Goal: Task Accomplishment & Management: Manage account settings

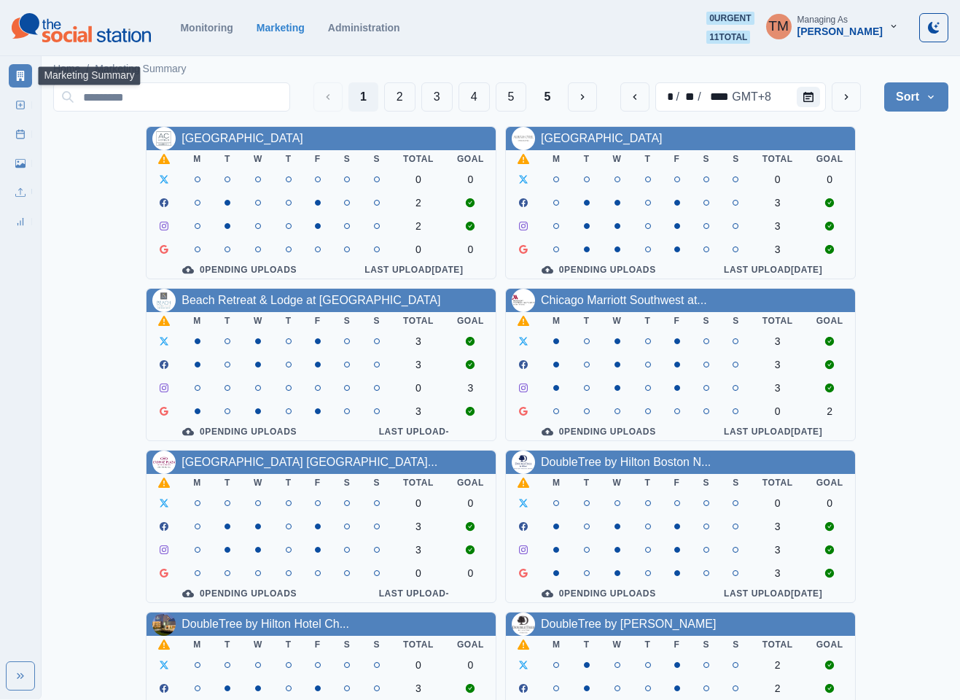
click at [897, 247] on div "[GEOGRAPHIC_DATA] Downtown M T W T F S S Total Goal 0 0 2 2 0 0 0 Pending Uploa…" at bounding box center [500, 607] width 895 height 962
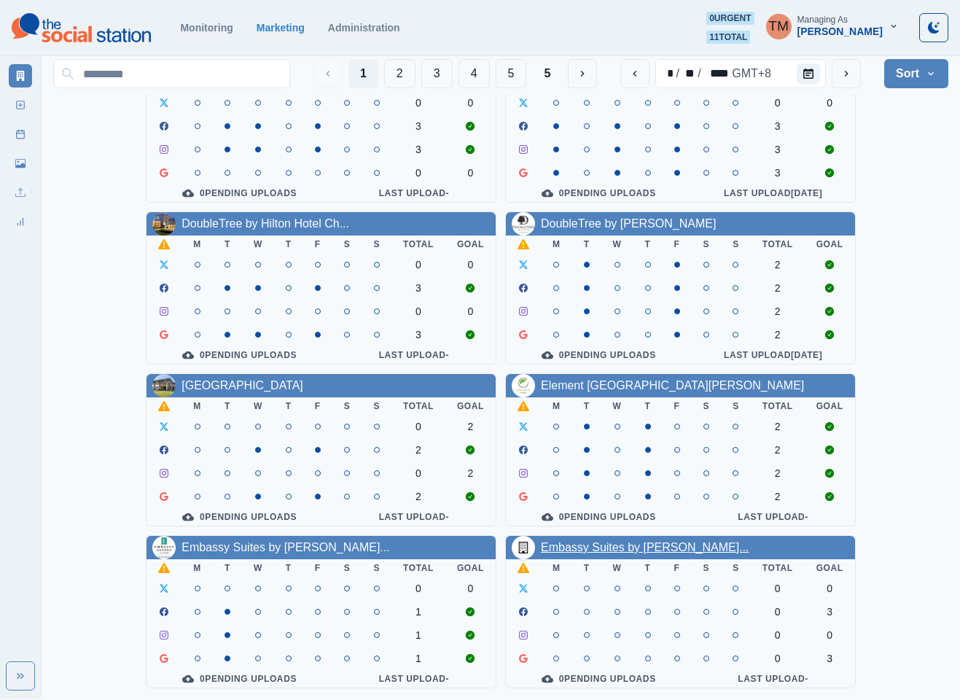
click at [619, 541] on link "Embassy Suites by [PERSON_NAME]..." at bounding box center [645, 547] width 208 height 12
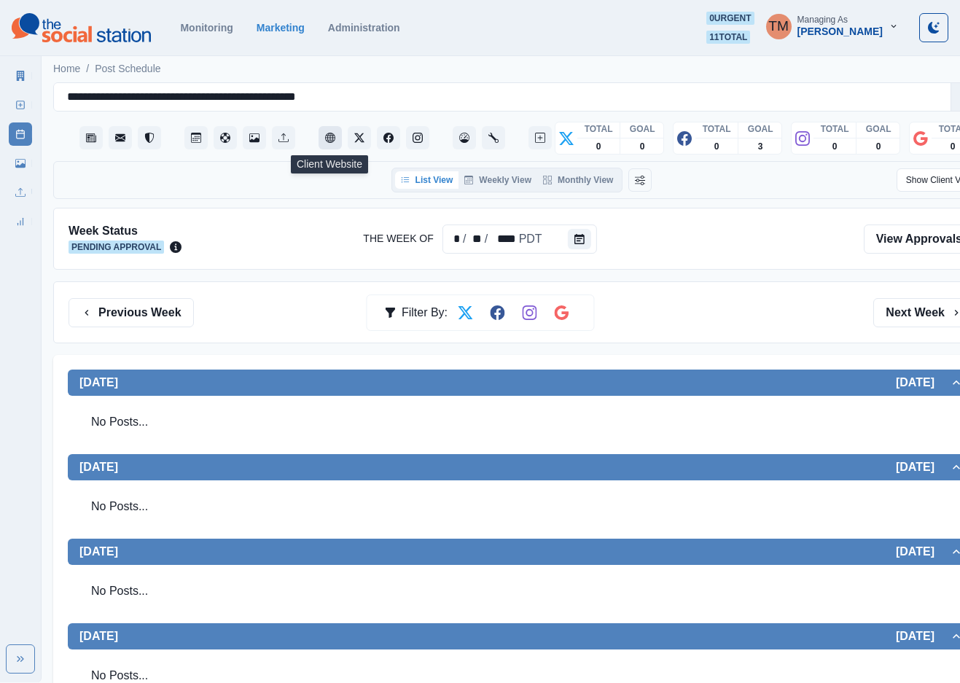
click at [332, 134] on icon "Client Website" at bounding box center [330, 138] width 10 height 10
click at [18, 166] on icon at bounding box center [20, 163] width 10 height 9
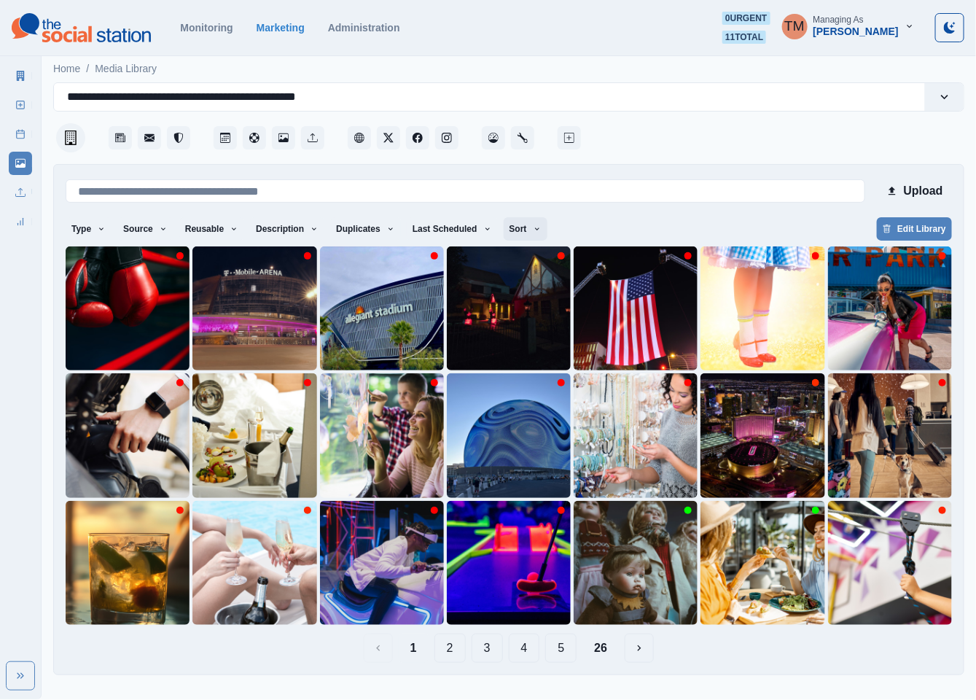
click at [513, 234] on button "Sort" at bounding box center [526, 228] width 44 height 23
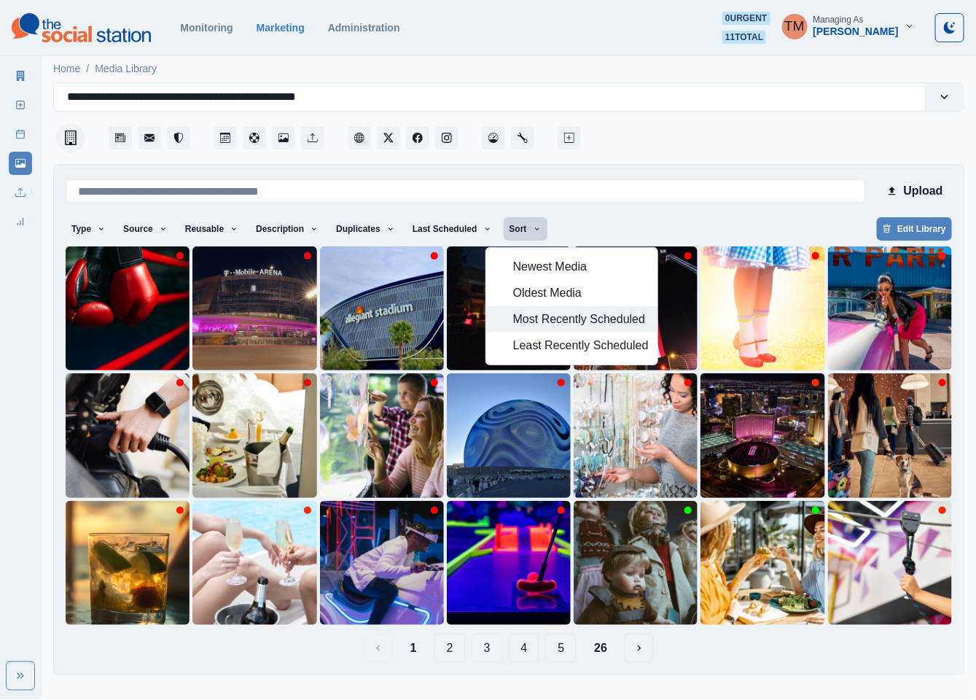
click at [543, 324] on span "Most Recently Scheduled" at bounding box center [581, 319] width 136 height 17
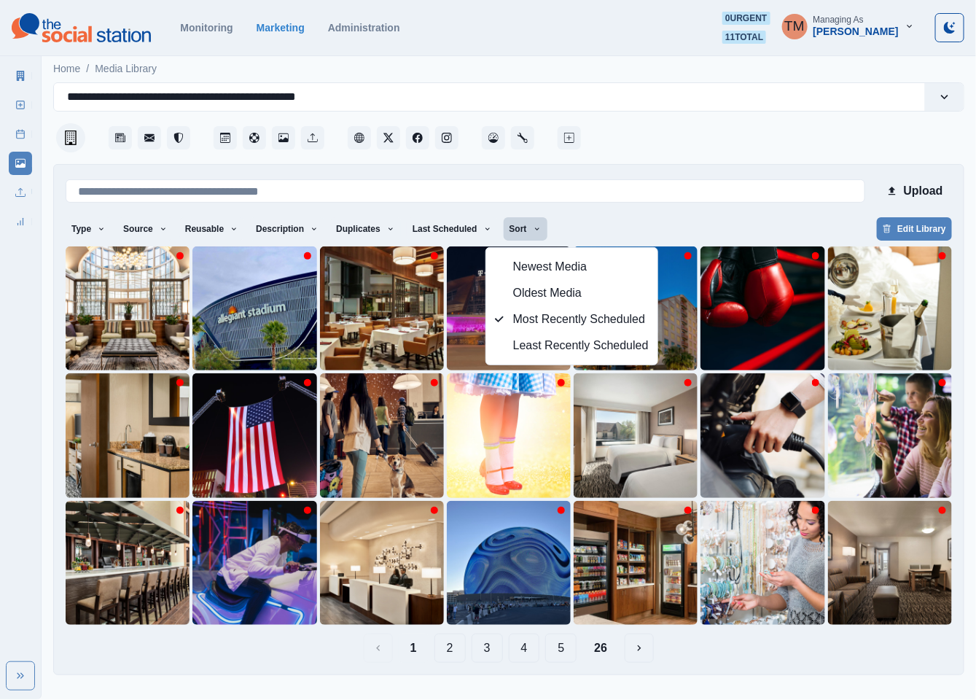
click at [598, 657] on button "26" at bounding box center [601, 648] width 36 height 29
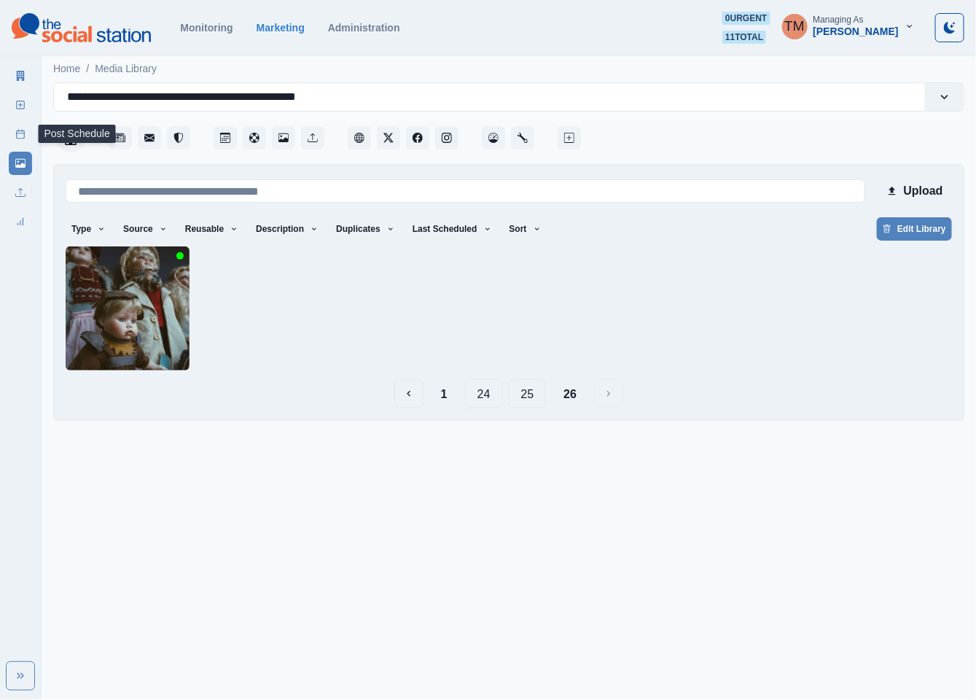
click at [15, 132] on icon at bounding box center [20, 134] width 10 height 10
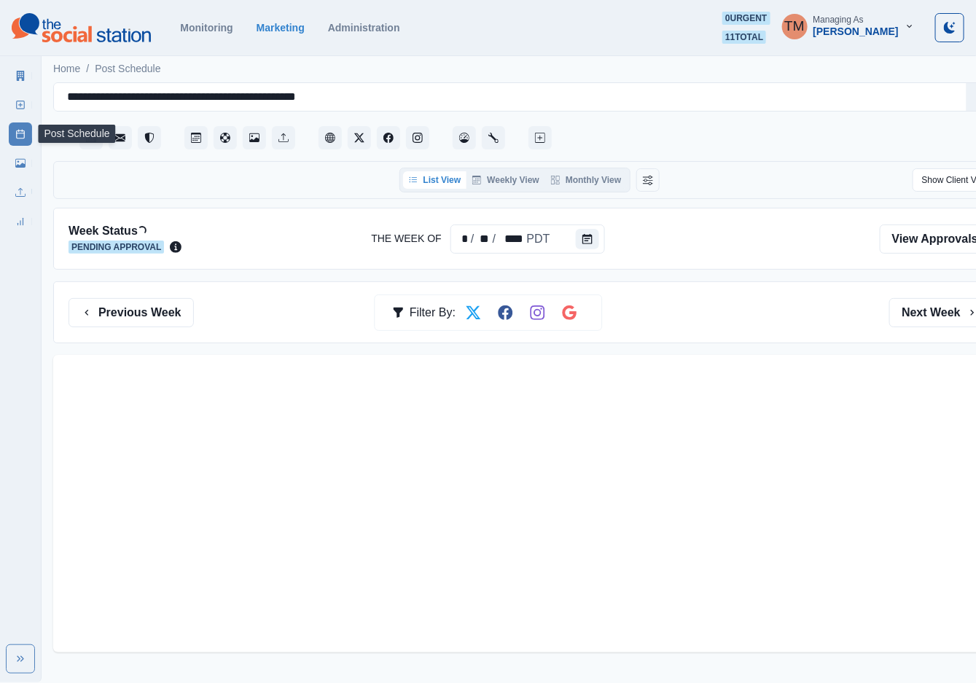
click at [600, 187] on button "Monthly View" at bounding box center [586, 179] width 82 height 17
click at [587, 180] on button "Monthly View" at bounding box center [586, 179] width 82 height 17
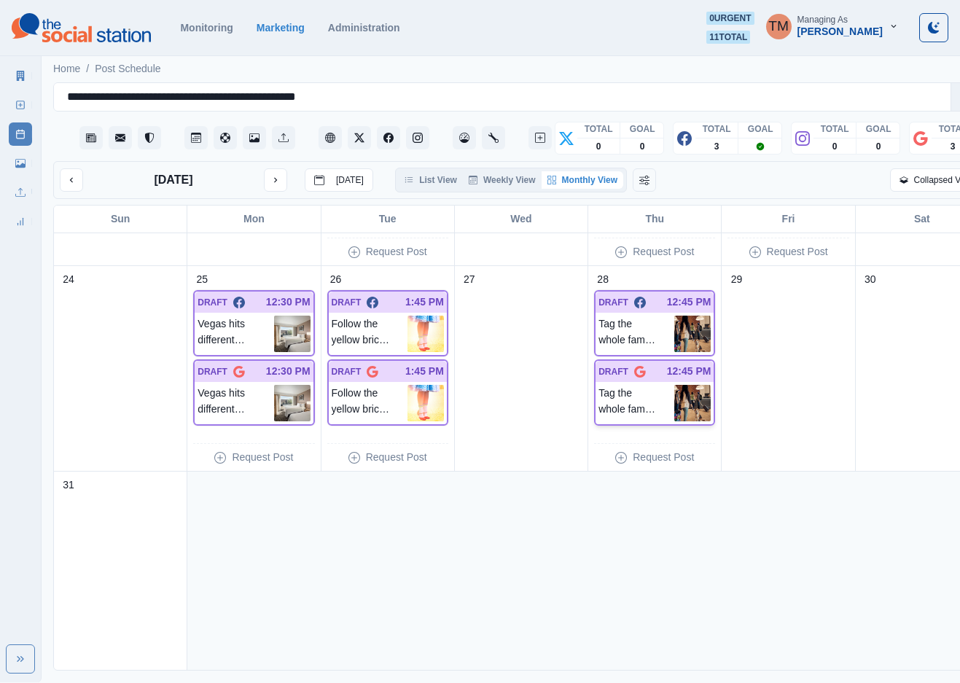
scroll to position [796, 0]
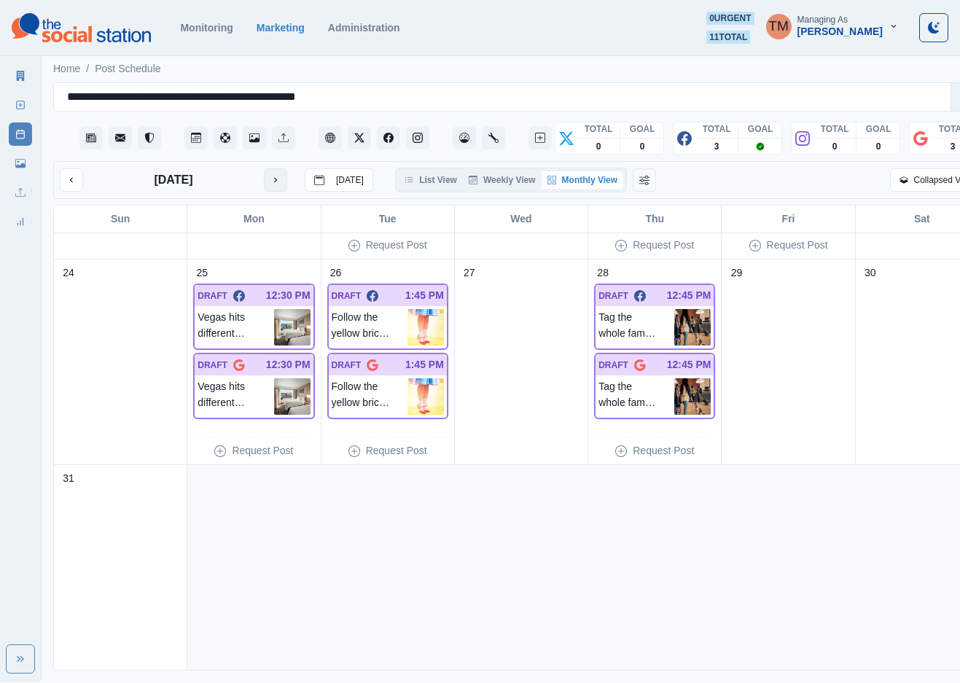
click at [281, 184] on button "next month" at bounding box center [275, 179] width 23 height 23
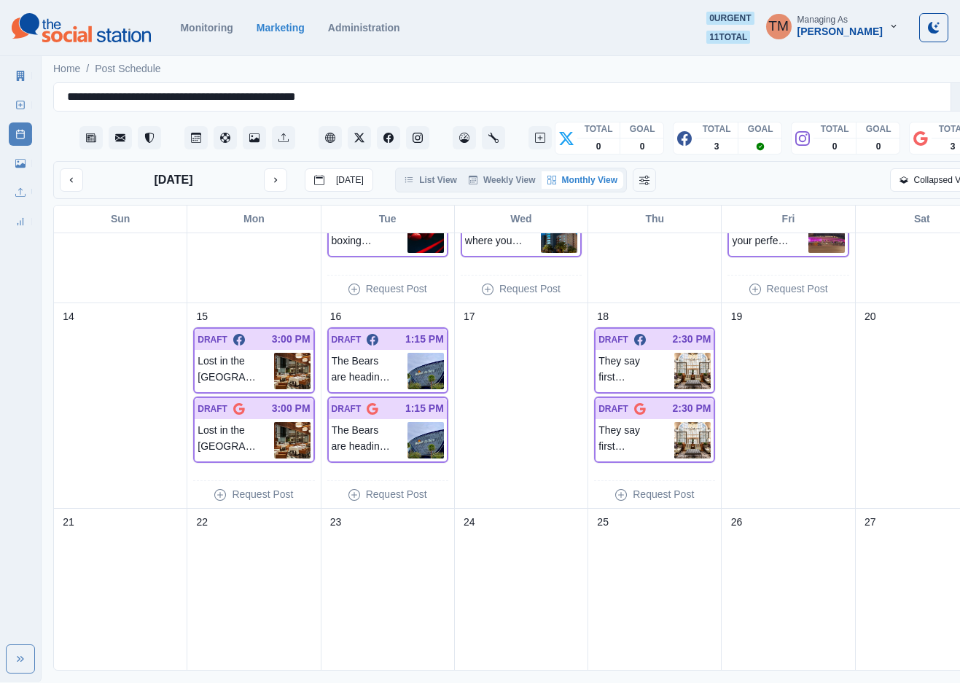
scroll to position [437, 0]
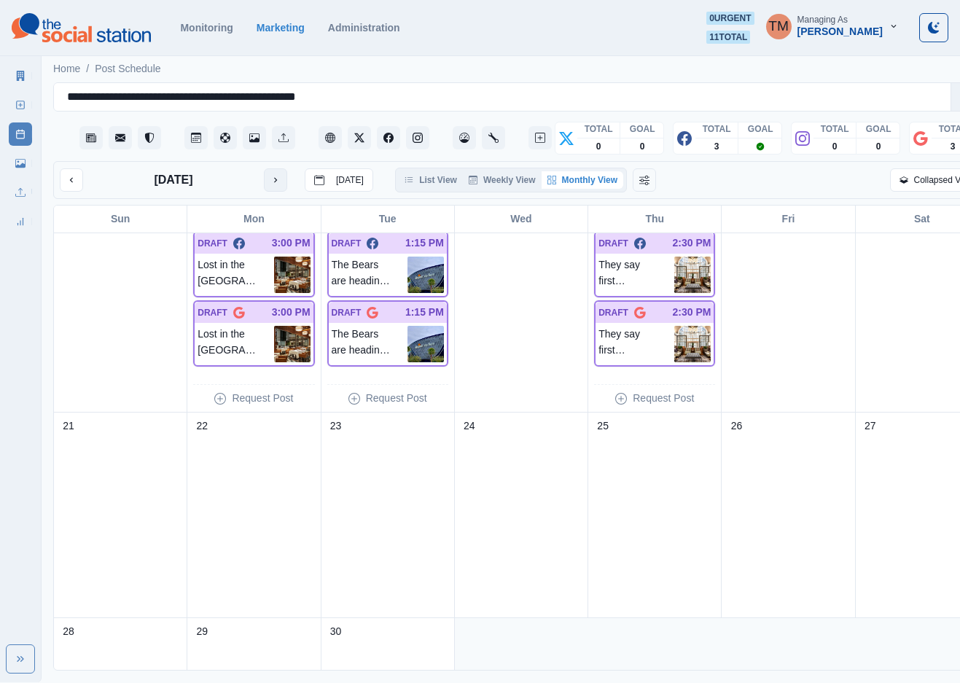
click at [284, 184] on button "next month" at bounding box center [275, 179] width 23 height 23
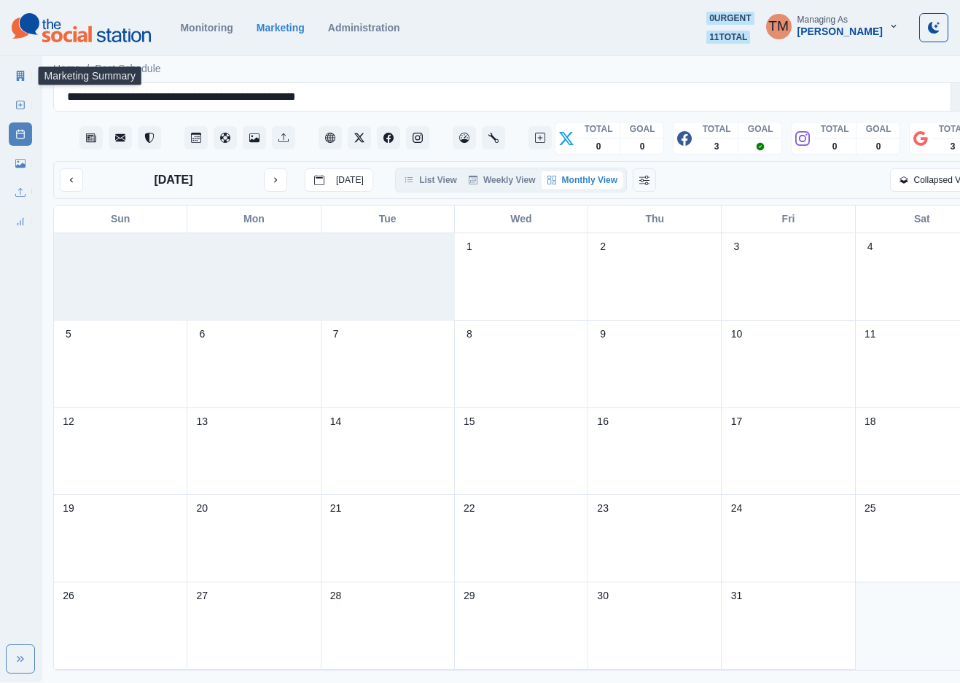
click at [20, 68] on link "Marketing Summary" at bounding box center [20, 75] width 23 height 23
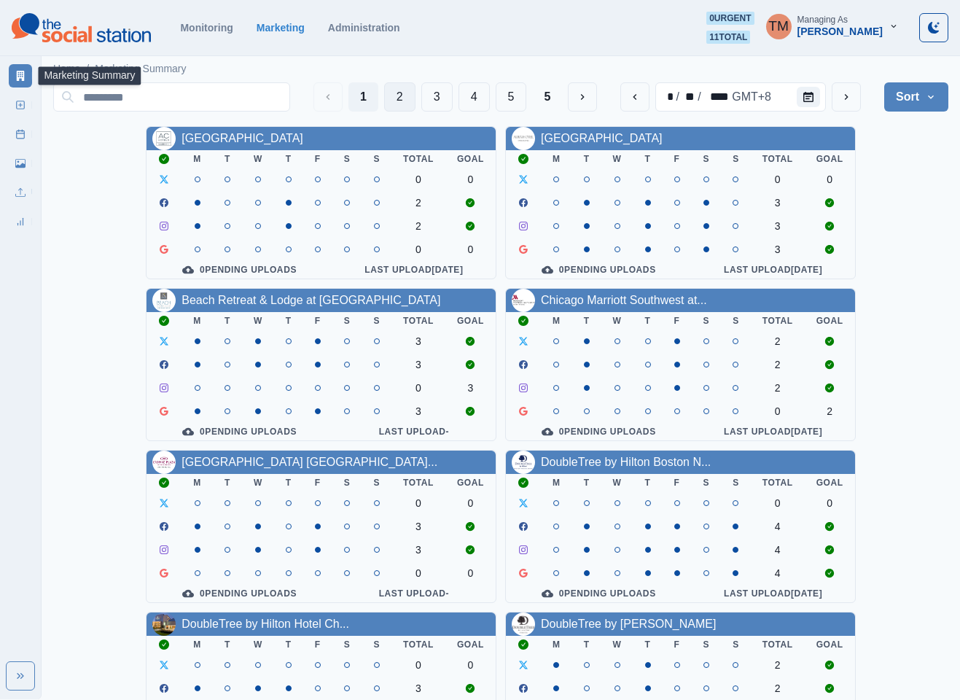
click at [394, 94] on button "2" at bounding box center [399, 96] width 31 height 29
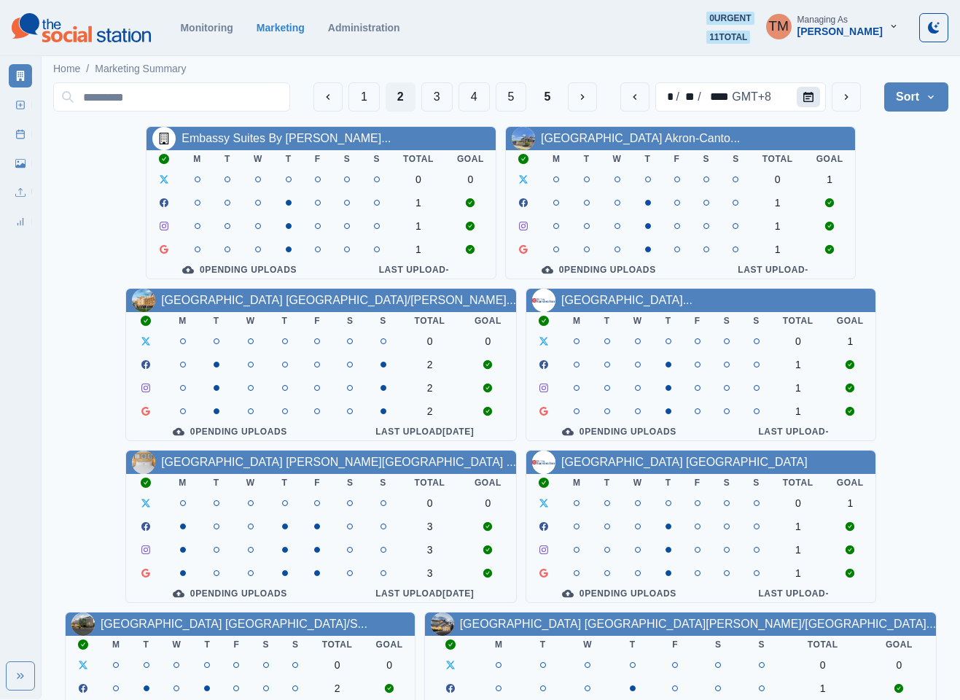
click at [808, 96] on icon "Calendar" at bounding box center [808, 97] width 10 height 10
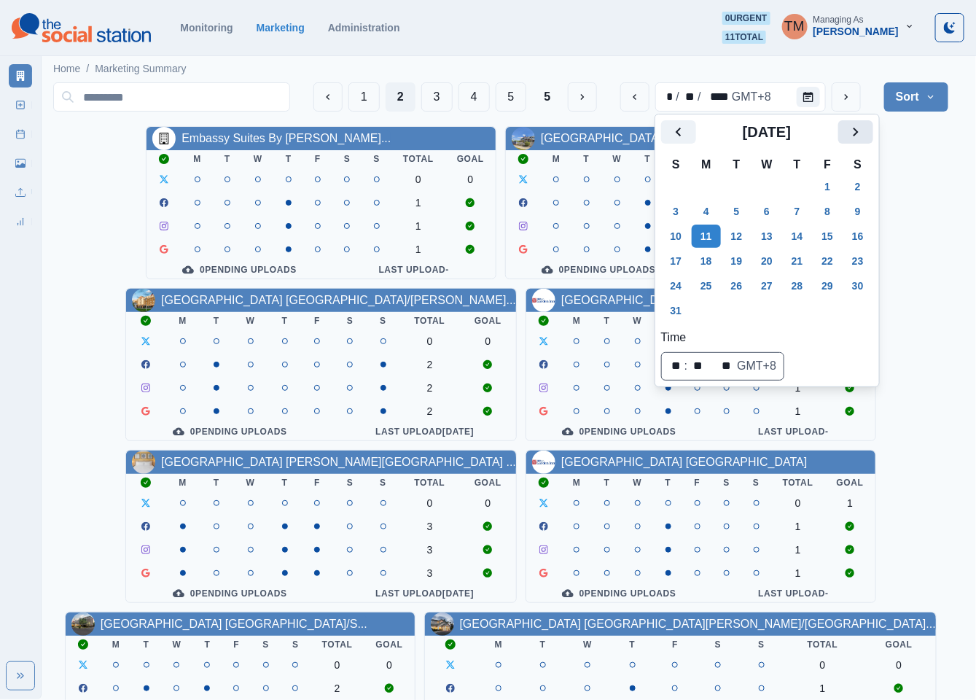
click at [862, 136] on icon "Next" at bounding box center [855, 131] width 17 height 17
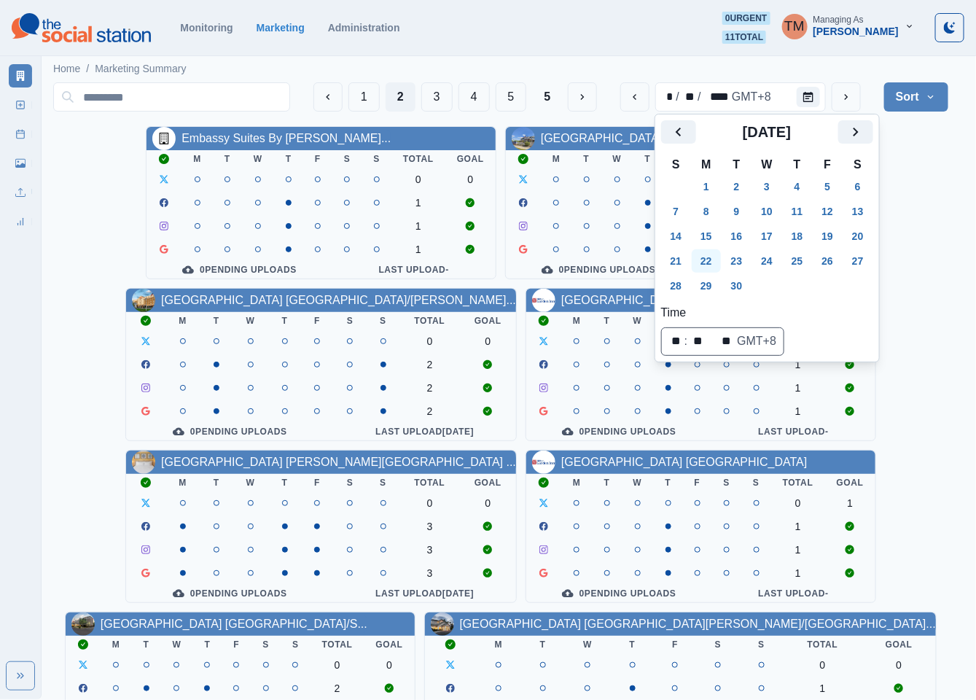
click at [705, 260] on button "22" at bounding box center [706, 260] width 29 height 23
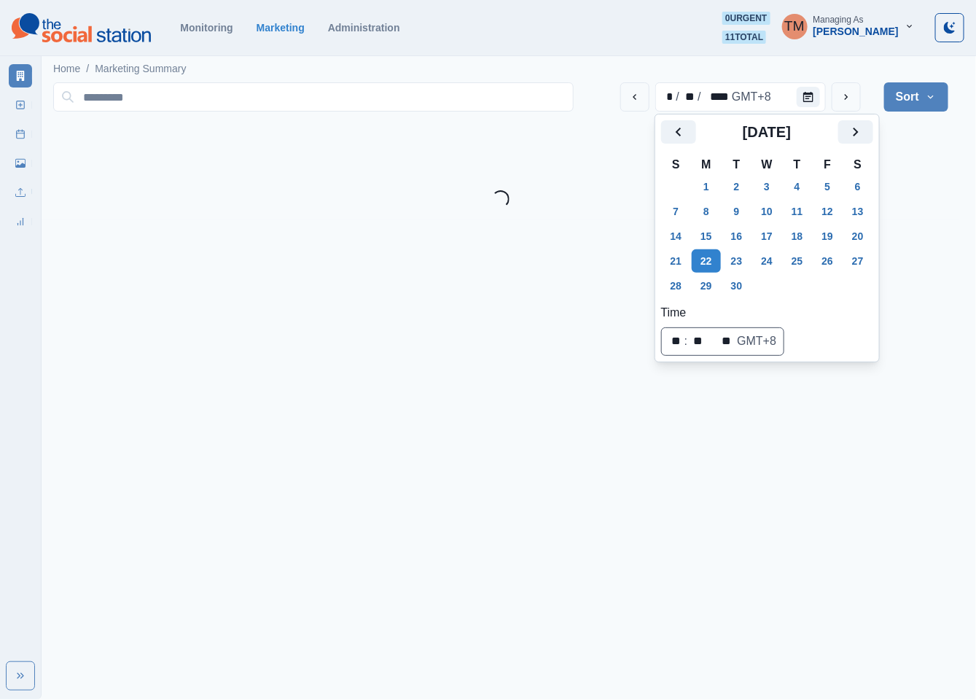
click at [917, 211] on main "Home / Marketing Summary * / ** / **** GMT+8 Sort Client Name Uploads Pending P…" at bounding box center [501, 135] width 919 height 167
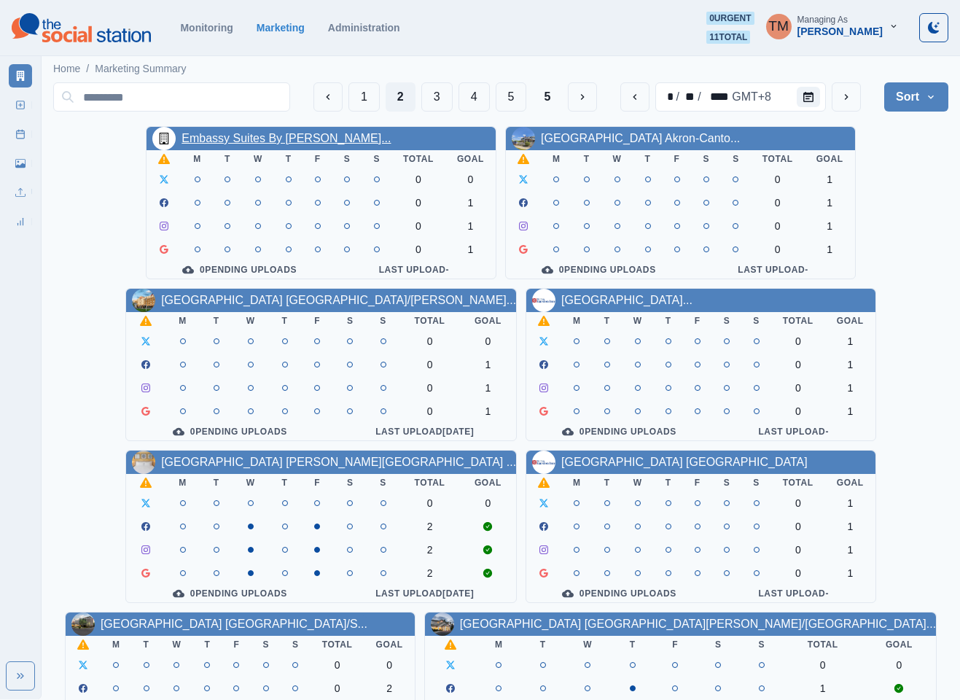
click at [257, 139] on link "Embassy Suites By [PERSON_NAME]..." at bounding box center [286, 138] width 209 height 12
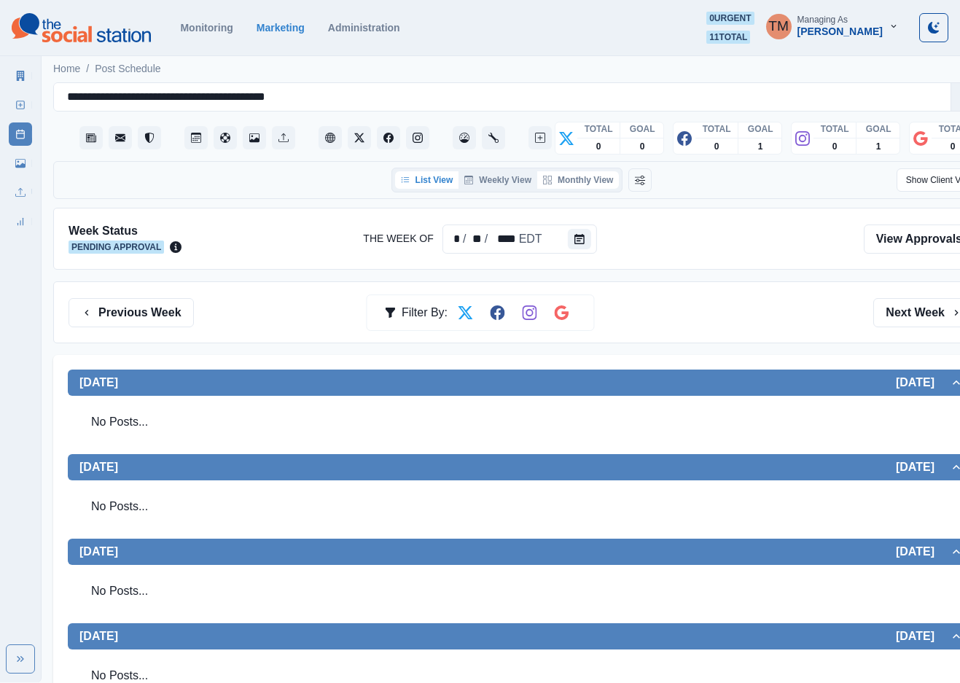
click at [597, 180] on button "Monthly View" at bounding box center [578, 179] width 82 height 17
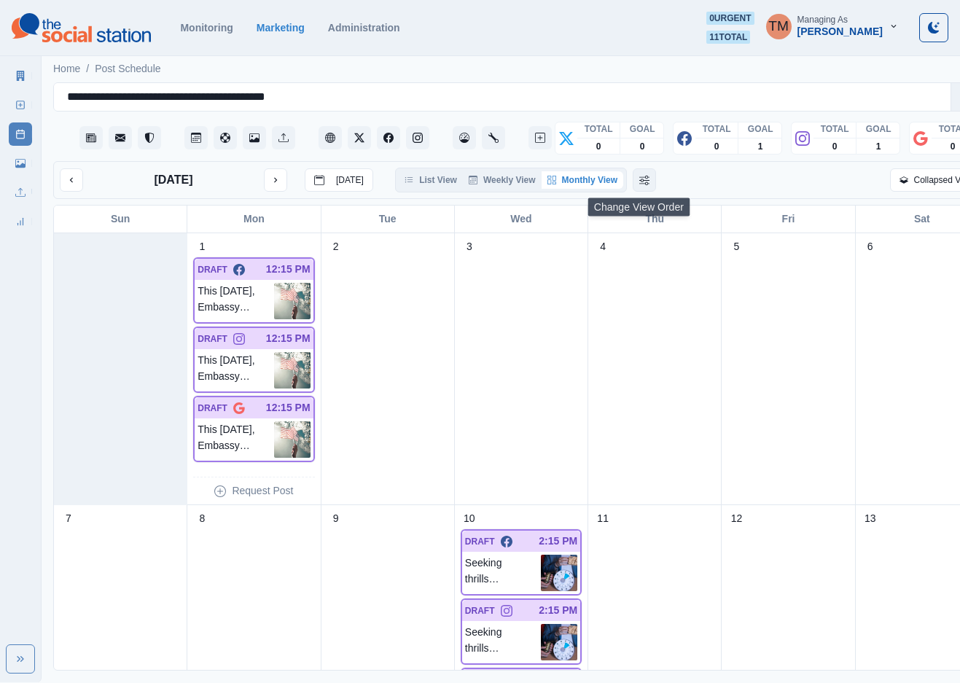
click at [643, 182] on icon "Change View Order" at bounding box center [644, 180] width 10 height 10
click at [598, 182] on button "Monthly View" at bounding box center [597, 179] width 96 height 17
click at [775, 182] on div "Collapsed View" at bounding box center [830, 179] width 305 height 23
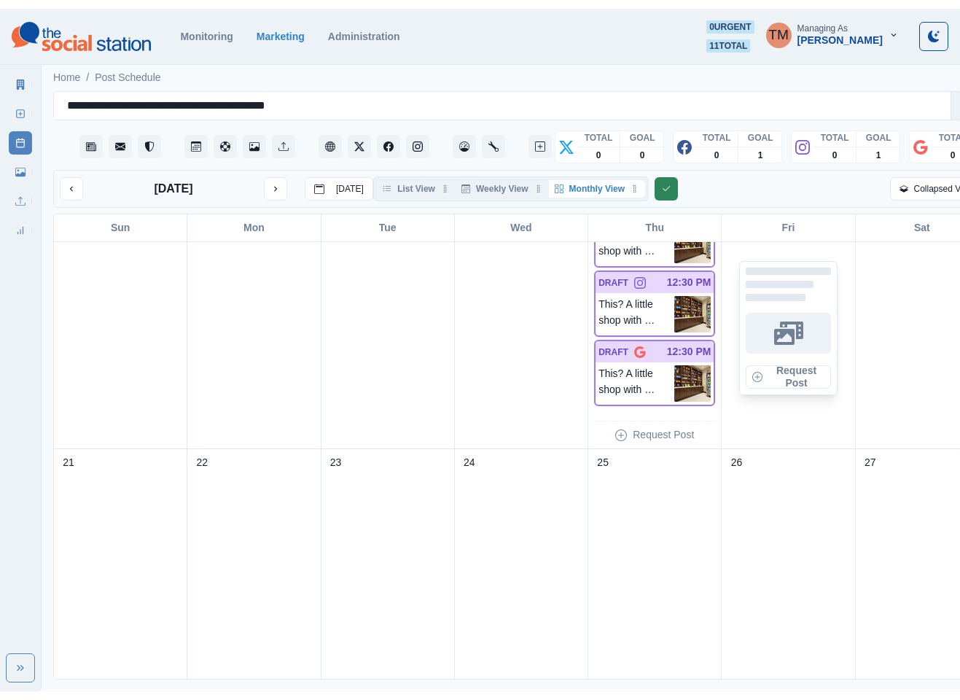
scroll to position [766, 0]
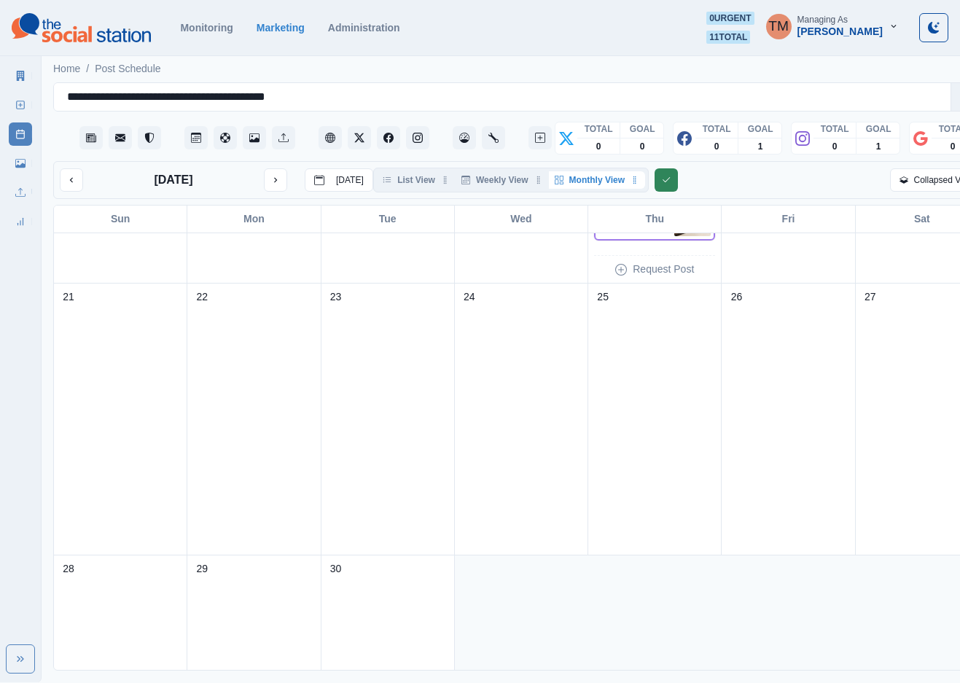
drag, startPoint x: 7, startPoint y: 165, endPoint x: 15, endPoint y: 167, distance: 8.3
click at [9, 165] on div "Marketing Summary New Post Post Schedule Media Library Uploads Review Summary" at bounding box center [20, 145] width 41 height 175
click at [18, 158] on icon at bounding box center [20, 163] width 10 height 10
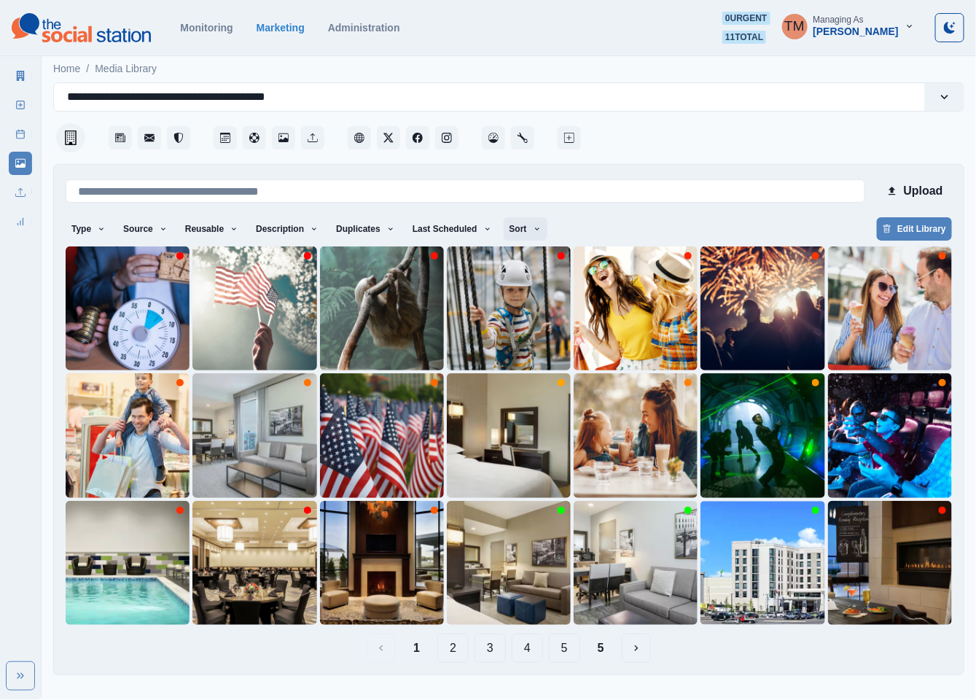
click at [504, 228] on button "Sort" at bounding box center [526, 228] width 44 height 23
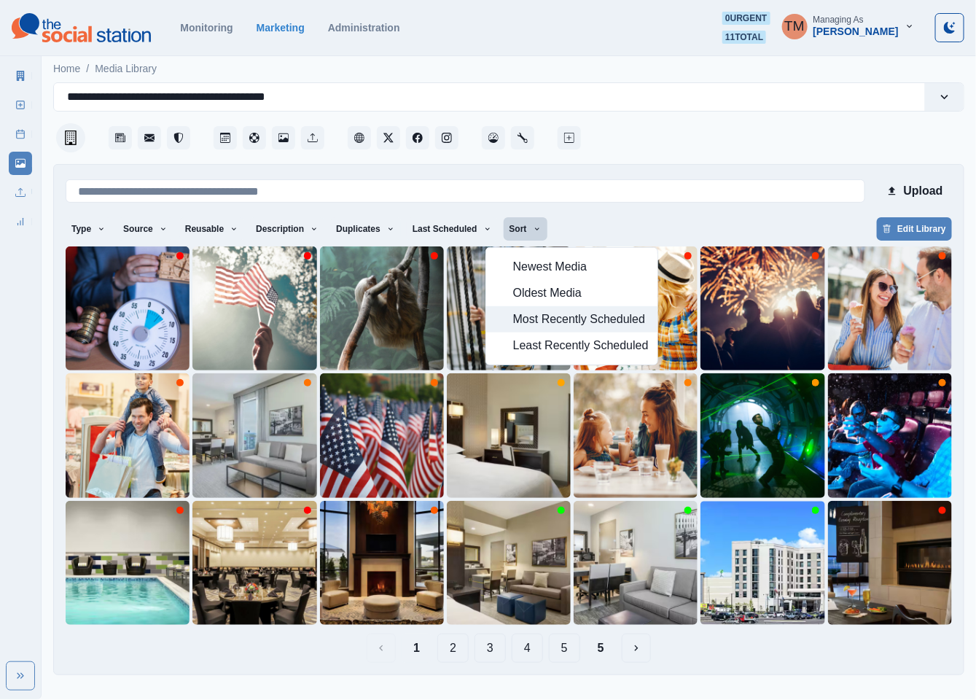
click at [572, 311] on span "Most Recently Scheduled" at bounding box center [581, 319] width 136 height 17
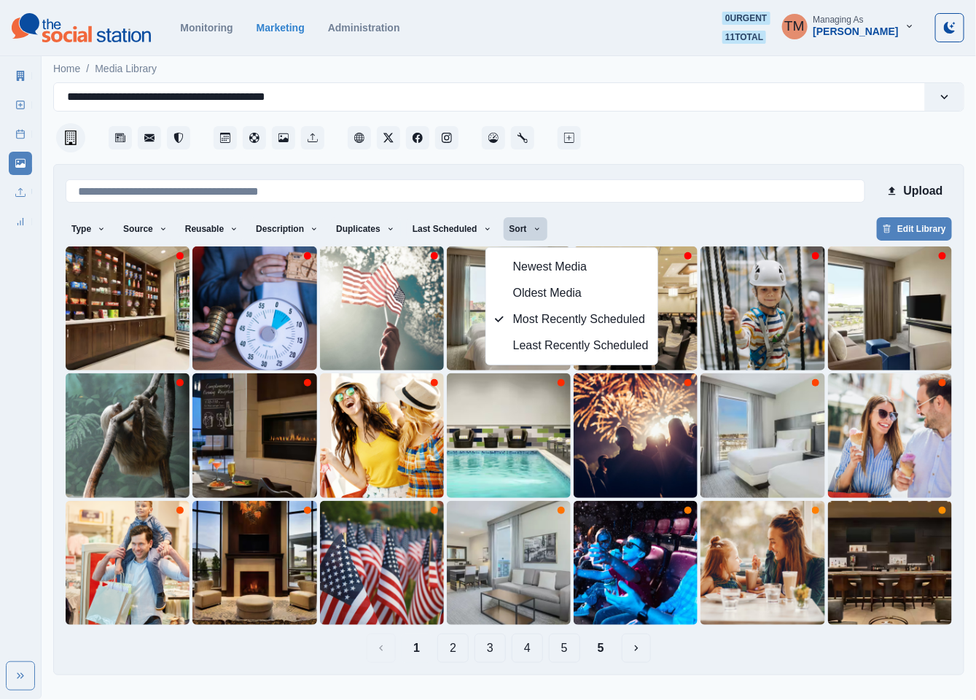
click at [677, 217] on div "Type Any Image Video Source Any Upload Social Manager Found: Instagram Found: G…" at bounding box center [509, 230] width 887 height 26
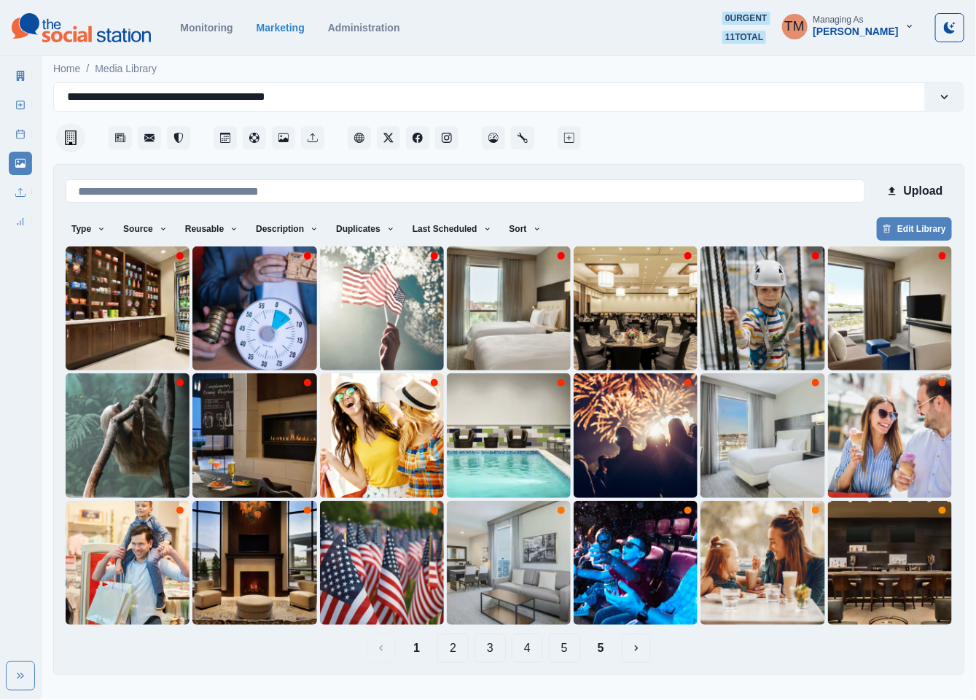
click at [601, 655] on button "5" at bounding box center [601, 648] width 30 height 29
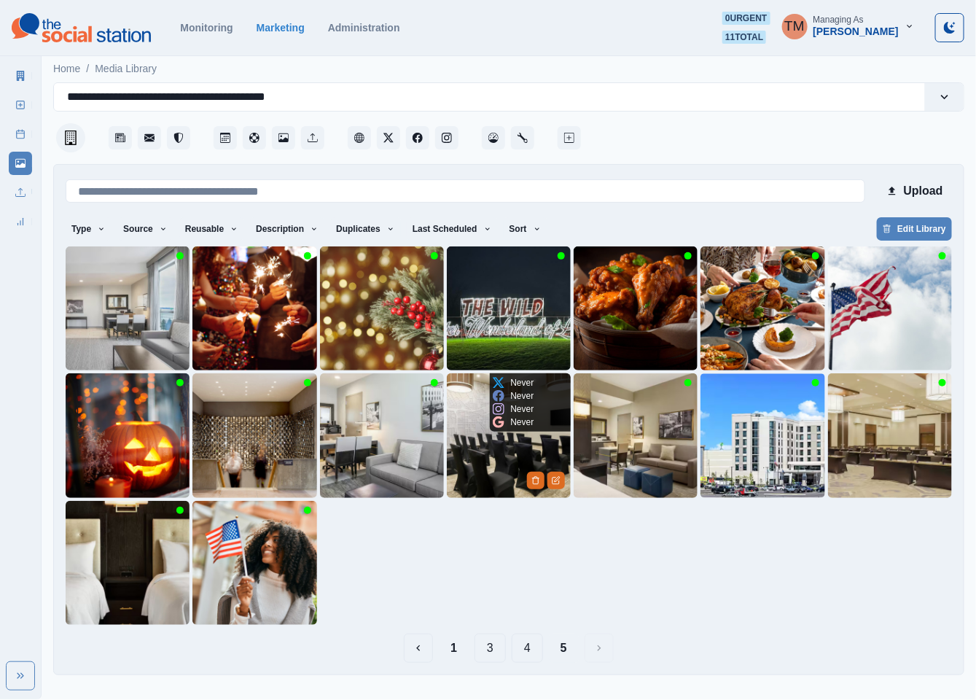
click at [482, 460] on img at bounding box center [509, 435] width 124 height 124
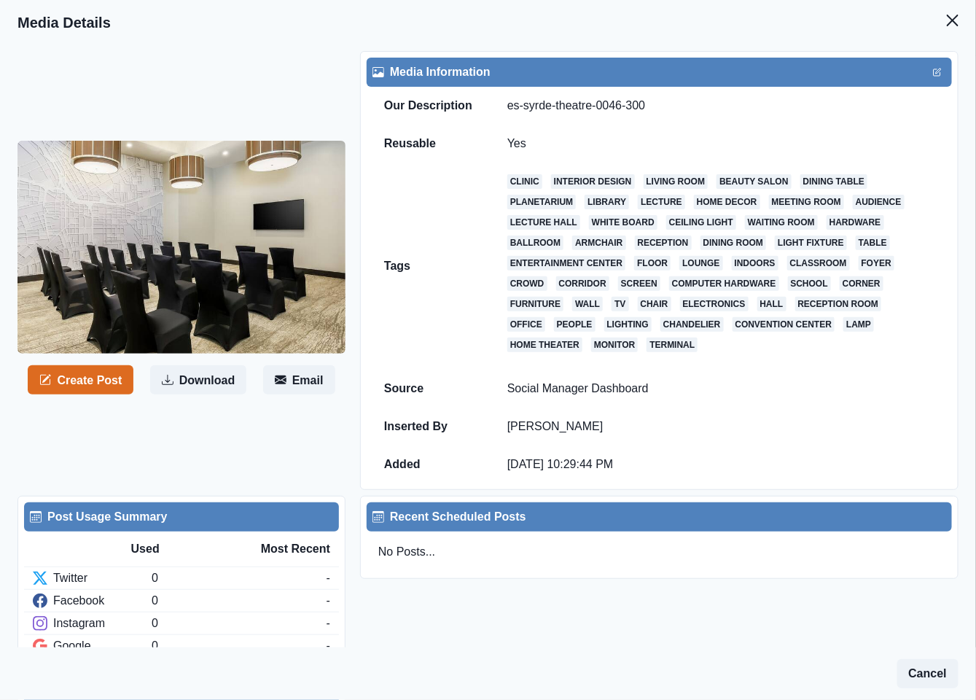
click at [947, 25] on icon "Close" at bounding box center [953, 21] width 12 height 12
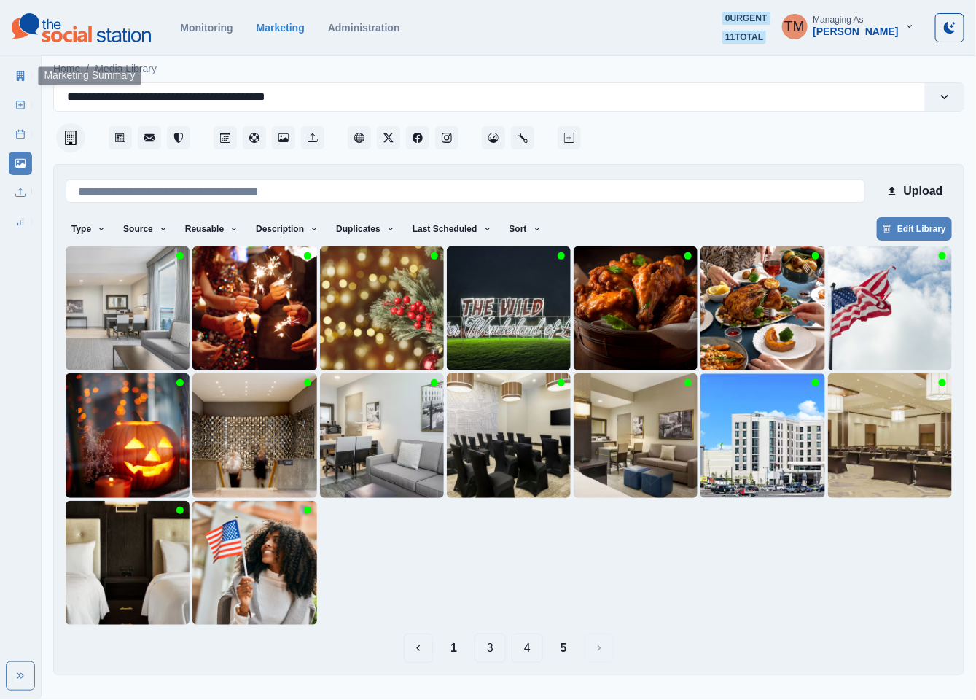
click at [22, 74] on icon at bounding box center [20, 76] width 10 height 10
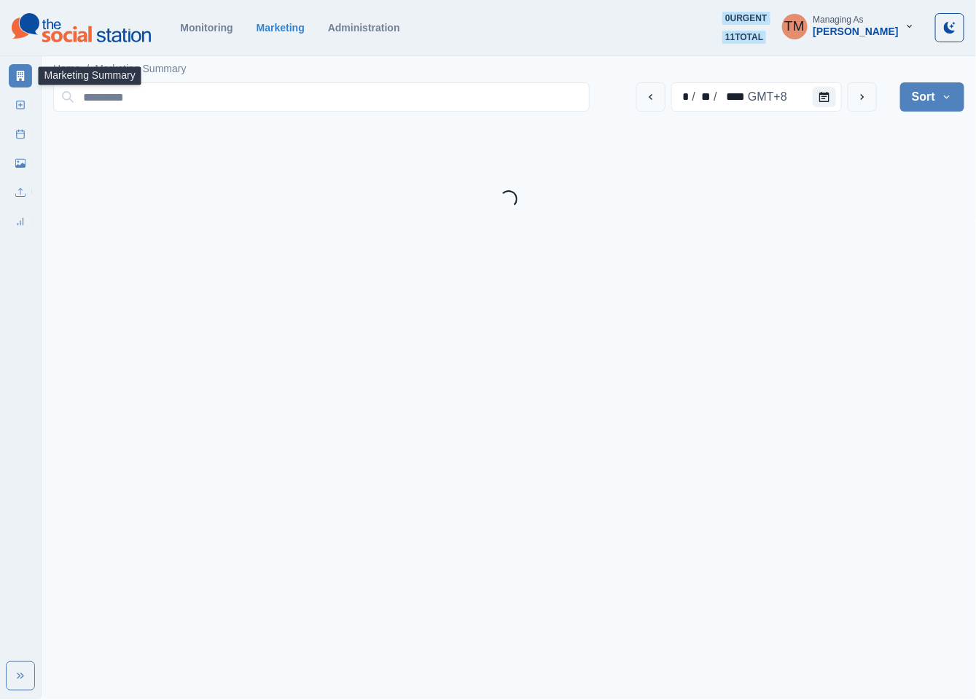
click at [760, 34] on span "11 total" at bounding box center [745, 37] width 44 height 13
click at [26, 75] on link "Marketing Summary" at bounding box center [20, 75] width 23 height 23
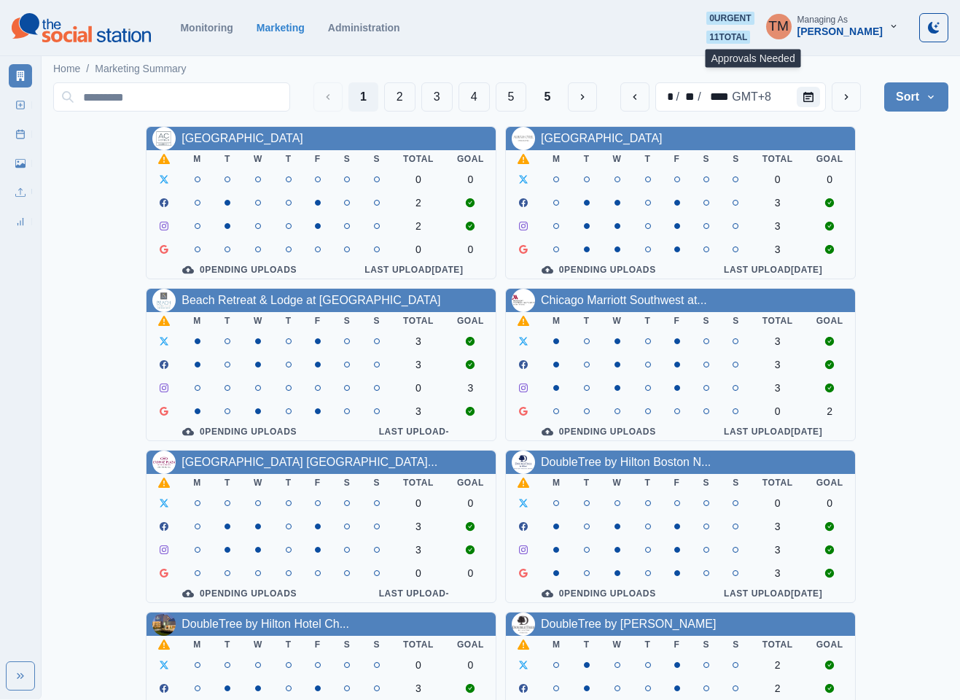
click at [750, 38] on span "11 total" at bounding box center [728, 37] width 44 height 13
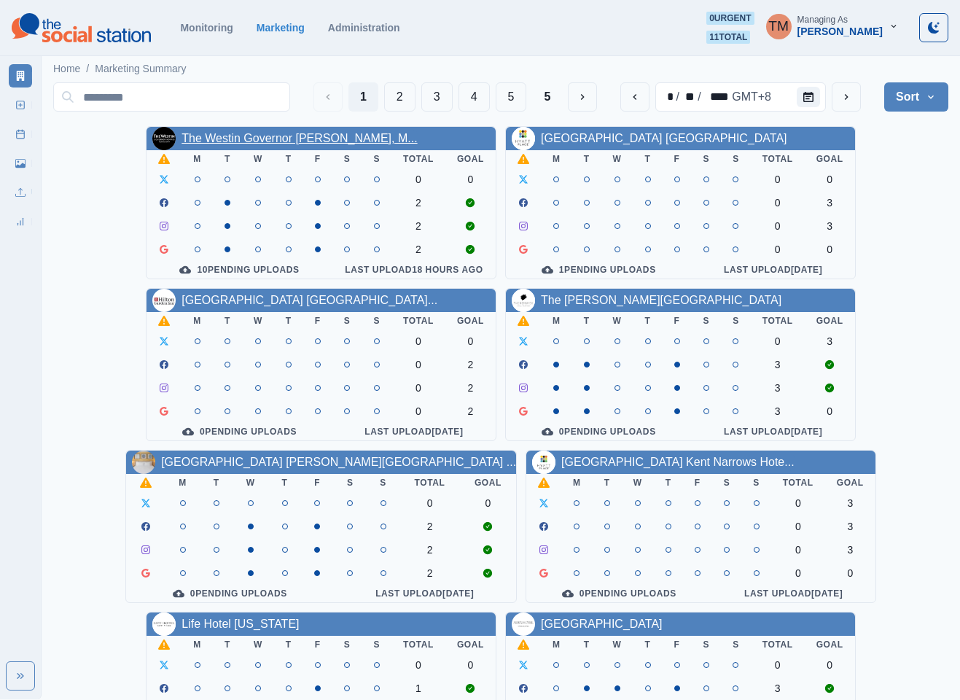
click at [270, 144] on link "The Westin Governor [PERSON_NAME], M..." at bounding box center [299, 138] width 235 height 12
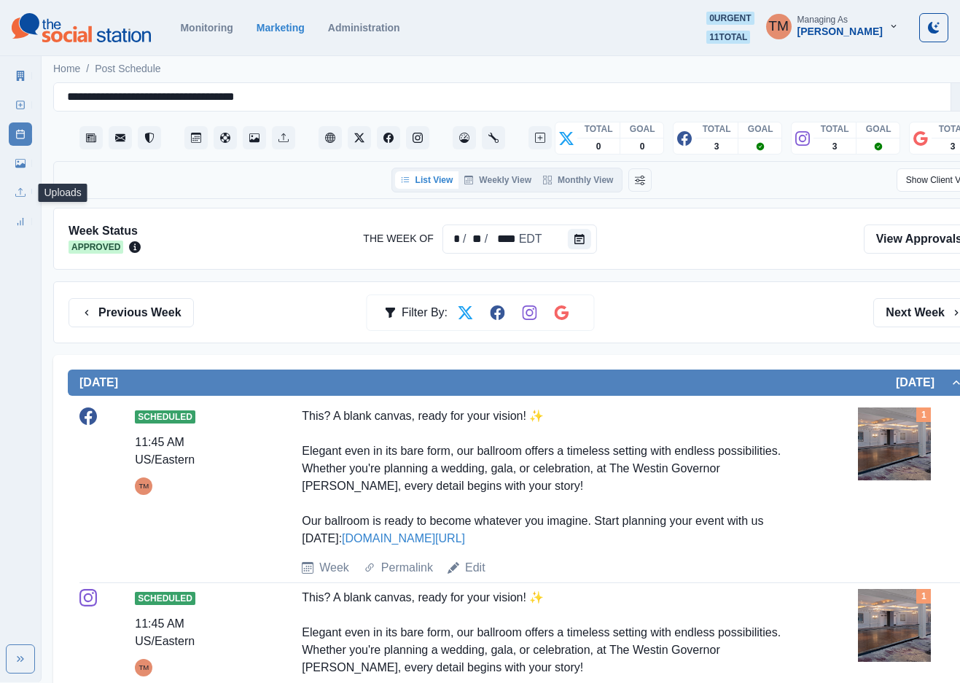
click at [23, 188] on icon at bounding box center [20, 192] width 10 height 10
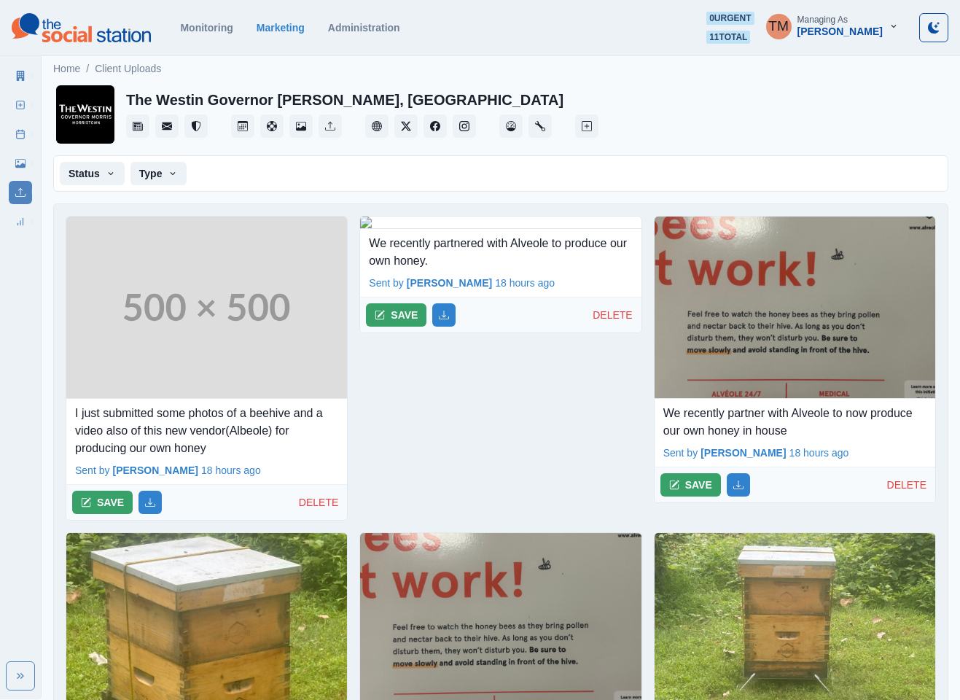
click at [760, 114] on div "The Westin Governor [PERSON_NAME], [GEOGRAPHIC_DATA]" at bounding box center [500, 114] width 895 height 64
drag, startPoint x: 125, startPoint y: 94, endPoint x: 317, endPoint y: 93, distance: 191.7
click at [317, 93] on h2 "The Westin Governor [PERSON_NAME], [GEOGRAPHIC_DATA]" at bounding box center [344, 99] width 437 height 17
copy h2 "The Westin Governor [PERSON_NAME]"
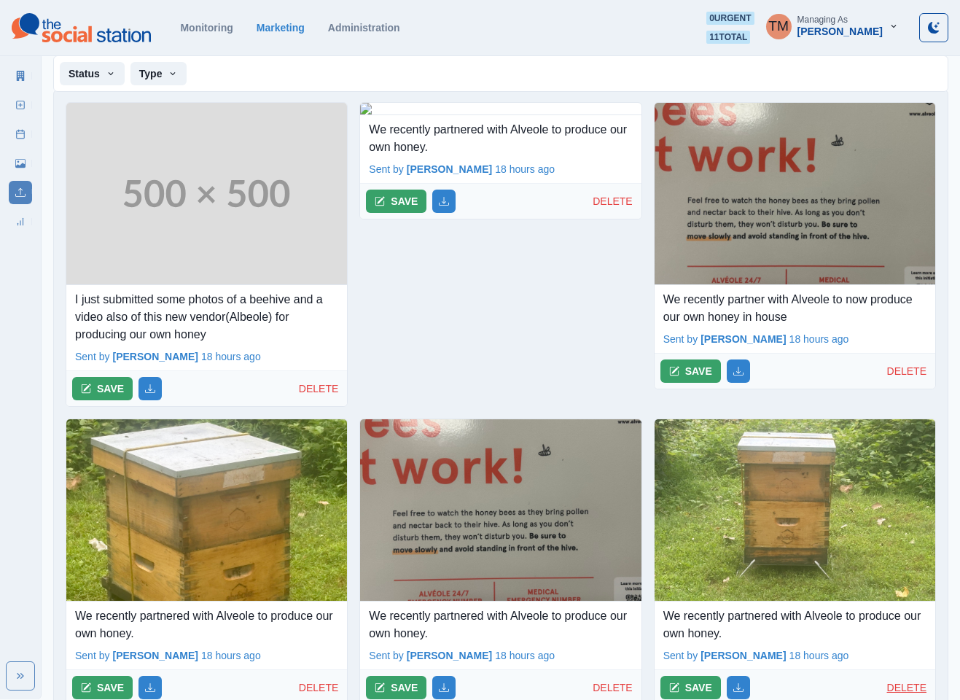
scroll to position [219, 0]
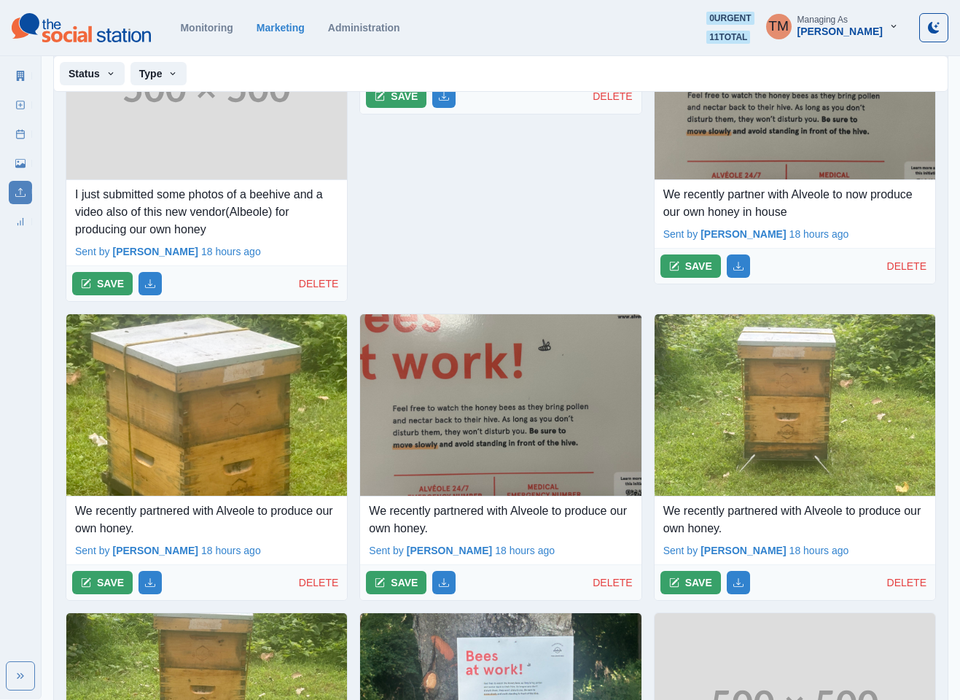
click at [171, 431] on img at bounding box center [206, 405] width 281 height 182
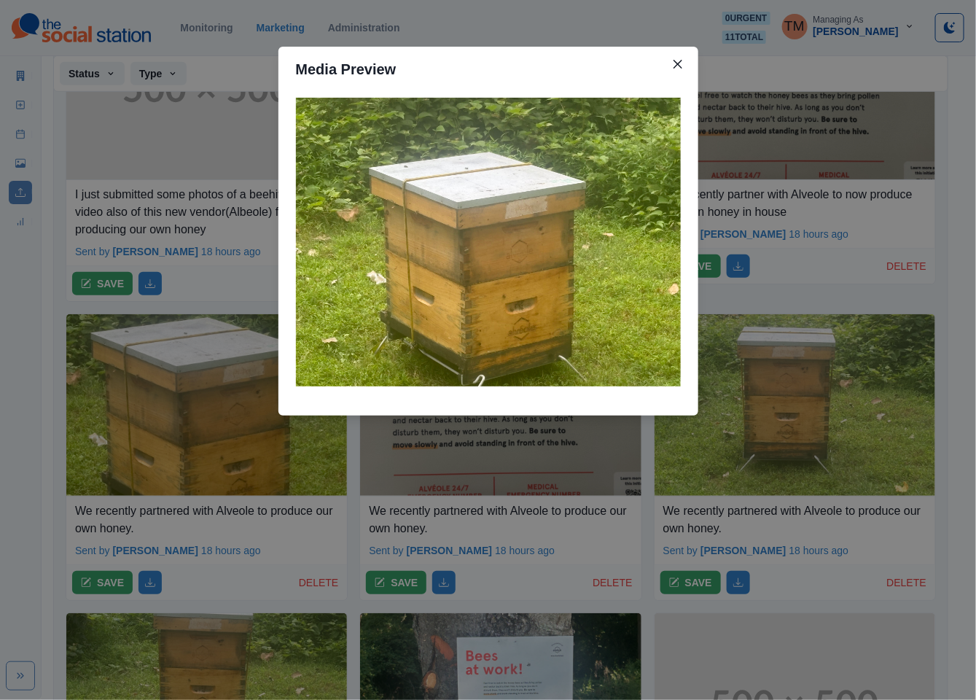
click at [241, 436] on div "Media Preview" at bounding box center [488, 350] width 976 height 700
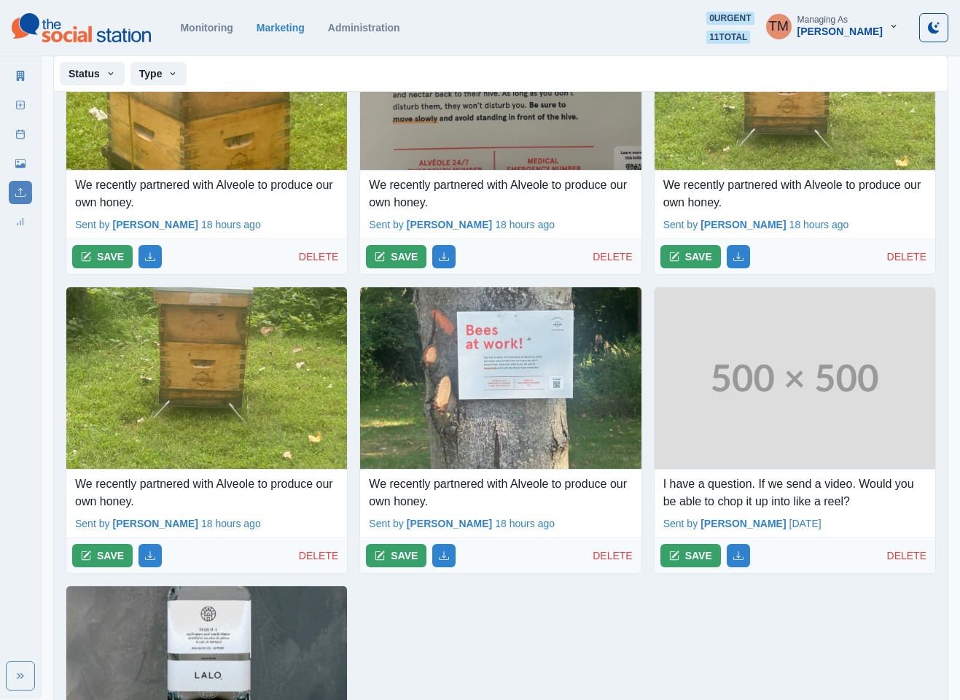
scroll to position [547, 0]
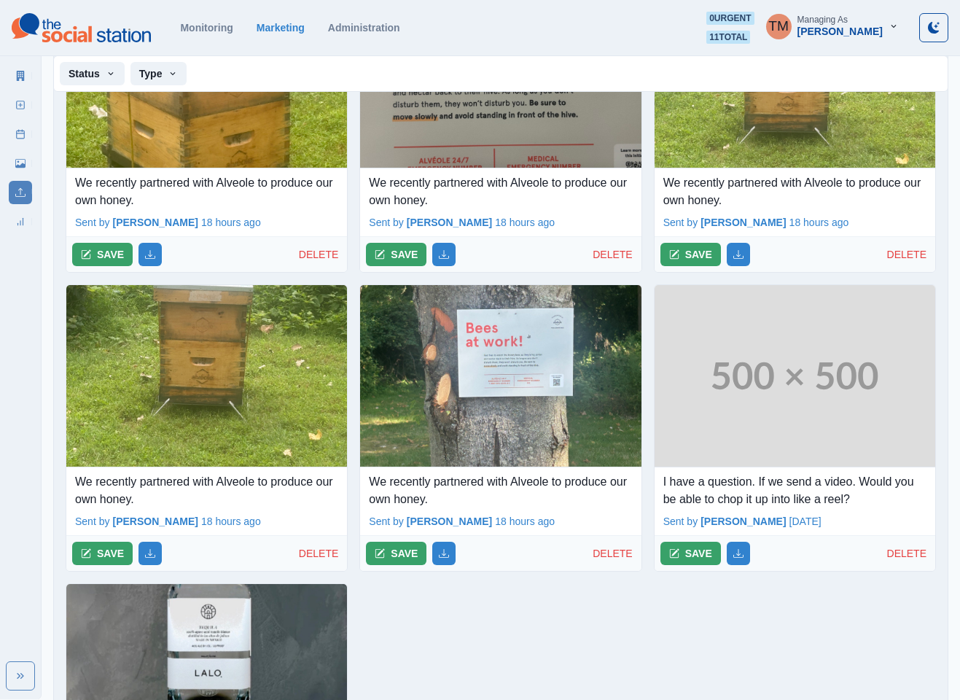
click at [506, 423] on img at bounding box center [500, 376] width 281 height 182
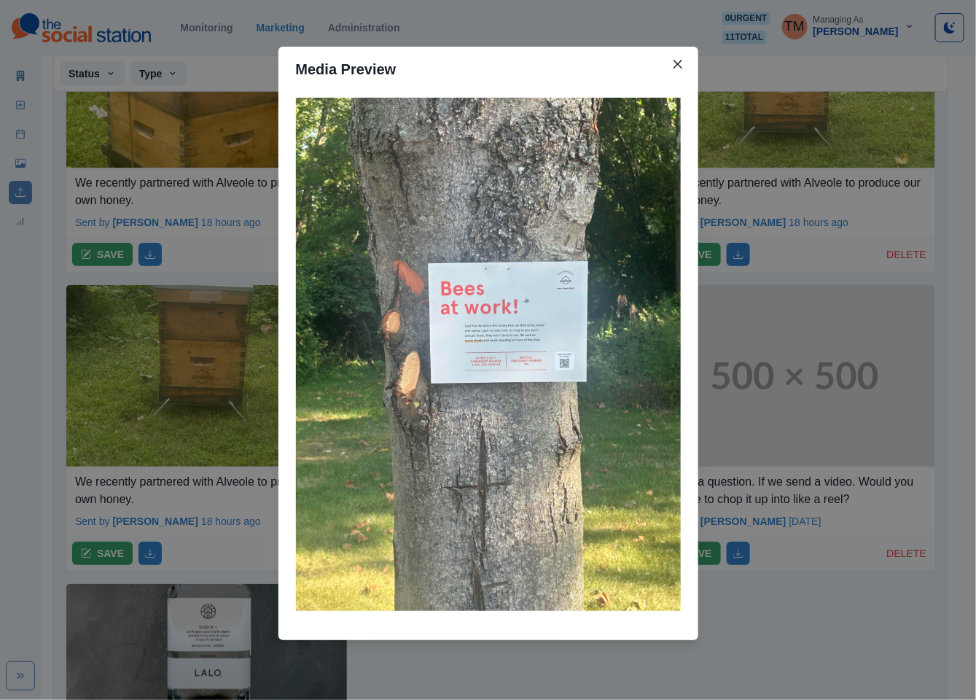
click at [506, 423] on div "Media Preview" at bounding box center [488, 350] width 976 height 700
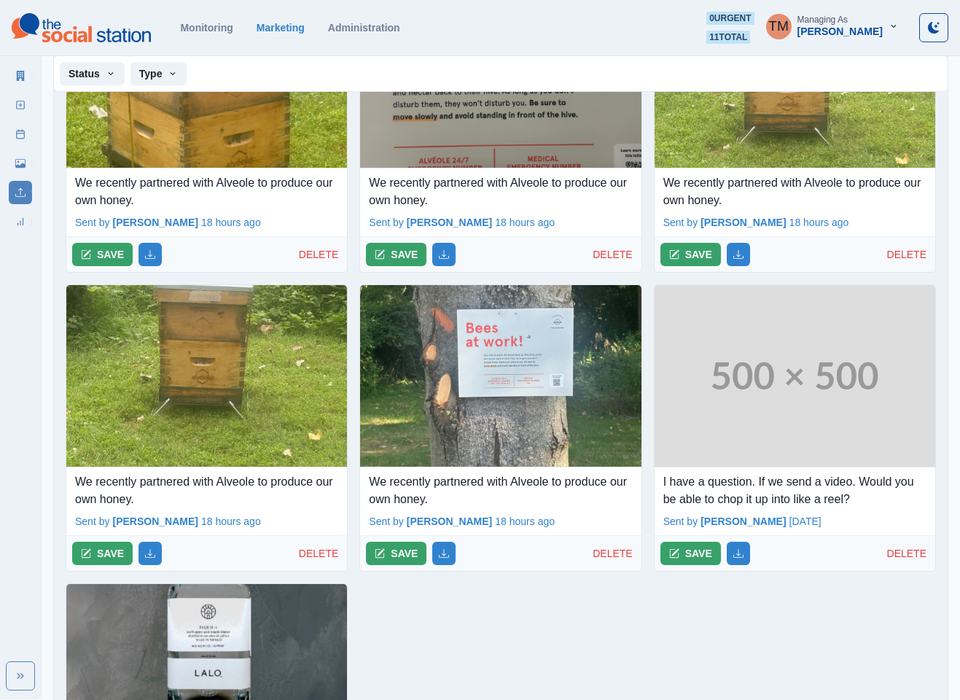
click at [596, 636] on div "I just submitted some photos of a beehive and a video also of this new vendor(A…" at bounding box center [501, 269] width 894 height 1225
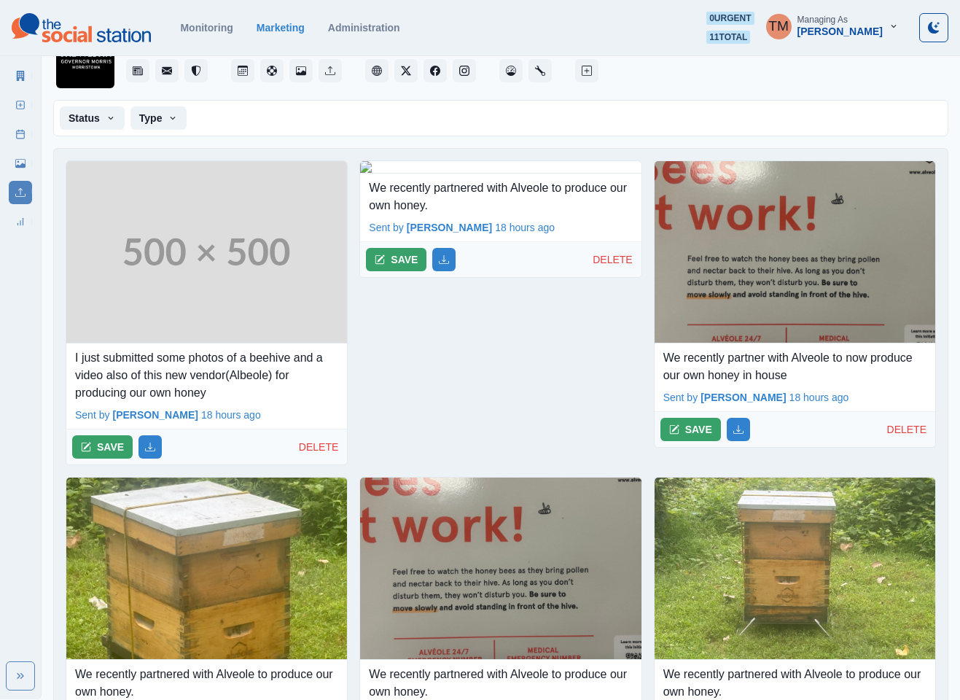
scroll to position [39, 0]
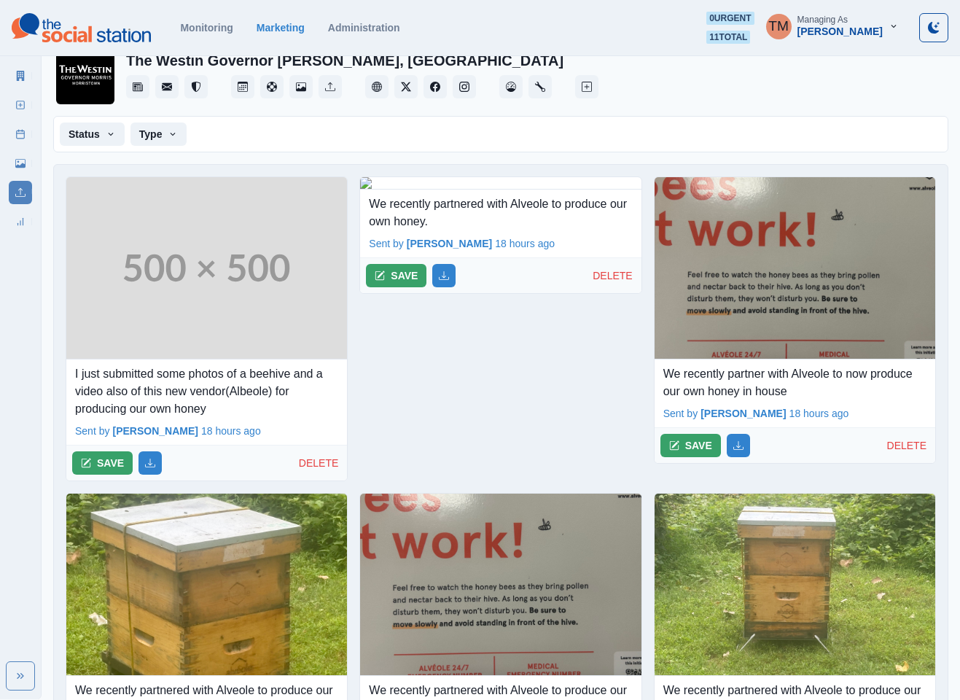
click at [506, 190] on img at bounding box center [500, 183] width 281 height 12
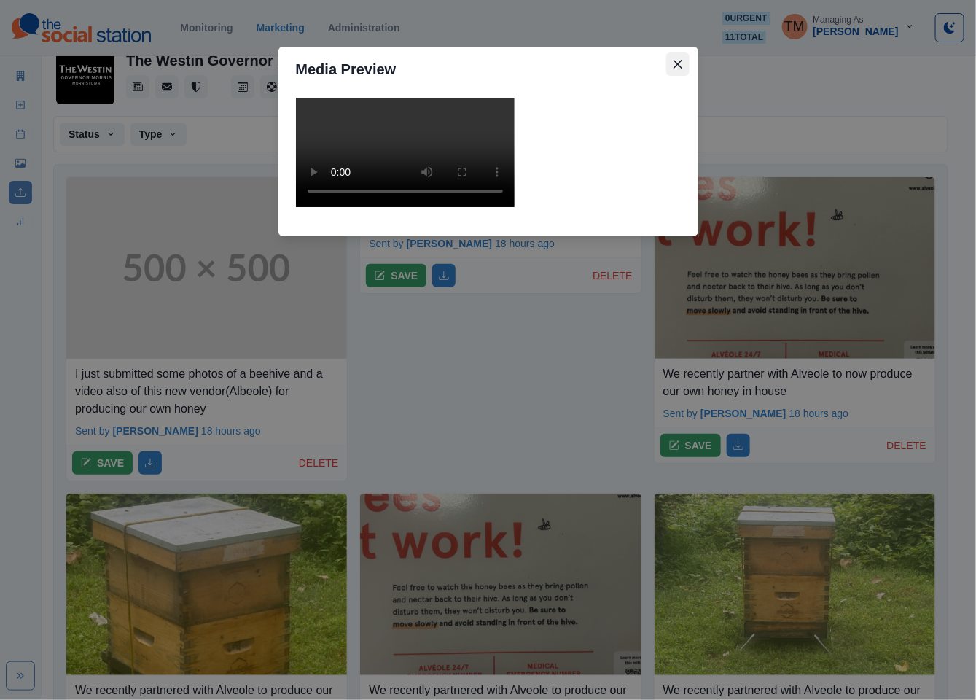
click at [676, 69] on button "Close" at bounding box center [677, 63] width 23 height 23
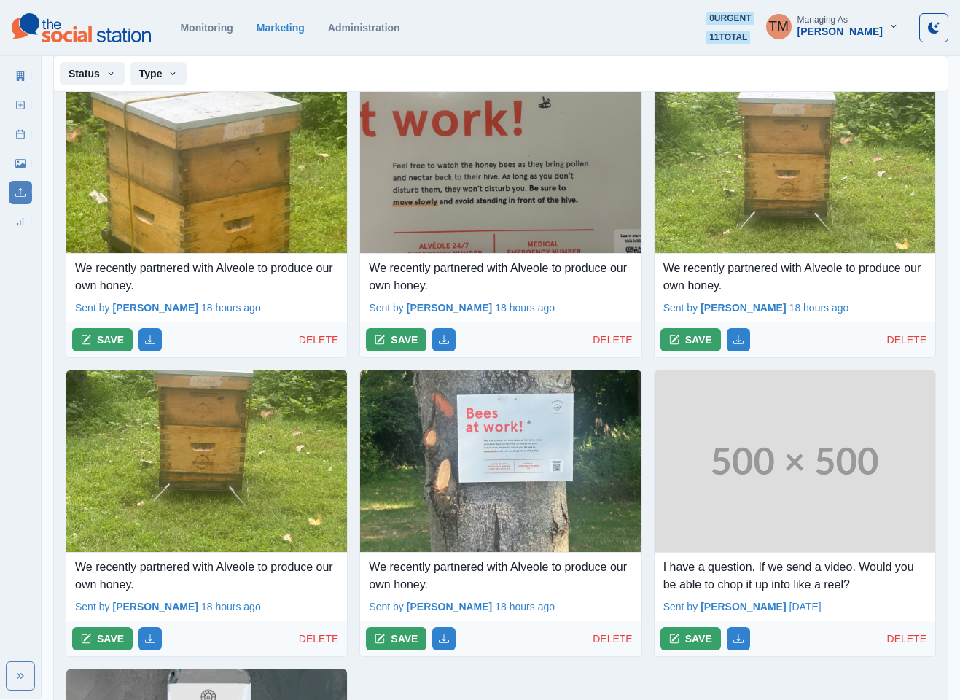
scroll to position [586, 0]
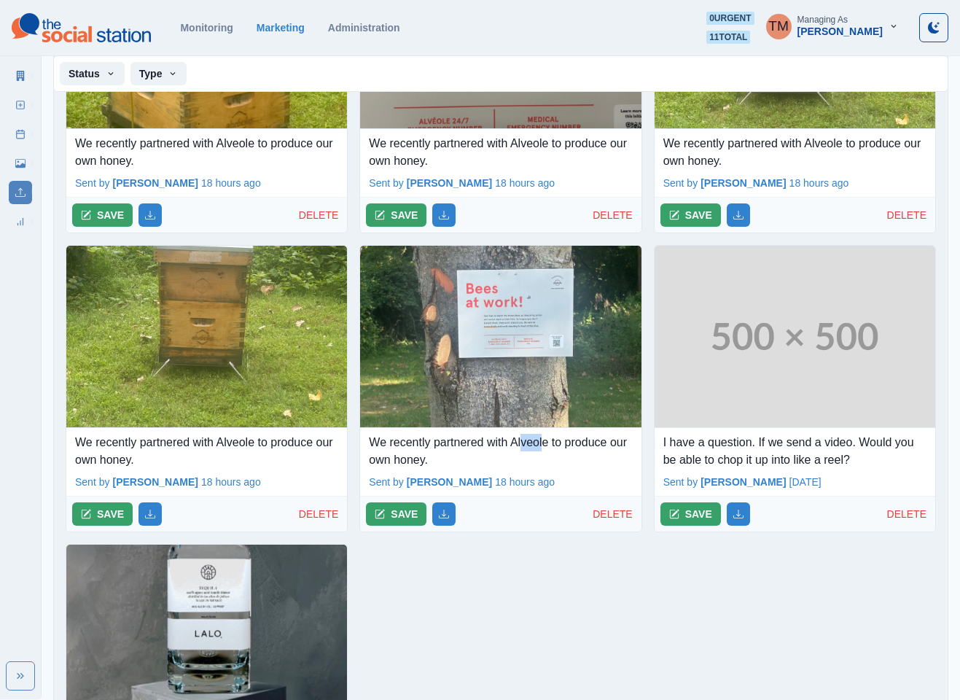
drag, startPoint x: 523, startPoint y: 448, endPoint x: 543, endPoint y: 448, distance: 19.7
click at [543, 448] on p "We recently partnered with Alveole to produce our own honey." at bounding box center [500, 451] width 263 height 35
drag, startPoint x: 513, startPoint y: 447, endPoint x: 551, endPoint y: 446, distance: 38.6
click at [551, 446] on p "We recently partnered with Alveole to produce our own honey." at bounding box center [500, 451] width 263 height 35
copy p "Alveole"
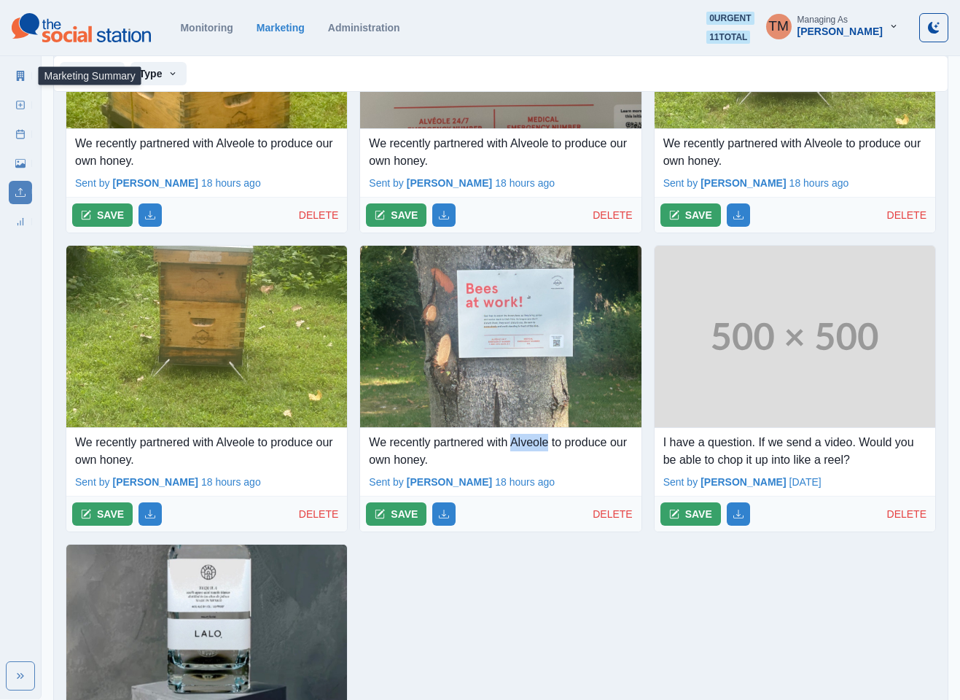
drag, startPoint x: 12, startPoint y: 77, endPoint x: 24, endPoint y: 128, distance: 52.5
click at [9, 77] on link "Marketing Summary" at bounding box center [20, 75] width 23 height 23
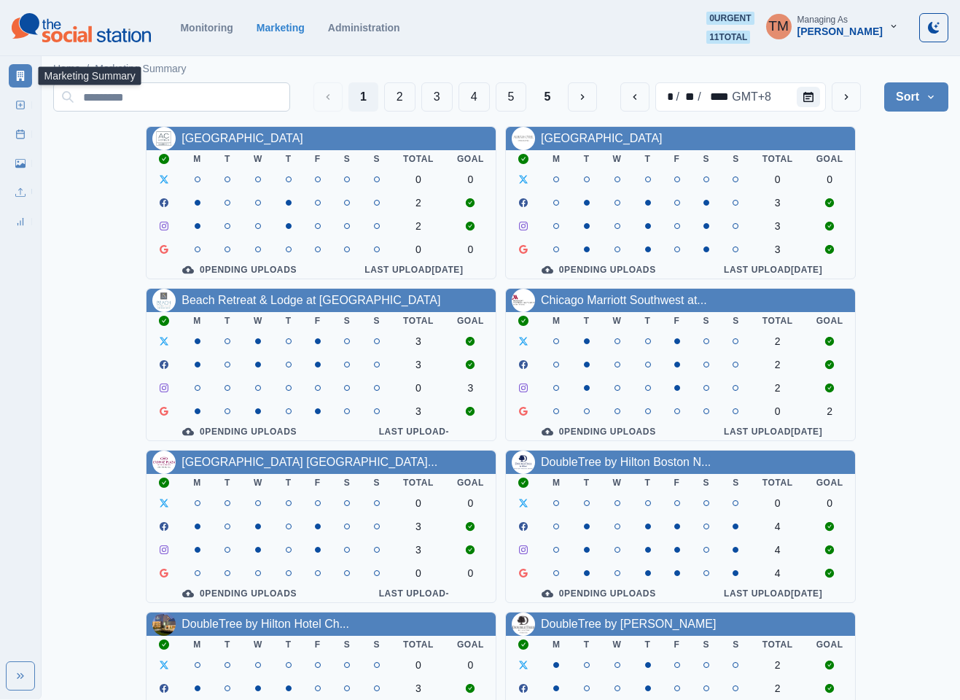
drag, startPoint x: 392, startPoint y: 103, endPoint x: 383, endPoint y: 97, distance: 11.1
click at [392, 101] on button "2" at bounding box center [399, 96] width 31 height 29
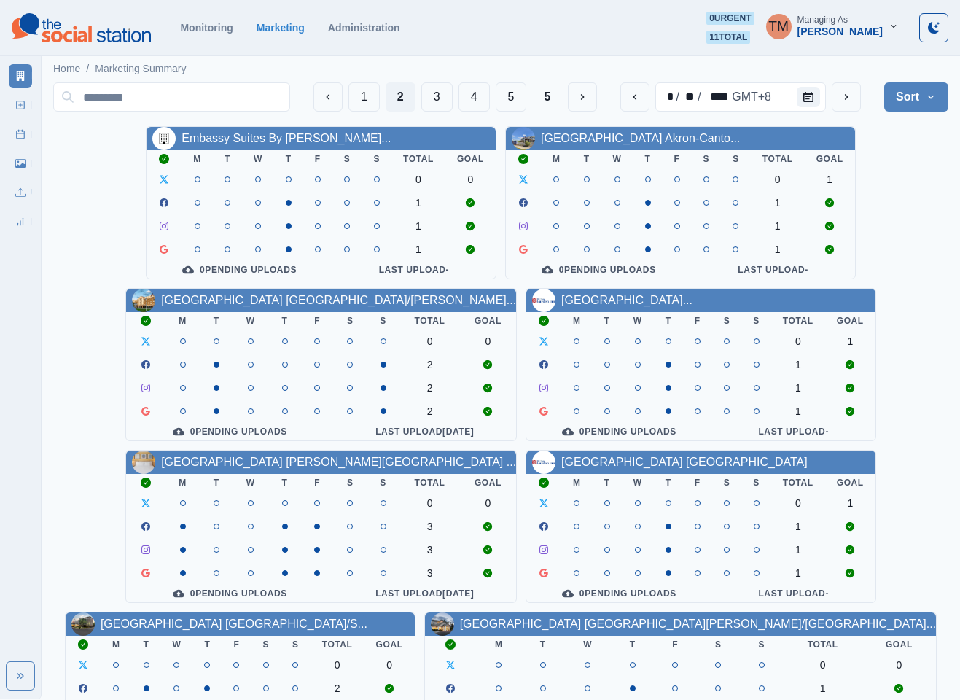
drag, startPoint x: 917, startPoint y: 210, endPoint x: 709, endPoint y: 38, distance: 270.3
click at [912, 201] on div "Embassy Suites By [PERSON_NAME]... M T W T F S S Total Goal 0 0 1 1 1 0 Pending…" at bounding box center [500, 607] width 895 height 962
click at [593, 134] on link "[GEOGRAPHIC_DATA] Akron-Canto..." at bounding box center [640, 138] width 199 height 12
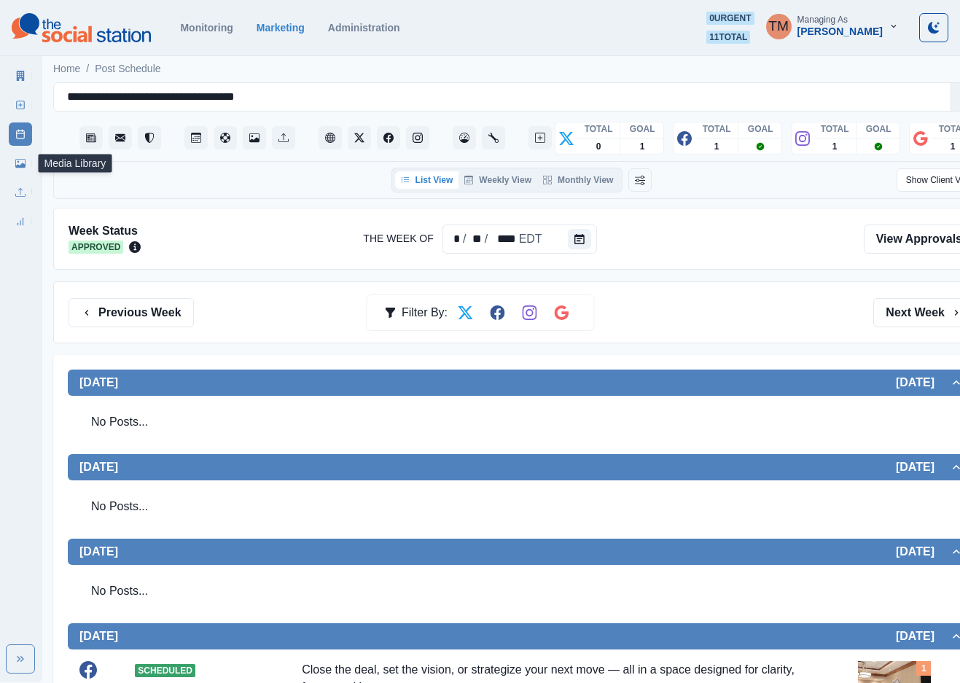
click at [12, 157] on link "Media Library" at bounding box center [20, 163] width 23 height 23
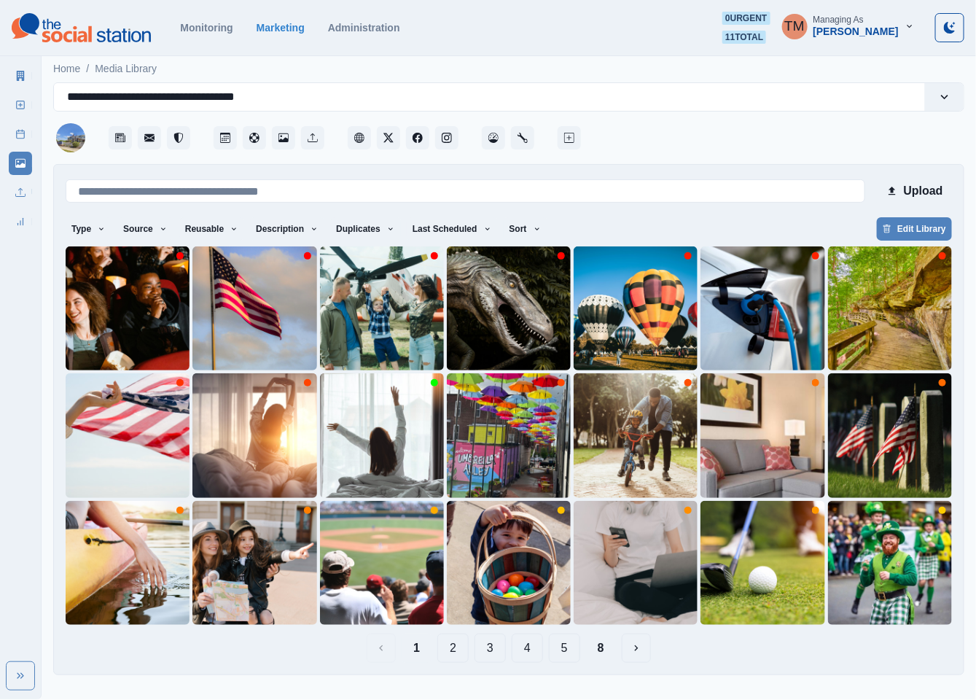
click at [15, 132] on icon at bounding box center [20, 134] width 10 height 10
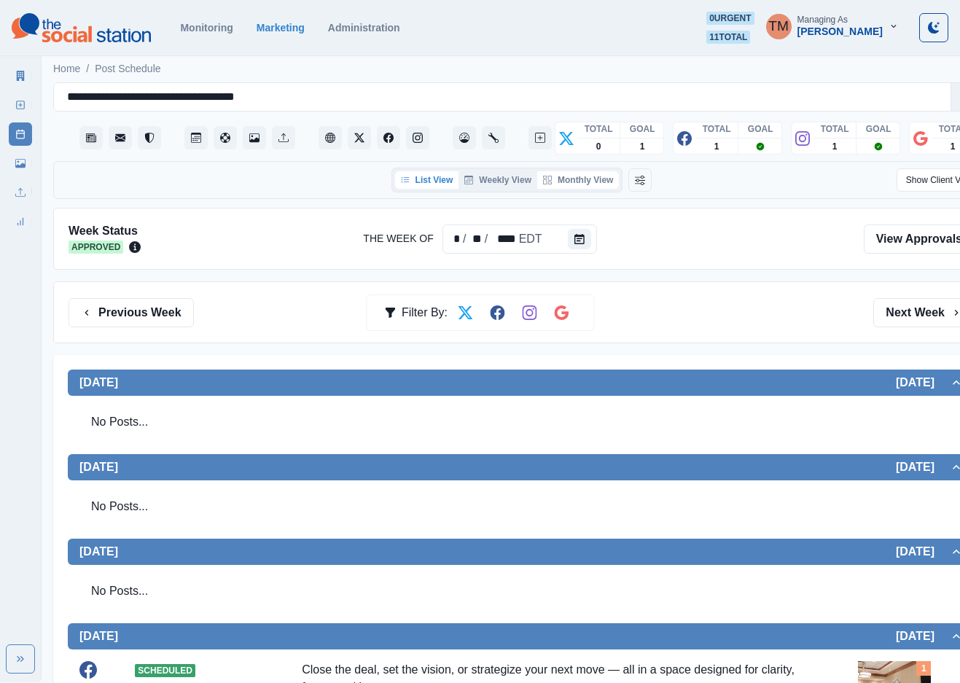
click at [584, 178] on button "Monthly View" at bounding box center [578, 179] width 82 height 17
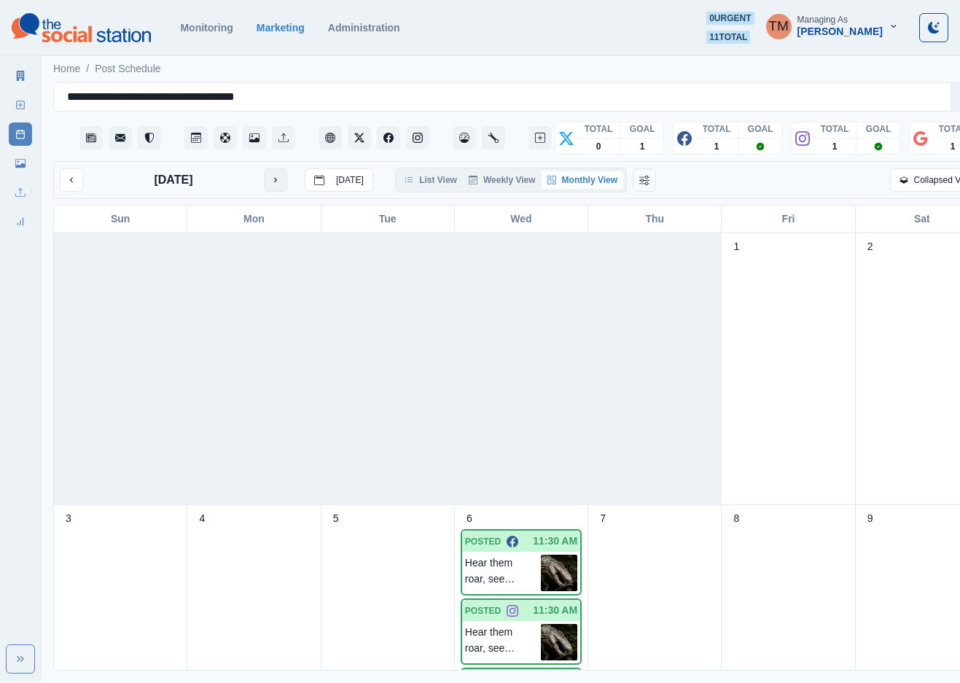
click at [273, 180] on icon "next month" at bounding box center [275, 180] width 10 height 10
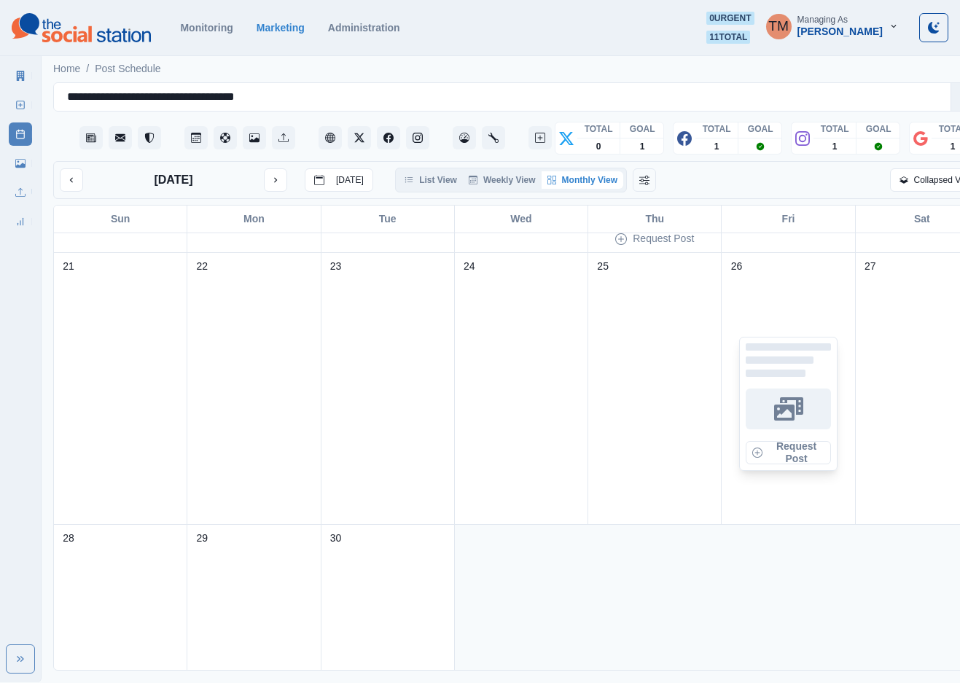
scroll to position [922, 0]
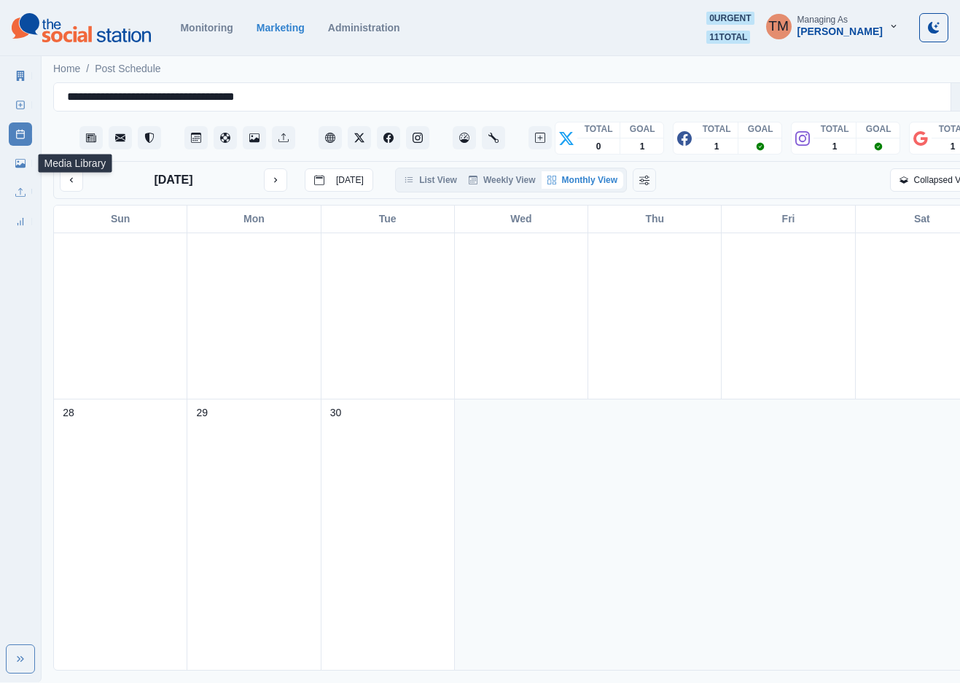
click at [20, 167] on icon at bounding box center [20, 163] width 10 height 9
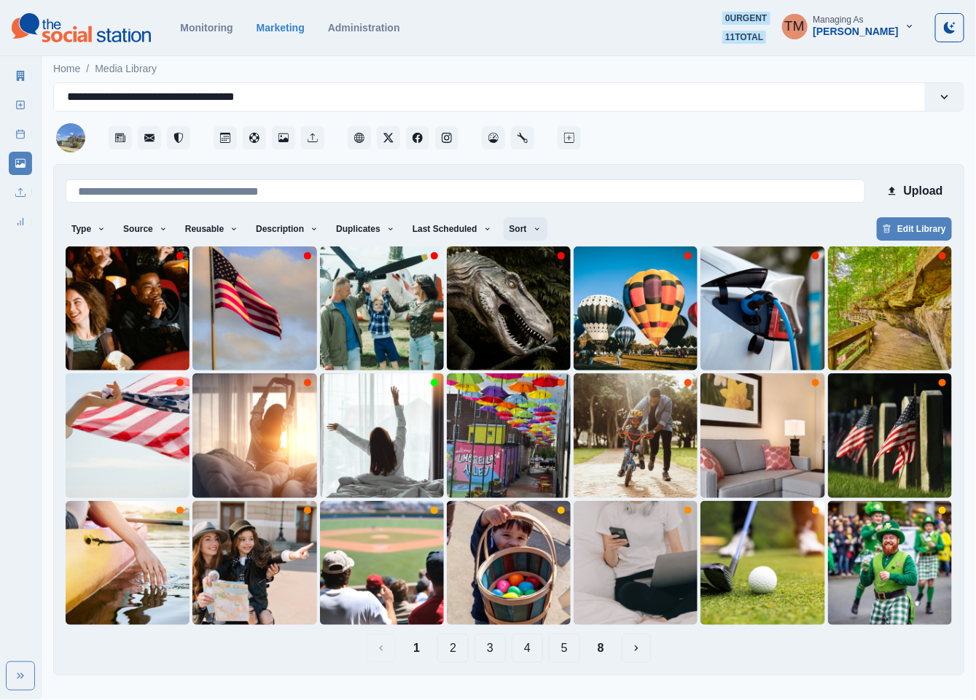
click at [533, 228] on icon "button" at bounding box center [537, 229] width 9 height 9
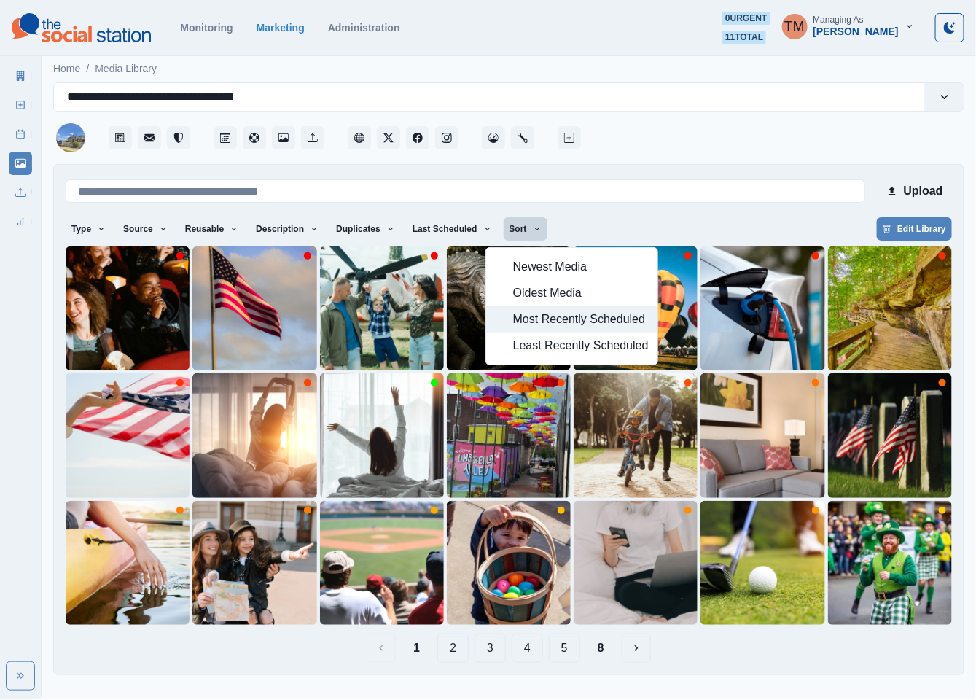
click at [563, 327] on span "Most Recently Scheduled" at bounding box center [581, 319] width 136 height 17
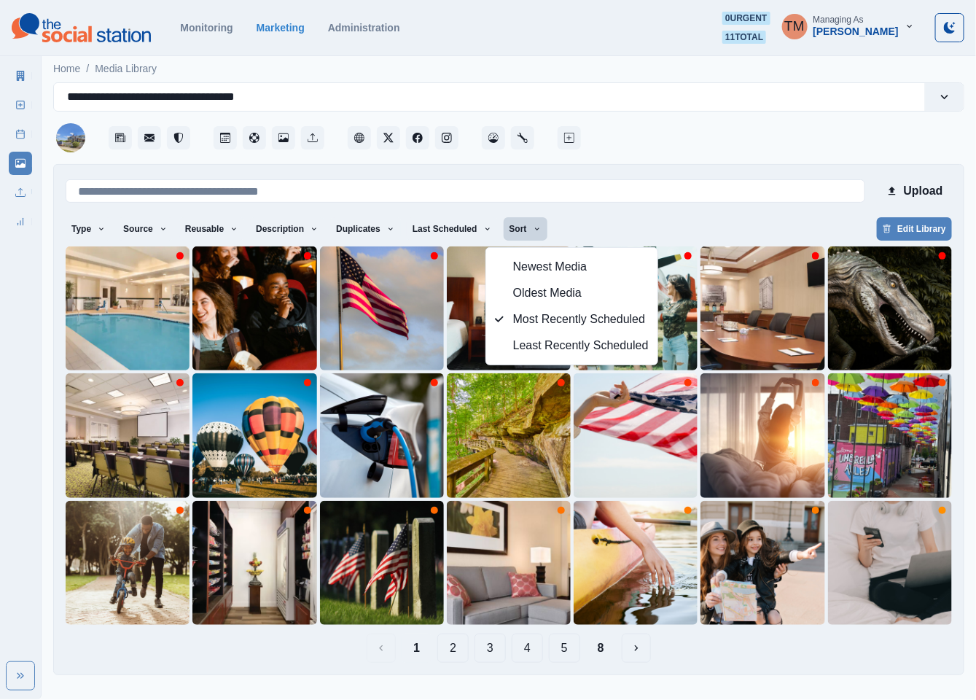
drag, startPoint x: 706, startPoint y: 650, endPoint x: 665, endPoint y: 650, distance: 41.6
click at [705, 650] on div "1 2 3 4 5 8" at bounding box center [509, 648] width 887 height 29
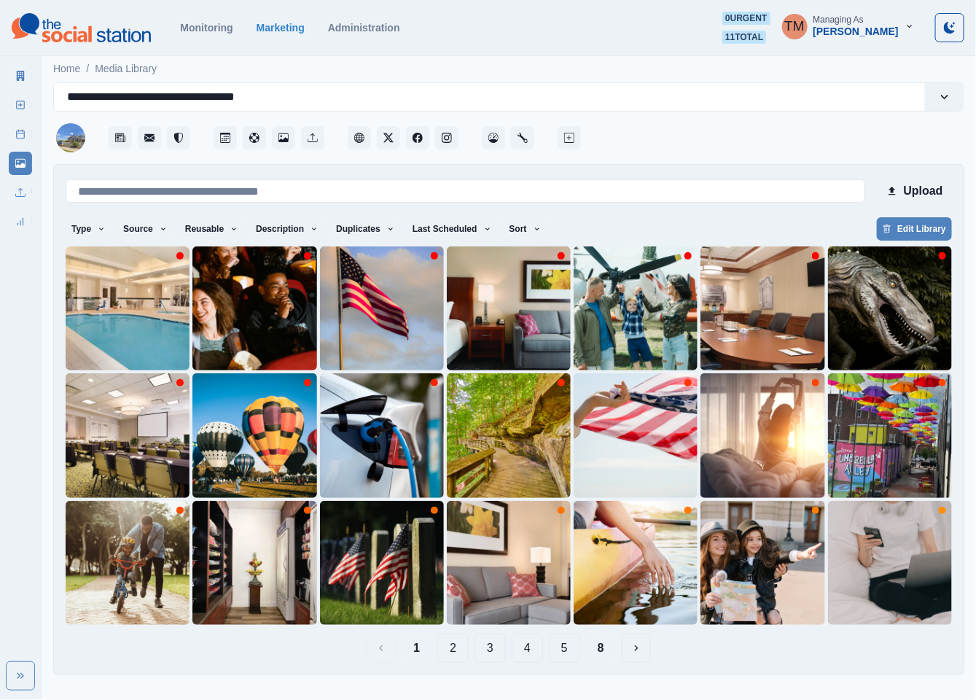
click at [601, 657] on button "8" at bounding box center [601, 648] width 30 height 29
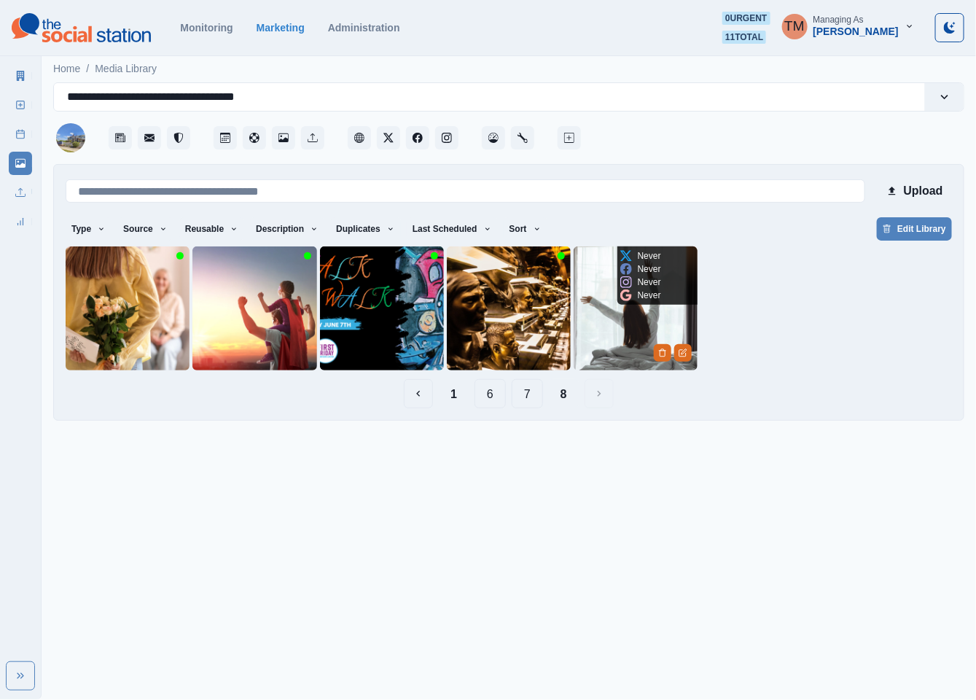
click at [628, 326] on img at bounding box center [636, 308] width 124 height 124
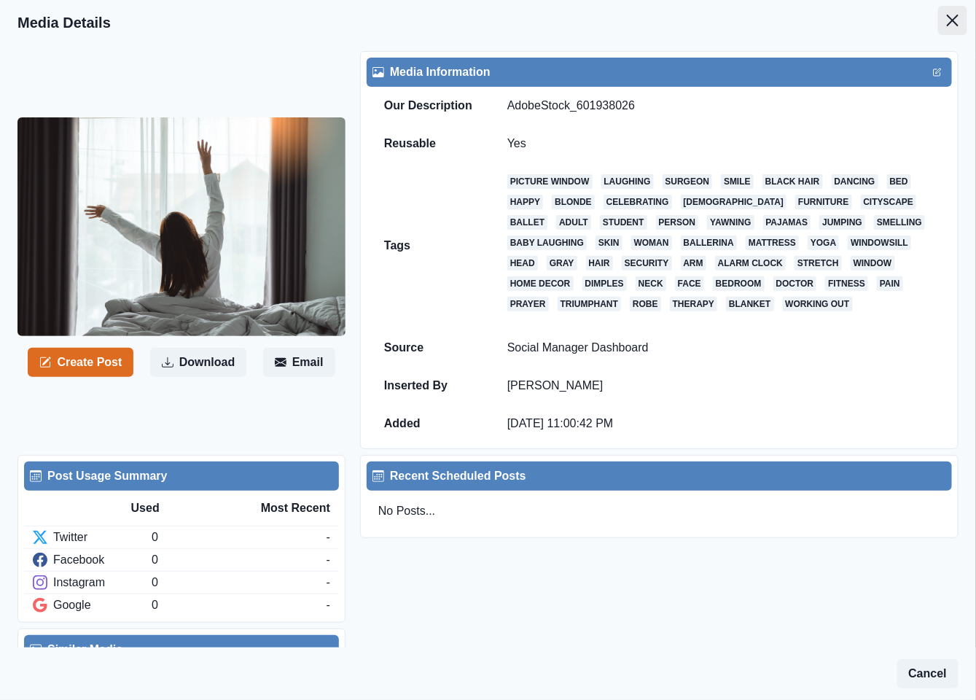
click at [947, 16] on icon "Close" at bounding box center [953, 21] width 12 height 12
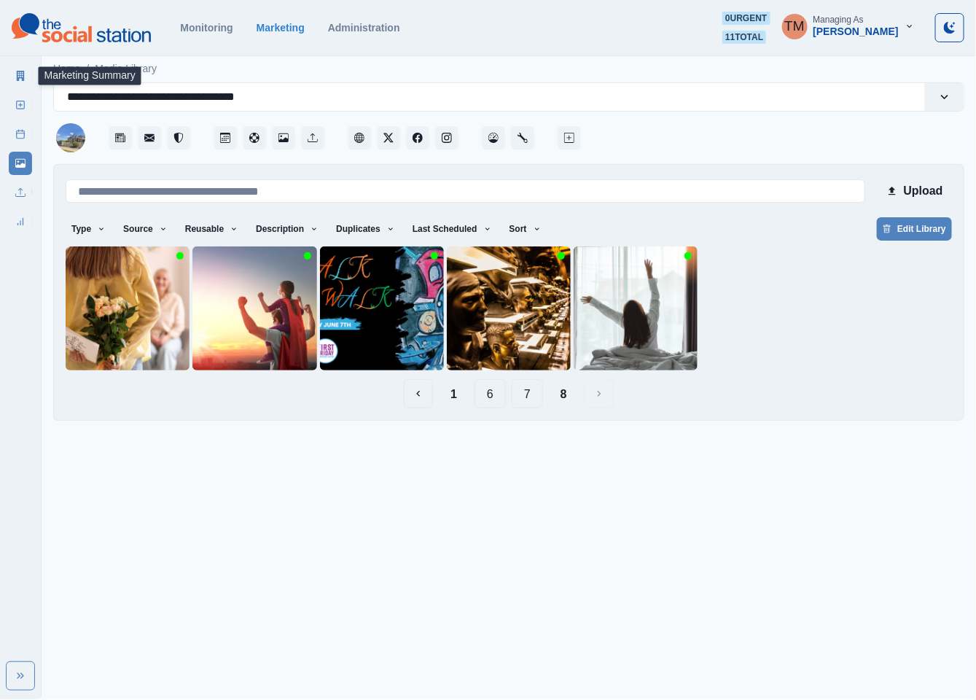
drag, startPoint x: 24, startPoint y: 74, endPoint x: 755, endPoint y: 33, distance: 732.4
click at [755, 33] on span "11 total" at bounding box center [745, 37] width 44 height 13
click at [766, 37] on span "11 total" at bounding box center [745, 37] width 44 height 13
click at [22, 82] on link "Marketing Summary" at bounding box center [20, 75] width 23 height 23
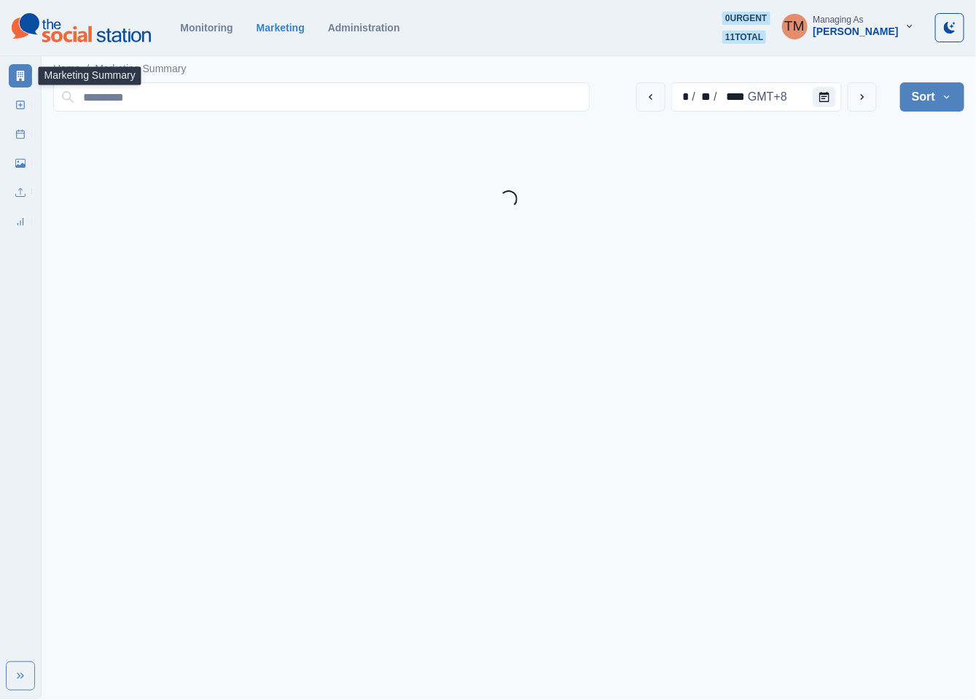
click at [766, 38] on span "11 total" at bounding box center [745, 37] width 44 height 13
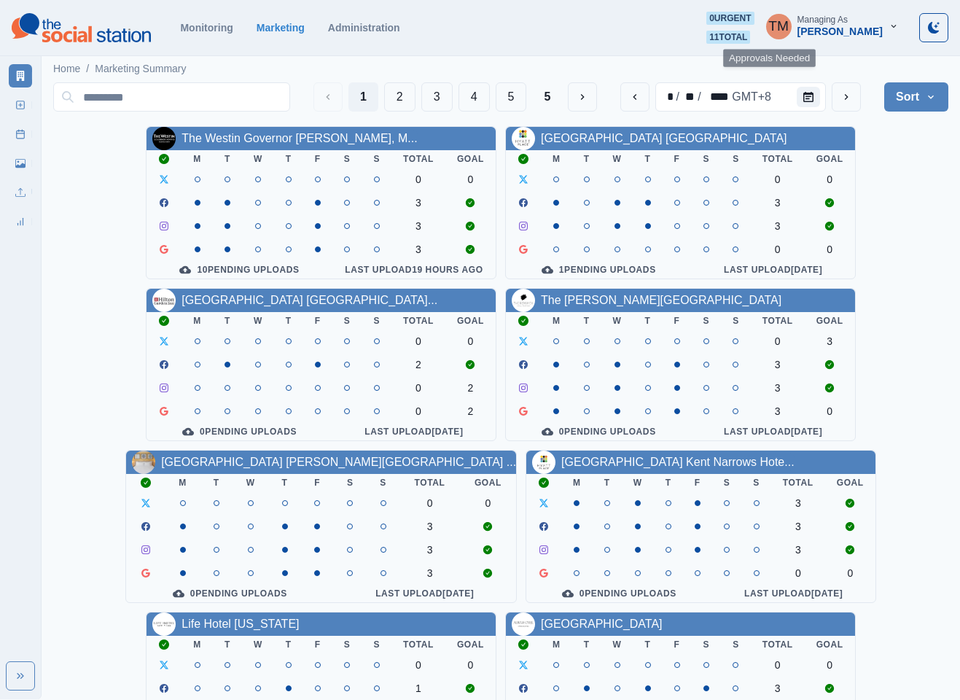
click at [777, 38] on div "TM Managing As [PERSON_NAME]" at bounding box center [833, 28] width 156 height 32
click at [750, 39] on span "11 total" at bounding box center [728, 37] width 44 height 13
click at [227, 276] on div "10 Pending Uploads" at bounding box center [239, 270] width 163 height 12
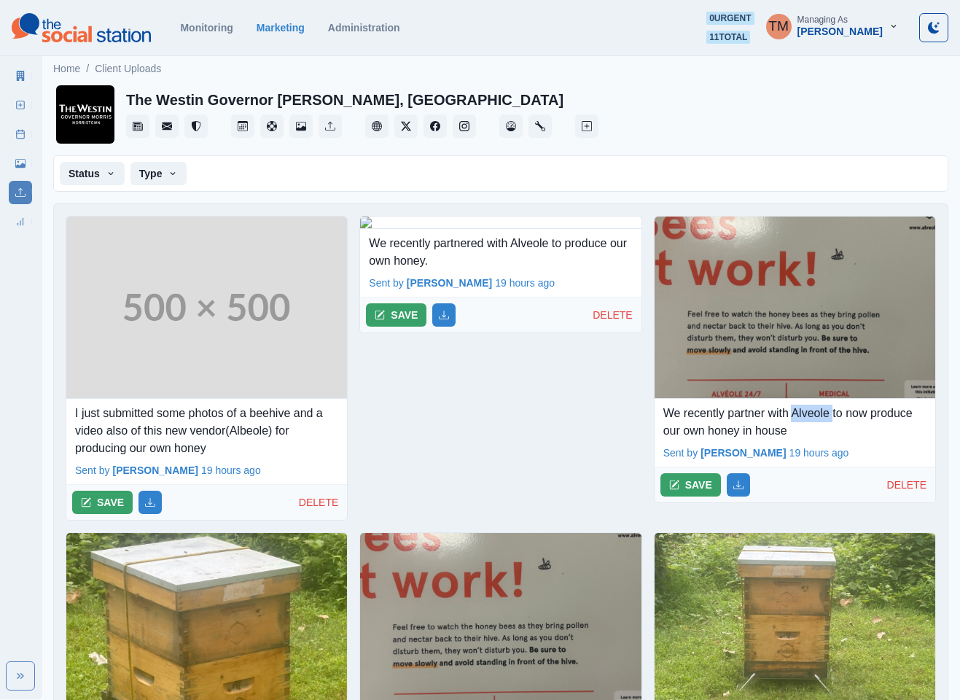
drag, startPoint x: 795, startPoint y: 418, endPoint x: 834, endPoint y: 418, distance: 39.4
click at [834, 418] on p "We recently partner with Alveole to now produce our own honey in house" at bounding box center [794, 422] width 263 height 35
copy p "Alveole"
click at [893, 26] on icon "button" at bounding box center [894, 26] width 10 height 10
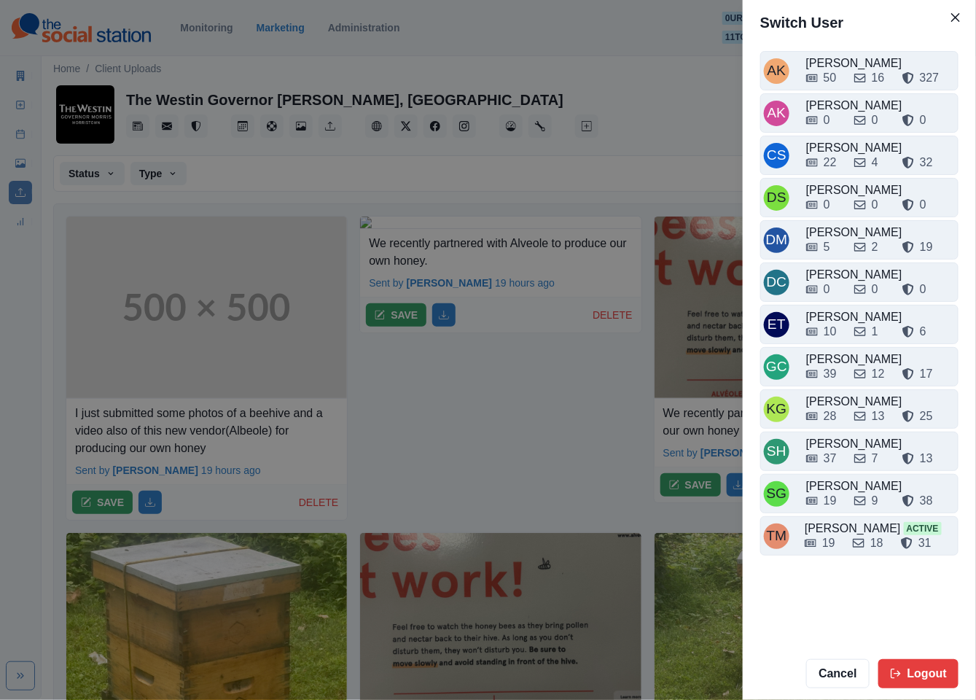
click at [647, 90] on div "Switch User AK [PERSON_NAME] 50 16 327 AK [PERSON_NAME] 0 0 0 CS Crizalyn Servi…" at bounding box center [488, 350] width 976 height 700
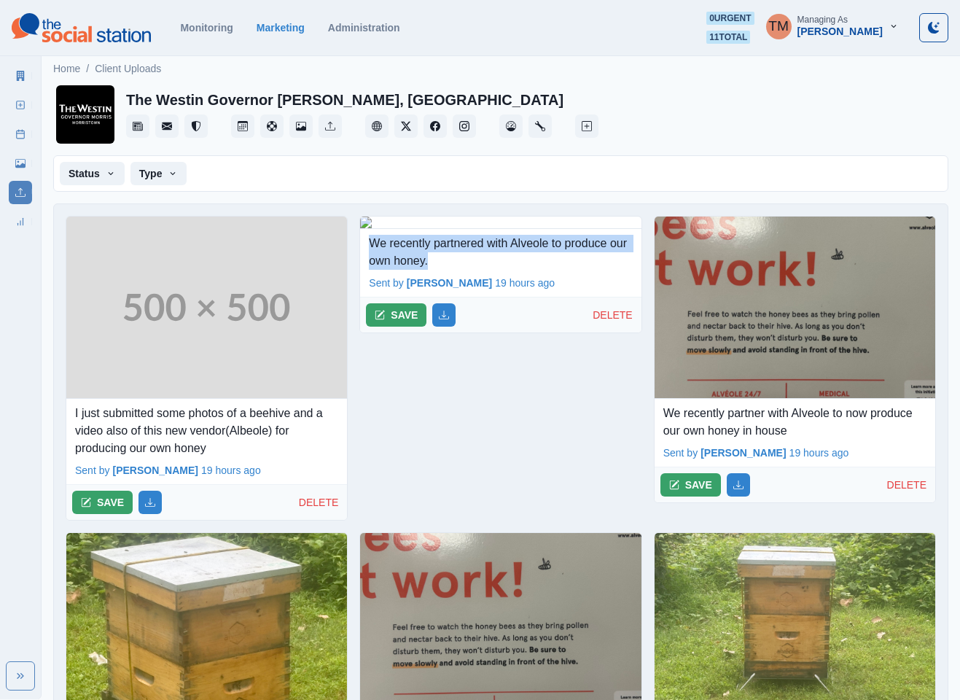
drag, startPoint x: 464, startPoint y: 437, endPoint x: 365, endPoint y: 416, distance: 101.4
click at [365, 270] on div "We recently partnered with Alveole to produce our own honey." at bounding box center [500, 249] width 281 height 41
copy p "We recently partnered with Alveole to produce our own honey."
click at [13, 130] on link "Post Schedule" at bounding box center [20, 133] width 23 height 23
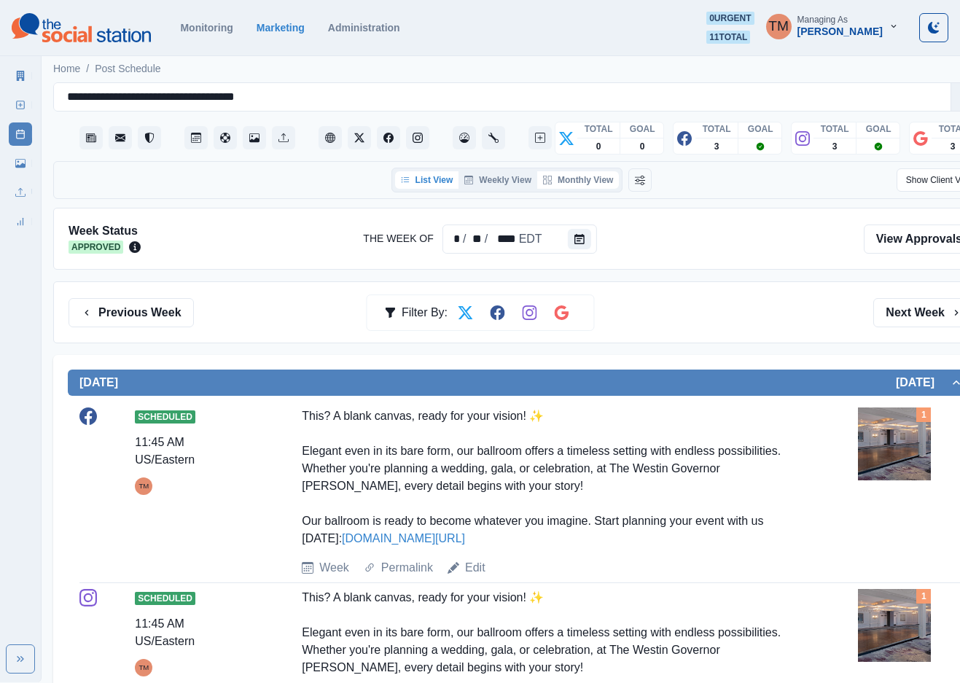
click at [589, 179] on button "Monthly View" at bounding box center [578, 179] width 82 height 17
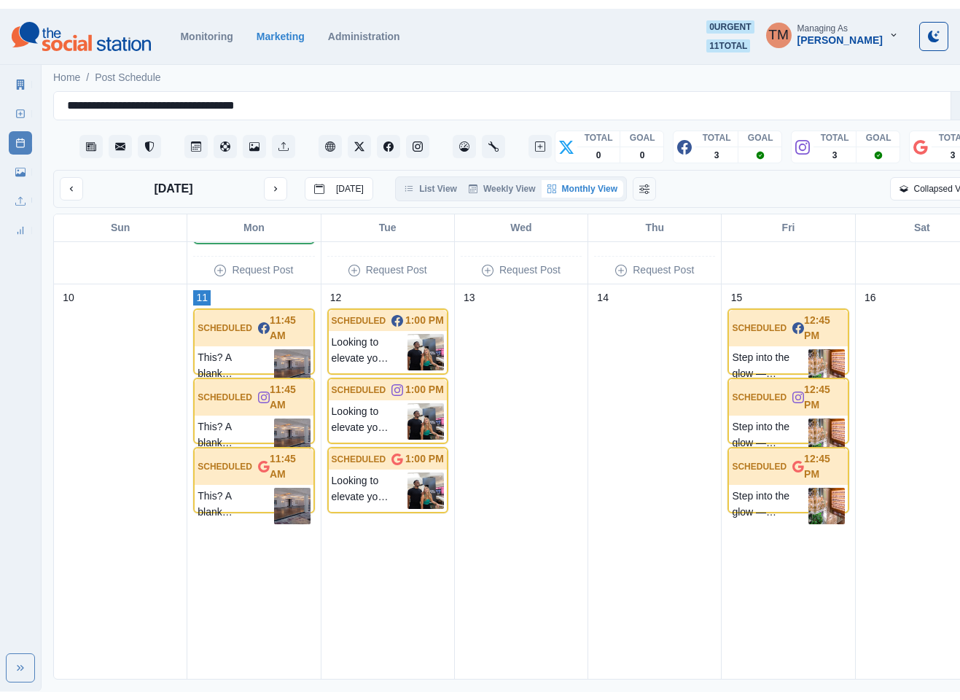
scroll to position [875, 0]
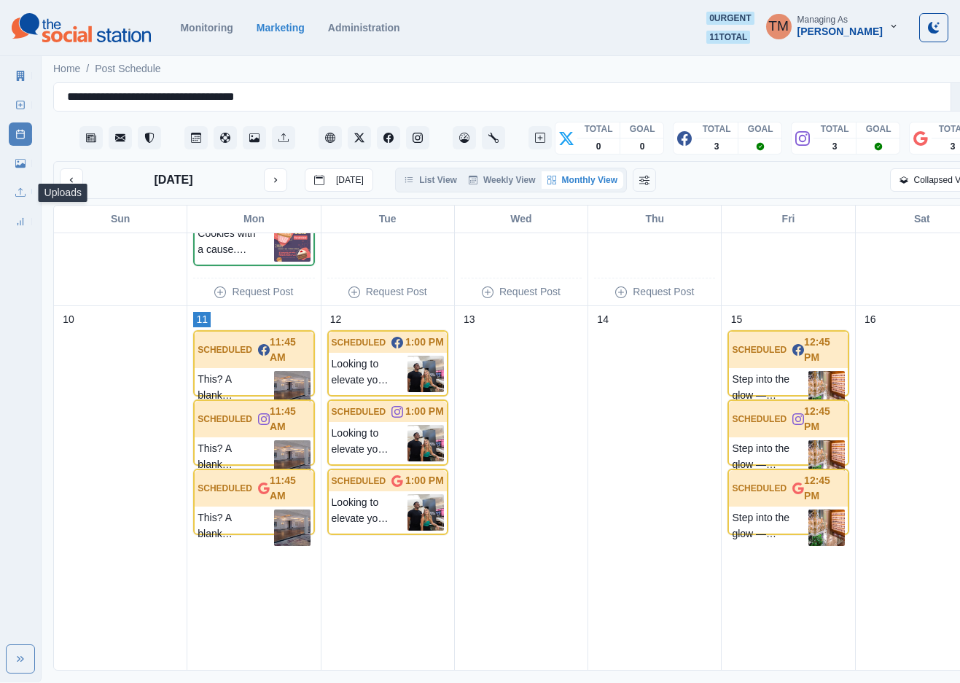
click at [20, 195] on icon at bounding box center [20, 192] width 10 height 10
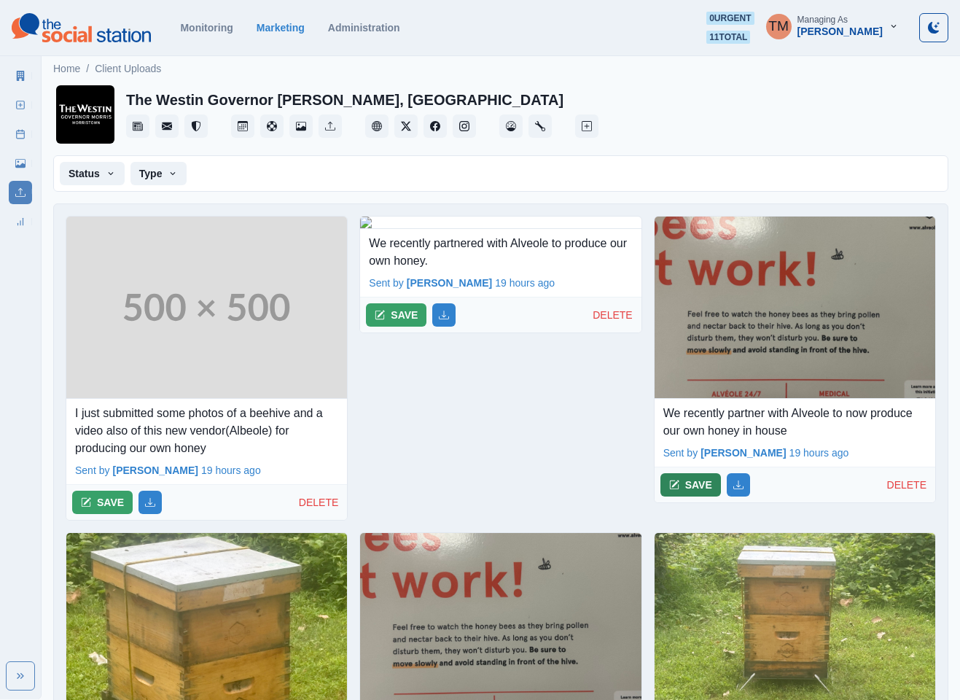
scroll to position [109, 0]
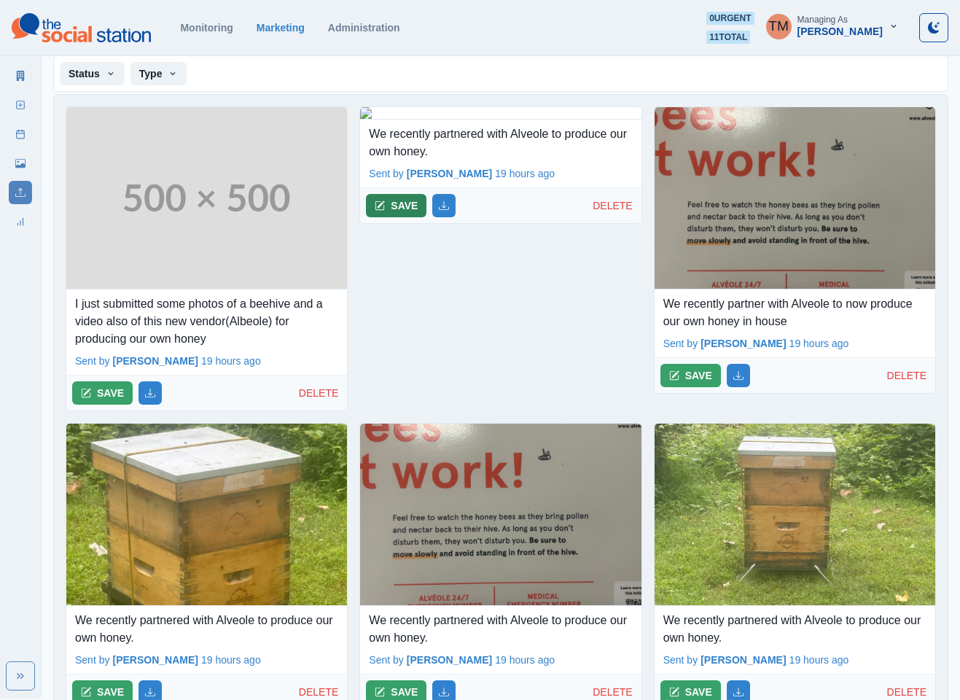
click at [394, 217] on button "SAVE" at bounding box center [396, 205] width 61 height 23
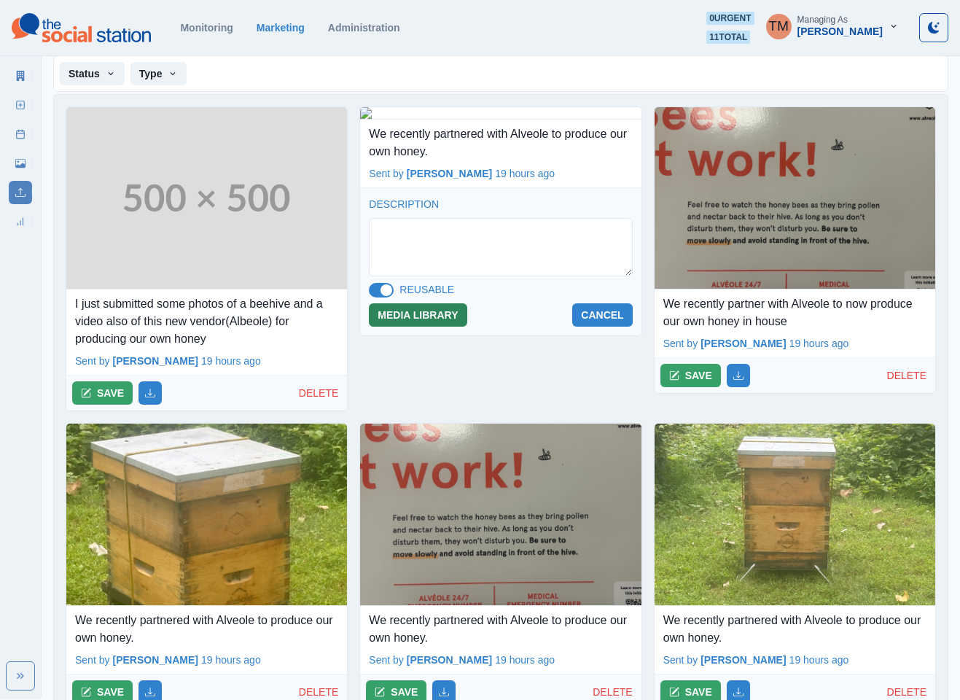
click at [414, 327] on button "MEDIA LIBRARY" at bounding box center [418, 314] width 98 height 23
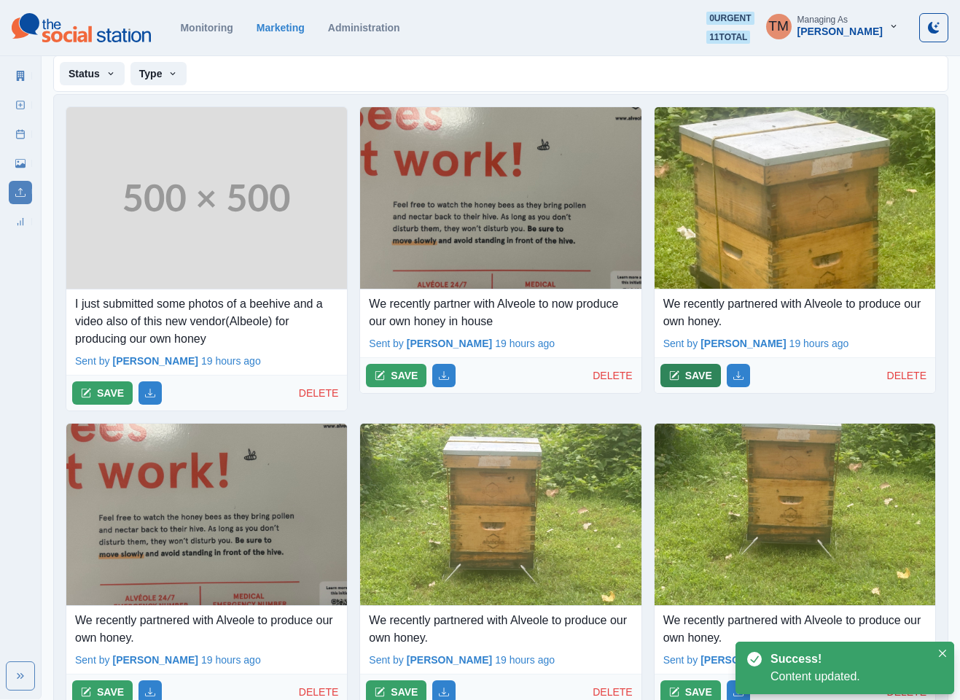
click at [688, 377] on button "SAVE" at bounding box center [691, 375] width 61 height 23
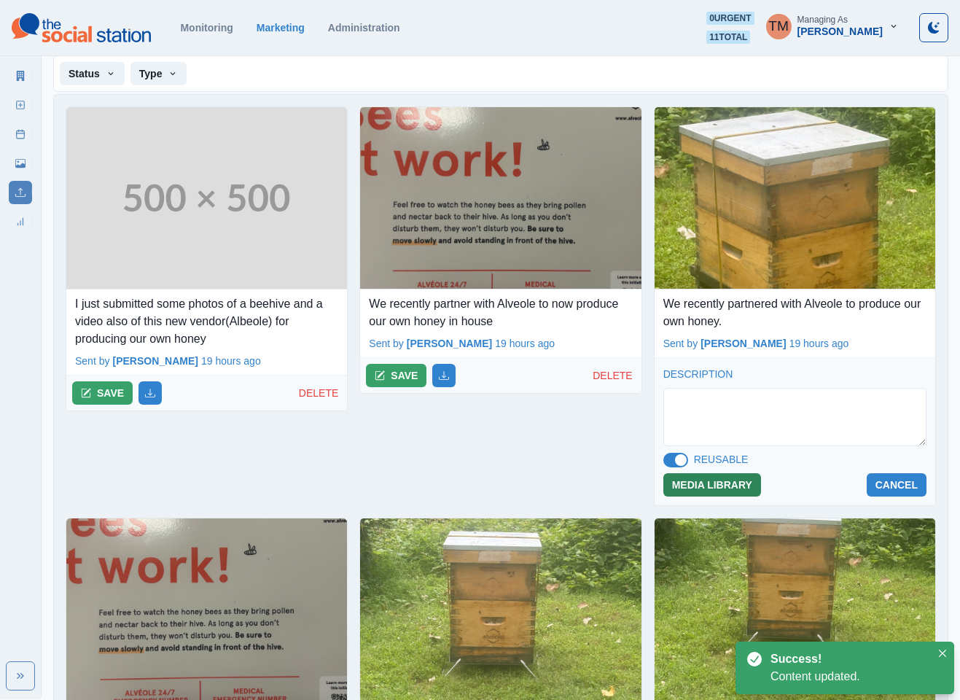
click at [696, 484] on button "MEDIA LIBRARY" at bounding box center [712, 484] width 98 height 23
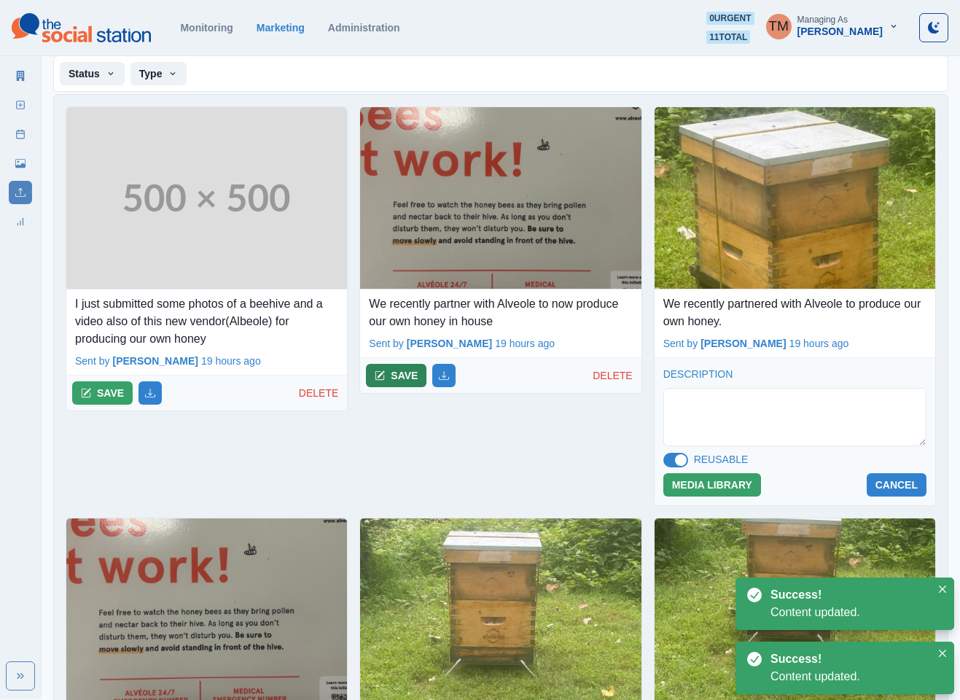
click at [389, 381] on button "SAVE" at bounding box center [396, 375] width 61 height 23
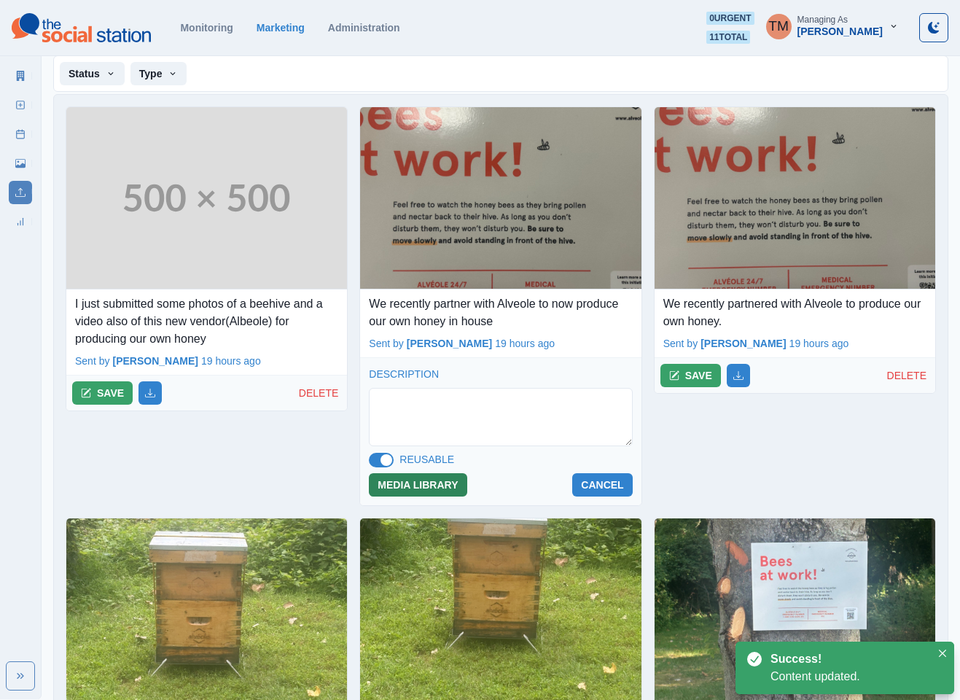
click at [429, 488] on button "MEDIA LIBRARY" at bounding box center [418, 484] width 98 height 23
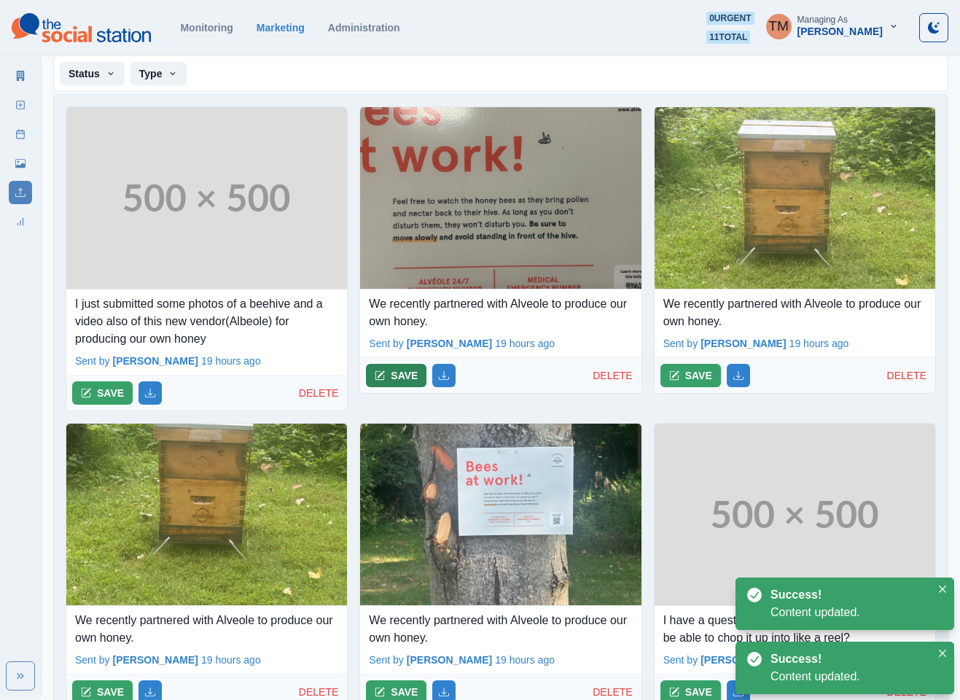
click at [379, 383] on button "SAVE" at bounding box center [396, 375] width 61 height 23
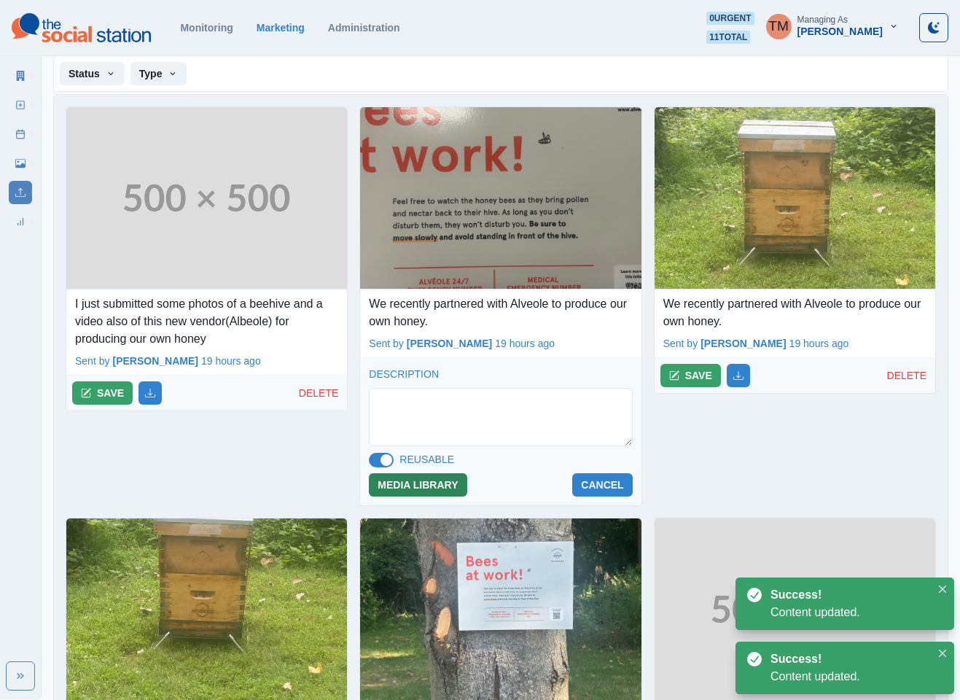
click at [405, 488] on button "MEDIA LIBRARY" at bounding box center [418, 484] width 98 height 23
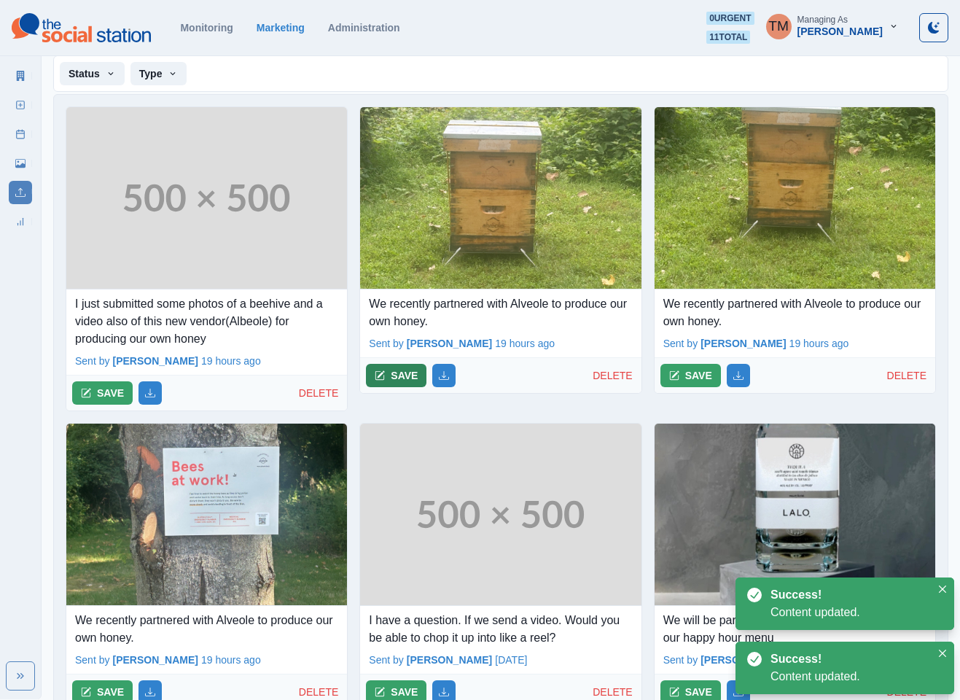
click at [397, 386] on button "SAVE" at bounding box center [396, 375] width 61 height 23
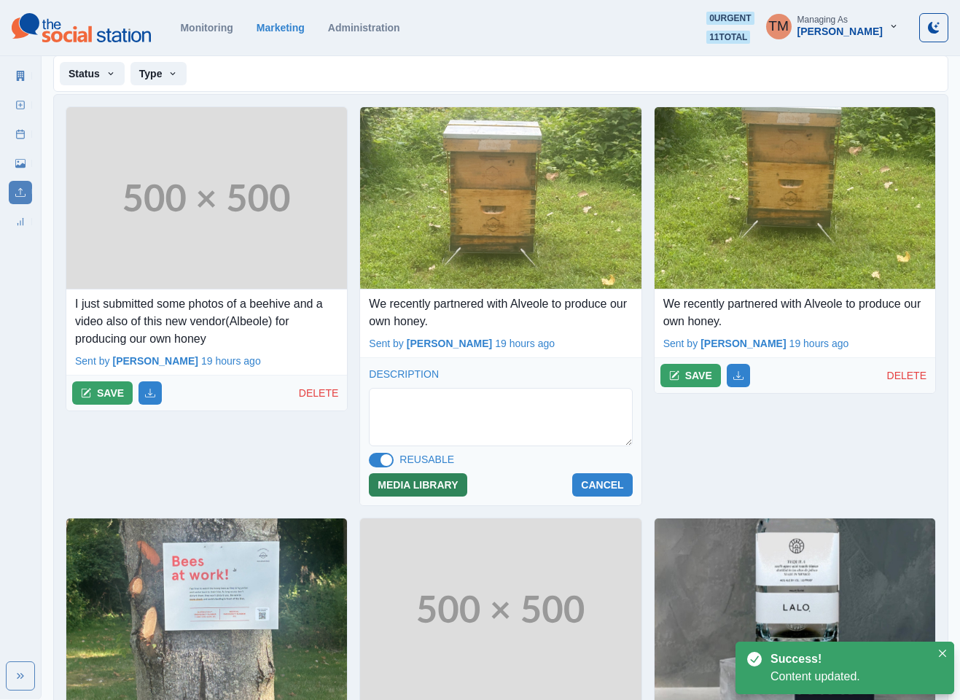
click at [414, 490] on button "MEDIA LIBRARY" at bounding box center [418, 484] width 98 height 23
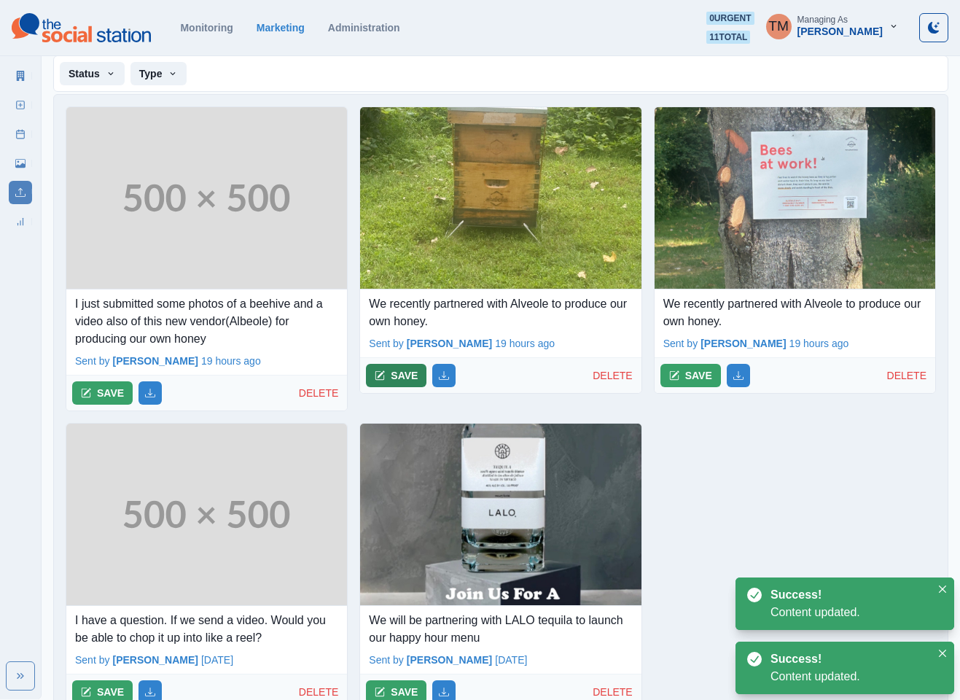
click at [400, 378] on button "SAVE" at bounding box center [396, 375] width 61 height 23
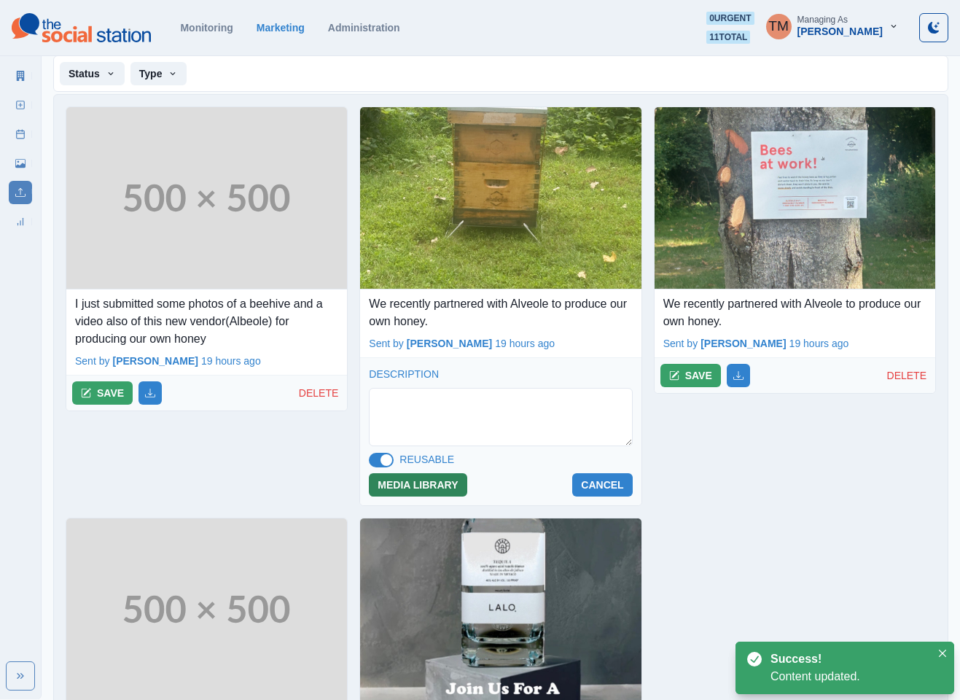
click at [414, 490] on button "MEDIA LIBRARY" at bounding box center [418, 484] width 98 height 23
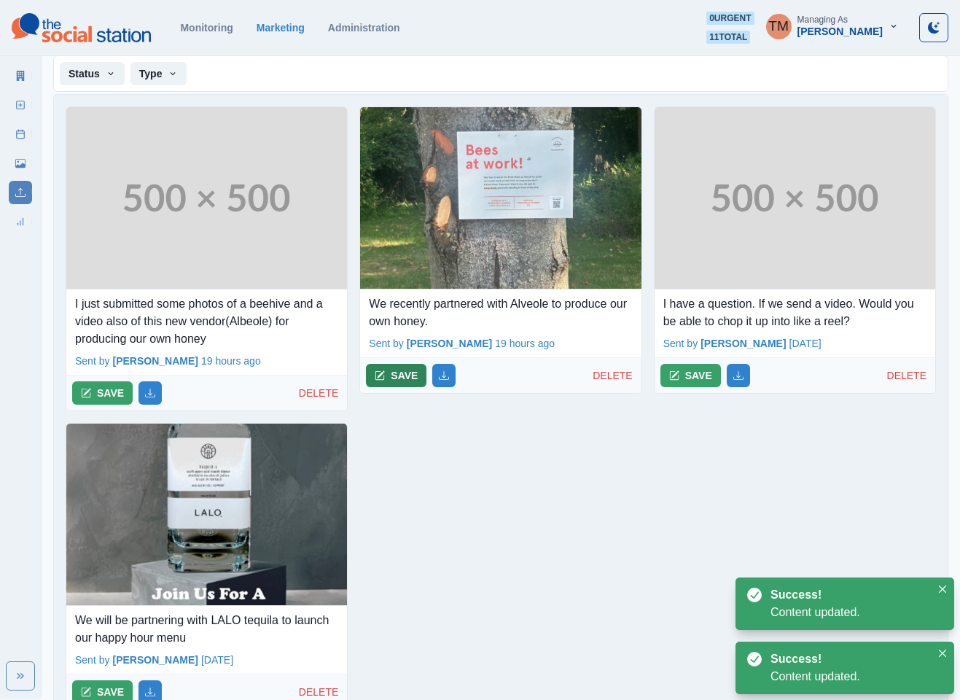
click at [381, 376] on icon "button" at bounding box center [380, 375] width 10 height 10
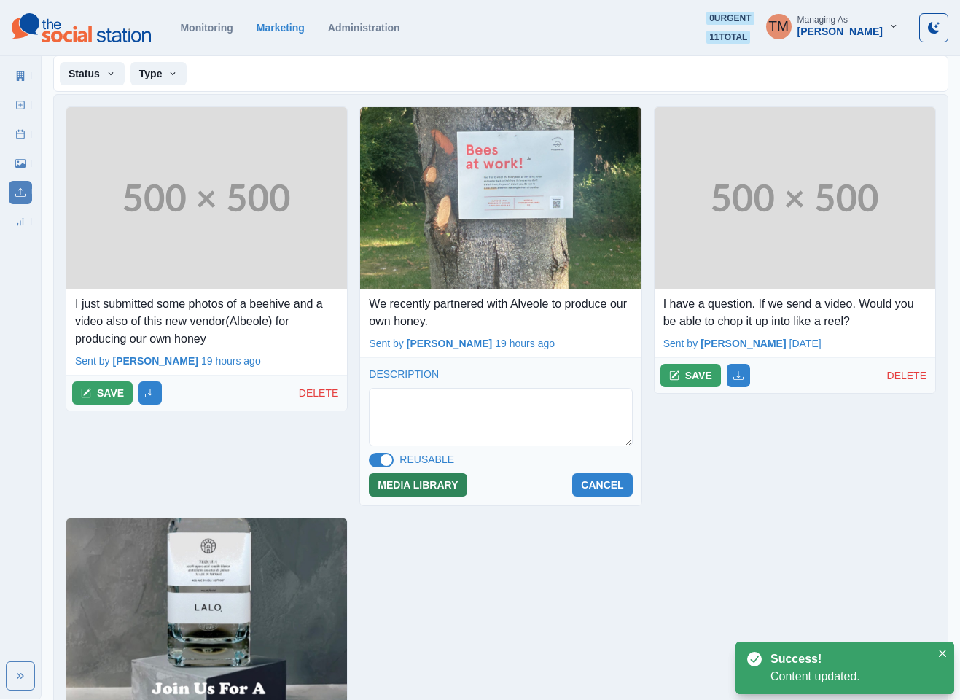
click at [418, 488] on button "MEDIA LIBRARY" at bounding box center [418, 484] width 98 height 23
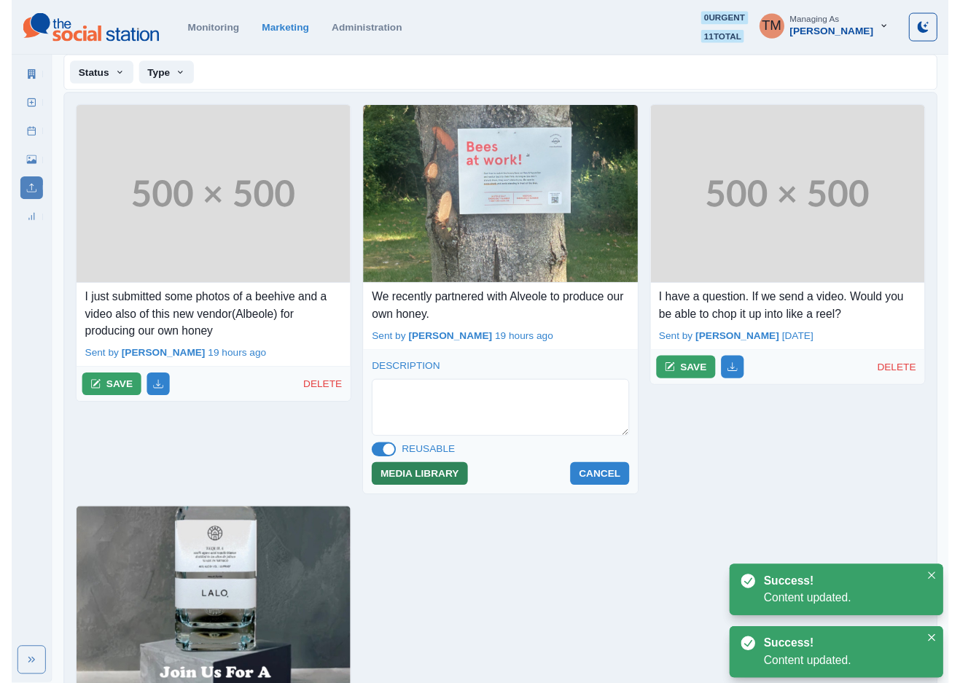
scroll to position [0, 0]
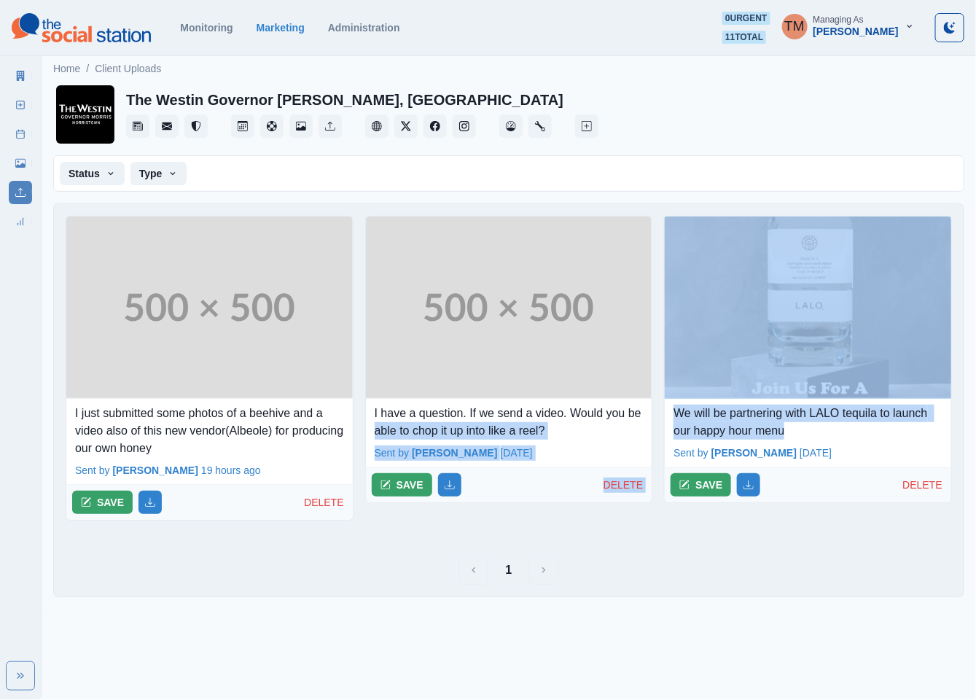
drag, startPoint x: 817, startPoint y: 431, endPoint x: 650, endPoint y: 414, distance: 167.8
click at [650, 414] on div "I just submitted some photos of a beehive and a video also of this new vendor(A…" at bounding box center [509, 374] width 910 height 340
click at [720, 429] on p "We will be partnering with LALO tequila to launch our happy hour menu" at bounding box center [808, 422] width 269 height 35
click at [823, 431] on p "We will be partnering with LALO tequila to launch our happy hour menu" at bounding box center [808, 422] width 269 height 35
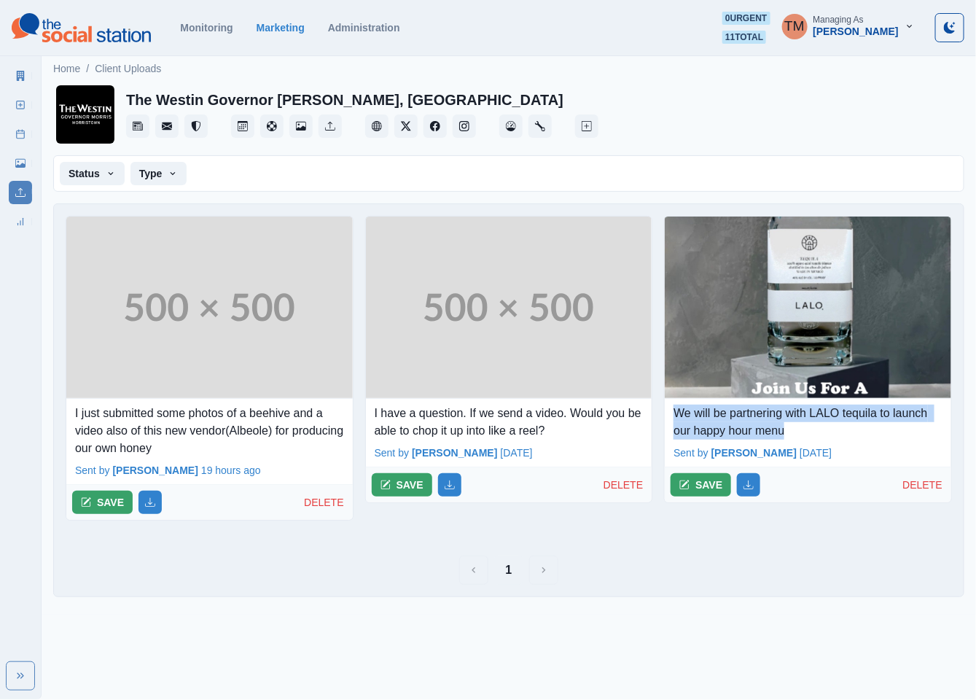
drag, startPoint x: 797, startPoint y: 436, endPoint x: 670, endPoint y: 418, distance: 128.1
click at [670, 418] on div "We will be partnering with LALO tequila to launch our happy hour menu" at bounding box center [808, 419] width 287 height 41
copy p "We will be partnering with LALO tequila to launch our happy hour menu"
click at [709, 495] on button "SAVE" at bounding box center [701, 484] width 61 height 23
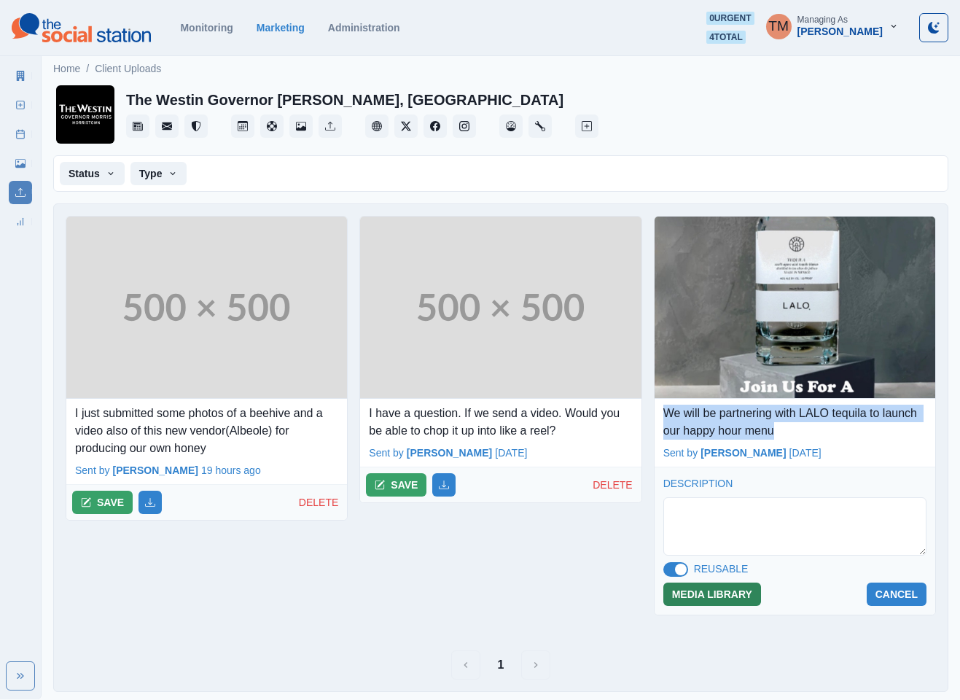
click at [713, 595] on button "MEDIA LIBRARY" at bounding box center [712, 594] width 98 height 23
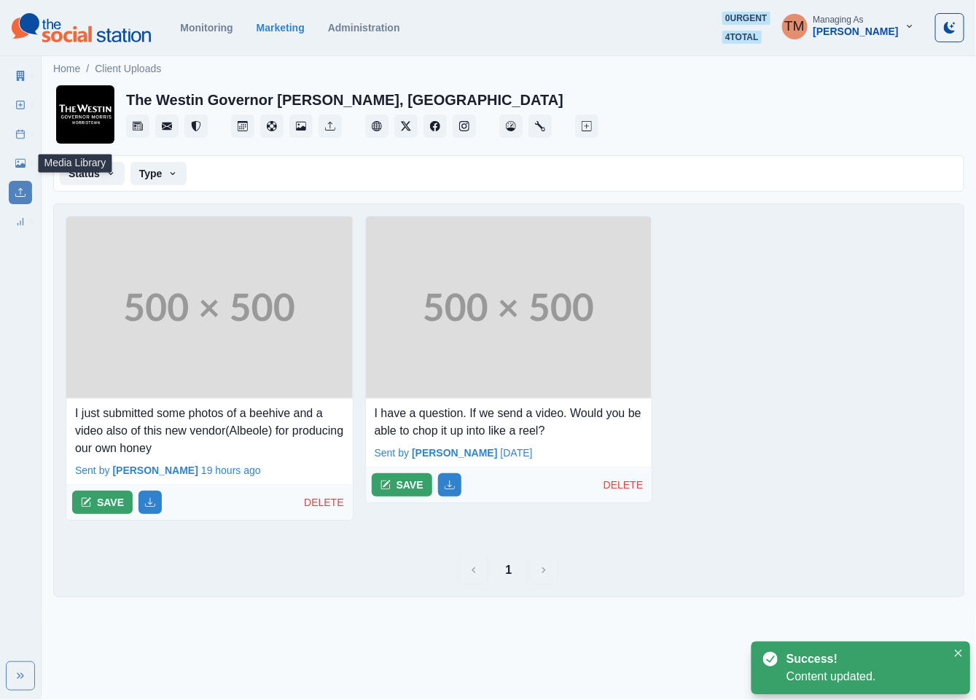
click at [18, 158] on icon at bounding box center [20, 163] width 10 height 10
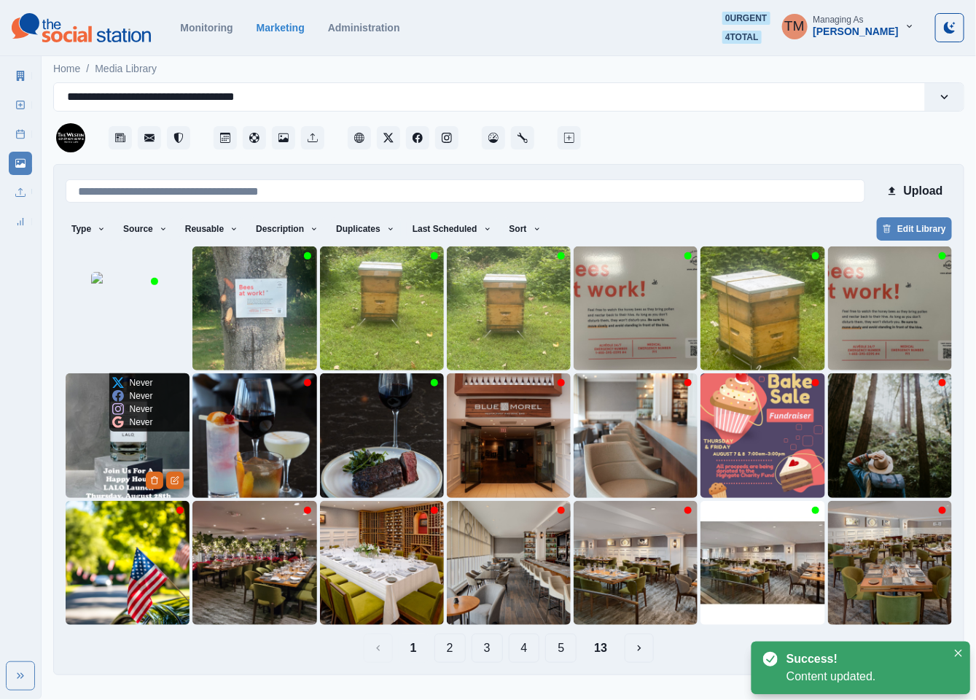
click at [130, 458] on img at bounding box center [128, 435] width 124 height 124
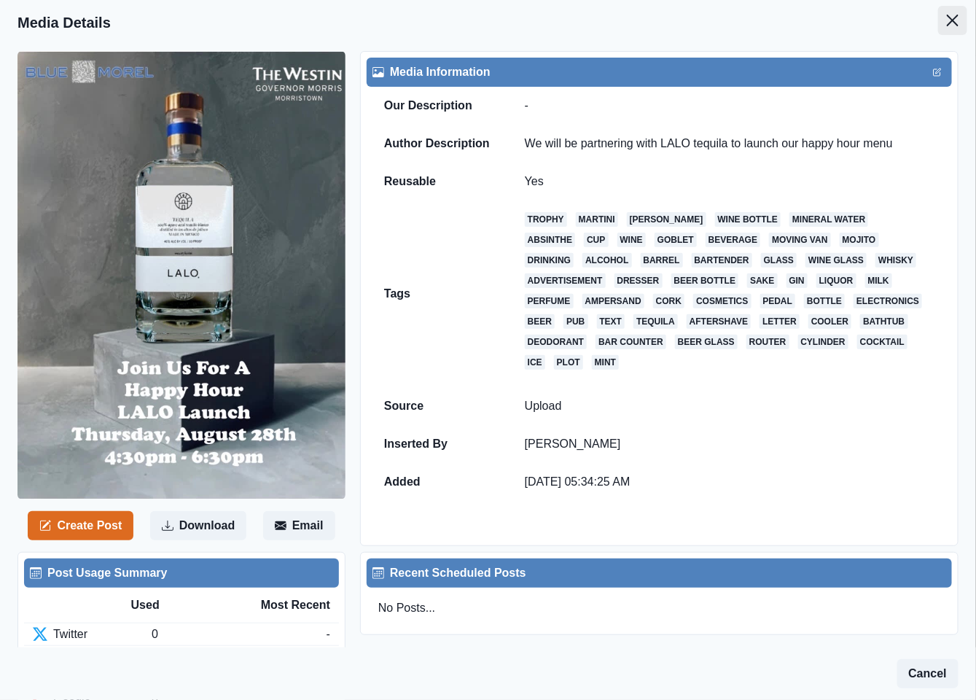
click at [947, 20] on icon "Close" at bounding box center [953, 21] width 12 height 12
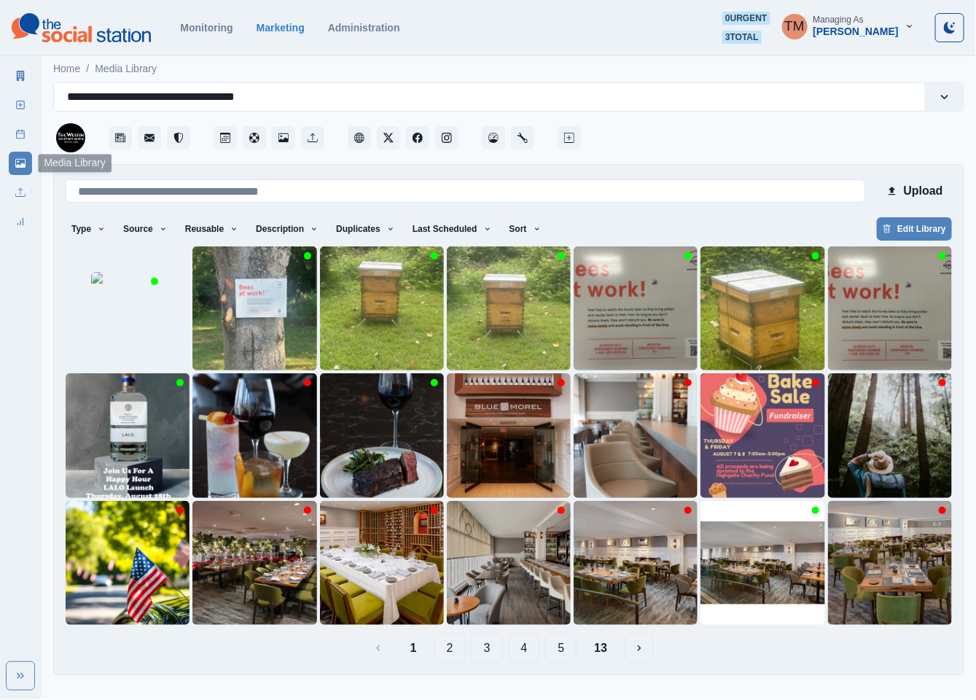
click at [17, 136] on rect at bounding box center [21, 135] width 8 height 8
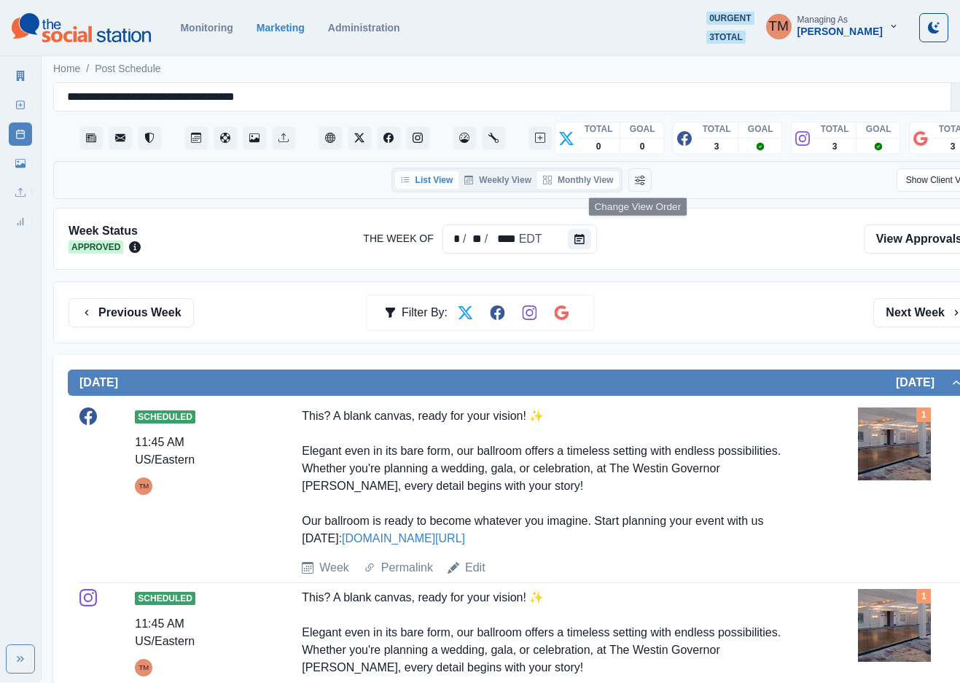
click at [577, 177] on button "Monthly View" at bounding box center [578, 179] width 82 height 17
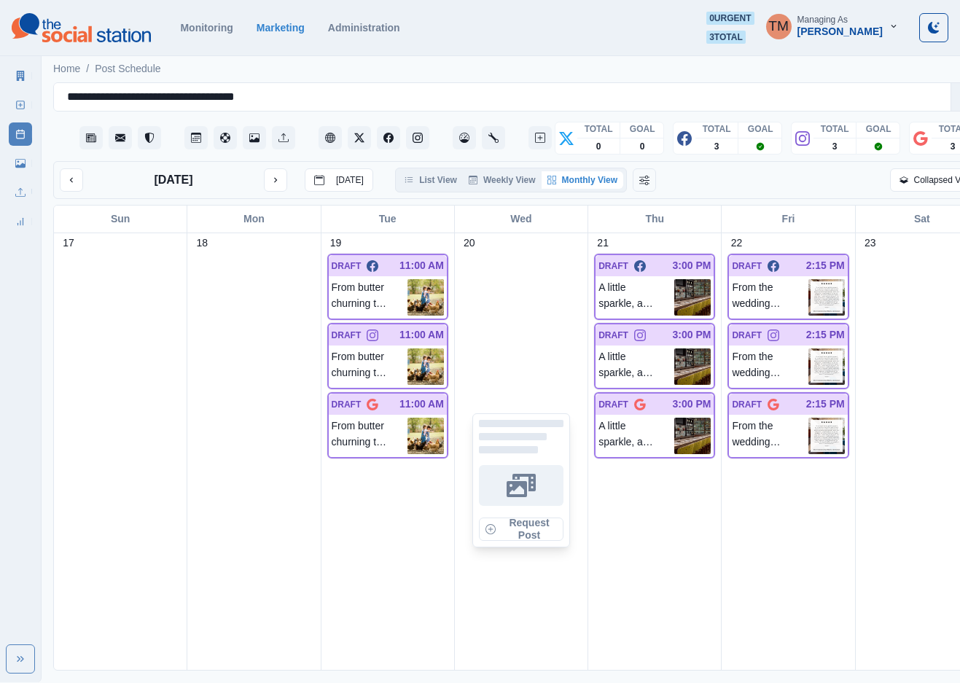
scroll to position [1422, 0]
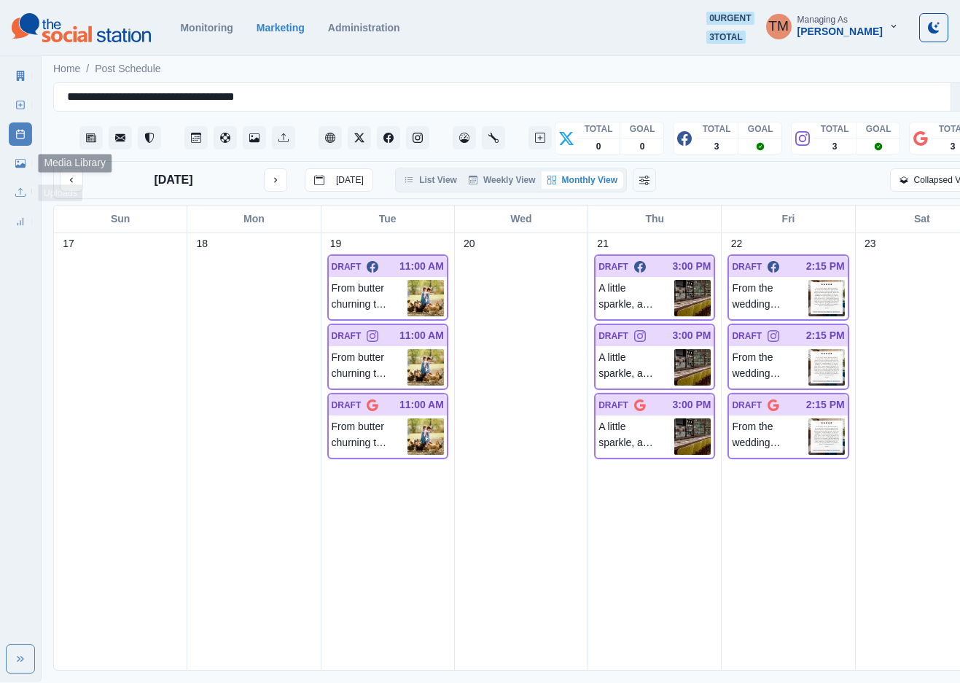
click at [17, 164] on icon at bounding box center [20, 163] width 10 height 10
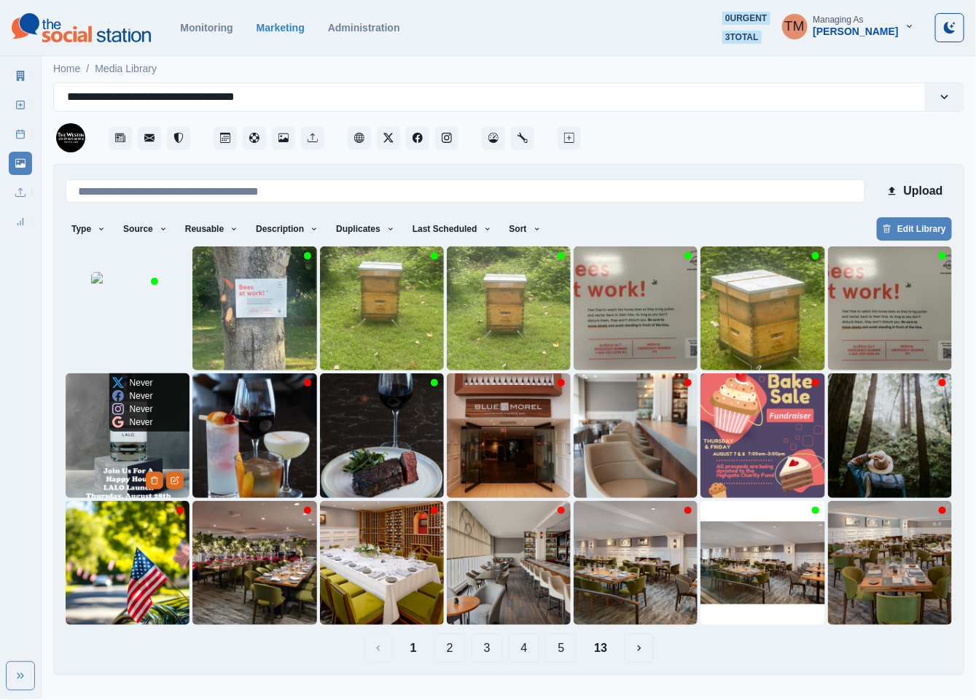
click at [97, 467] on img at bounding box center [128, 435] width 124 height 124
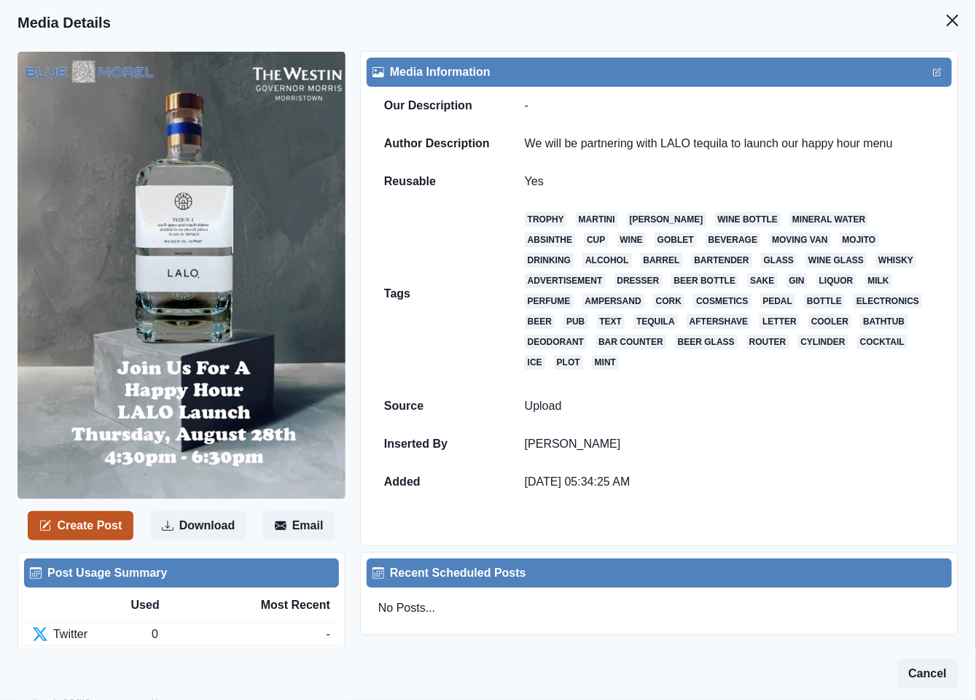
click at [79, 527] on button "Create Post" at bounding box center [81, 525] width 106 height 29
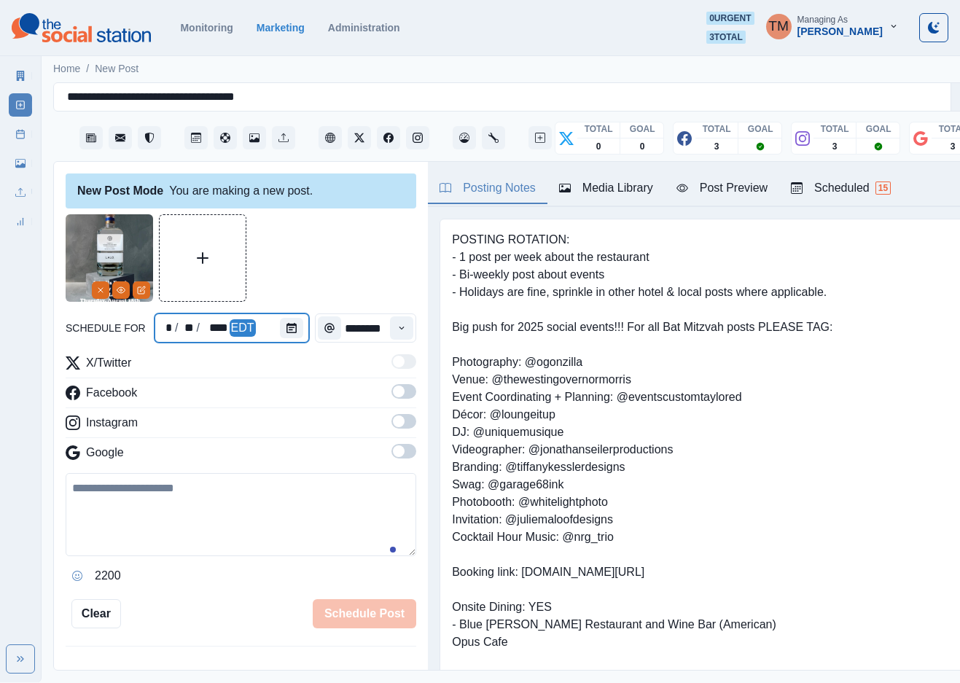
click at [289, 319] on div at bounding box center [294, 327] width 29 height 29
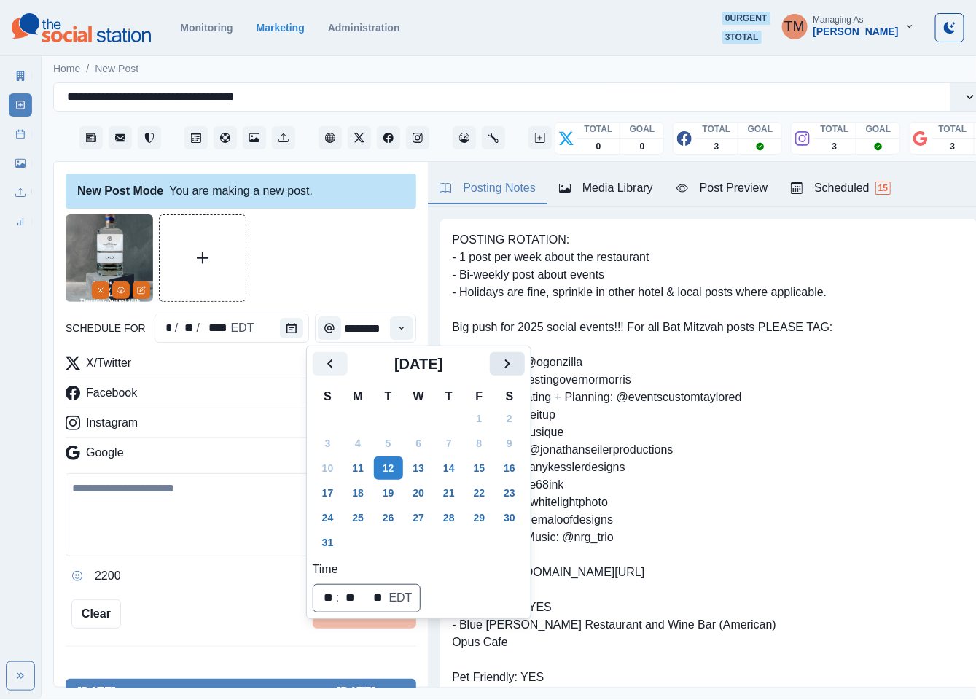
click at [510, 363] on icon "Next" at bounding box center [507, 363] width 17 height 17
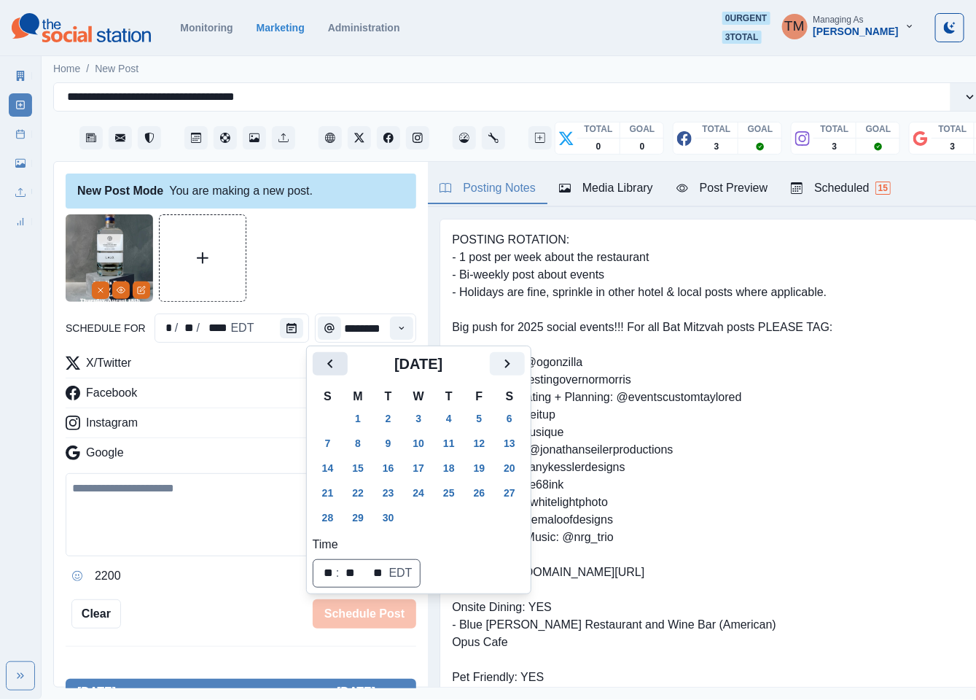
click at [326, 367] on icon "Previous" at bounding box center [330, 363] width 17 height 17
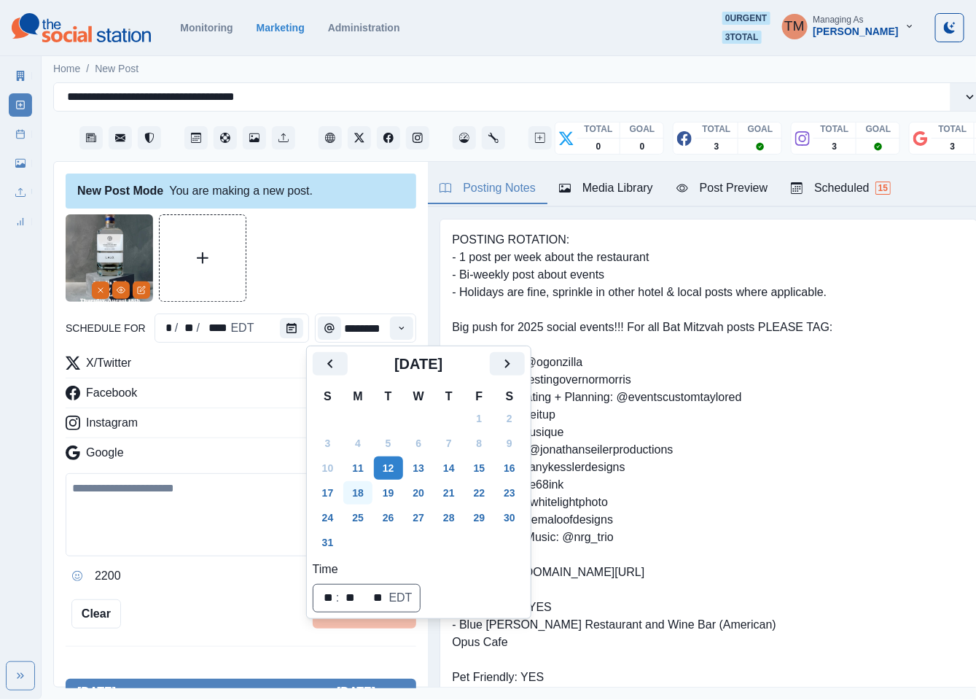
click at [361, 491] on button "18" at bounding box center [357, 492] width 29 height 23
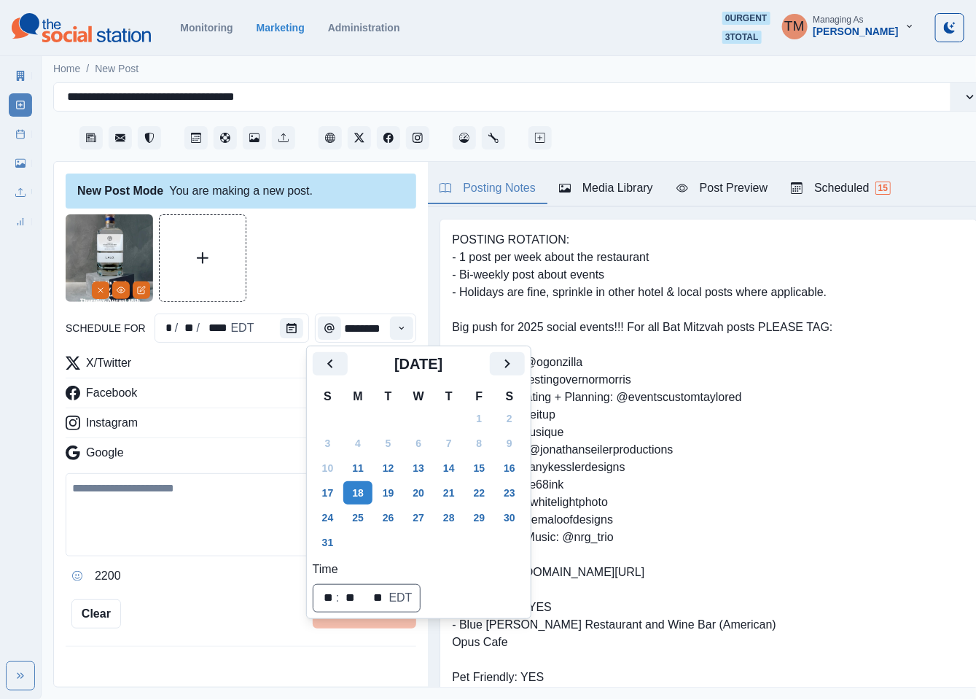
click at [320, 265] on div at bounding box center [241, 257] width 351 height 87
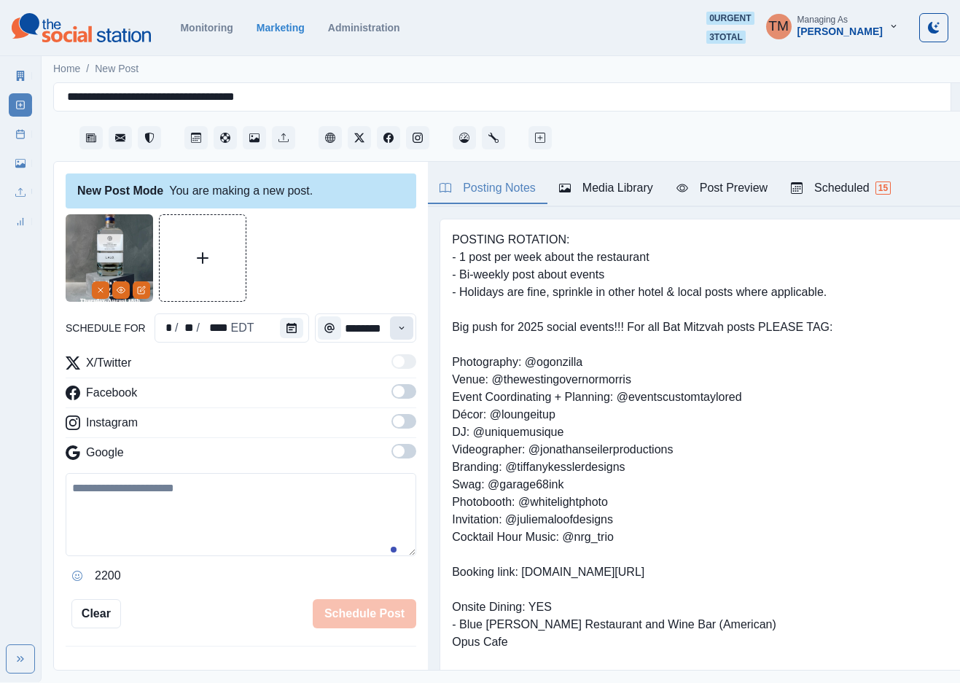
click at [397, 328] on icon "Time" at bounding box center [402, 328] width 10 height 10
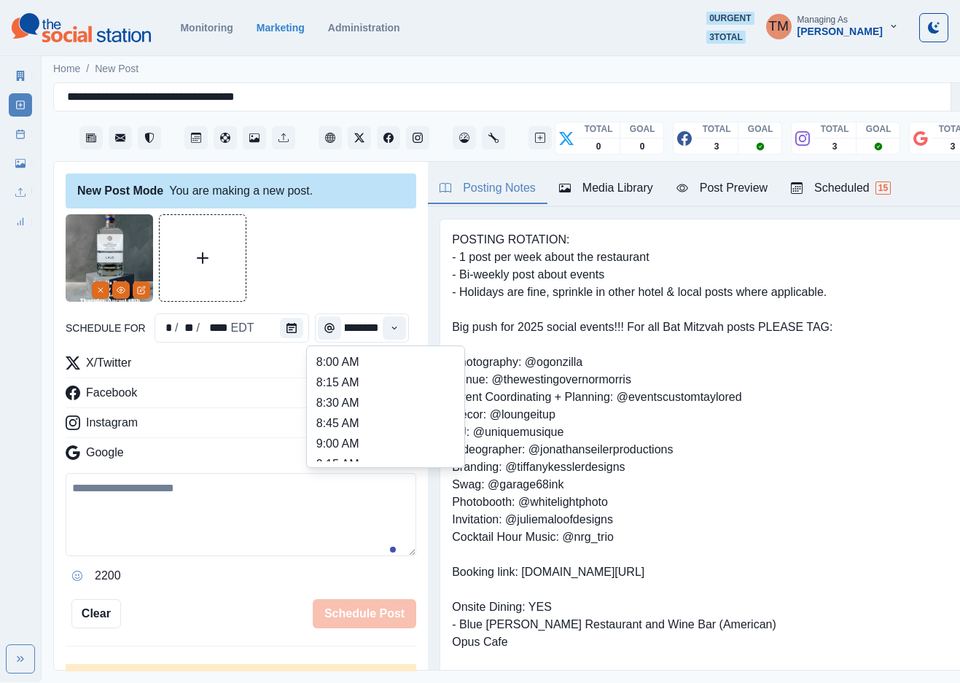
scroll to position [437, 0]
click at [373, 432] on li "2:15 PM" at bounding box center [386, 435] width 146 height 20
type input "*******"
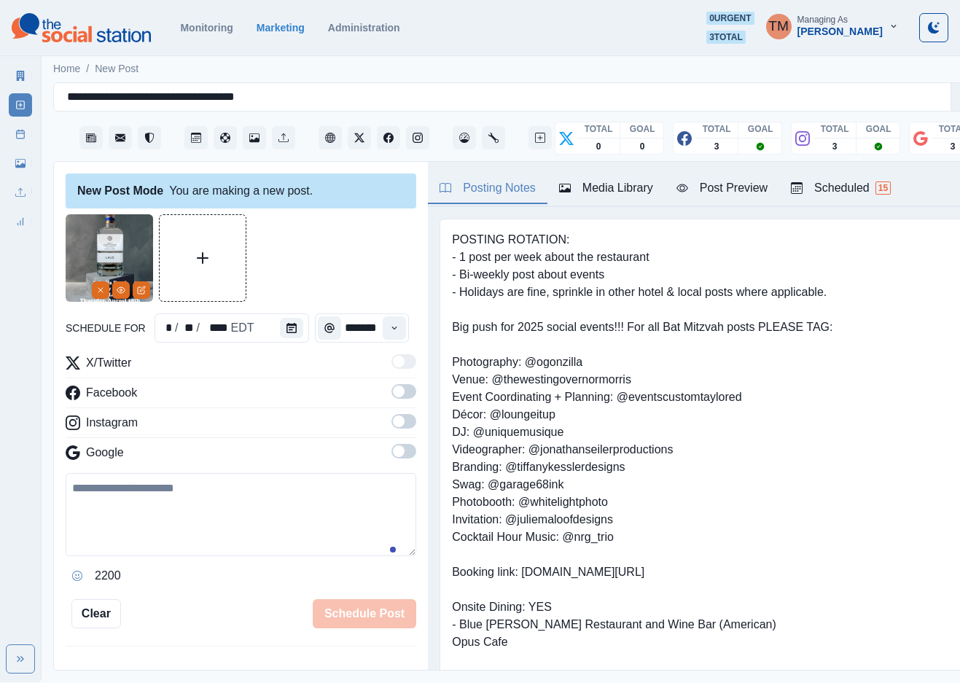
scroll to position [0, 7]
drag, startPoint x: 389, startPoint y: 392, endPoint x: 399, endPoint y: 440, distance: 49.0
click at [392, 397] on span at bounding box center [404, 391] width 25 height 15
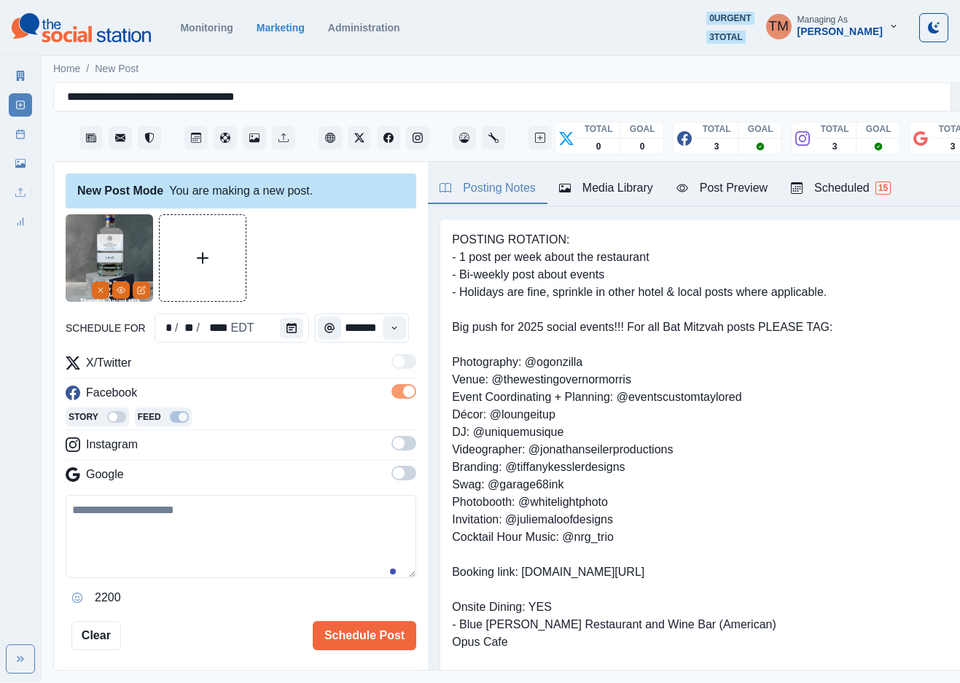
scroll to position [0, 0]
click at [394, 446] on span at bounding box center [404, 443] width 25 height 15
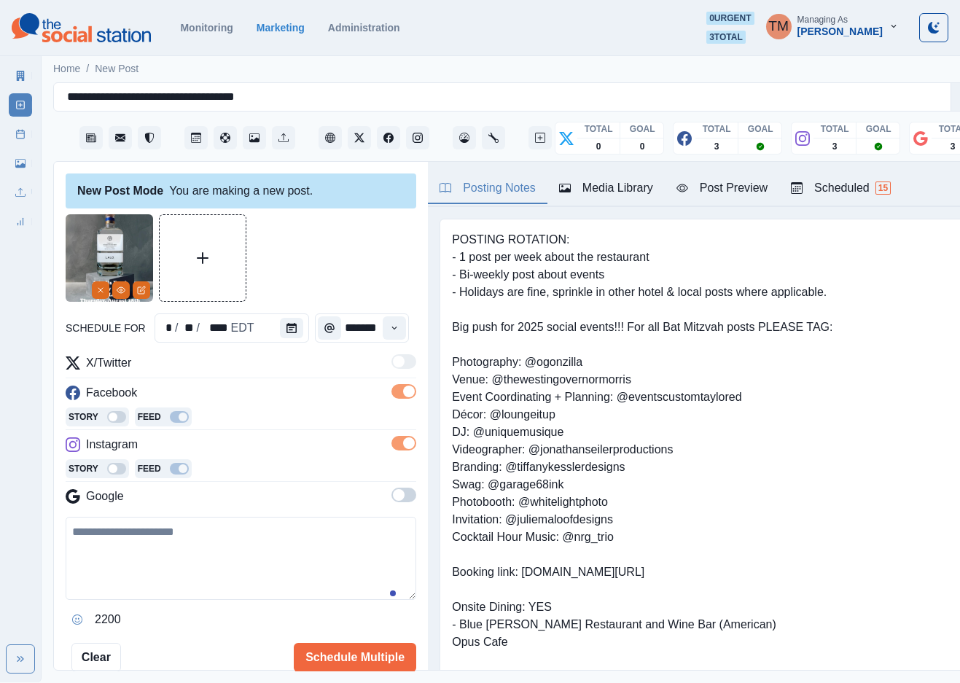
click at [394, 495] on span at bounding box center [404, 495] width 25 height 15
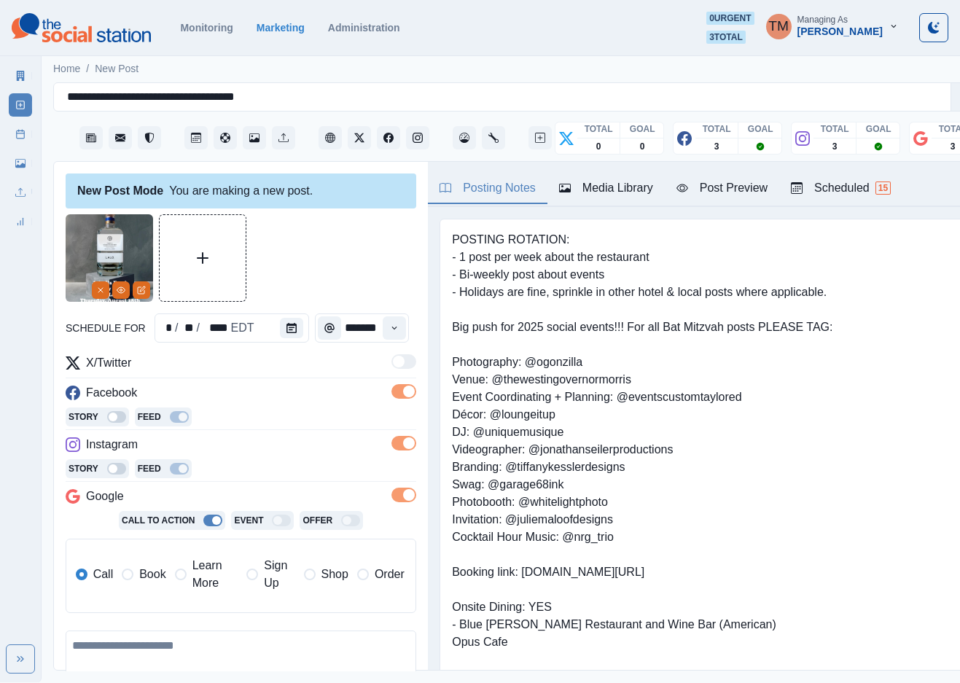
click at [149, 585] on label "Book" at bounding box center [144, 574] width 44 height 35
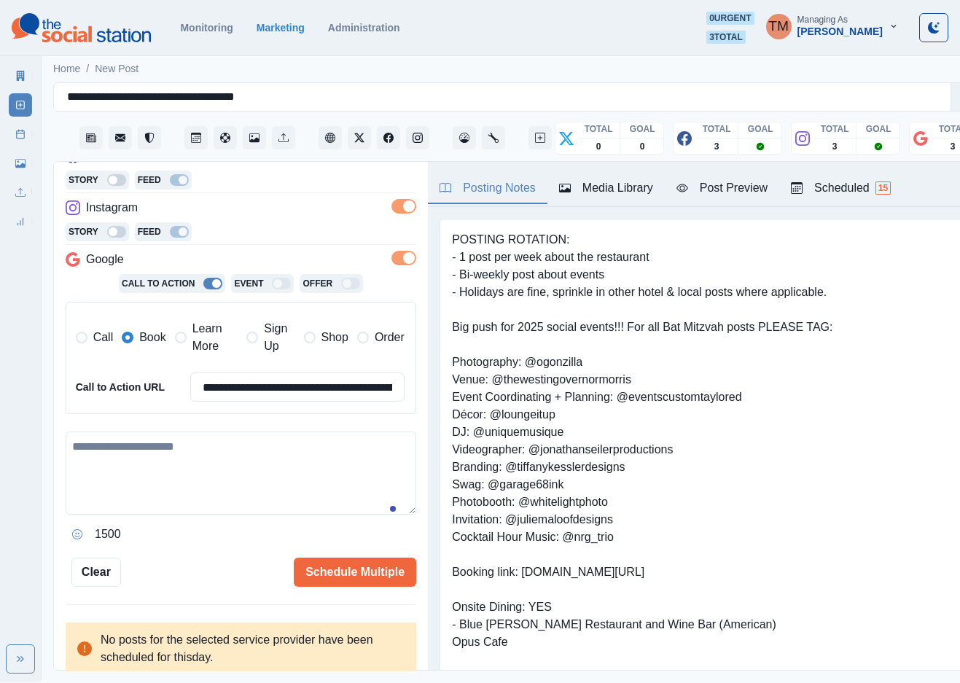
click at [155, 470] on textarea at bounding box center [241, 473] width 351 height 83
paste textarea "**********"
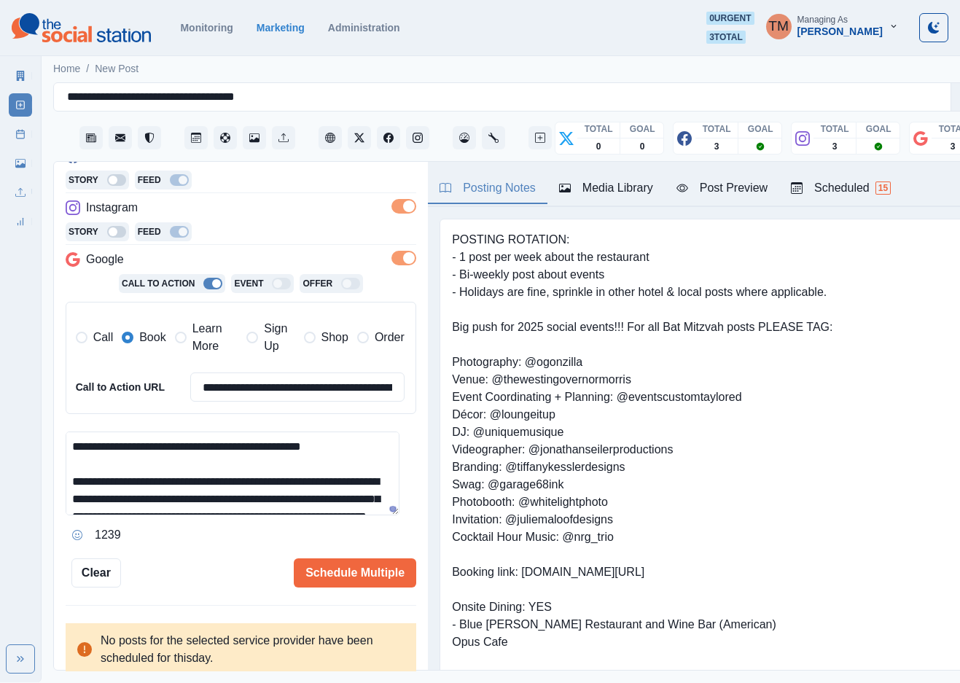
scroll to position [28, 0]
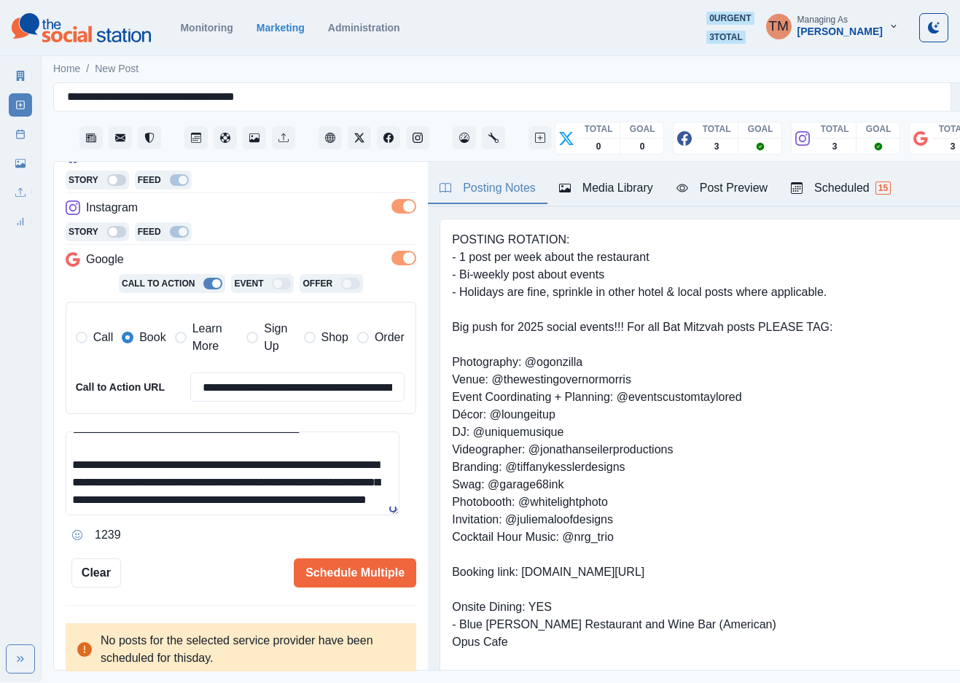
click at [717, 184] on button "Post Preview" at bounding box center [722, 189] width 114 height 31
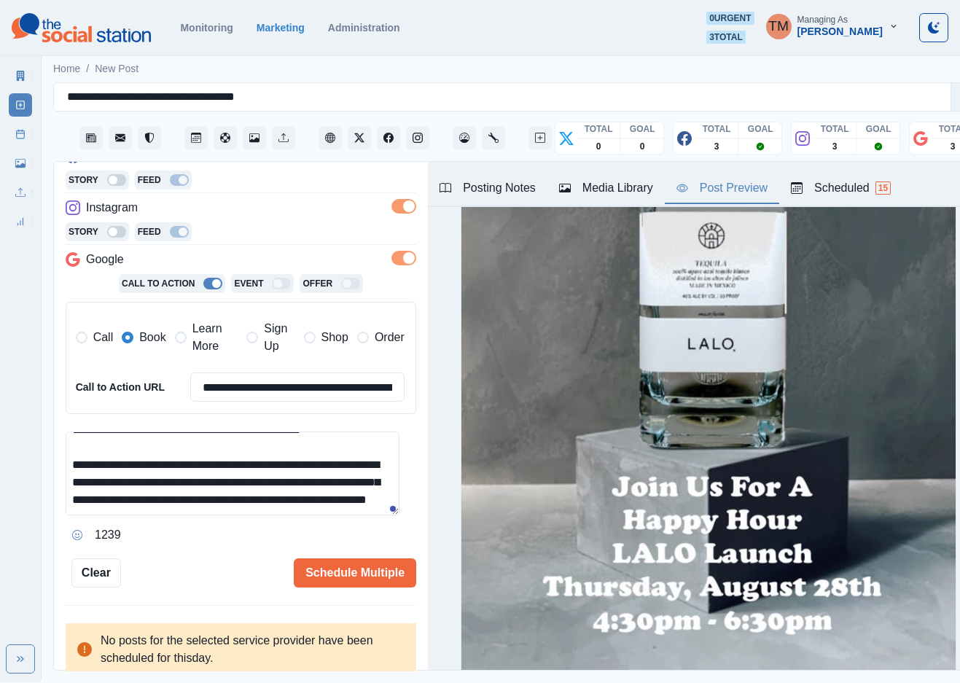
scroll to position [437, 0]
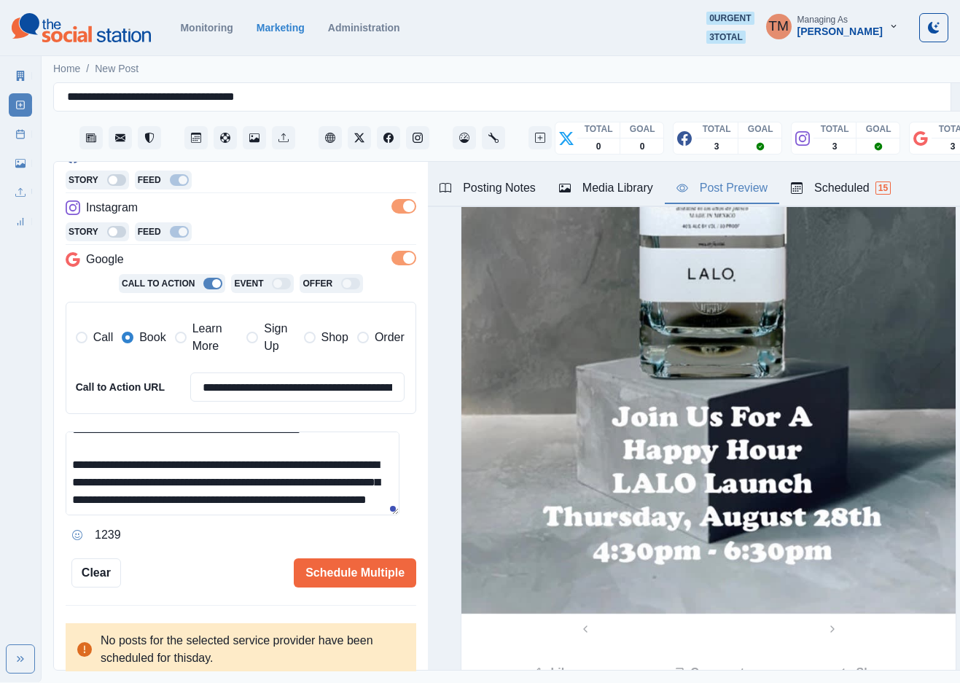
click at [331, 478] on textarea "**********" at bounding box center [233, 474] width 334 height 84
drag, startPoint x: 346, startPoint y: 475, endPoint x: 381, endPoint y: 480, distance: 34.5
click at [348, 475] on textarea "**********" at bounding box center [233, 474] width 334 height 84
paste textarea "**********"
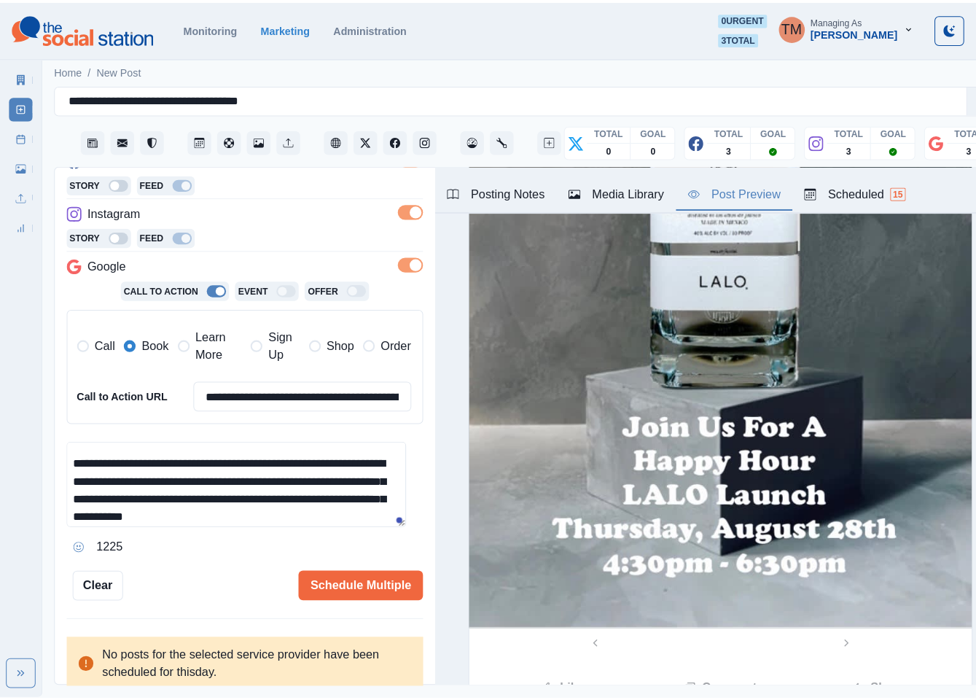
scroll to position [34, 0]
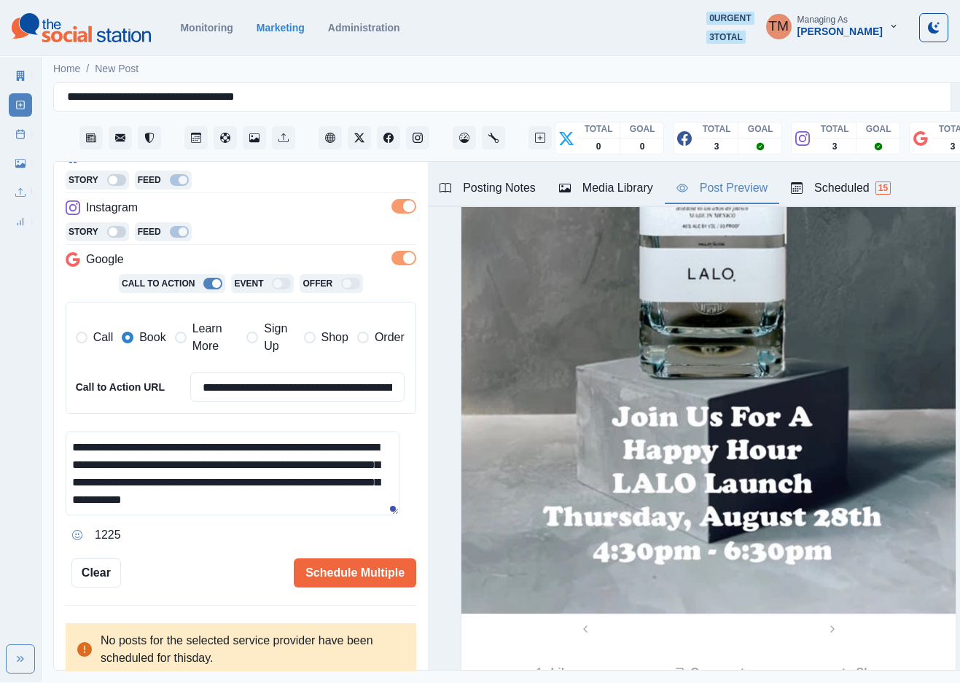
drag, startPoint x: 324, startPoint y: 510, endPoint x: 171, endPoint y: 508, distance: 153.1
click at [168, 508] on textarea "**********" at bounding box center [233, 474] width 334 height 84
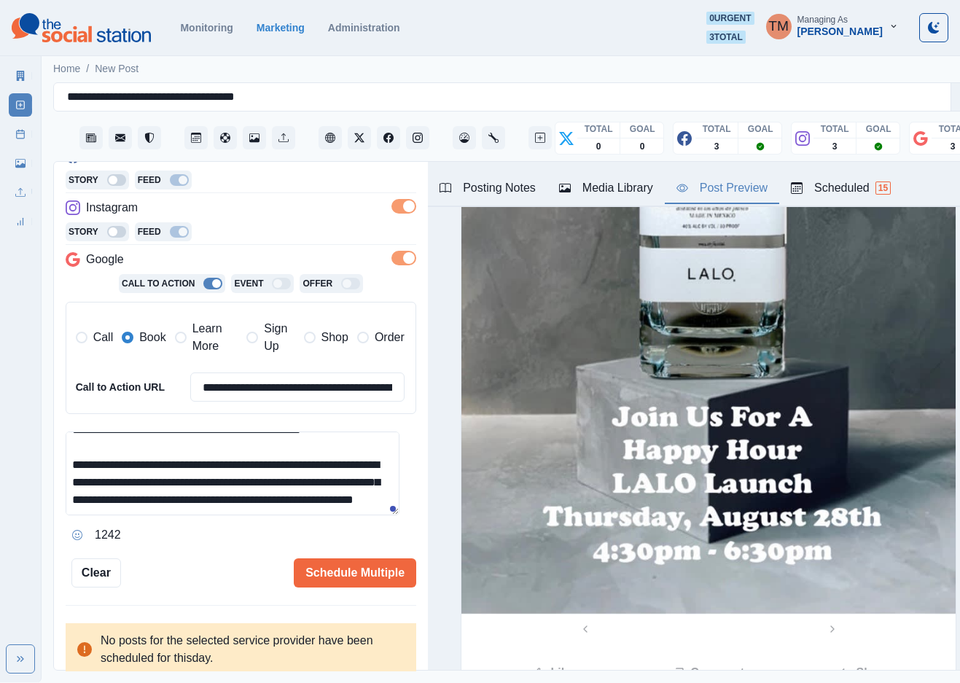
click at [287, 469] on textarea "**********" at bounding box center [233, 474] width 334 height 84
click at [295, 486] on textarea "**********" at bounding box center [233, 474] width 334 height 84
type textarea "**********"
click at [351, 576] on button "Schedule Multiple" at bounding box center [355, 572] width 122 height 29
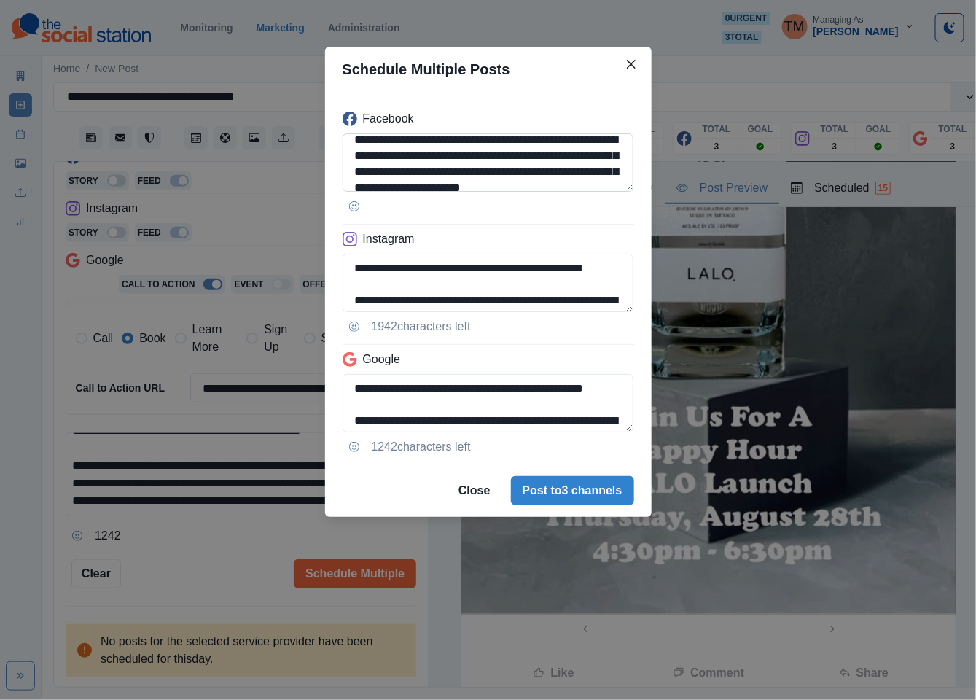
scroll to position [83, 0]
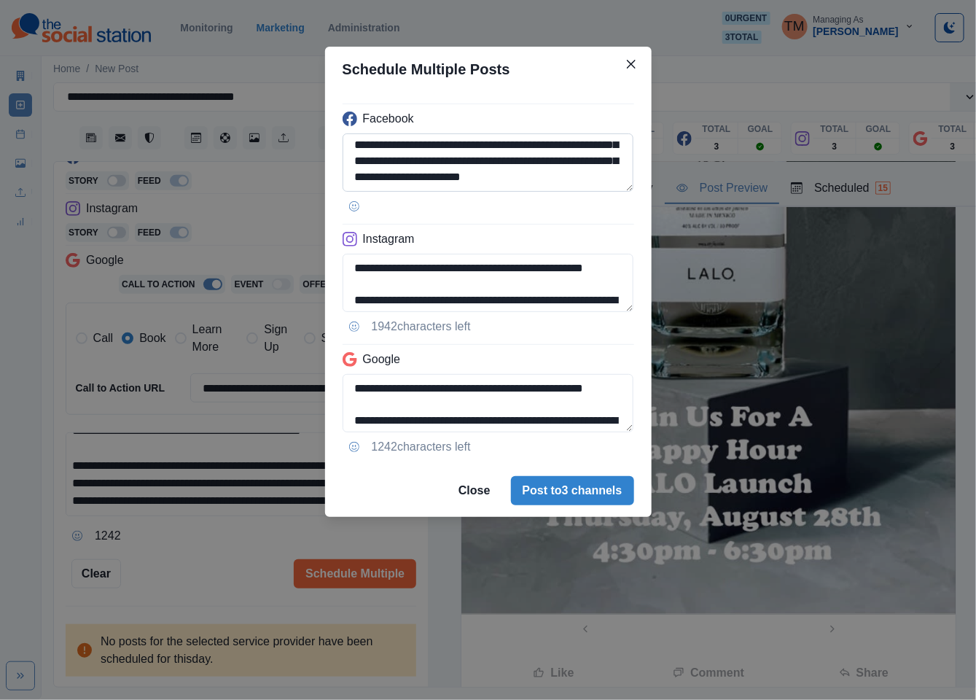
click at [455, 145] on textarea "**********" at bounding box center [489, 162] width 292 height 58
paste textarea
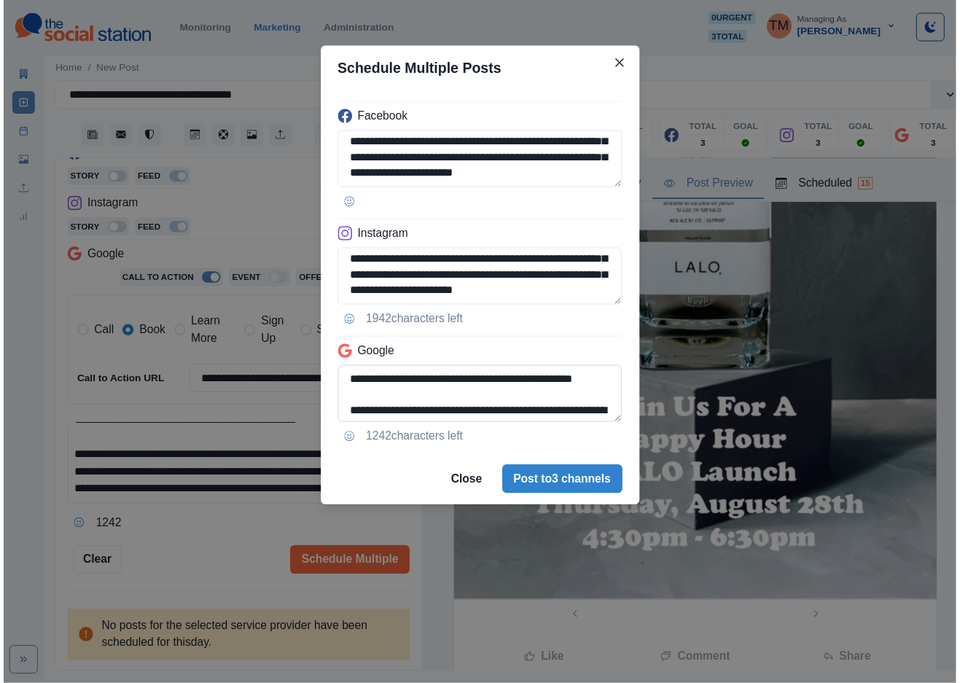
scroll to position [84, 0]
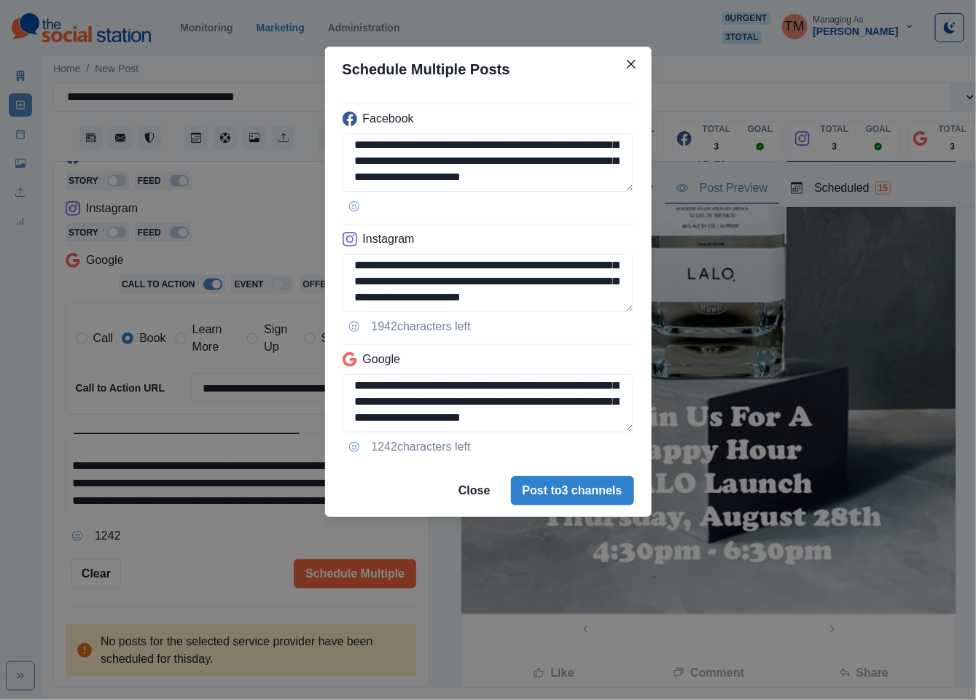
type textarea "**********"
click at [198, 567] on div "**********" at bounding box center [488, 350] width 976 height 700
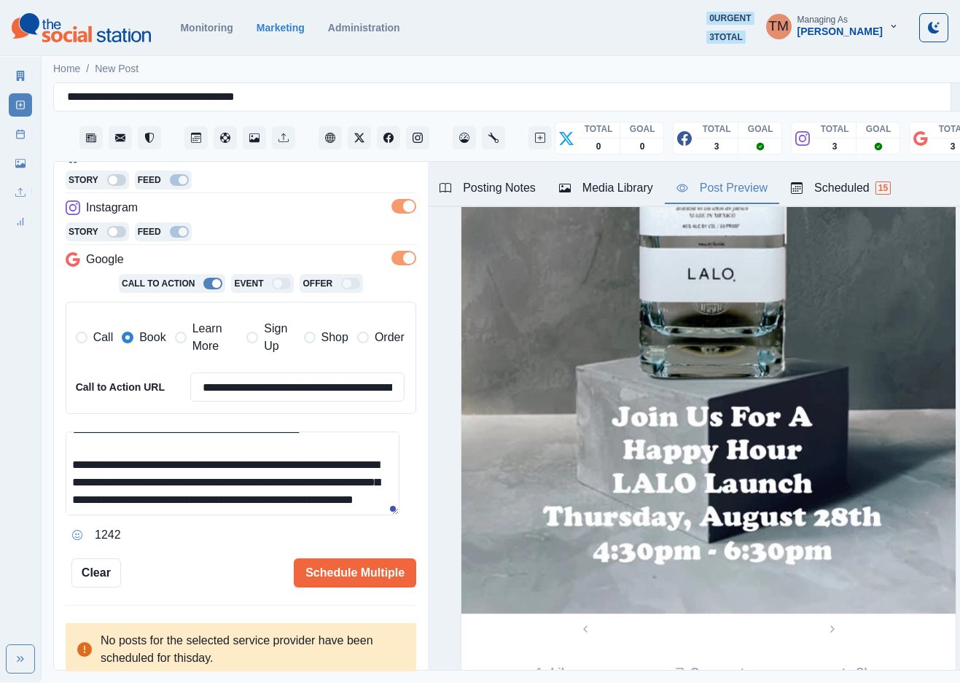
scroll to position [875, 0]
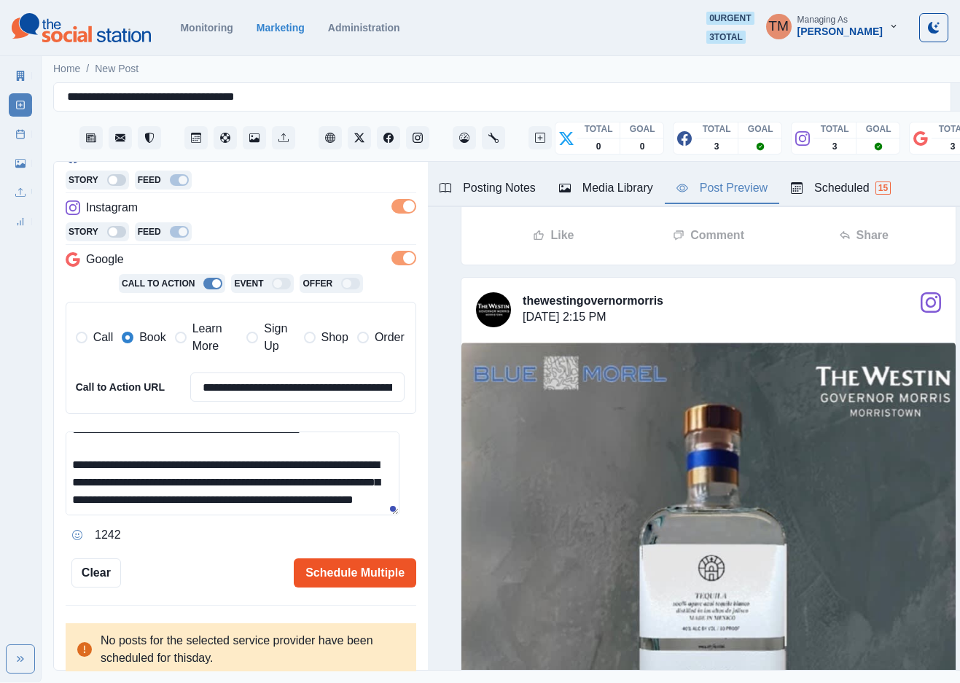
click at [335, 578] on button "Schedule Multiple" at bounding box center [355, 572] width 122 height 29
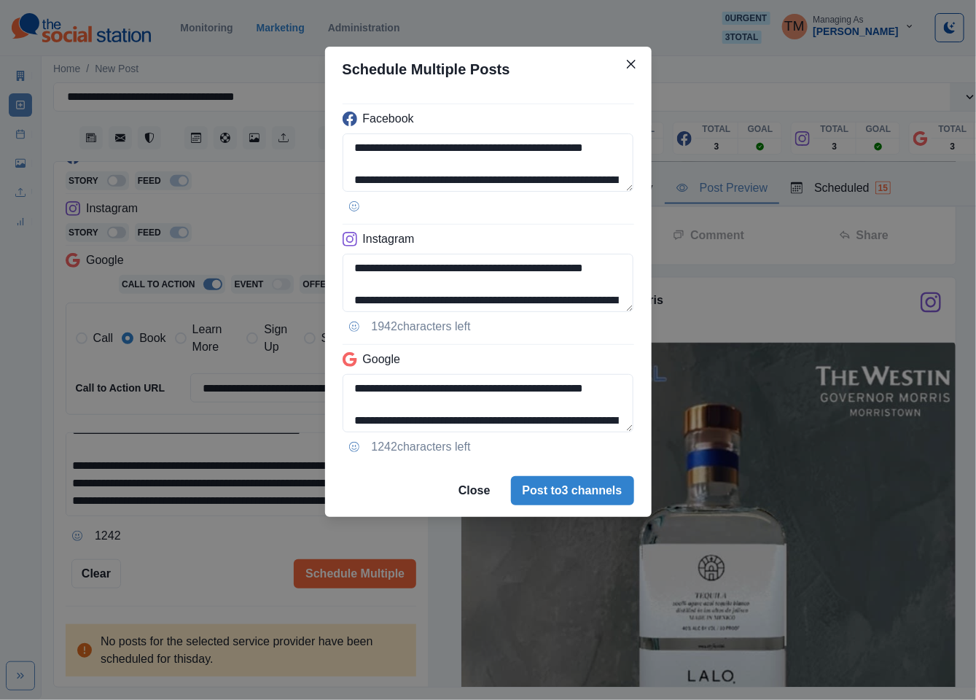
click at [208, 591] on div "**********" at bounding box center [488, 350] width 976 height 700
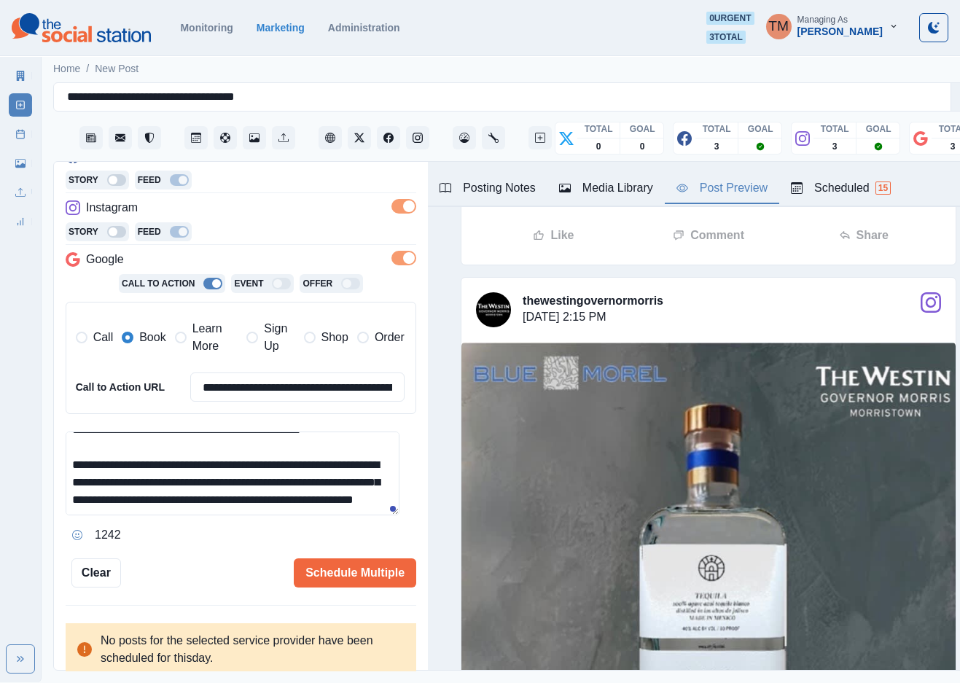
scroll to position [547, 0]
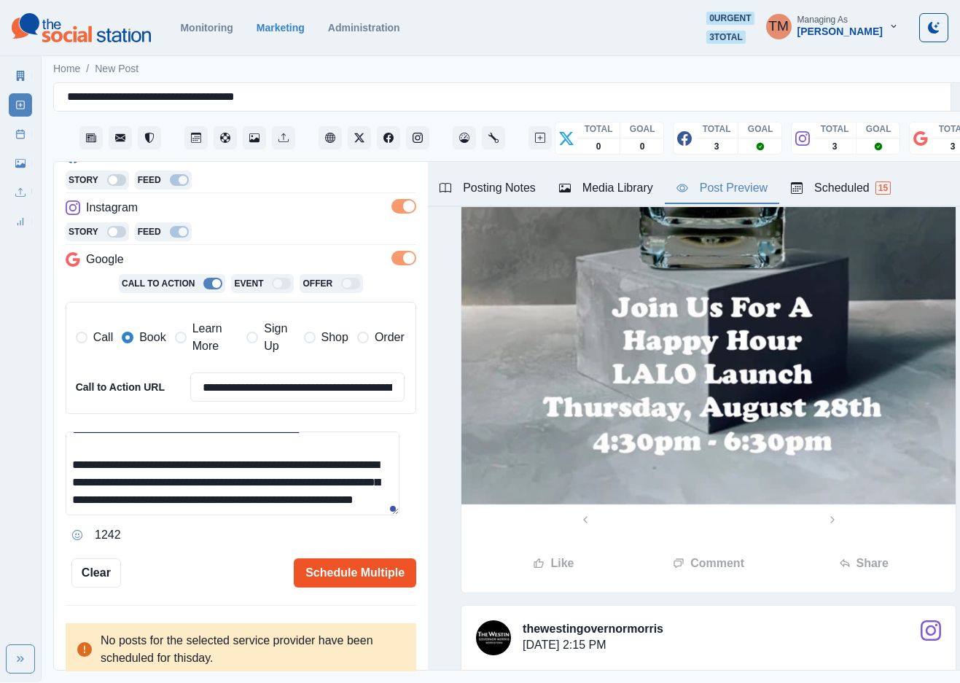
click at [309, 571] on button "Schedule Multiple" at bounding box center [355, 572] width 122 height 29
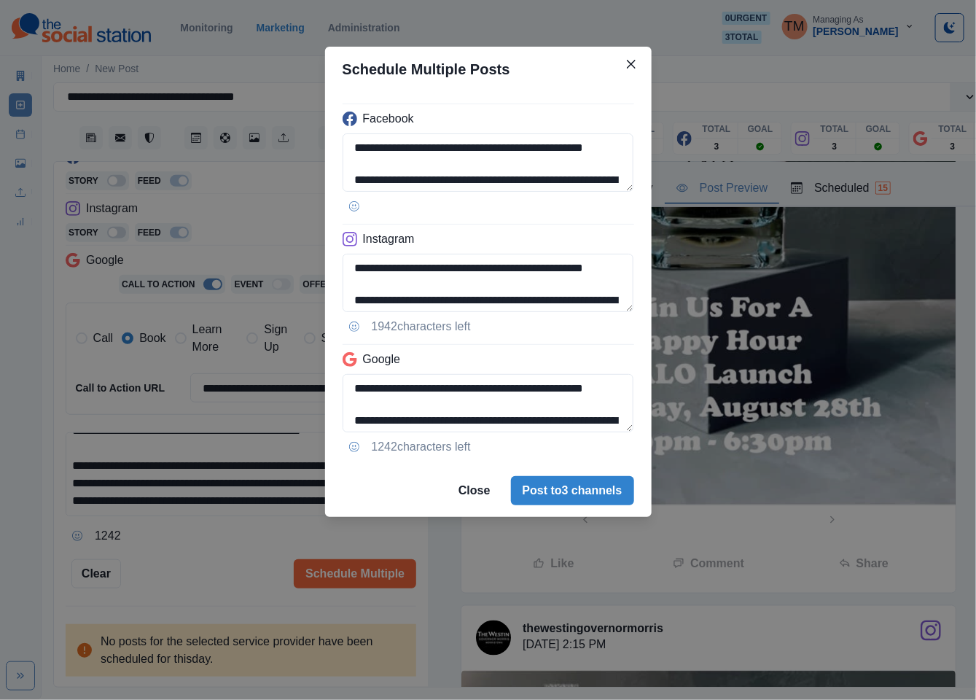
drag, startPoint x: 604, startPoint y: 496, endPoint x: 202, endPoint y: 604, distance: 416.5
click at [202, 604] on div "**********" at bounding box center [488, 350] width 976 height 700
click at [569, 502] on button "Post to 3 channels" at bounding box center [572, 490] width 123 height 29
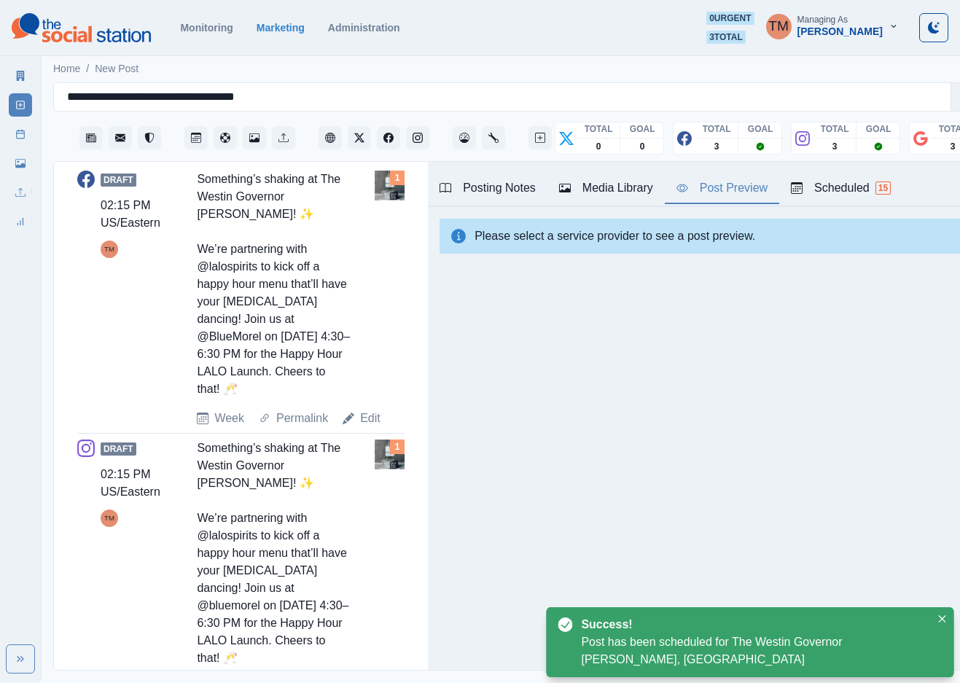
scroll to position [656, 0]
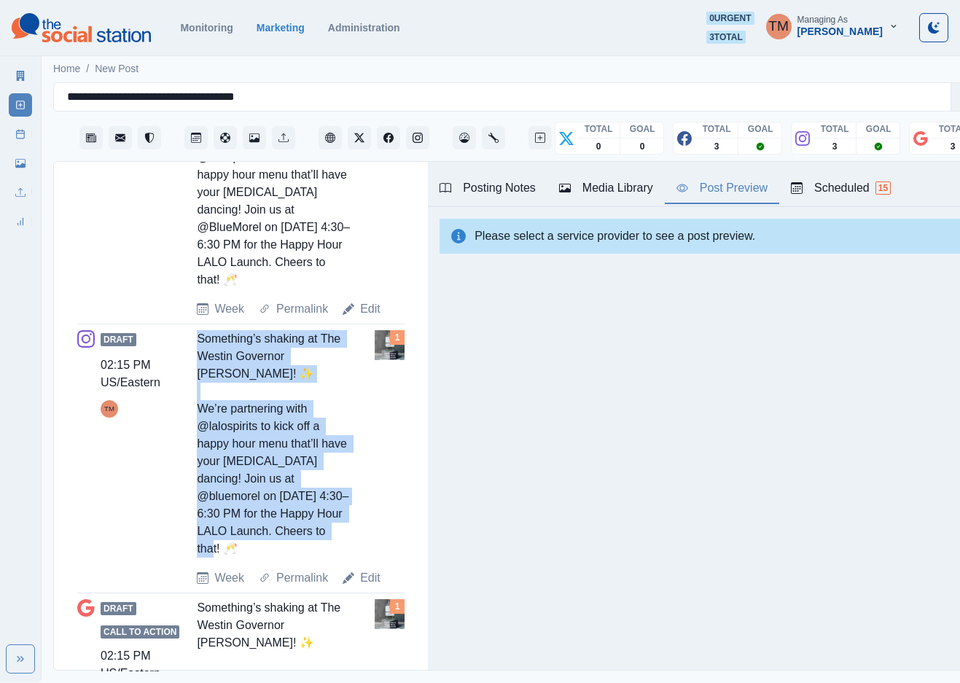
drag, startPoint x: 195, startPoint y: 338, endPoint x: 317, endPoint y: 549, distance: 244.3
click at [317, 549] on div "Draft 02:15 PM US/Eastern TM Something’s shaking at The Westin Governor [PERSON…" at bounding box center [240, 458] width 327 height 257
copy div "Something’s shaking at The Westin Governor [PERSON_NAME]! ✨ We’re partnering wi…"
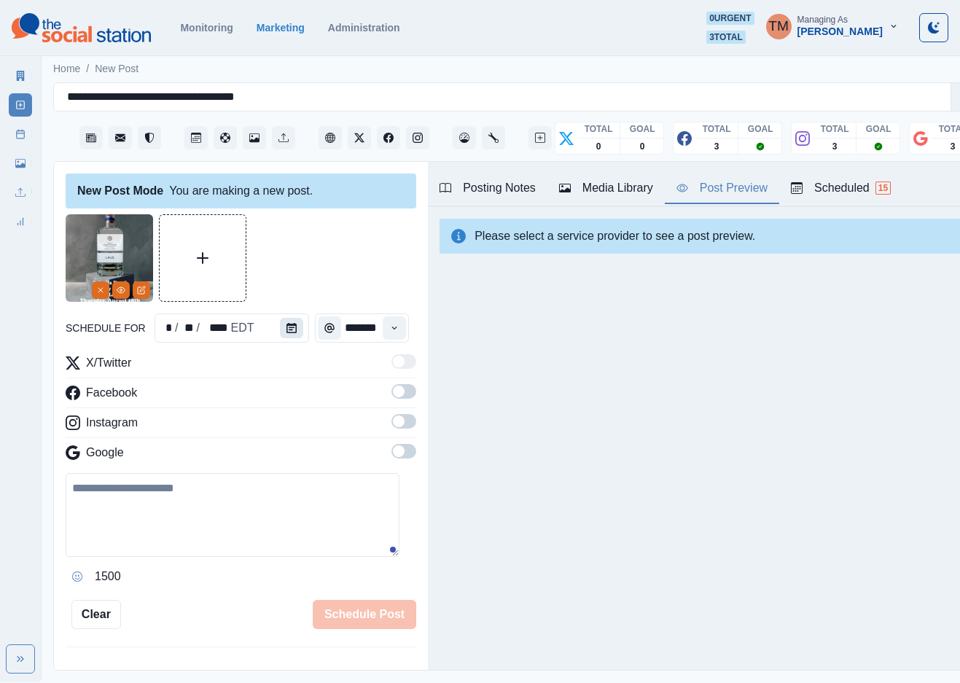
click at [292, 329] on button "Calendar" at bounding box center [291, 328] width 23 height 20
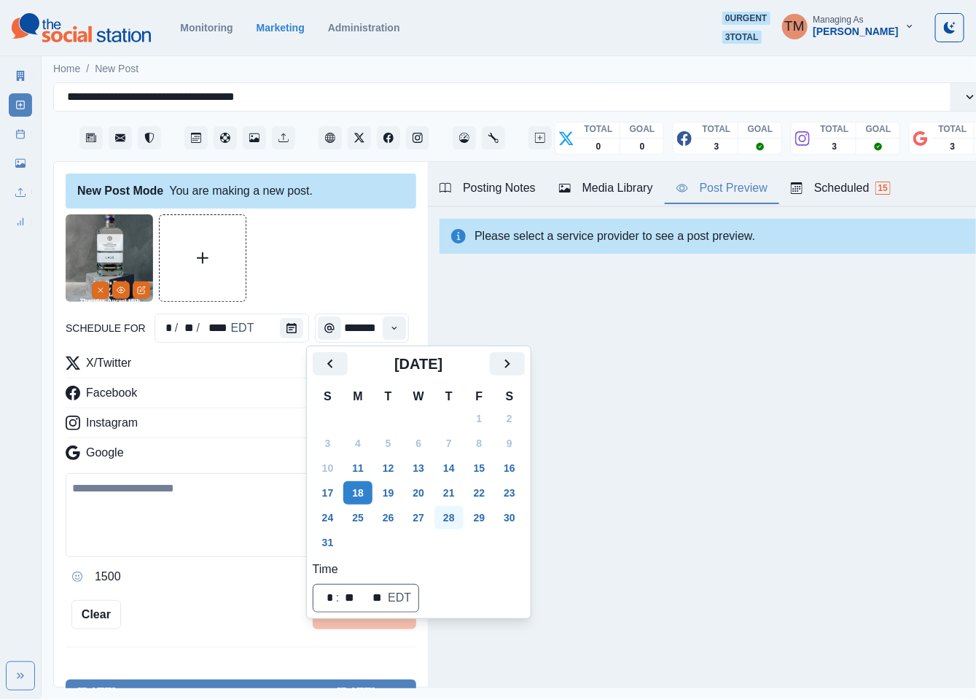
click at [458, 521] on button "28" at bounding box center [449, 517] width 29 height 23
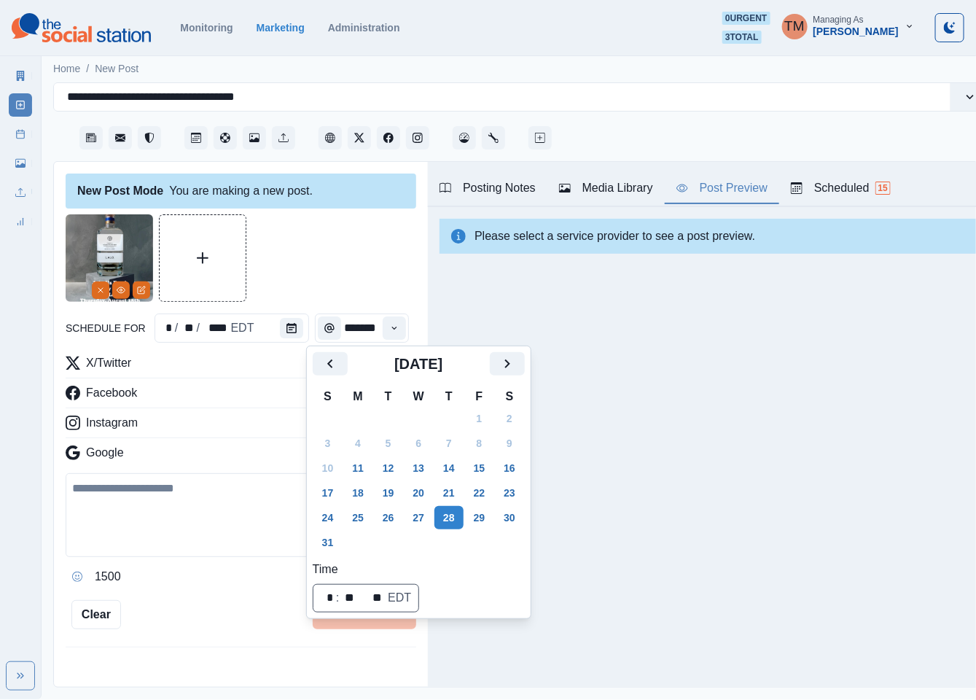
click at [175, 505] on textarea at bounding box center [233, 515] width 335 height 84
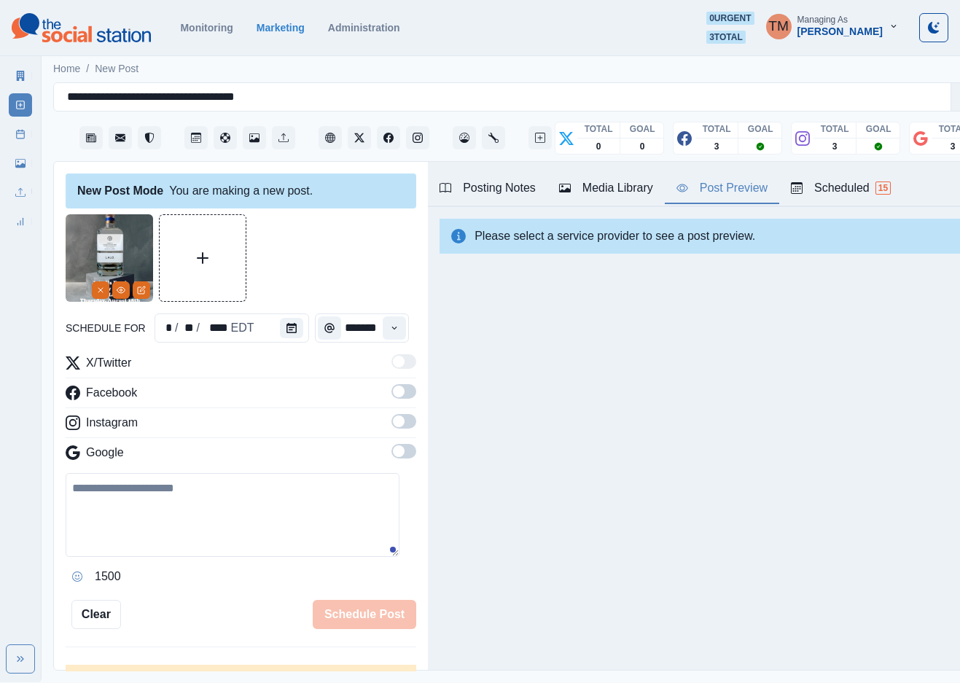
drag, startPoint x: 121, startPoint y: 518, endPoint x: 133, endPoint y: 492, distance: 29.0
click at [121, 515] on textarea at bounding box center [233, 515] width 334 height 84
paste textarea "**********"
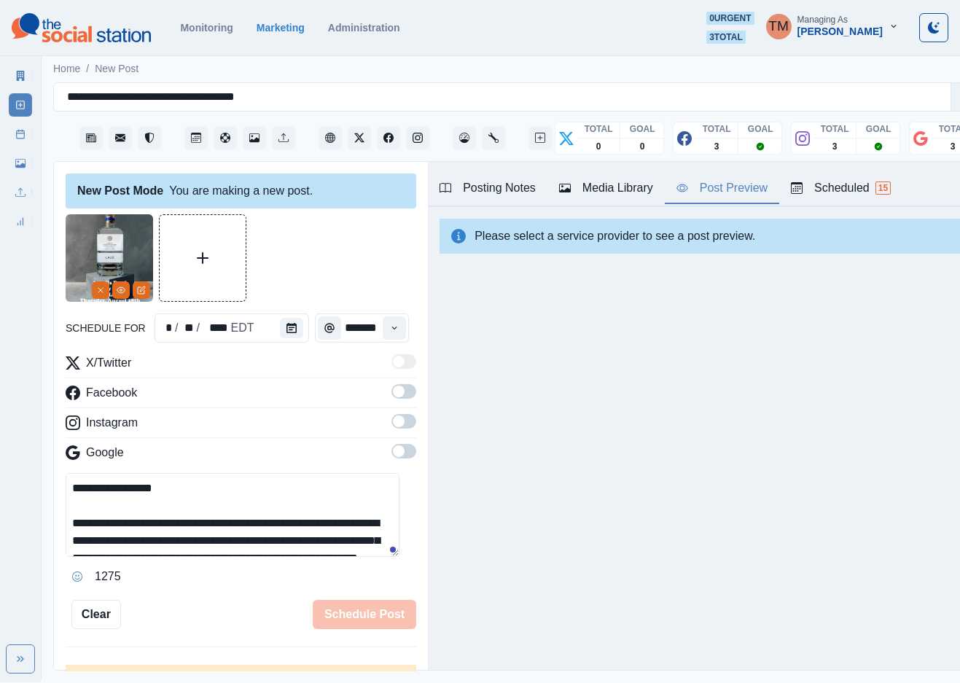
scroll to position [29, 0]
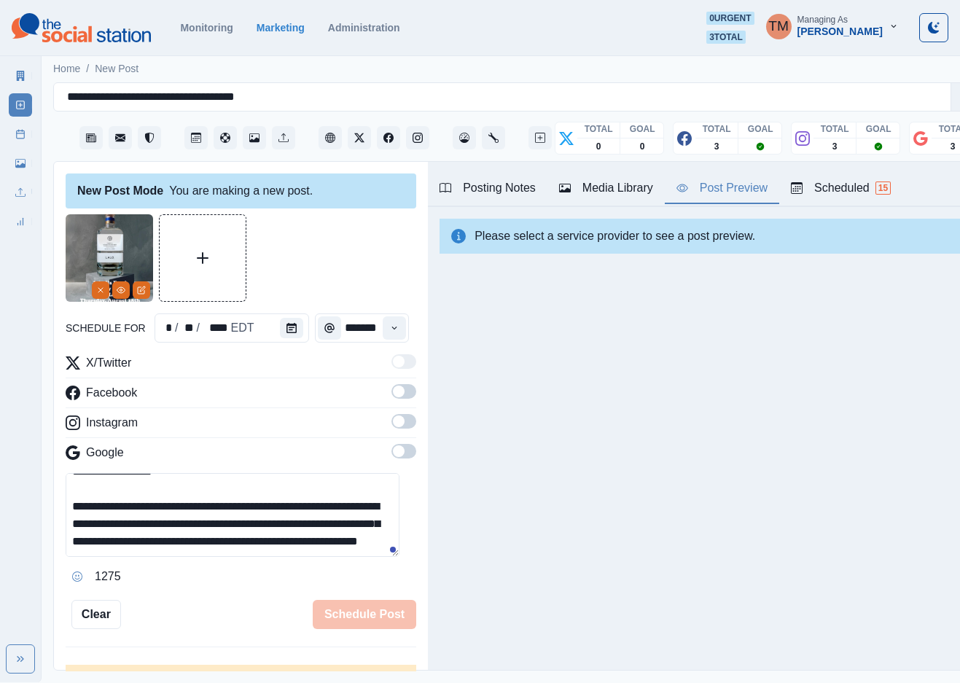
type textarea "**********"
drag, startPoint x: 383, startPoint y: 392, endPoint x: 397, endPoint y: 443, distance: 52.0
click at [393, 394] on span at bounding box center [399, 392] width 12 height 12
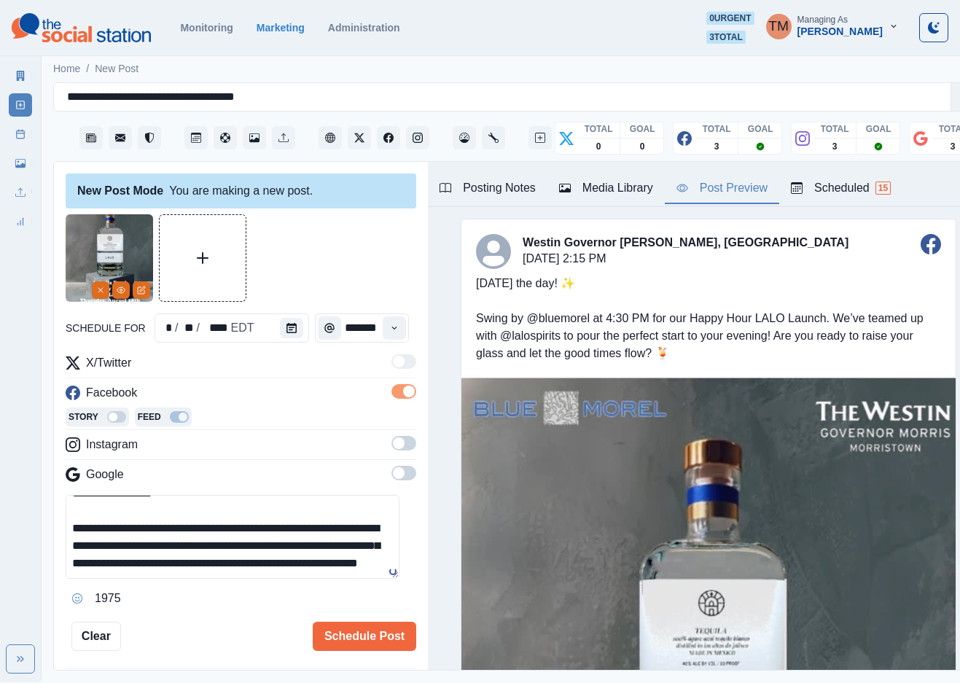
drag, startPoint x: 397, startPoint y: 444, endPoint x: 392, endPoint y: 495, distance: 51.2
click at [397, 447] on span at bounding box center [404, 443] width 25 height 15
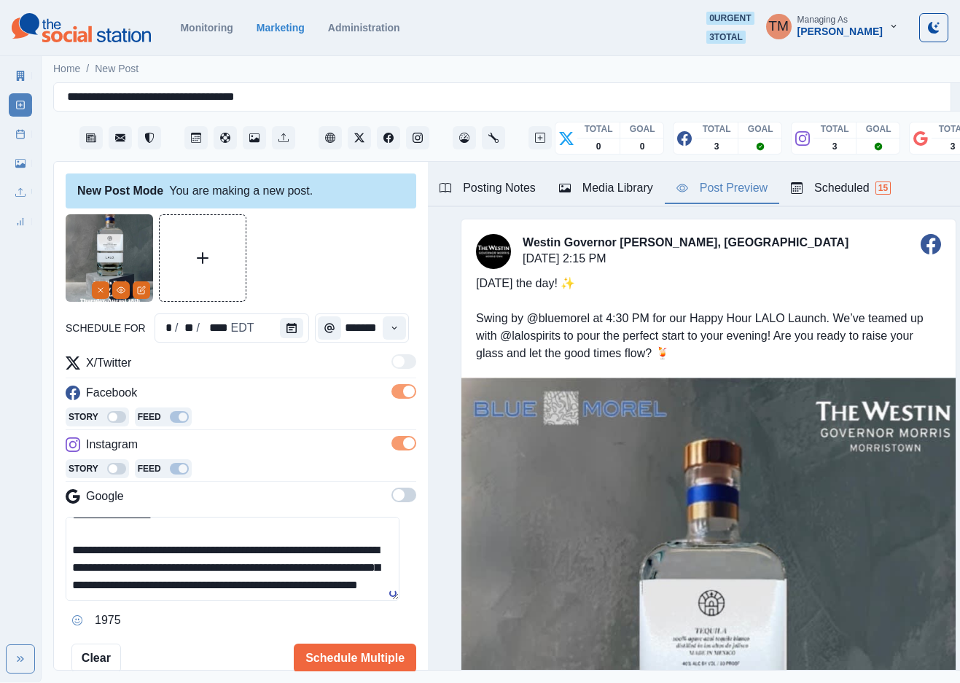
click at [392, 499] on span at bounding box center [404, 495] width 25 height 15
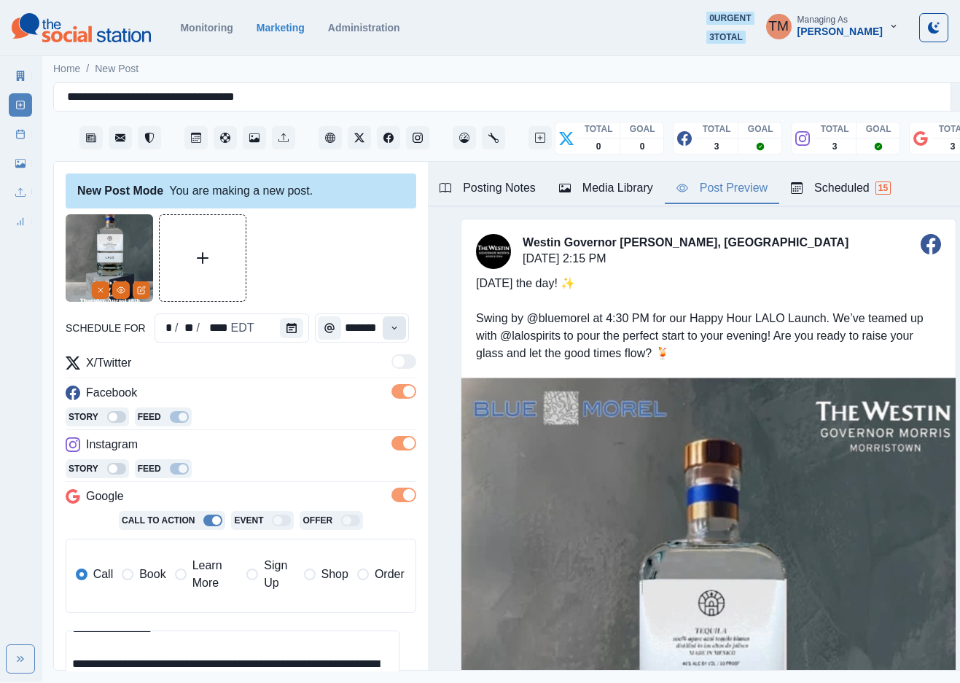
click at [389, 323] on icon "Time" at bounding box center [394, 328] width 10 height 10
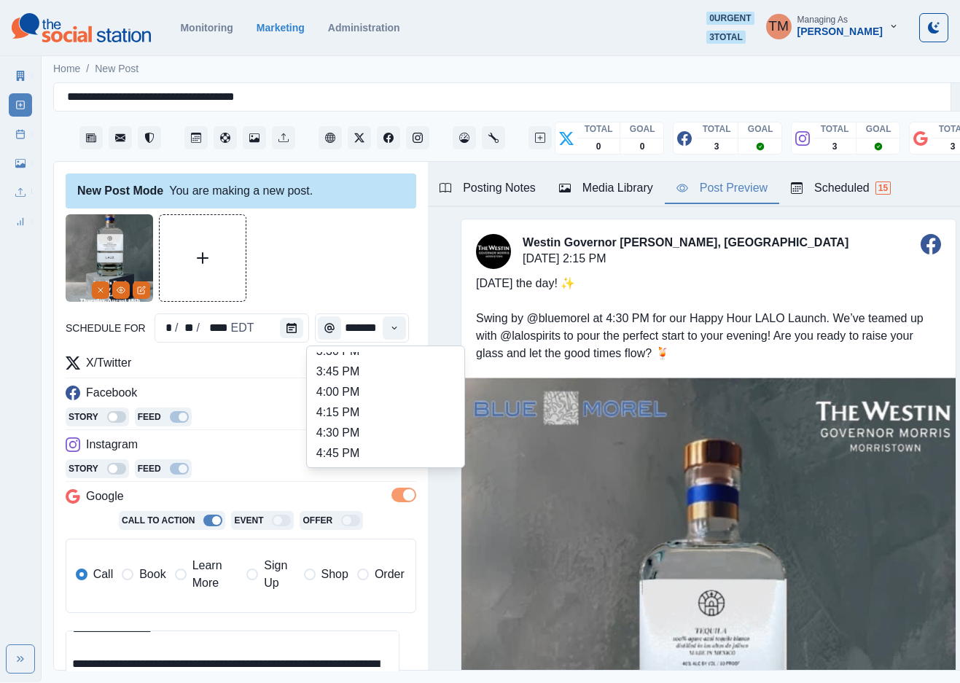
scroll to position [405, 0]
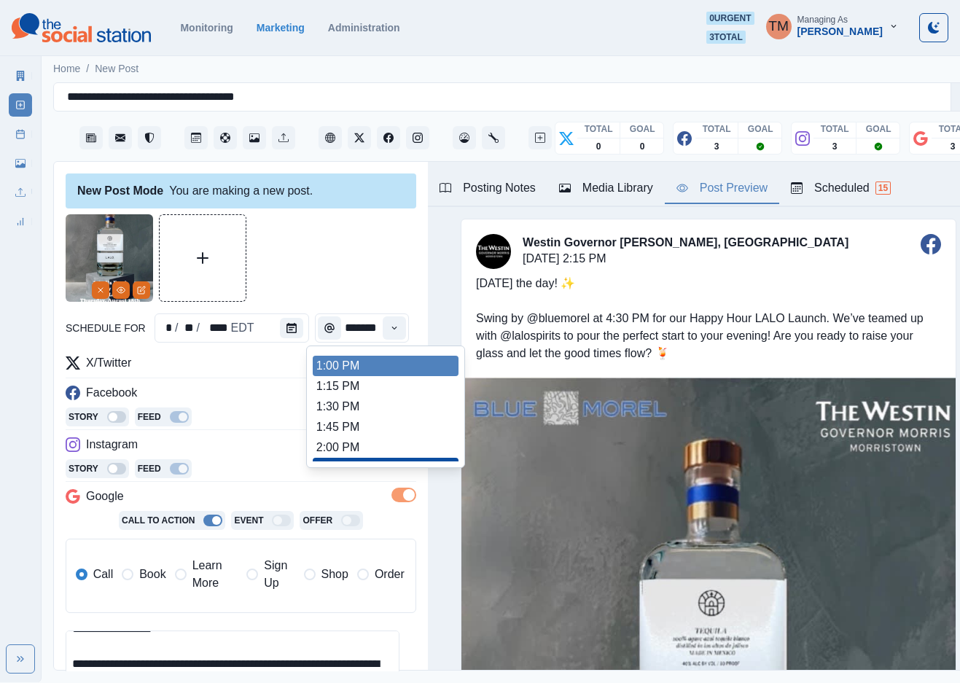
click at [383, 363] on li "1:00 PM" at bounding box center [386, 366] width 146 height 20
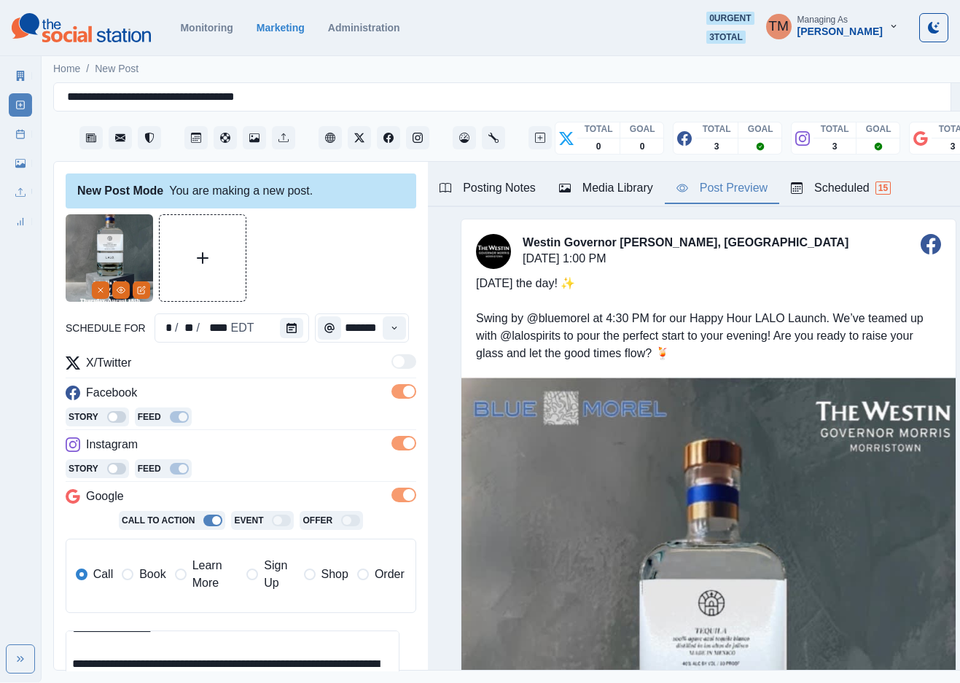
click at [129, 582] on label "Book" at bounding box center [144, 574] width 44 height 35
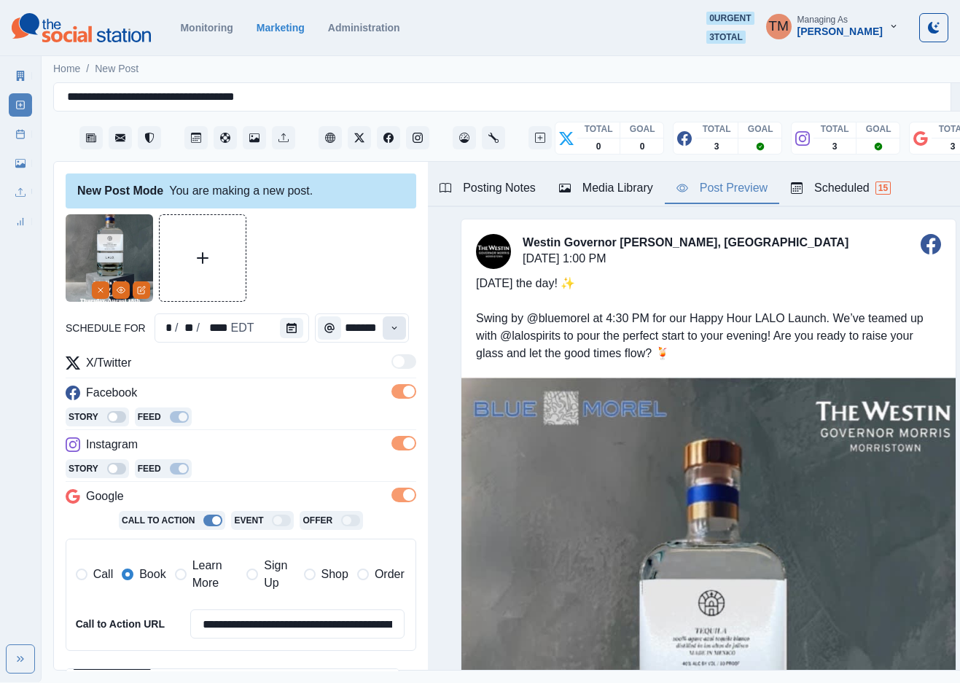
scroll to position [0, 0]
click at [383, 324] on button "Time" at bounding box center [394, 327] width 23 height 23
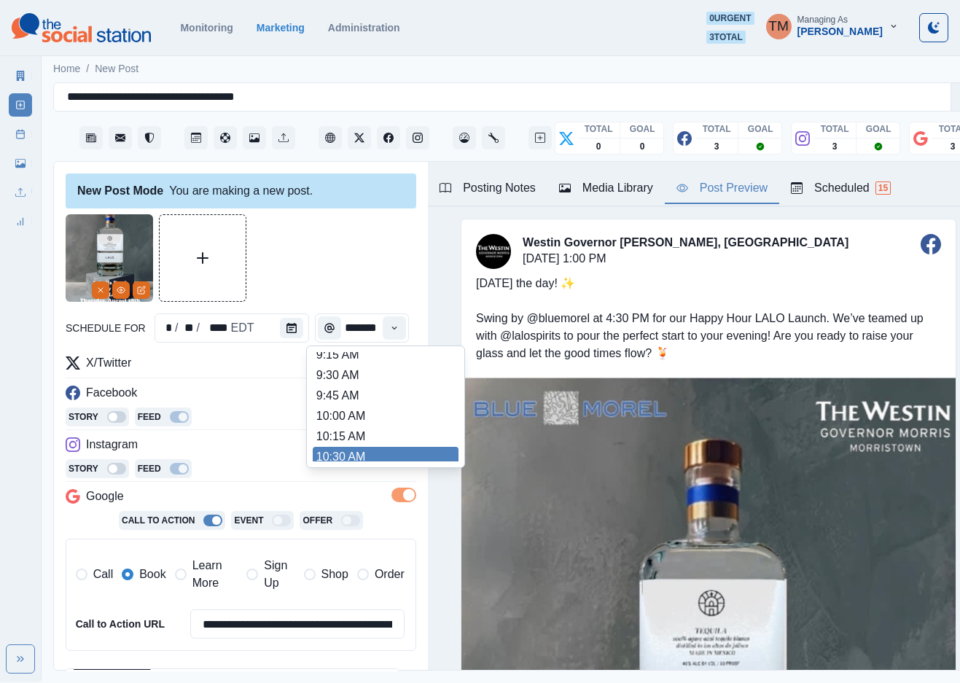
scroll to position [224, 0]
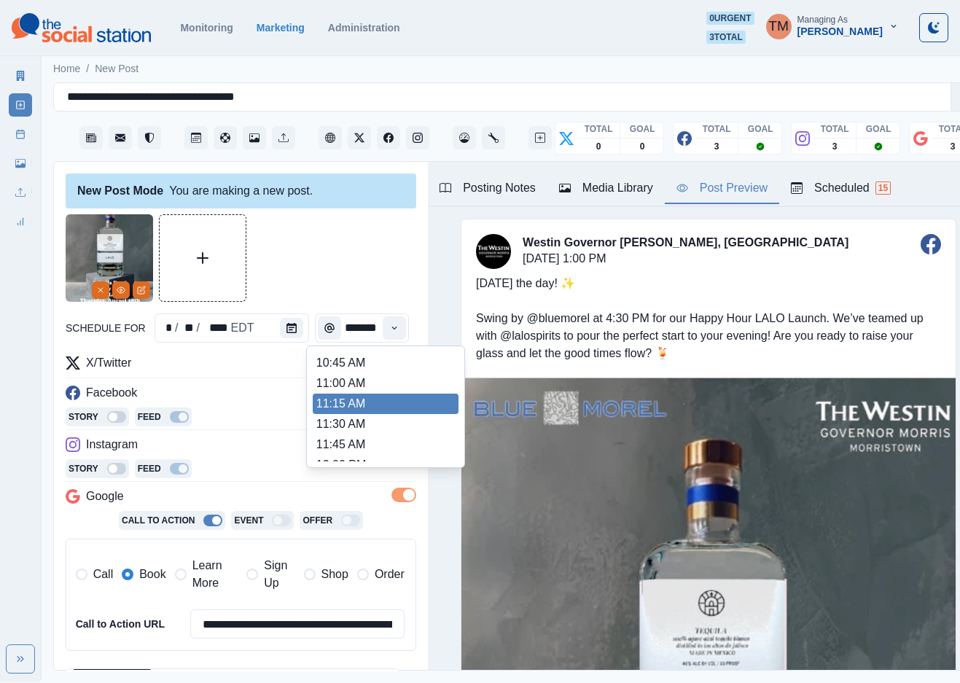
click at [374, 390] on li "11:00 AM" at bounding box center [386, 383] width 146 height 20
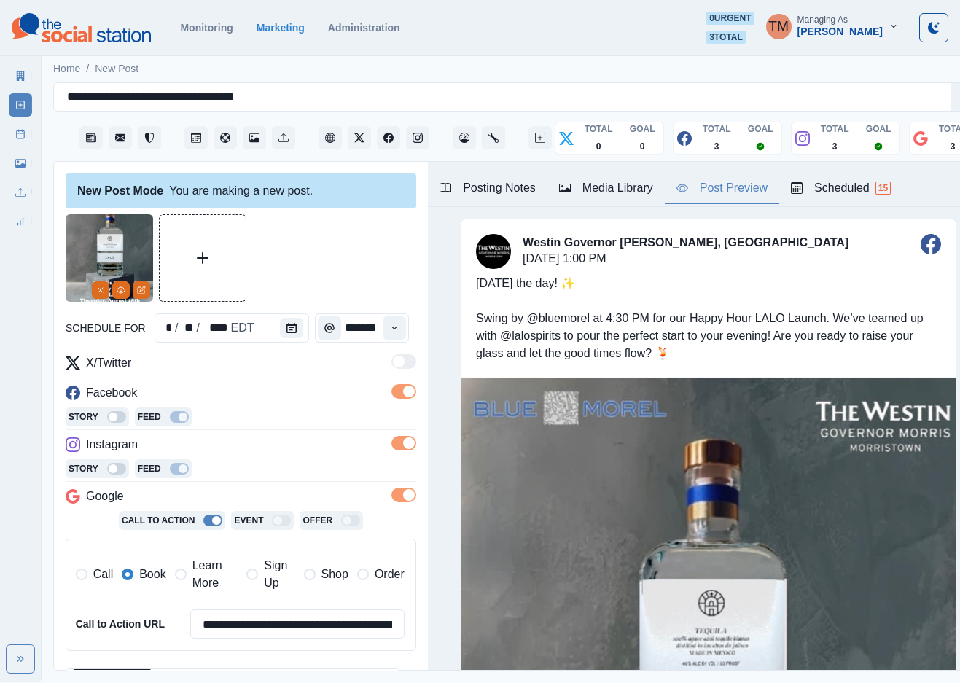
type input "********"
click at [318, 265] on div at bounding box center [241, 257] width 351 height 87
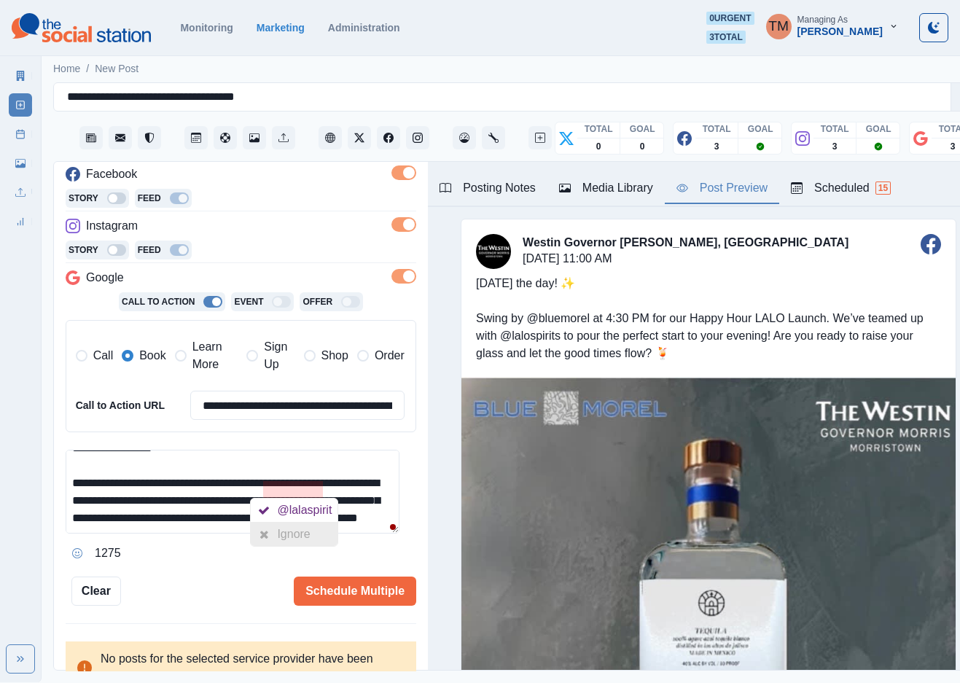
click at [306, 536] on div "Ignore" at bounding box center [296, 534] width 39 height 23
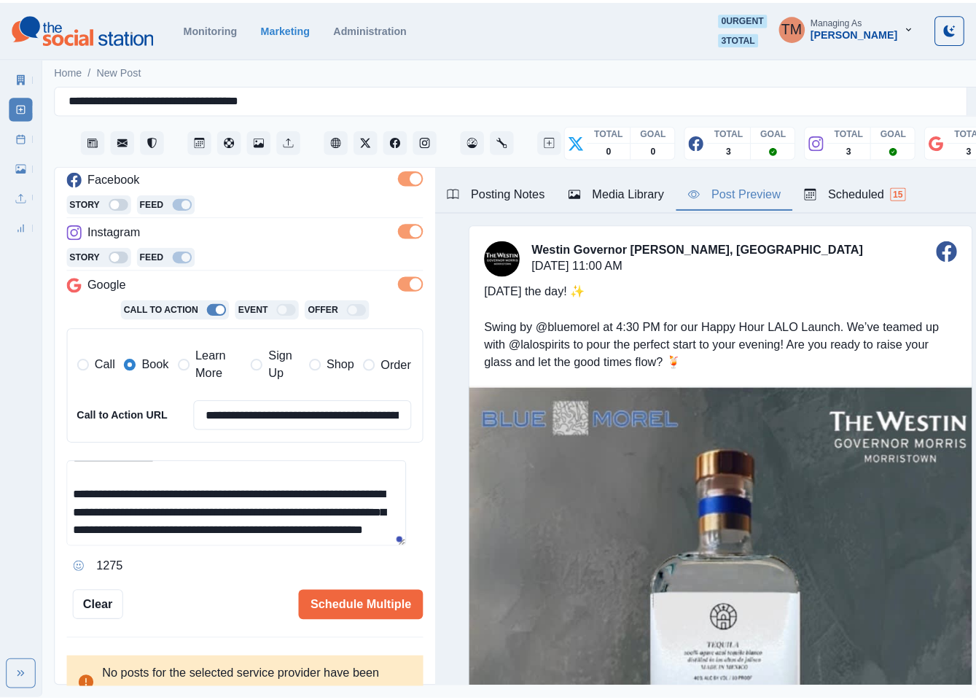
scroll to position [0, 0]
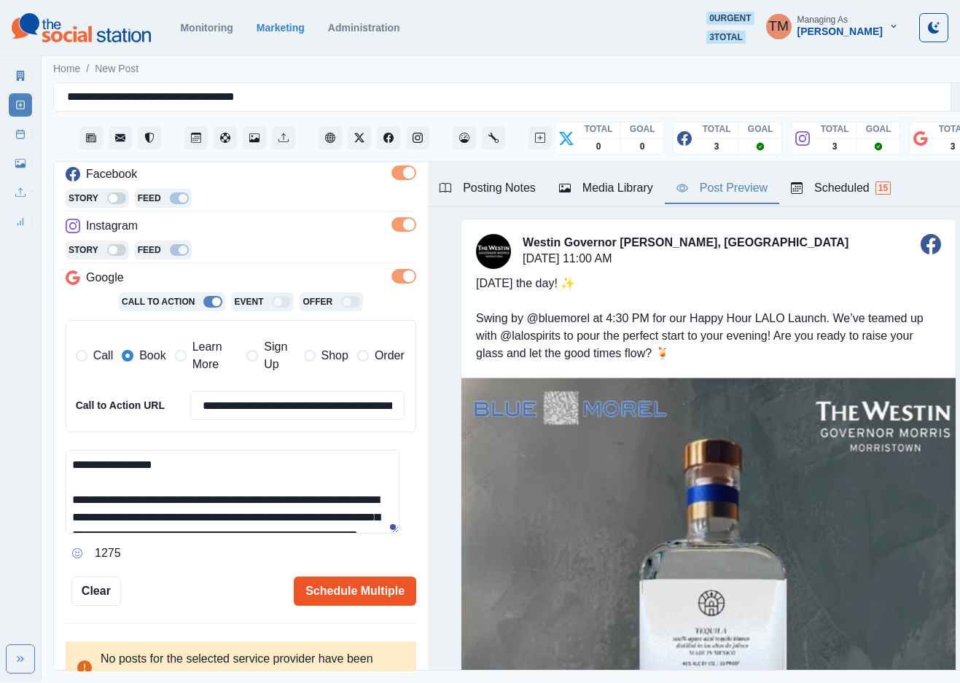
click at [351, 600] on button "Schedule Multiple" at bounding box center [355, 591] width 122 height 29
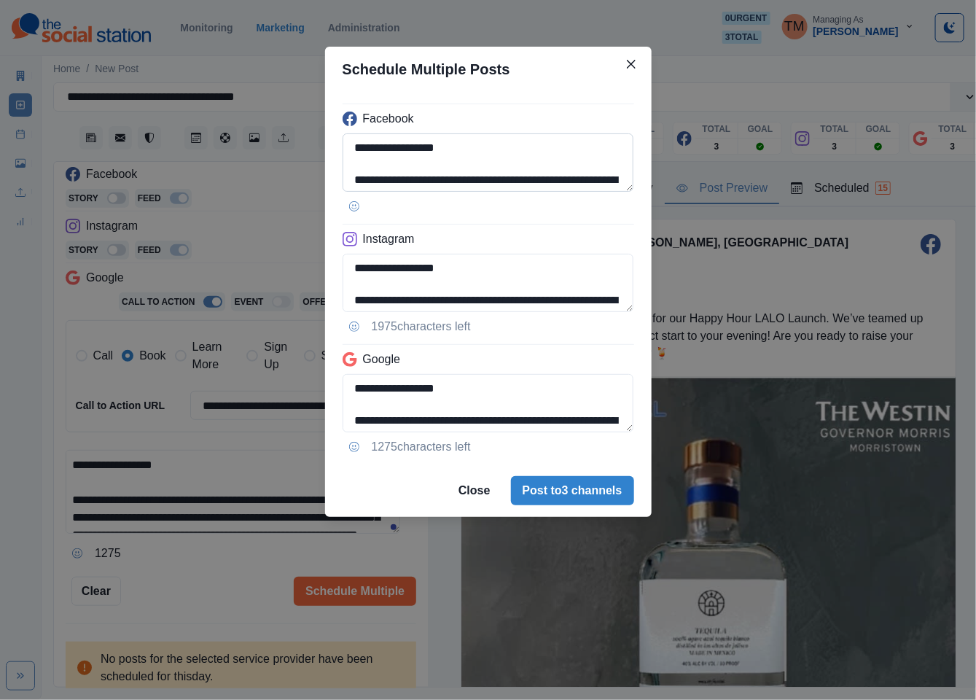
click at [445, 178] on textarea "**********" at bounding box center [489, 162] width 292 height 58
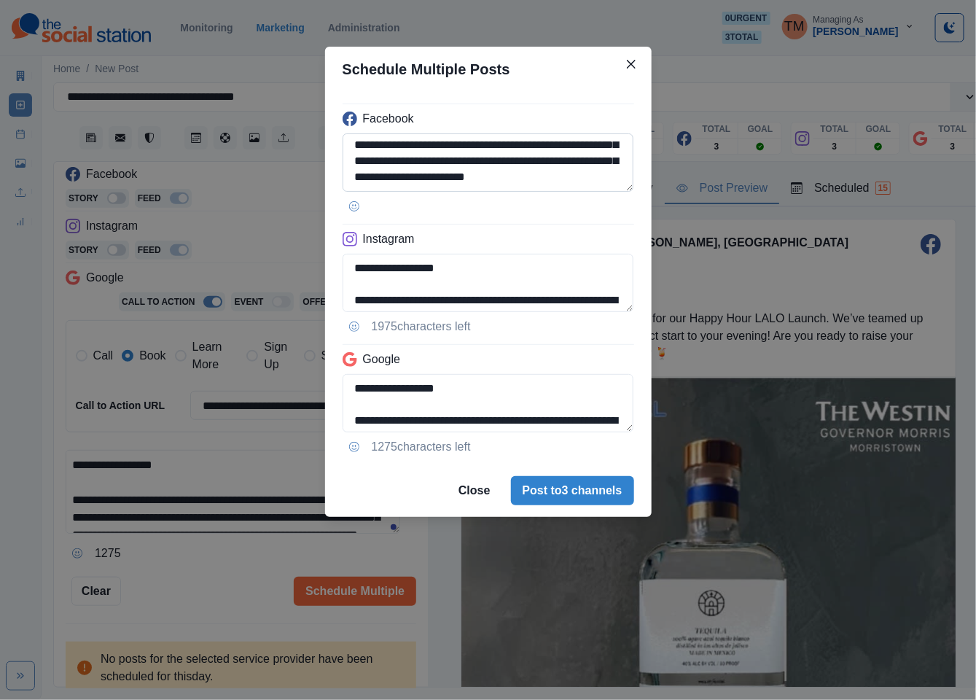
scroll to position [4, 0]
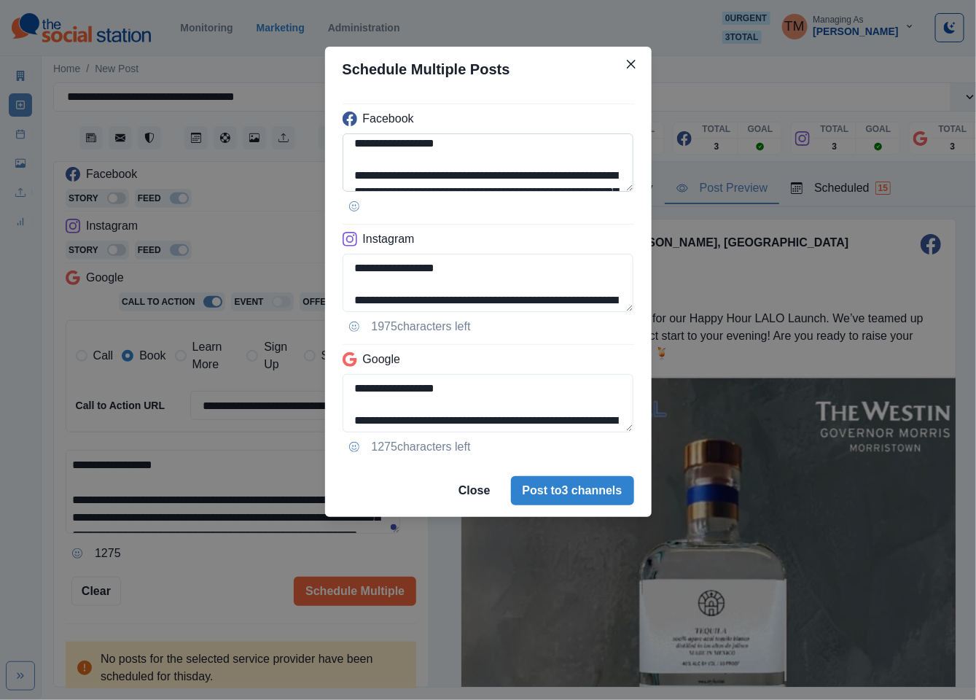
drag, startPoint x: 467, startPoint y: 180, endPoint x: 410, endPoint y: 168, distance: 58.1
click at [410, 168] on textarea "**********" at bounding box center [489, 162] width 292 height 58
paste textarea
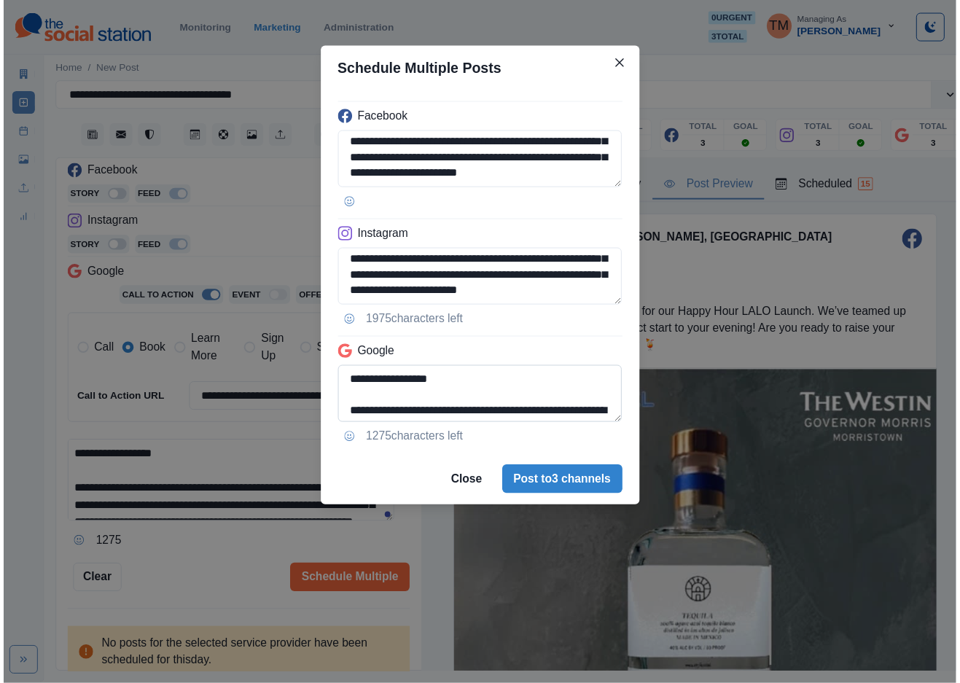
scroll to position [68, 0]
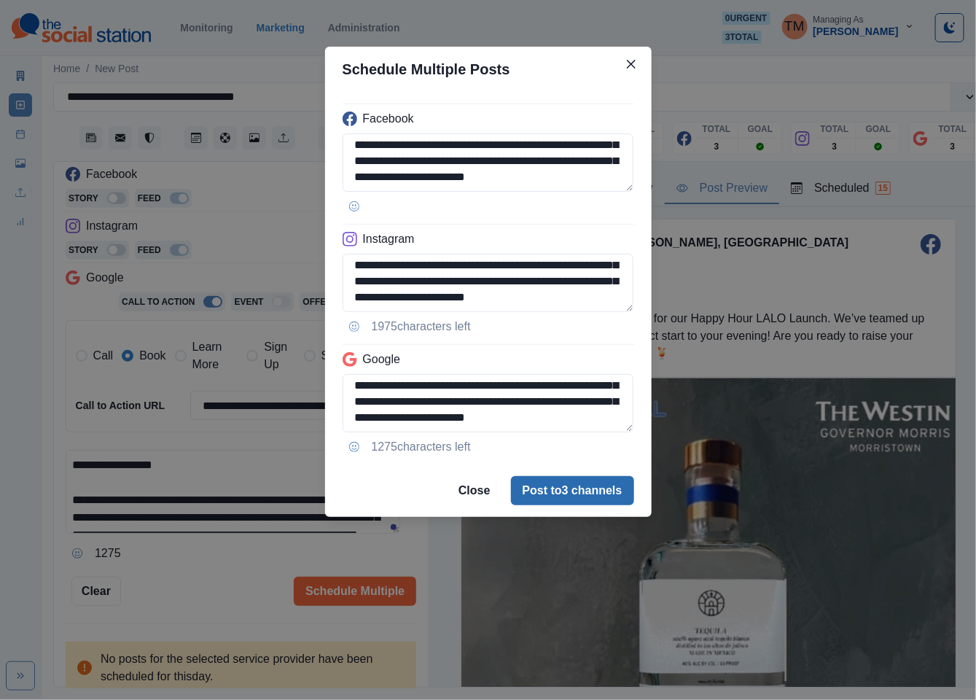
type textarea "**********"
click at [591, 488] on button "Post to 3 channels" at bounding box center [572, 490] width 123 height 29
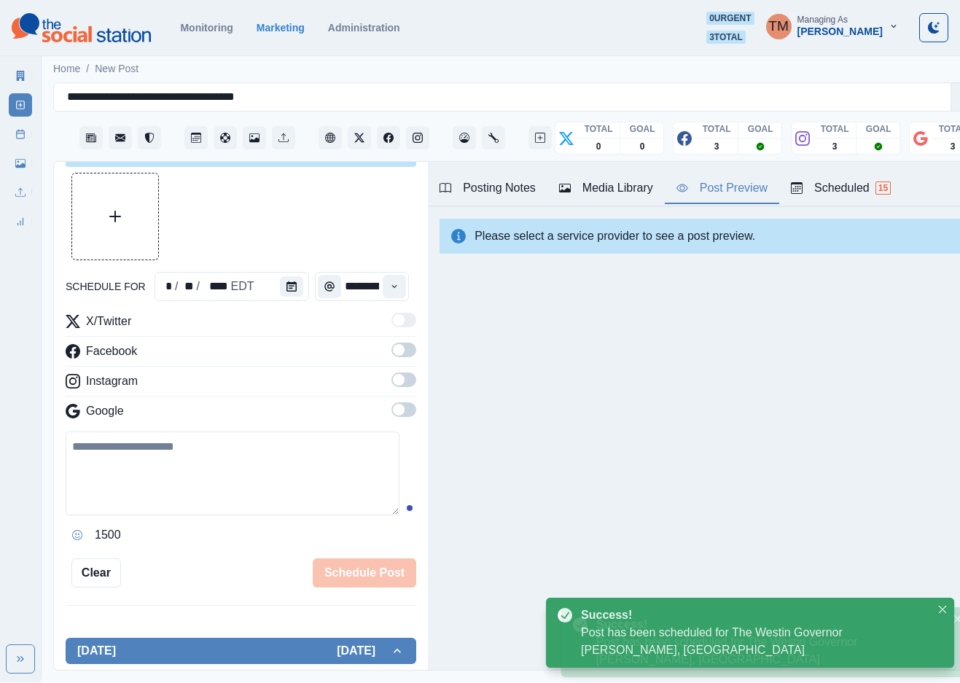
scroll to position [0, 0]
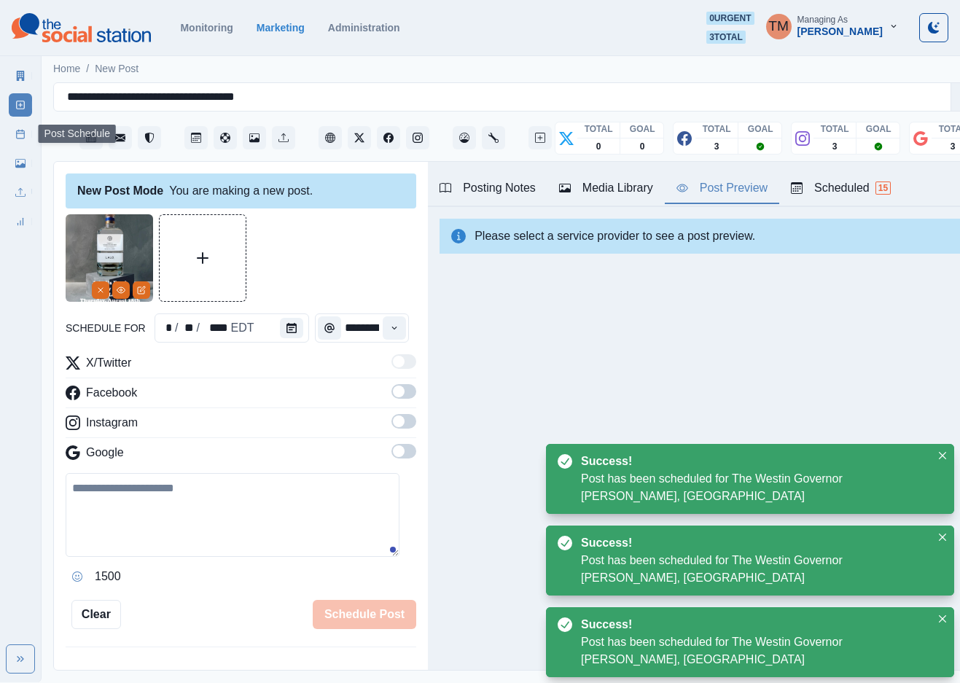
click at [24, 136] on rect at bounding box center [21, 135] width 8 height 8
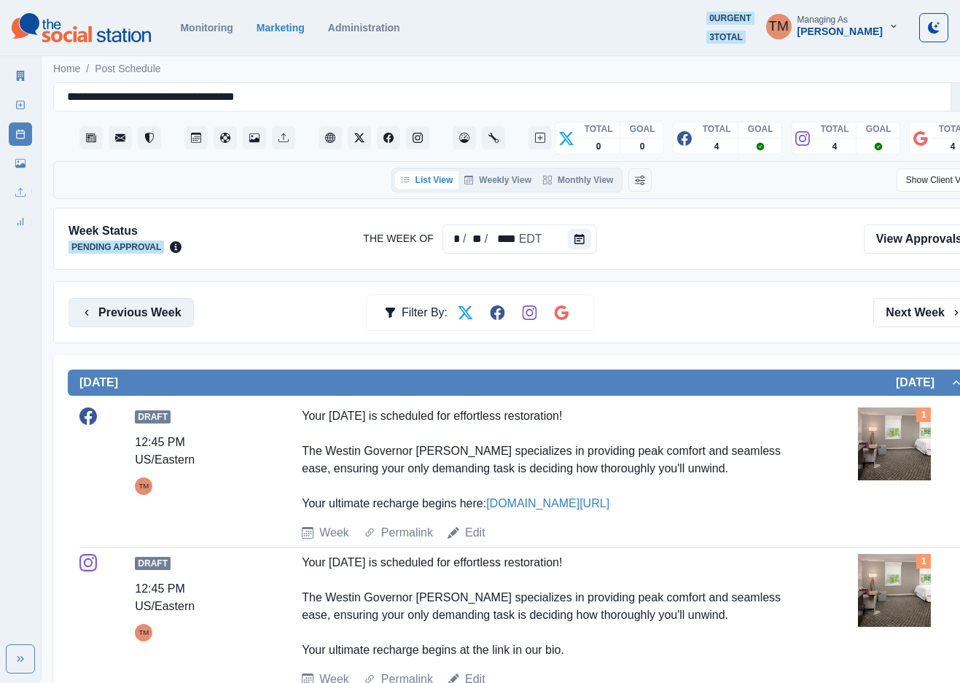
click at [134, 319] on button "Previous Week" at bounding box center [131, 312] width 125 height 29
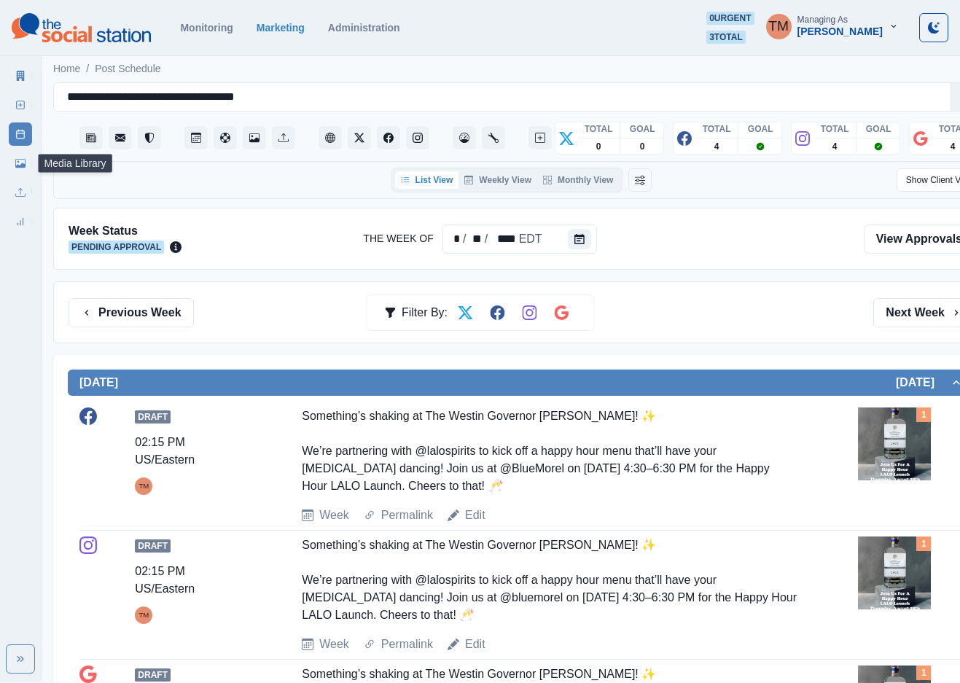
click at [20, 171] on link "Media Library" at bounding box center [20, 163] width 23 height 23
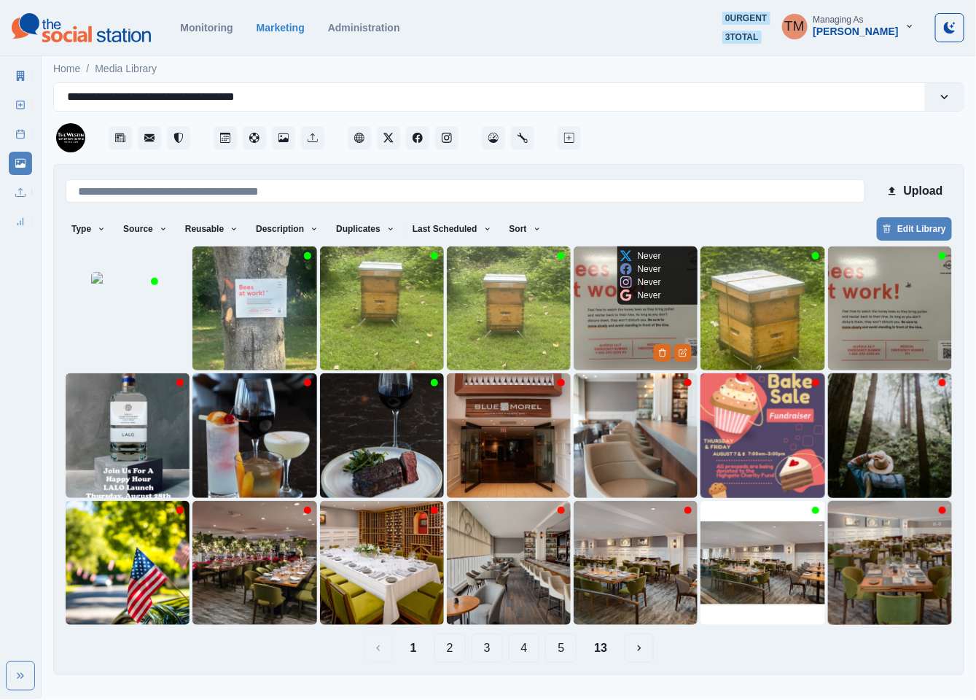
click at [610, 317] on img at bounding box center [636, 308] width 124 height 124
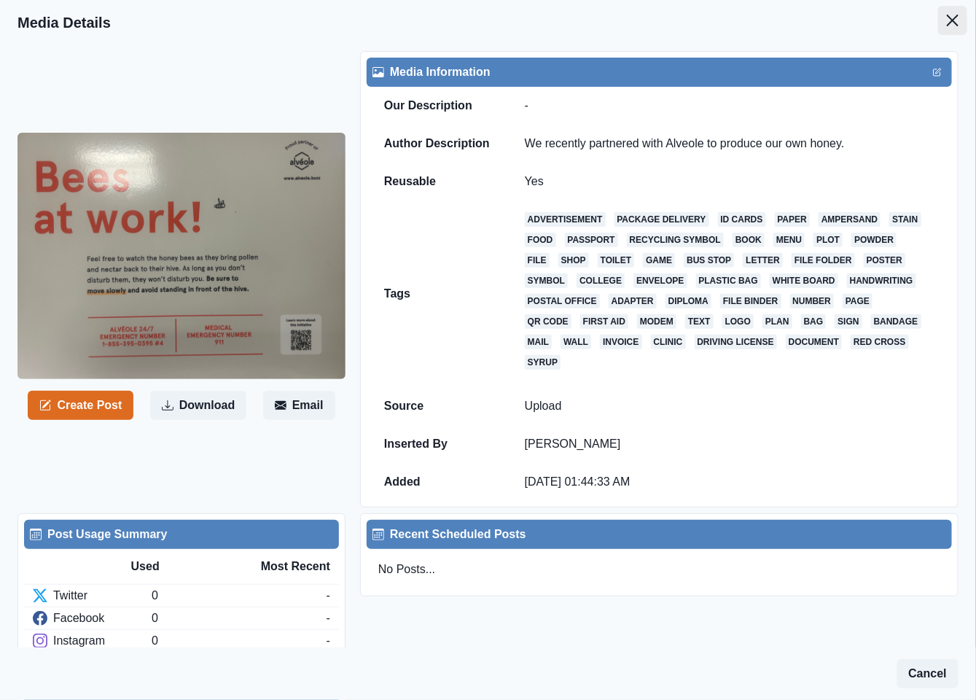
click at [938, 20] on button "Close" at bounding box center [952, 20] width 29 height 29
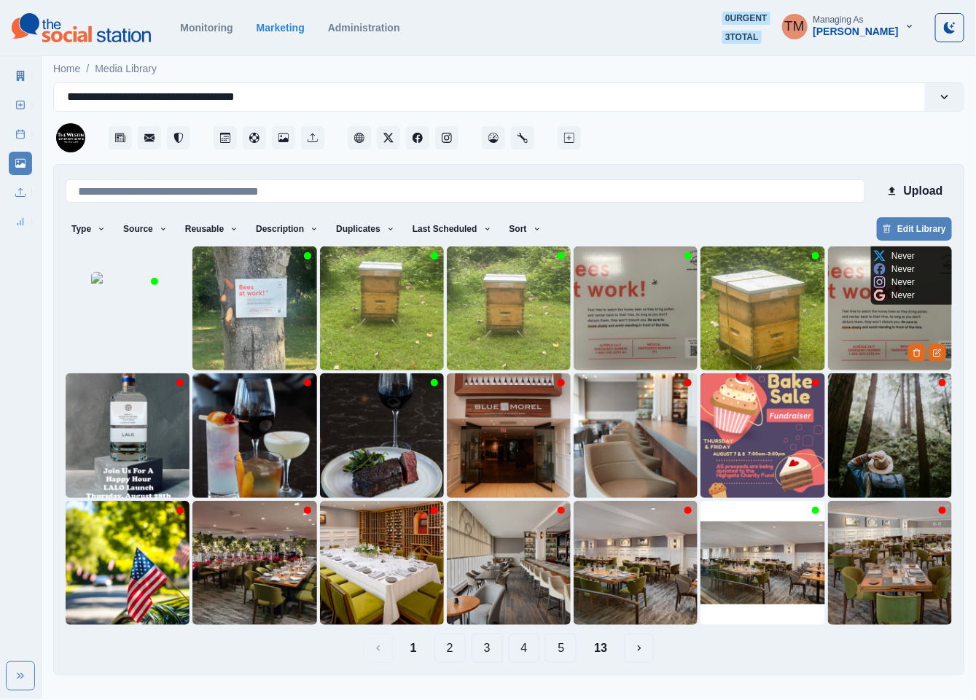
click at [858, 346] on img at bounding box center [890, 308] width 124 height 124
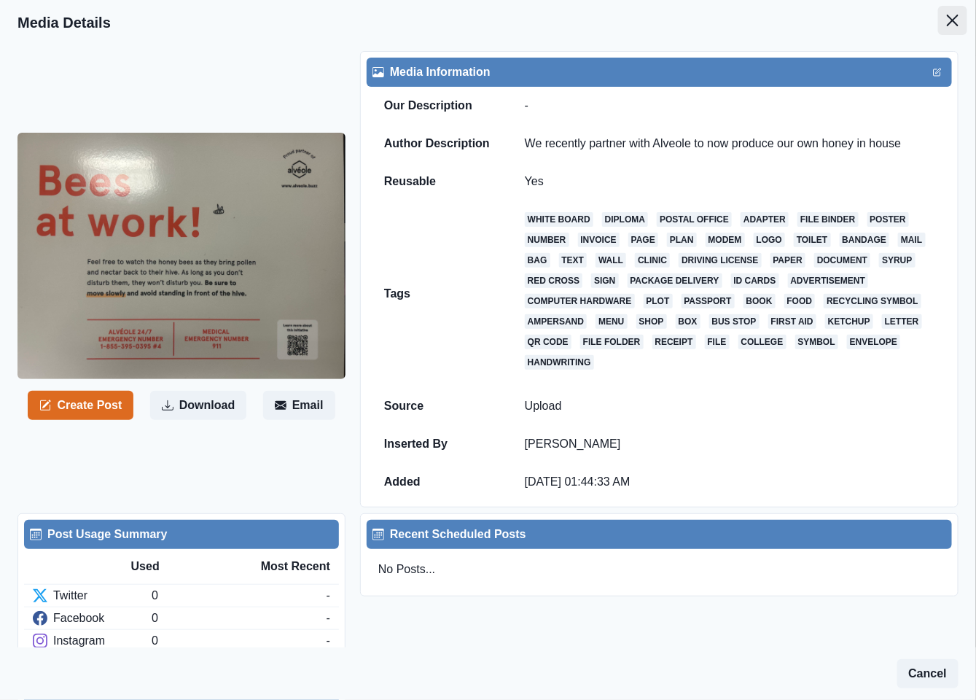
click at [947, 23] on icon "Close" at bounding box center [953, 21] width 12 height 12
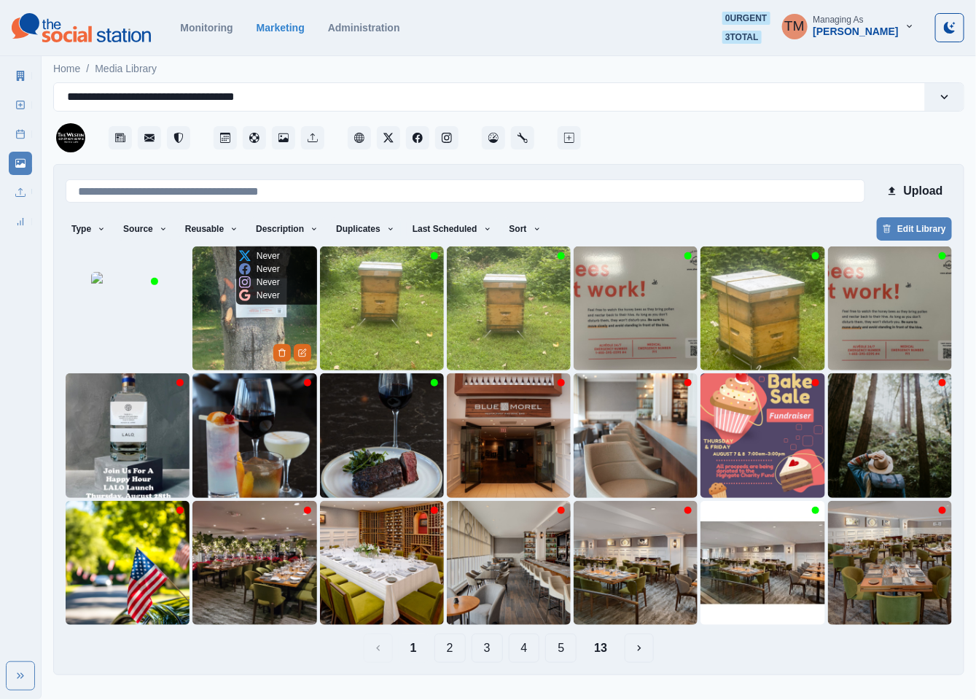
click at [234, 309] on img at bounding box center [254, 308] width 124 height 124
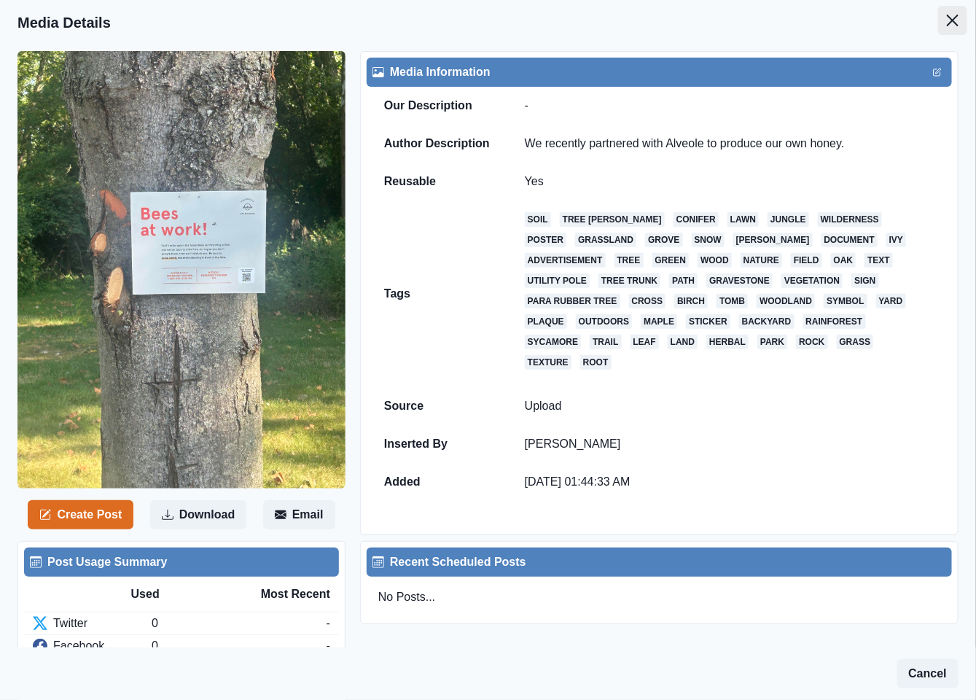
click at [938, 12] on button "Close" at bounding box center [952, 20] width 29 height 29
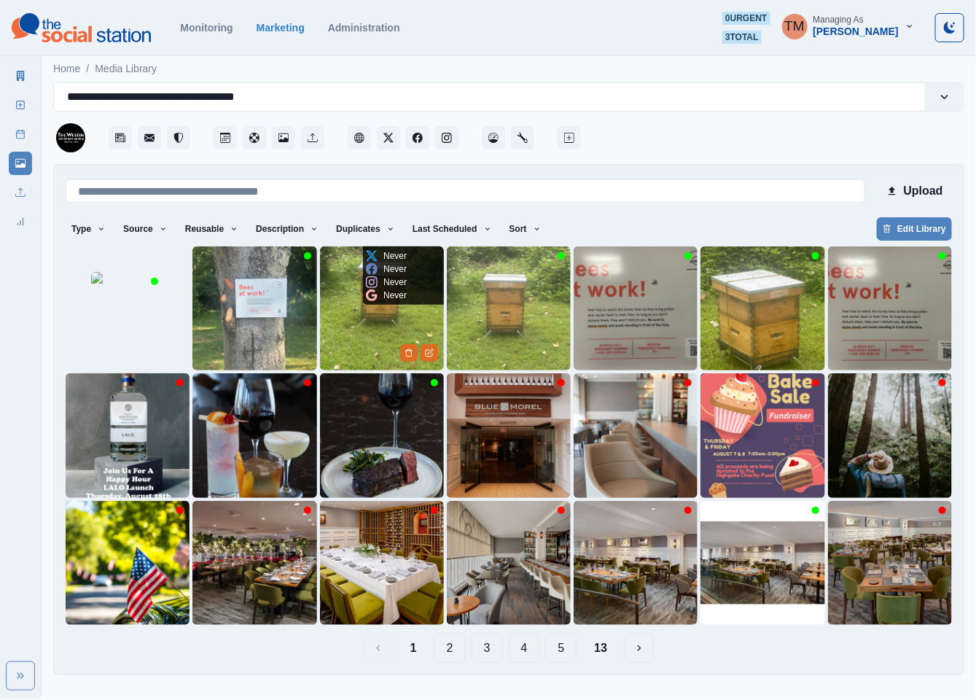
click at [367, 316] on img at bounding box center [382, 308] width 124 height 124
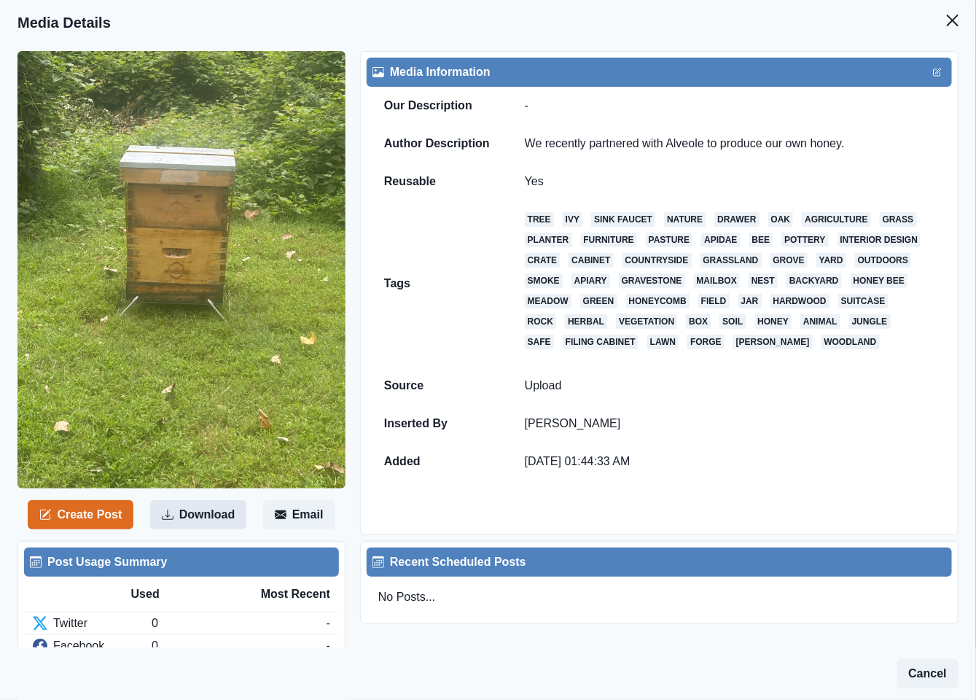
click at [212, 501] on button "Download" at bounding box center [198, 514] width 96 height 29
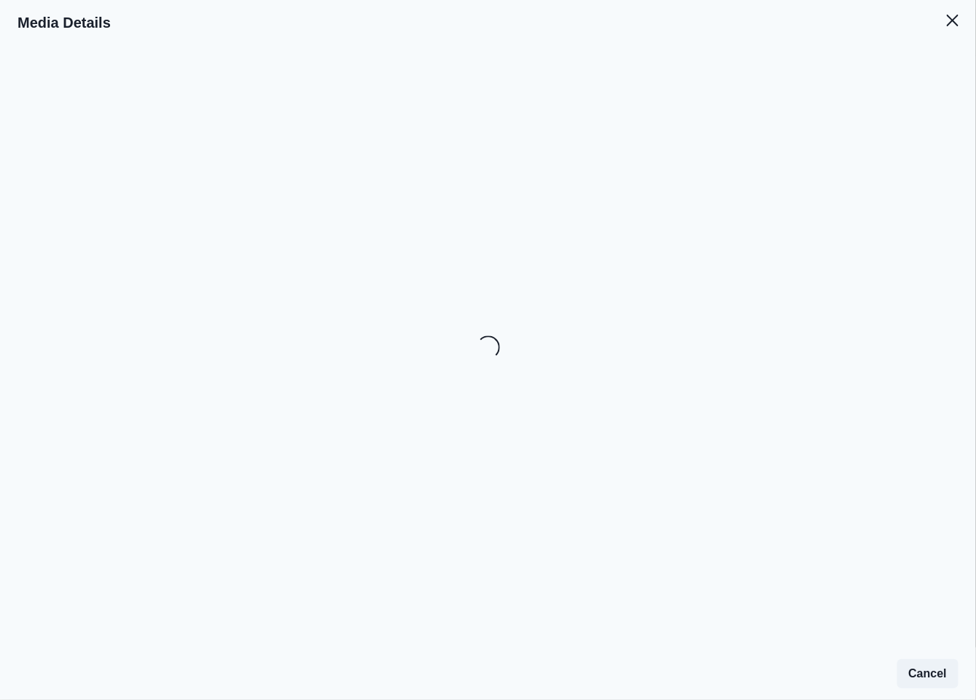
click at [956, 24] on icon "Close" at bounding box center [953, 21] width 12 height 12
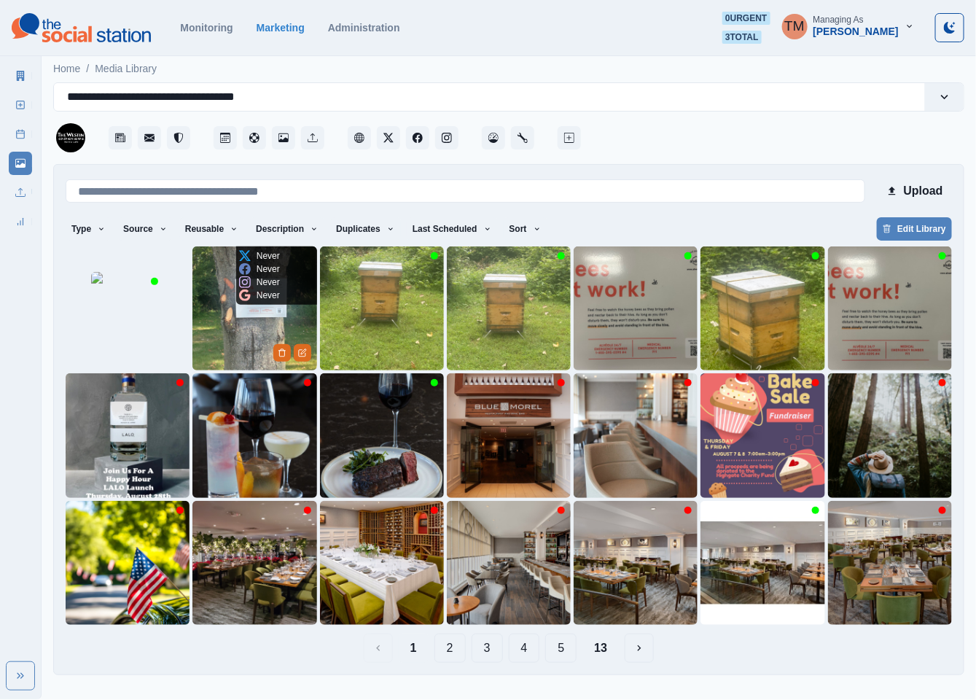
click at [203, 320] on img at bounding box center [254, 308] width 124 height 124
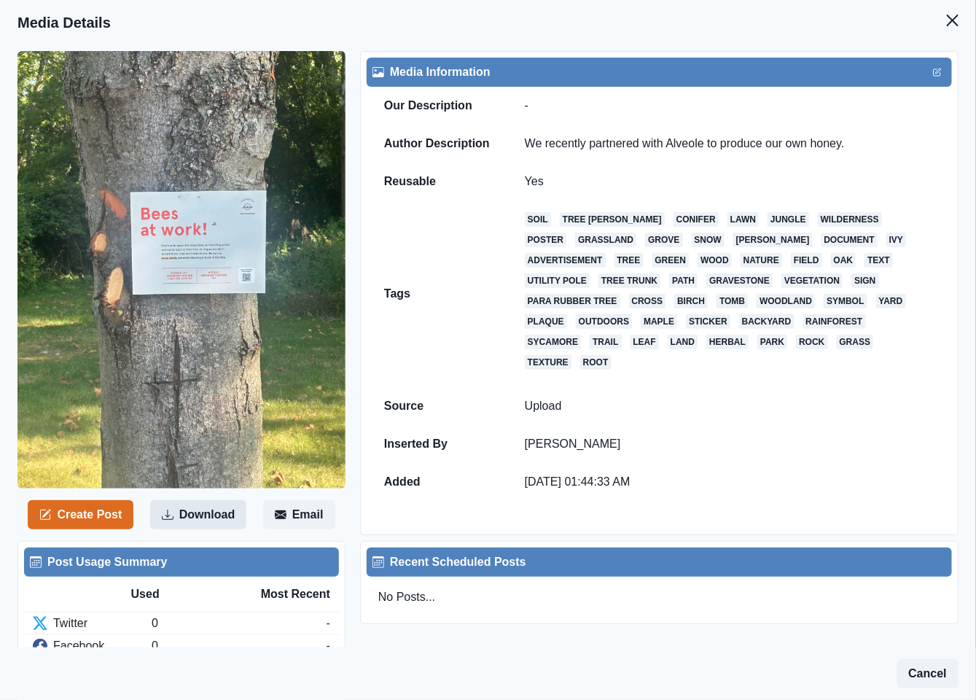
click at [204, 523] on button "Download" at bounding box center [198, 514] width 96 height 29
click at [938, 17] on button "Close" at bounding box center [952, 20] width 29 height 29
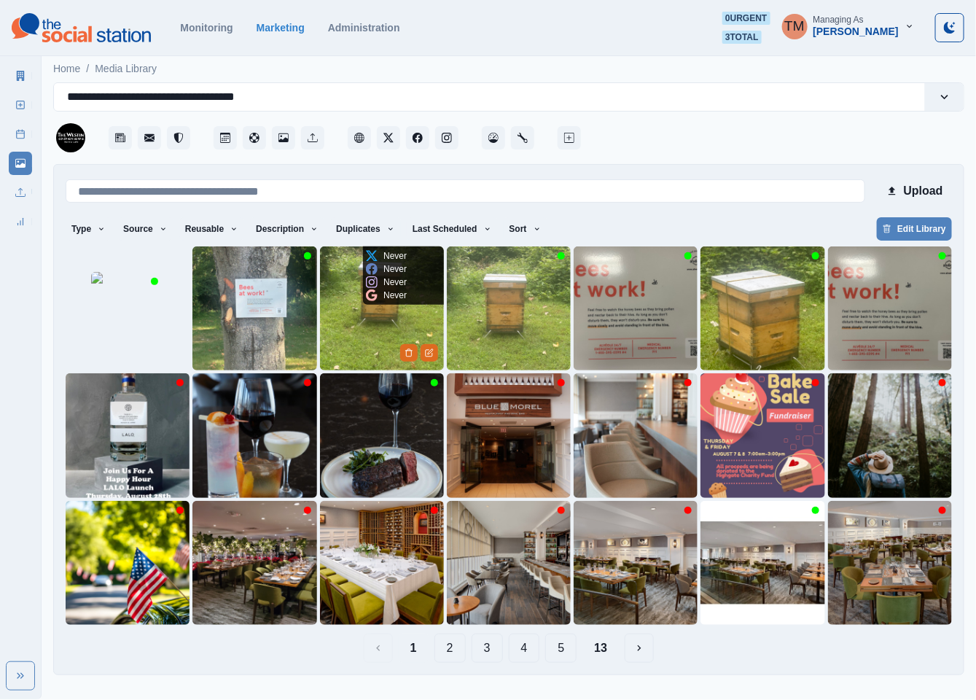
click at [359, 331] on img at bounding box center [382, 308] width 124 height 124
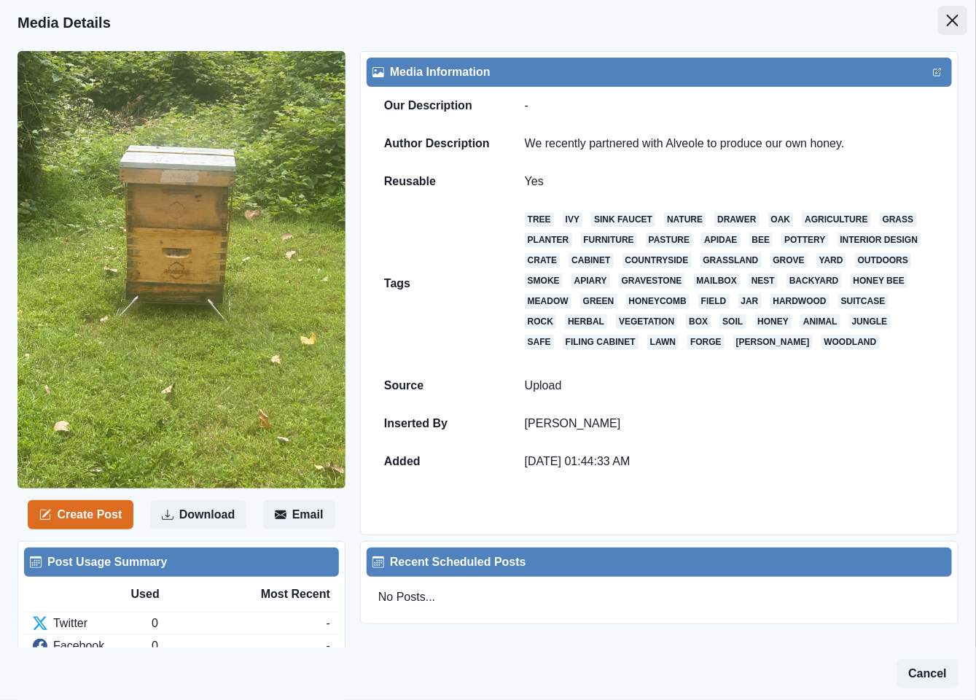
click at [941, 13] on button "Close" at bounding box center [952, 20] width 29 height 29
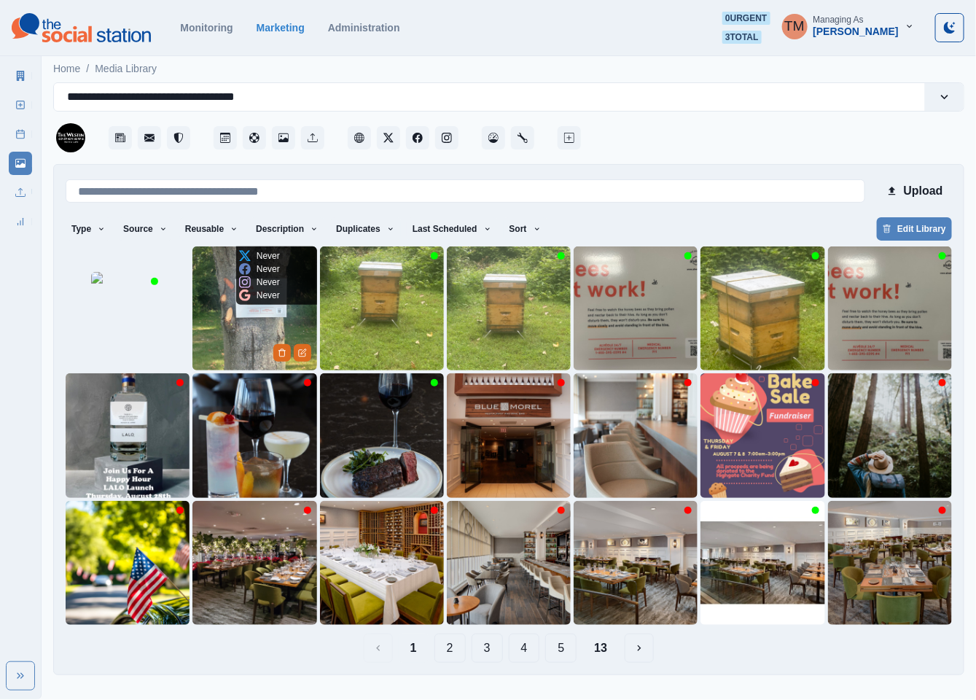
click at [230, 343] on img at bounding box center [254, 308] width 124 height 124
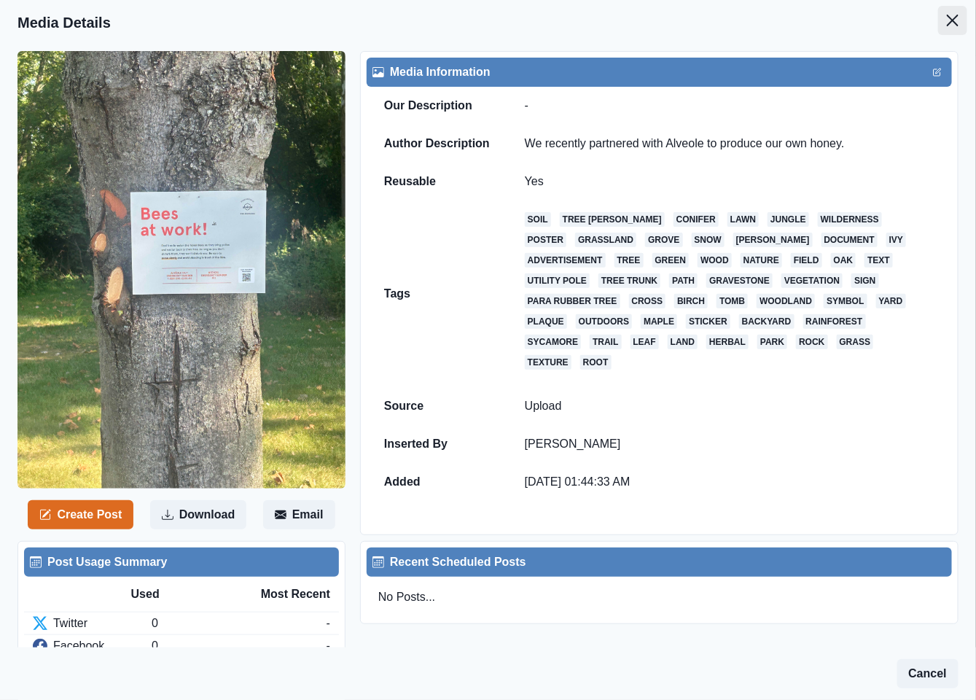
click at [947, 18] on icon "Close" at bounding box center [953, 21] width 12 height 12
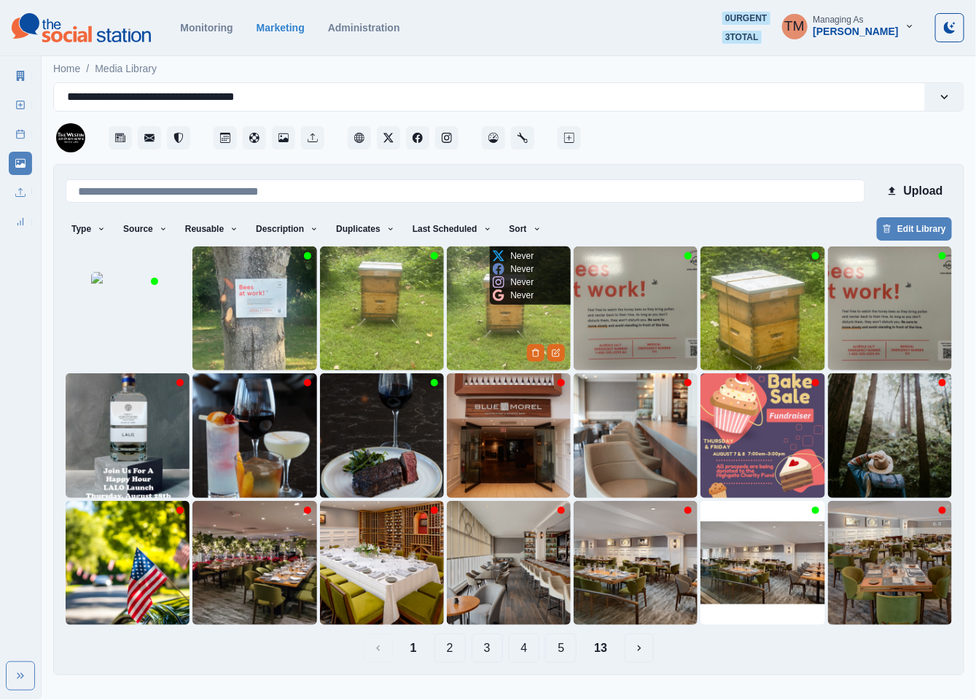
click at [481, 311] on img at bounding box center [509, 308] width 124 height 124
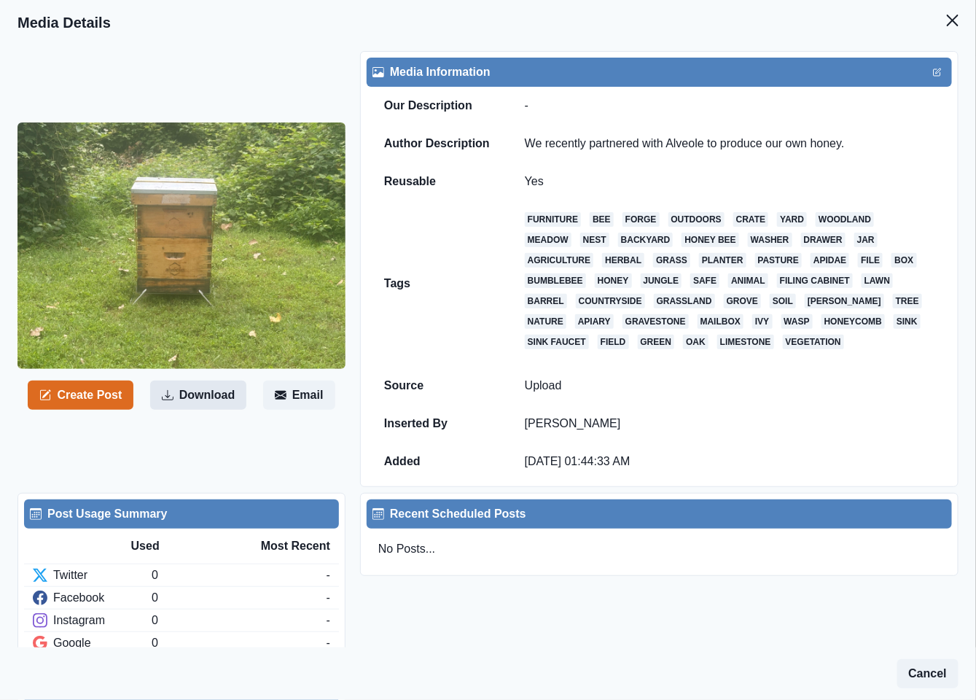
click at [215, 394] on button "Download" at bounding box center [198, 395] width 96 height 29
click at [322, 278] on img at bounding box center [181, 245] width 328 height 246
click at [263, 84] on div "Create Post Download Email" at bounding box center [188, 269] width 343 height 436
click at [553, 654] on footer "Cancel" at bounding box center [488, 673] width 976 height 52
click at [947, 25] on icon "Close" at bounding box center [953, 21] width 12 height 12
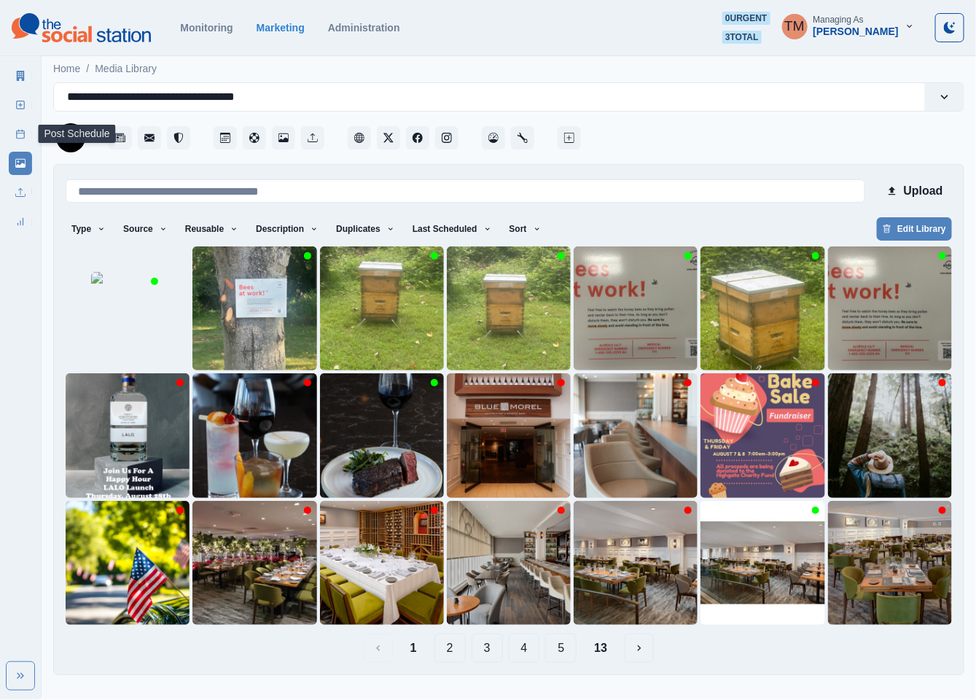
click at [20, 100] on icon at bounding box center [20, 105] width 10 height 10
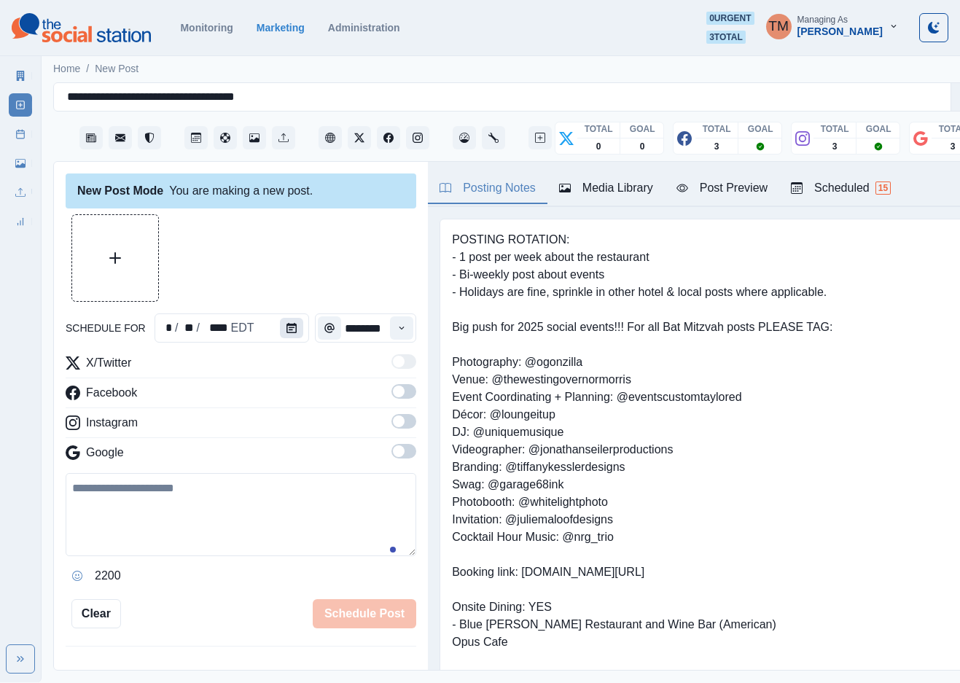
click at [287, 324] on icon "Calendar" at bounding box center [292, 328] width 10 height 10
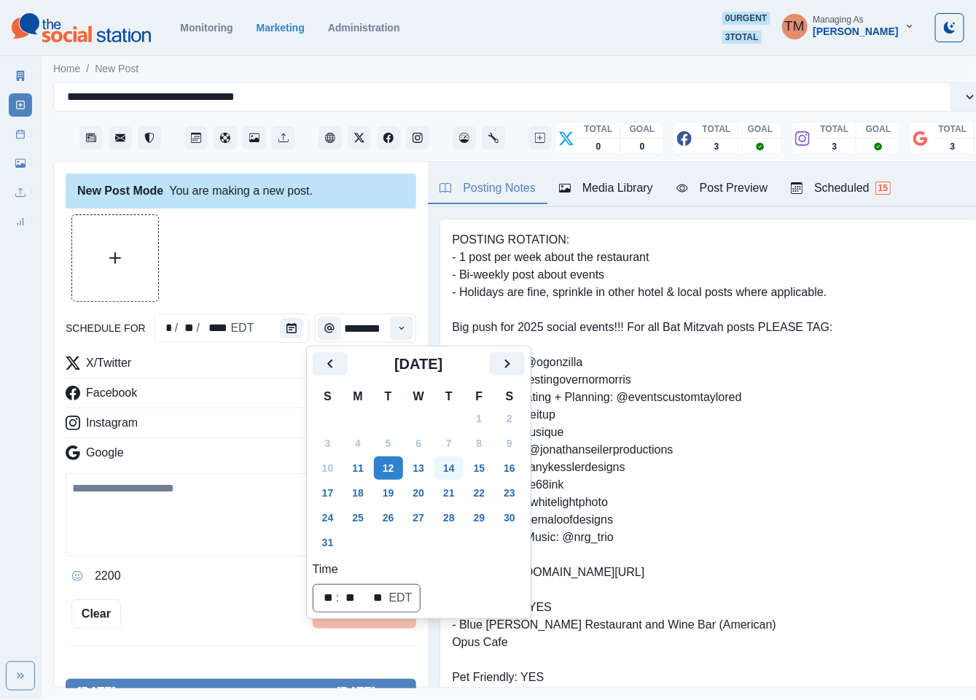
click at [456, 464] on button "14" at bounding box center [449, 467] width 29 height 23
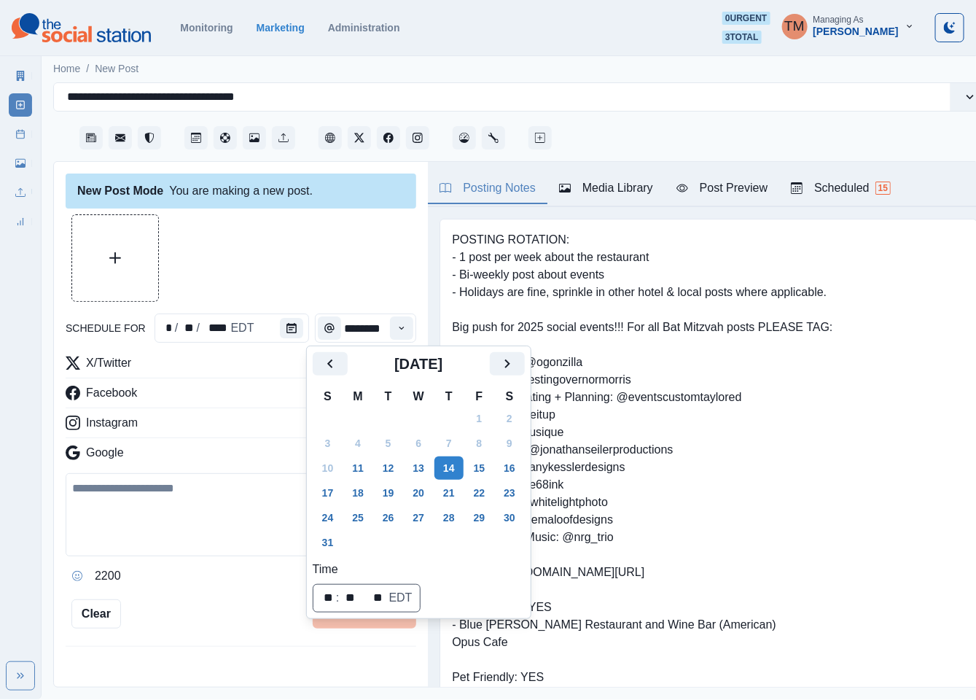
click at [306, 272] on div at bounding box center [241, 257] width 351 height 87
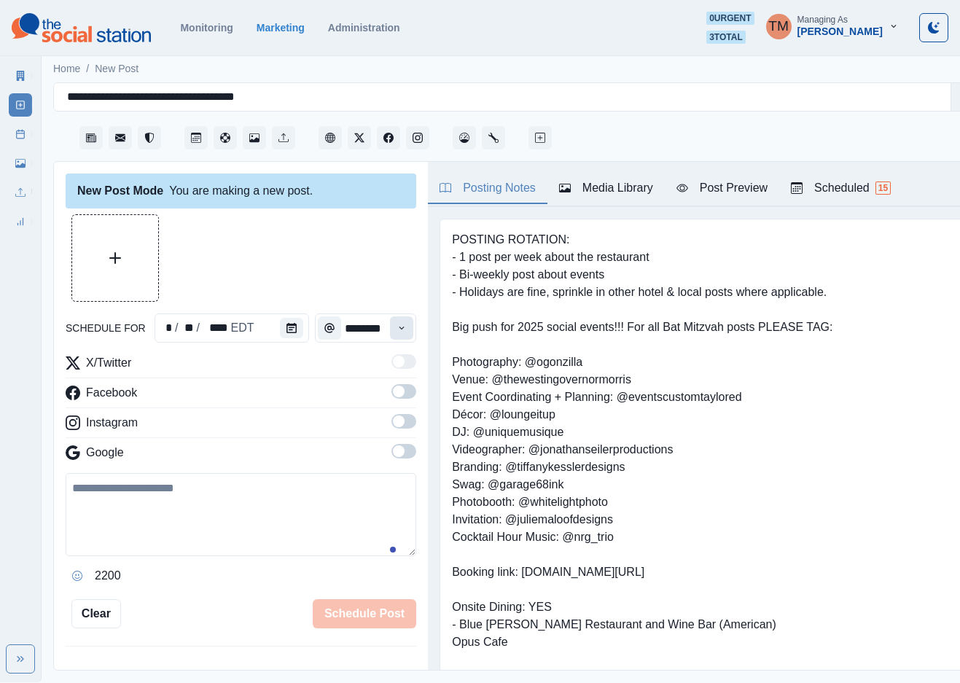
click at [390, 337] on button "Time" at bounding box center [401, 327] width 23 height 23
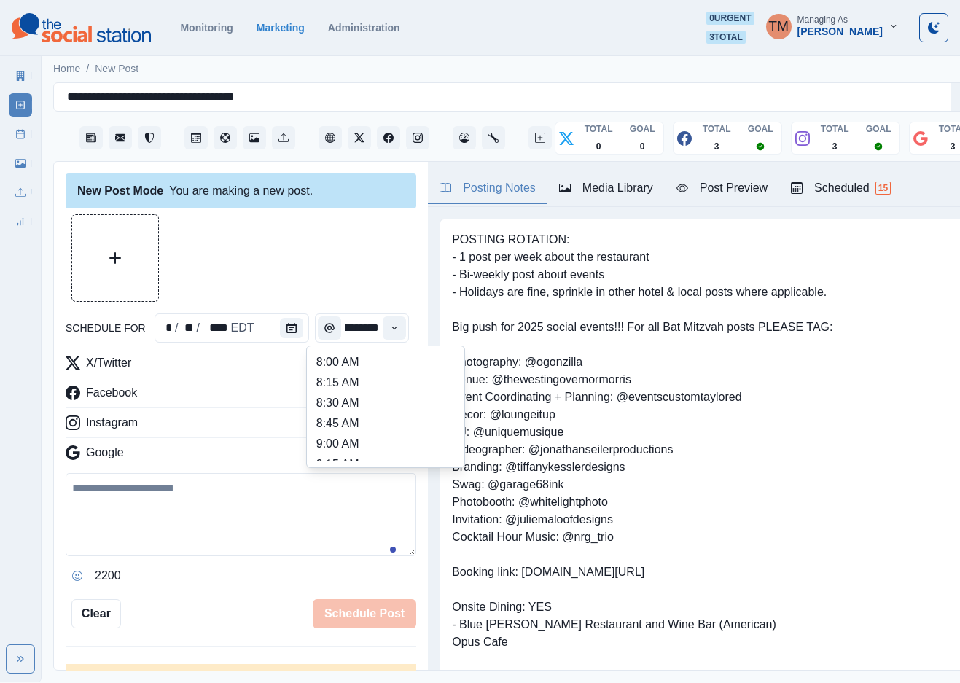
scroll to position [365, 0]
click at [352, 422] on li "1:15 PM" at bounding box center [386, 426] width 146 height 20
type input "*******"
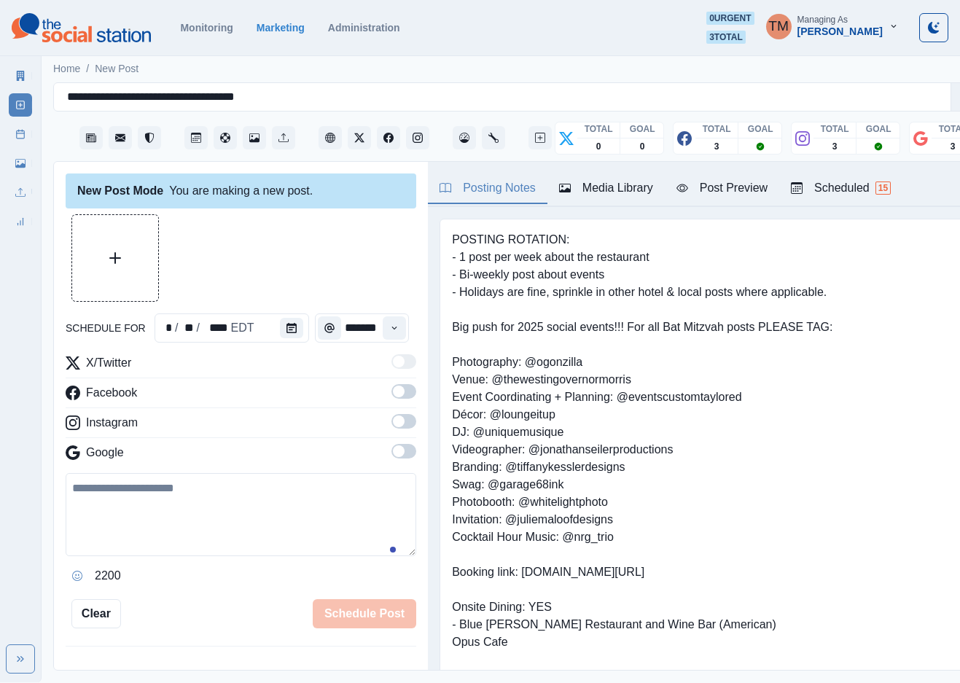
scroll to position [0, 0]
click at [392, 398] on span at bounding box center [404, 391] width 25 height 15
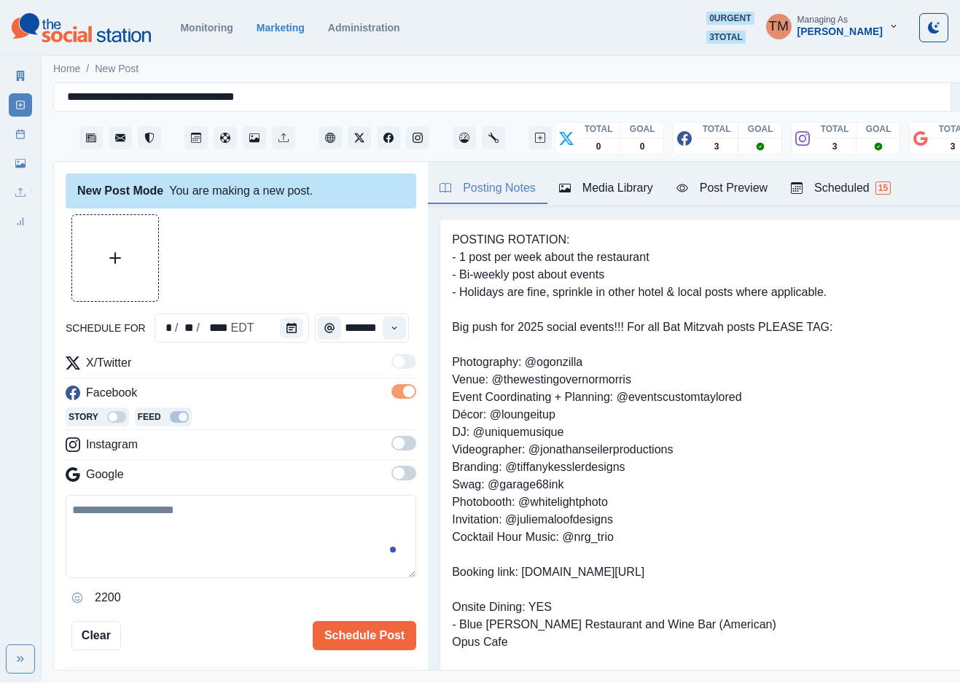
drag, startPoint x: 383, startPoint y: 447, endPoint x: 400, endPoint y: 480, distance: 37.2
click at [393, 448] on span at bounding box center [399, 443] width 12 height 12
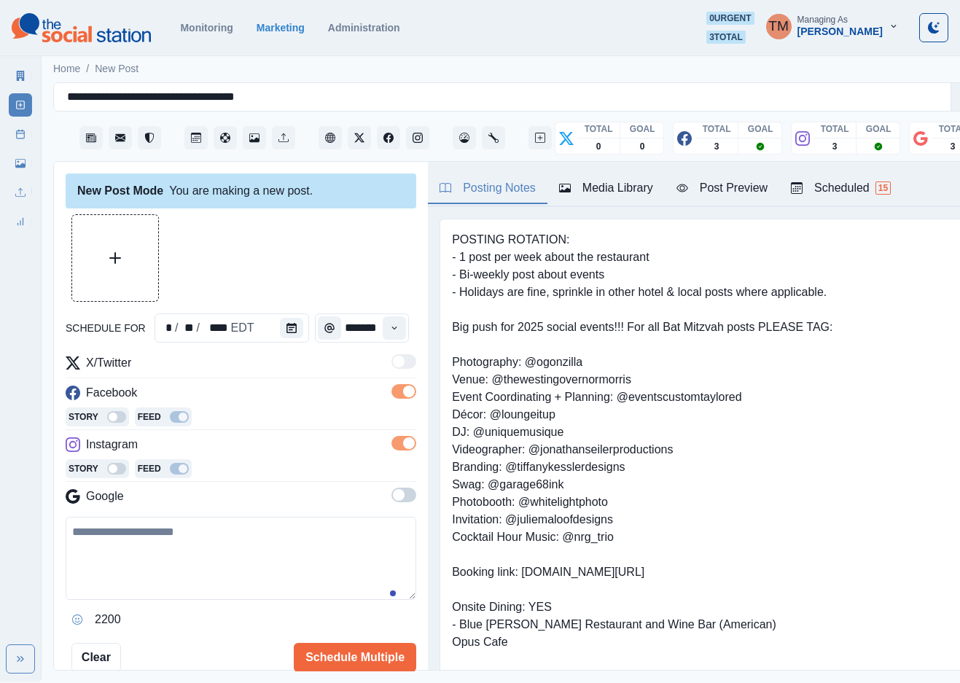
click at [392, 496] on span at bounding box center [404, 495] width 25 height 15
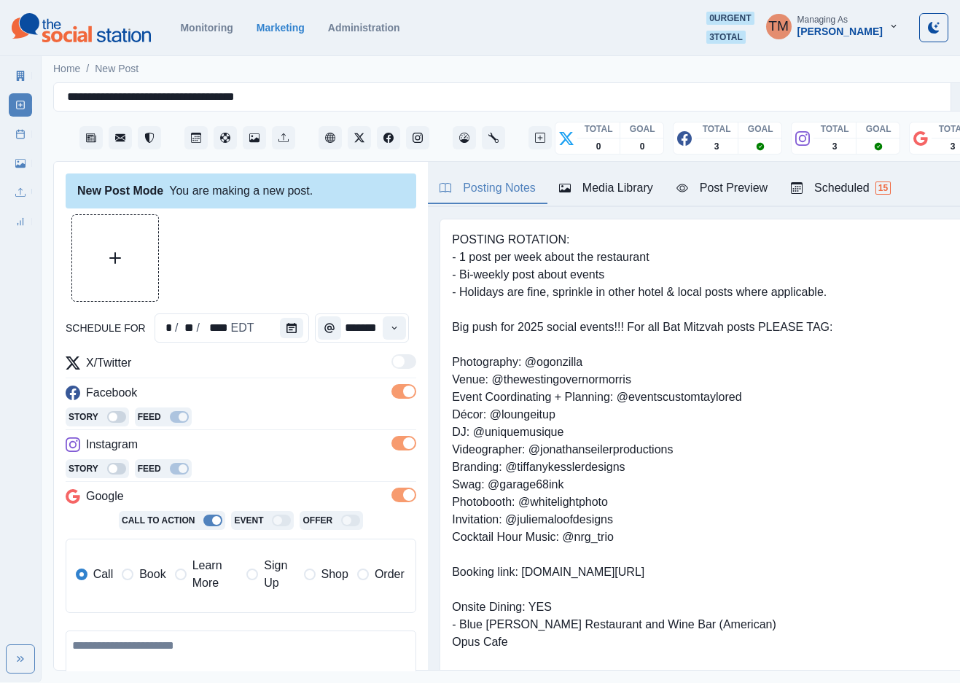
click at [191, 652] on textarea at bounding box center [241, 672] width 351 height 83
paste textarea "**********"
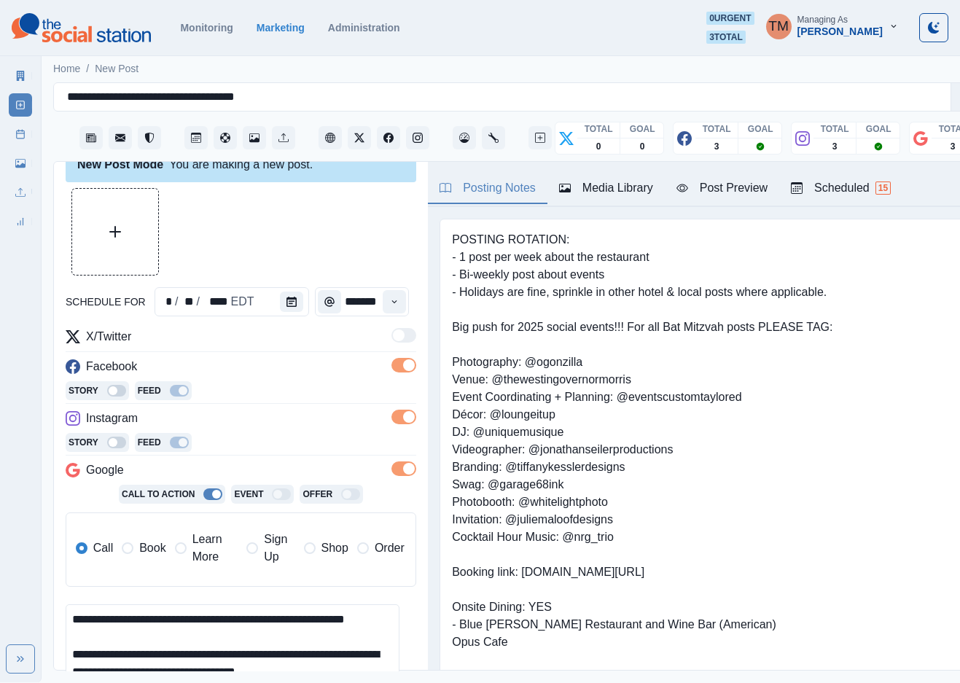
scroll to position [11, 0]
type textarea "**********"
drag, startPoint x: 125, startPoint y: 545, endPoint x: 140, endPoint y: 552, distance: 16.7
click at [130, 549] on span at bounding box center [128, 548] width 12 height 12
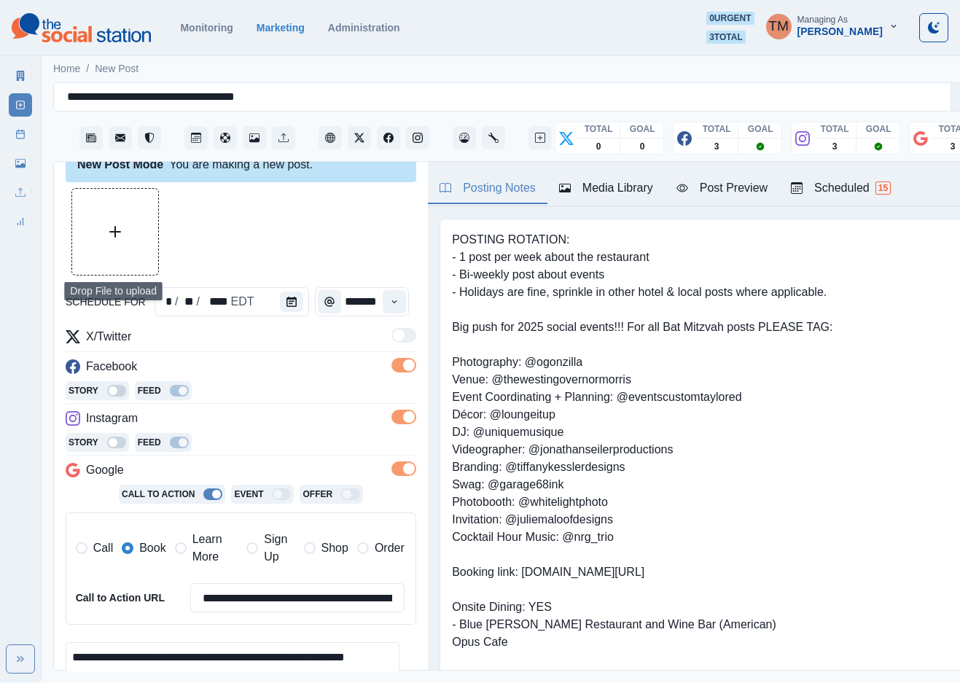
click at [74, 217] on button "Upload Media" at bounding box center [115, 232] width 86 height 86
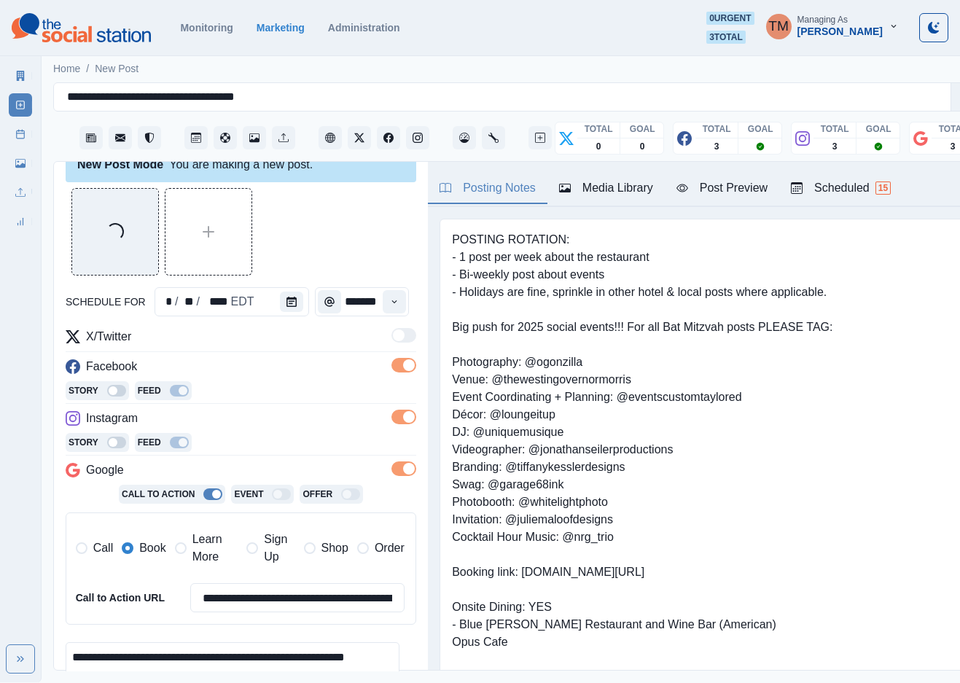
click at [338, 217] on div "Loading..." at bounding box center [241, 231] width 351 height 87
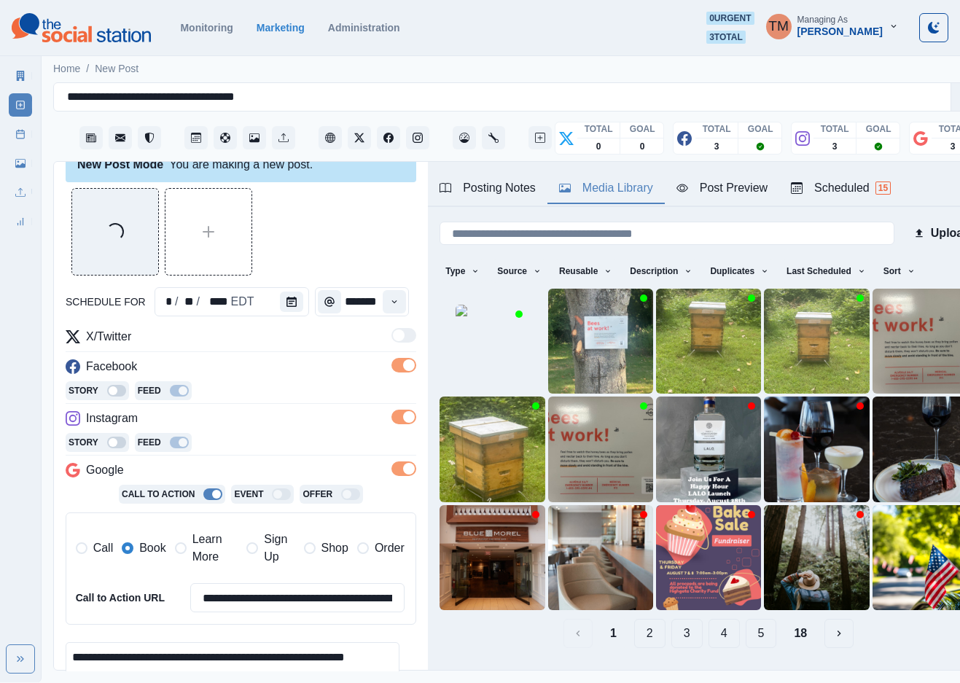
click at [619, 184] on div "Media Library" at bounding box center [606, 187] width 94 height 17
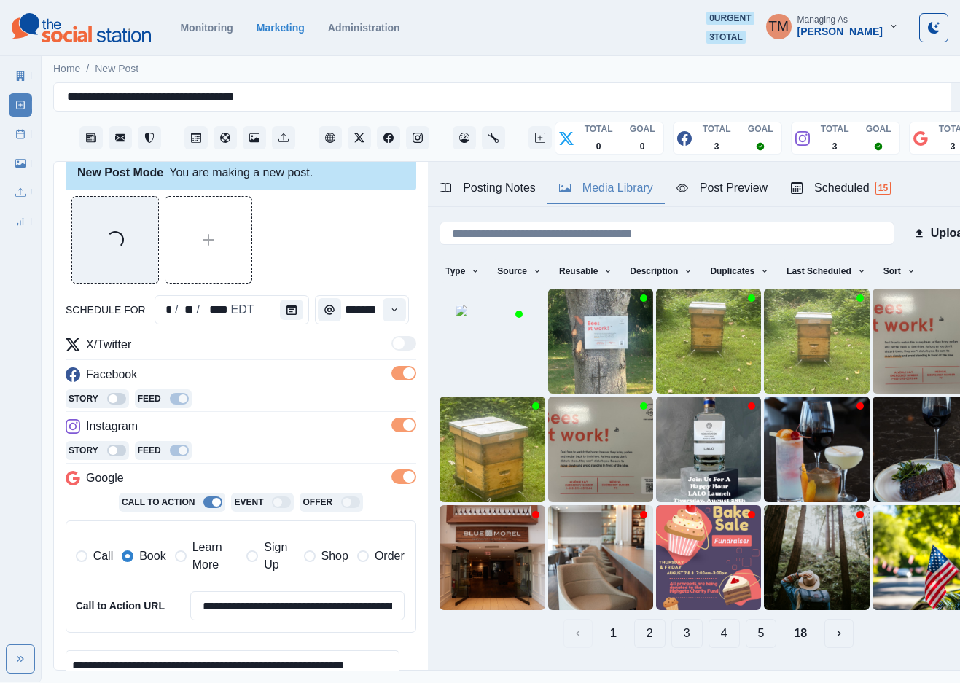
scroll to position [0, 0]
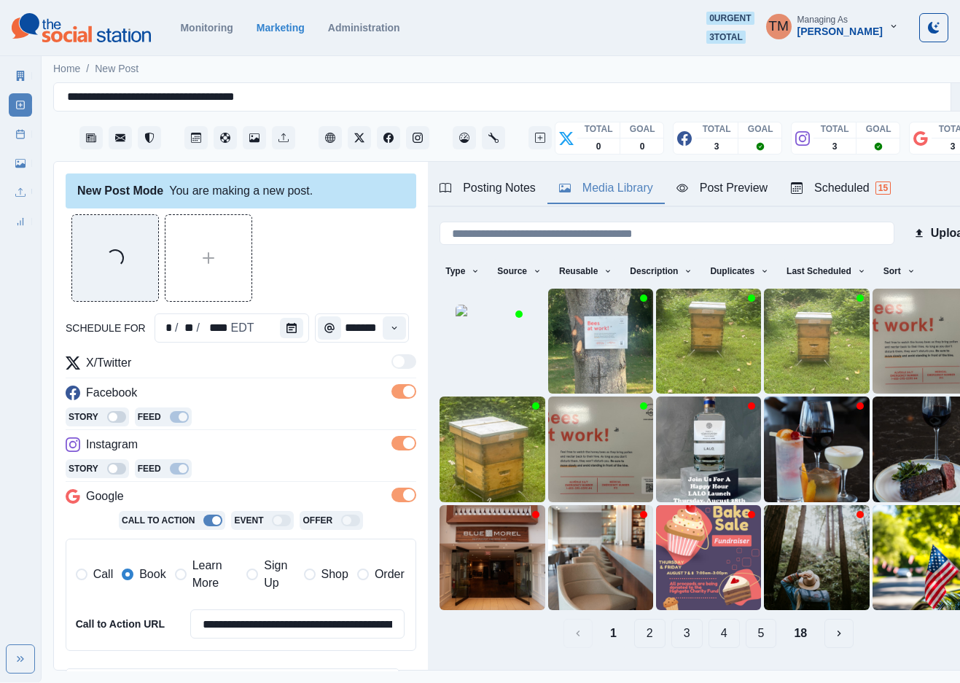
click at [630, 188] on div "Media Library" at bounding box center [606, 187] width 94 height 17
click at [17, 138] on rect at bounding box center [21, 135] width 8 height 8
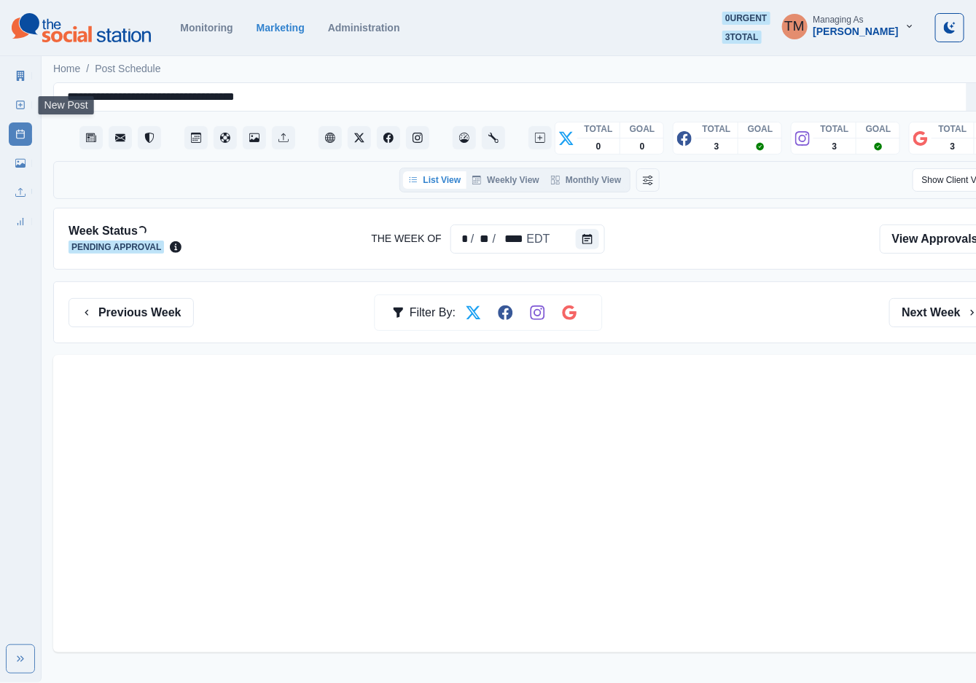
click at [23, 101] on icon at bounding box center [20, 105] width 10 height 10
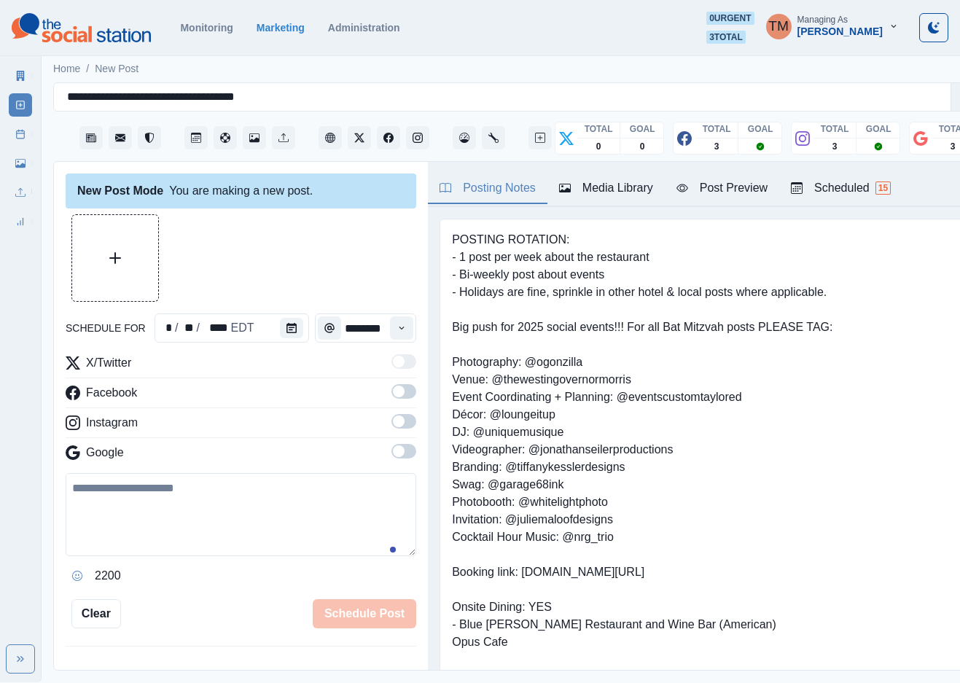
click at [615, 193] on div "Media Library" at bounding box center [606, 187] width 94 height 17
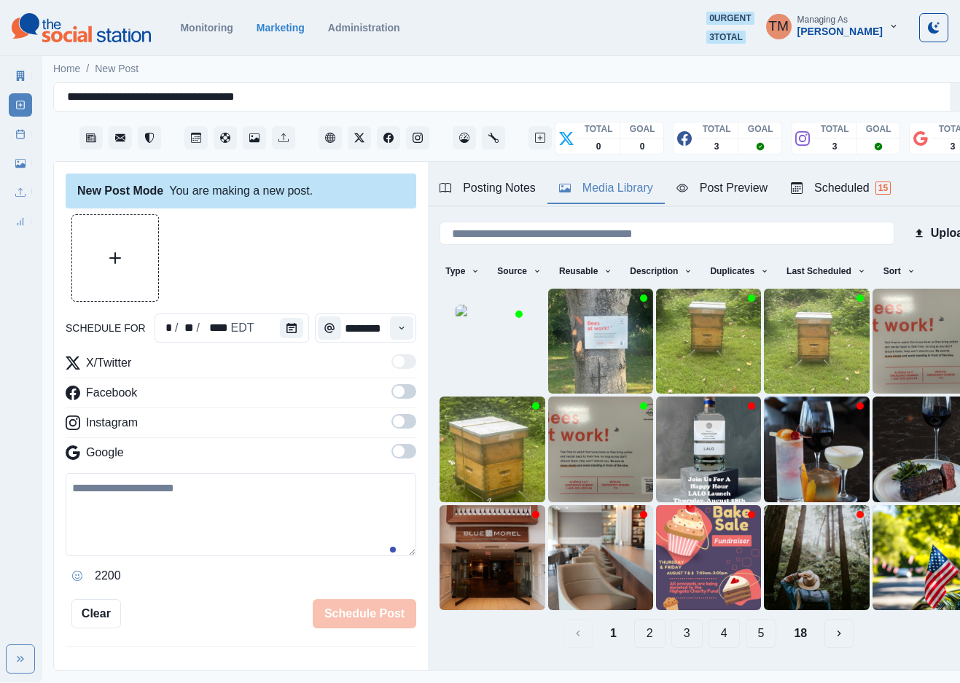
click at [110, 265] on button "Upload Media" at bounding box center [115, 258] width 86 height 86
click at [287, 327] on icon "Calendar" at bounding box center [292, 328] width 10 height 10
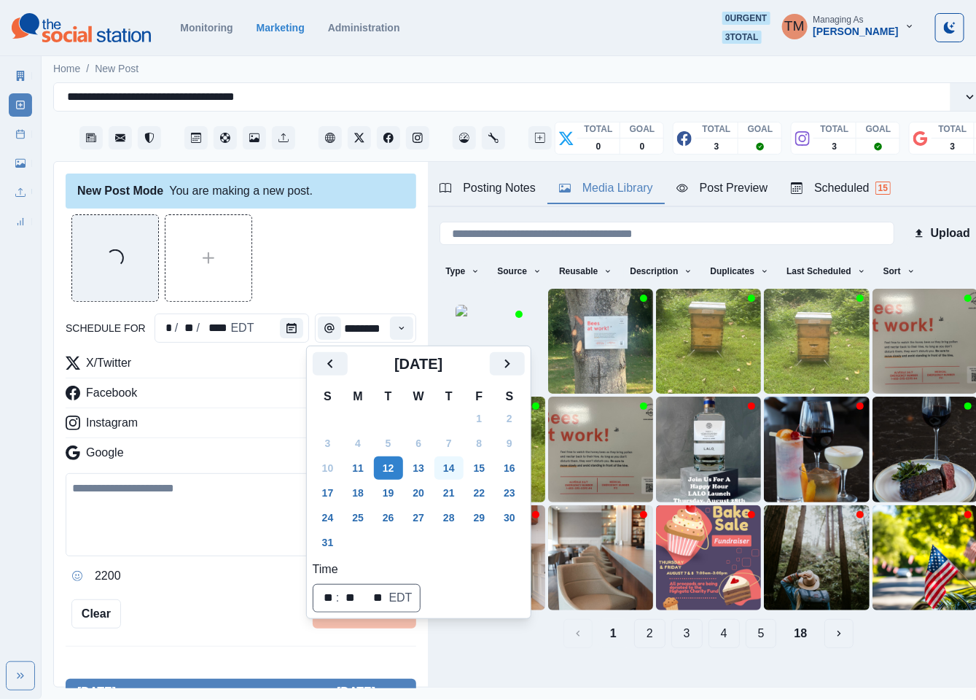
click at [451, 464] on button "14" at bounding box center [449, 467] width 29 height 23
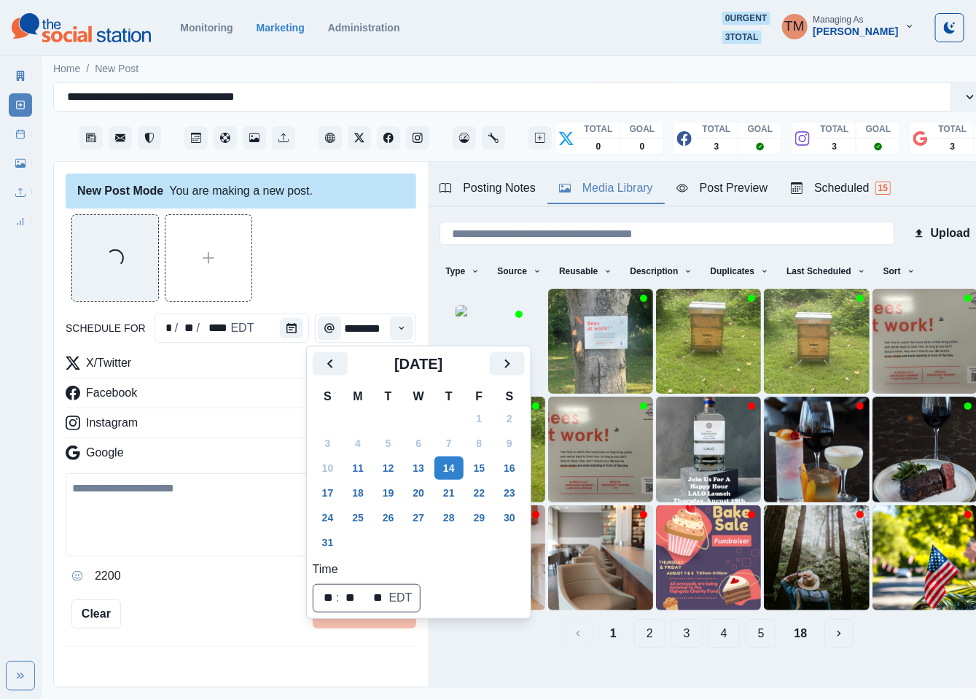
click at [308, 235] on div "Loading..." at bounding box center [241, 257] width 351 height 87
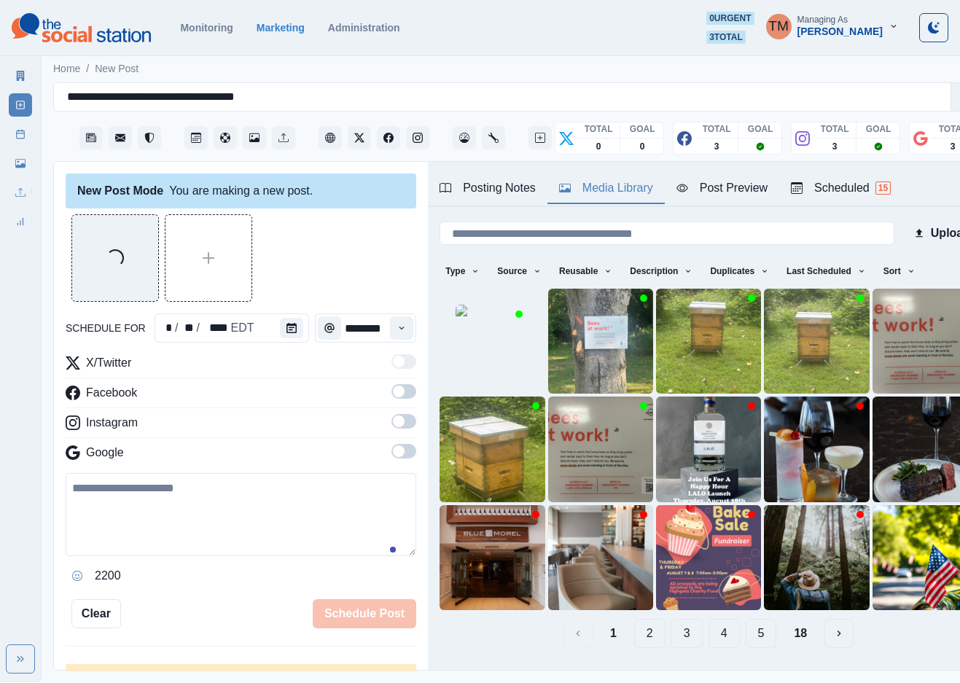
click at [397, 332] on icon "Time" at bounding box center [402, 328] width 10 height 10
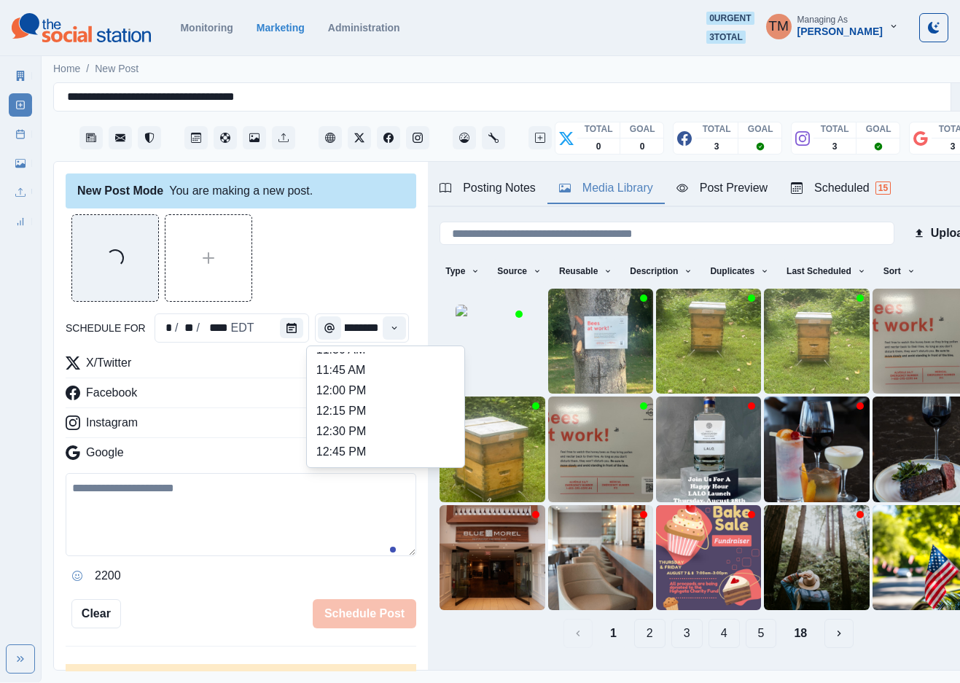
scroll to position [328, 0]
click at [366, 443] on li "1:00 PM" at bounding box center [386, 442] width 146 height 20
type input "*******"
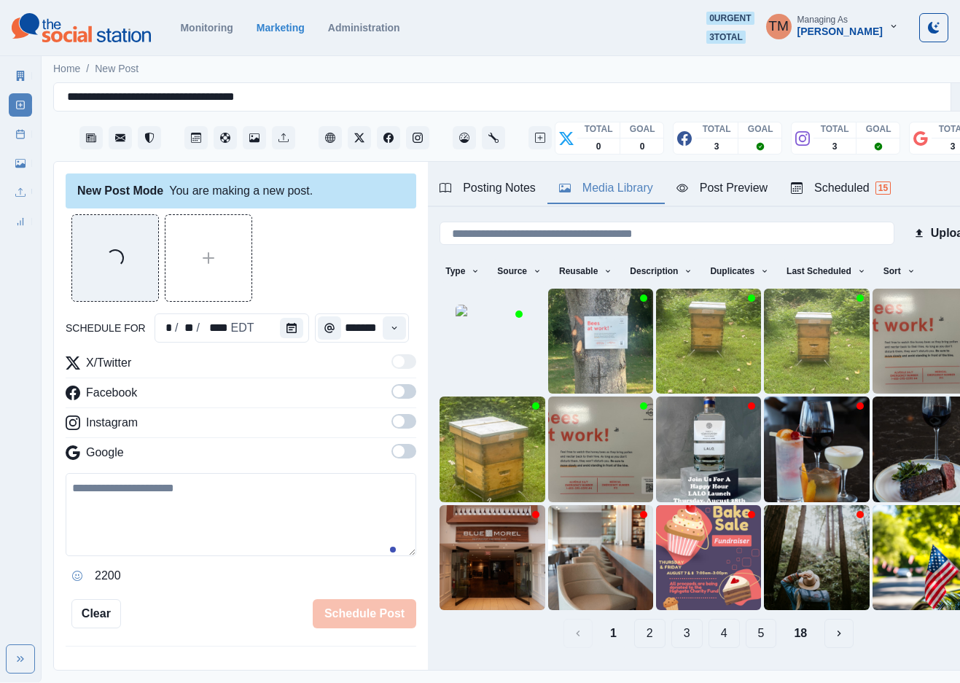
scroll to position [0, 7]
click at [366, 265] on div "Loading..." at bounding box center [241, 257] width 351 height 87
click at [393, 397] on span at bounding box center [399, 392] width 12 height 12
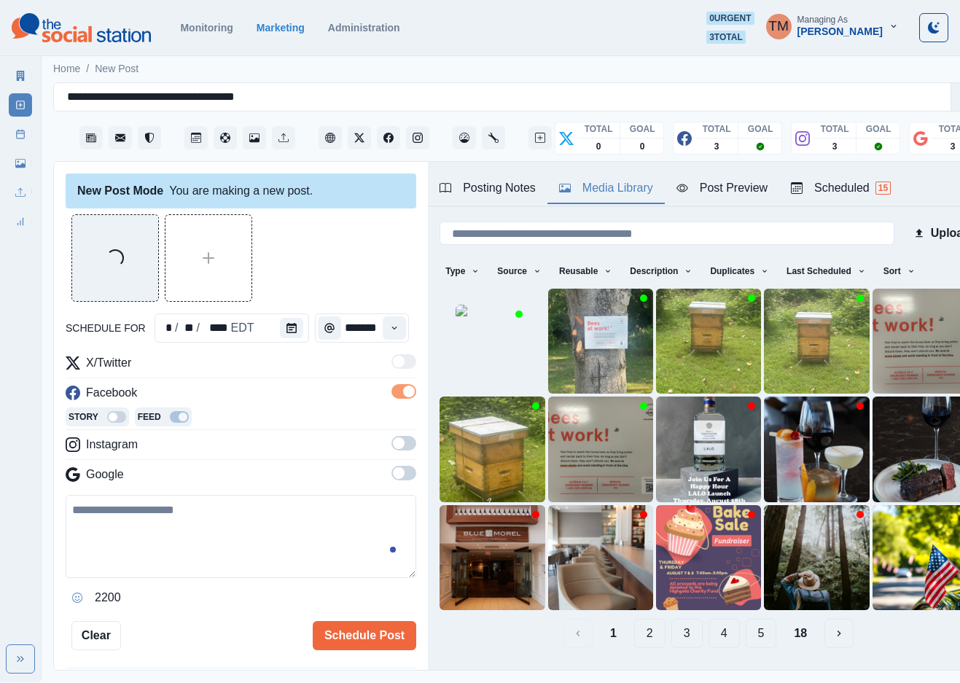
drag, startPoint x: 397, startPoint y: 444, endPoint x: 401, endPoint y: 483, distance: 39.6
click at [396, 446] on span at bounding box center [404, 443] width 25 height 15
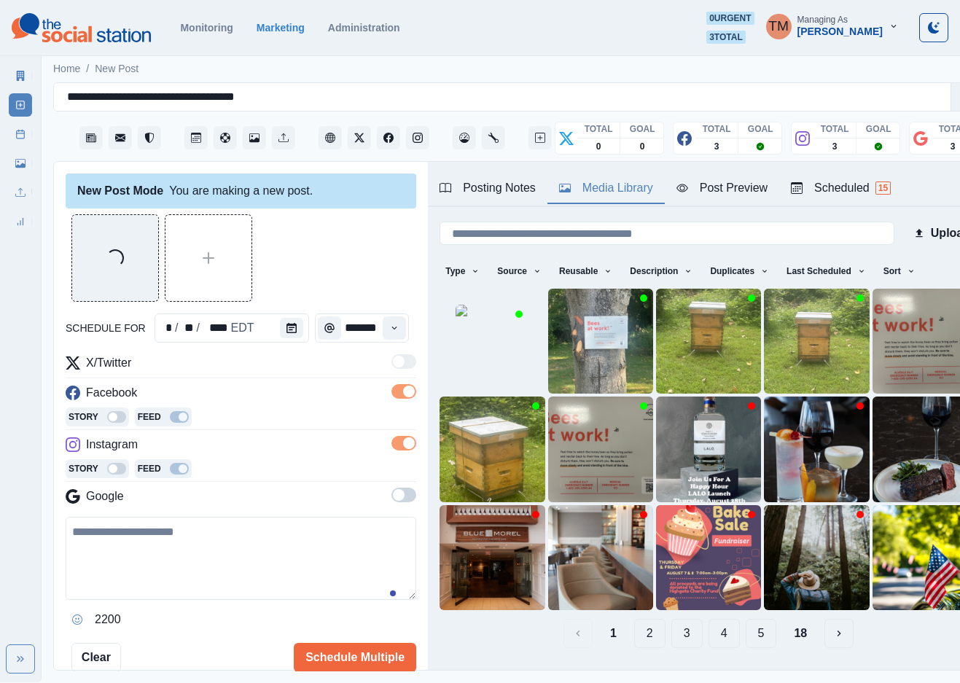
click at [393, 496] on span at bounding box center [399, 495] width 12 height 12
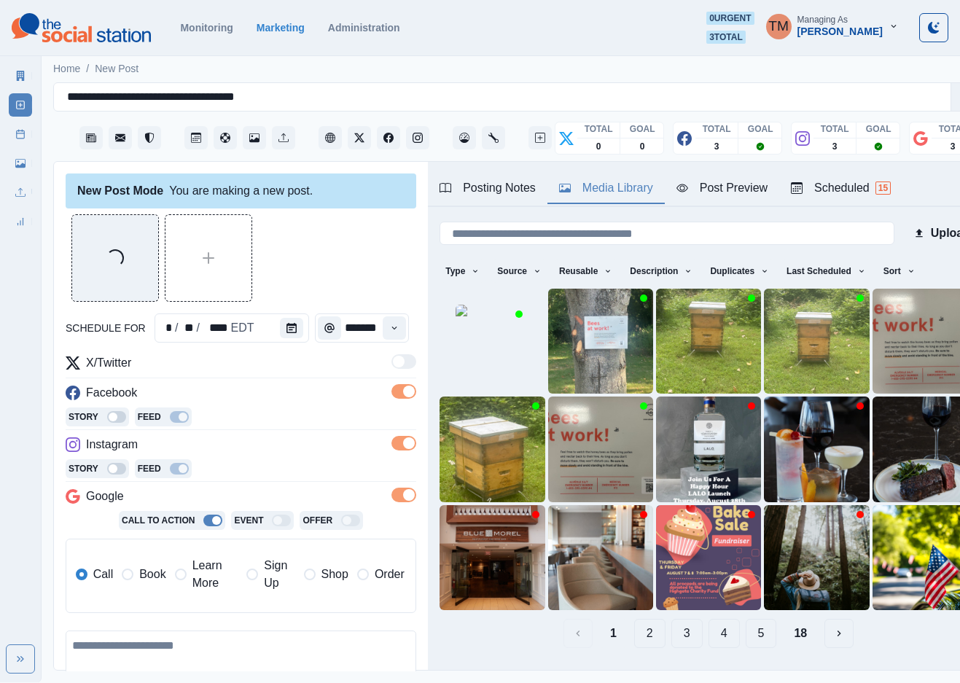
click at [147, 580] on span "Book" at bounding box center [152, 574] width 26 height 17
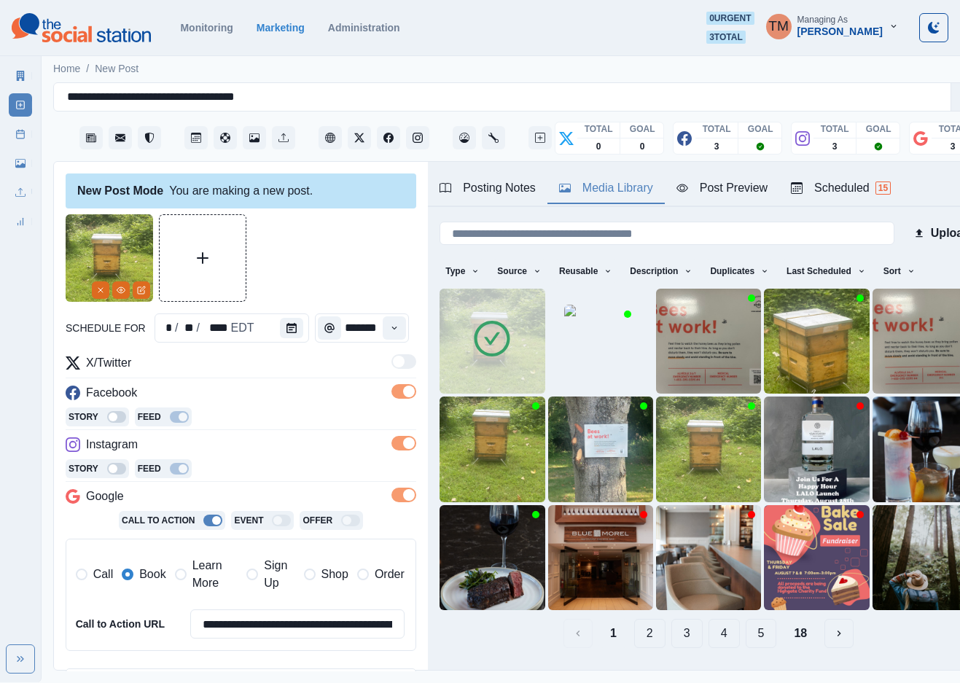
scroll to position [219, 0]
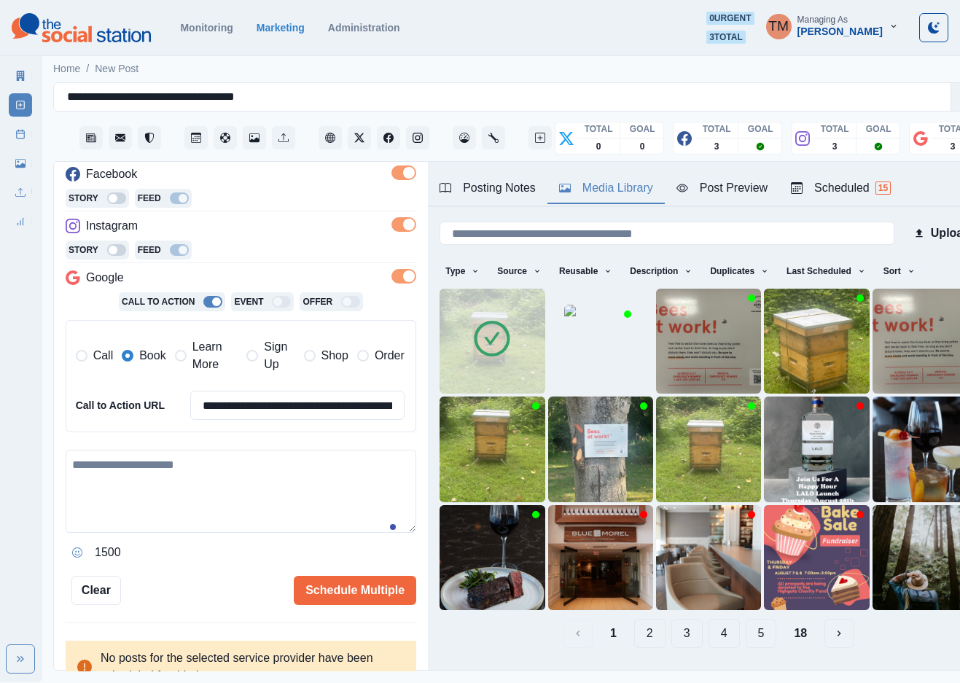
drag, startPoint x: 188, startPoint y: 486, endPoint x: 188, endPoint y: 494, distance: 8.7
click at [188, 486] on textarea at bounding box center [241, 491] width 351 height 83
paste textarea "**********"
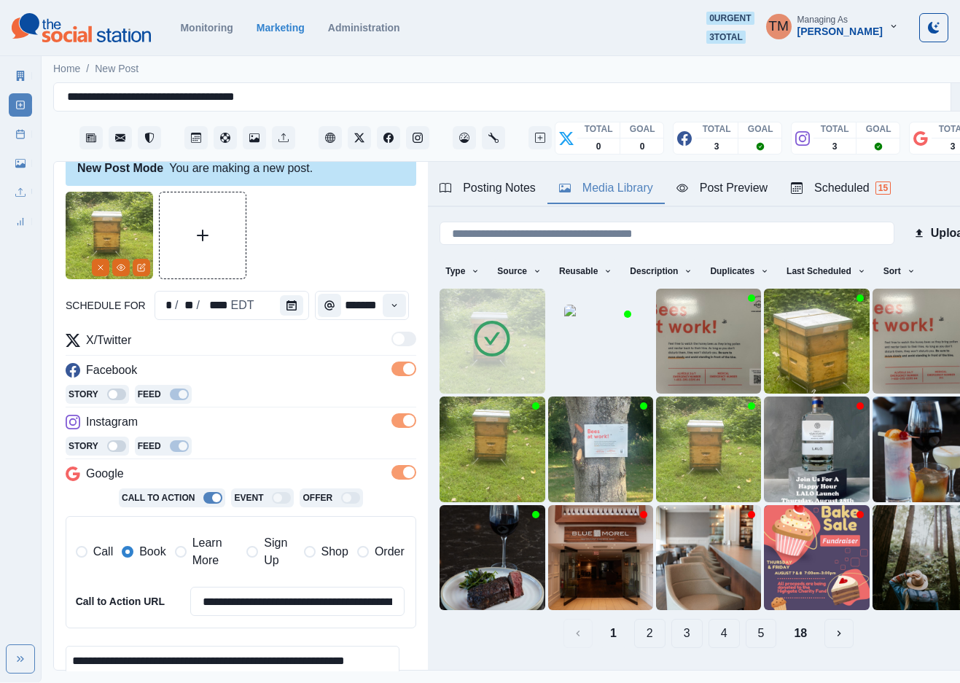
scroll to position [0, 0]
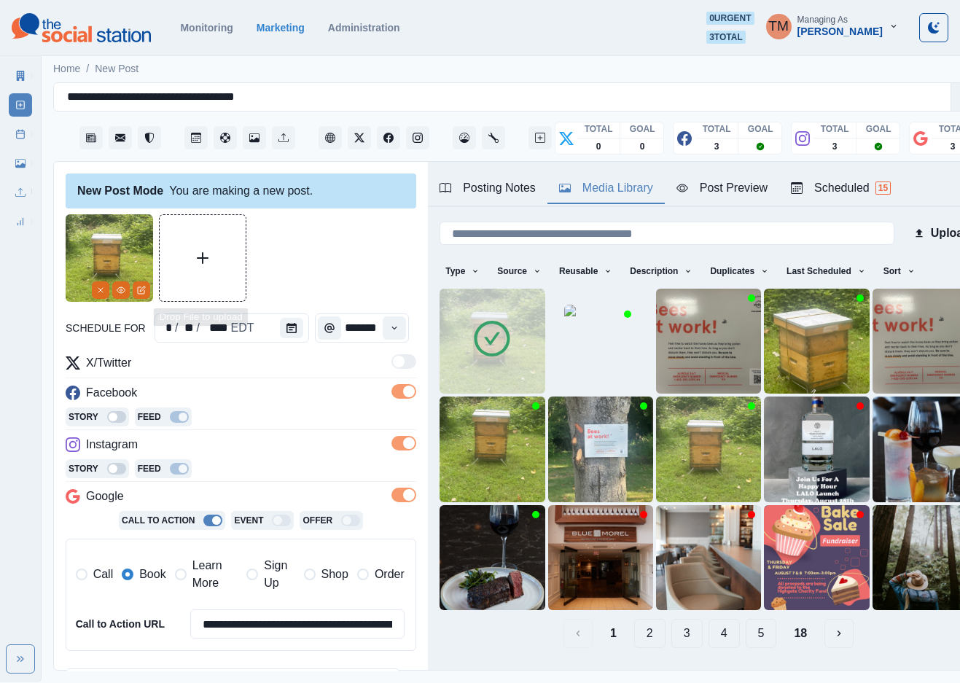
type textarea "**********"
click at [206, 261] on icon "Upload Media" at bounding box center [203, 258] width 12 height 12
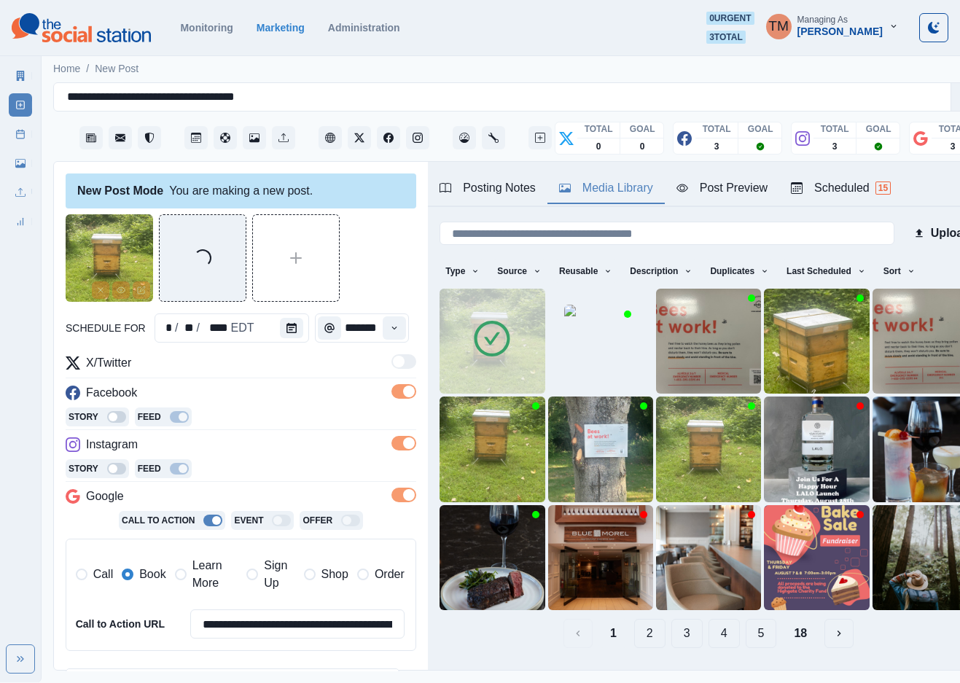
click at [726, 182] on div "Post Preview" at bounding box center [722, 187] width 91 height 17
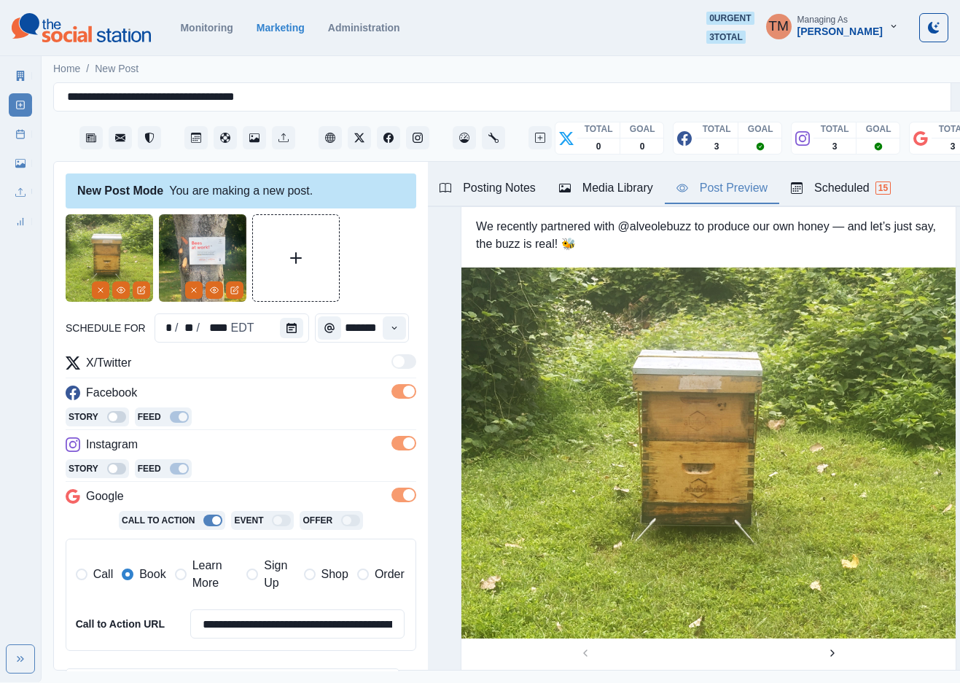
scroll to position [109, 0]
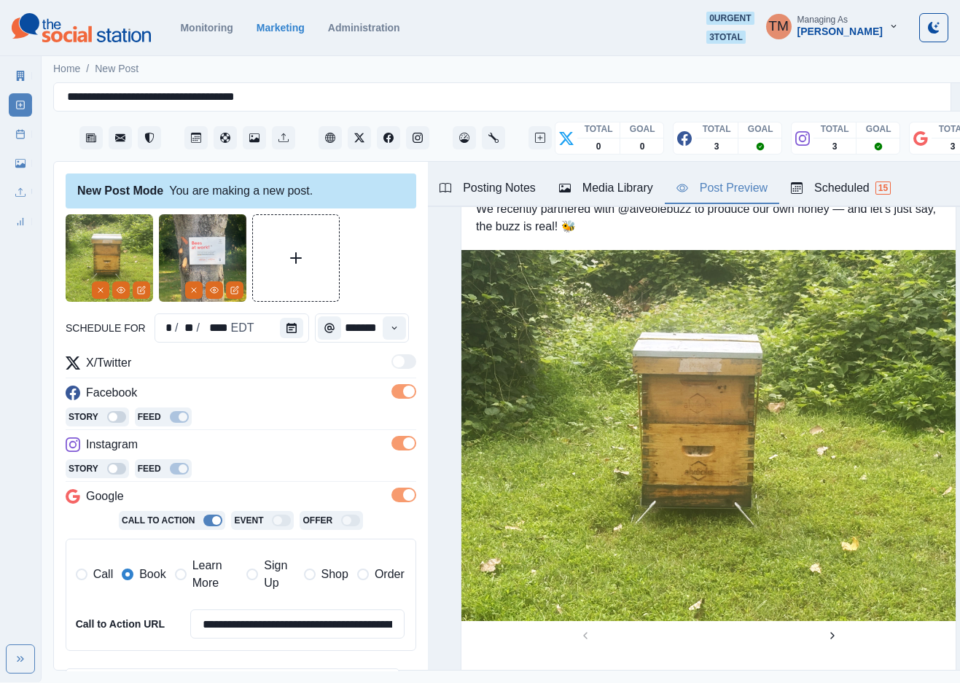
click at [600, 186] on div "Media Library" at bounding box center [606, 187] width 94 height 17
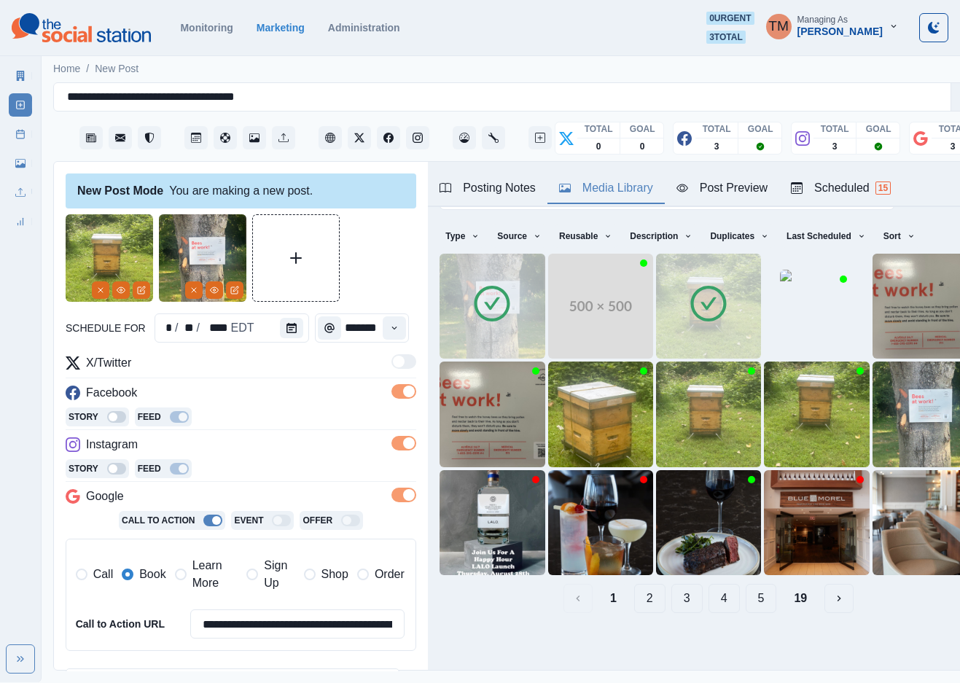
scroll to position [0, 0]
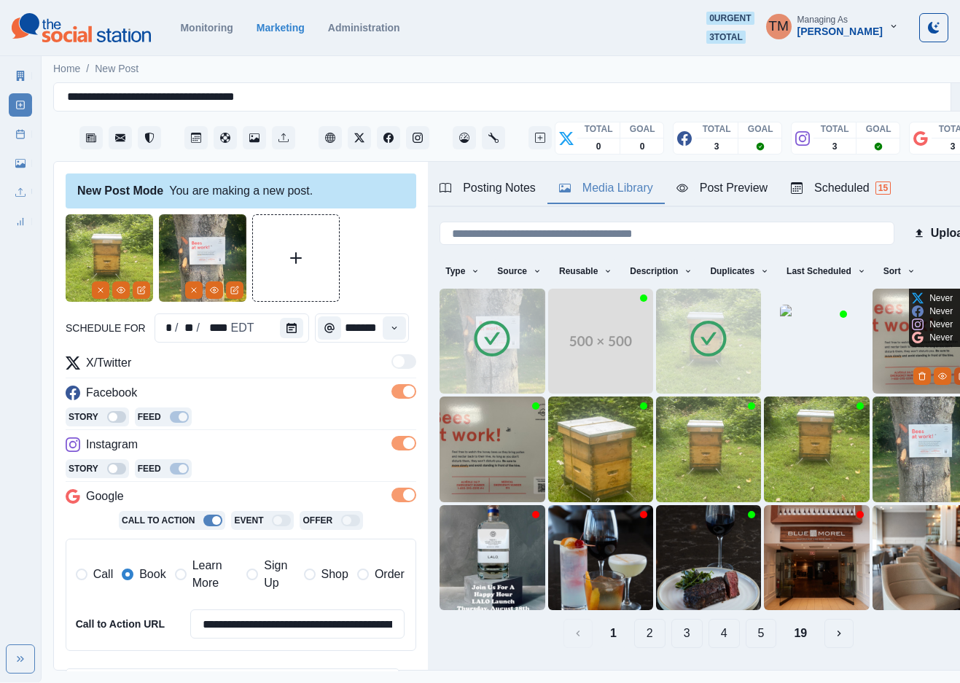
click at [959, 373] on icon "Edit Media" at bounding box center [963, 376] width 9 height 9
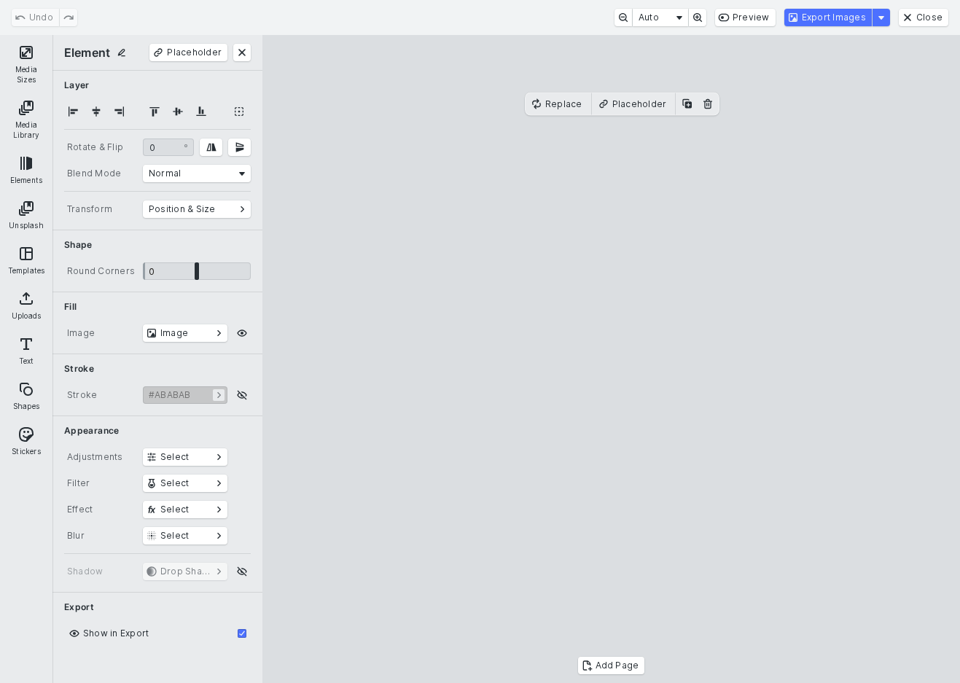
scroll to position [15, 0]
click at [221, 456] on button "Select" at bounding box center [185, 456] width 85 height 17
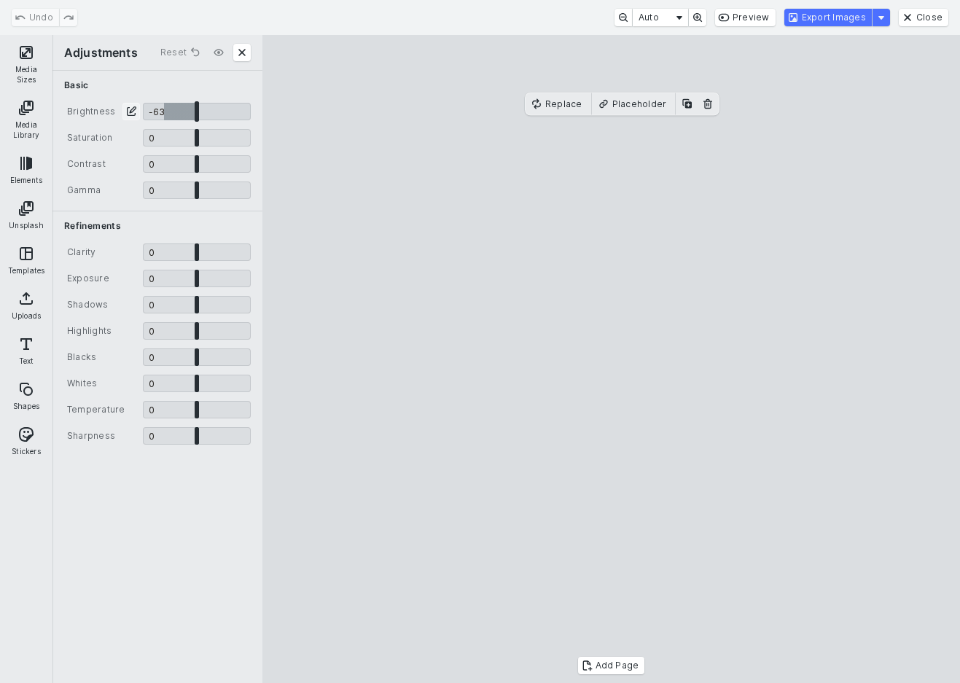
drag, startPoint x: 193, startPoint y: 112, endPoint x: 164, endPoint y: 112, distance: 29.2
click at [164, 112] on input "CE.SDK" at bounding box center [197, 111] width 108 height 17
drag, startPoint x: 163, startPoint y: 116, endPoint x: 193, endPoint y: 121, distance: 31.0
click at [193, 120] on input "CE.SDK" at bounding box center [197, 111] width 108 height 17
type input "*****"
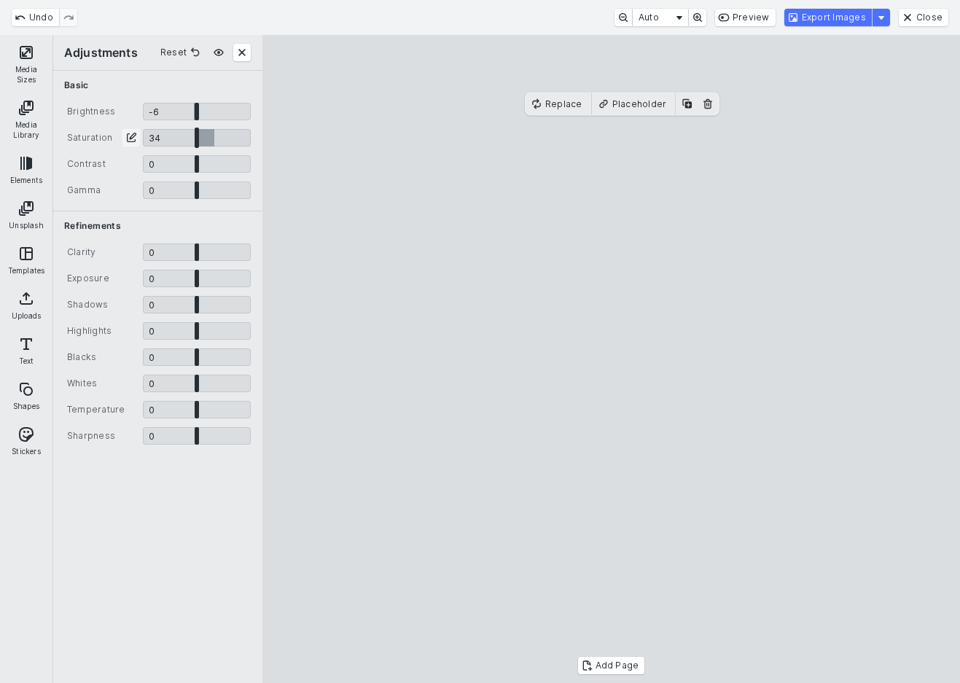
drag, startPoint x: 197, startPoint y: 138, endPoint x: 215, endPoint y: 140, distance: 18.4
click at [215, 139] on input "CE.SDK" at bounding box center [197, 137] width 108 height 17
type input "****"
drag, startPoint x: 193, startPoint y: 171, endPoint x: 204, endPoint y: 171, distance: 10.9
click at [204, 171] on input "CE.SDK" at bounding box center [197, 163] width 108 height 17
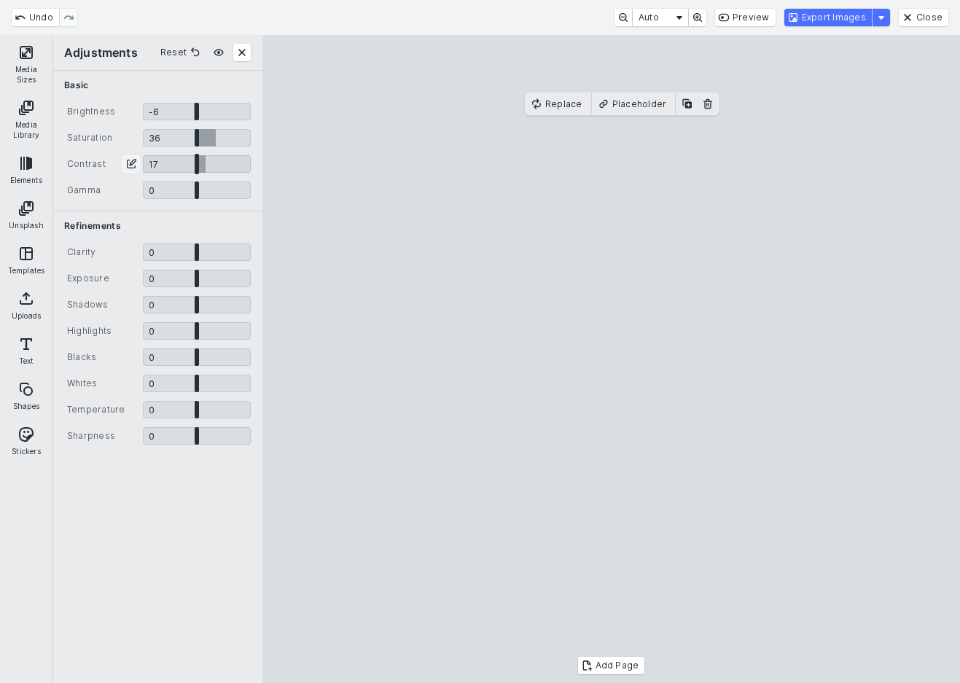
type input "****"
drag, startPoint x: 195, startPoint y: 256, endPoint x: 206, endPoint y: 256, distance: 11.7
click at [206, 256] on input "CE.SDK" at bounding box center [197, 252] width 108 height 17
type input "****"
drag, startPoint x: 195, startPoint y: 289, endPoint x: 140, endPoint y: 285, distance: 55.5
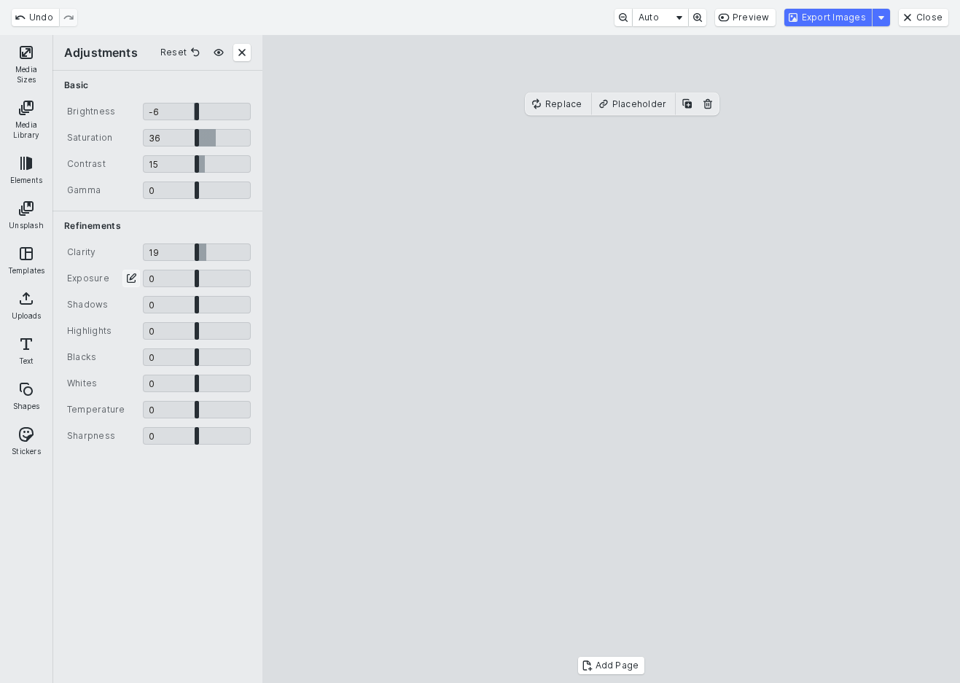
click at [140, 285] on div "Clarity 19 ** 19 Exposure 0 * 0 Shadows 0 * 0 Highlights 0 * 0 Blacks 0 * 0 Whi…" at bounding box center [157, 349] width 210 height 216
type input "*"
drag, startPoint x: 191, startPoint y: 283, endPoint x: 197, endPoint y: 289, distance: 8.2
click at [197, 287] on input "CE.SDK" at bounding box center [197, 278] width 108 height 17
drag, startPoint x: 197, startPoint y: 427, endPoint x: 206, endPoint y: 427, distance: 9.5
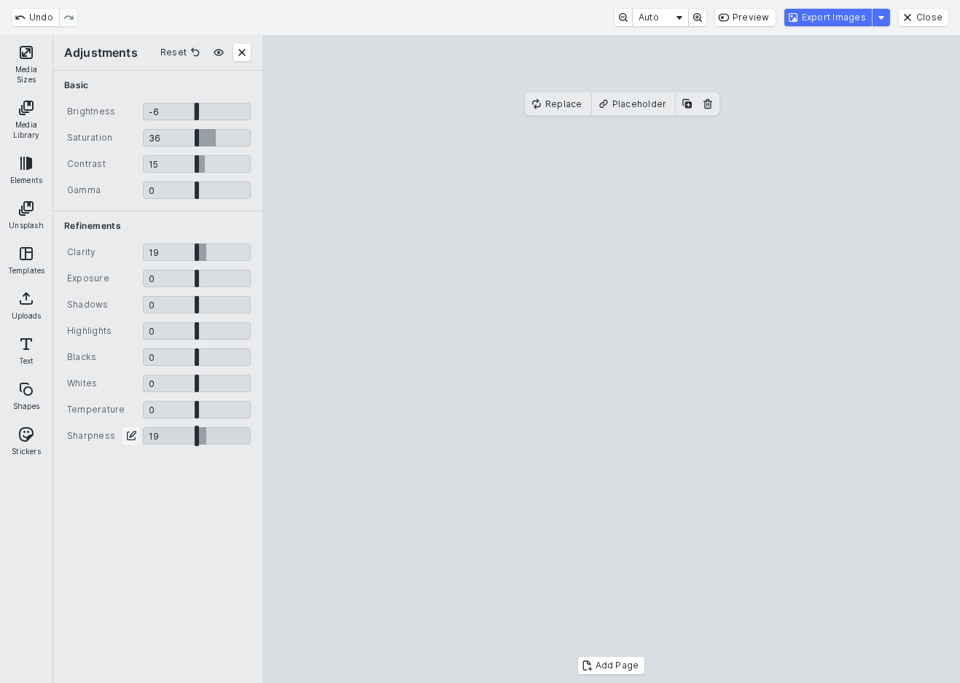
click at [206, 427] on input "CE.SDK" at bounding box center [197, 435] width 108 height 17
drag, startPoint x: 208, startPoint y: 435, endPoint x: 200, endPoint y: 437, distance: 8.3
click at [200, 437] on input "CE.SDK" at bounding box center [197, 435] width 108 height 17
type input "****"
drag, startPoint x: 27, startPoint y: 62, endPoint x: 25, endPoint y: 107, distance: 45.3
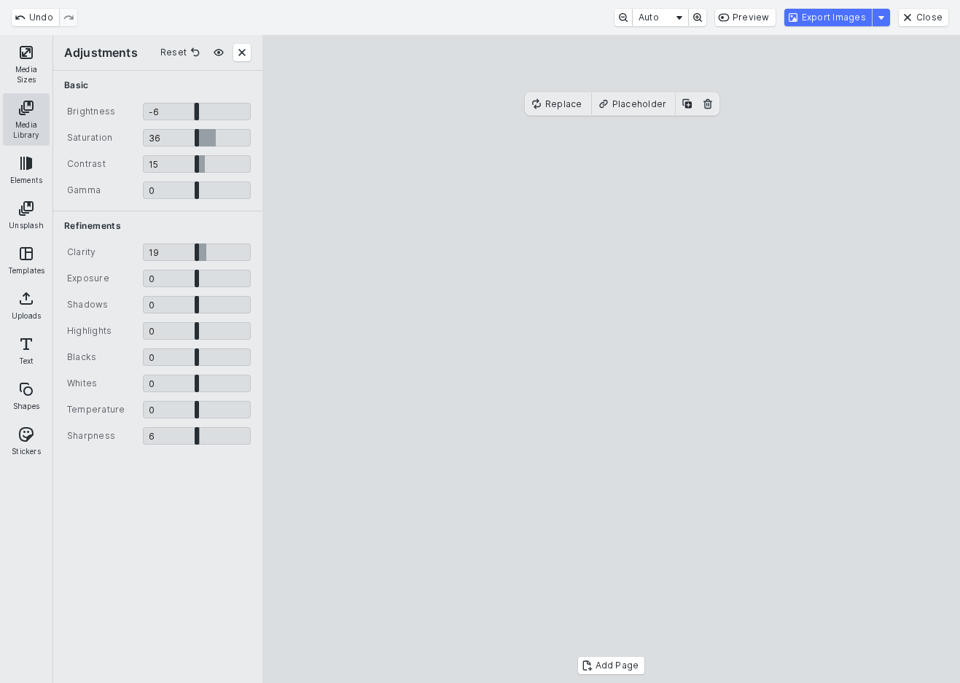
click at [27, 61] on button "Media Sizes" at bounding box center [26, 64] width 47 height 52
type input "*****"
type input "****"
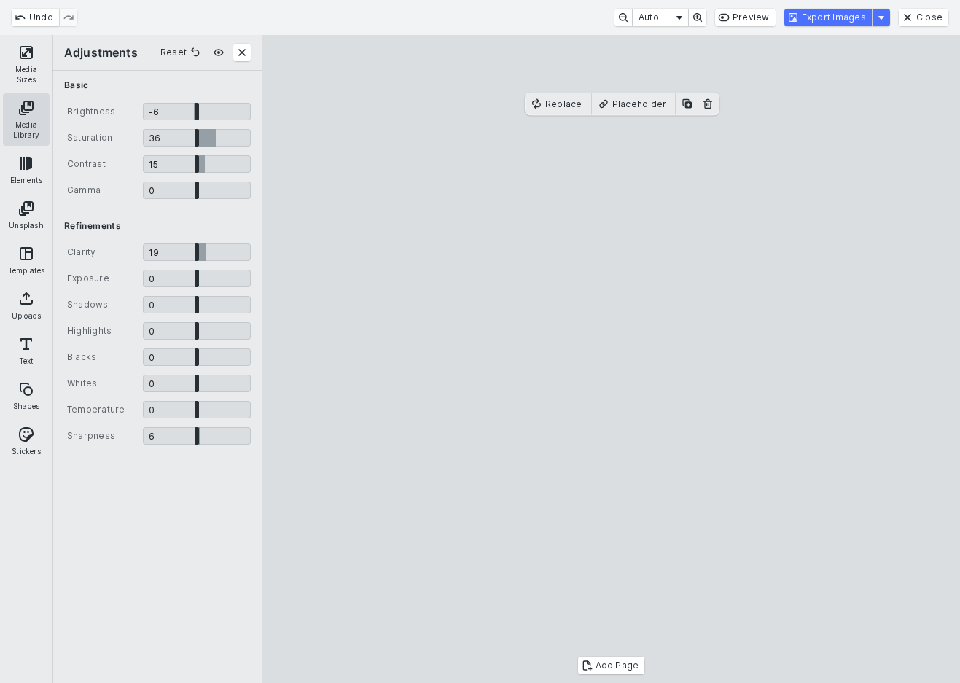
type input "****"
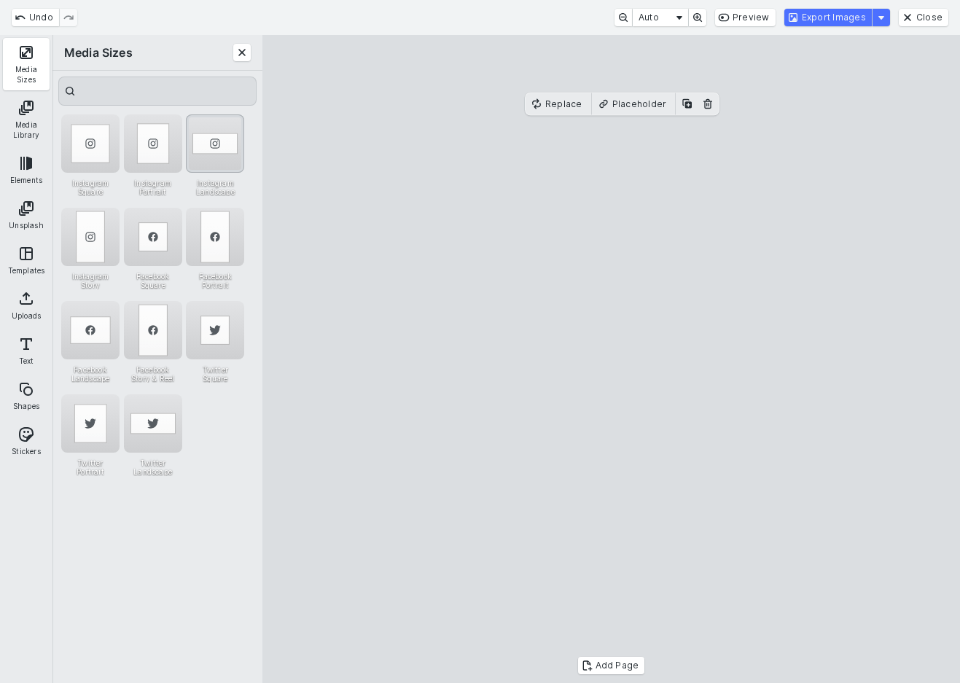
click at [213, 147] on div "Instagram Landscape" at bounding box center [215, 143] width 58 height 58
click at [166, 154] on div "Instagram Portrait" at bounding box center [153, 143] width 58 height 58
click at [90, 155] on div "Instagram Square" at bounding box center [90, 143] width 58 height 58
click at [945, 13] on button "Close" at bounding box center [924, 17] width 50 height 17
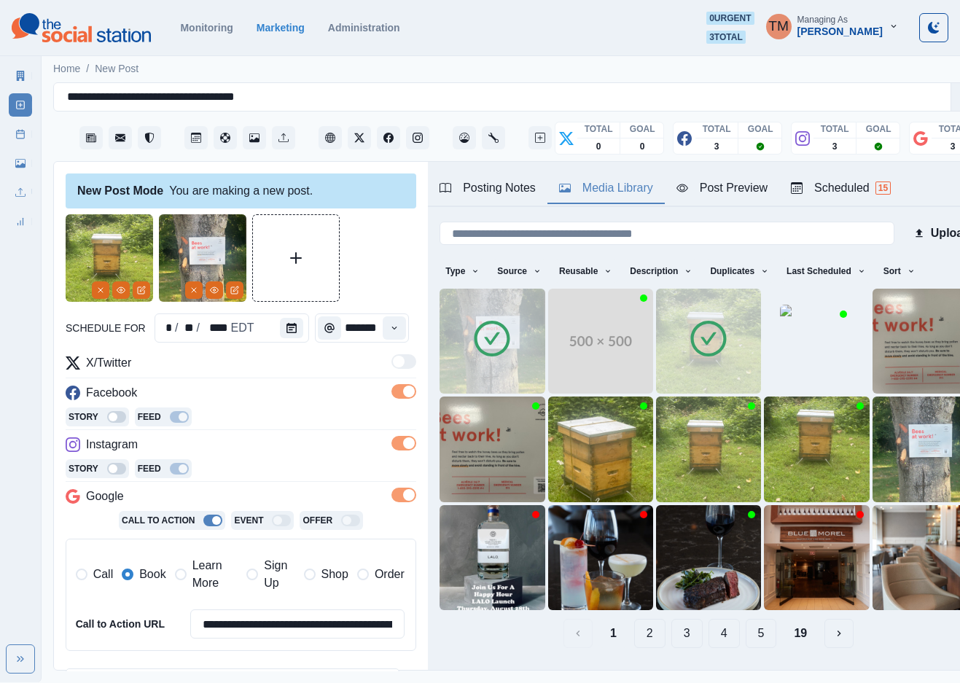
click at [383, 247] on div at bounding box center [241, 257] width 351 height 87
click at [742, 179] on div "Post Preview" at bounding box center [722, 187] width 91 height 17
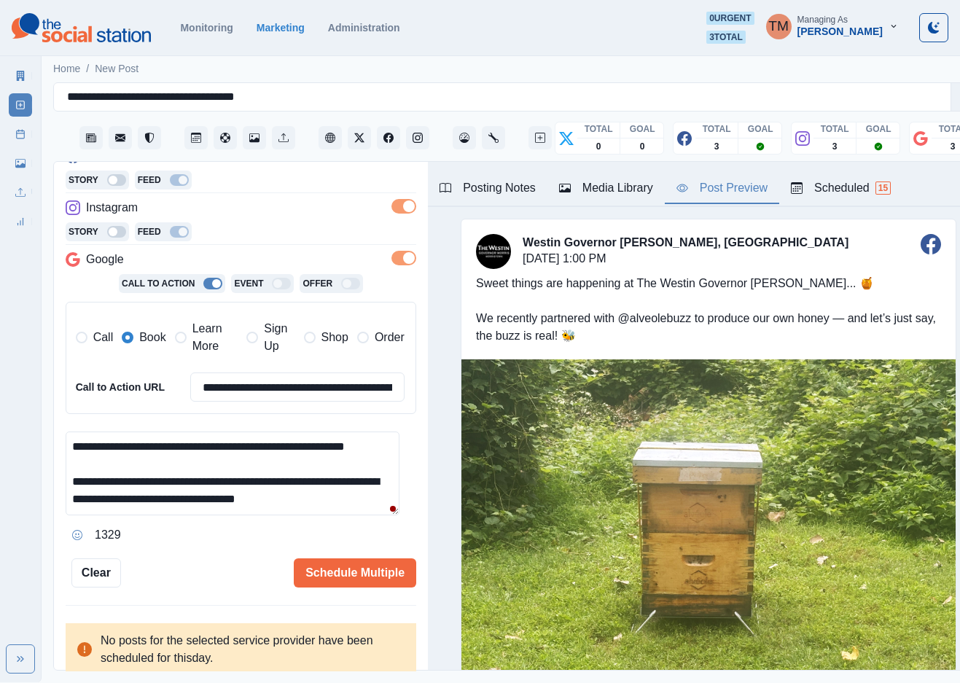
scroll to position [16, 0]
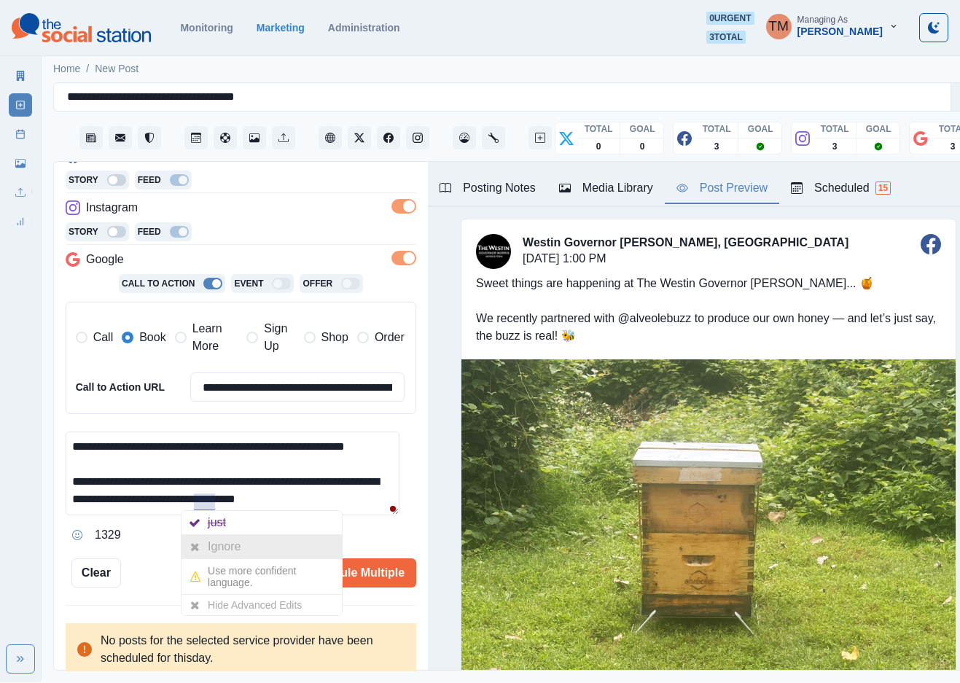
click at [221, 535] on div "Ignore" at bounding box center [227, 546] width 39 height 23
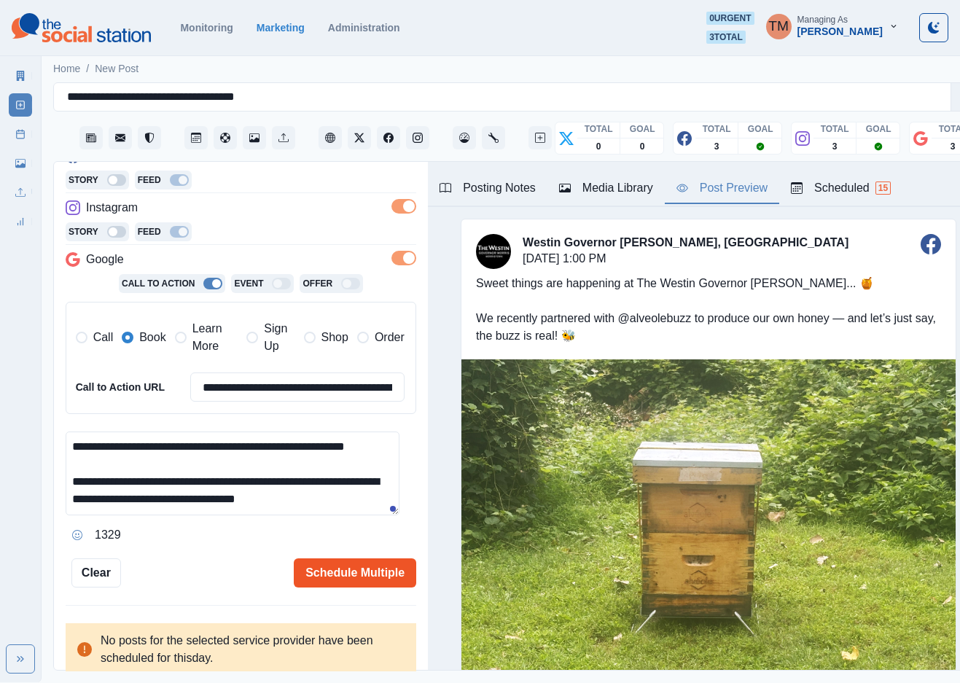
click at [320, 558] on button "Schedule Multiple" at bounding box center [355, 572] width 122 height 29
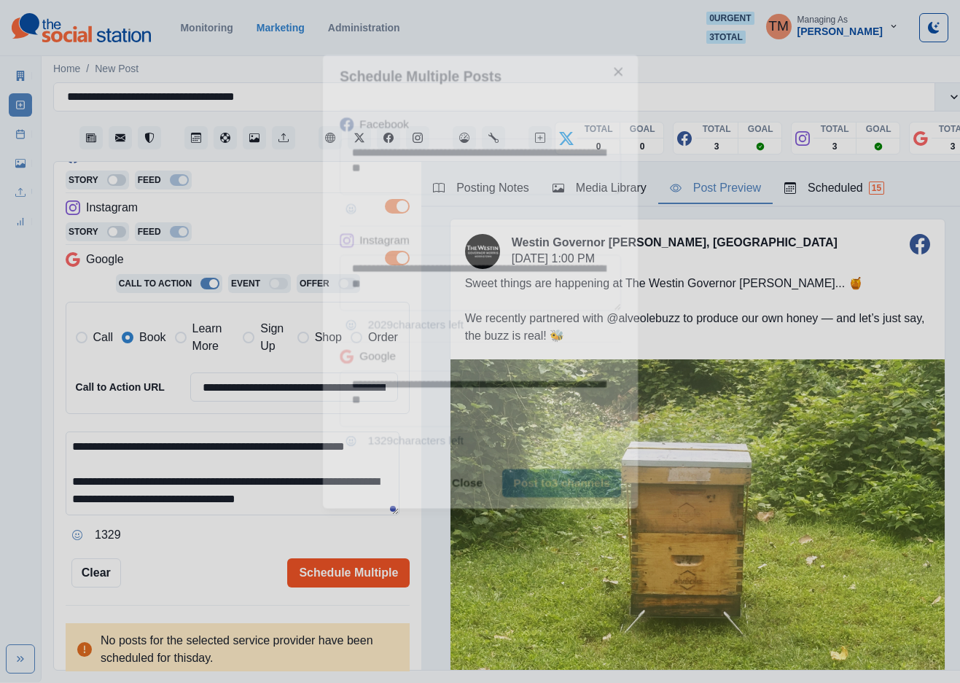
scroll to position [0, 0]
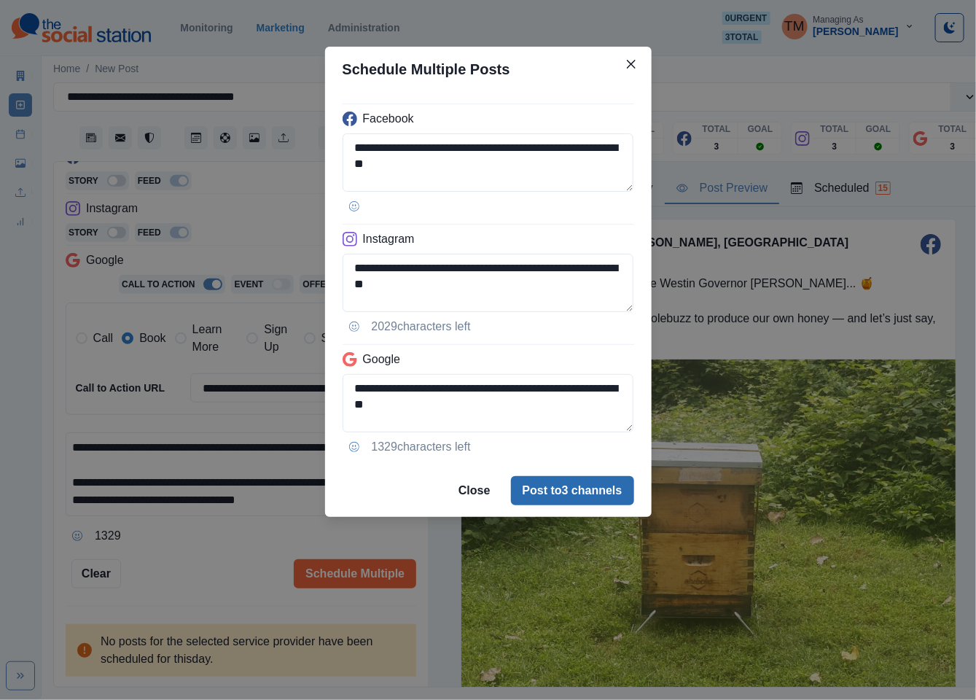
click at [582, 499] on button "Post to 3 channels" at bounding box center [572, 490] width 123 height 29
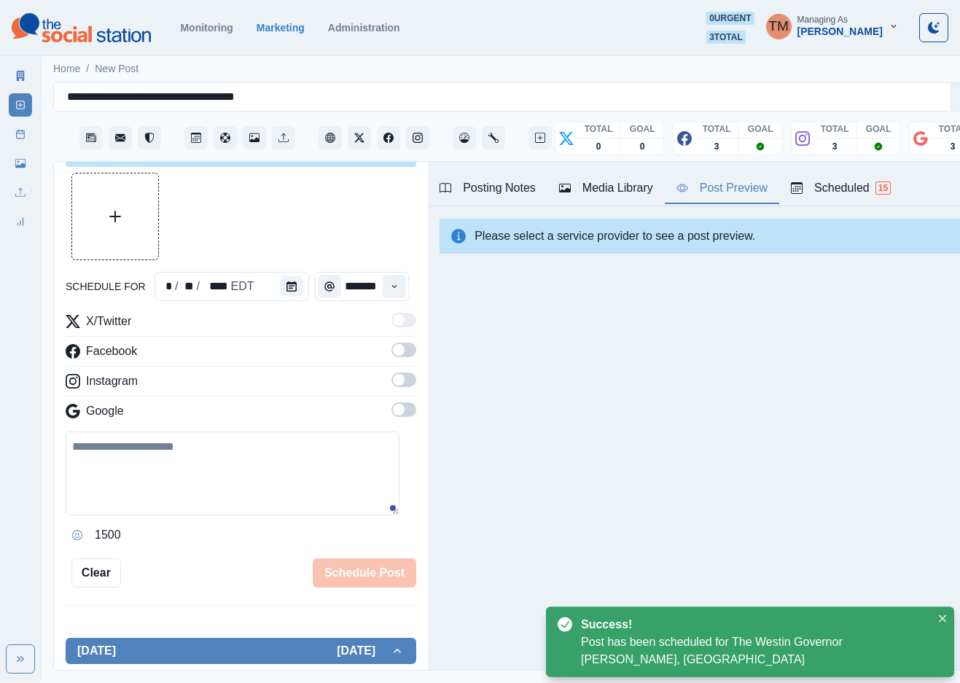
scroll to position [237, 0]
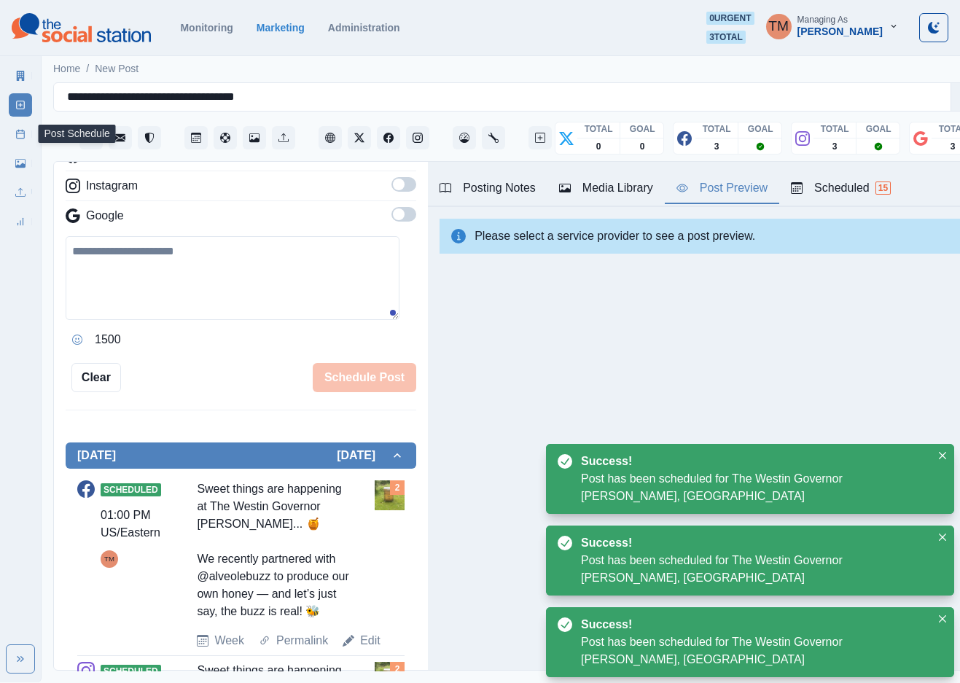
click at [31, 134] on link "Post Schedule" at bounding box center [20, 133] width 23 height 23
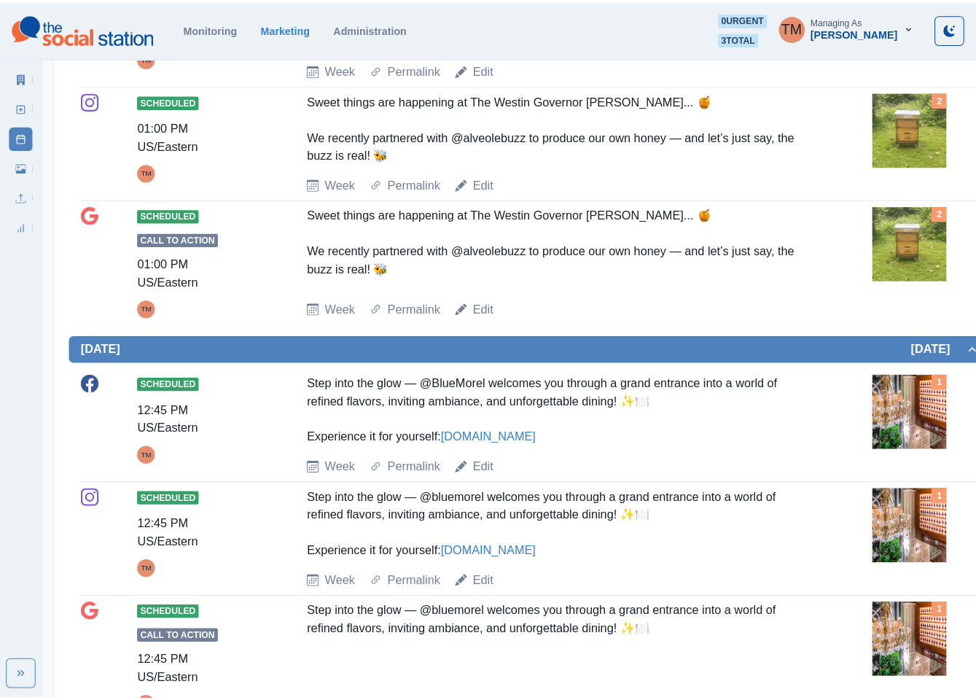
scroll to position [1640, 0]
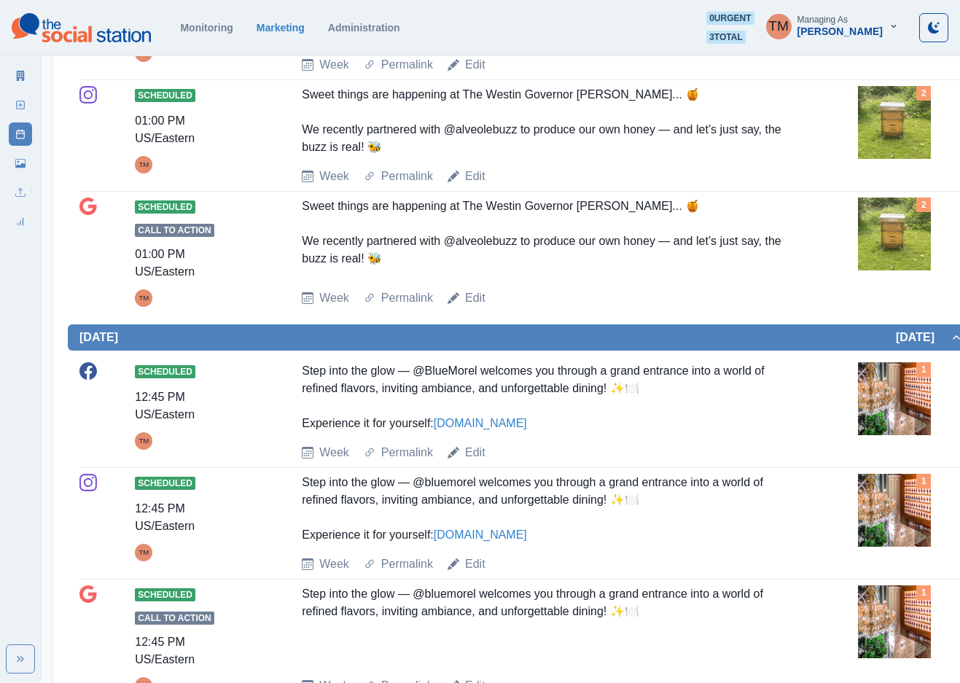
click at [895, 270] on img at bounding box center [894, 234] width 73 height 73
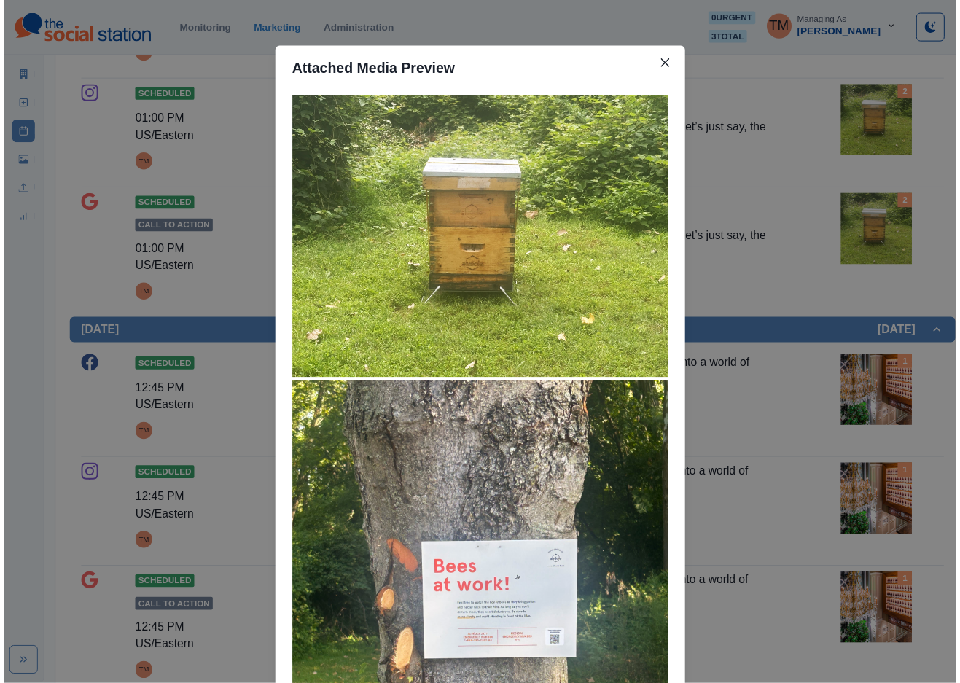
scroll to position [258, 0]
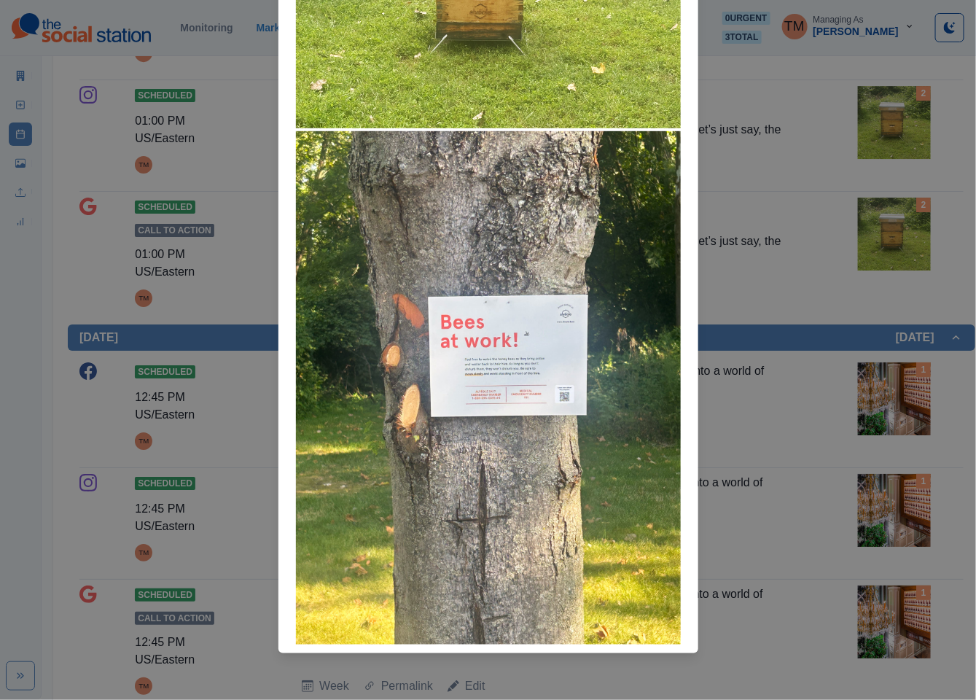
click at [811, 318] on div "Attached Media Preview" at bounding box center [488, 350] width 976 height 700
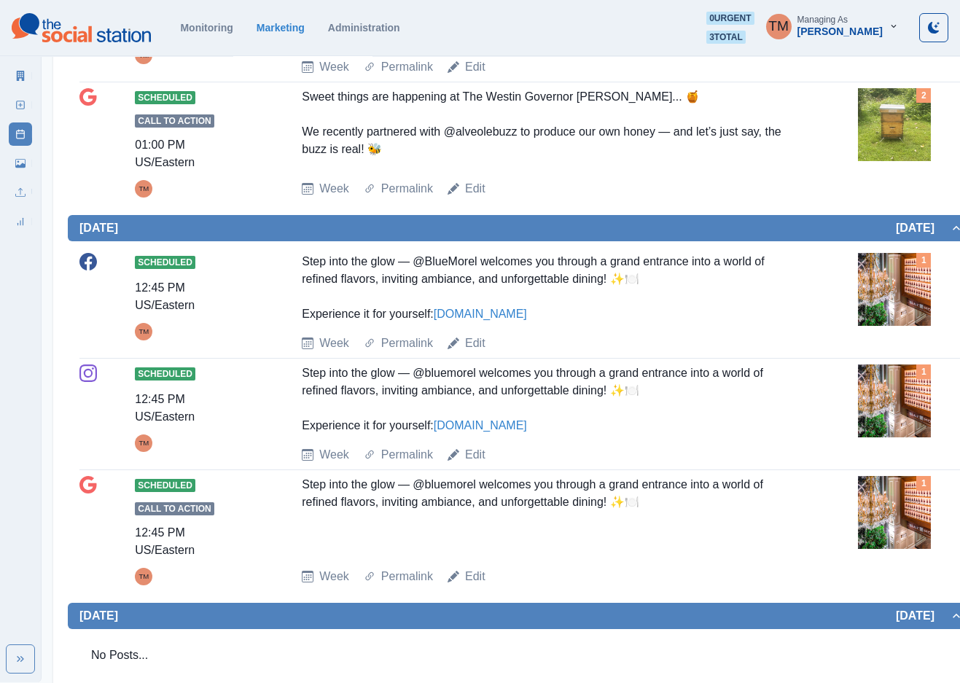
scroll to position [1939, 0]
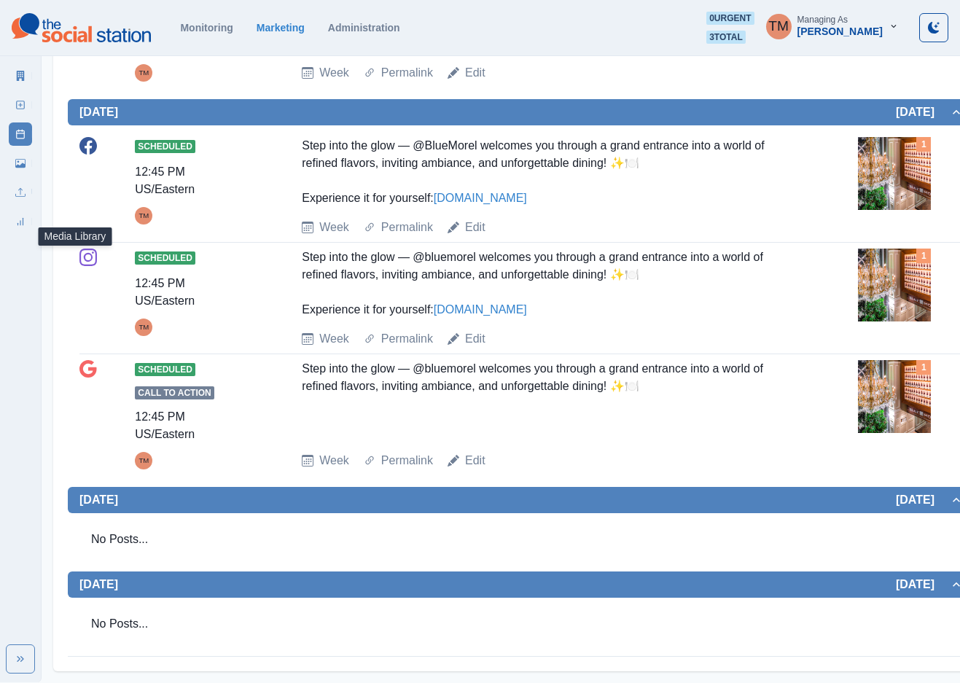
drag, startPoint x: 26, startPoint y: 169, endPoint x: 13, endPoint y: 168, distance: 13.1
click at [26, 169] on link "Media Library" at bounding box center [20, 163] width 23 height 23
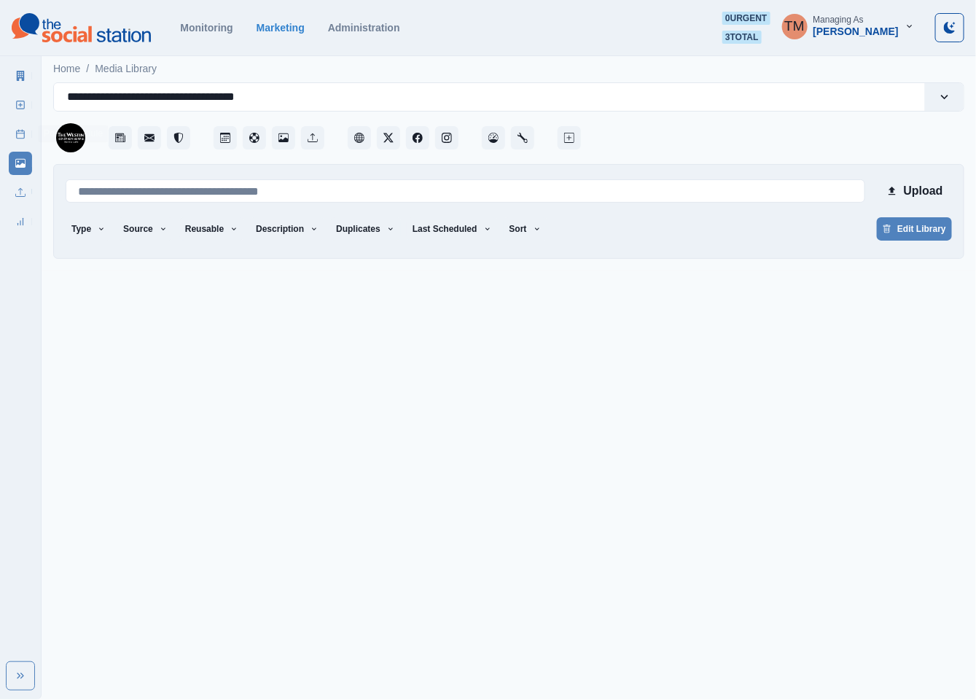
click at [20, 133] on line at bounding box center [21, 133] width 8 height 0
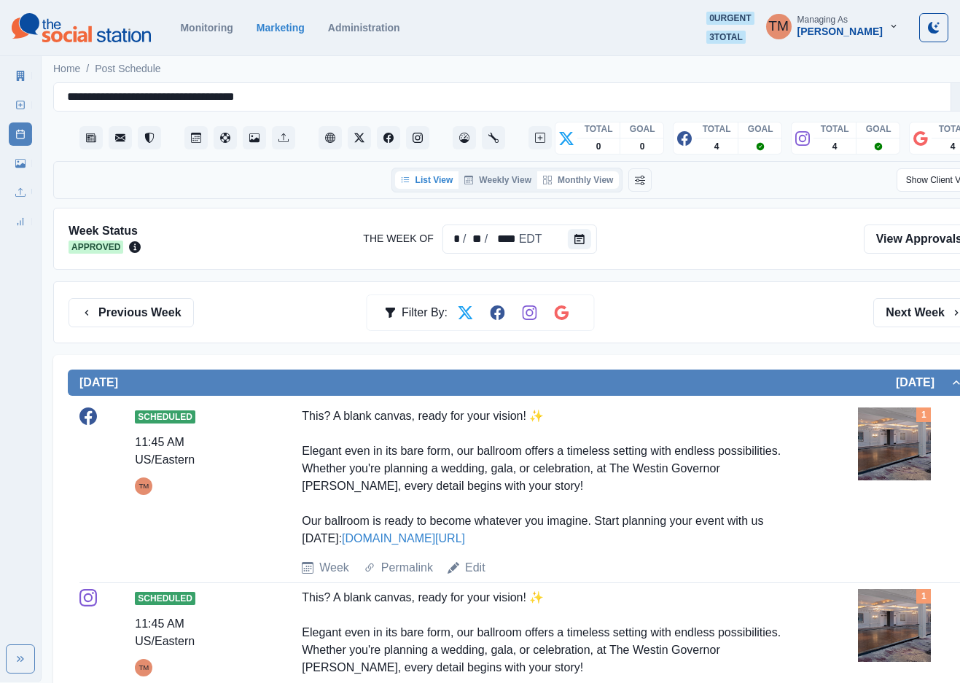
click at [591, 182] on button "Monthly View" at bounding box center [578, 179] width 82 height 17
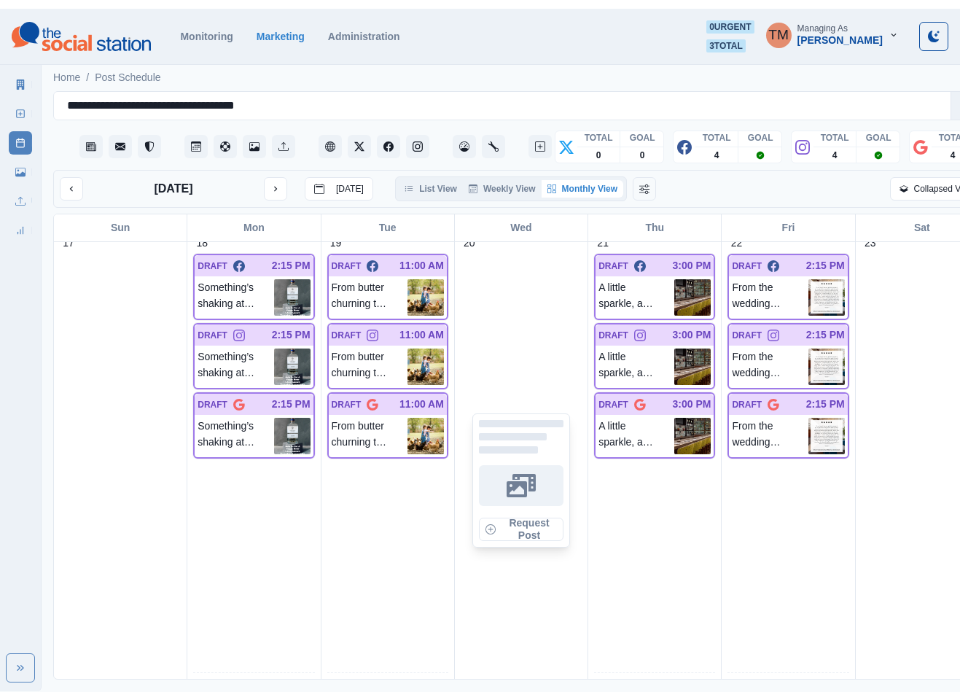
scroll to position [1640, 0]
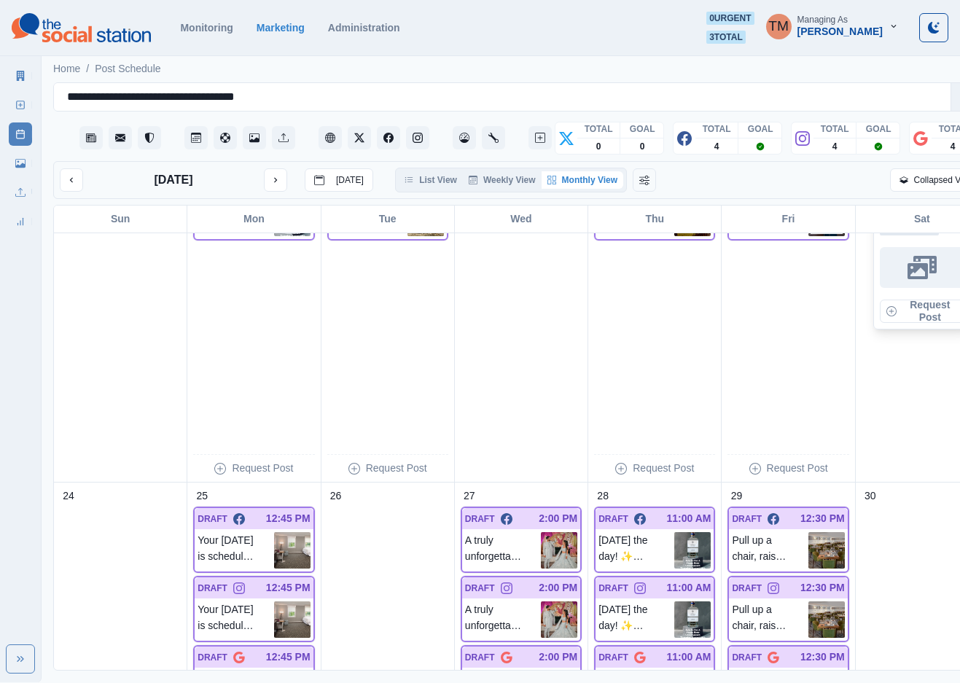
click at [928, 357] on div "Request Post" at bounding box center [922, 262] width 121 height 459
click at [22, 191] on icon at bounding box center [20, 192] width 10 height 10
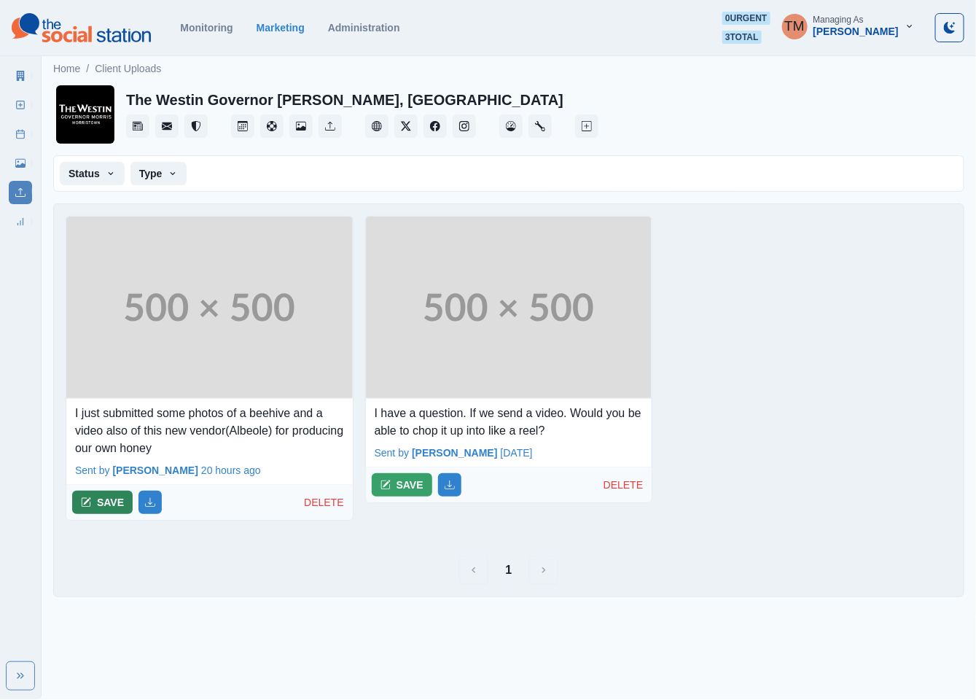
click at [107, 510] on button "SAVE" at bounding box center [102, 502] width 61 height 23
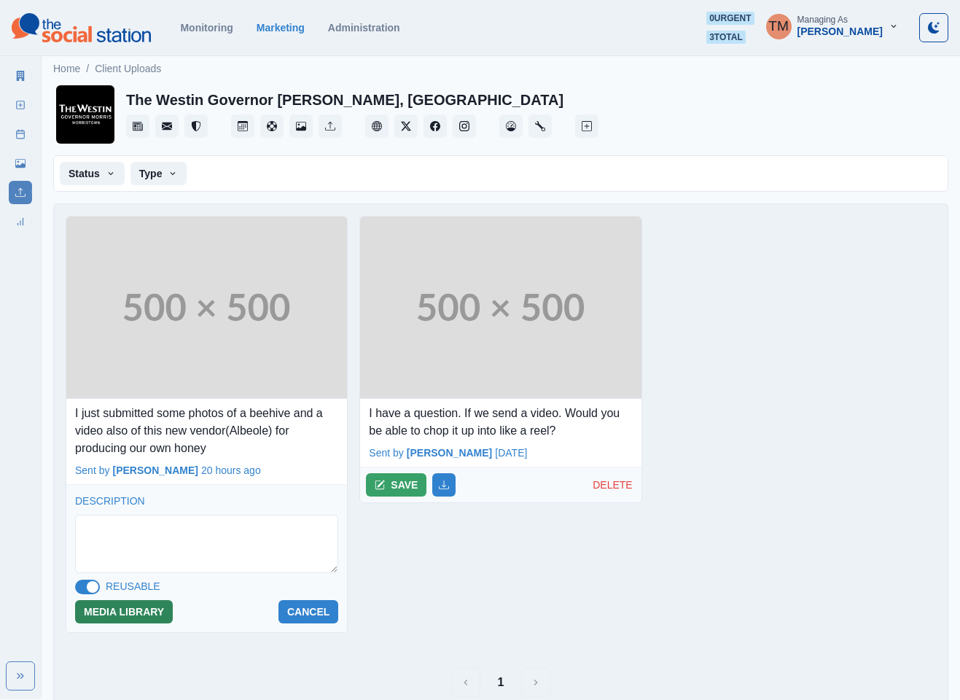
drag, startPoint x: 85, startPoint y: 593, endPoint x: 112, endPoint y: 622, distance: 39.7
click at [88, 600] on div "DESCRIPTION REUSABLE MEDIA LIBRARY CANCEL" at bounding box center [206, 558] width 281 height 147
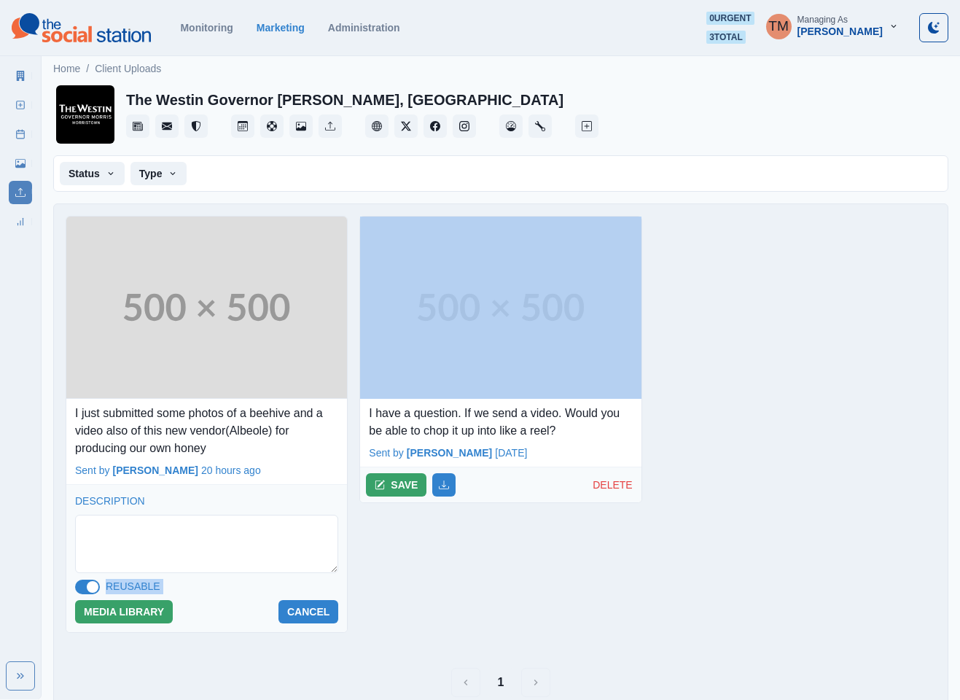
click at [83, 591] on span at bounding box center [87, 587] width 25 height 15
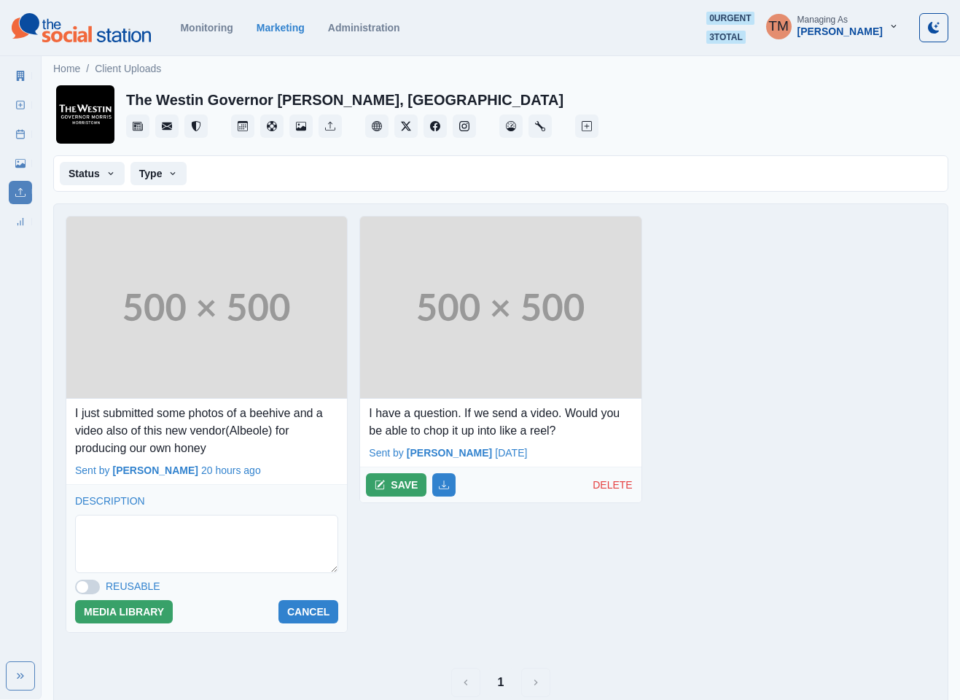
drag, startPoint x: 130, startPoint y: 615, endPoint x: 365, endPoint y: 556, distance: 242.8
click at [132, 615] on button "MEDIA LIBRARY" at bounding box center [124, 611] width 98 height 23
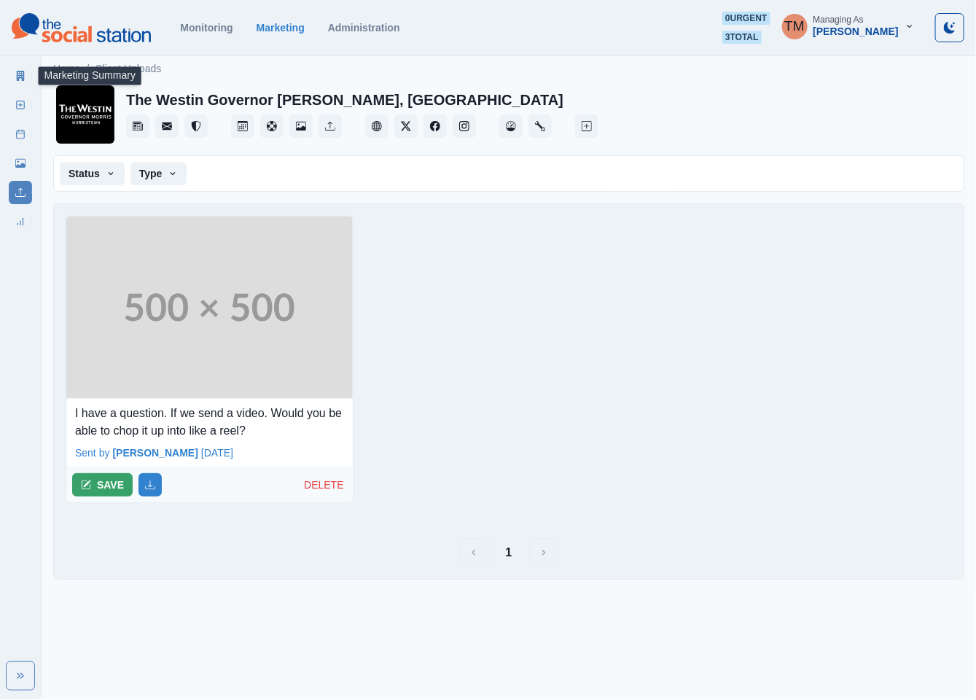
click at [17, 79] on icon at bounding box center [21, 76] width 8 height 10
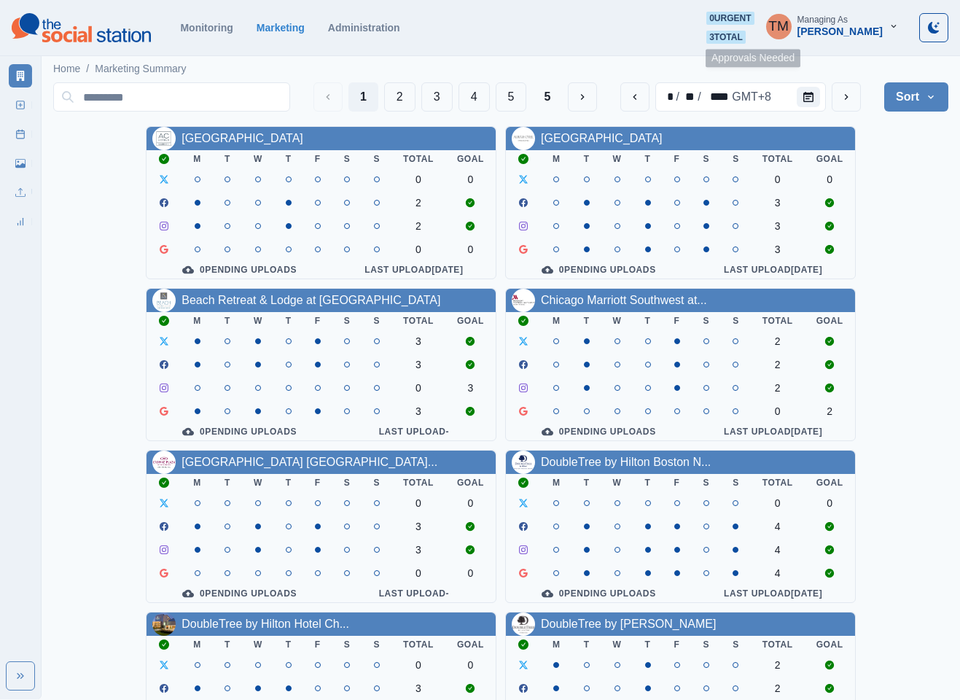
click at [746, 38] on span "3 total" at bounding box center [725, 37] width 39 height 13
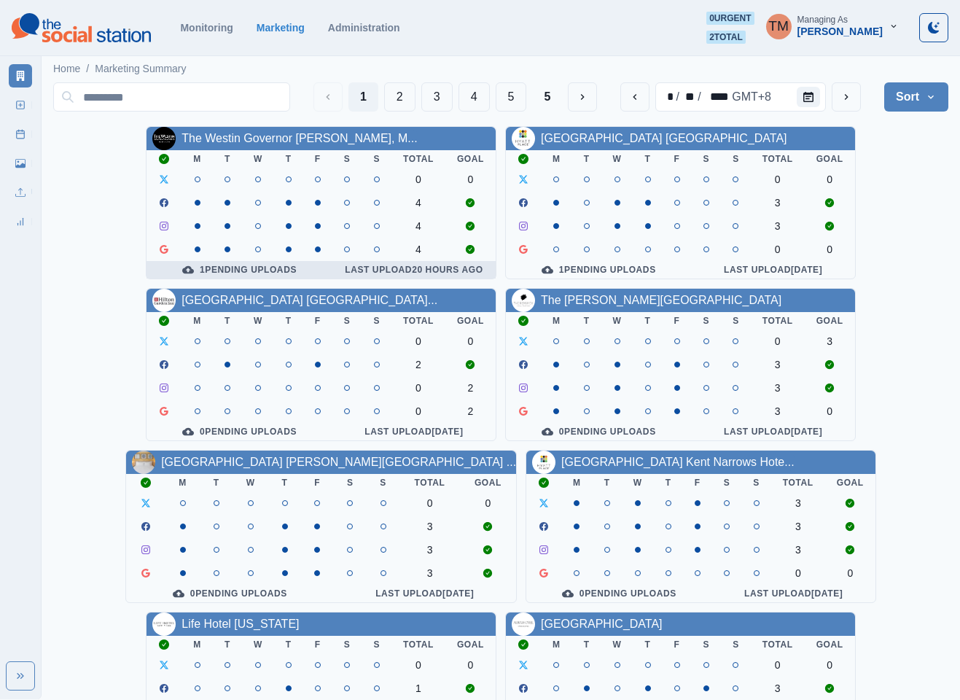
click at [280, 276] on div "1 Pending Uploads" at bounding box center [239, 270] width 163 height 12
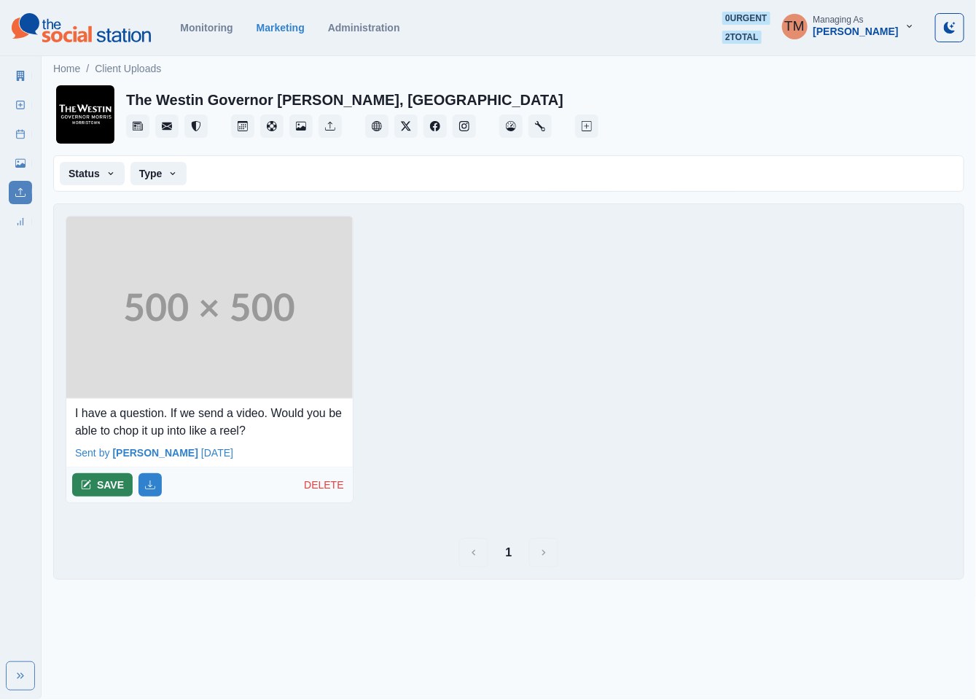
click at [105, 488] on button "SAVE" at bounding box center [102, 484] width 61 height 23
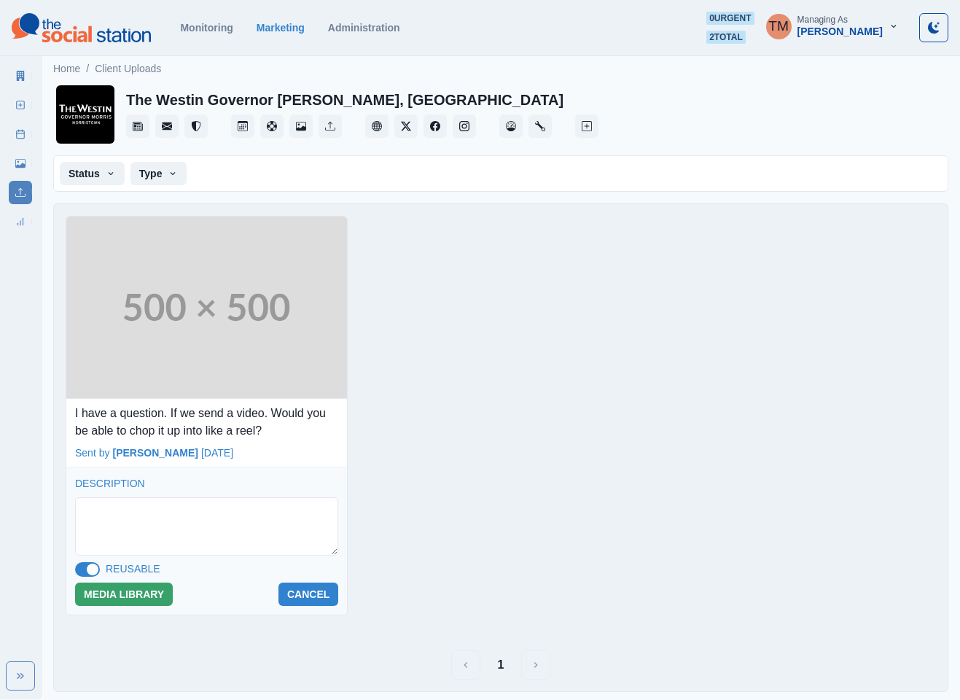
click at [87, 574] on span at bounding box center [93, 570] width 12 height 12
click at [118, 601] on button "MEDIA LIBRARY" at bounding box center [124, 594] width 98 height 23
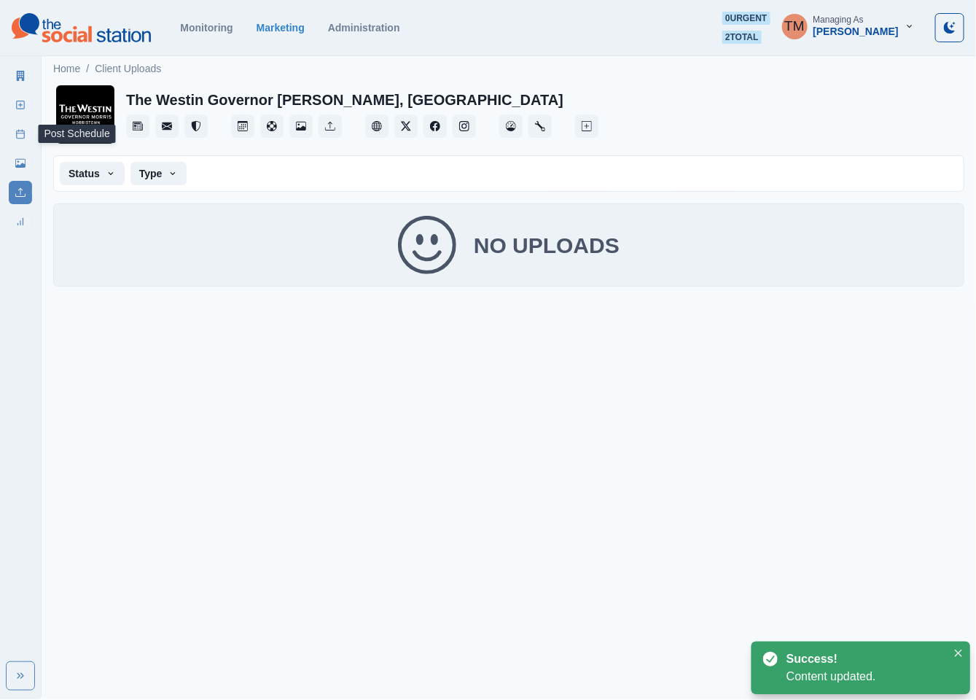
click at [13, 127] on link "Post Schedule" at bounding box center [20, 133] width 23 height 23
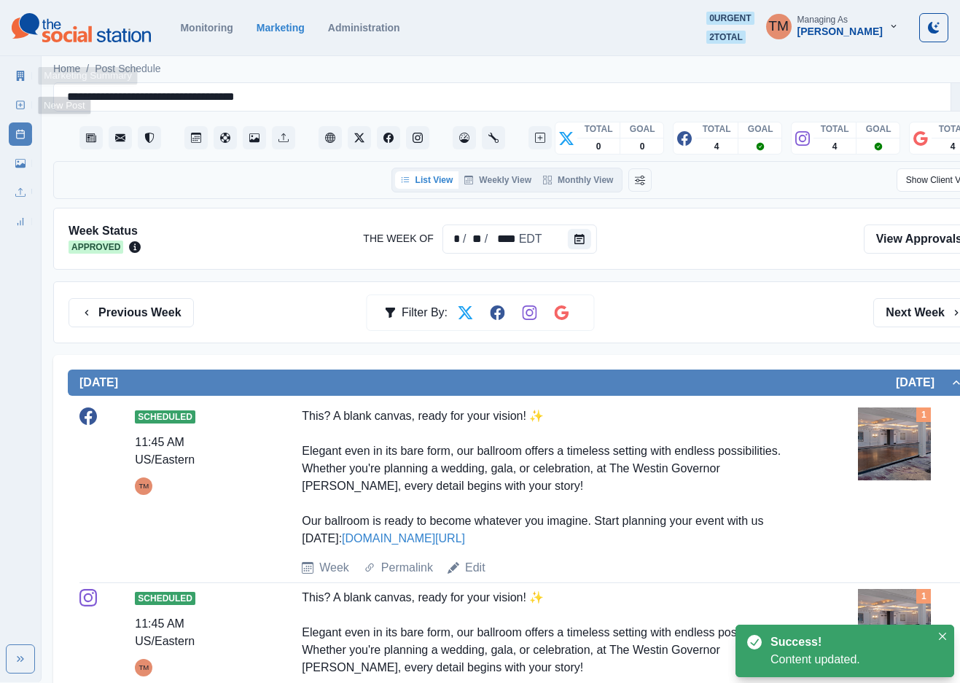
click at [20, 71] on icon at bounding box center [21, 76] width 8 height 10
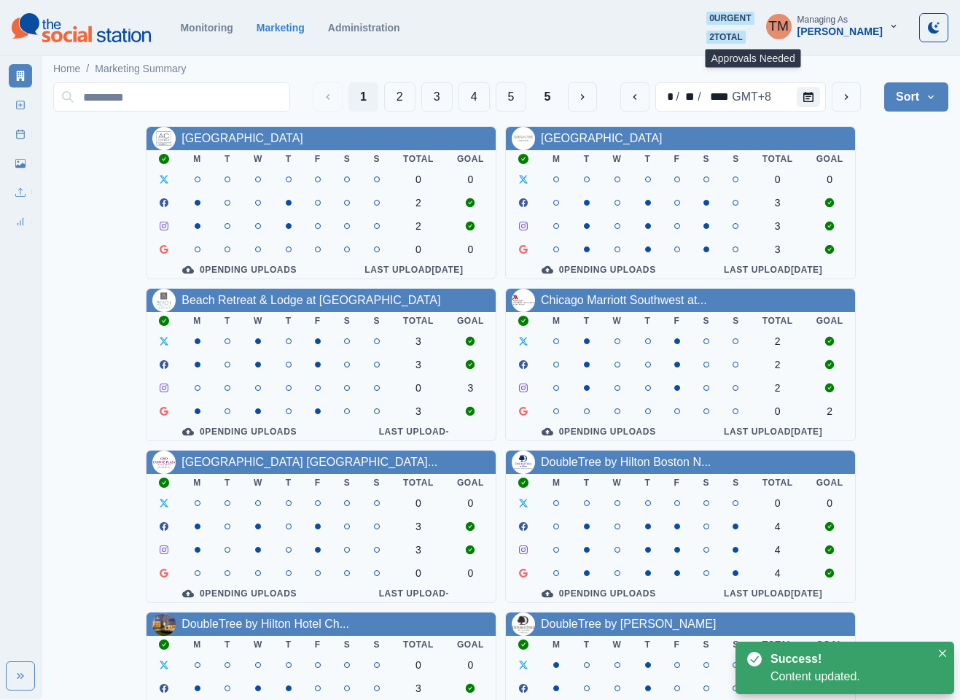
click at [746, 34] on span "2 total" at bounding box center [725, 37] width 39 height 13
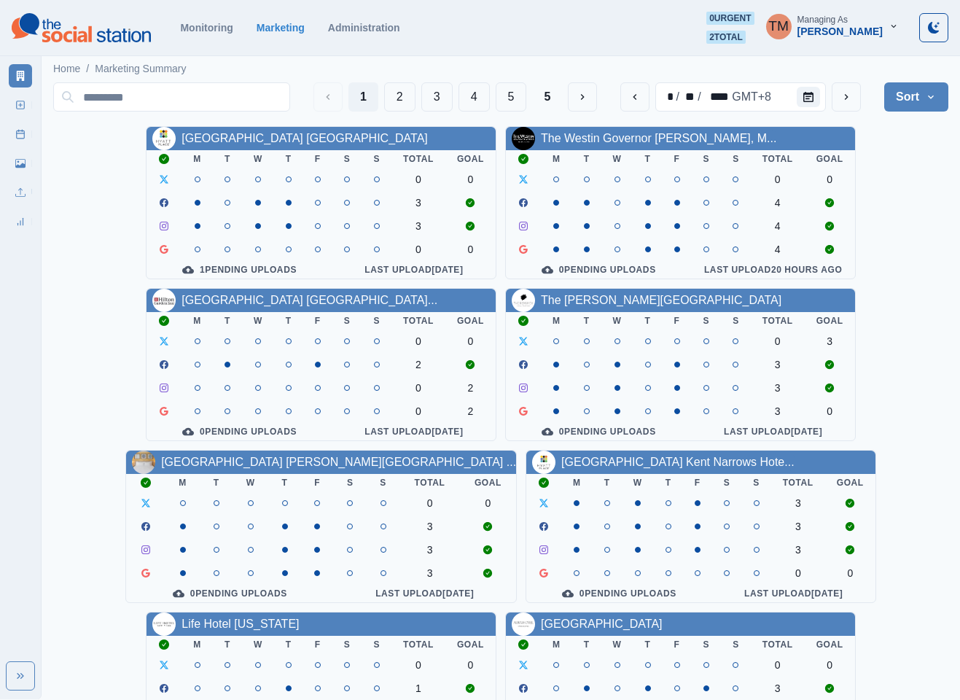
click at [77, 337] on div "[GEOGRAPHIC_DATA] [GEOGRAPHIC_DATA] M T W T F S S Total Goal 0 0 3 3 0 0 1 Pend…" at bounding box center [500, 607] width 895 height 962
click at [248, 274] on div "1 Pending Uploads" at bounding box center [239, 270] width 163 height 12
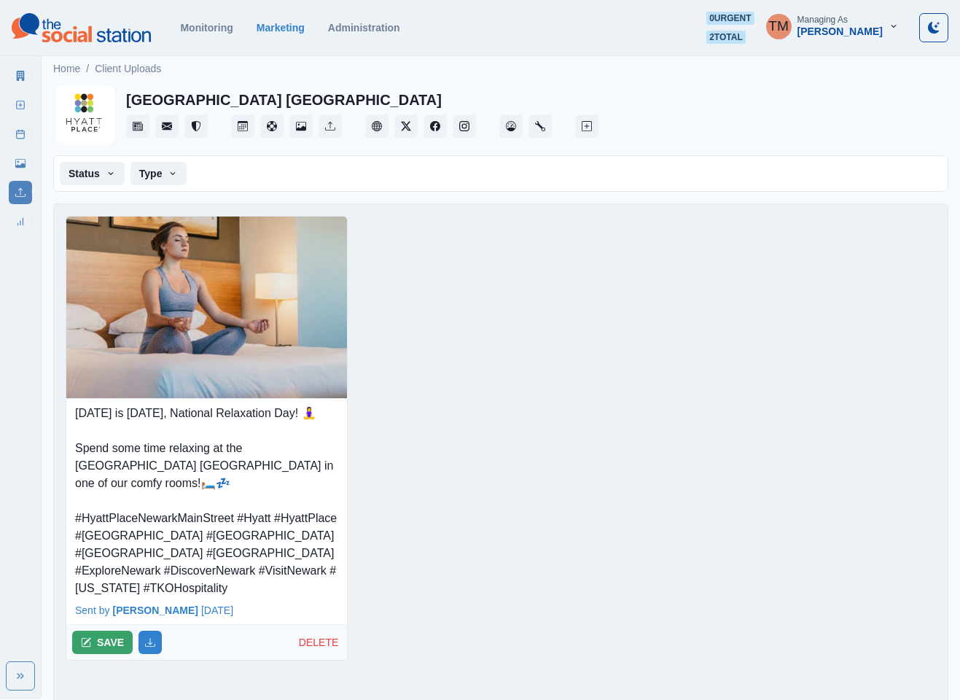
click at [757, 256] on div "[DATE] is [DATE], National Relaxation Day! 🧘‍♀️ Spend some time relaxing at the…" at bounding box center [501, 444] width 894 height 480
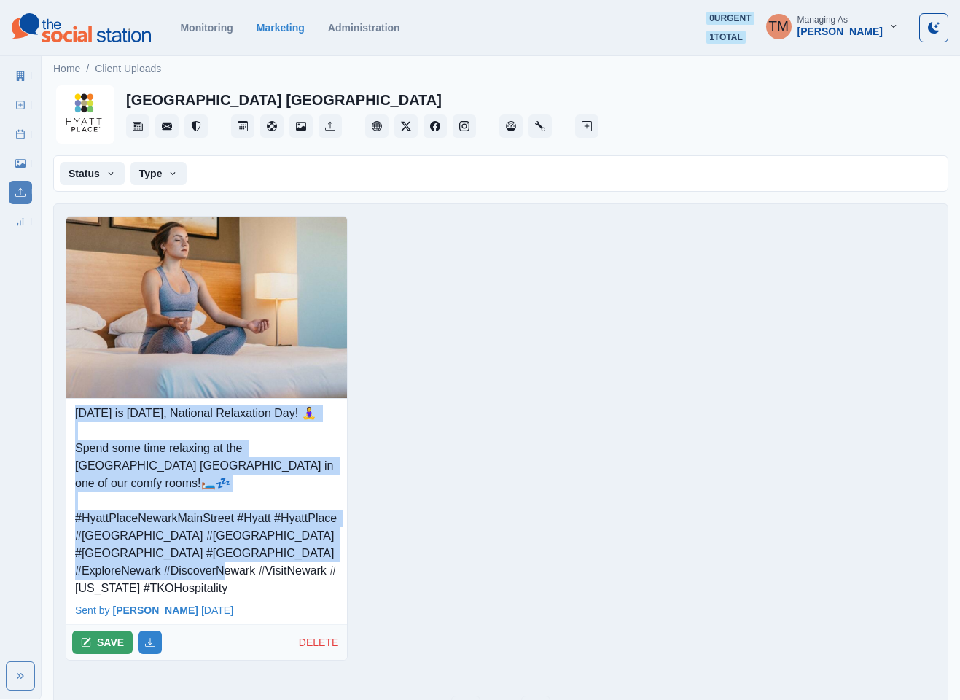
drag, startPoint x: 71, startPoint y: 413, endPoint x: 245, endPoint y: 558, distance: 226.3
click at [245, 558] on div "[DATE] is [DATE], National Relaxation Day! 🧘‍♀️ Spend some time relaxing at the…" at bounding box center [206, 498] width 281 height 198
copy p "[DATE] is [DATE], National Relaxation Day! 🧘‍♀️ Spend some time relaxing at the…"
click at [106, 631] on button "SAVE" at bounding box center [102, 642] width 61 height 23
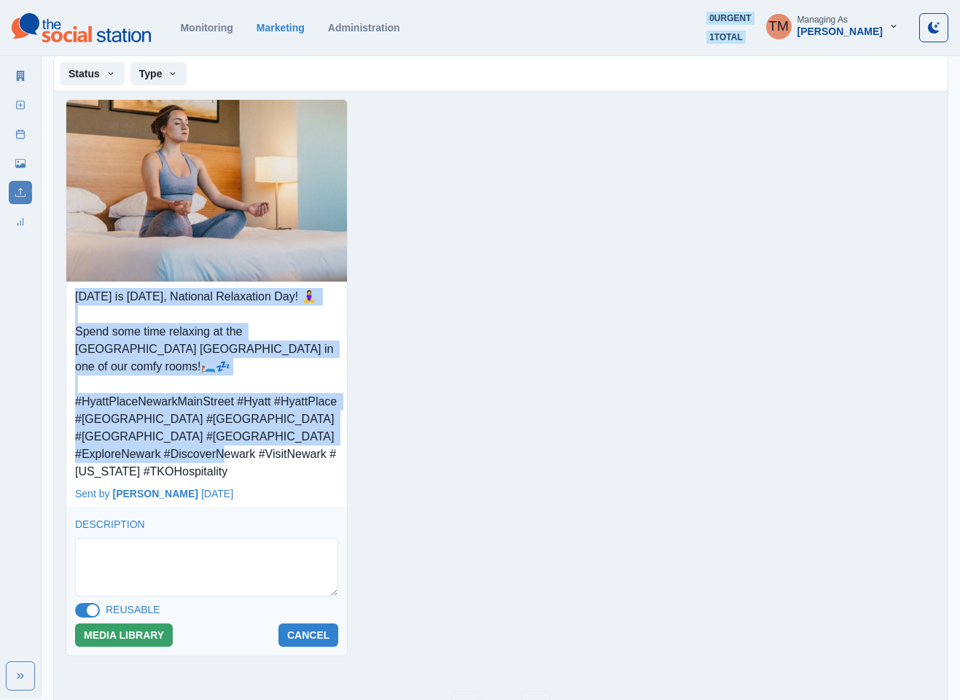
scroll to position [134, 0]
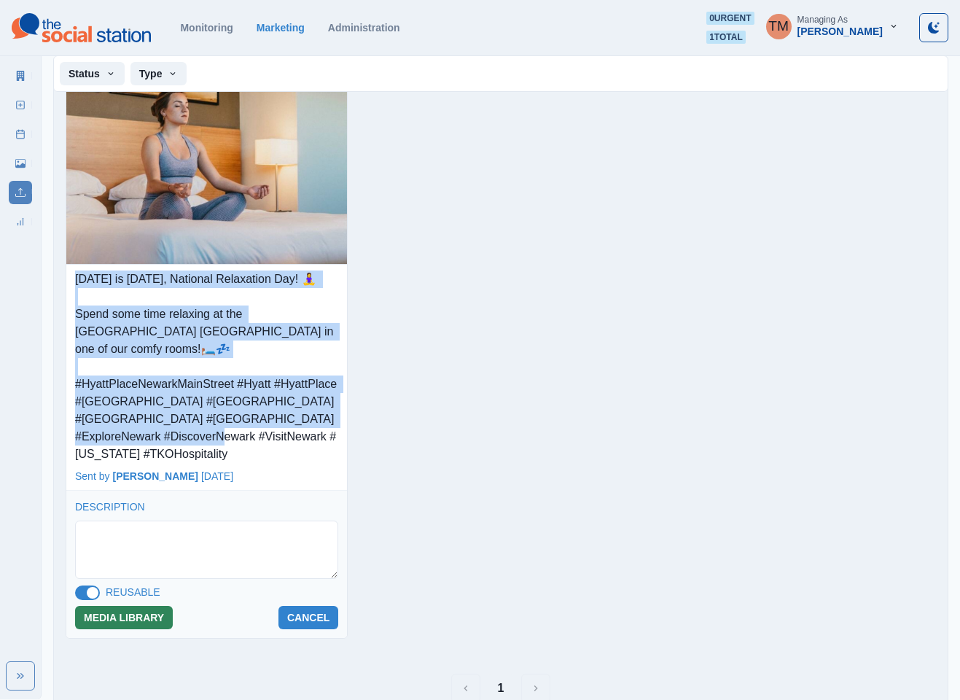
click at [131, 606] on button "MEDIA LIBRARY" at bounding box center [124, 617] width 98 height 23
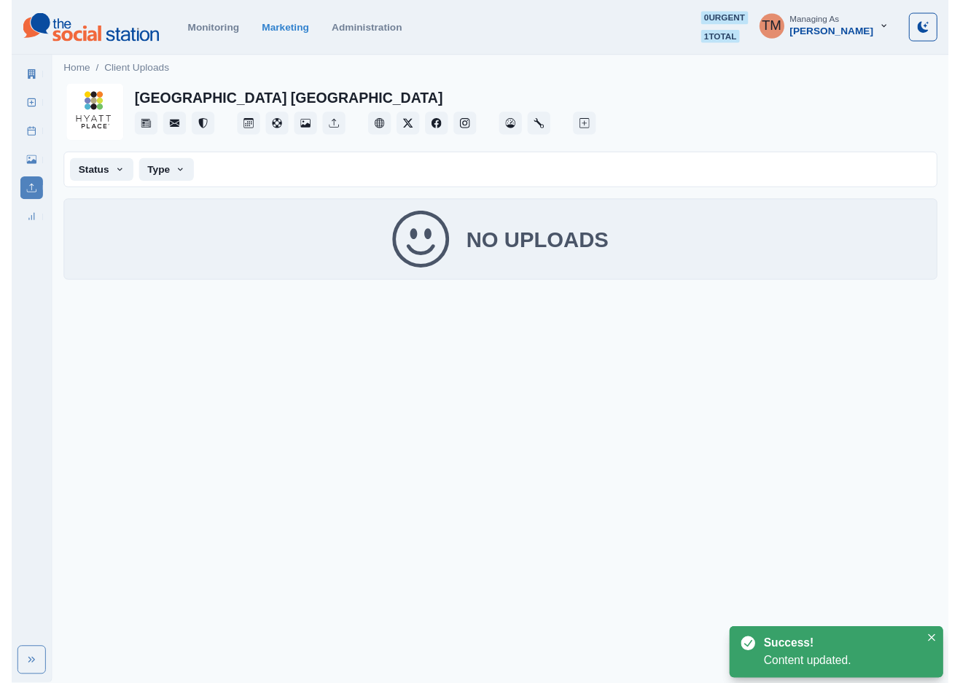
scroll to position [0, 0]
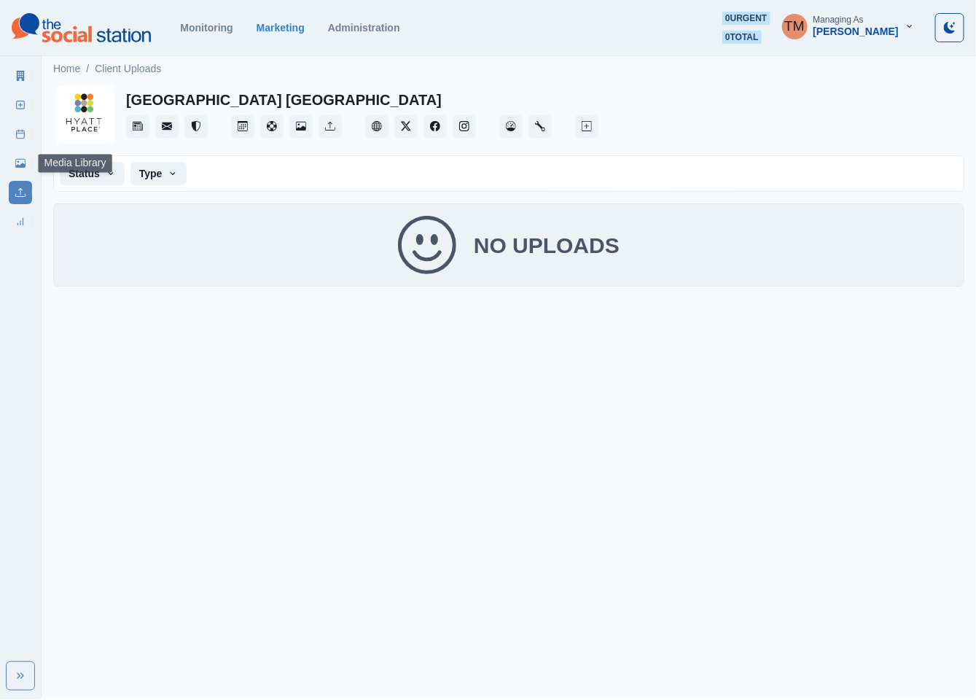
click at [25, 164] on icon at bounding box center [20, 163] width 10 height 9
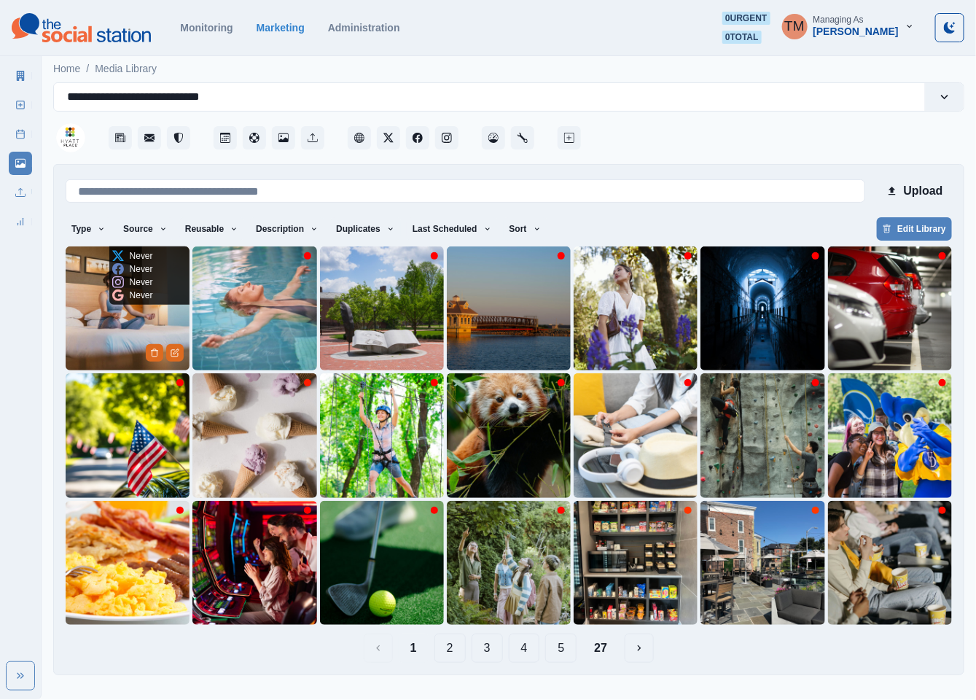
click at [95, 329] on img at bounding box center [128, 308] width 124 height 124
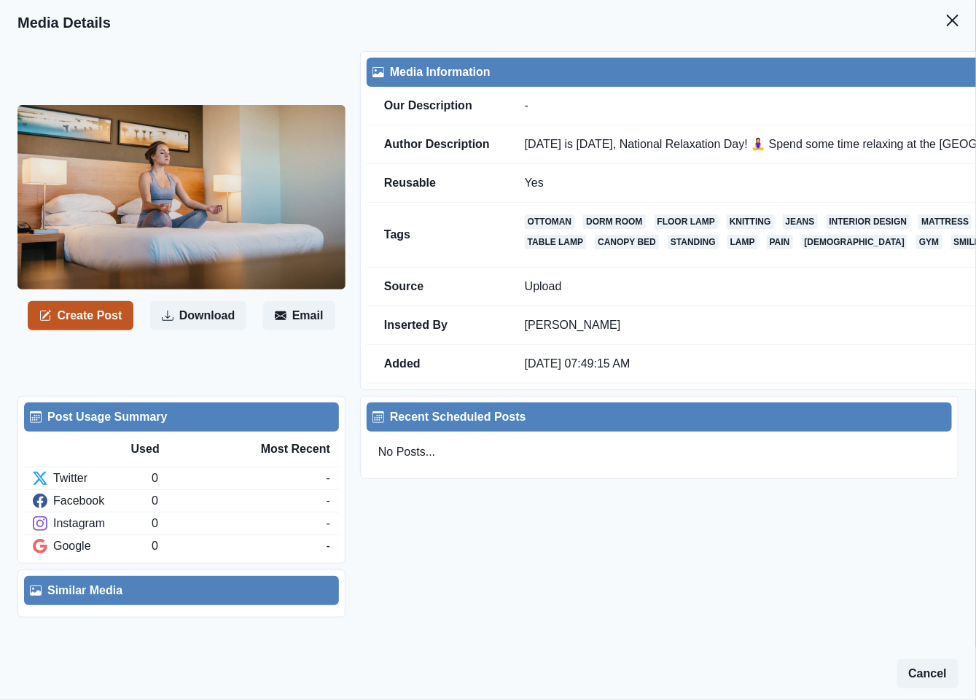
click at [66, 324] on button "Create Post" at bounding box center [81, 315] width 106 height 29
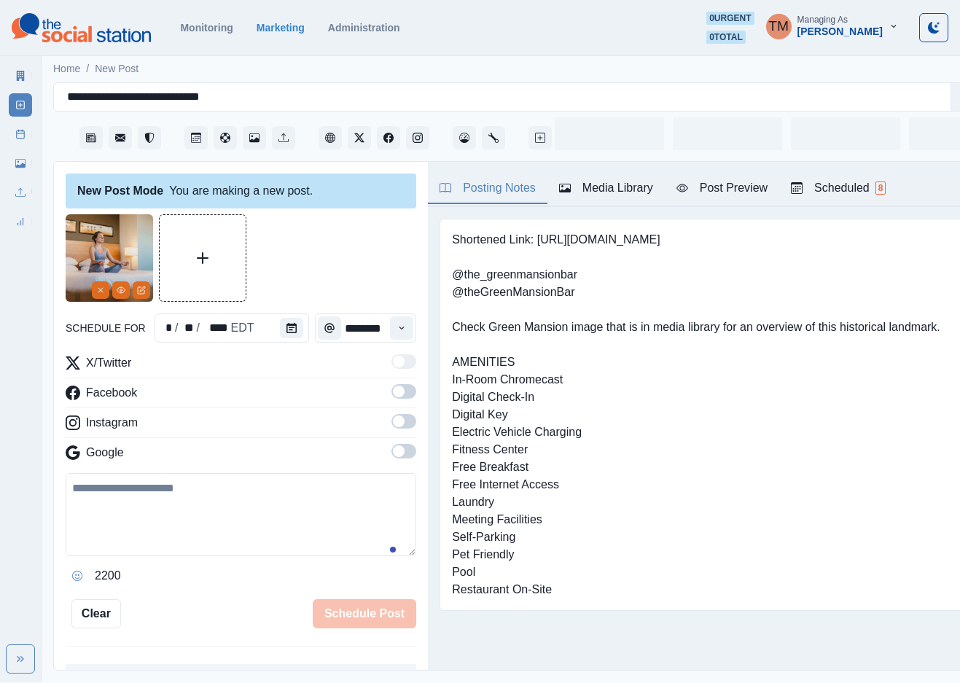
click at [136, 518] on textarea at bounding box center [241, 514] width 351 height 83
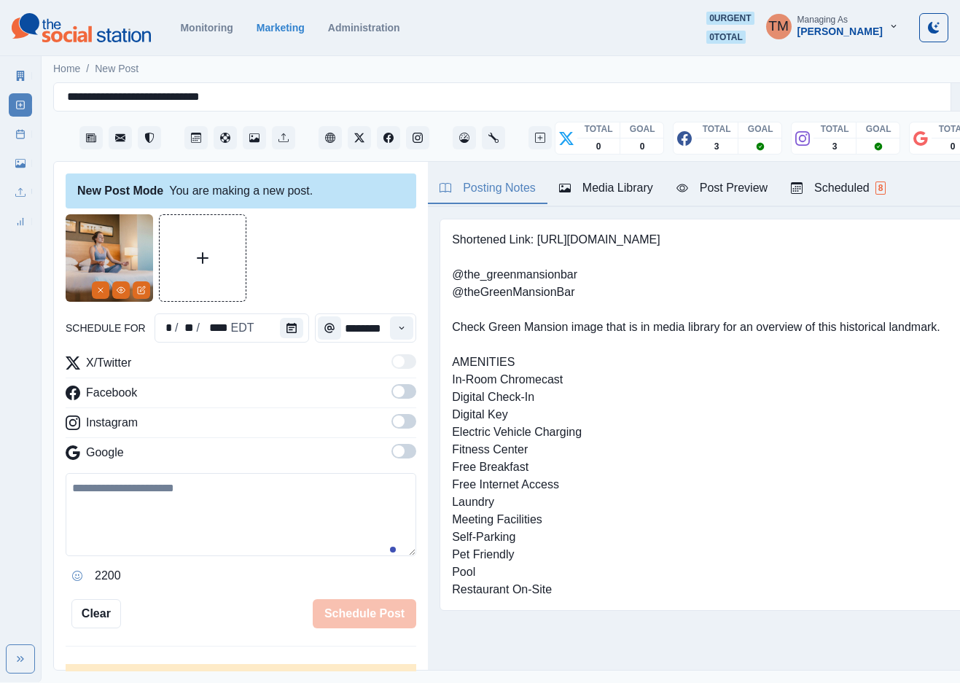
paste textarea "**********"
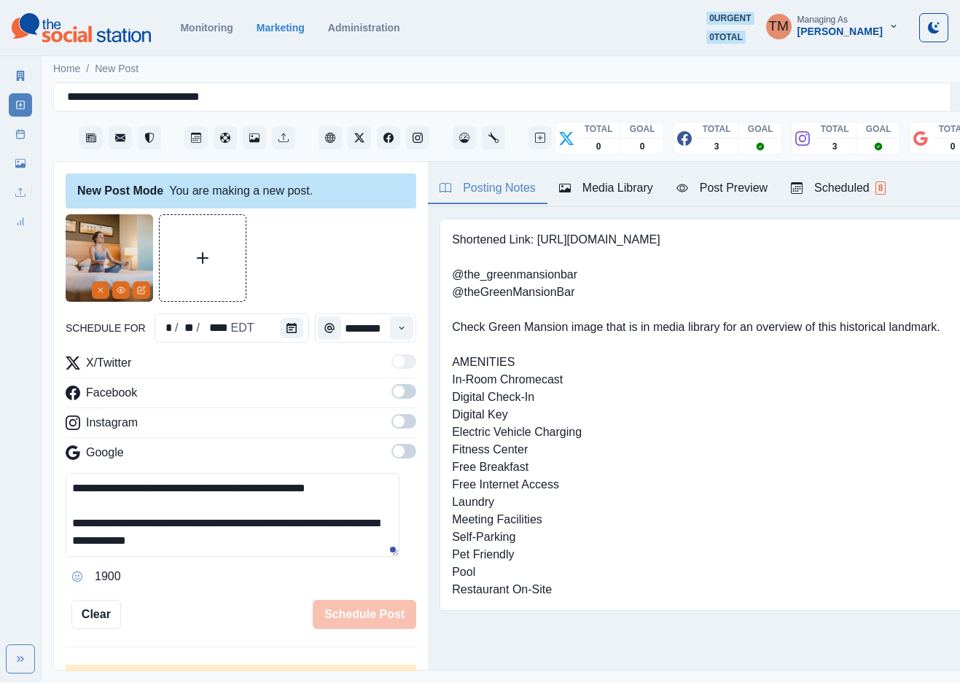
scroll to position [82, 0]
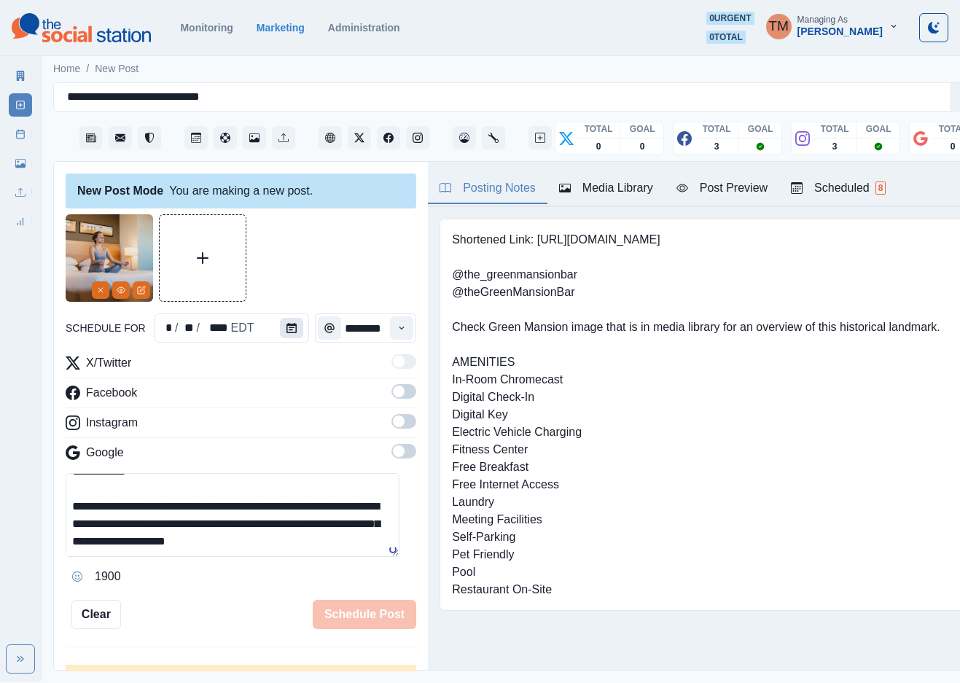
type textarea "**********"
click at [287, 331] on icon "Calendar" at bounding box center [292, 328] width 10 height 10
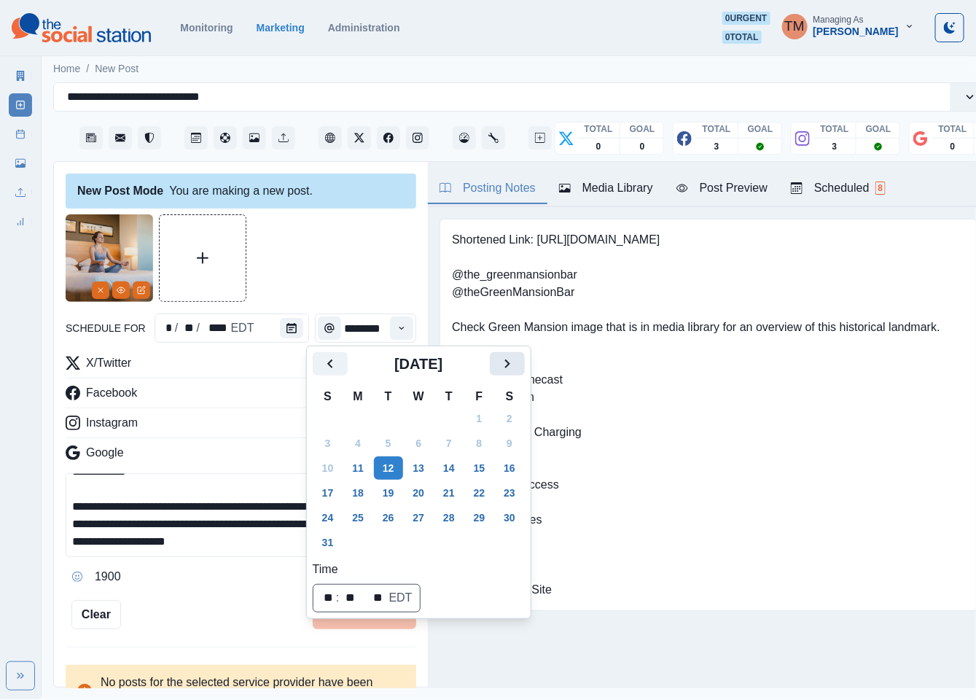
click at [504, 364] on icon "Next" at bounding box center [507, 363] width 17 height 17
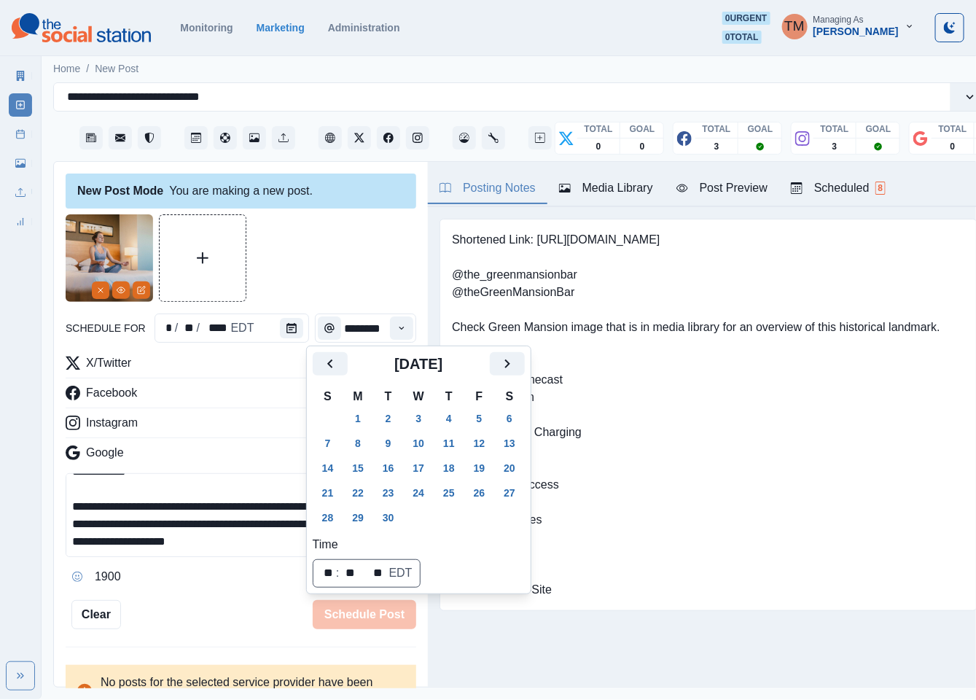
click at [355, 470] on button "15" at bounding box center [357, 467] width 29 height 23
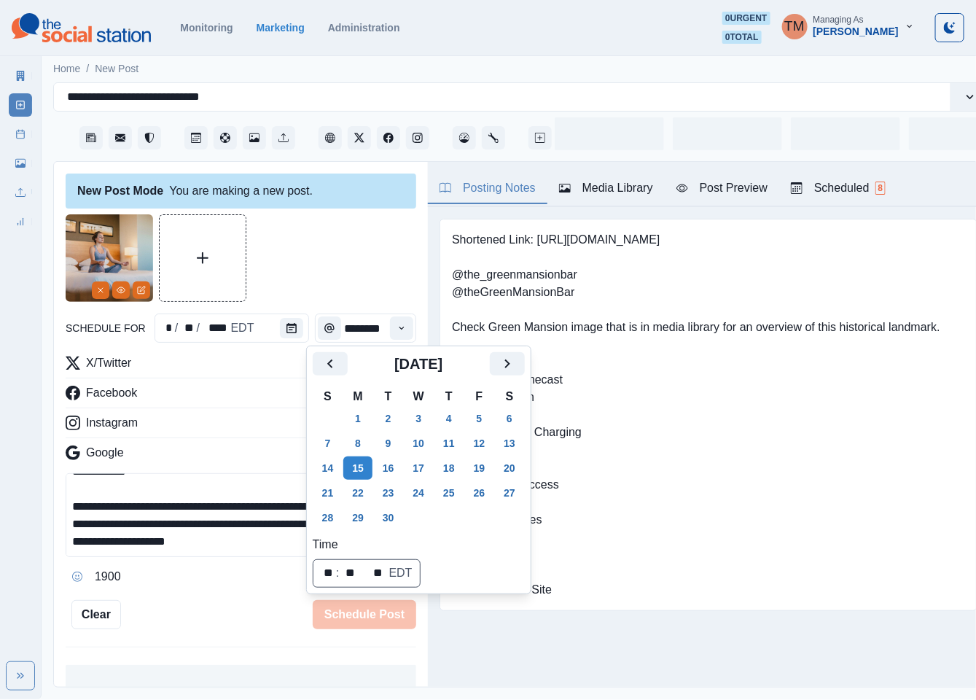
click at [305, 265] on div at bounding box center [241, 257] width 351 height 87
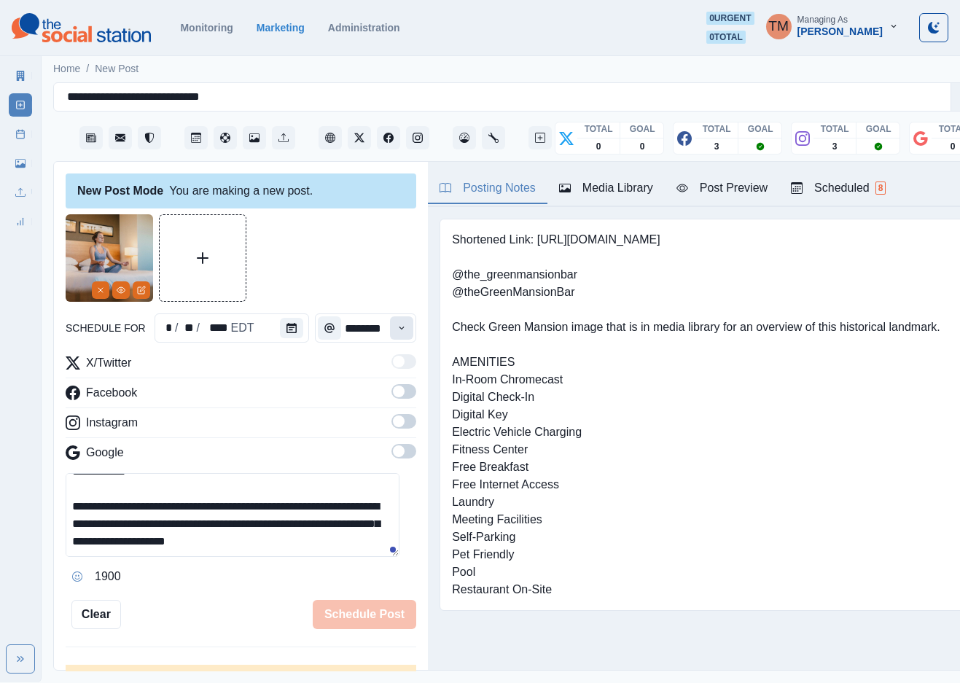
click at [392, 330] on button "Time" at bounding box center [401, 327] width 23 height 23
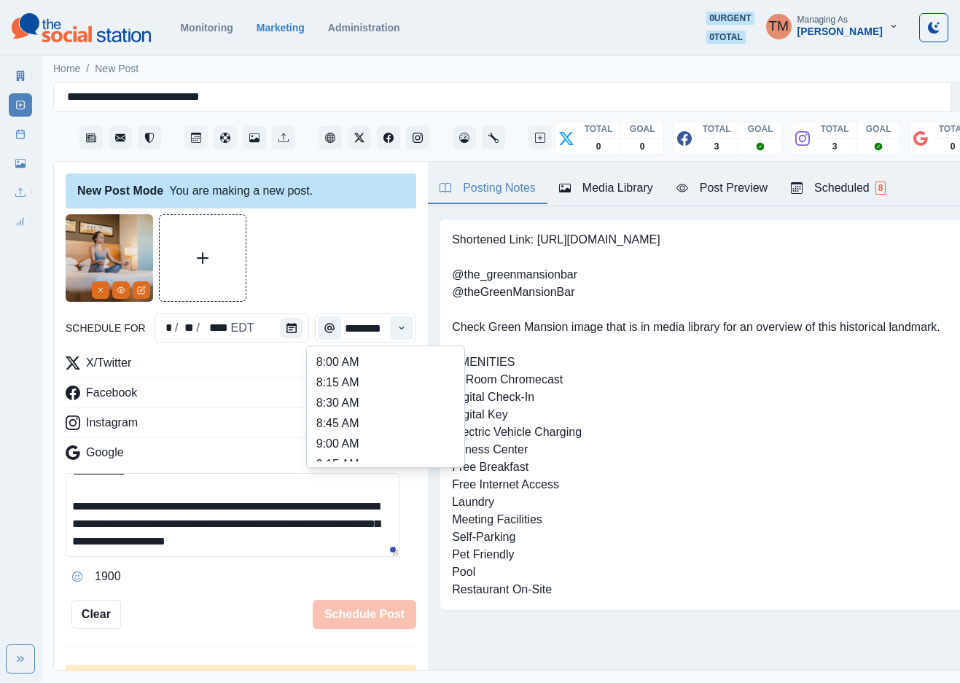
scroll to position [0, 15]
click at [367, 256] on div at bounding box center [241, 257] width 351 height 87
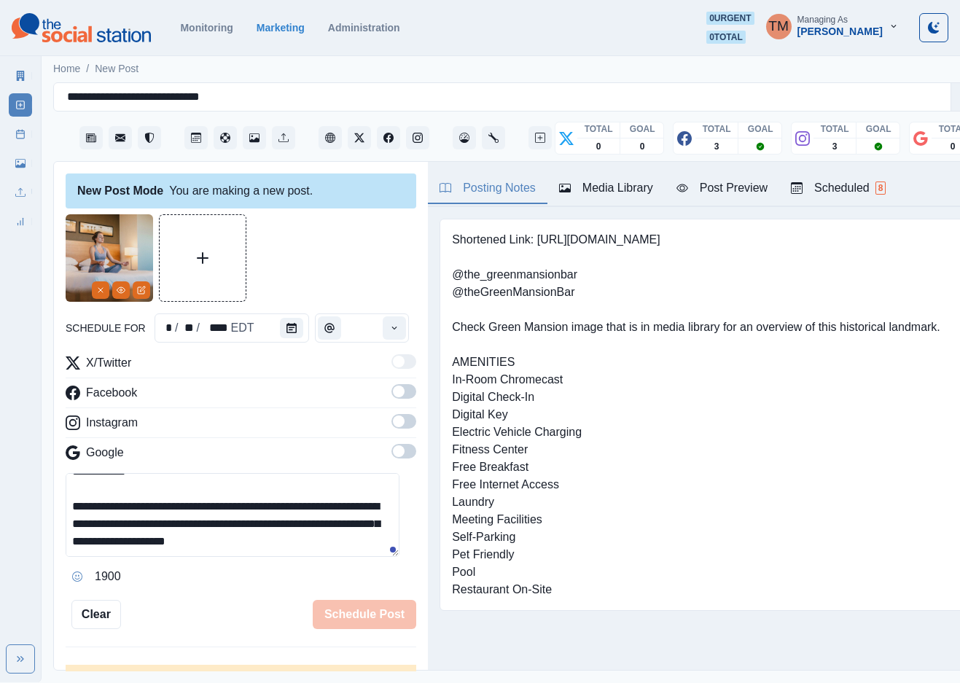
scroll to position [0, 0]
drag, startPoint x: 389, startPoint y: 397, endPoint x: 396, endPoint y: 437, distance: 41.4
click at [392, 399] on span at bounding box center [404, 391] width 25 height 15
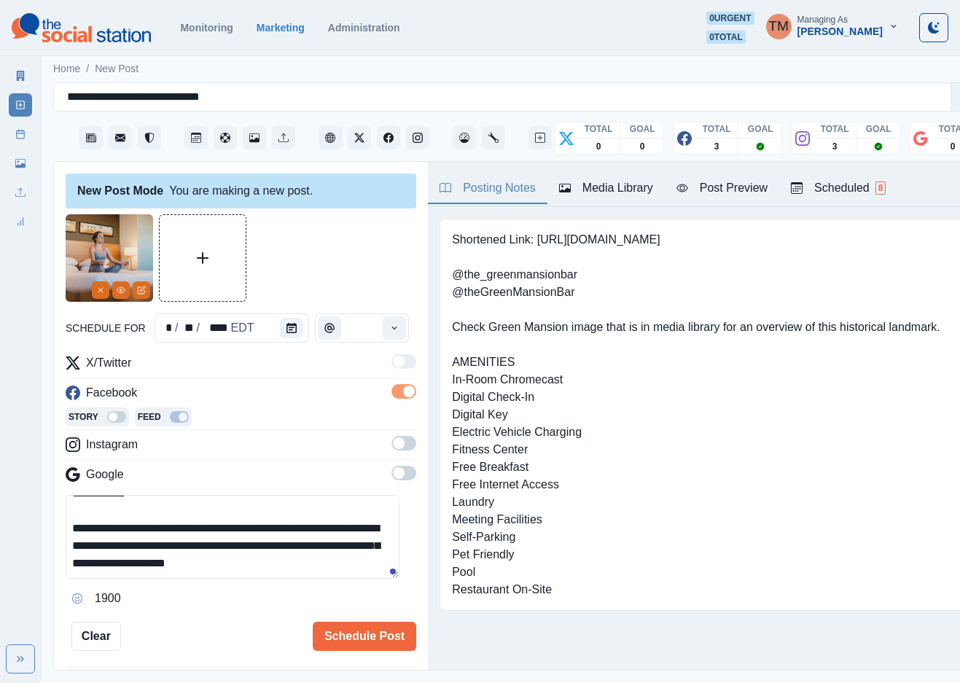
click at [392, 448] on span at bounding box center [404, 443] width 25 height 15
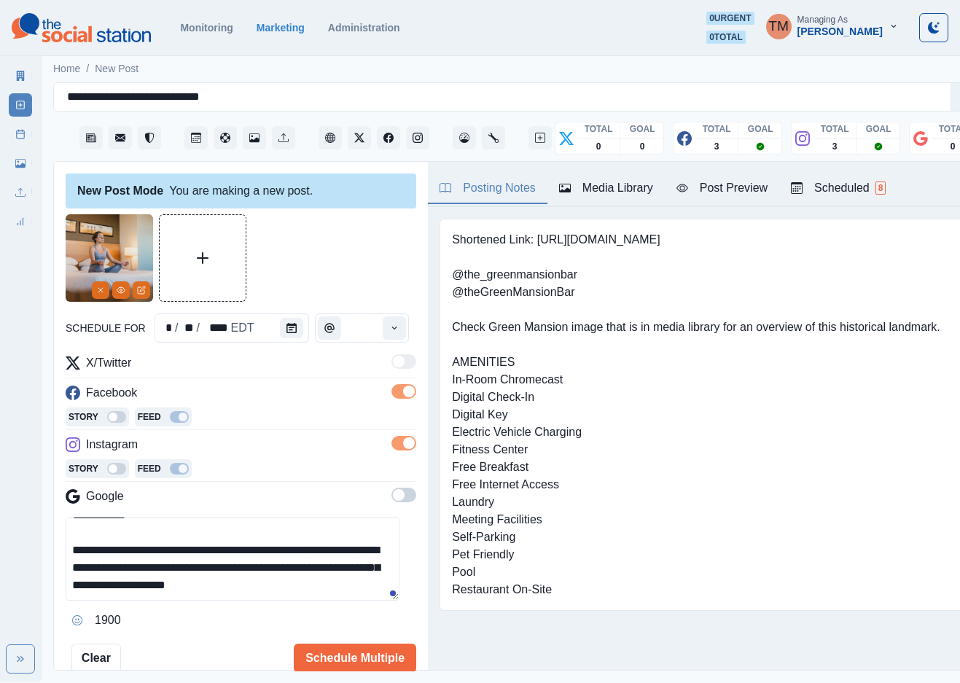
click at [393, 496] on span at bounding box center [399, 495] width 12 height 12
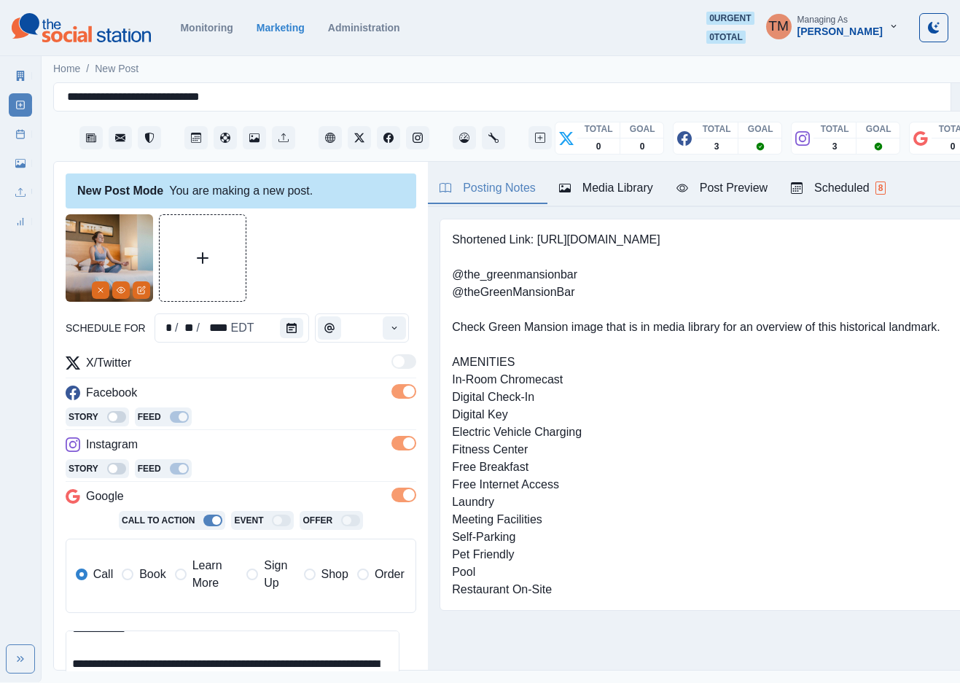
drag, startPoint x: 143, startPoint y: 580, endPoint x: 308, endPoint y: 497, distance: 184.9
click at [143, 580] on span "Book" at bounding box center [152, 574] width 26 height 17
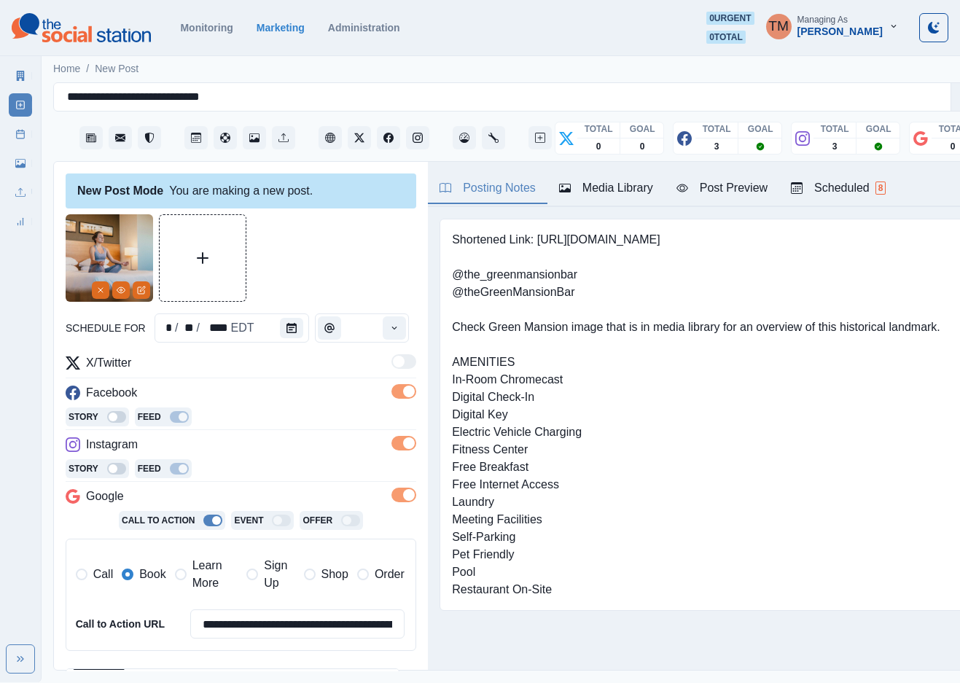
click at [729, 197] on div "Post Preview" at bounding box center [722, 187] width 91 height 17
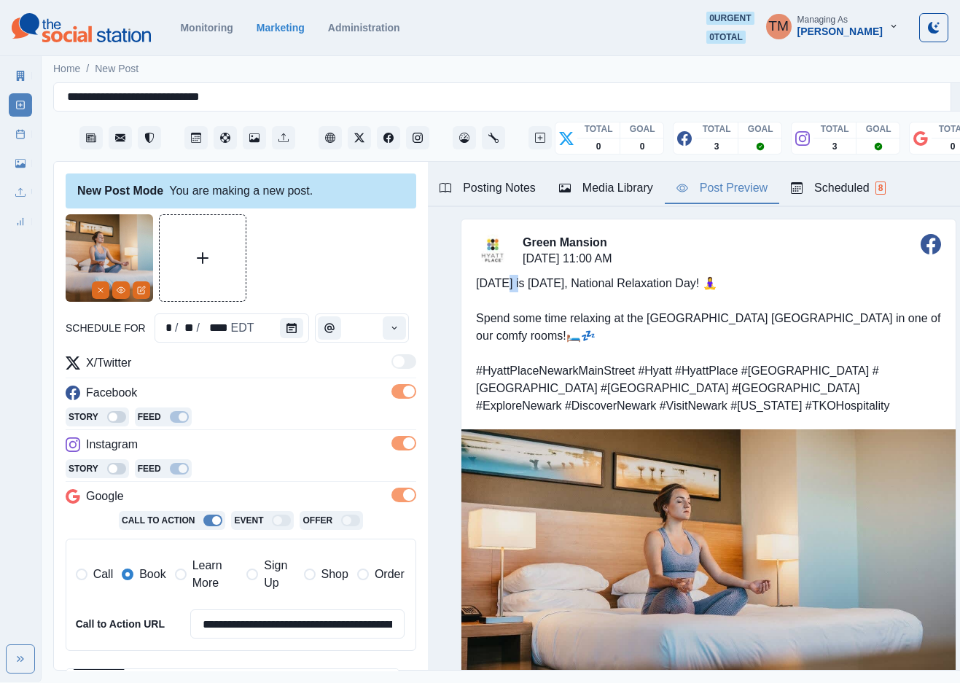
drag, startPoint x: 491, startPoint y: 285, endPoint x: 501, endPoint y: 287, distance: 10.4
click at [501, 287] on div "[DATE] is [DATE], National Relaxation Day! 🧘‍♀️ Spend some time relaxing at the…" at bounding box center [708, 344] width 494 height 169
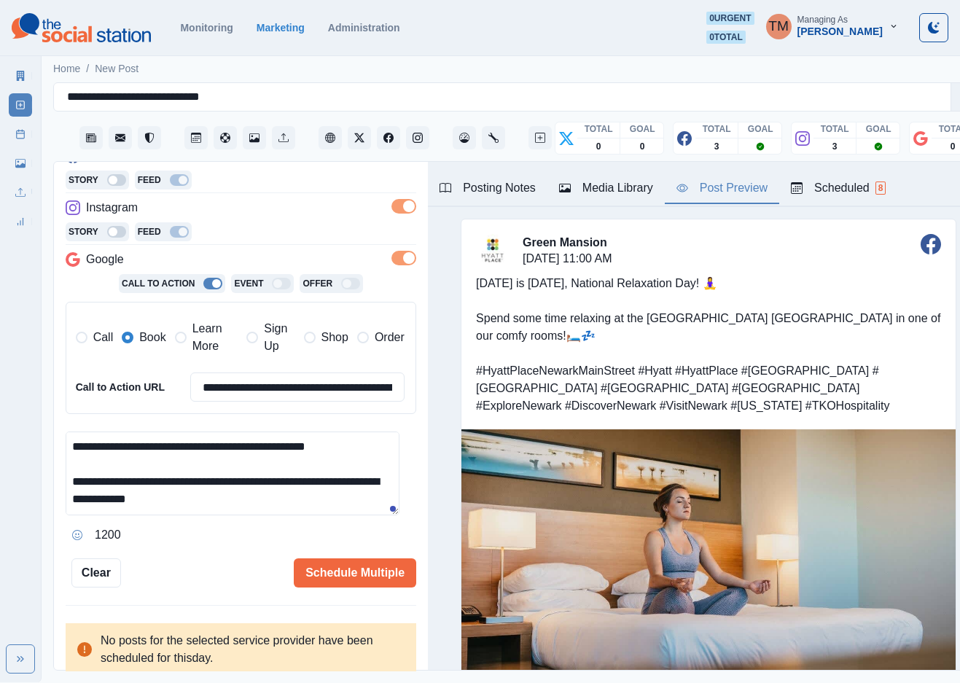
drag, startPoint x: 118, startPoint y: 446, endPoint x: 104, endPoint y: 451, distance: 15.2
click at [104, 451] on textarea "**********" at bounding box center [233, 474] width 334 height 84
click at [175, 453] on textarea "**********" at bounding box center [233, 474] width 334 height 84
type textarea "**********"
click at [238, 464] on textarea "**********" at bounding box center [233, 474] width 334 height 84
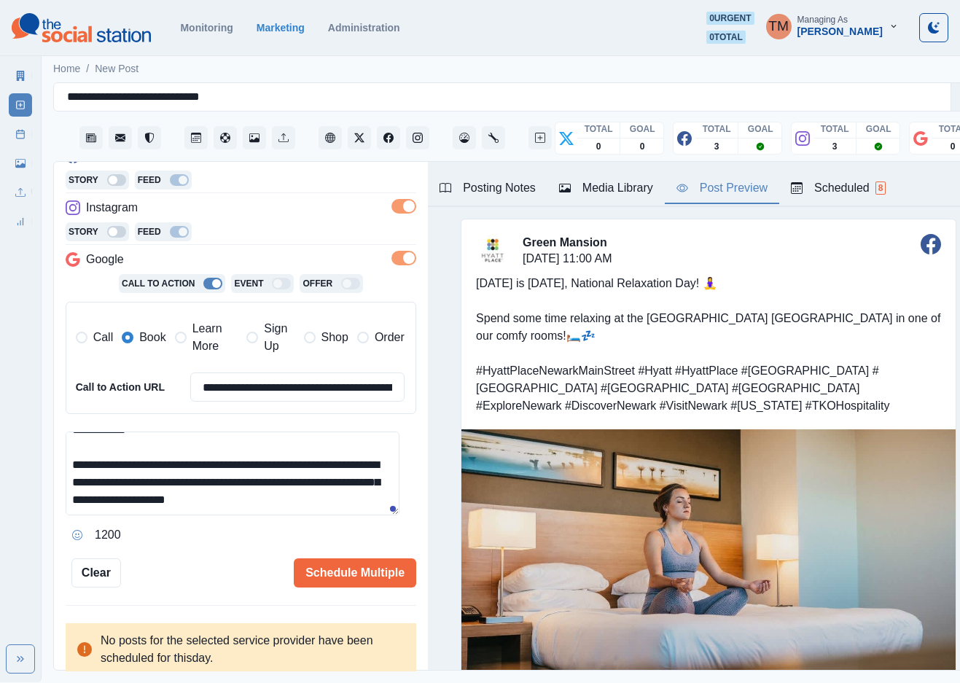
scroll to position [86, 0]
drag, startPoint x: 370, startPoint y: 571, endPoint x: 211, endPoint y: 573, distance: 159.0
click at [211, 573] on div "Schedule Multiple" at bounding box center [268, 572] width 295 height 29
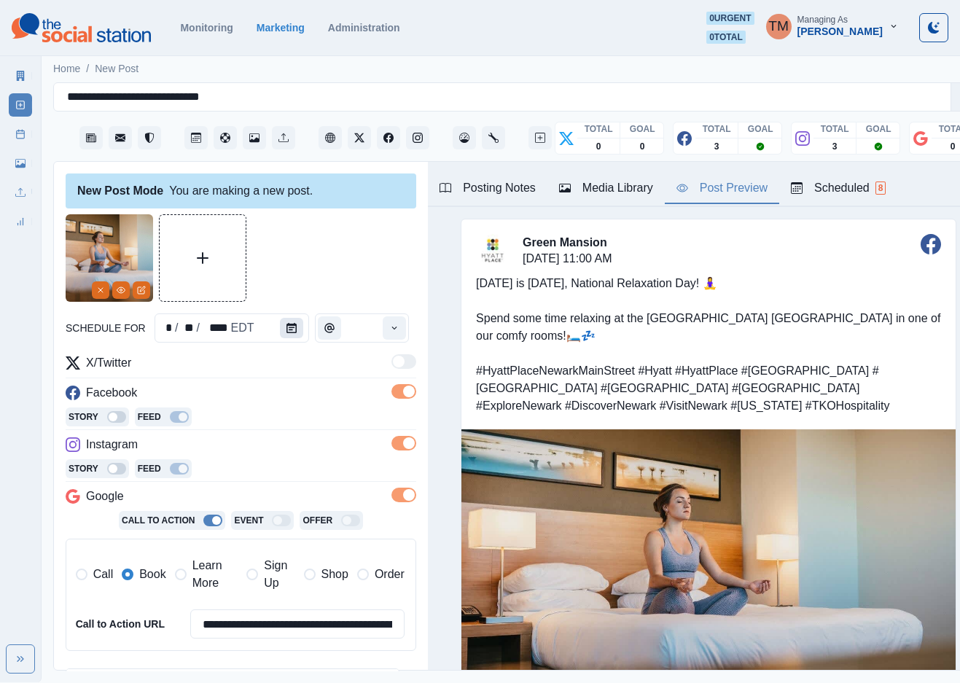
click at [287, 328] on icon "Calendar" at bounding box center [292, 328] width 10 height 10
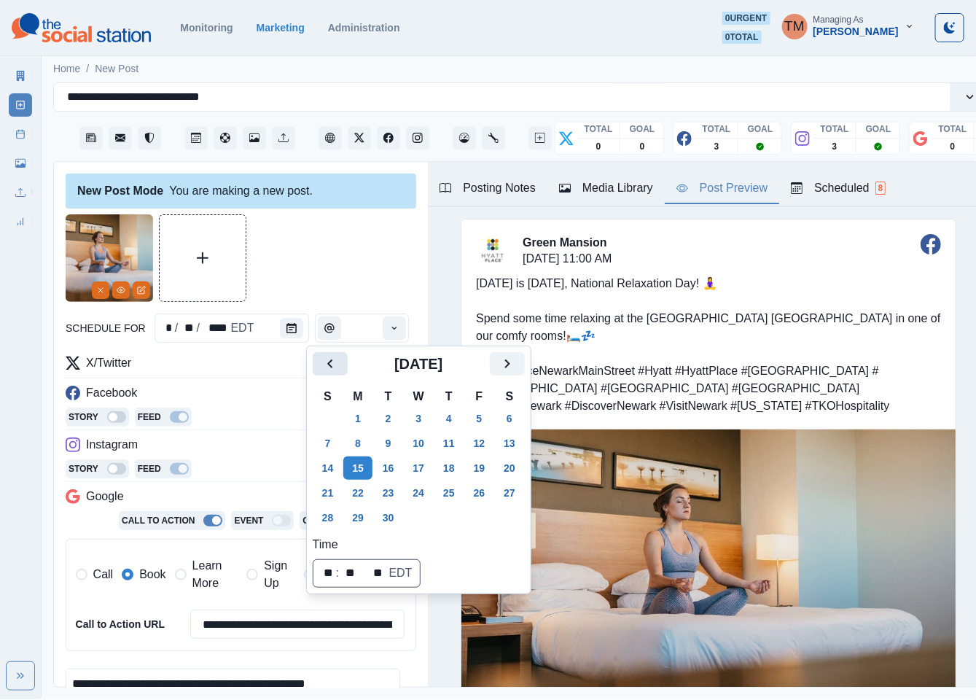
click at [326, 365] on icon "Previous" at bounding box center [330, 363] width 17 height 17
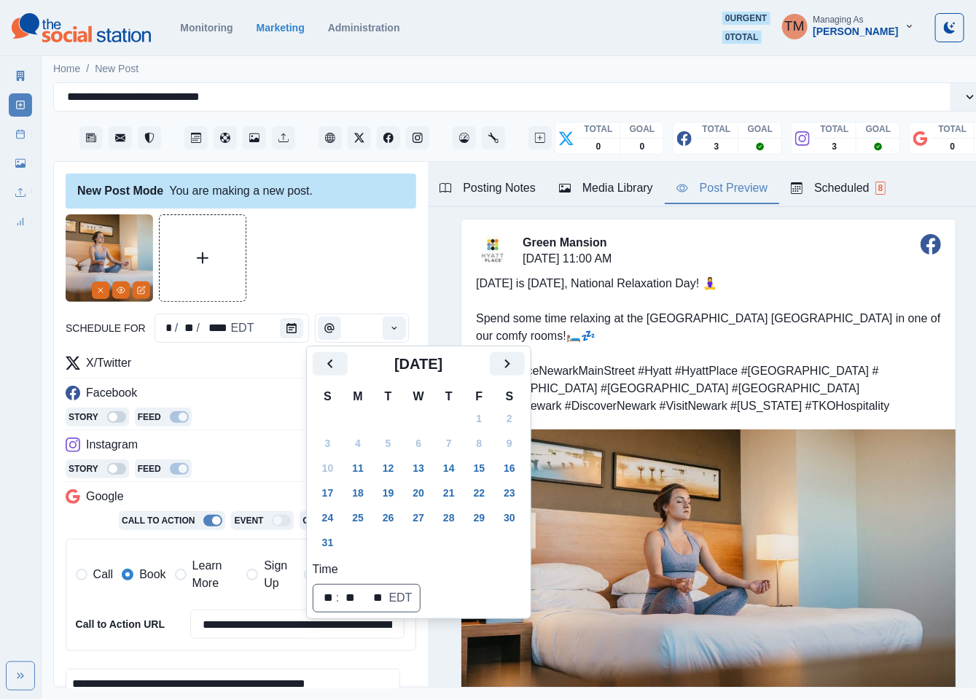
click at [480, 471] on button "15" at bounding box center [479, 467] width 29 height 23
click at [287, 241] on div at bounding box center [241, 257] width 351 height 87
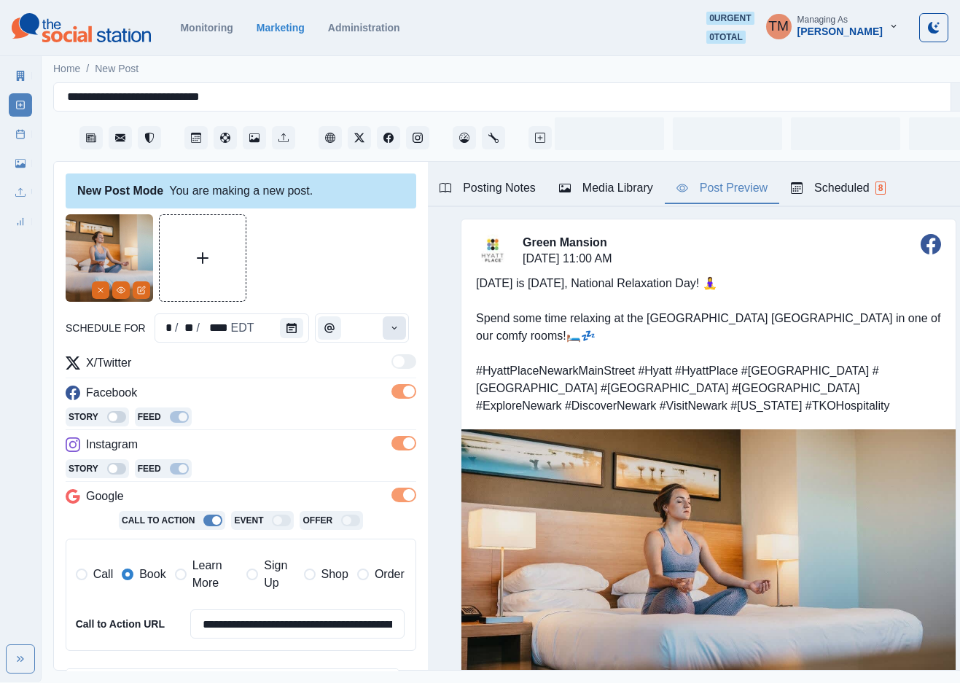
click at [389, 332] on icon "Time" at bounding box center [394, 328] width 10 height 10
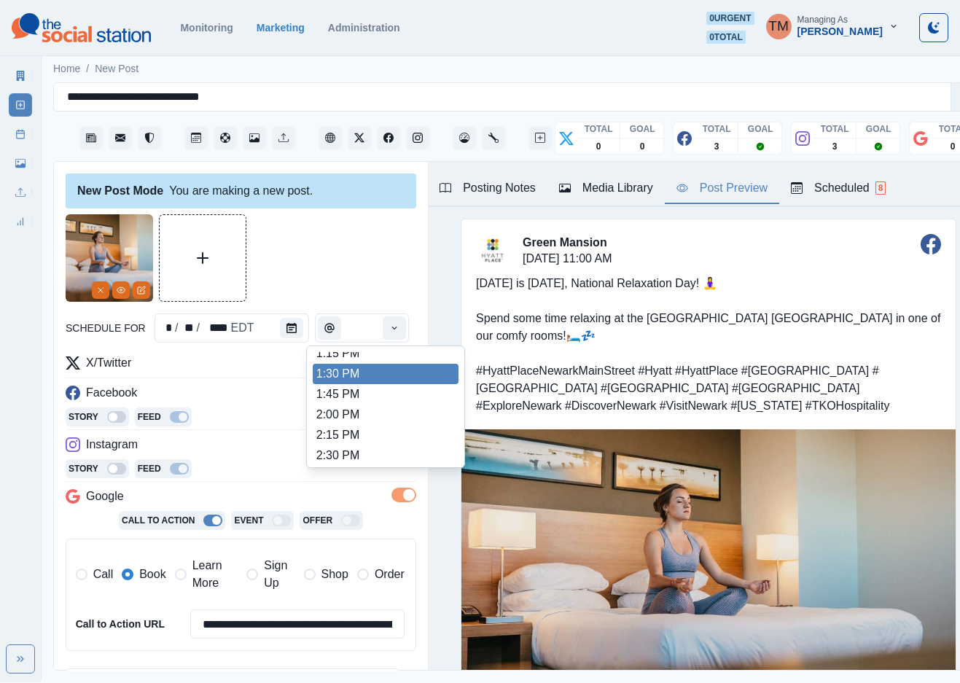
scroll to position [328, 0]
click at [368, 383] on li "12:15 PM" at bounding box center [386, 381] width 146 height 20
type input "********"
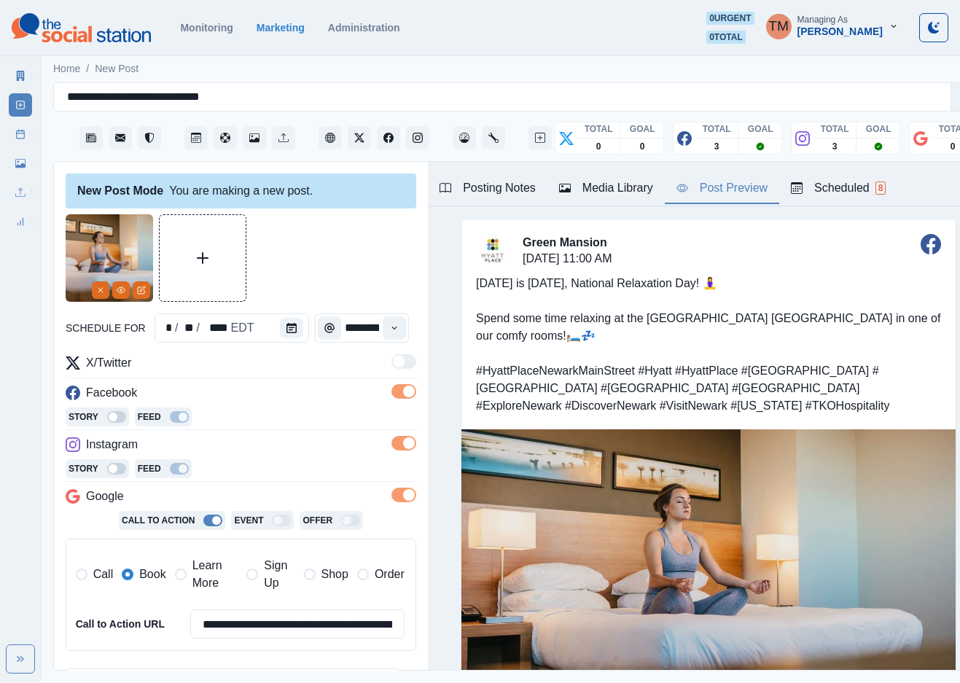
click at [357, 252] on div at bounding box center [241, 257] width 351 height 87
click at [305, 223] on div at bounding box center [241, 257] width 351 height 87
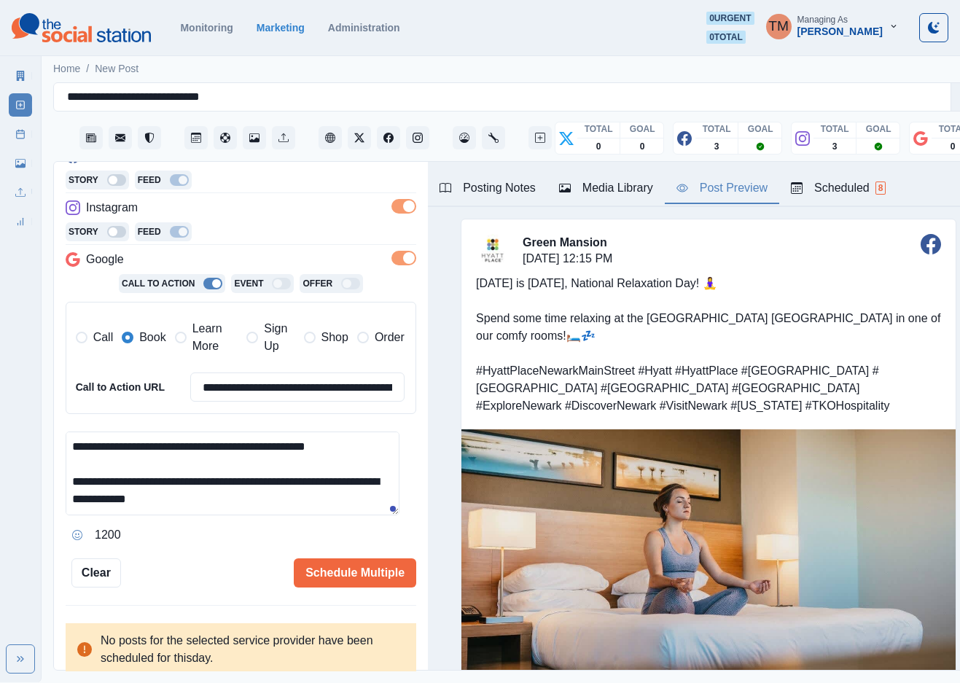
drag, startPoint x: 307, startPoint y: 573, endPoint x: 209, endPoint y: 565, distance: 98.7
click at [209, 566] on div "Schedule Multiple" at bounding box center [268, 572] width 295 height 29
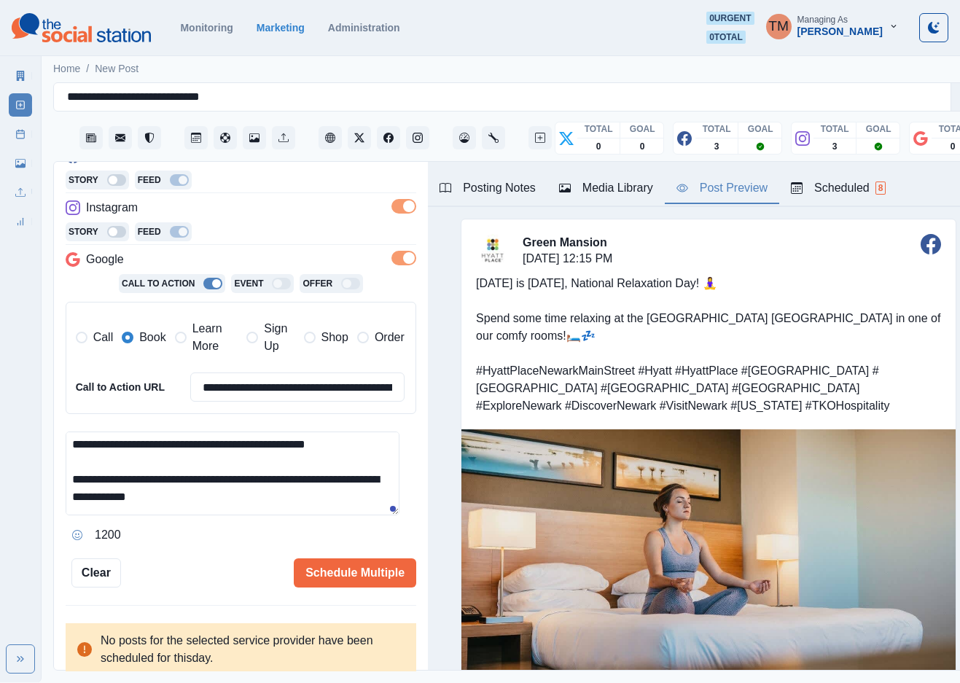
drag, startPoint x: 236, startPoint y: 499, endPoint x: 59, endPoint y: 444, distance: 185.6
click at [59, 444] on div "**********" at bounding box center [241, 417] width 374 height 510
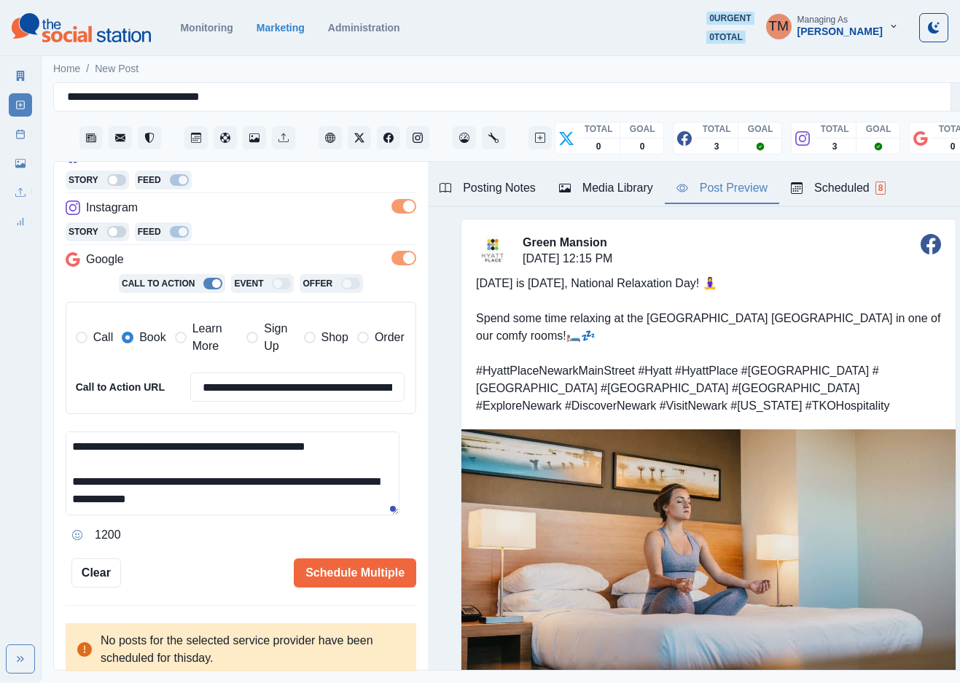
paste textarea "**********"
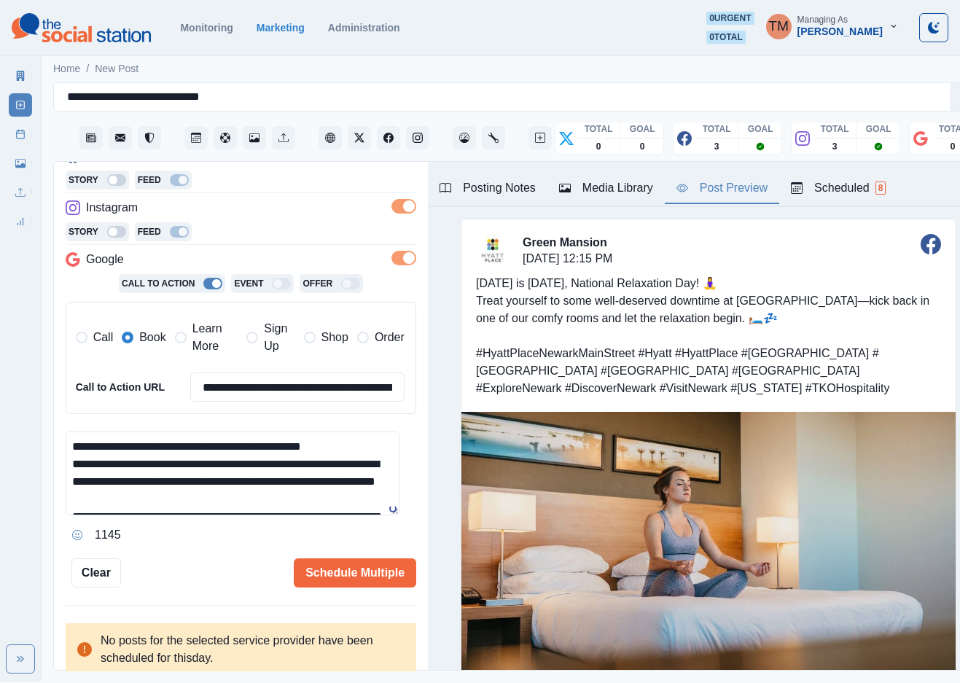
click at [339, 448] on textarea "**********" at bounding box center [233, 474] width 334 height 84
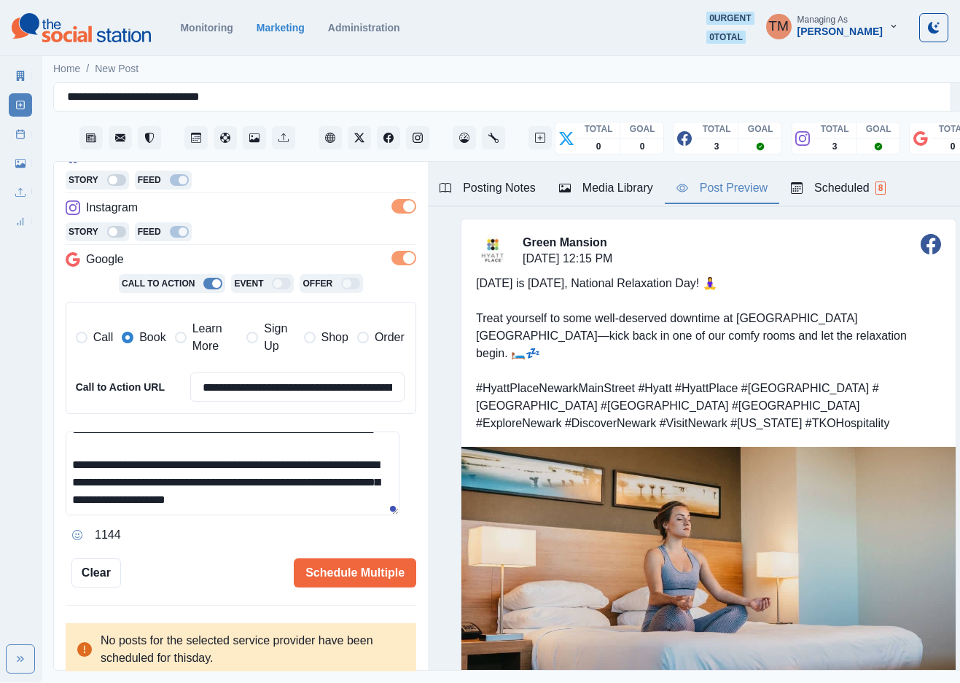
scroll to position [61, 0]
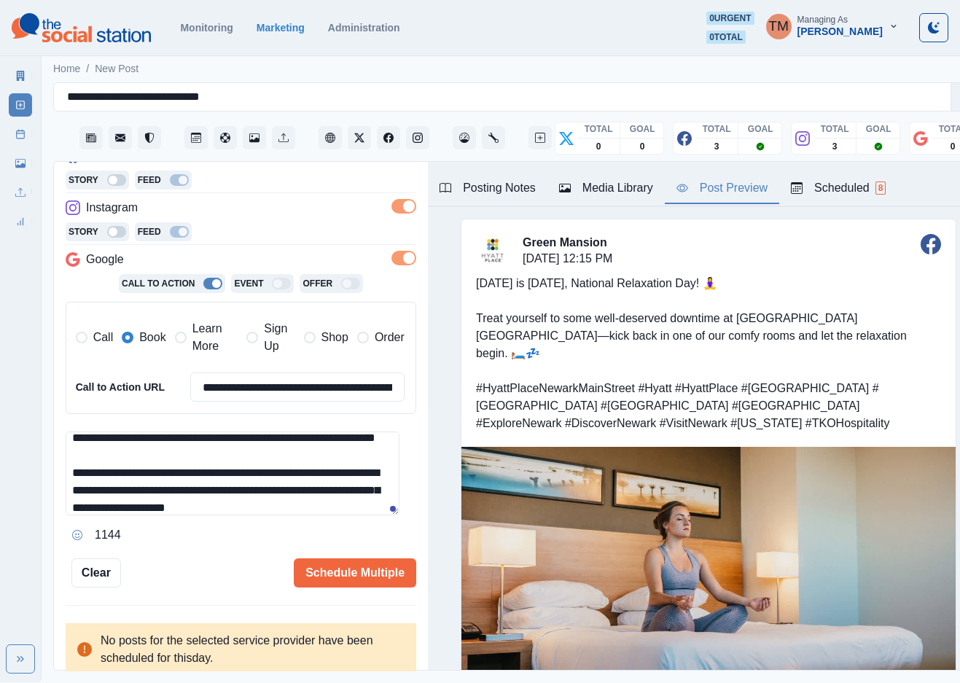
click at [142, 440] on textarea "**********" at bounding box center [233, 474] width 334 height 84
click at [155, 440] on textarea "**********" at bounding box center [233, 474] width 334 height 84
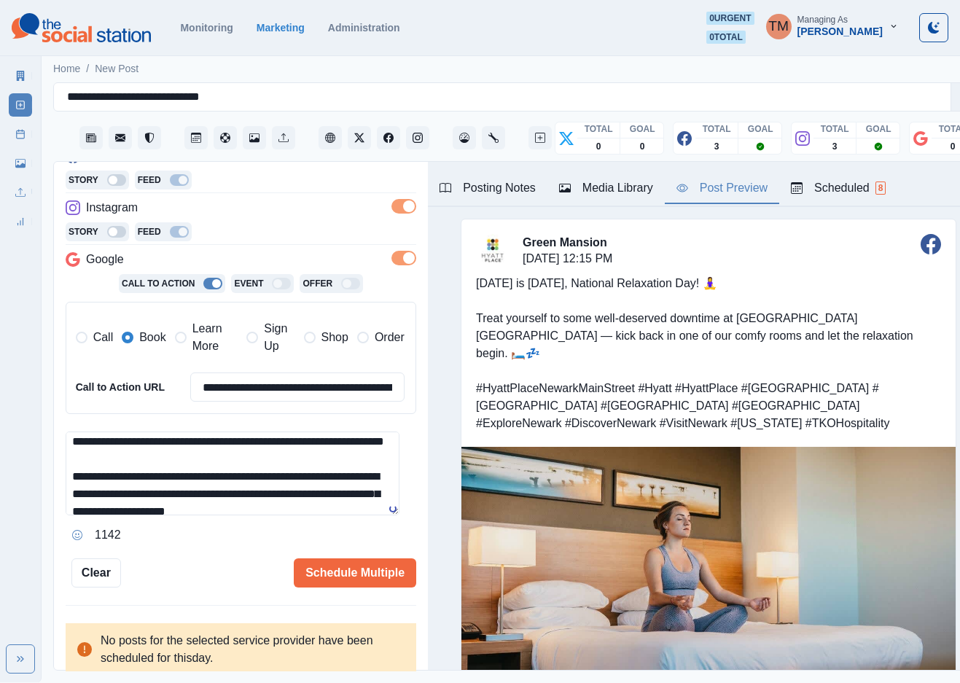
scroll to position [58, 0]
click at [142, 448] on textarea "**********" at bounding box center [233, 474] width 334 height 84
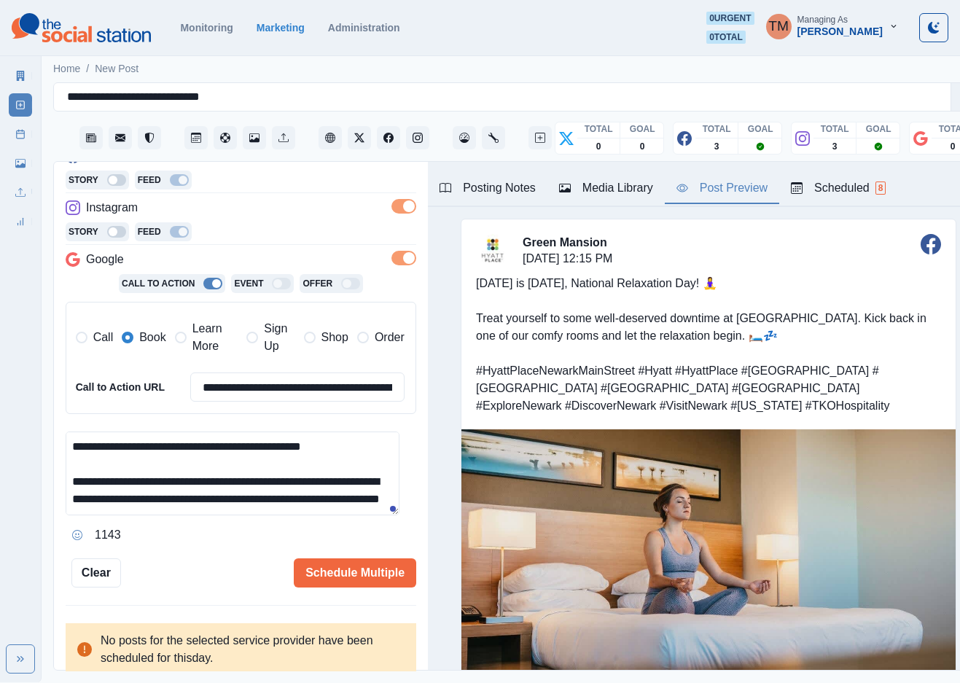
scroll to position [44, 0]
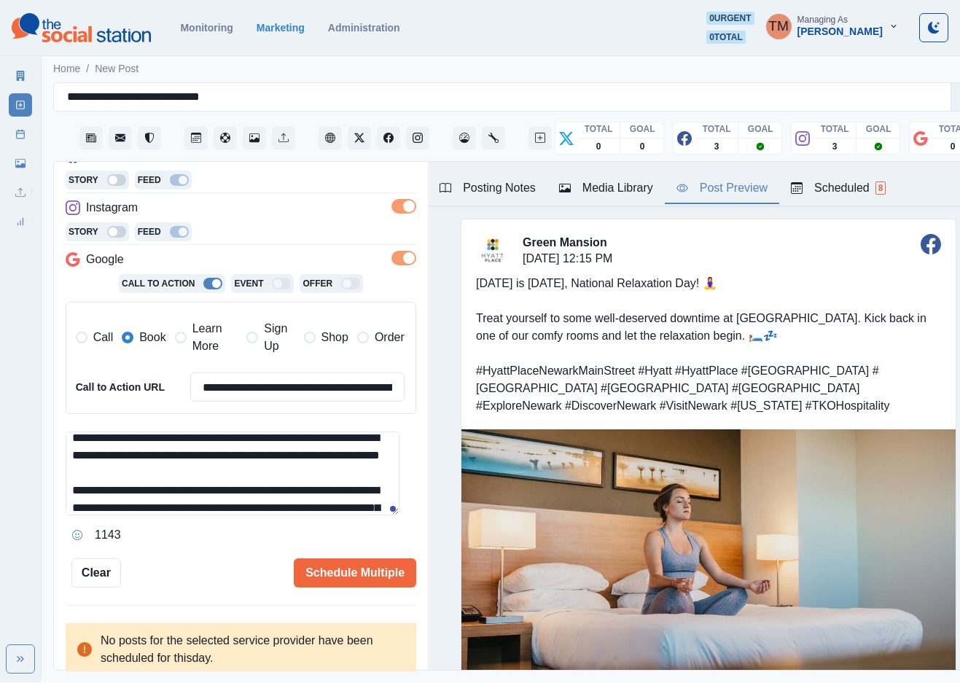
click at [176, 478] on textarea "**********" at bounding box center [233, 474] width 334 height 84
click at [279, 471] on textarea "**********" at bounding box center [233, 474] width 334 height 84
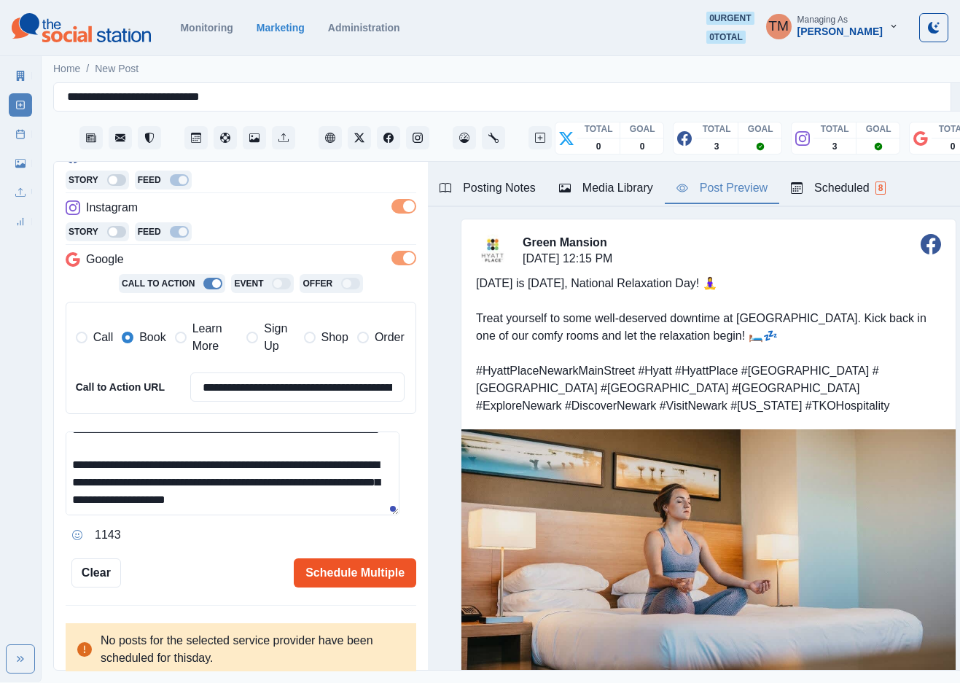
type textarea "**********"
click at [366, 577] on button "Schedule Multiple" at bounding box center [355, 572] width 122 height 29
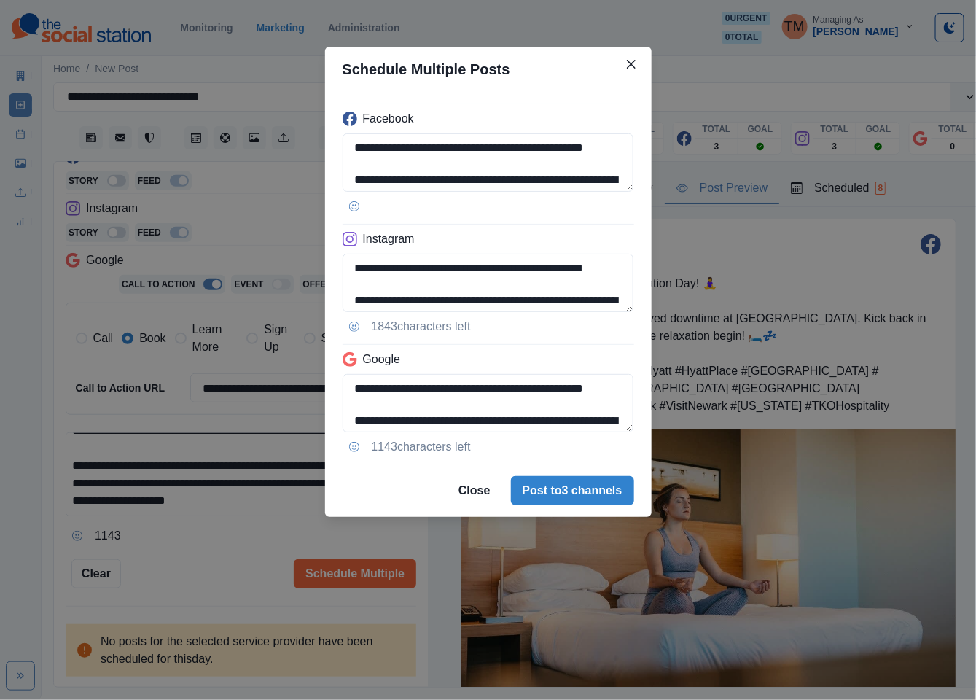
drag, startPoint x: 564, startPoint y: 508, endPoint x: 187, endPoint y: 595, distance: 387.5
click at [187, 595] on div "**********" at bounding box center [488, 350] width 976 height 700
click at [191, 572] on div "**********" at bounding box center [488, 350] width 976 height 700
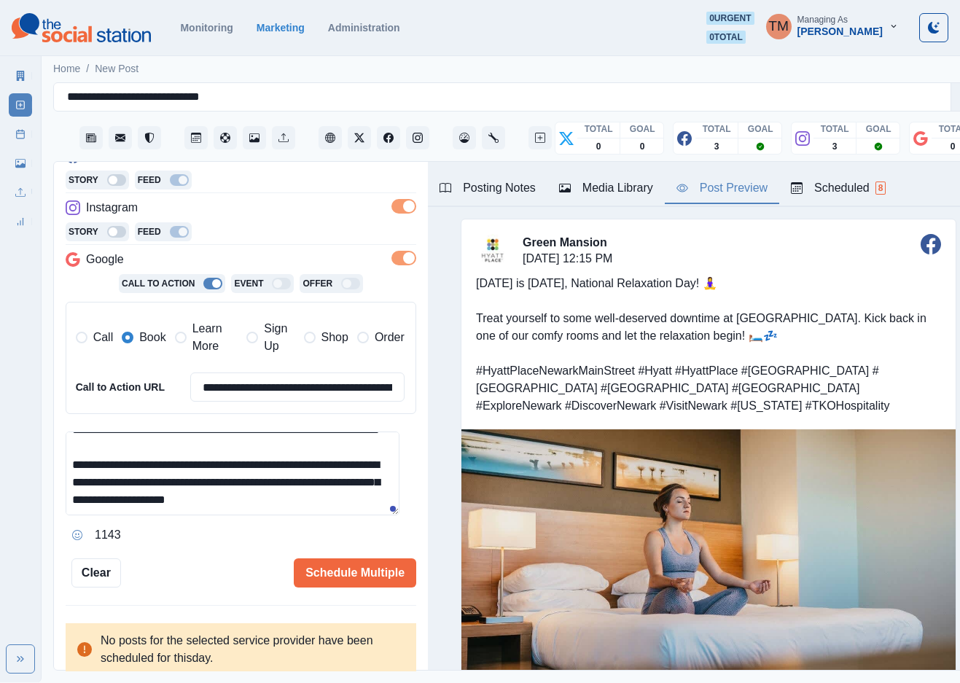
click at [392, 260] on span at bounding box center [404, 258] width 25 height 15
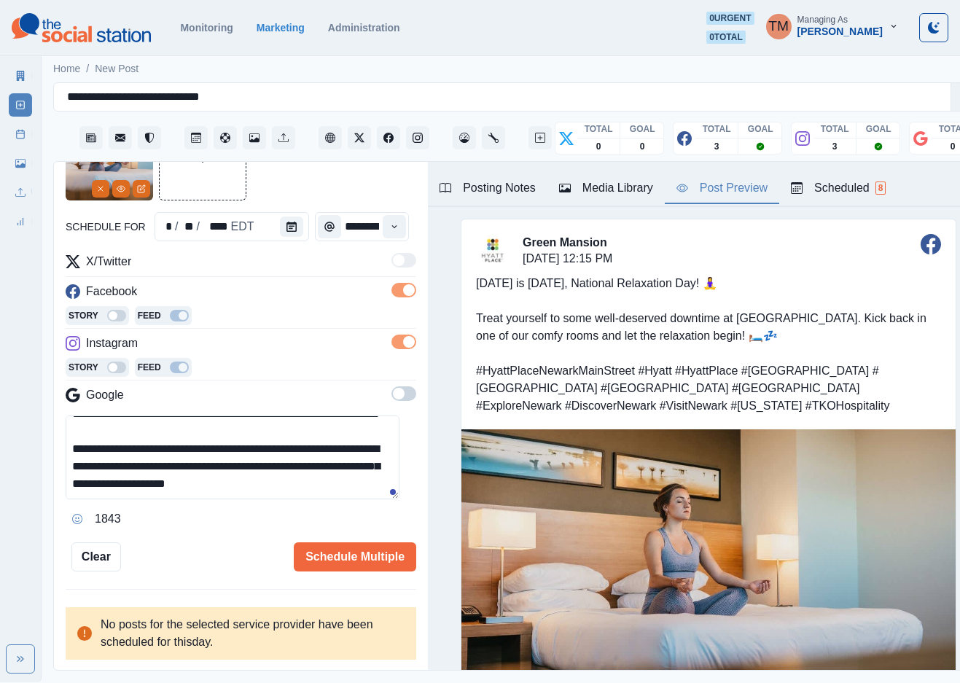
scroll to position [85, 0]
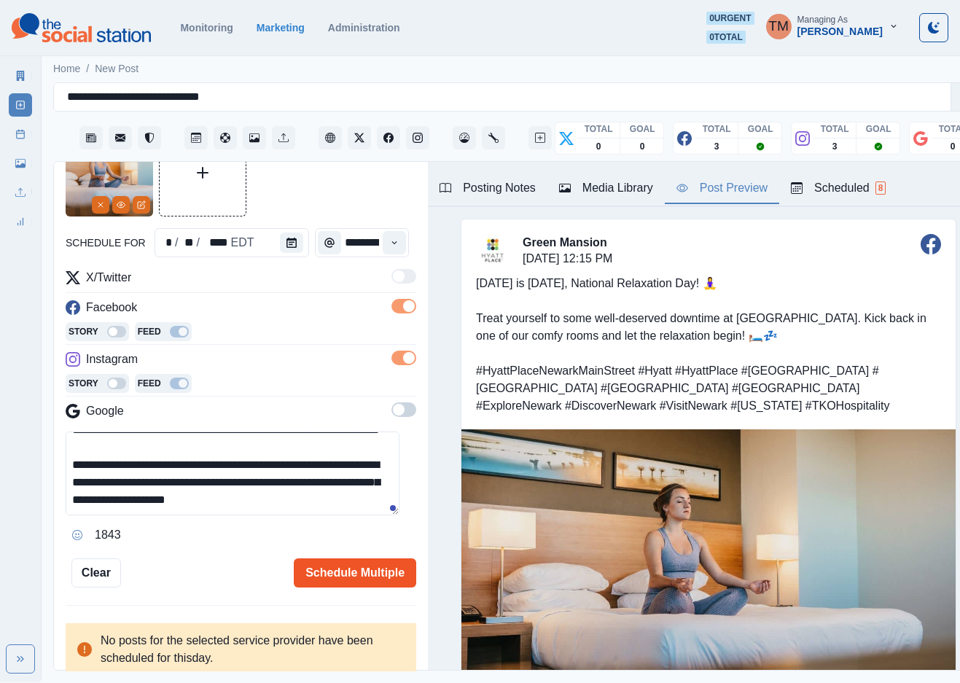
click at [350, 572] on button "Schedule Multiple" at bounding box center [355, 572] width 122 height 29
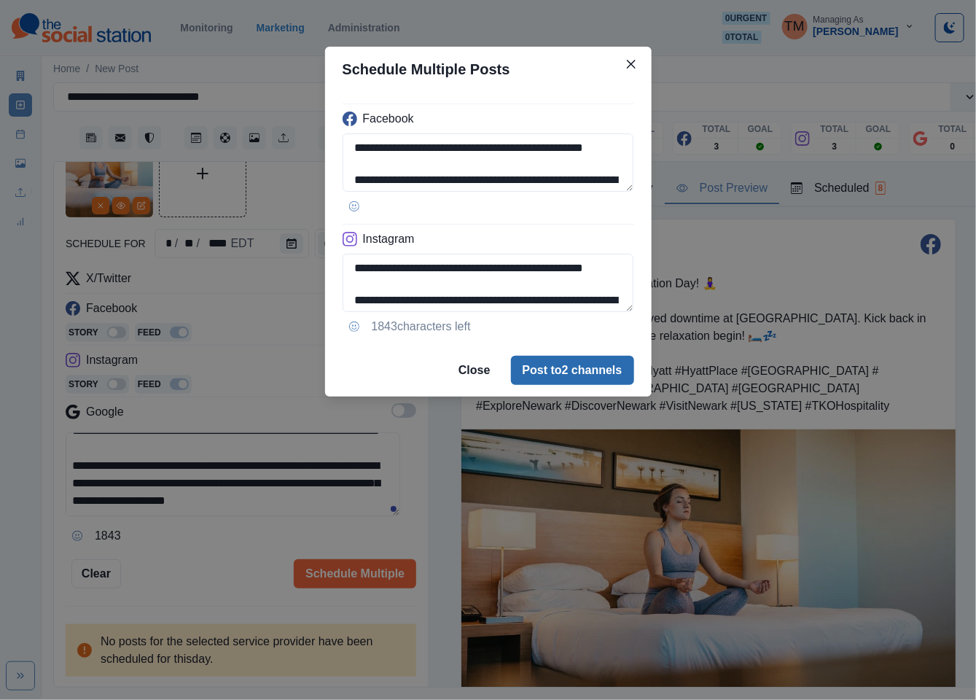
click at [593, 372] on button "Post to 2 channels" at bounding box center [572, 370] width 123 height 29
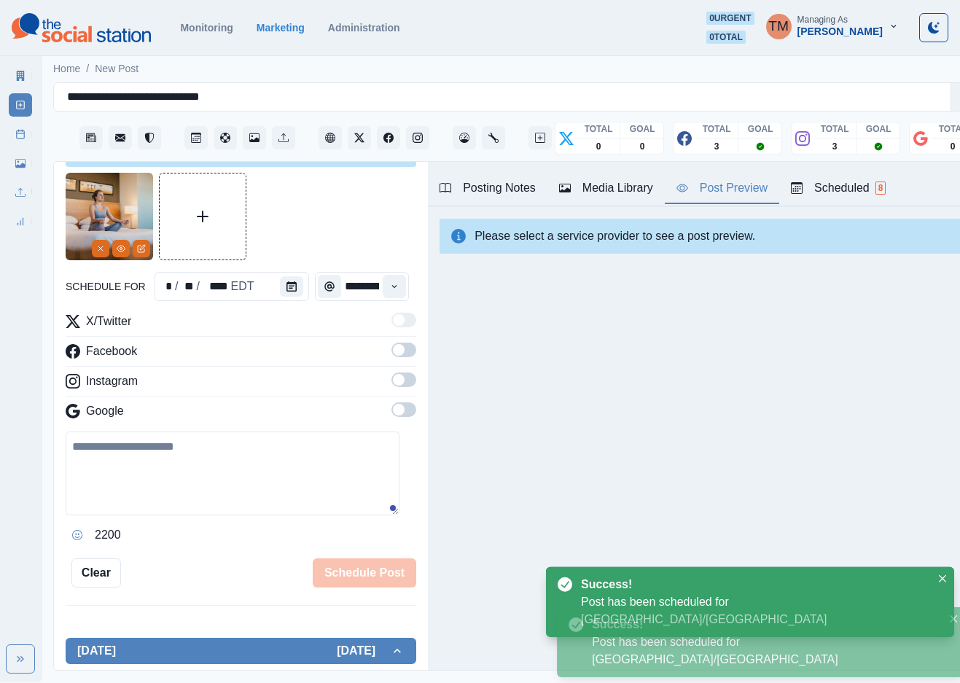
scroll to position [0, 0]
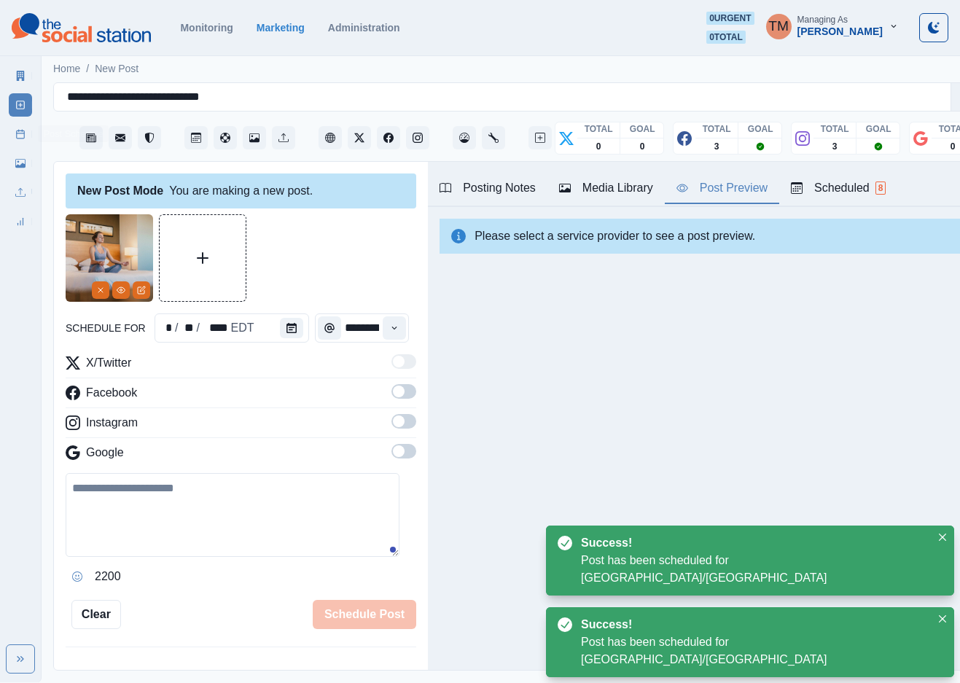
click at [17, 134] on icon at bounding box center [20, 134] width 10 height 10
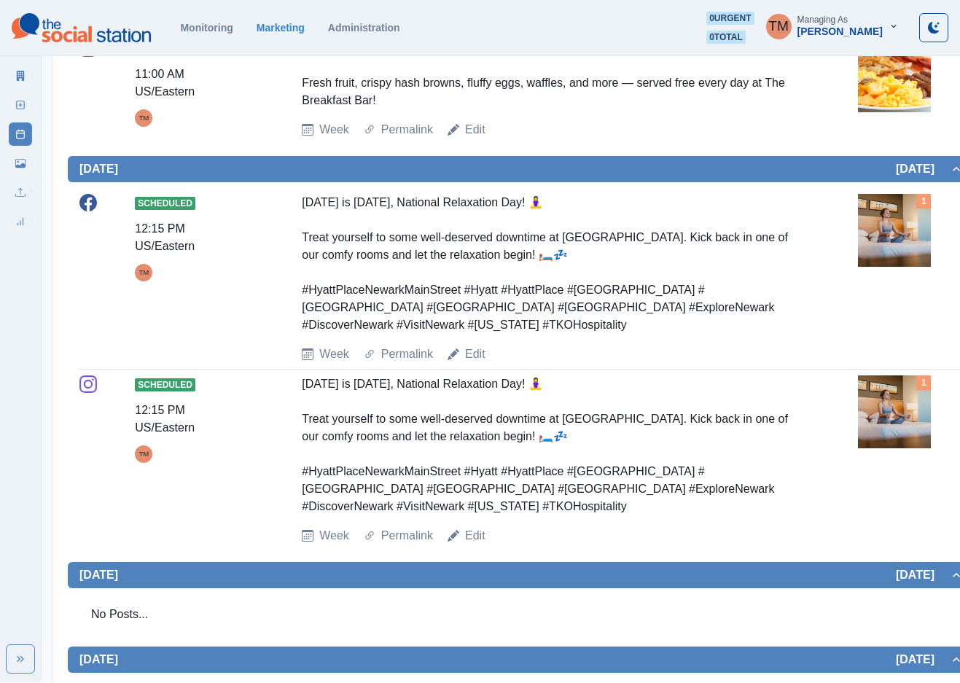
scroll to position [1296, 0]
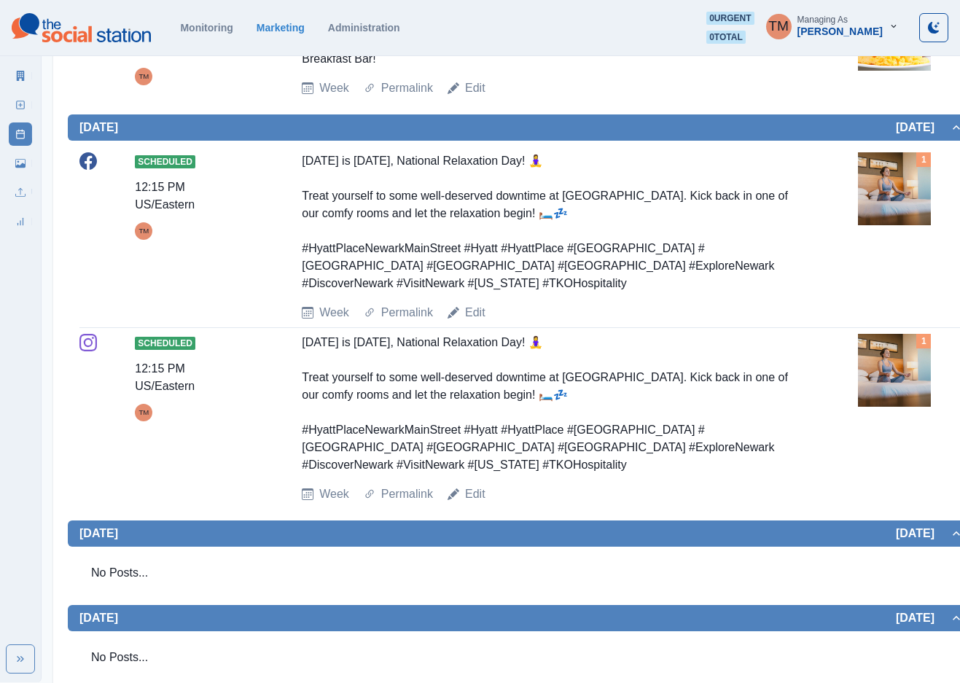
click at [453, 192] on div "Today is August 15th, National Relaxation Day! 🧘‍♀️ Treat yourself to some well…" at bounding box center [549, 222] width 495 height 140
drag, startPoint x: 416, startPoint y: 160, endPoint x: 536, endPoint y: 165, distance: 120.4
click at [536, 165] on div "Today is August 15th, National Relaxation Day! 🧘‍♀️ Treat yourself to some well…" at bounding box center [549, 222] width 495 height 140
copy div "National Relaxation Day"
drag, startPoint x: 394, startPoint y: 176, endPoint x: 340, endPoint y: 176, distance: 54.7
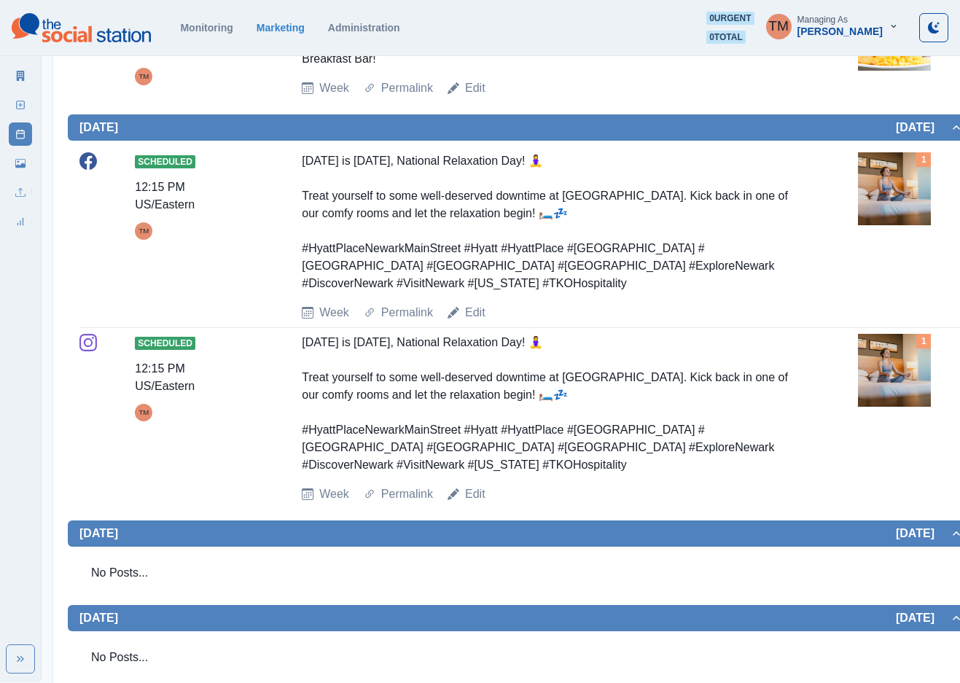
click at [394, 176] on div "Today is August 15th, National Relaxation Day! 🧘‍♀️ Treat yourself to some well…" at bounding box center [549, 222] width 495 height 140
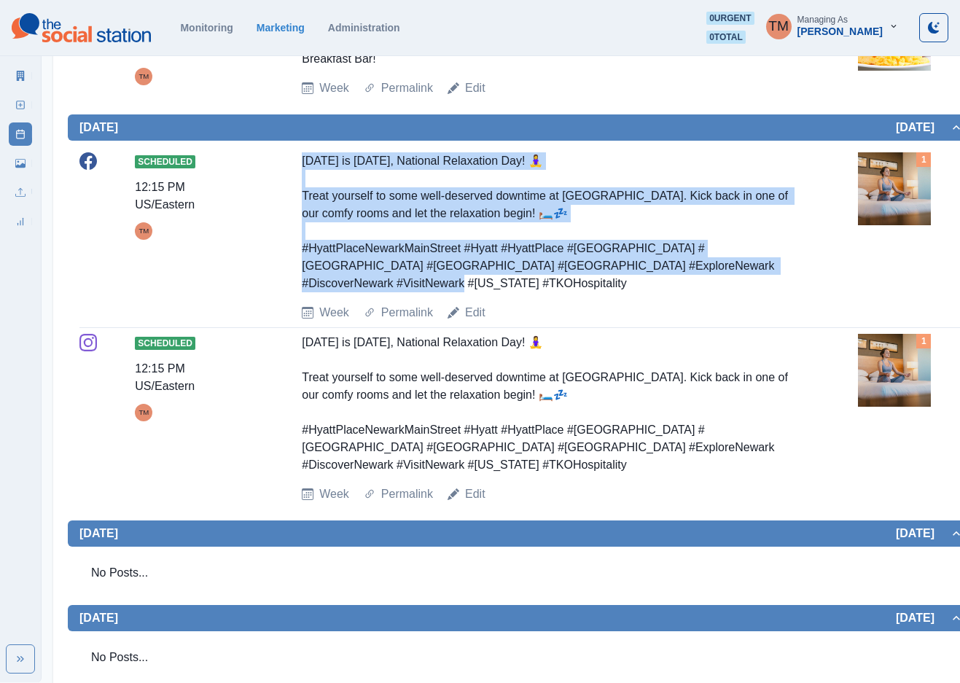
drag, startPoint x: 294, startPoint y: 162, endPoint x: 787, endPoint y: 271, distance: 505.5
click at [782, 268] on div "Scheduled 12:15 PM US/Eastern TM Today is August 15th, National Relaxation Day!…" at bounding box center [521, 236] width 884 height 169
copy div "Today is August 15th, National Relaxation Day! 🧘‍♀️ Treat yourself to some well…"
click at [20, 77] on icon at bounding box center [21, 76] width 8 height 10
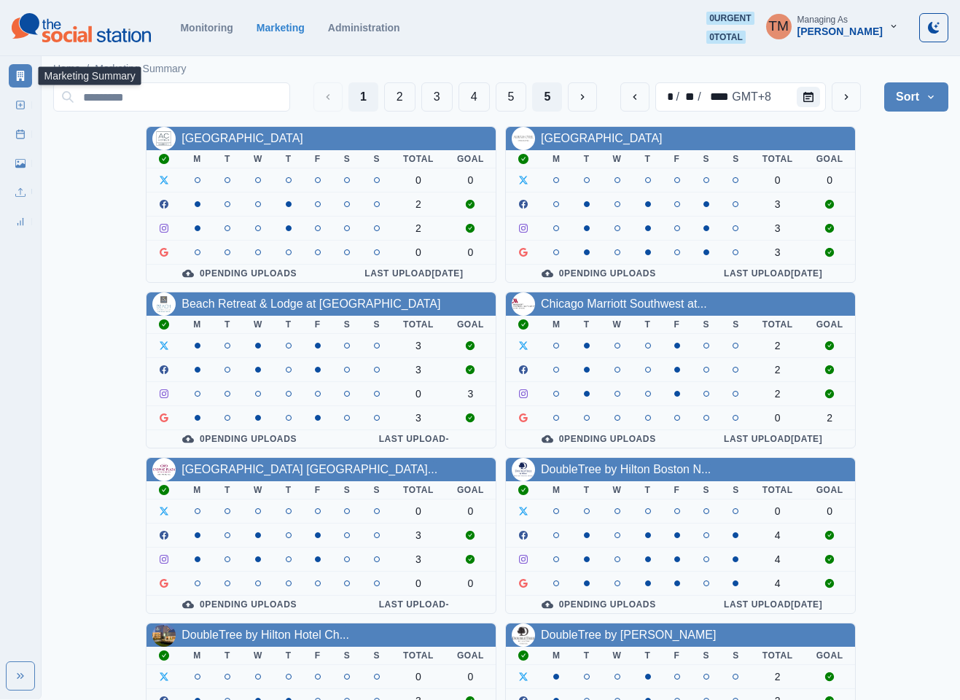
click at [545, 101] on button "5" at bounding box center [547, 96] width 30 height 29
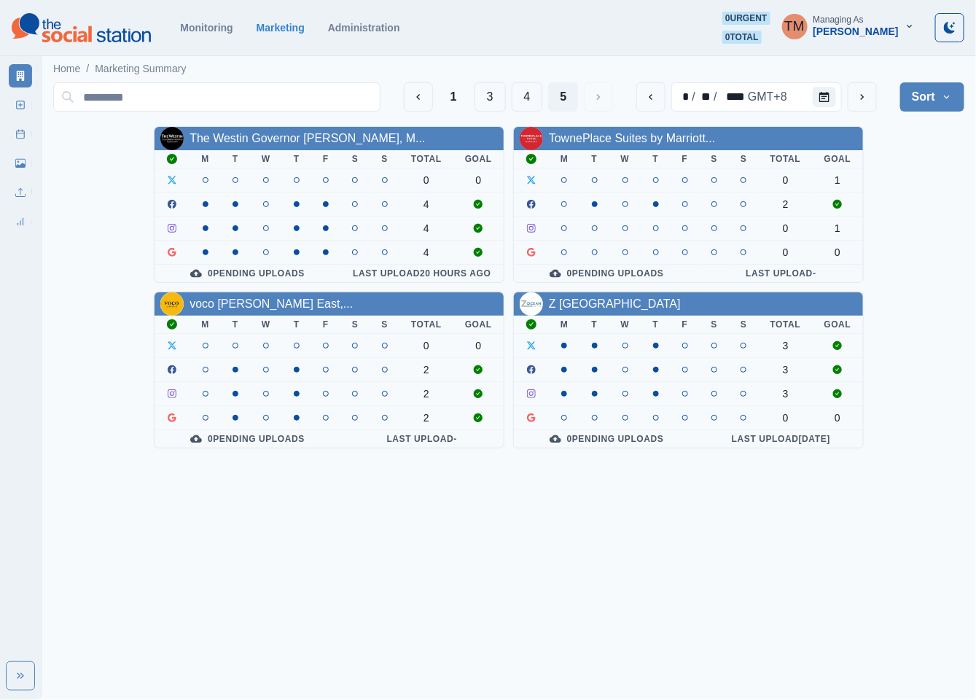
click at [597, 310] on link "Z Ocean Hotel South Beach" at bounding box center [615, 303] width 132 height 12
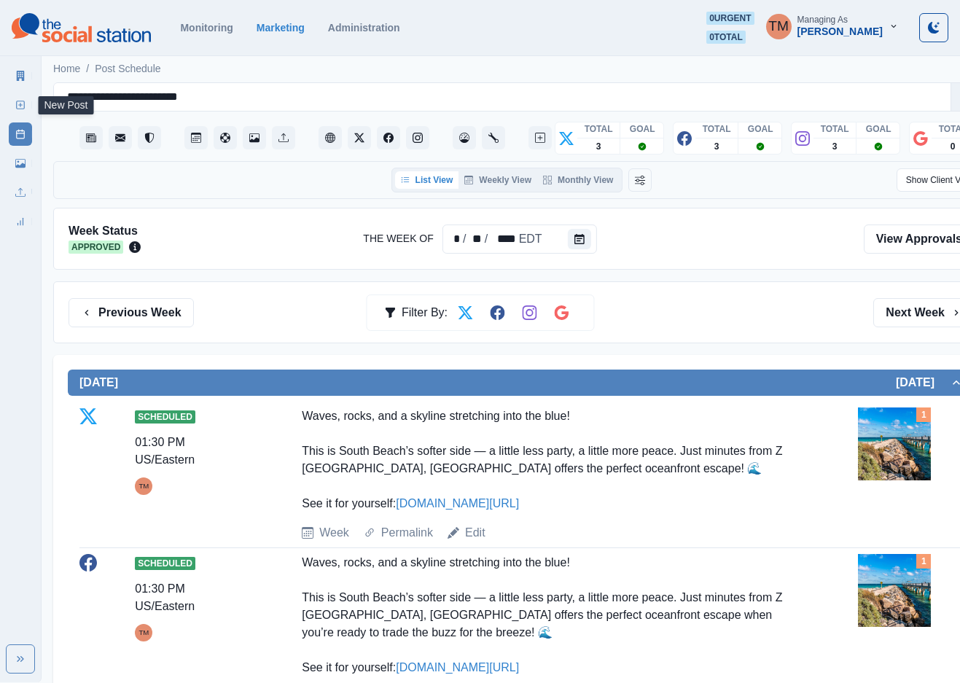
click at [14, 99] on link "New Post" at bounding box center [20, 104] width 23 height 23
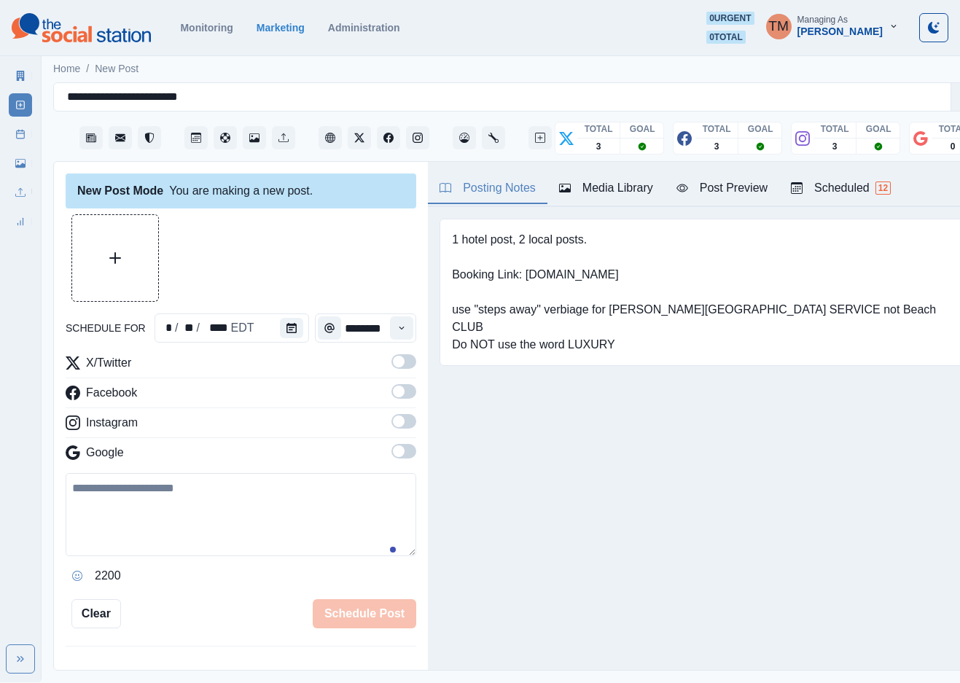
click at [132, 514] on textarea at bounding box center [241, 514] width 351 height 83
paste textarea "**********"
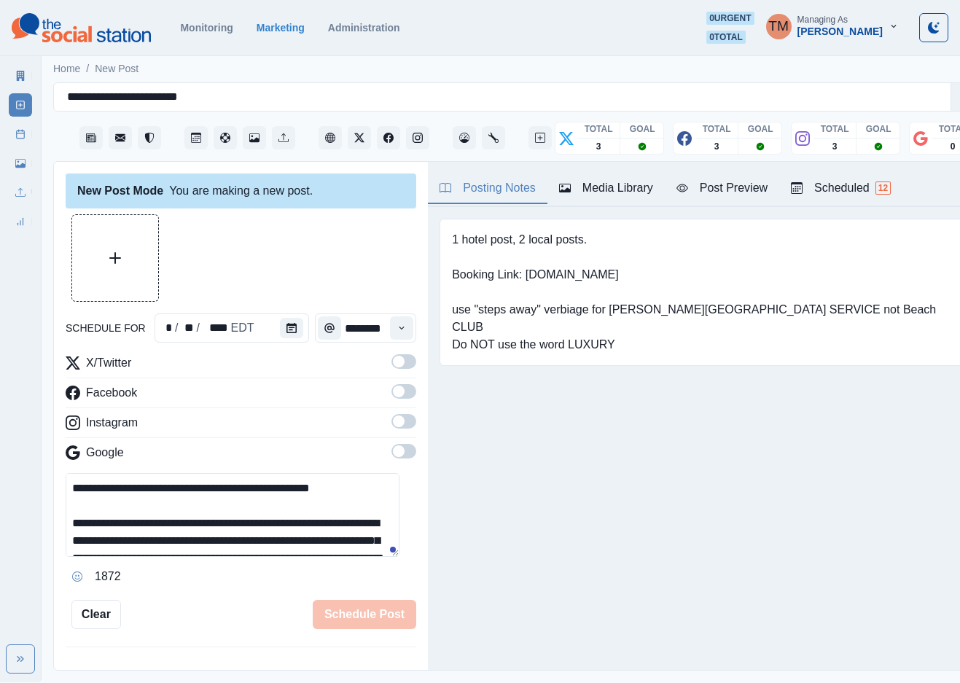
scroll to position [82, 0]
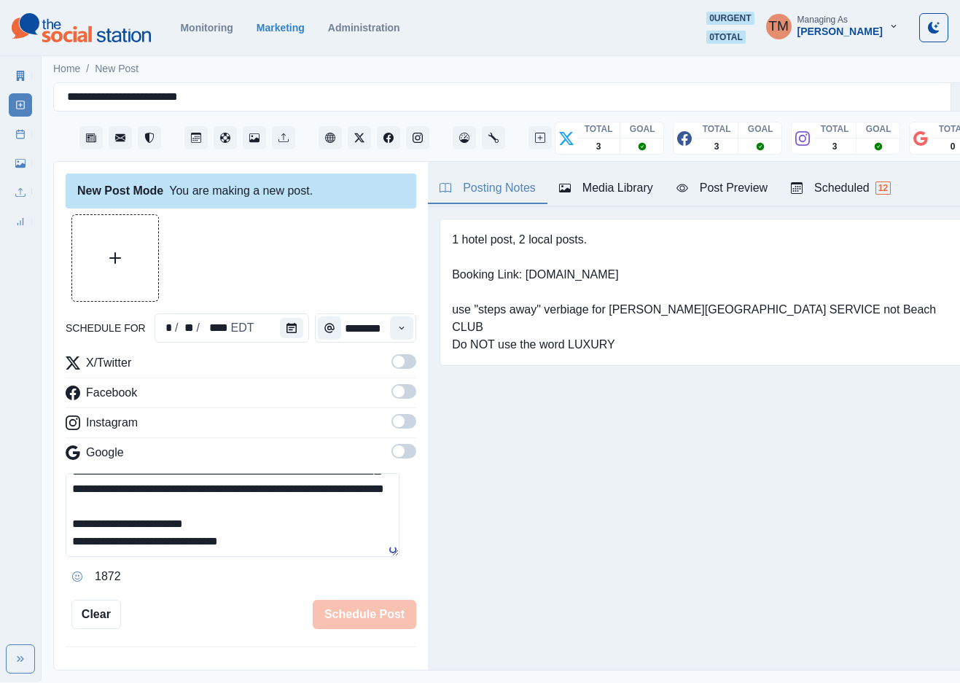
type textarea "**********"
click at [394, 359] on span at bounding box center [404, 361] width 25 height 15
click at [392, 396] on span at bounding box center [404, 391] width 25 height 15
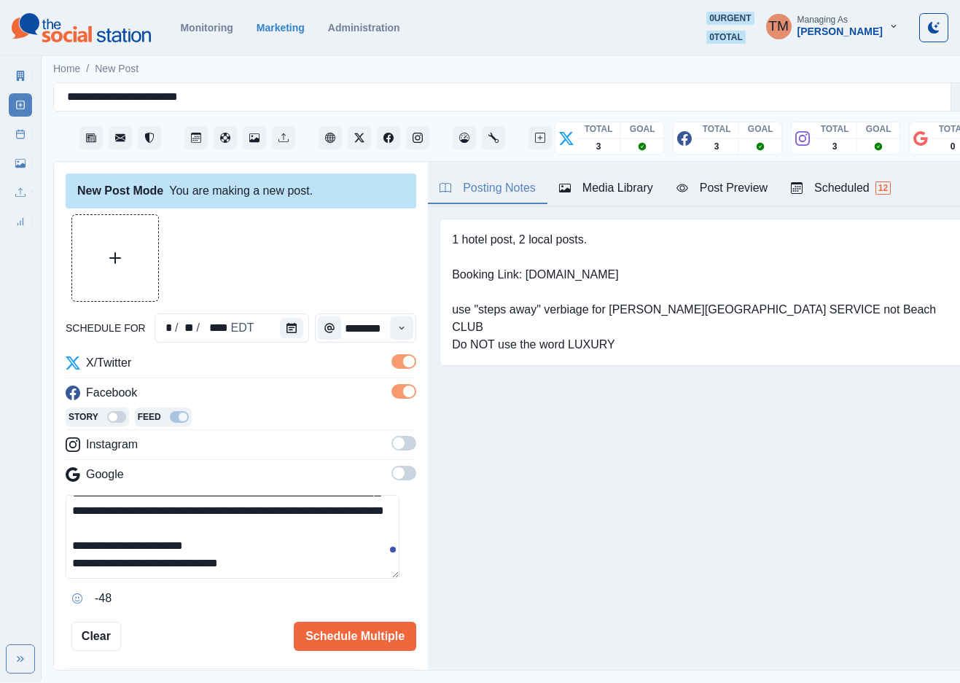
click at [392, 444] on span at bounding box center [404, 443] width 25 height 15
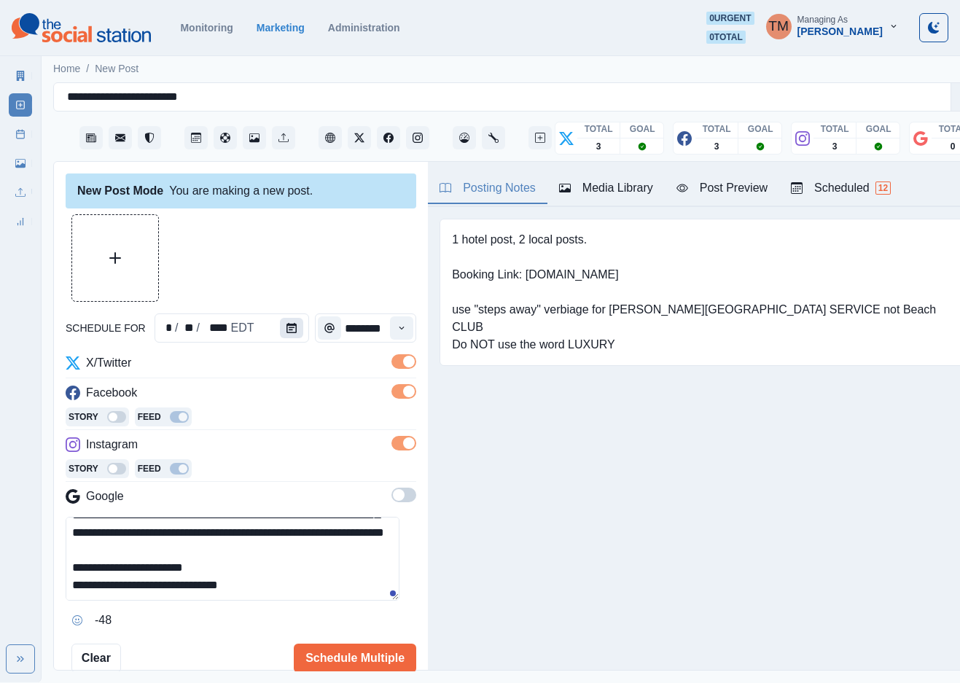
click at [287, 327] on icon "Calendar" at bounding box center [292, 328] width 10 height 10
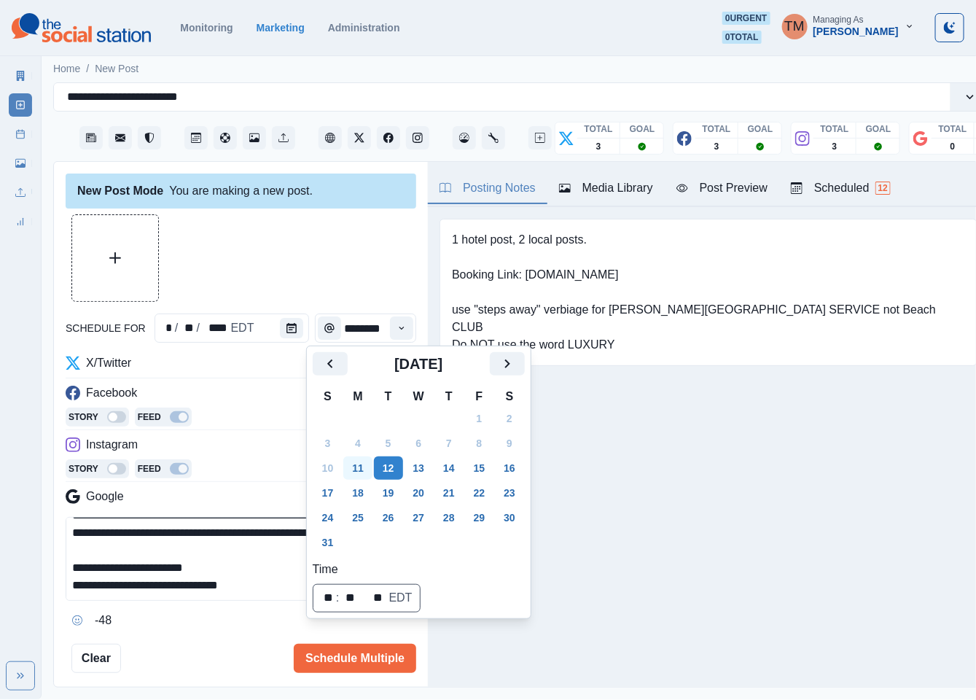
click at [357, 457] on button "11" at bounding box center [357, 467] width 29 height 23
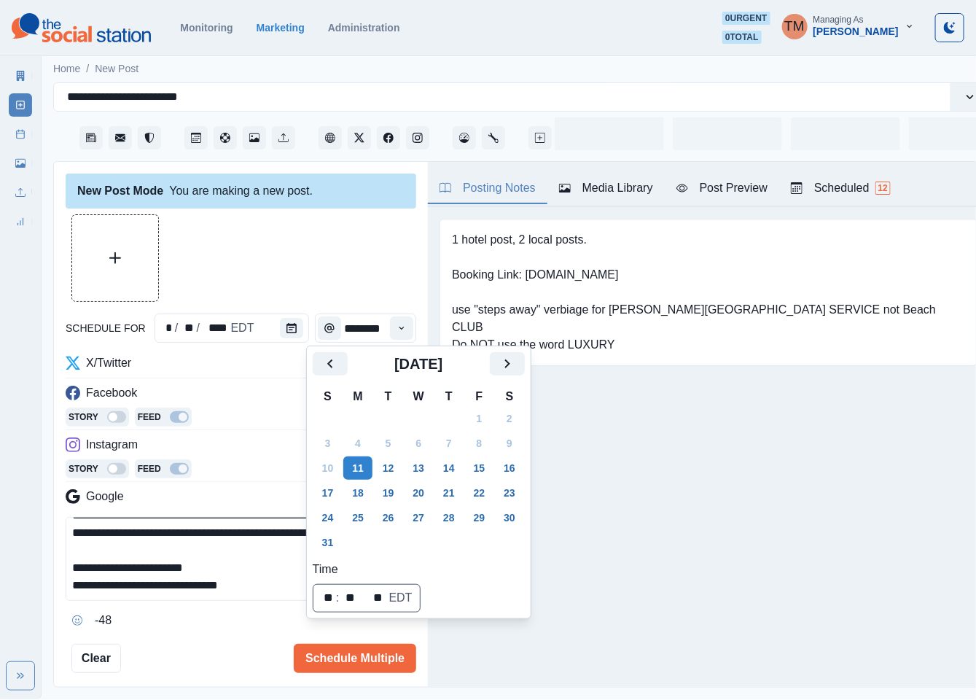
click at [287, 230] on div at bounding box center [241, 257] width 351 height 87
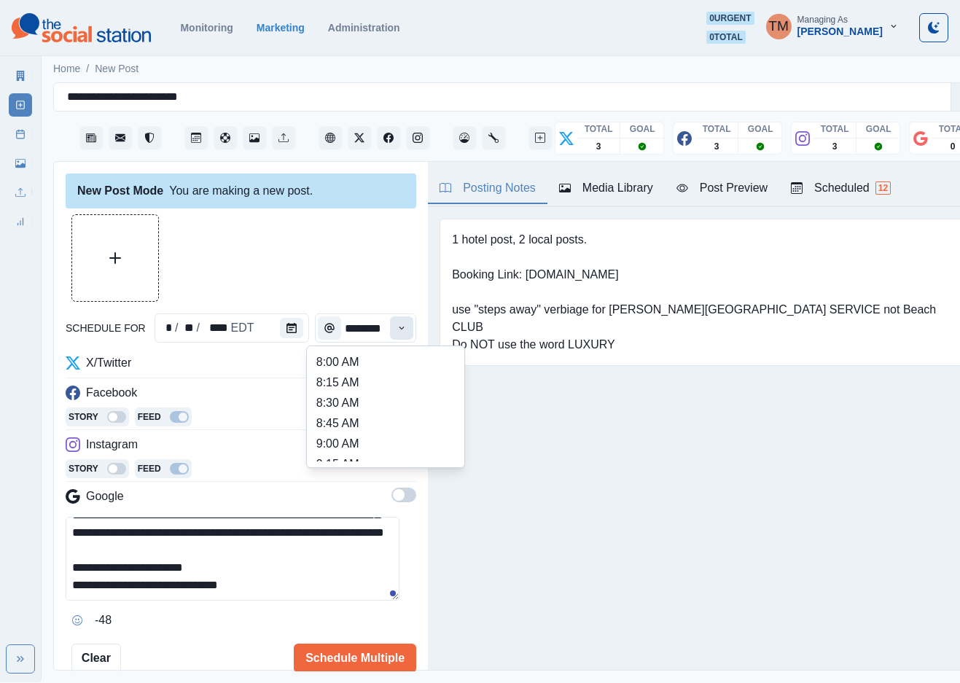
click at [400, 329] on icon "Time" at bounding box center [402, 328] width 5 height 3
click at [377, 387] on li "3:00 PM" at bounding box center [386, 387] width 146 height 20
type input "*******"
click at [330, 276] on div at bounding box center [241, 257] width 351 height 87
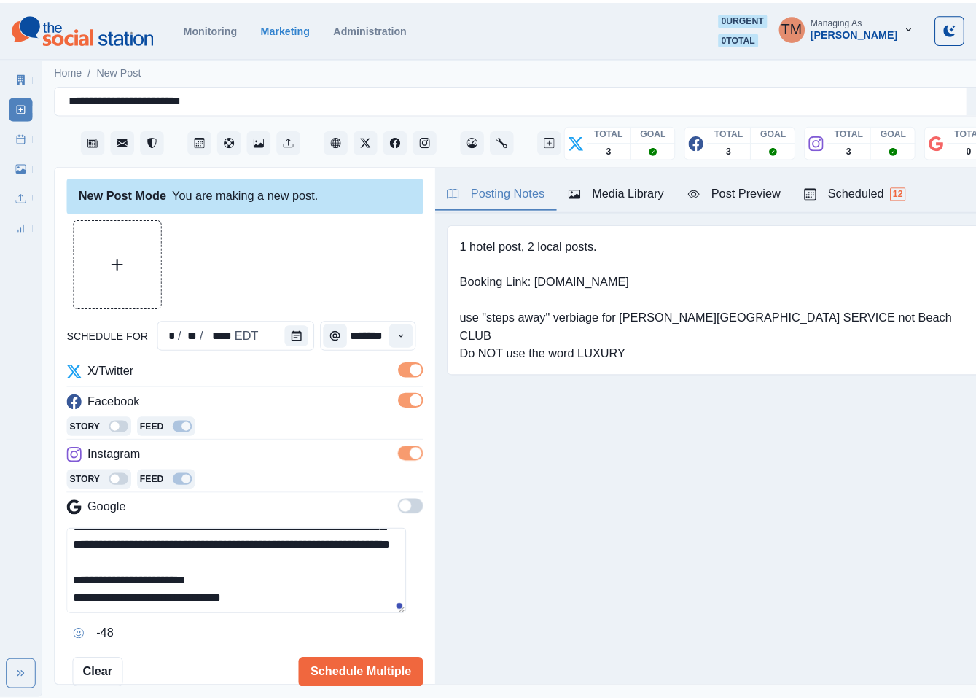
scroll to position [0, 0]
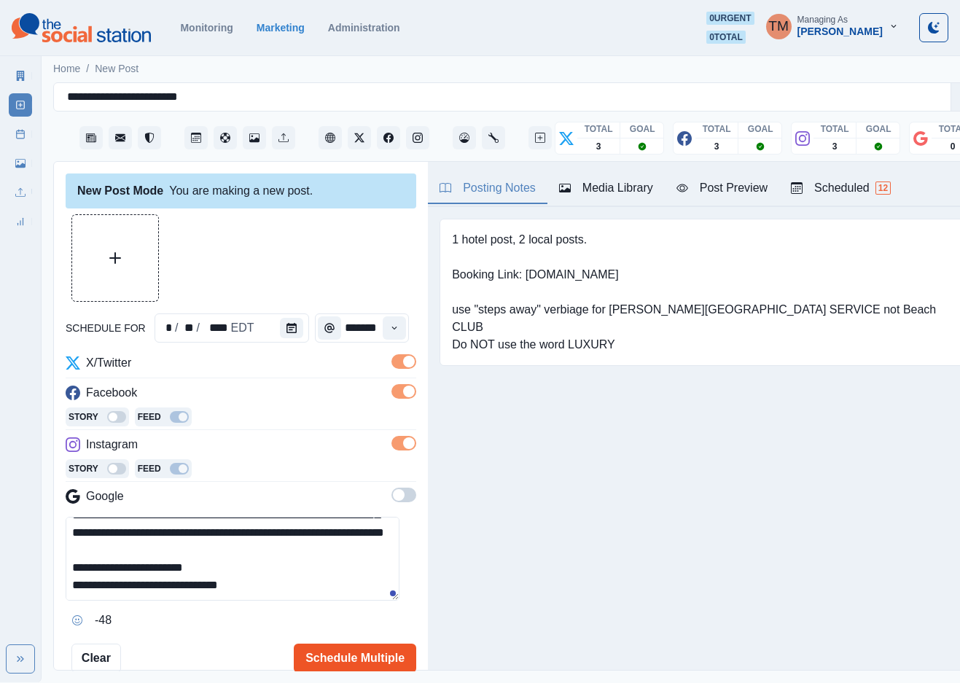
click at [332, 658] on button "Schedule Multiple" at bounding box center [355, 658] width 122 height 29
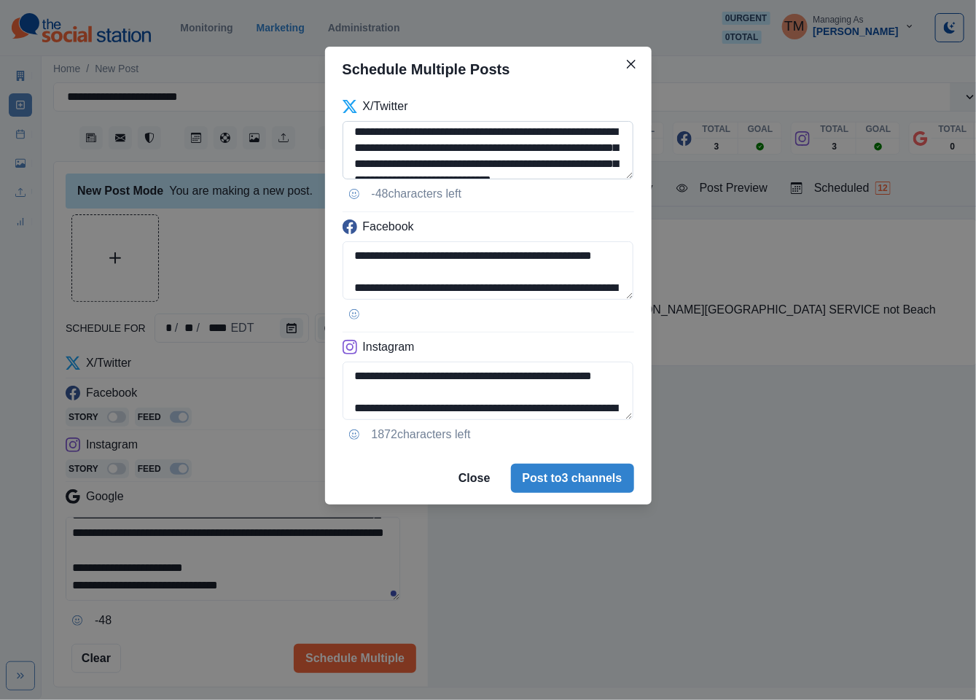
scroll to position [44, 0]
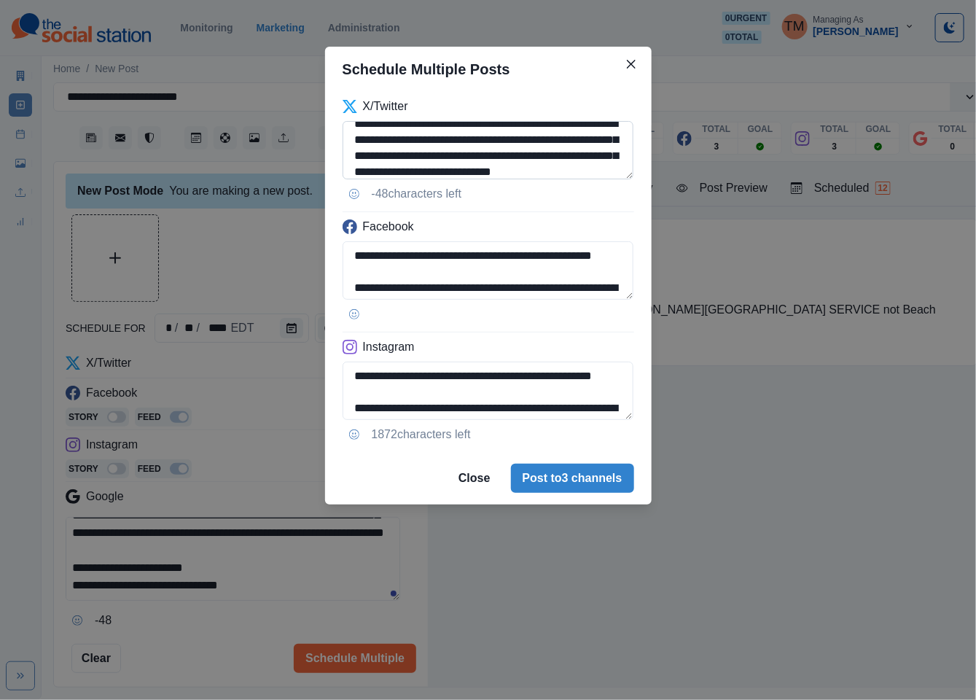
click at [510, 136] on textarea "**********" at bounding box center [489, 150] width 292 height 58
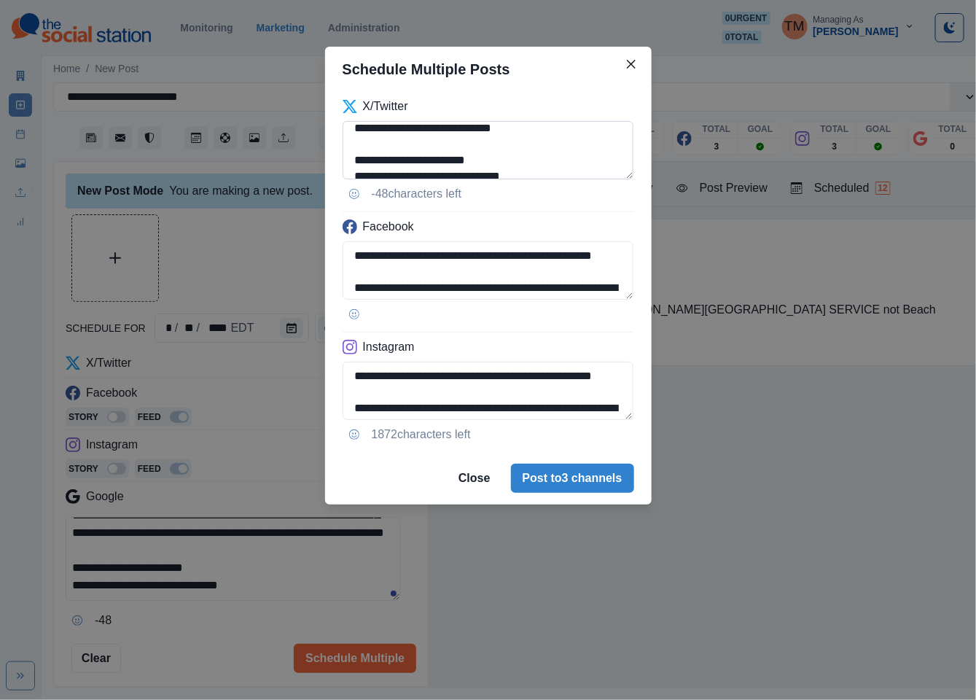
click at [521, 147] on textarea "**********" at bounding box center [489, 150] width 292 height 58
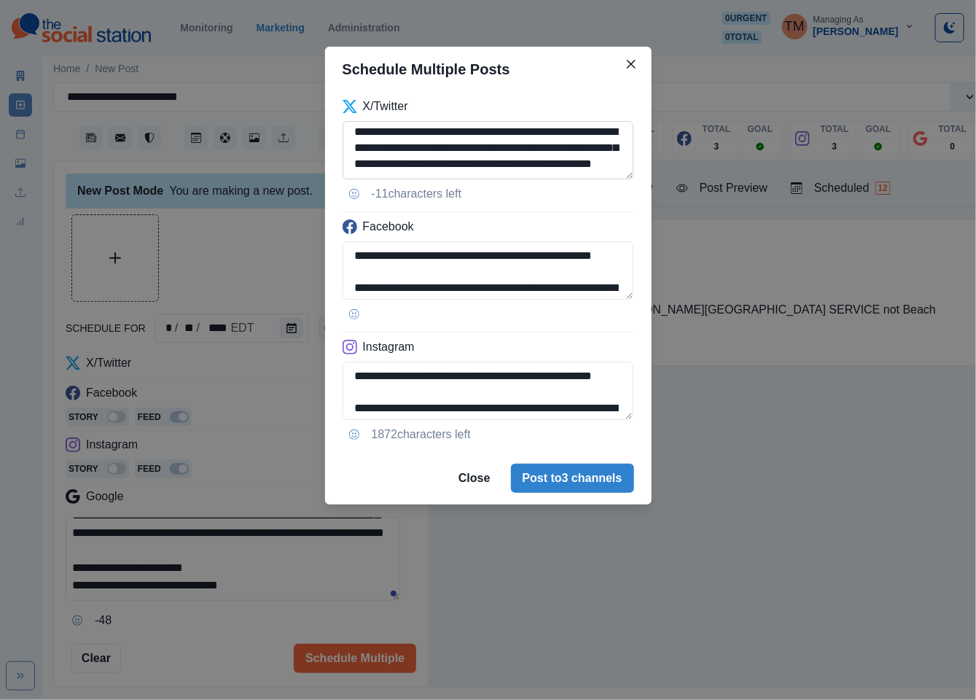
scroll to position [44, 0]
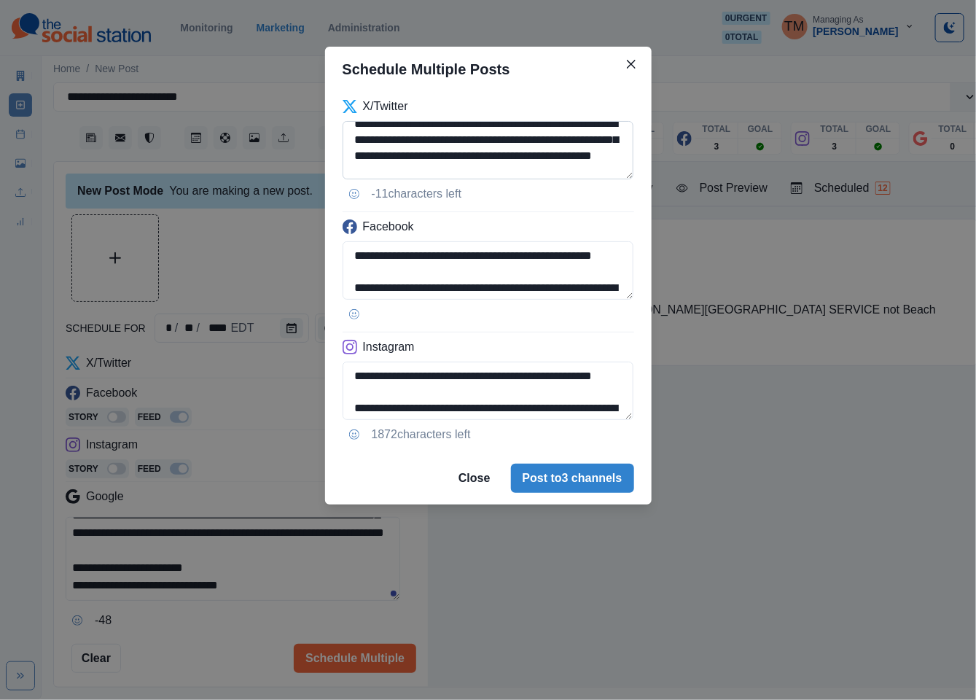
click at [523, 140] on textarea "**********" at bounding box center [489, 150] width 292 height 58
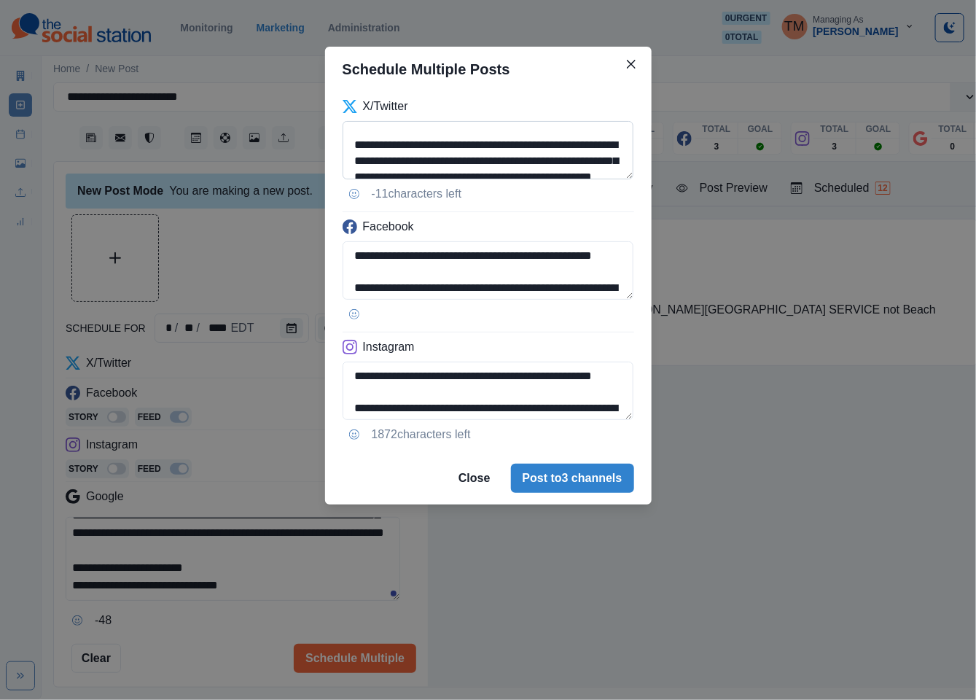
drag, startPoint x: 526, startPoint y: 140, endPoint x: 569, endPoint y: 138, distance: 43.8
click at [569, 138] on textarea "**********" at bounding box center [489, 150] width 292 height 58
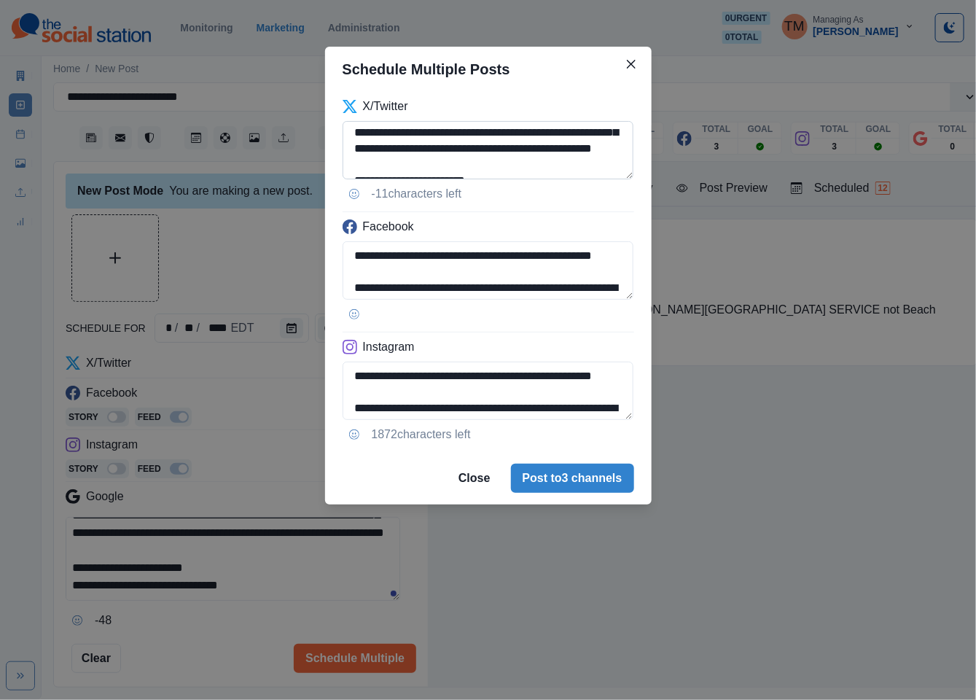
scroll to position [53, 0]
drag, startPoint x: 526, startPoint y: 134, endPoint x: 536, endPoint y: 136, distance: 10.4
click at [527, 134] on textarea "**********" at bounding box center [489, 150] width 292 height 58
click at [558, 138] on textarea "**********" at bounding box center [489, 150] width 292 height 58
click at [528, 130] on textarea "**********" at bounding box center [489, 150] width 292 height 58
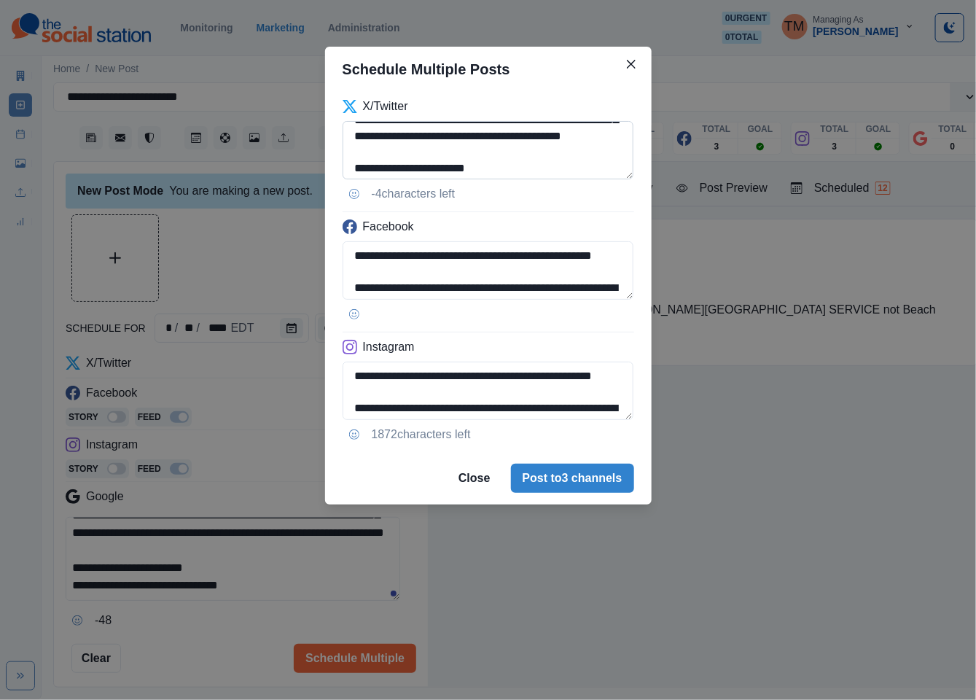
scroll to position [51, 0]
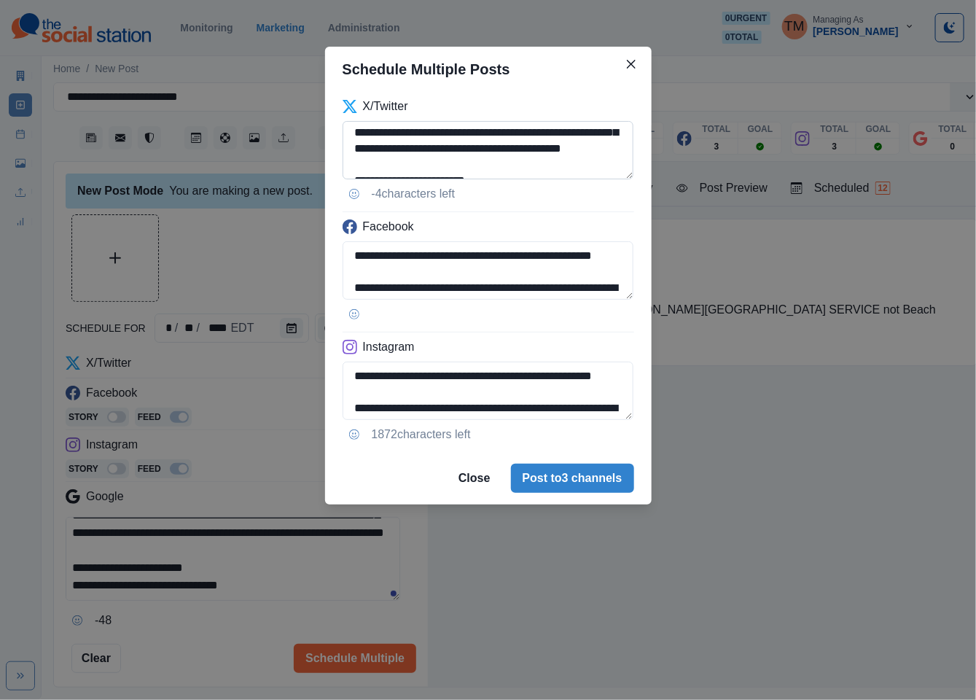
drag, startPoint x: 399, startPoint y: 164, endPoint x: 484, endPoint y: 175, distance: 86.0
click at [402, 164] on textarea "**********" at bounding box center [489, 150] width 292 height 58
click at [635, 155] on div "**********" at bounding box center [488, 272] width 327 height 360
click at [497, 166] on textarea "**********" at bounding box center [489, 150] width 292 height 58
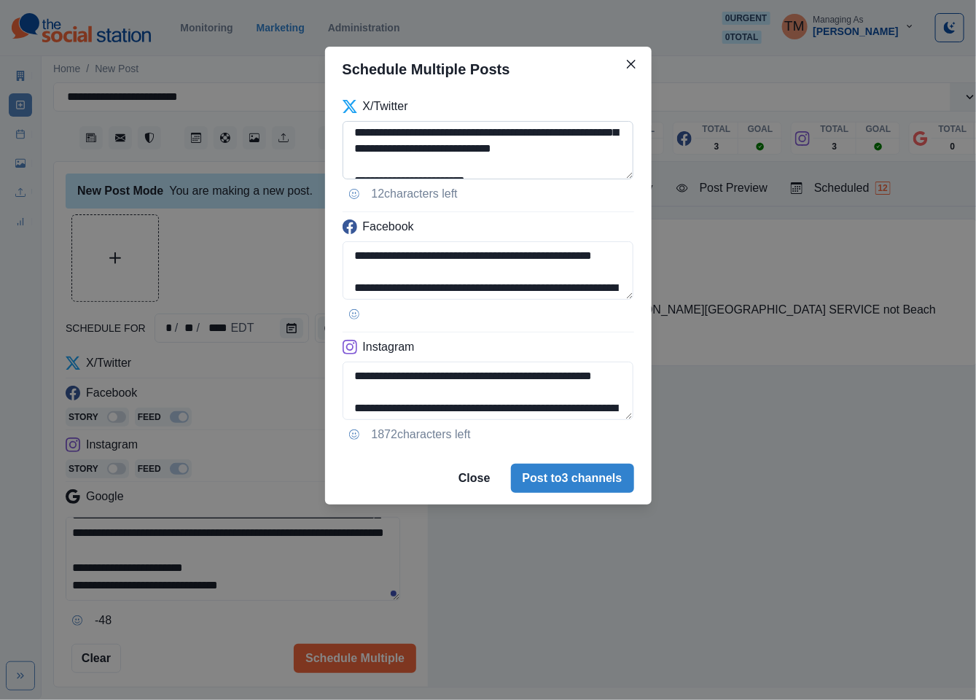
click at [611, 171] on textarea "**********" at bounding box center [489, 150] width 292 height 58
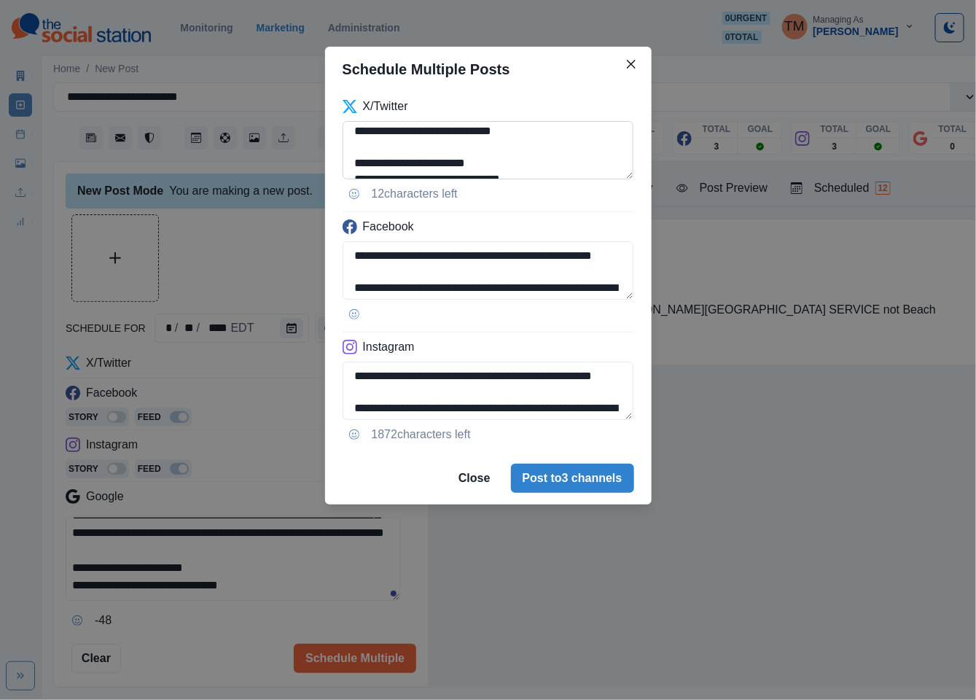
scroll to position [95, 0]
click at [593, 158] on textarea "**********" at bounding box center [489, 150] width 292 height 58
type textarea "**********"
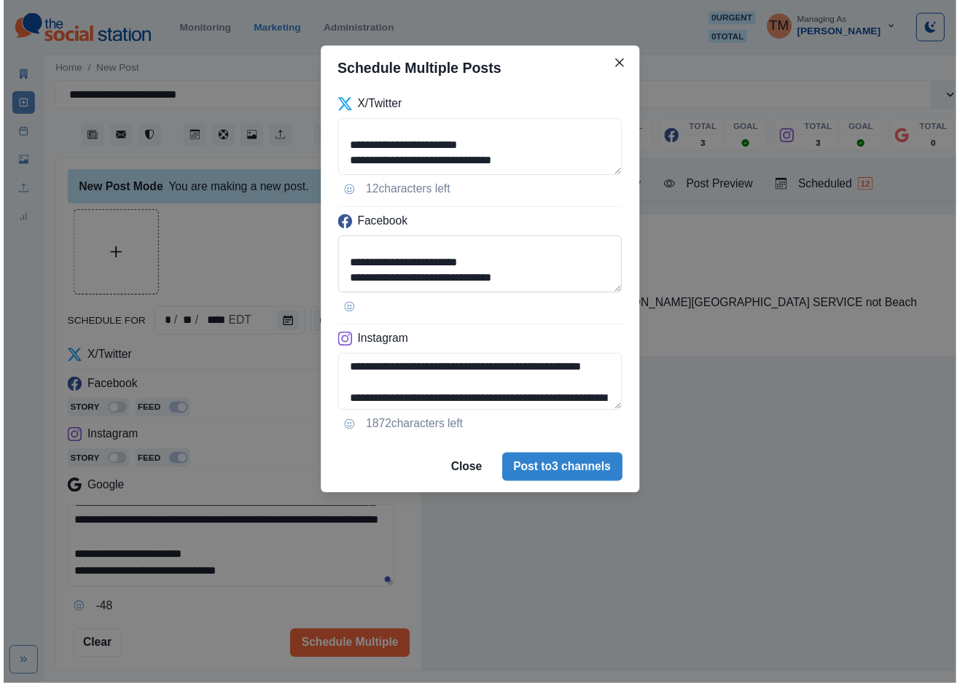
scroll to position [132, 0]
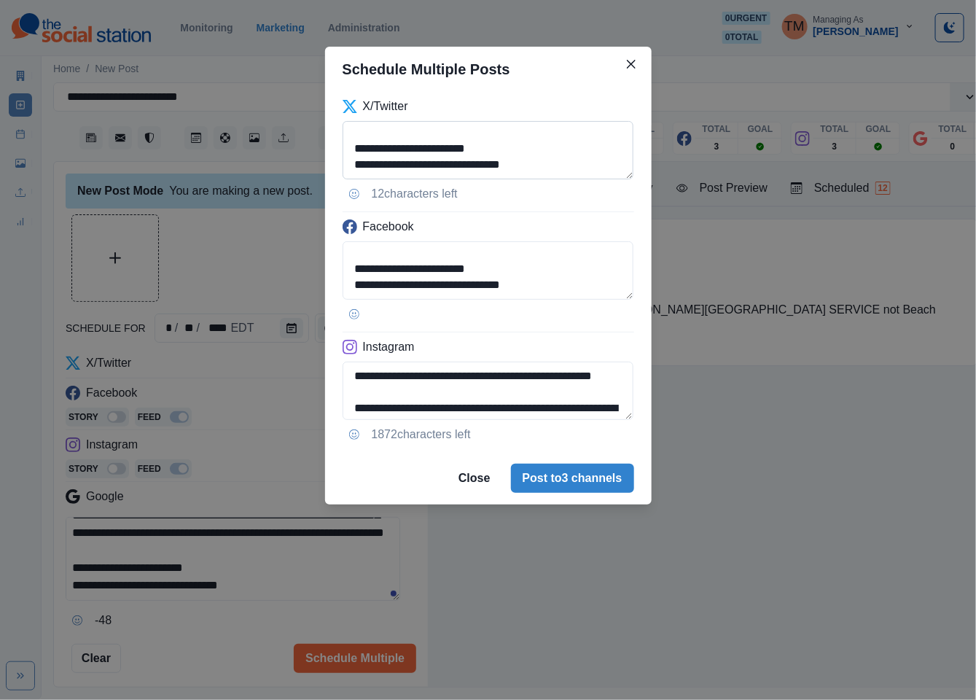
click at [431, 136] on textarea "**********" at bounding box center [489, 150] width 292 height 58
click at [282, 534] on div "**********" at bounding box center [488, 350] width 976 height 700
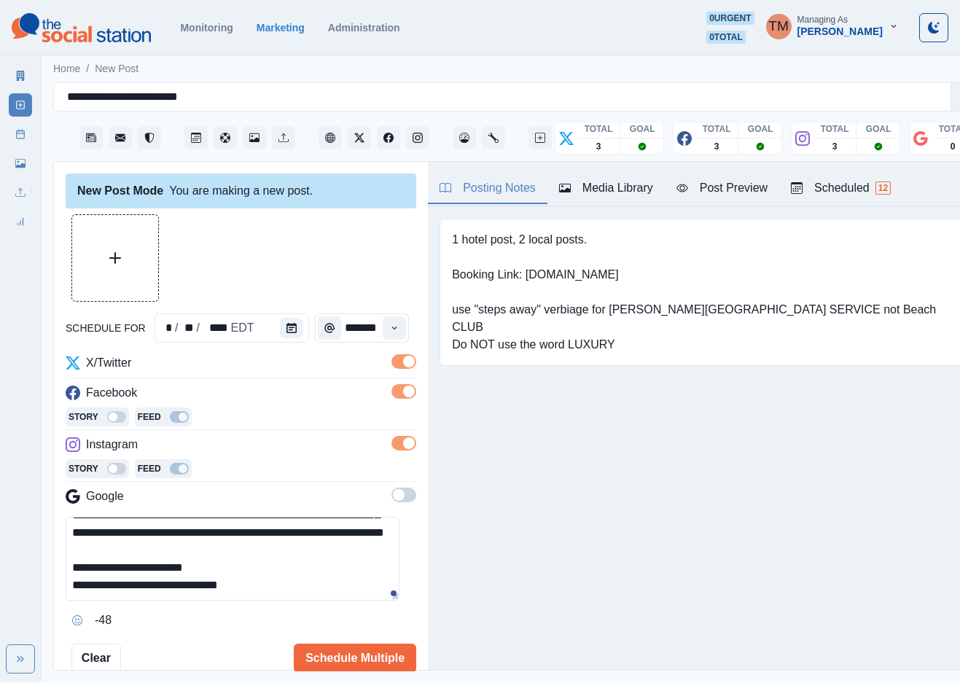
click at [332, 536] on textarea "**********" at bounding box center [233, 559] width 334 height 84
drag, startPoint x: 326, startPoint y: 577, endPoint x: 357, endPoint y: 564, distance: 33.3
click at [326, 575] on textarea "**********" at bounding box center [233, 559] width 334 height 84
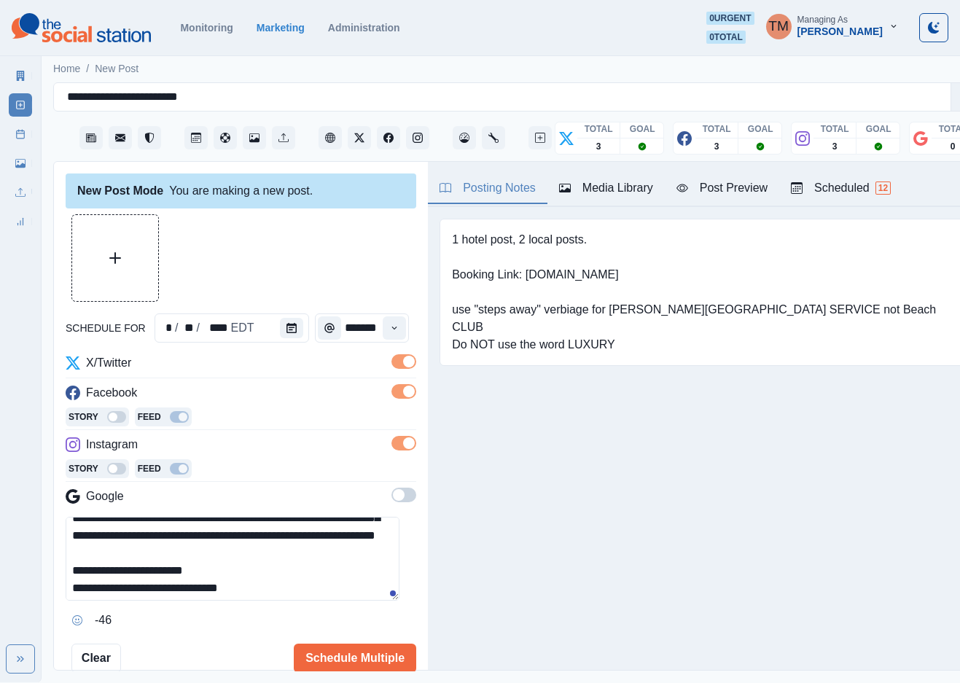
scroll to position [82, 0]
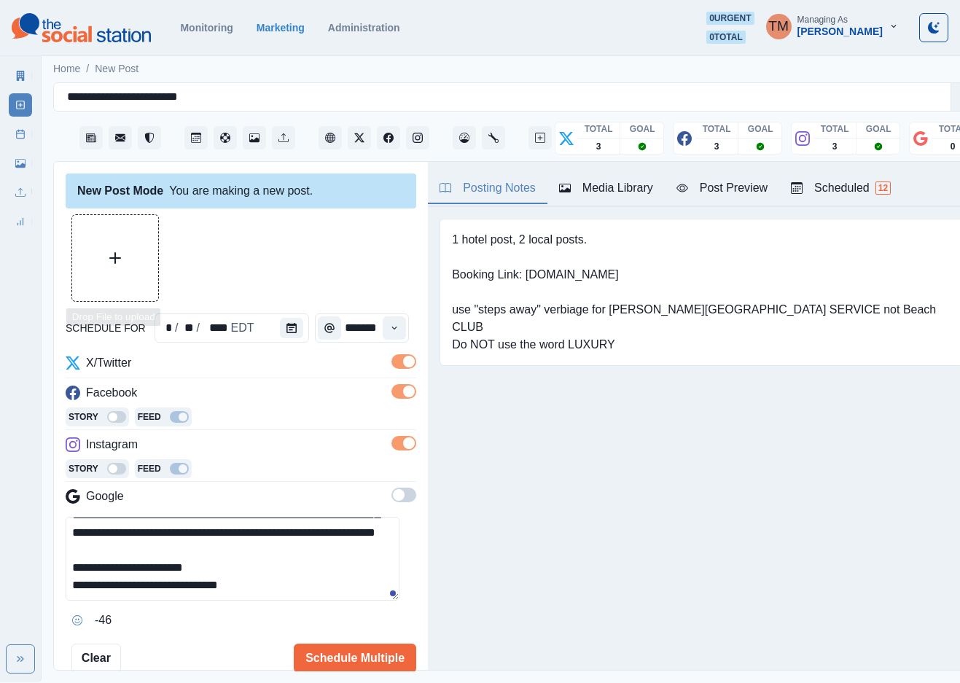
type textarea "**********"
click at [127, 252] on button "Upload Media" at bounding box center [115, 258] width 86 height 86
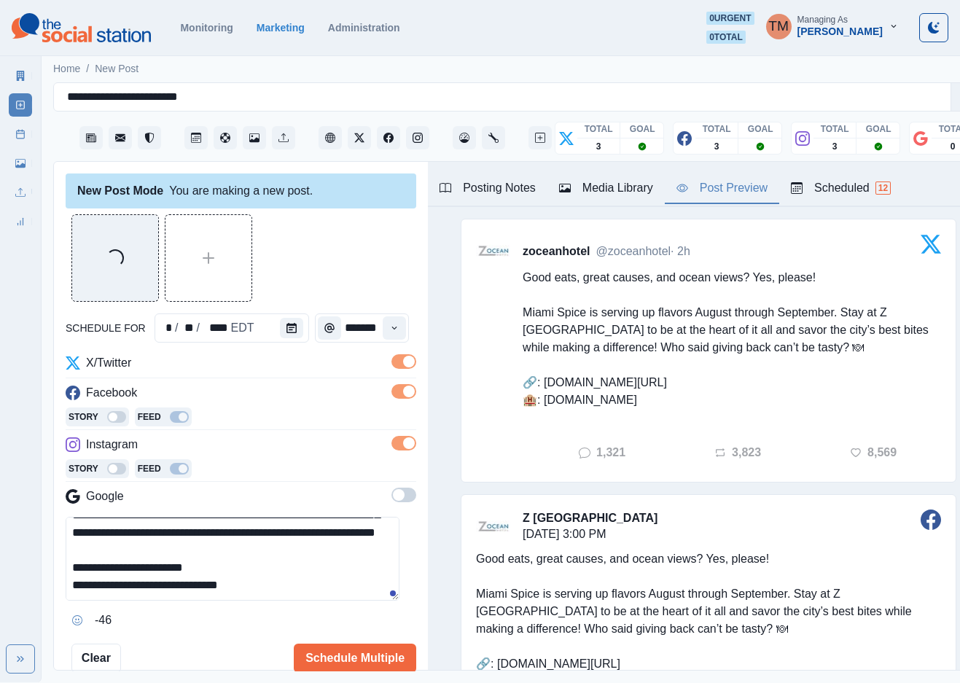
click at [755, 191] on div "Post Preview" at bounding box center [722, 187] width 91 height 17
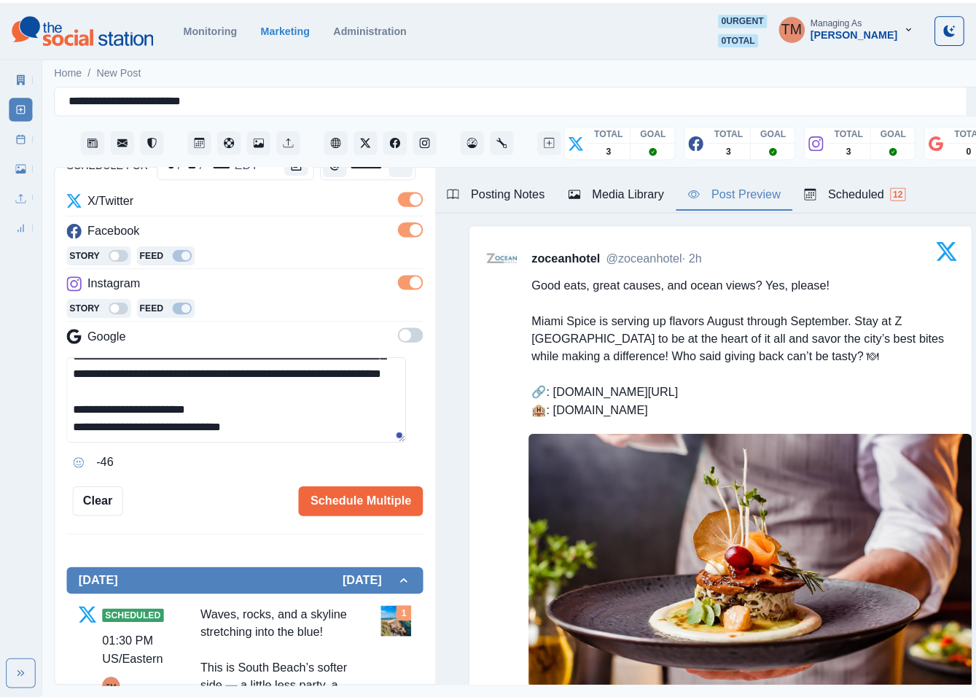
scroll to position [219, 0]
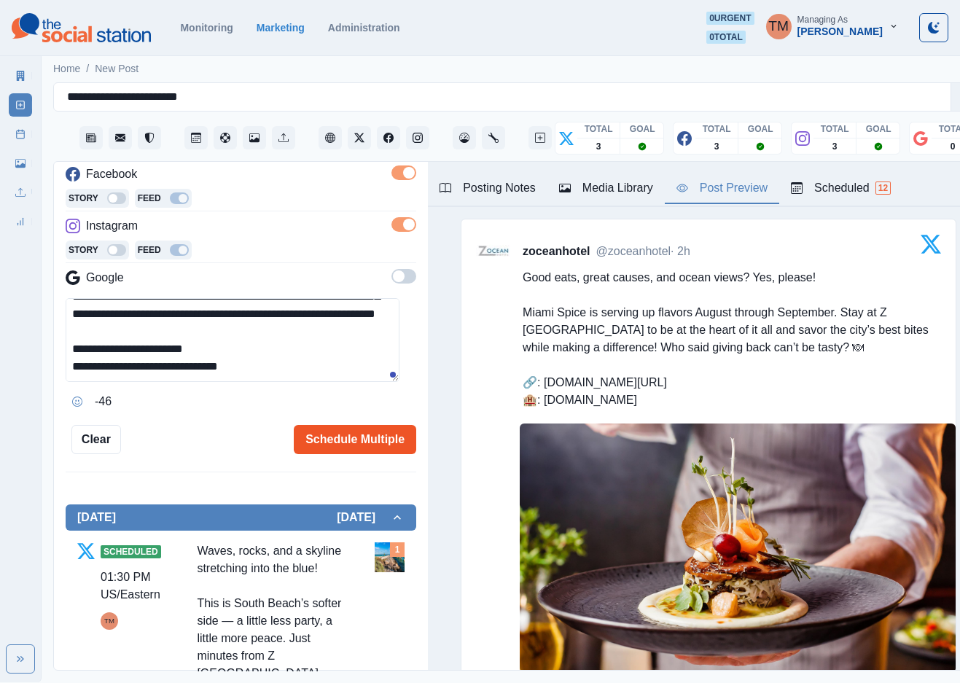
click at [348, 434] on button "Schedule Multiple" at bounding box center [355, 439] width 122 height 29
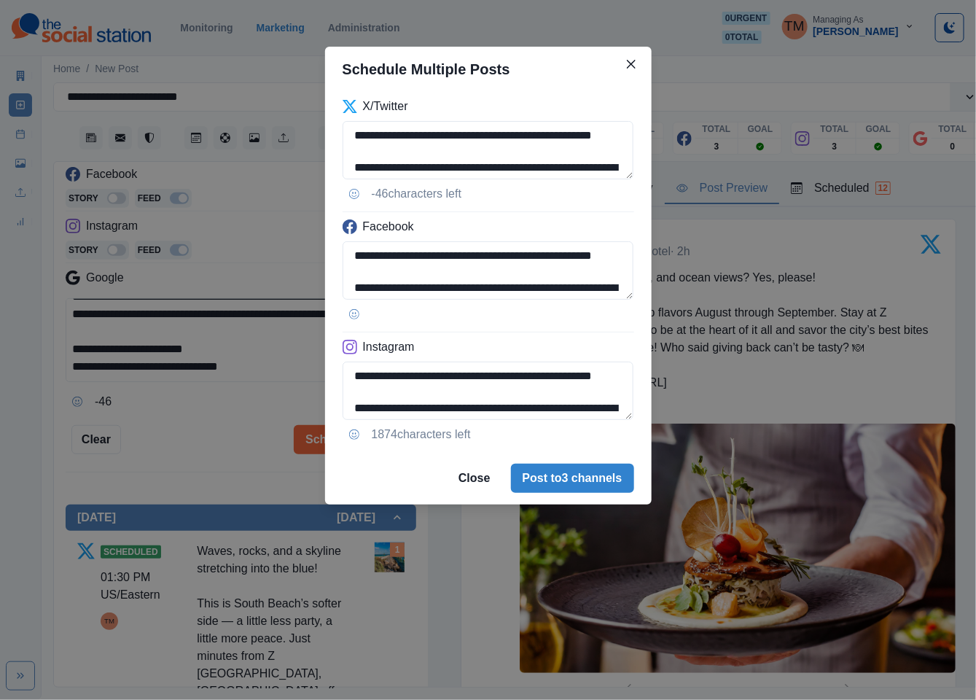
drag, startPoint x: 408, startPoint y: 155, endPoint x: 304, endPoint y: 138, distance: 105.0
click at [304, 138] on div "**********" at bounding box center [488, 350] width 976 height 700
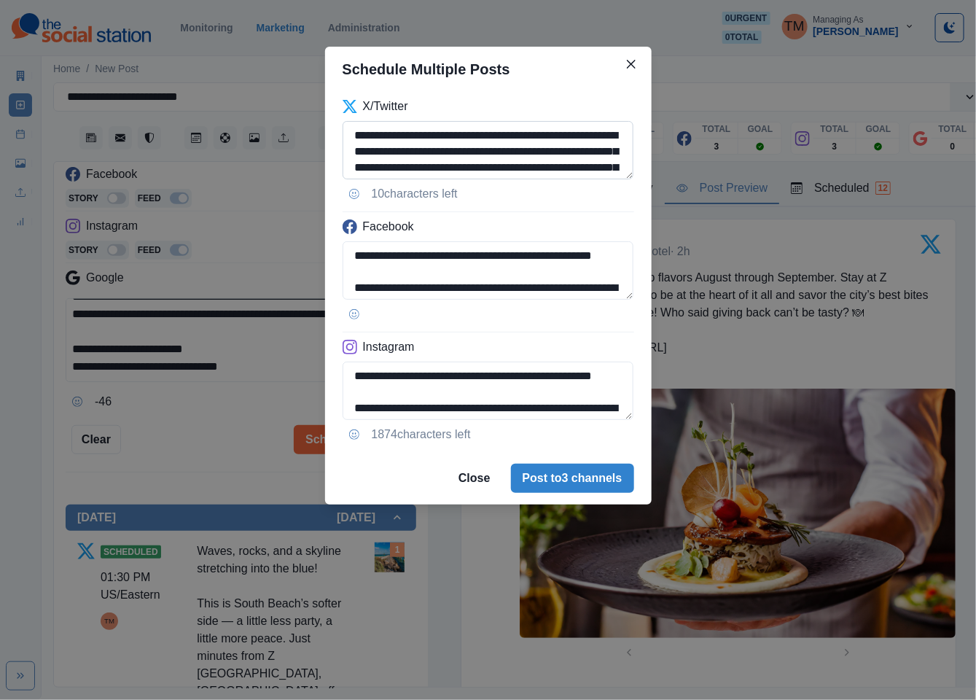
scroll to position [44, 0]
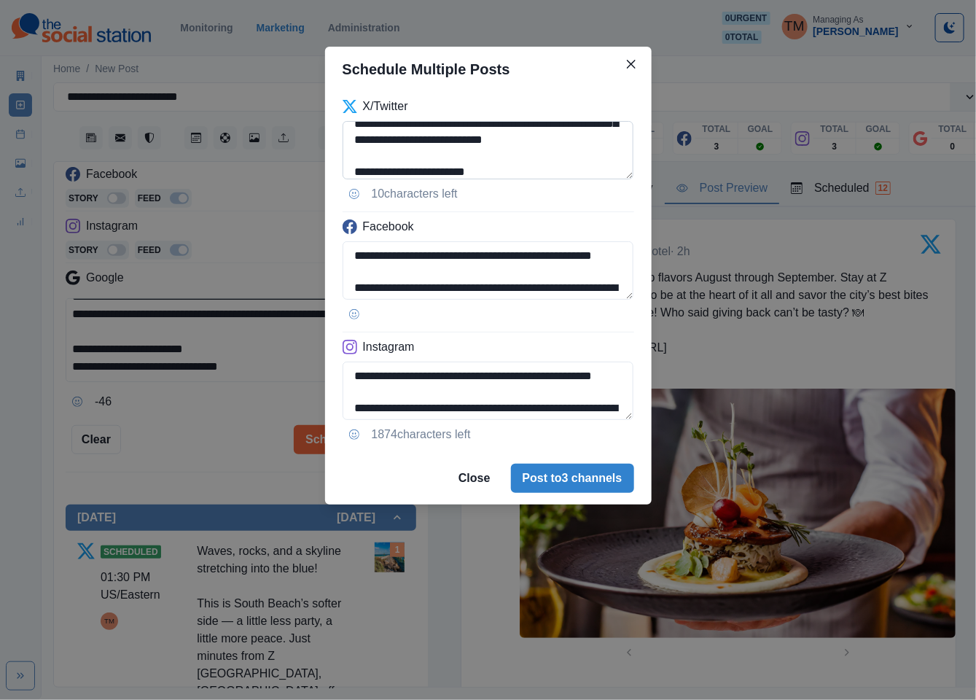
click at [525, 163] on textarea "**********" at bounding box center [489, 150] width 292 height 58
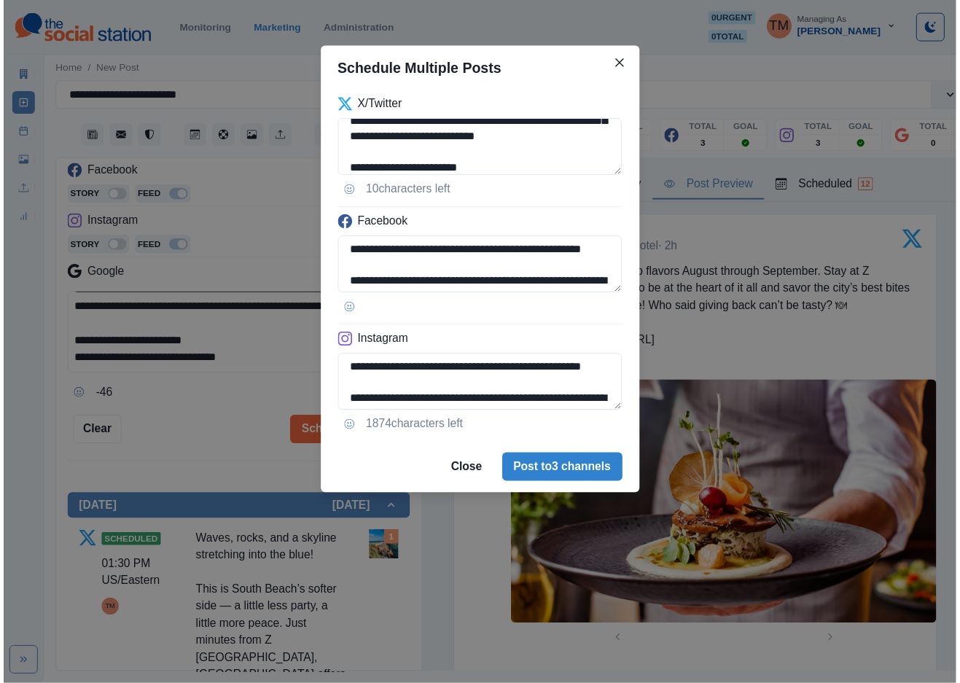
scroll to position [0, 0]
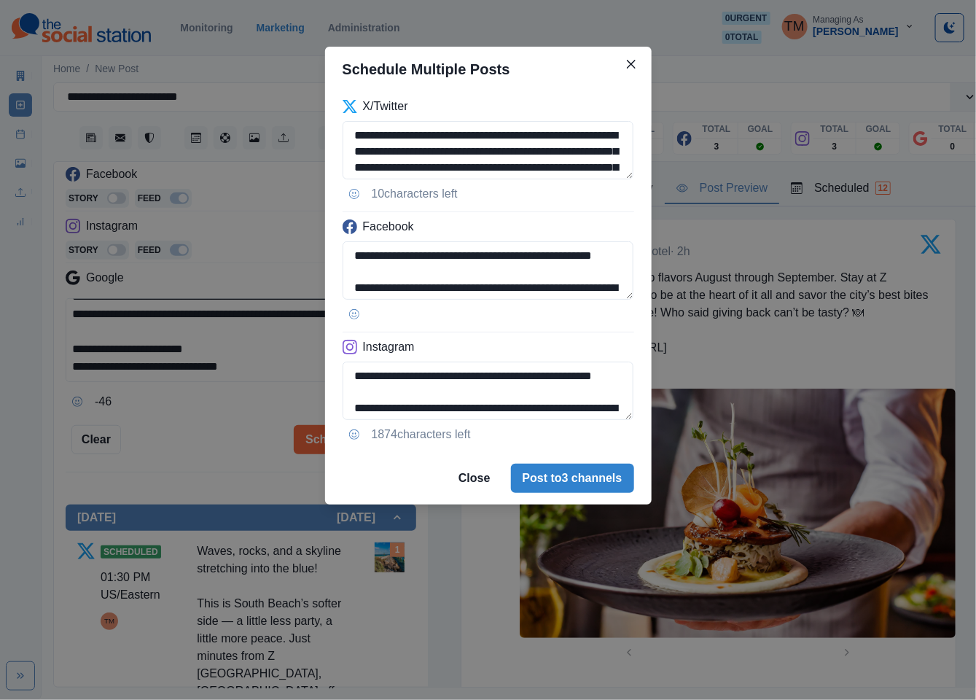
drag, startPoint x: 503, startPoint y: 163, endPoint x: 322, endPoint y: 132, distance: 184.1
click at [322, 132] on div "**********" at bounding box center [488, 350] width 976 height 700
type textarea "**********"
drag, startPoint x: 215, startPoint y: 416, endPoint x: 248, endPoint y: 339, distance: 84.0
click at [215, 416] on div "**********" at bounding box center [488, 350] width 976 height 700
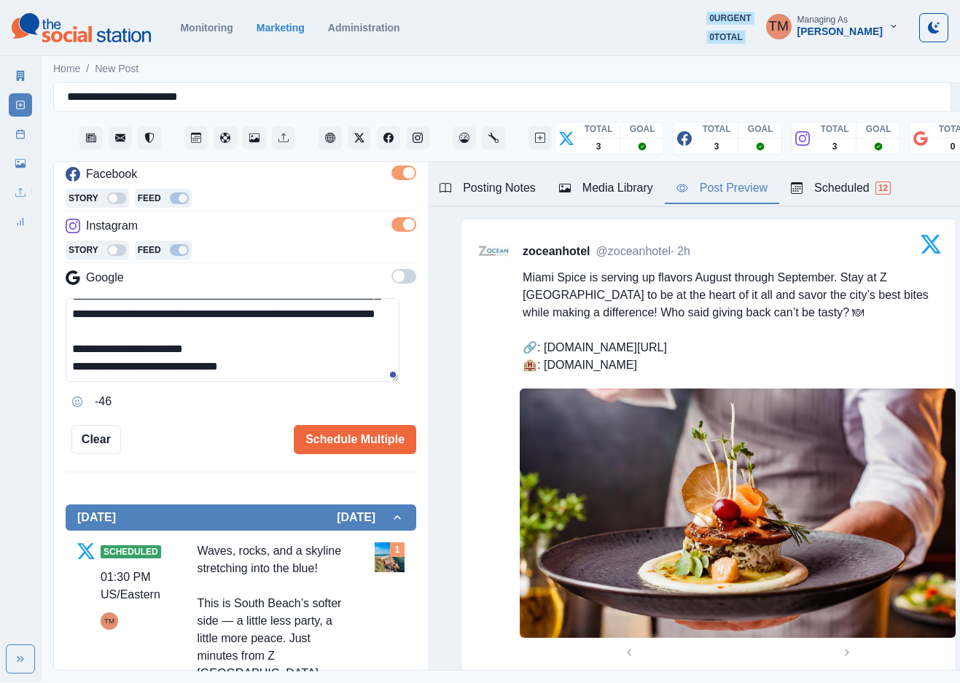
click at [265, 324] on textarea "**********" at bounding box center [233, 340] width 334 height 84
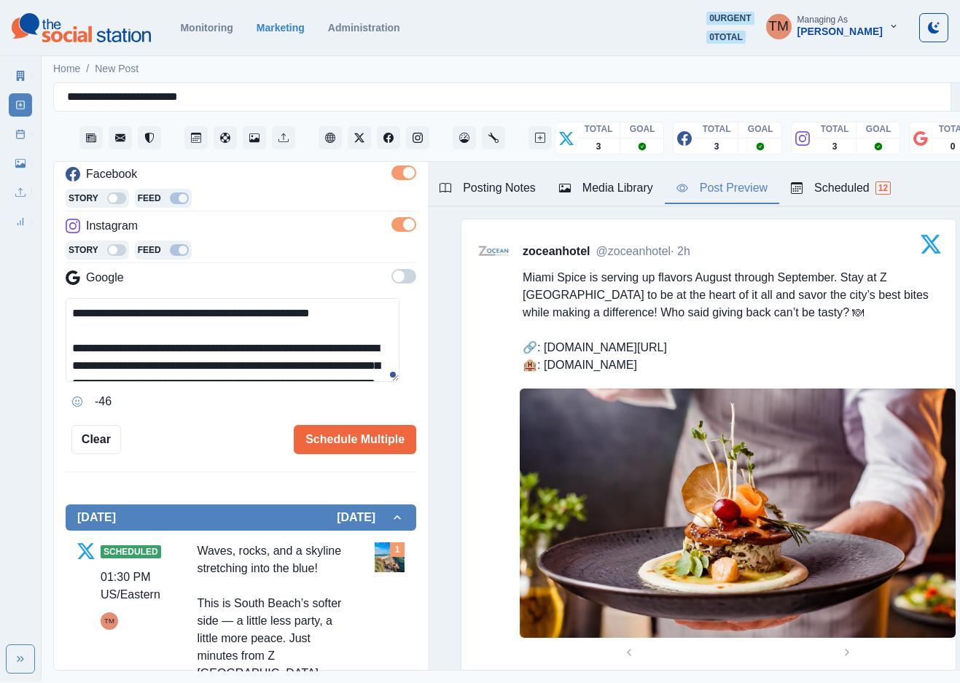
drag, startPoint x: 317, startPoint y: 366, endPoint x: 66, endPoint y: 346, distance: 252.3
click at [66, 346] on textarea "**********" at bounding box center [233, 340] width 334 height 84
paste textarea
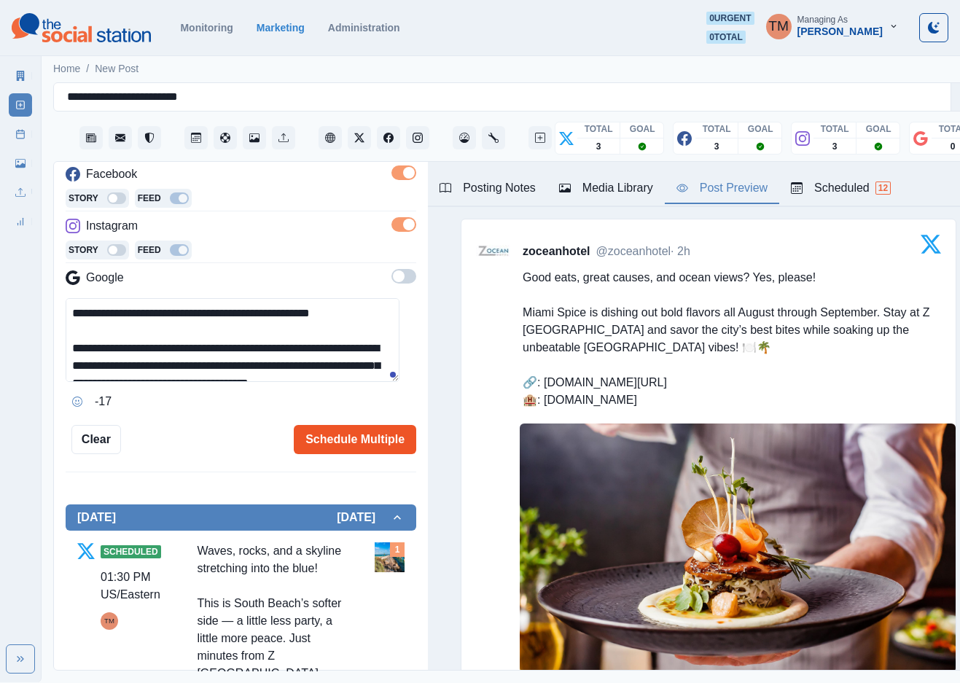
type textarea "**********"
click at [362, 443] on button "Schedule Multiple" at bounding box center [355, 439] width 122 height 29
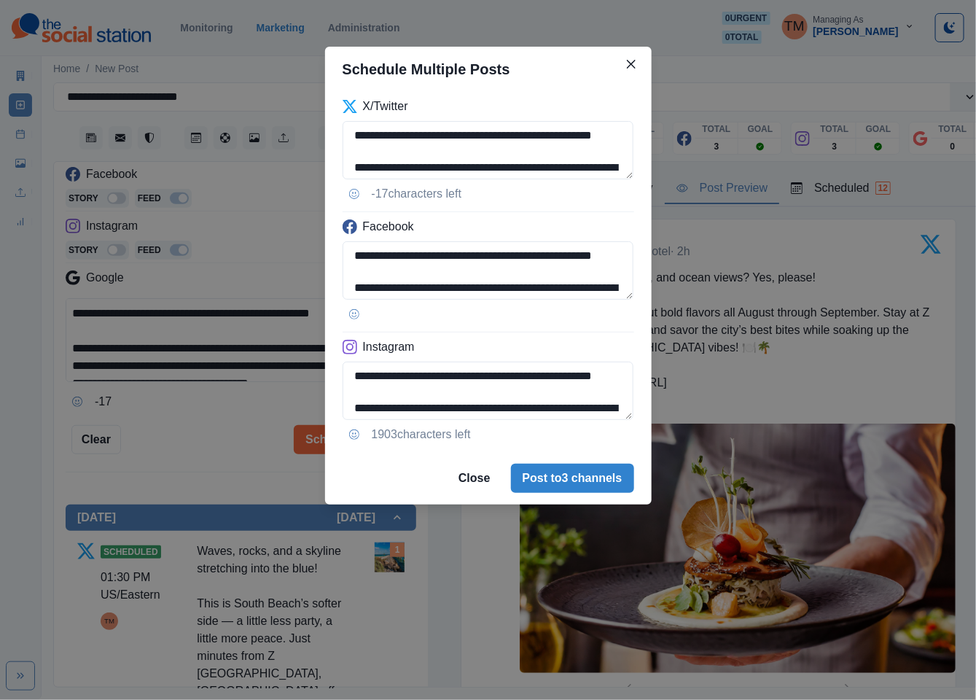
drag, startPoint x: 425, startPoint y: 162, endPoint x: 324, endPoint y: 138, distance: 104.2
click at [324, 138] on div "**********" at bounding box center [488, 350] width 976 height 700
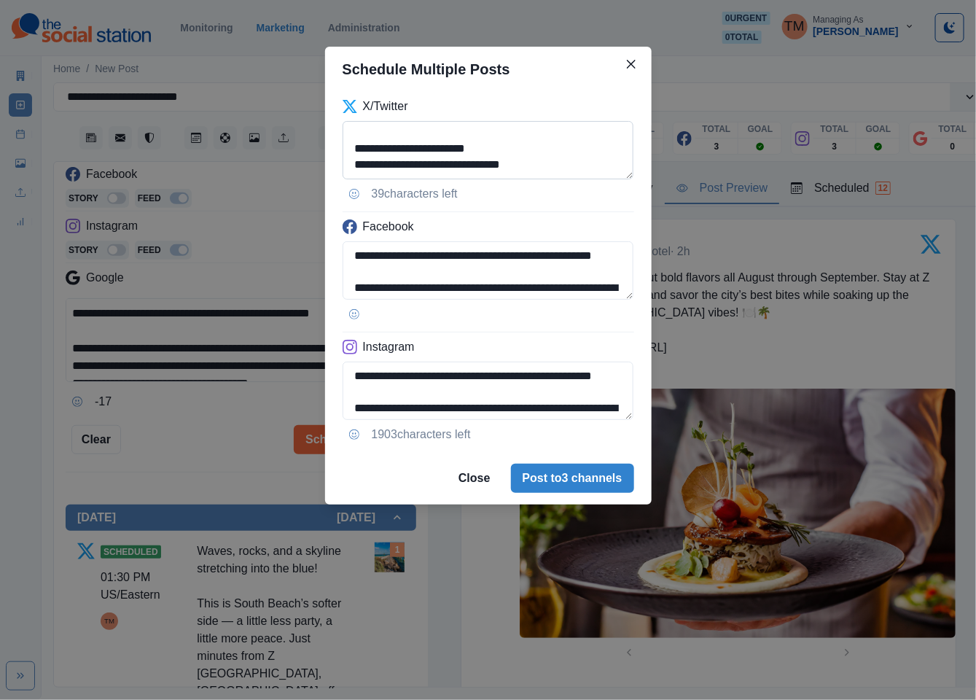
scroll to position [84, 0]
type textarea "**********"
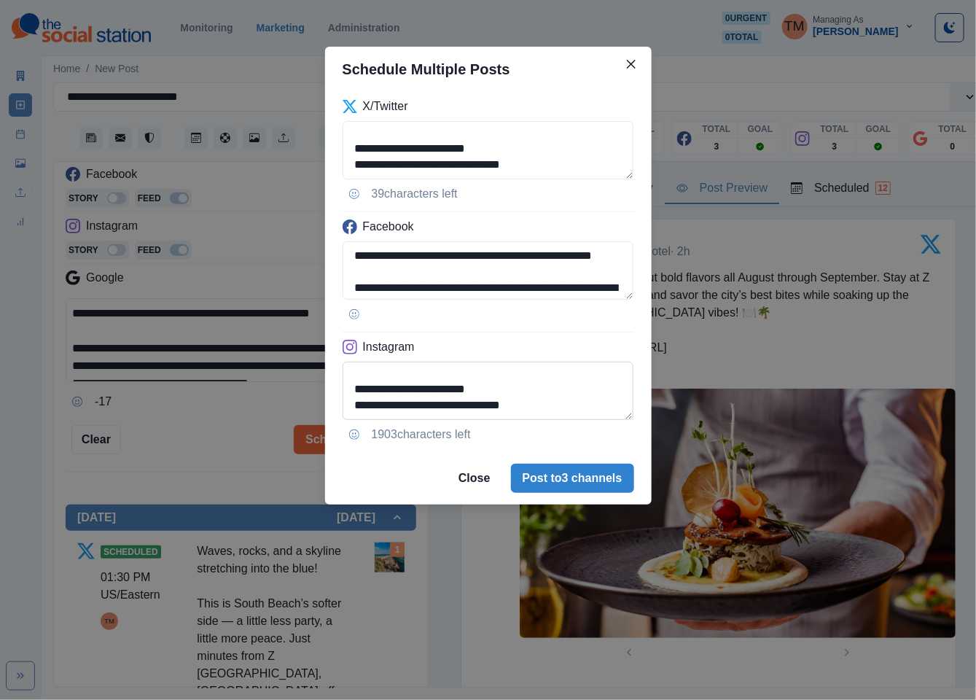
click at [378, 405] on textarea "**********" at bounding box center [489, 391] width 292 height 58
drag, startPoint x: 514, startPoint y: 394, endPoint x: 376, endPoint y: 392, distance: 137.8
click at [376, 392] on textarea "**********" at bounding box center [489, 391] width 292 height 58
type textarea "**********"
drag, startPoint x: 564, startPoint y: 167, endPoint x: 379, endPoint y: 171, distance: 185.2
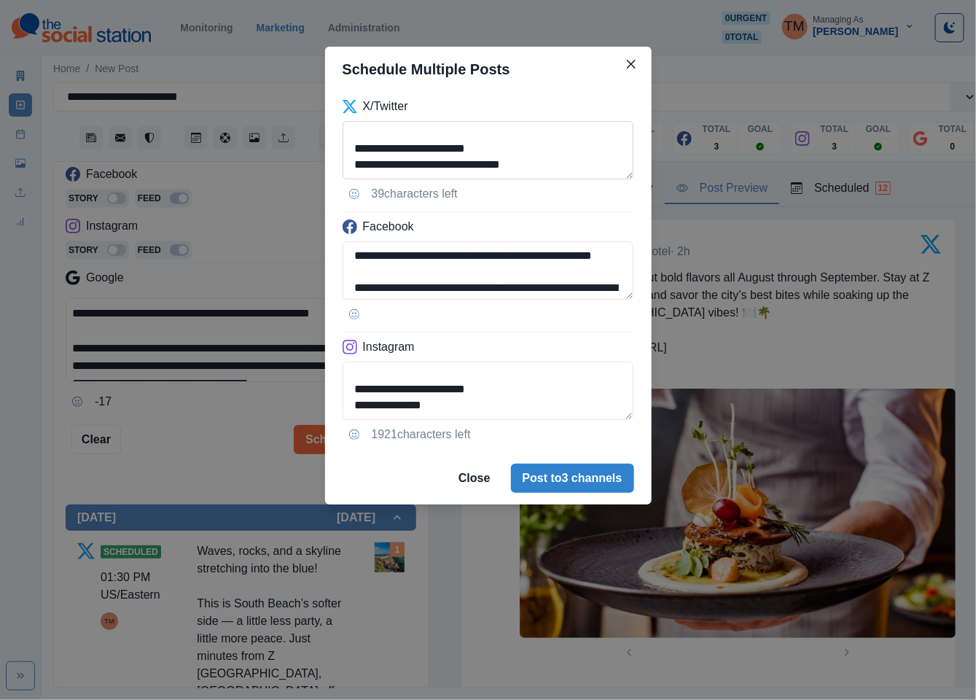
click at [379, 171] on textarea "**********" at bounding box center [489, 150] width 292 height 58
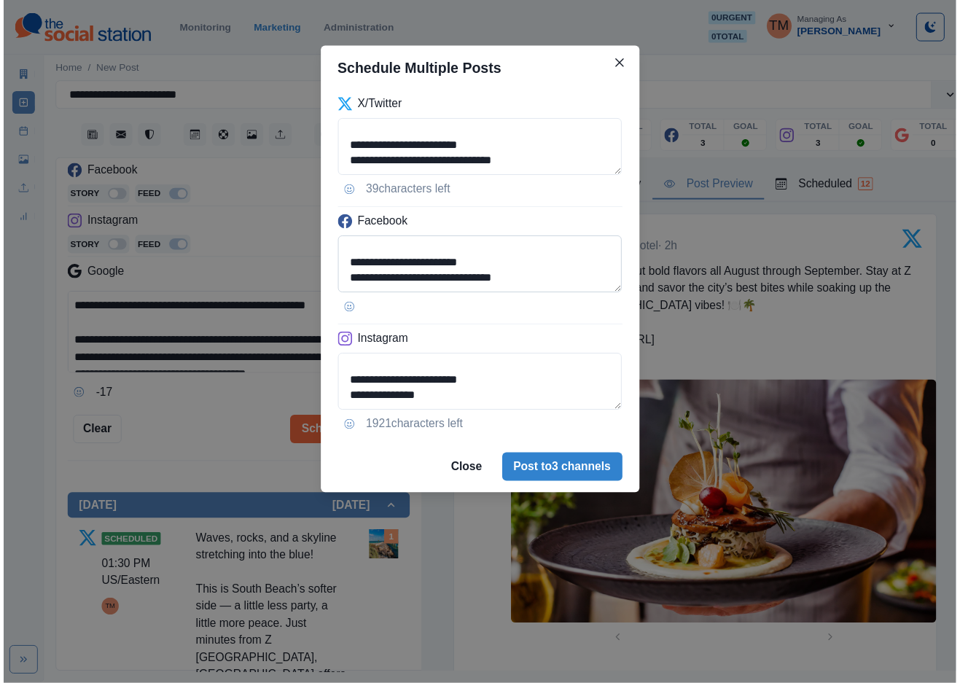
scroll to position [132, 0]
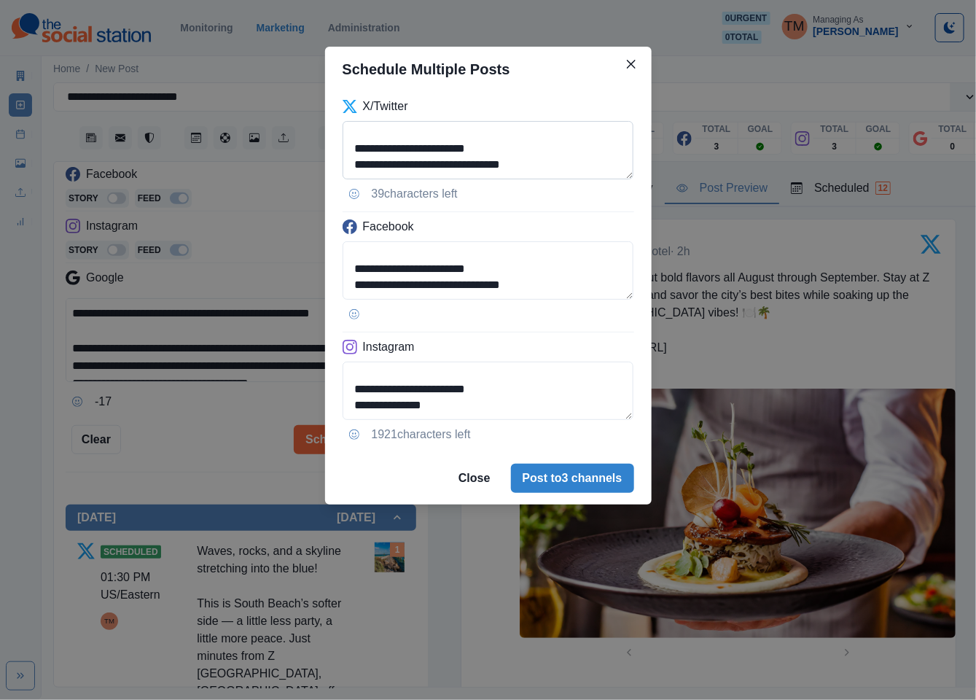
click at [589, 145] on textarea "**********" at bounding box center [489, 150] width 292 height 58
click at [574, 479] on button "Post to 3 channels" at bounding box center [572, 478] width 123 height 29
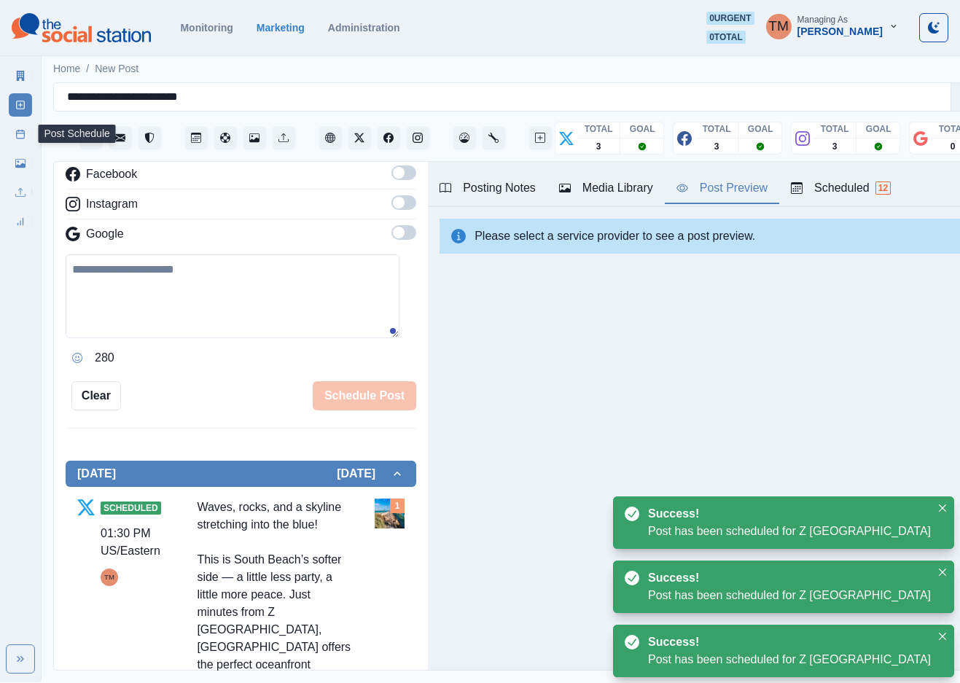
click at [17, 132] on rect at bounding box center [21, 135] width 8 height 8
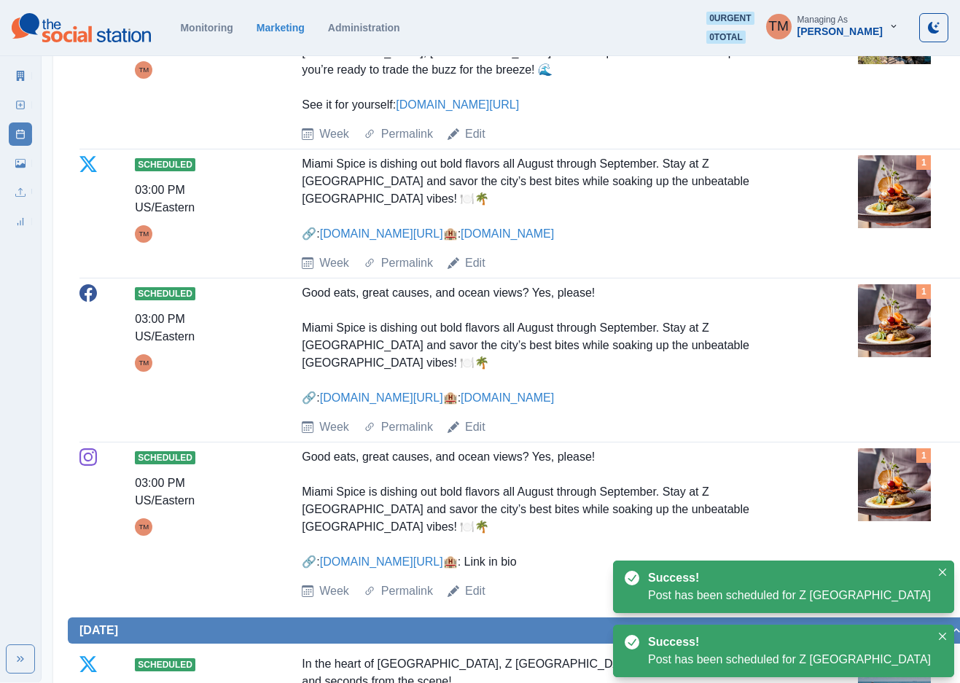
scroll to position [766, 0]
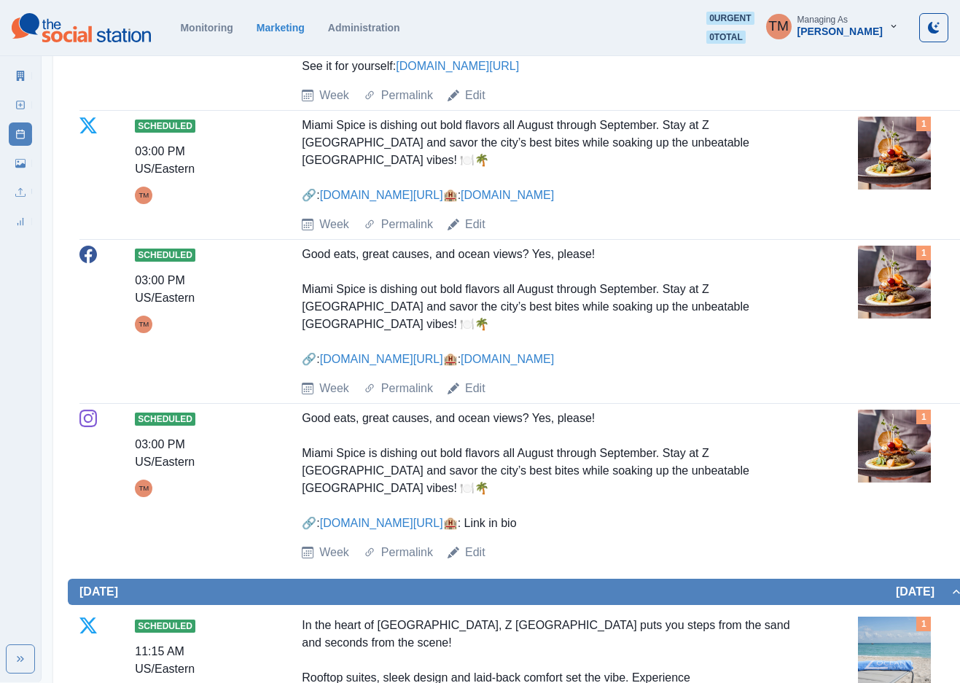
click at [282, 256] on div "Scheduled 03:00 PM US/Eastern TM Good eats, great causes, and ocean views? Yes,…" at bounding box center [521, 322] width 884 height 152
click at [307, 254] on div "Good eats, great causes, and ocean views? Yes, please! Miami Spice is dishing o…" at bounding box center [549, 307] width 495 height 122
drag, startPoint x: 304, startPoint y: 257, endPoint x: 501, endPoint y: 355, distance: 220.1
click at [501, 355] on div "Good eats, great causes, and ocean views? Yes, please! Miami Spice is dishing o…" at bounding box center [549, 307] width 495 height 122
copy div "Good eats, great causes, and ocean views? Yes, please! Miami Spice is dishing o…"
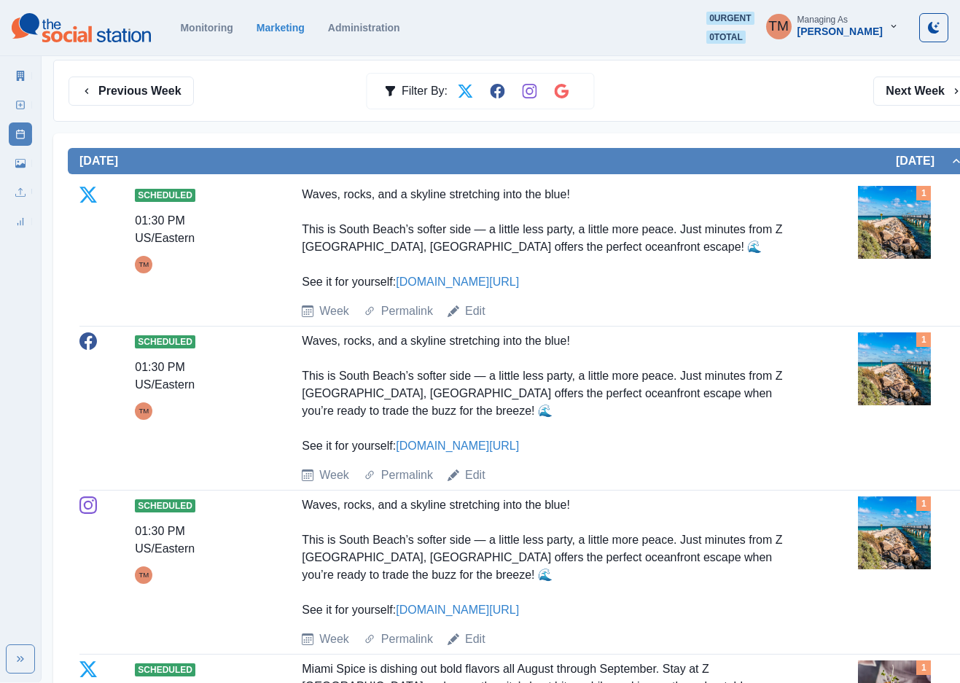
scroll to position [0, 0]
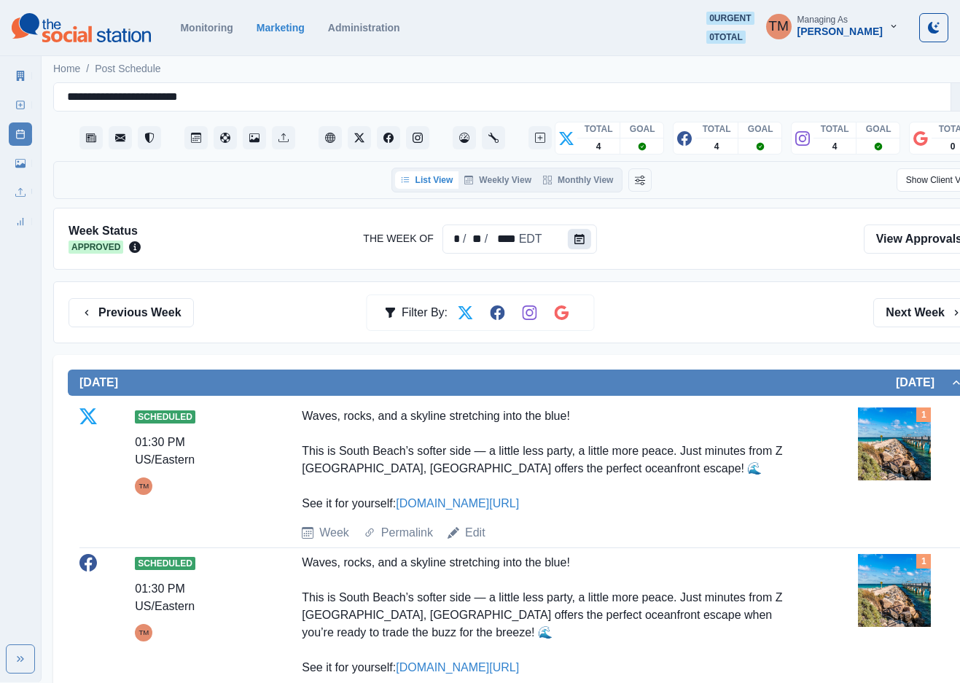
click at [578, 243] on icon "Calendar" at bounding box center [580, 239] width 10 height 10
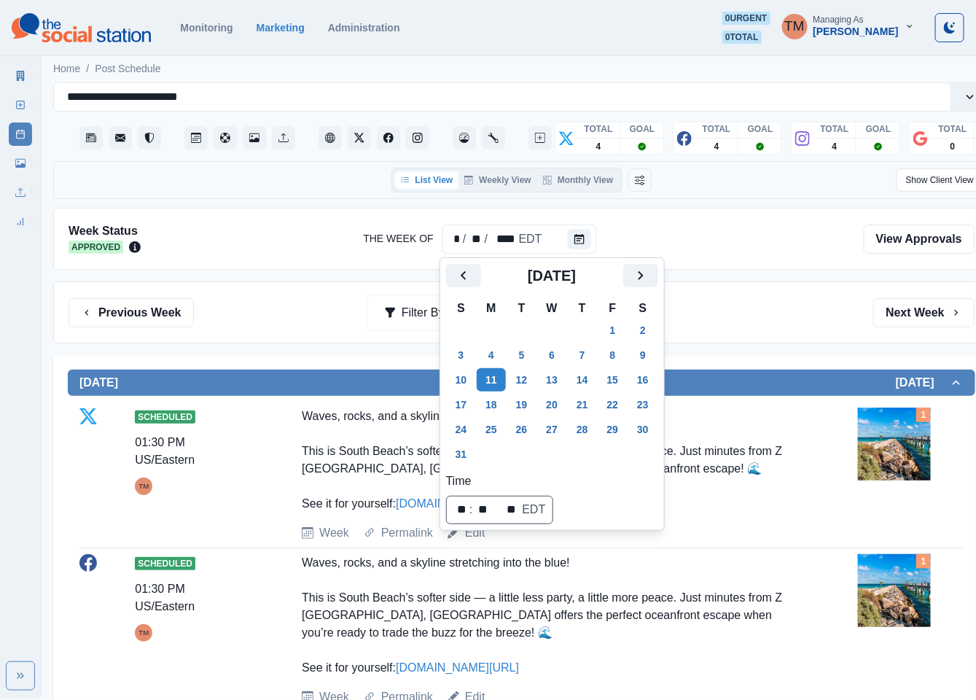
click at [633, 289] on div "[DATE]" at bounding box center [552, 281] width 212 height 35
click at [645, 271] on icon "Next" at bounding box center [640, 275] width 17 height 17
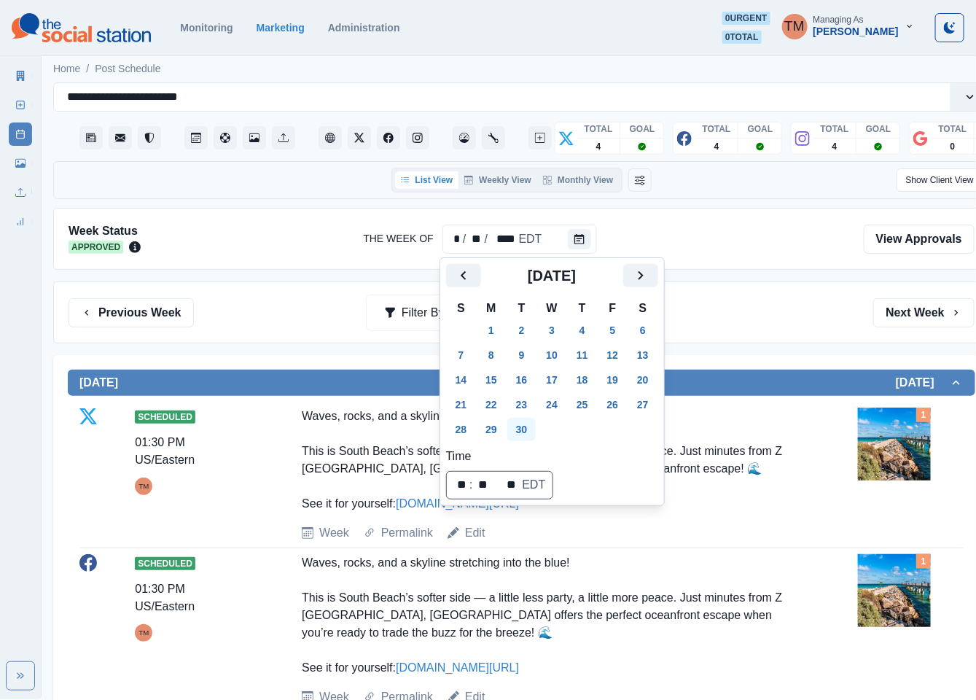
click at [525, 429] on button "30" at bounding box center [521, 429] width 29 height 23
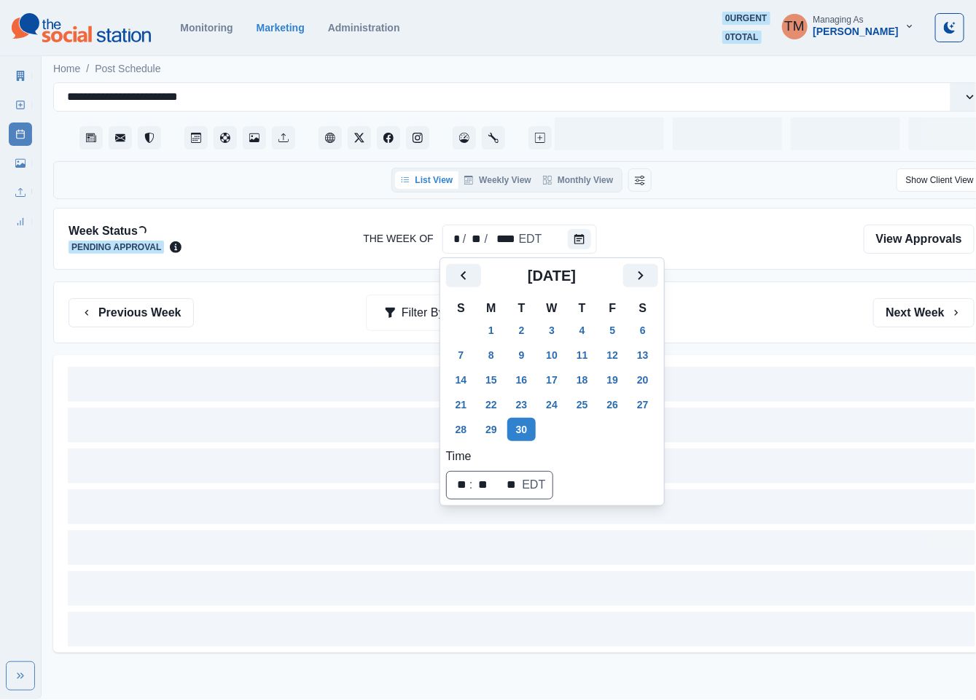
click at [817, 297] on div "Previous Week Filter By: Next Week" at bounding box center [521, 312] width 937 height 62
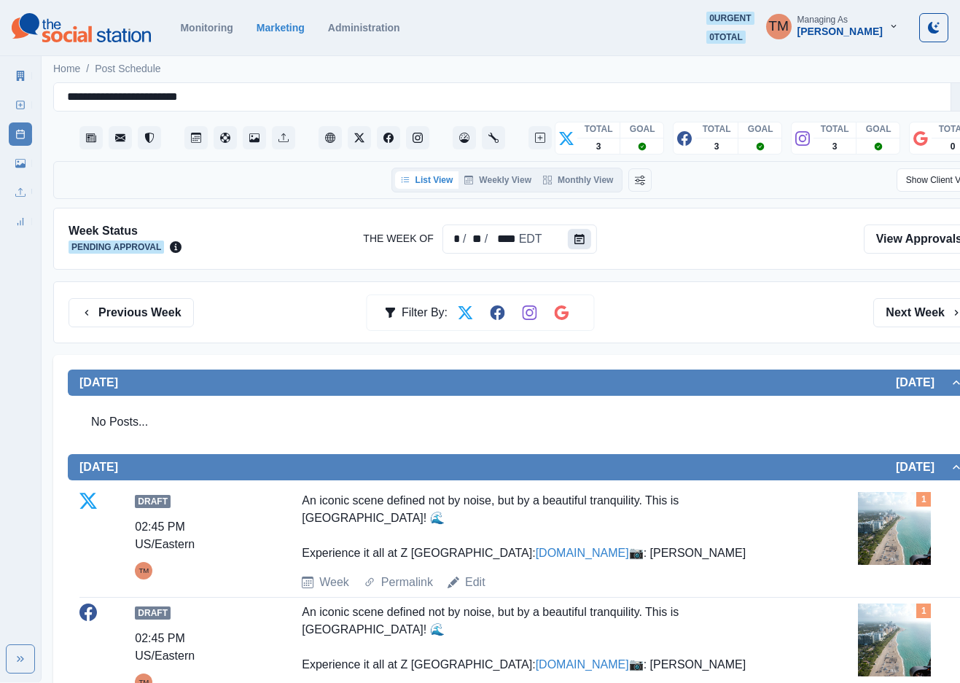
click at [582, 244] on button "Calendar" at bounding box center [579, 239] width 23 height 20
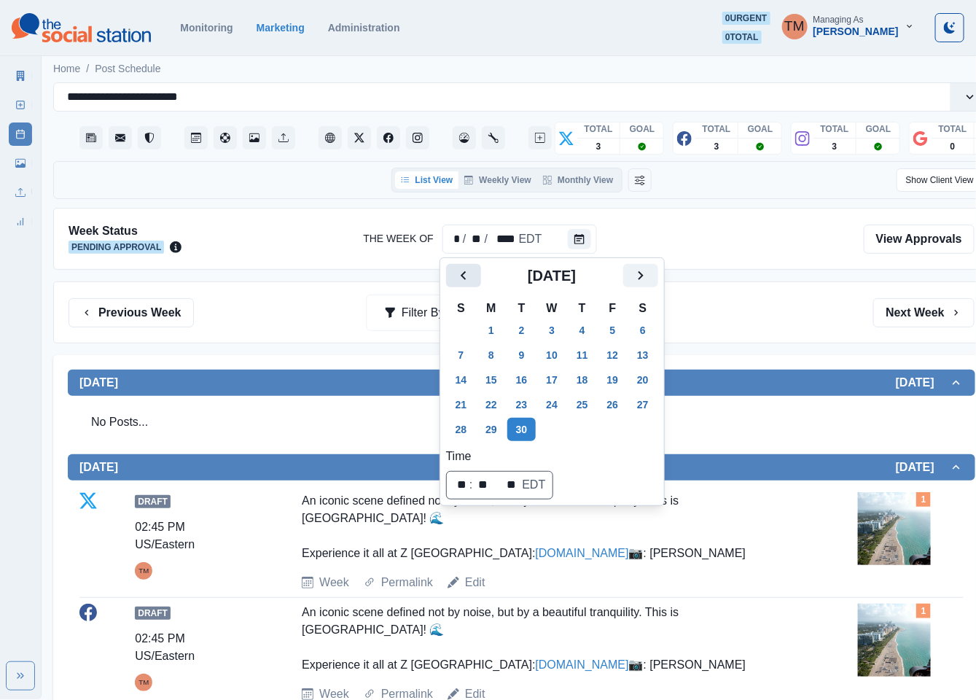
click at [451, 276] on button "Previous" at bounding box center [463, 275] width 35 height 23
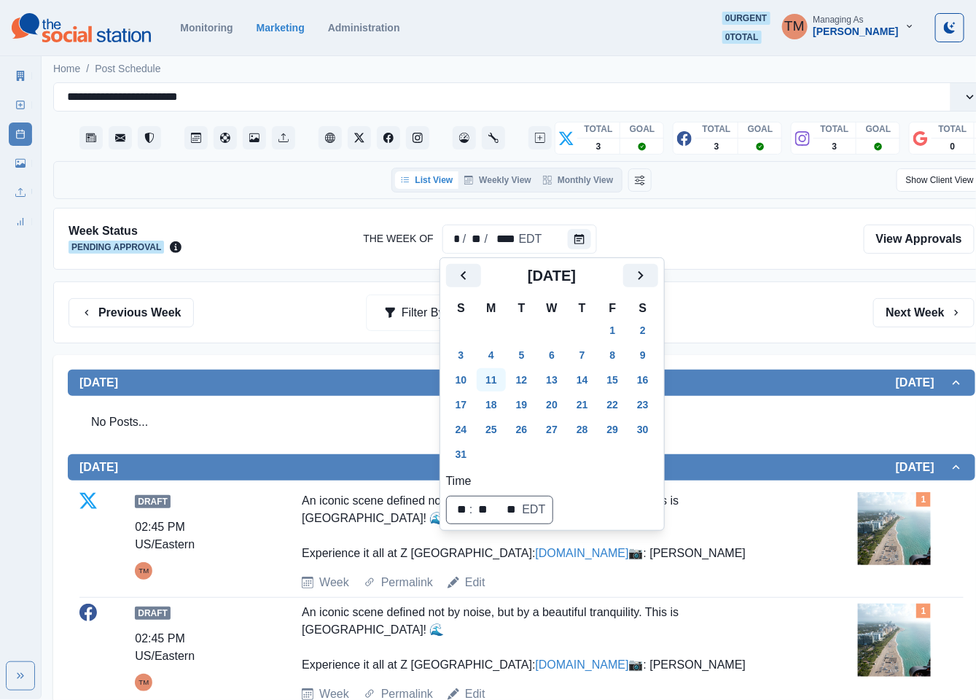
click at [497, 378] on button "11" at bounding box center [491, 379] width 29 height 23
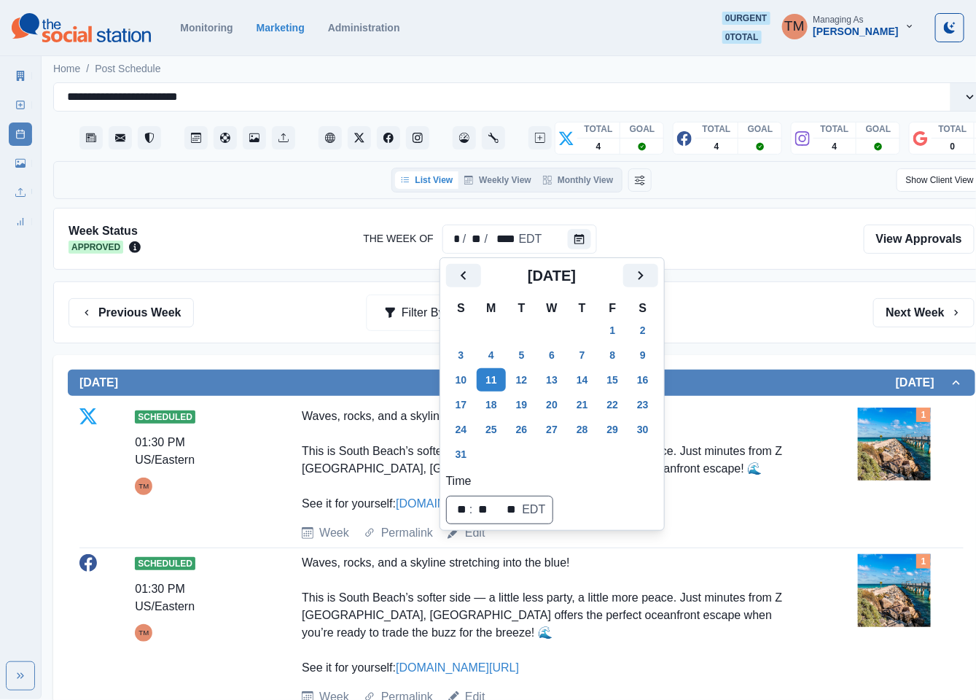
click at [693, 322] on div "Previous Week Filter By: Next Week" at bounding box center [522, 312] width 906 height 29
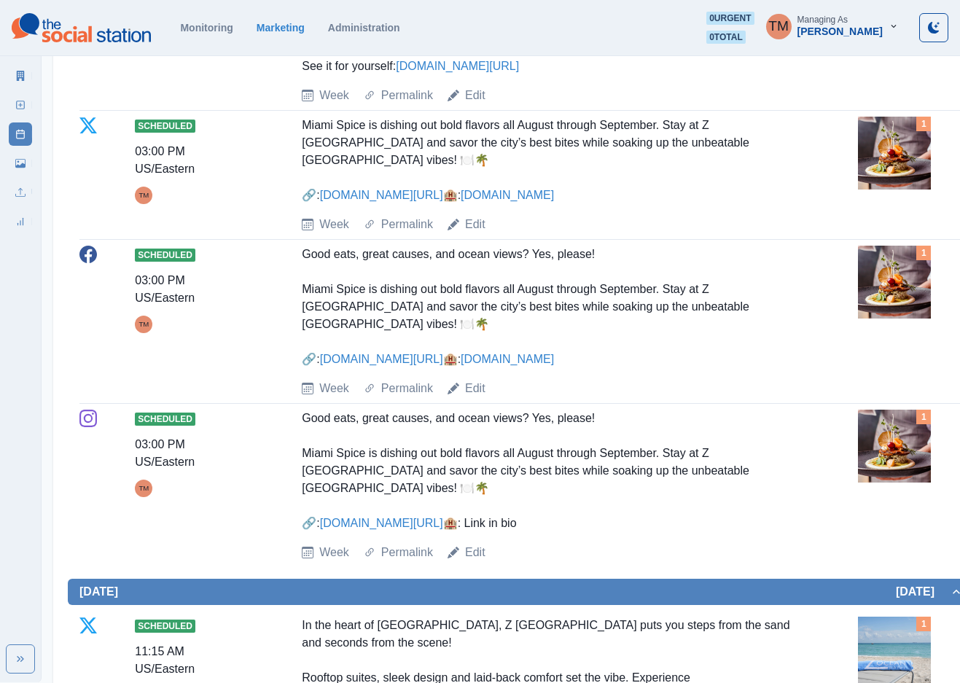
scroll to position [656, 0]
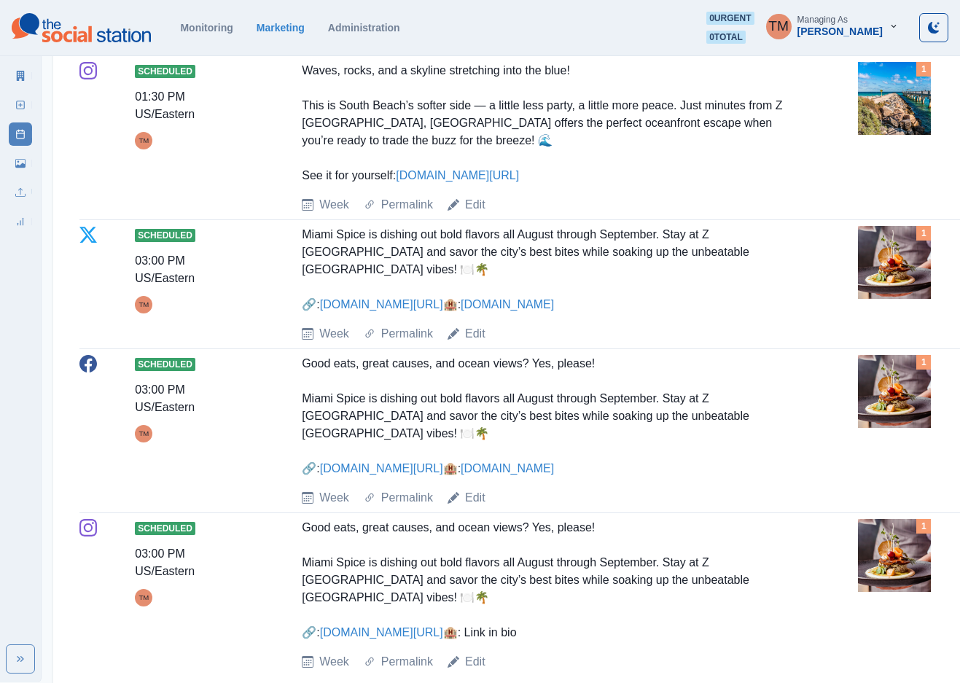
click at [628, 388] on div "Good eats, great causes, and ocean views? Yes, please! Miami Spice is dishing o…" at bounding box center [549, 416] width 495 height 122
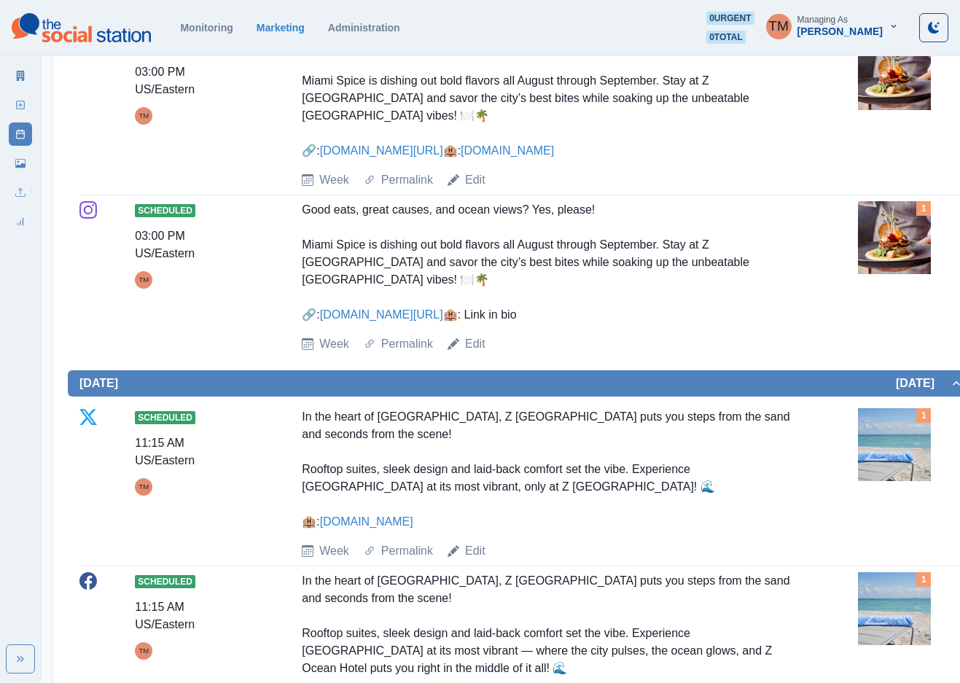
scroll to position [984, 0]
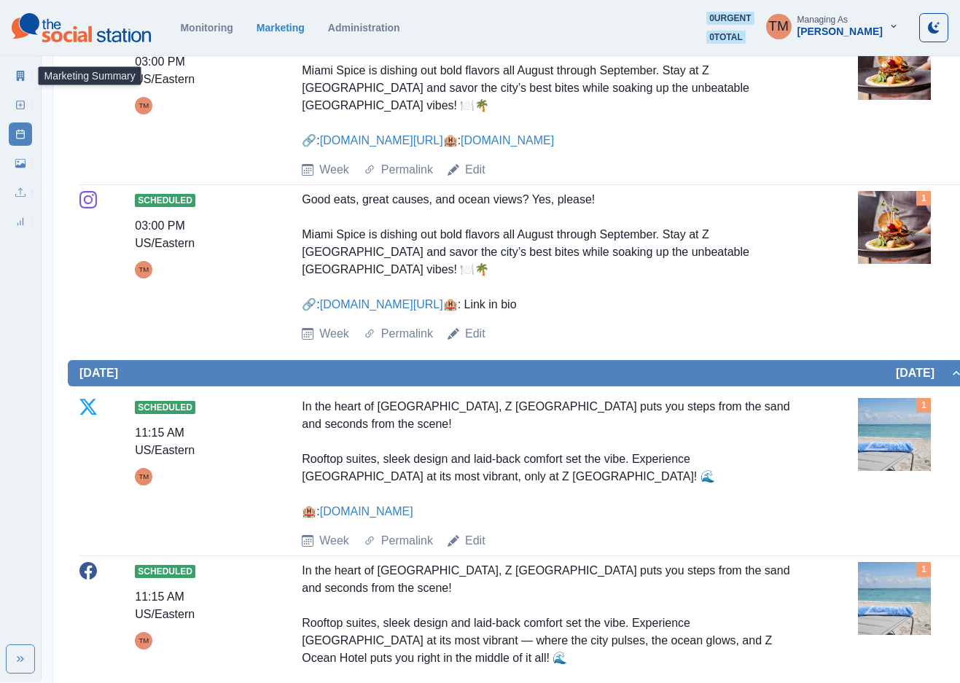
click at [11, 72] on link "Marketing Summary" at bounding box center [20, 75] width 23 height 23
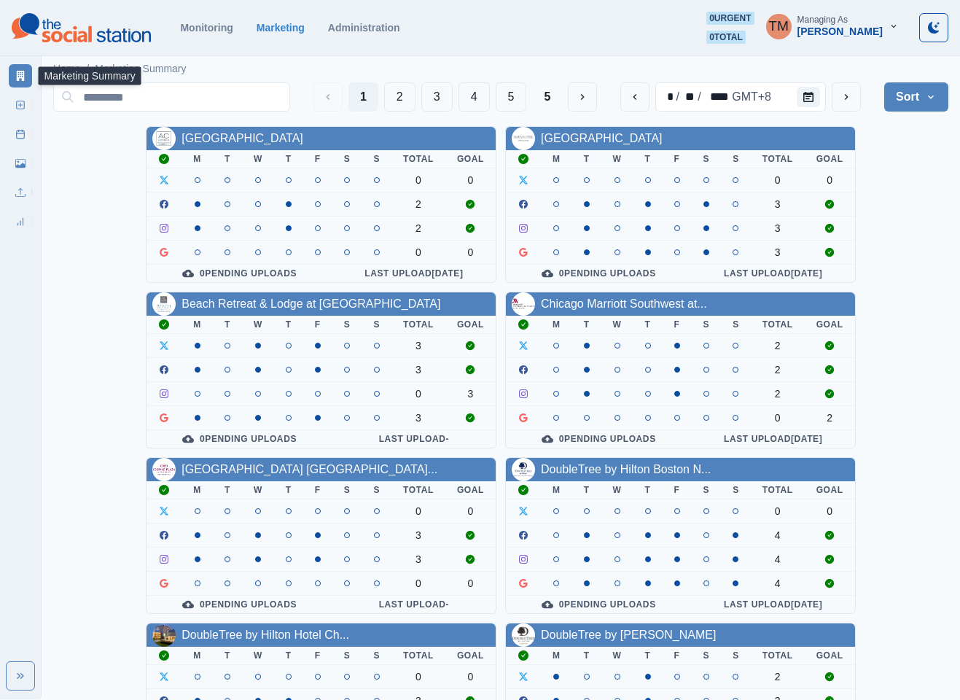
click at [917, 261] on div "AC Hotel Atlanta Downtown M T W T F S S Total Goal 0 0 2 2 0 0 0 Pending Upload…" at bounding box center [500, 618] width 895 height 984
click at [900, 289] on div "AC Hotel Atlanta Downtown M T W T F S S Total Goal 0 0 2 2 0 0 0 Pending Upload…" at bounding box center [500, 618] width 895 height 984
click at [399, 93] on button "2" at bounding box center [399, 96] width 31 height 29
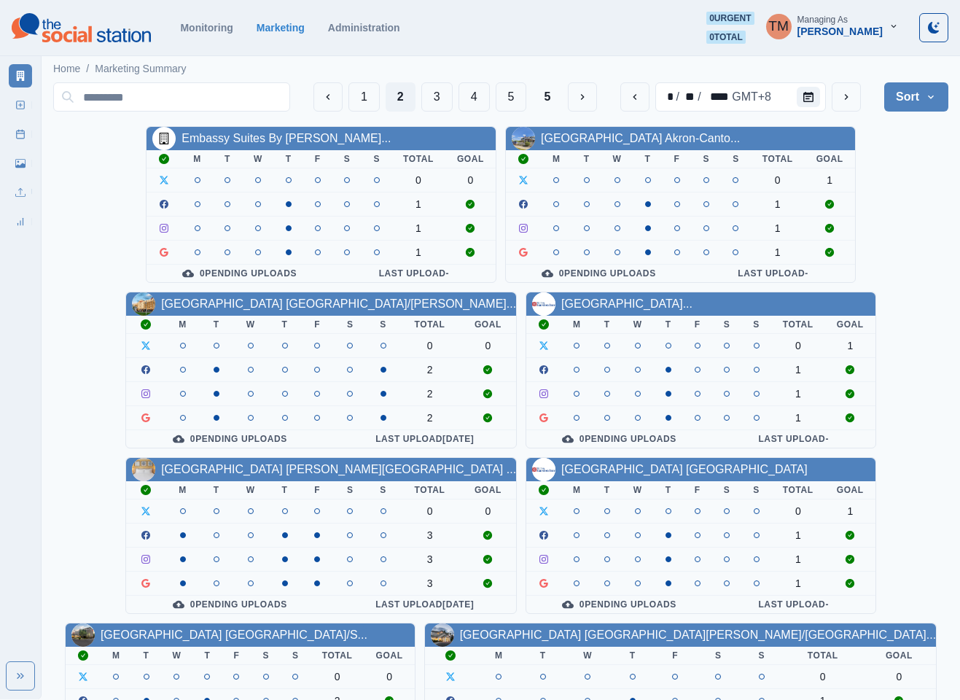
click at [808, 81] on div "1 2 3 4 5 5 * / ** / **** GMT+8 Sort Client Name Uploads Pending Post Approval" at bounding box center [500, 97] width 895 height 41
click at [812, 96] on icon "Calendar" at bounding box center [808, 97] width 10 height 10
click at [811, 101] on icon "Calendar" at bounding box center [808, 97] width 10 height 10
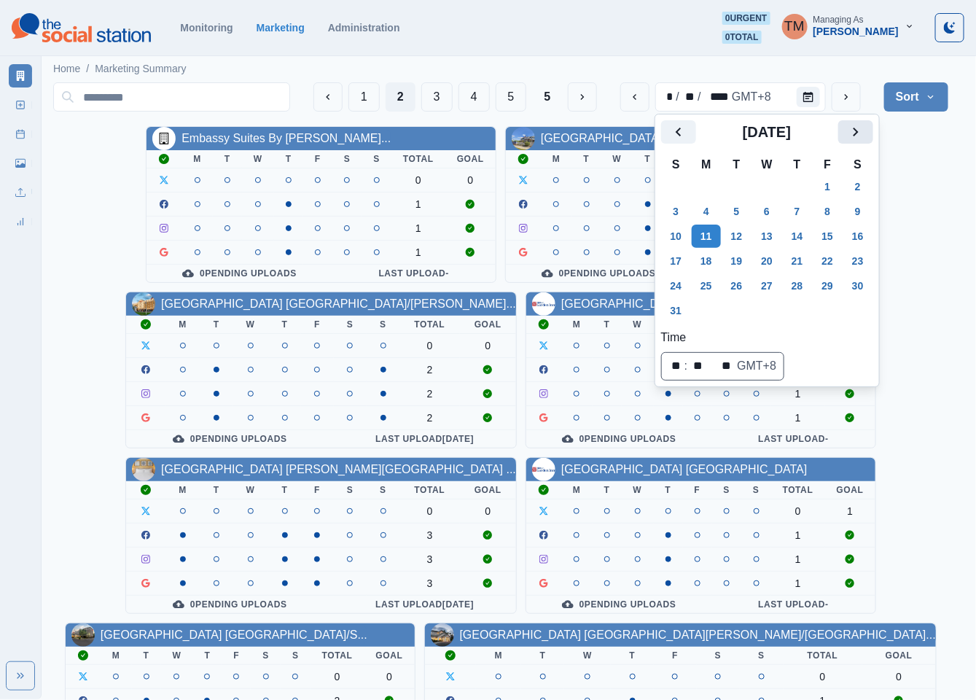
click at [862, 129] on icon "Next" at bounding box center [855, 131] width 17 height 17
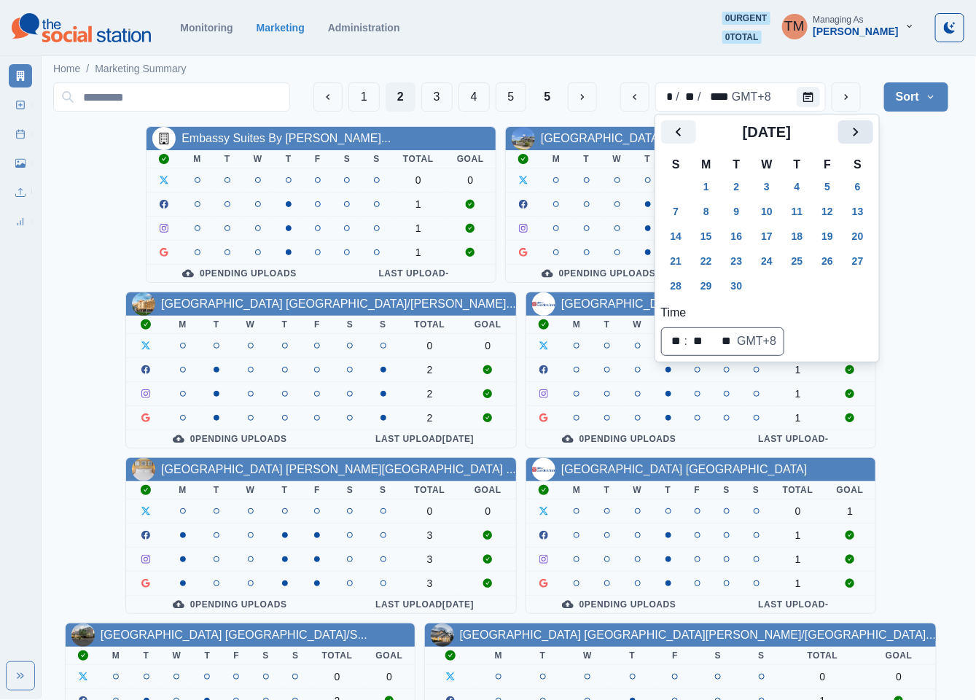
click at [862, 129] on icon "Next" at bounding box center [855, 131] width 17 height 17
click at [682, 132] on icon "Previous" at bounding box center [678, 131] width 17 height 17
click at [713, 263] on button "22" at bounding box center [706, 260] width 29 height 23
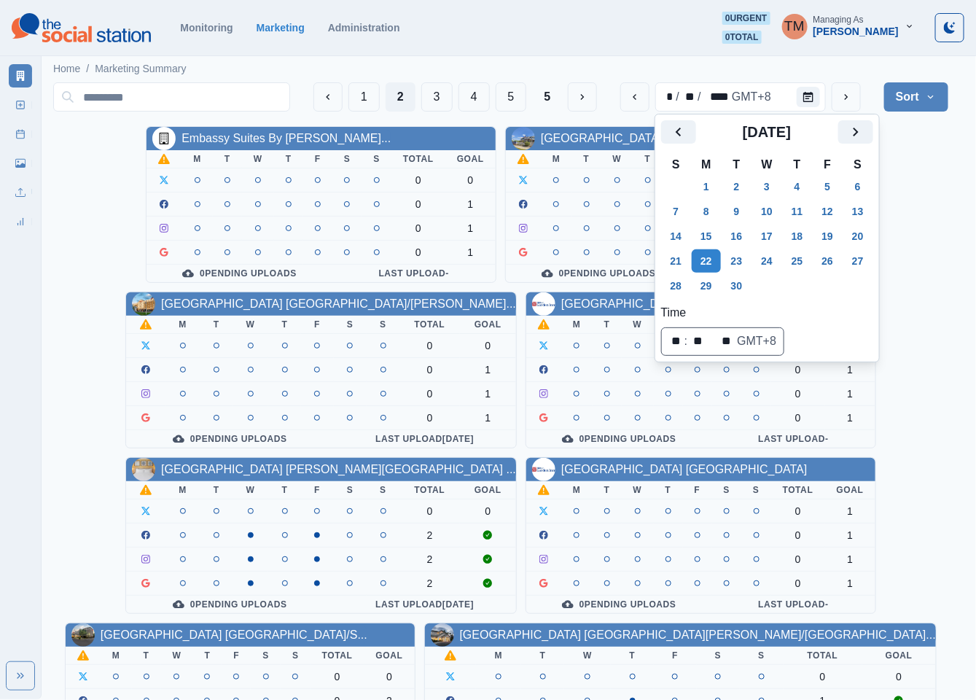
click at [911, 237] on div "Embassy Suites By Hilton Syra... M T W T F S S Total Goal 0 0 0 1 0 1 0 1 0 Pen…" at bounding box center [500, 618] width 895 height 984
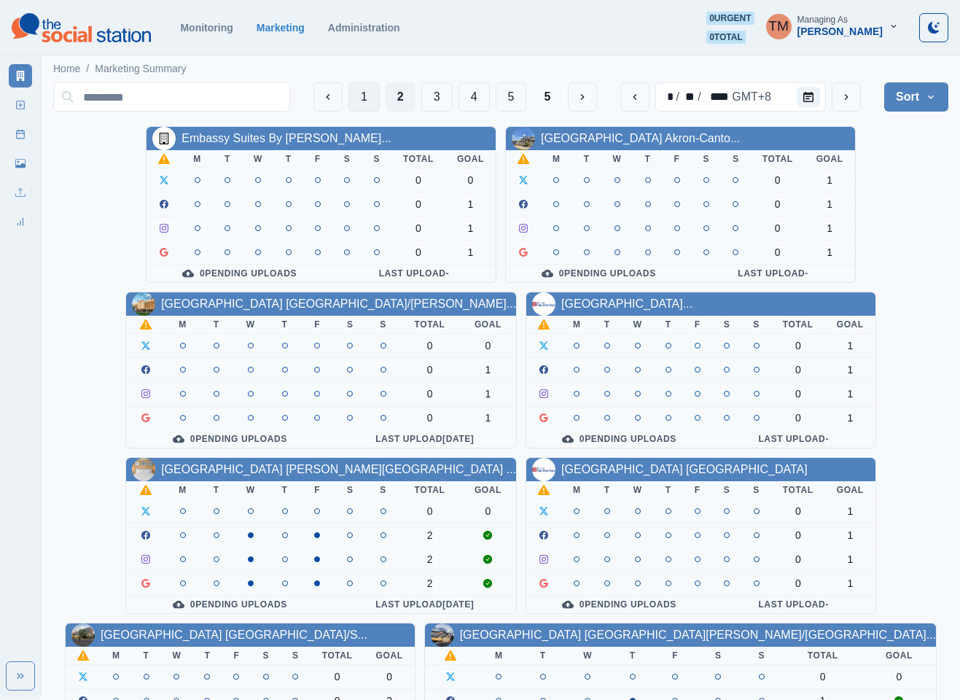
click at [353, 98] on button "1" at bounding box center [363, 96] width 31 height 29
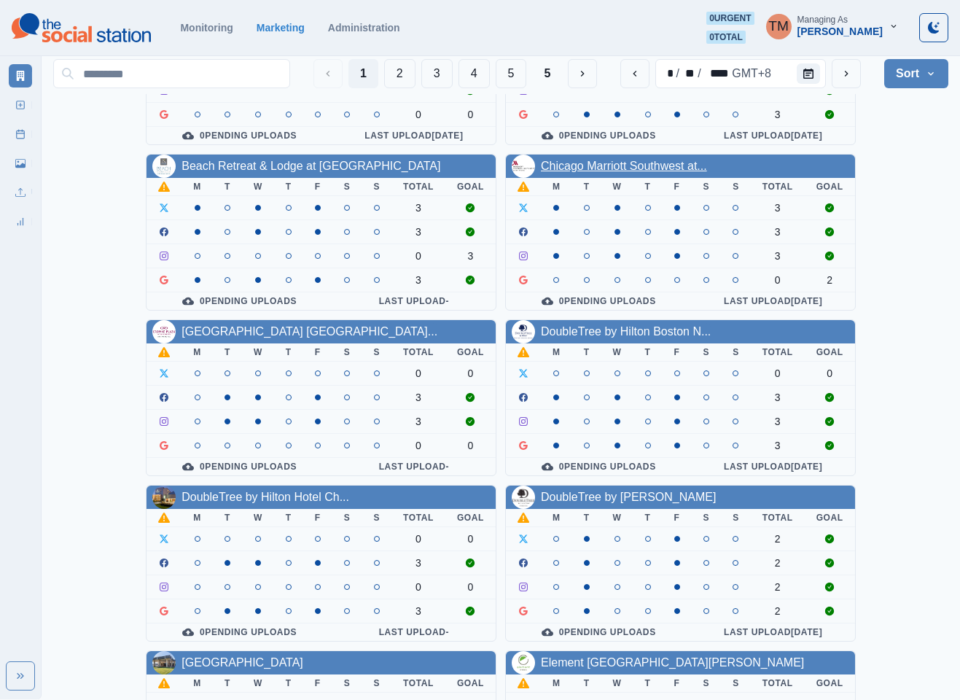
scroll to position [437, 0]
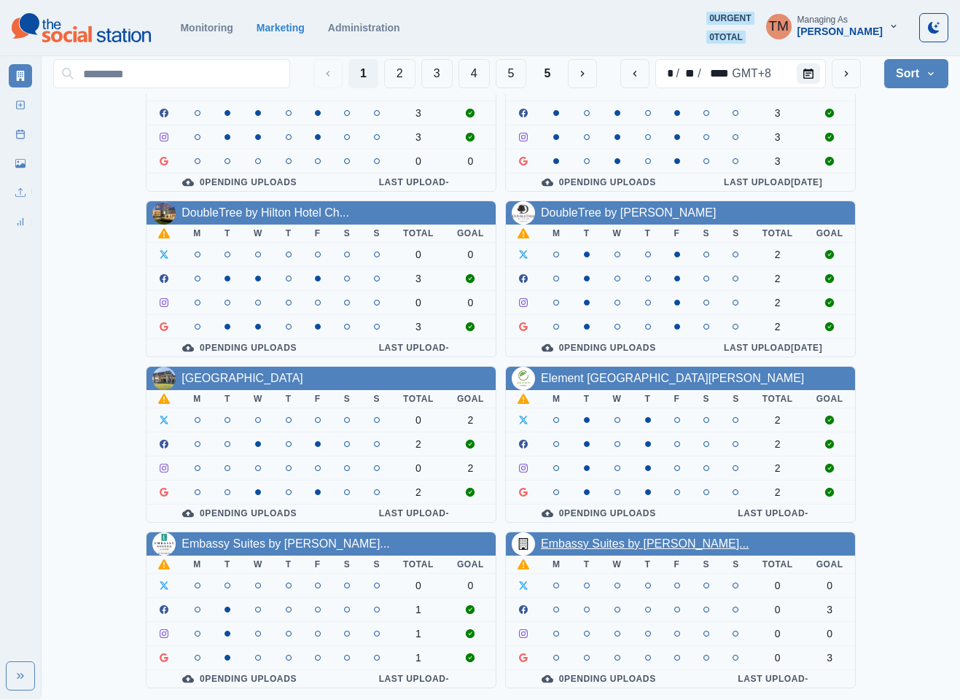
drag, startPoint x: 609, startPoint y: 547, endPoint x: 628, endPoint y: 553, distance: 20.1
click at [611, 547] on link "Embassy Suites by [PERSON_NAME]..." at bounding box center [645, 543] width 208 height 12
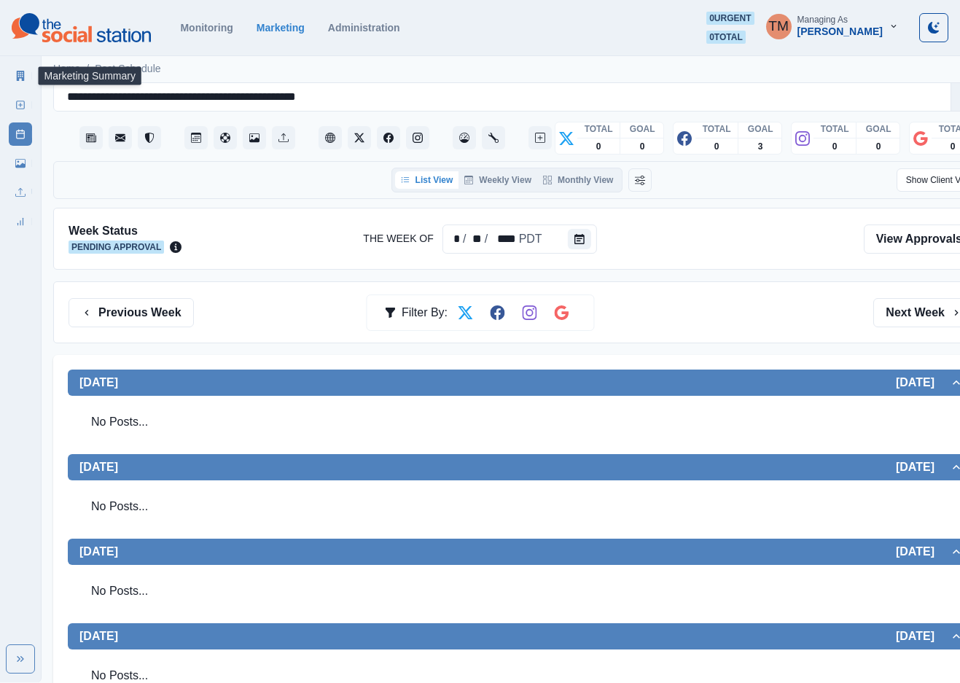
click at [20, 77] on icon at bounding box center [21, 76] width 8 height 10
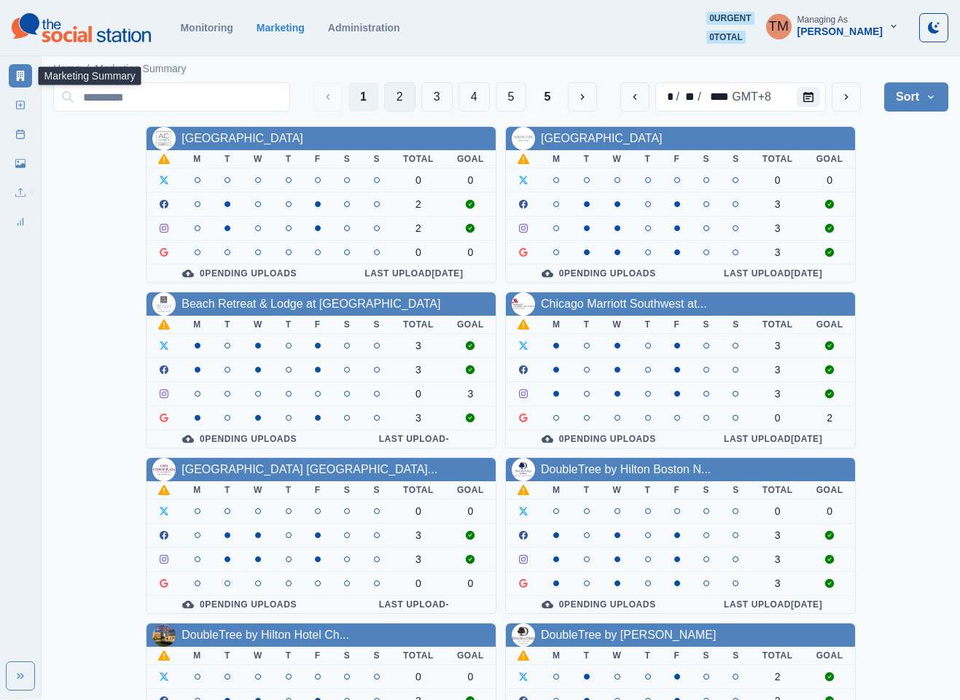
click at [390, 96] on button "2" at bounding box center [399, 96] width 31 height 29
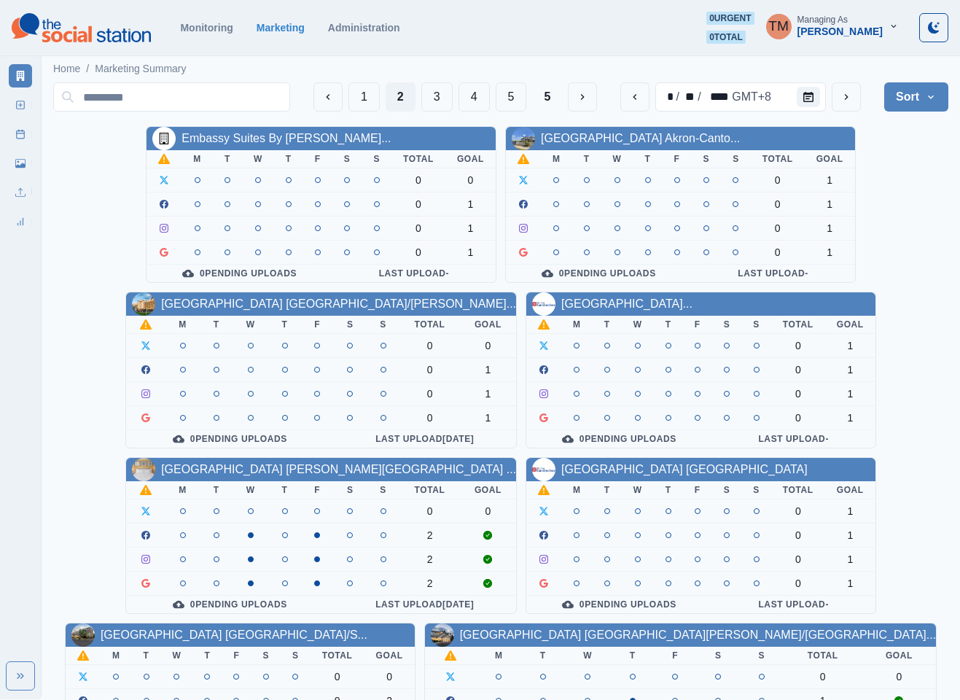
click at [306, 316] on div "[GEOGRAPHIC_DATA] [GEOGRAPHIC_DATA]/[PERSON_NAME]..." at bounding box center [321, 303] width 390 height 23
click at [306, 309] on link "[GEOGRAPHIC_DATA] [GEOGRAPHIC_DATA]/[PERSON_NAME]..." at bounding box center [338, 303] width 355 height 12
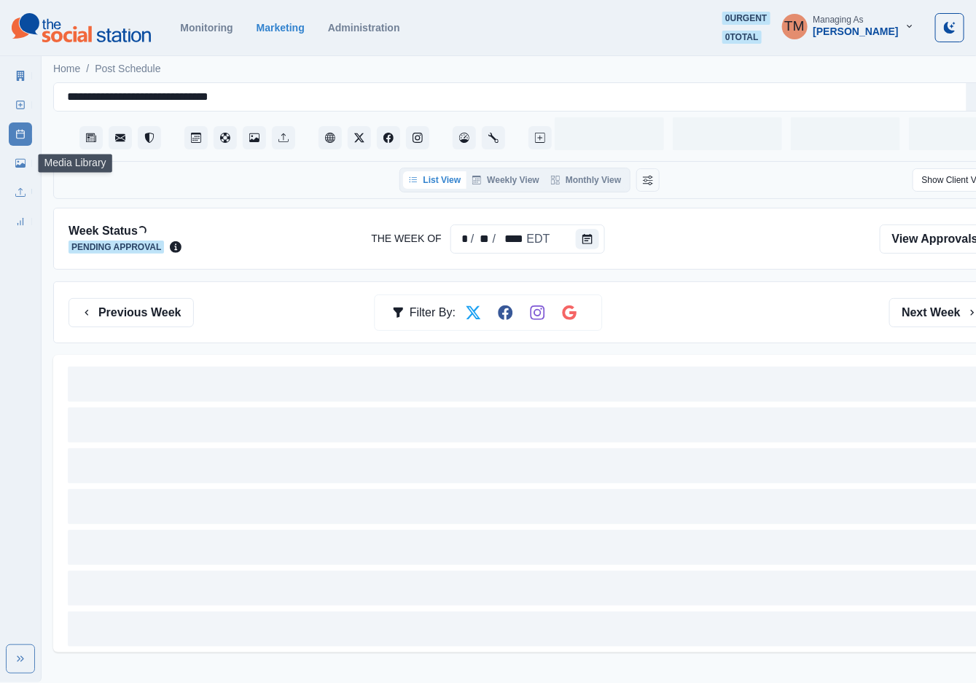
click at [9, 163] on link "Media Library" at bounding box center [20, 163] width 23 height 23
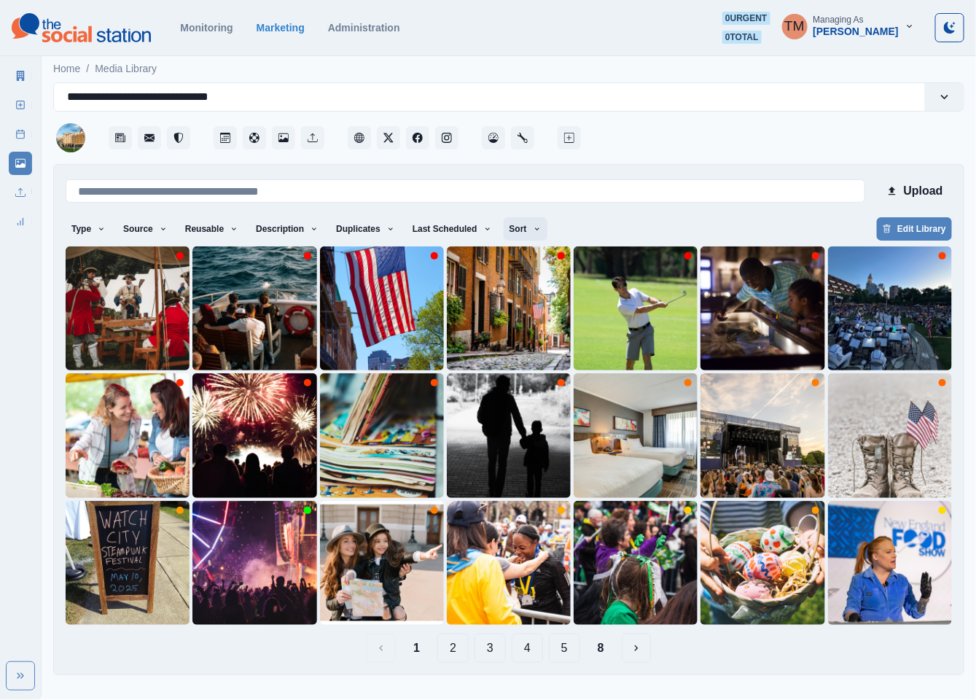
click at [504, 225] on button "Sort" at bounding box center [526, 228] width 44 height 23
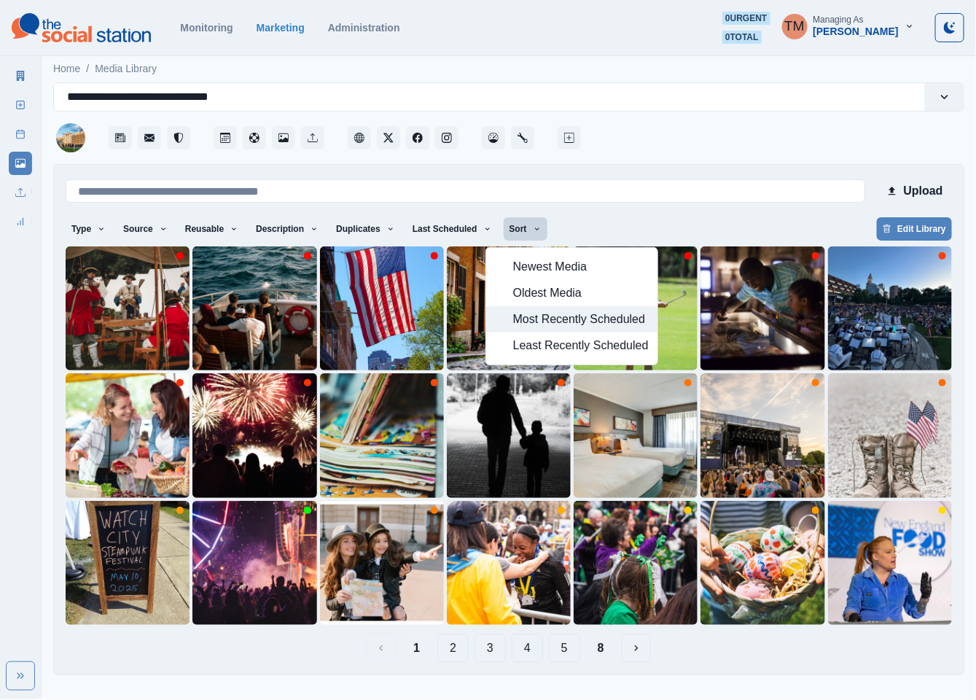
click at [550, 328] on span "Most Recently Scheduled" at bounding box center [581, 319] width 136 height 17
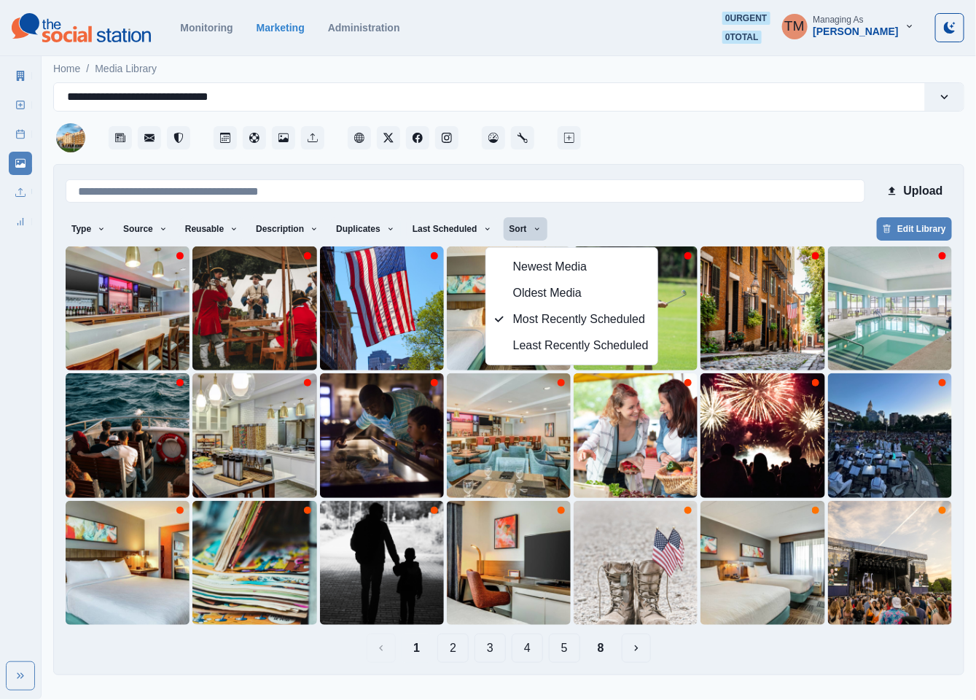
click at [737, 215] on div "Upload Type Any Image Video Source Any Upload Social Manager Found: Instagram F…" at bounding box center [509, 419] width 887 height 486
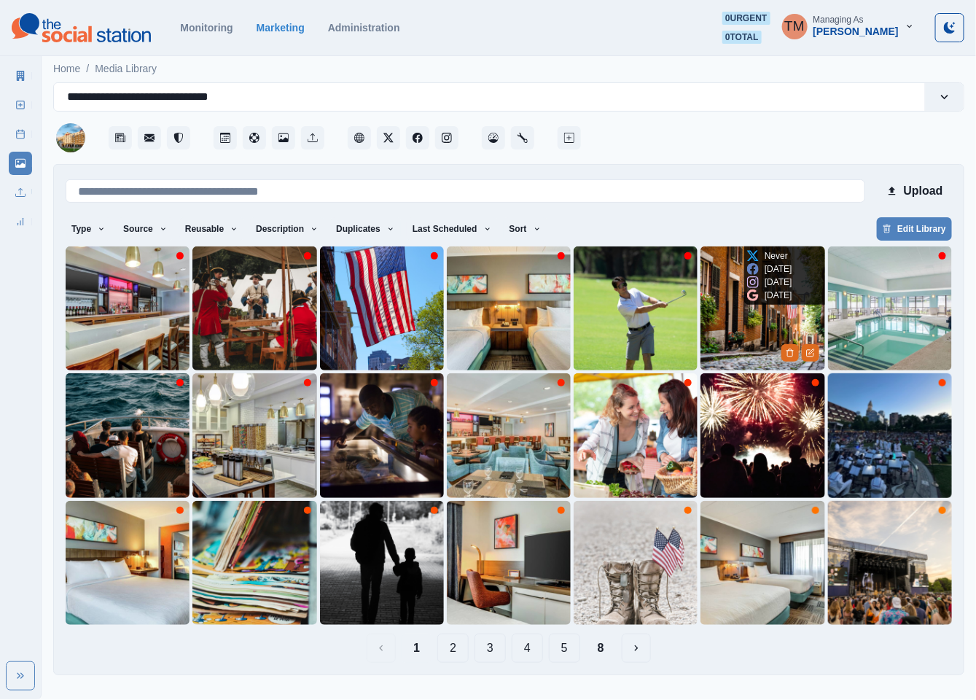
click at [720, 326] on img at bounding box center [763, 308] width 124 height 124
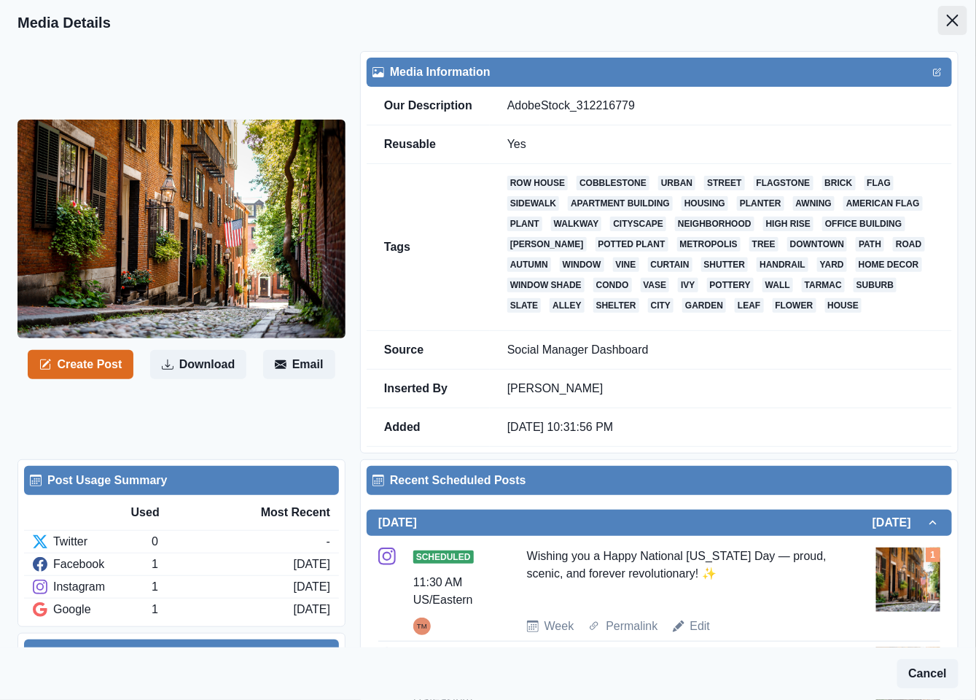
click at [938, 13] on button "Close" at bounding box center [952, 20] width 29 height 29
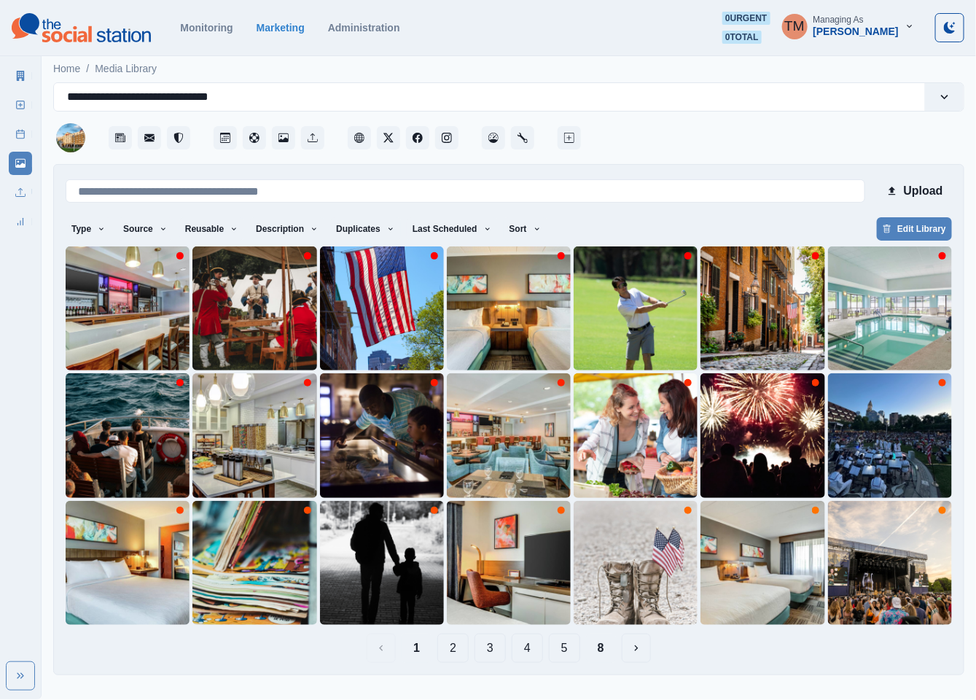
click at [606, 656] on button "8" at bounding box center [601, 648] width 30 height 29
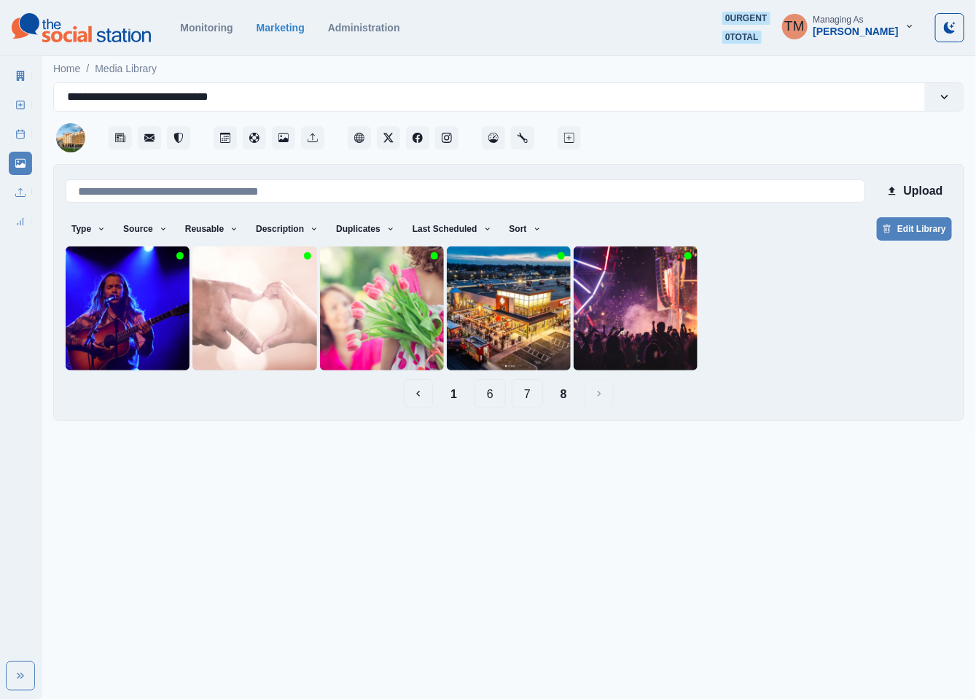
click at [525, 392] on button "7" at bounding box center [527, 393] width 31 height 29
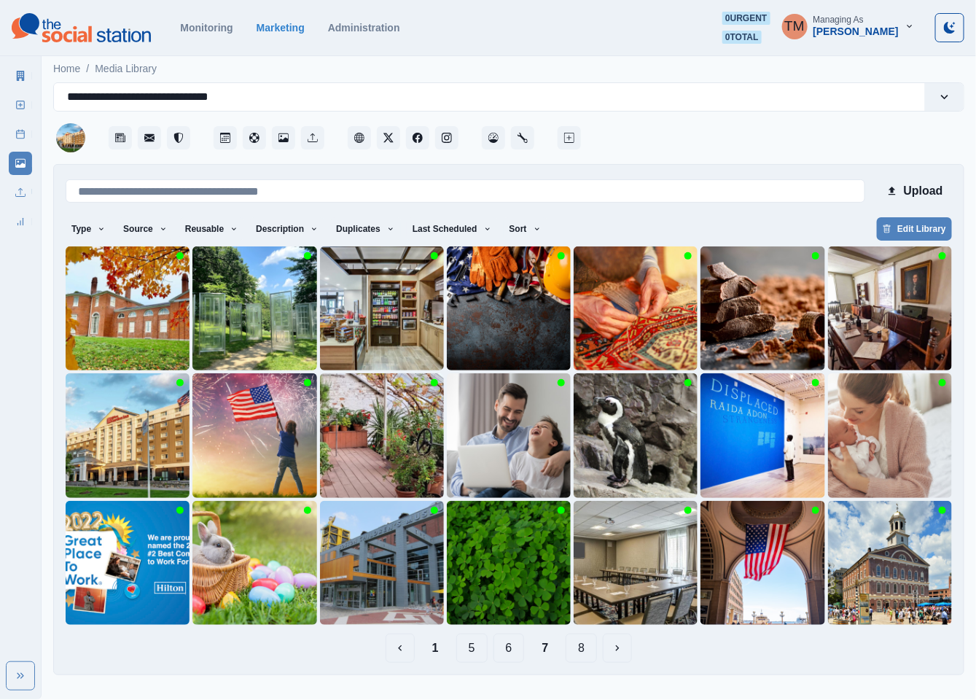
drag, startPoint x: 427, startPoint y: 650, endPoint x: 440, endPoint y: 647, distance: 12.7
click at [432, 650] on button "1" at bounding box center [436, 648] width 30 height 29
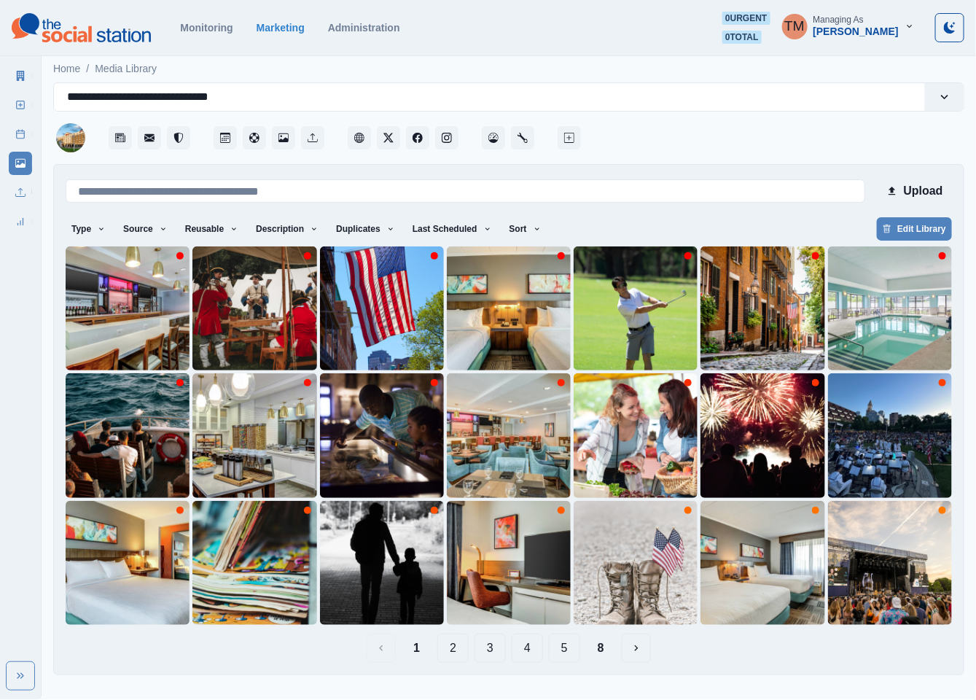
click at [451, 650] on button "2" at bounding box center [452, 648] width 31 height 29
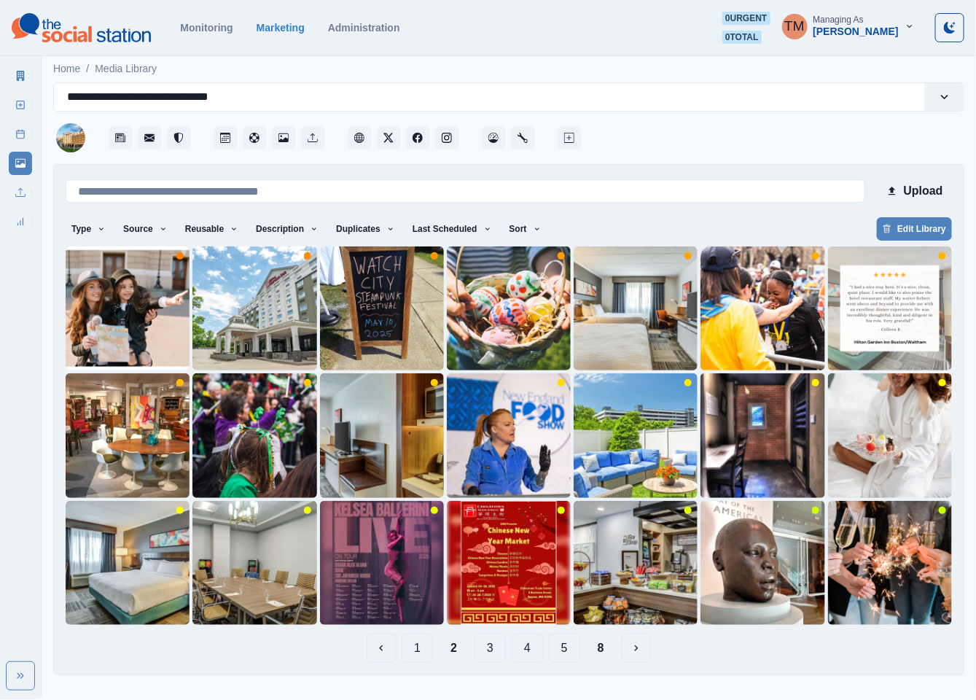
click at [611, 645] on button "8" at bounding box center [601, 648] width 30 height 29
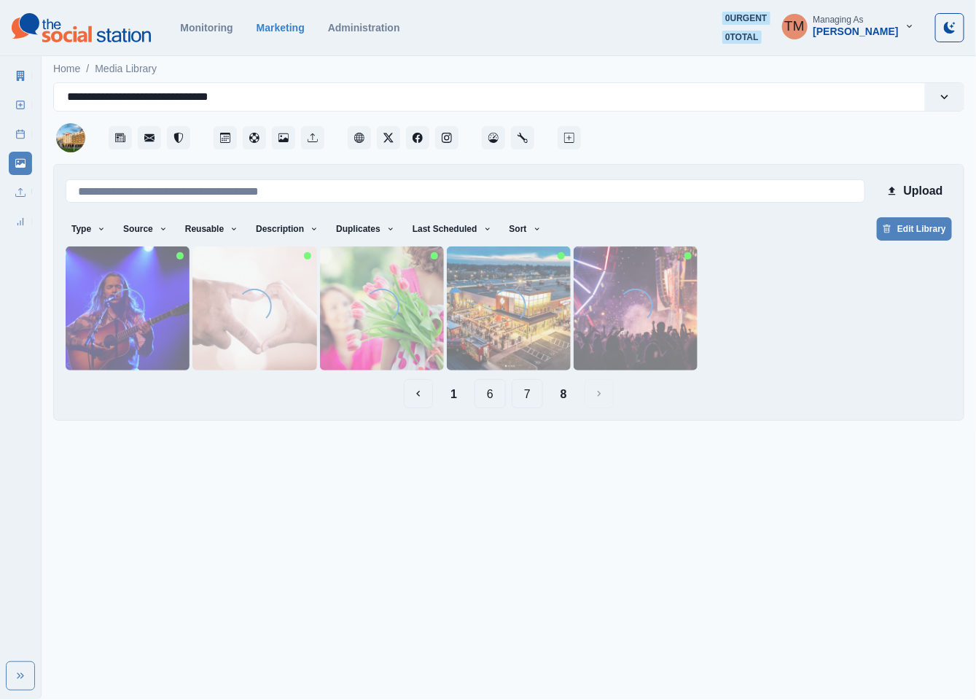
click at [525, 400] on button "7" at bounding box center [527, 393] width 31 height 29
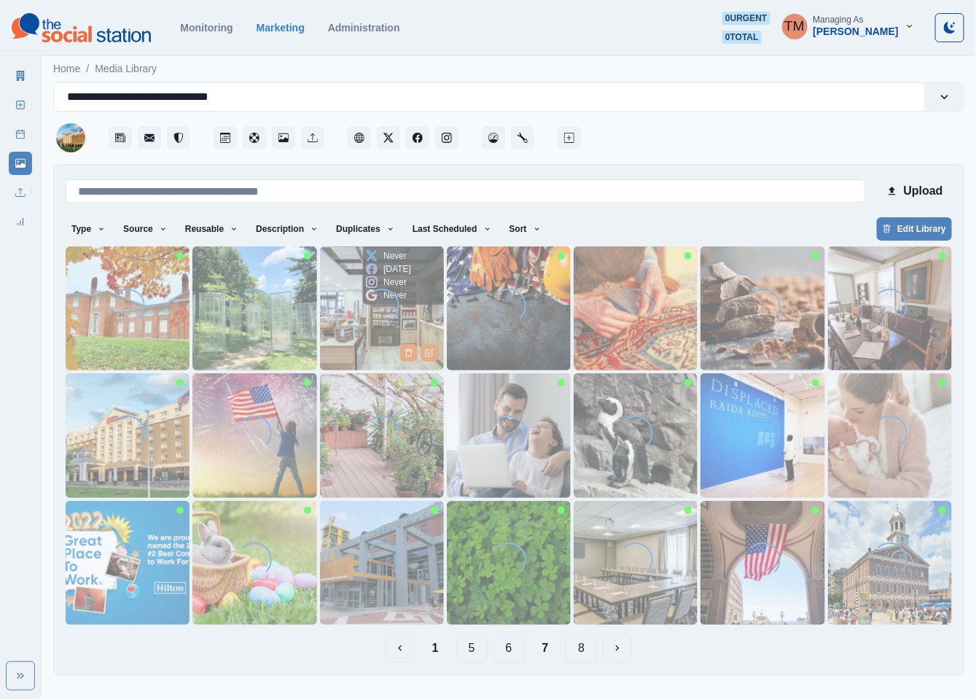
click at [357, 332] on img at bounding box center [382, 308] width 124 height 124
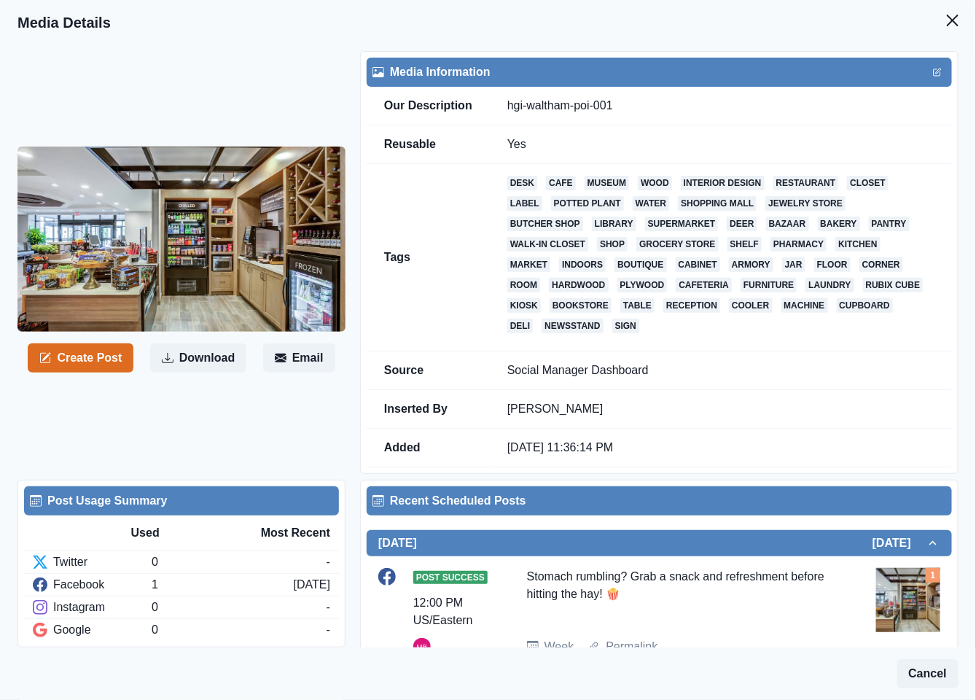
drag, startPoint x: 79, startPoint y: 359, endPoint x: 158, endPoint y: 405, distance: 91.8
click at [99, 396] on div "Create Post Download Email" at bounding box center [188, 262] width 343 height 423
drag, startPoint x: 177, startPoint y: 407, endPoint x: 61, endPoint y: 372, distance: 121.1
click at [168, 405] on div "Create Post Download Email" at bounding box center [188, 262] width 343 height 423
click at [947, 20] on icon "Close" at bounding box center [953, 21] width 12 height 12
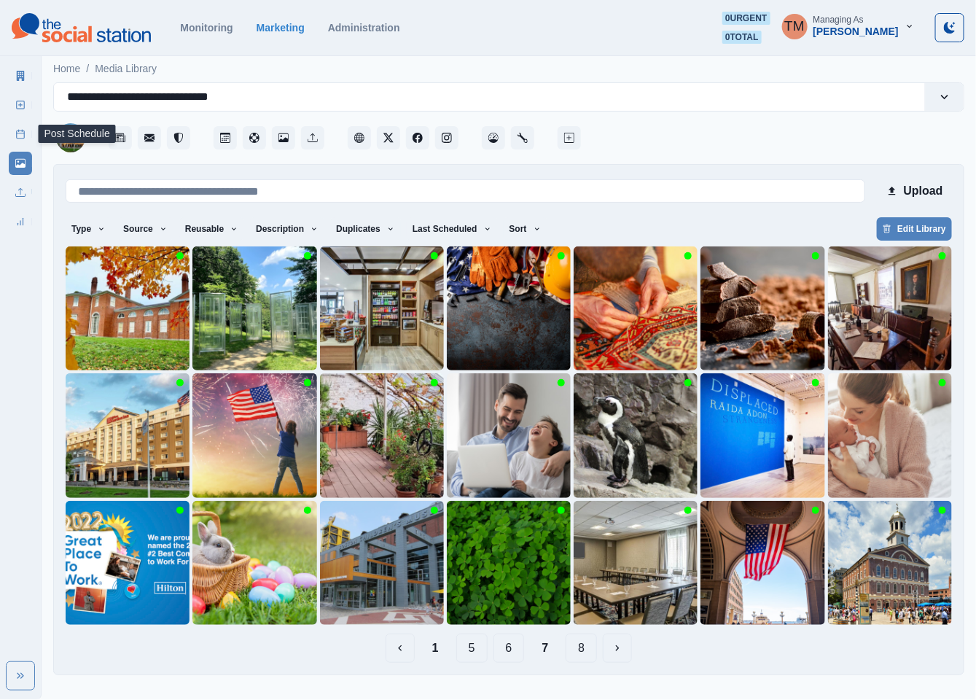
click at [22, 138] on icon at bounding box center [20, 134] width 10 height 10
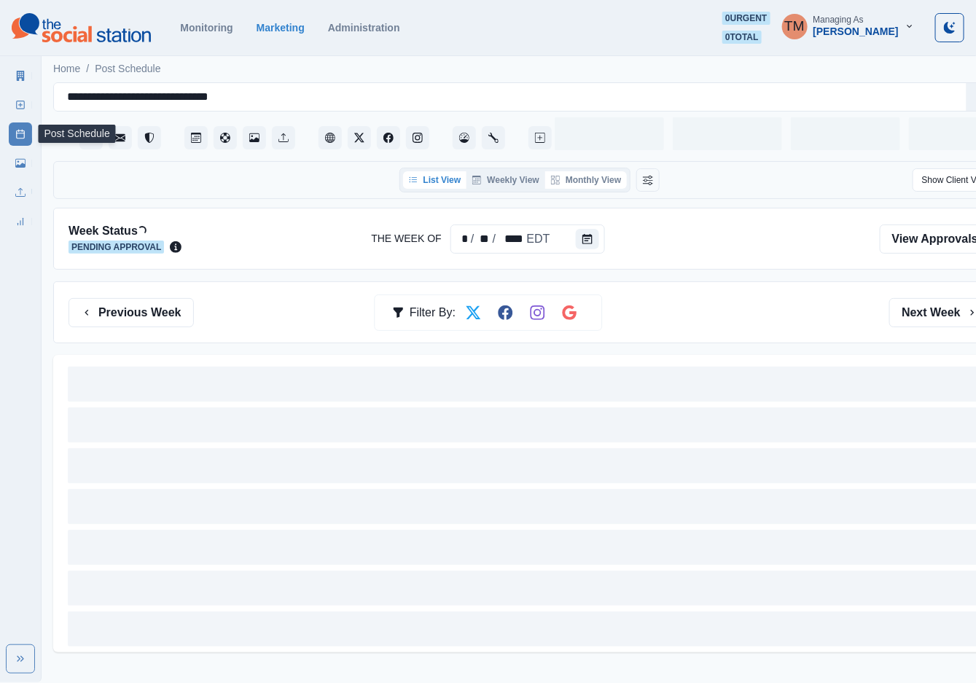
click at [595, 189] on div "List View Weekly View Monthly View" at bounding box center [516, 180] width 232 height 25
click at [586, 184] on button "Monthly View" at bounding box center [586, 179] width 82 height 17
click at [589, 182] on button "Monthly View" at bounding box center [586, 179] width 82 height 17
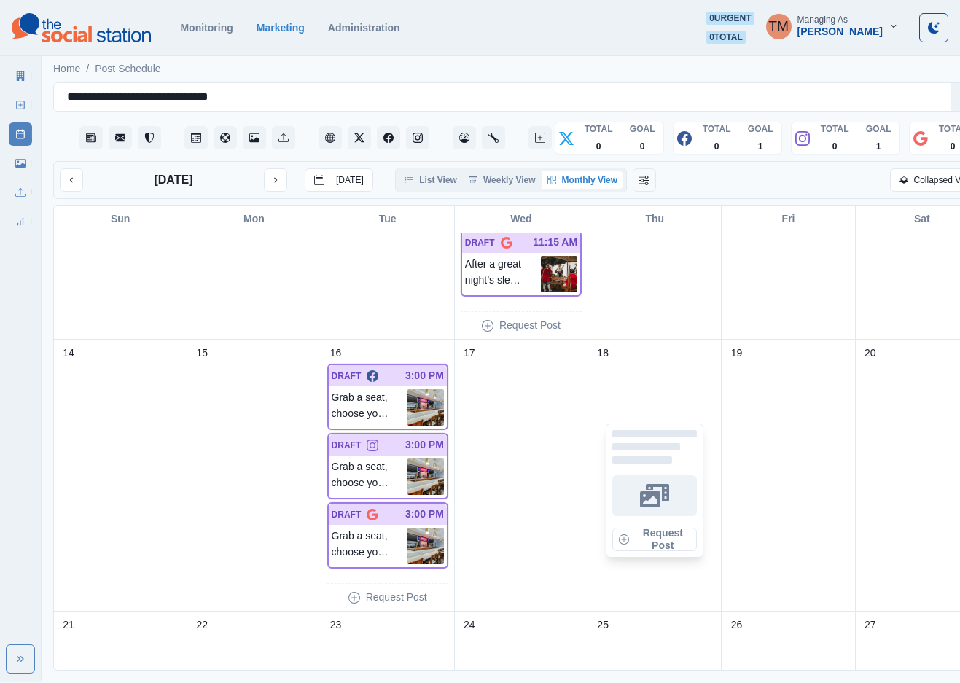
scroll to position [766, 0]
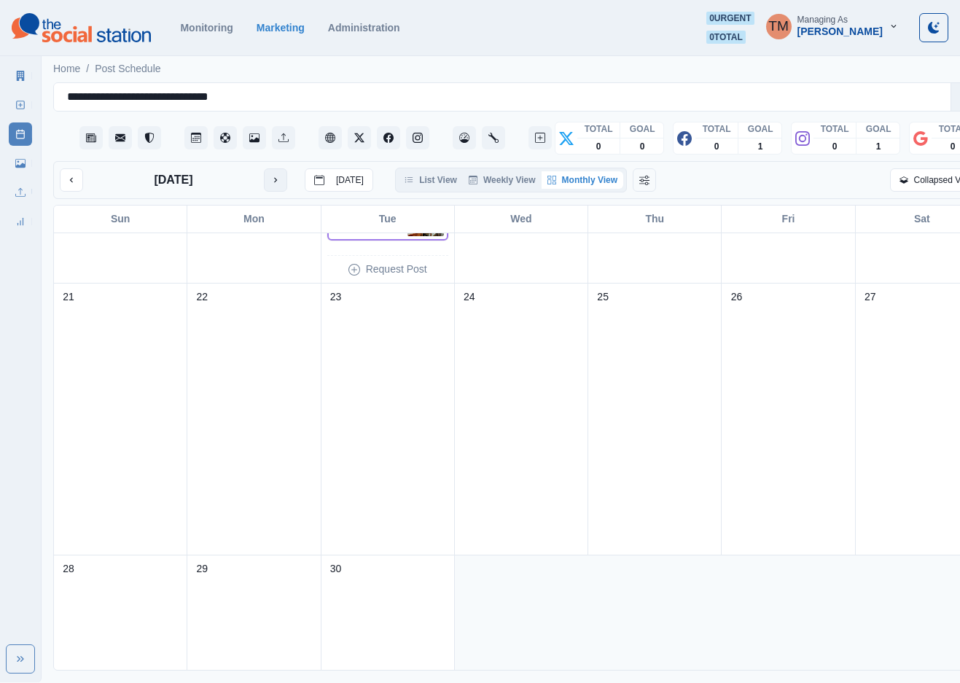
click at [278, 184] on icon "next month" at bounding box center [275, 180] width 10 height 10
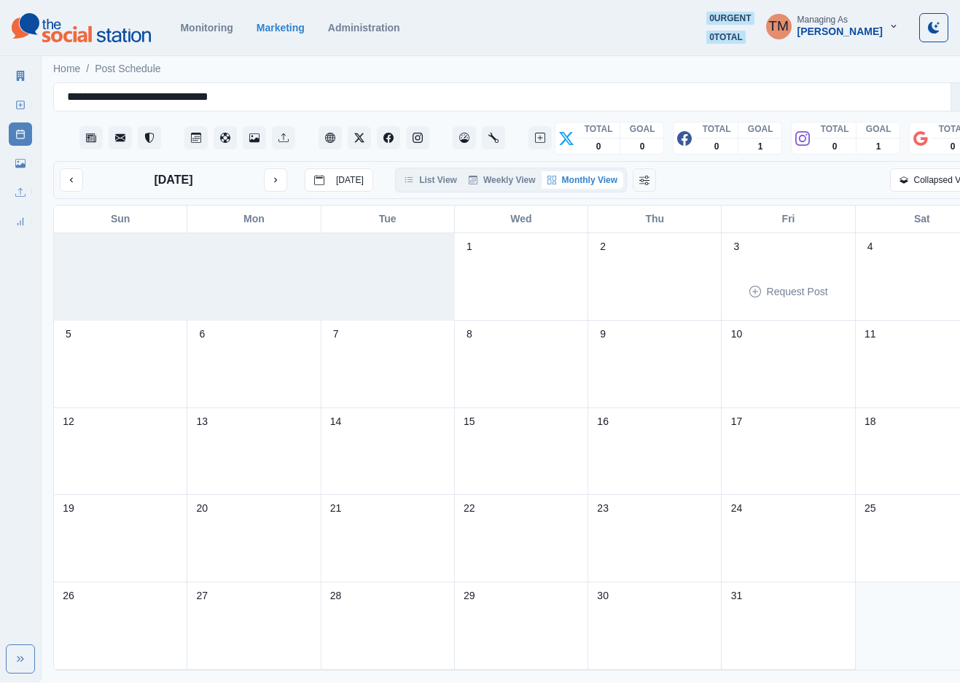
scroll to position [18, 0]
click at [82, 168] on button "previous month" at bounding box center [71, 179] width 23 height 23
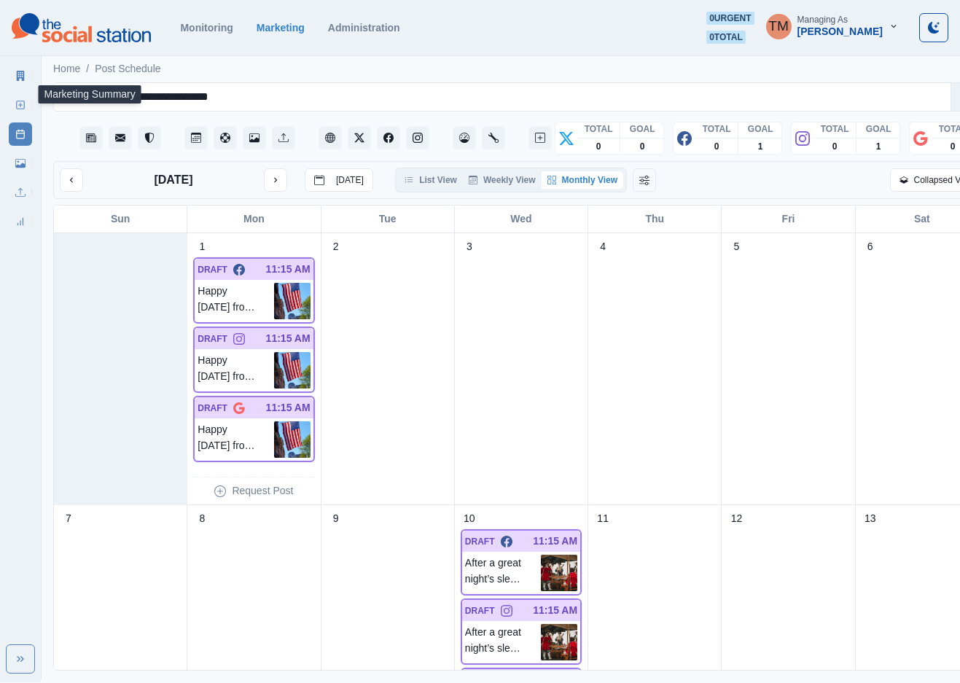
click at [20, 77] on icon at bounding box center [21, 76] width 8 height 10
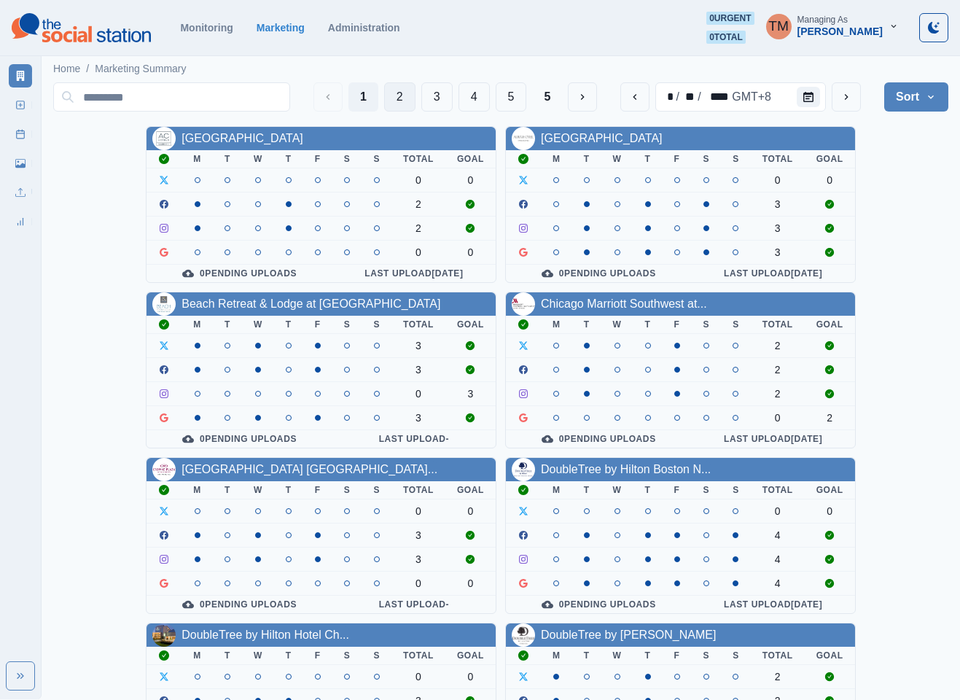
click at [398, 96] on button "2" at bounding box center [399, 96] width 31 height 29
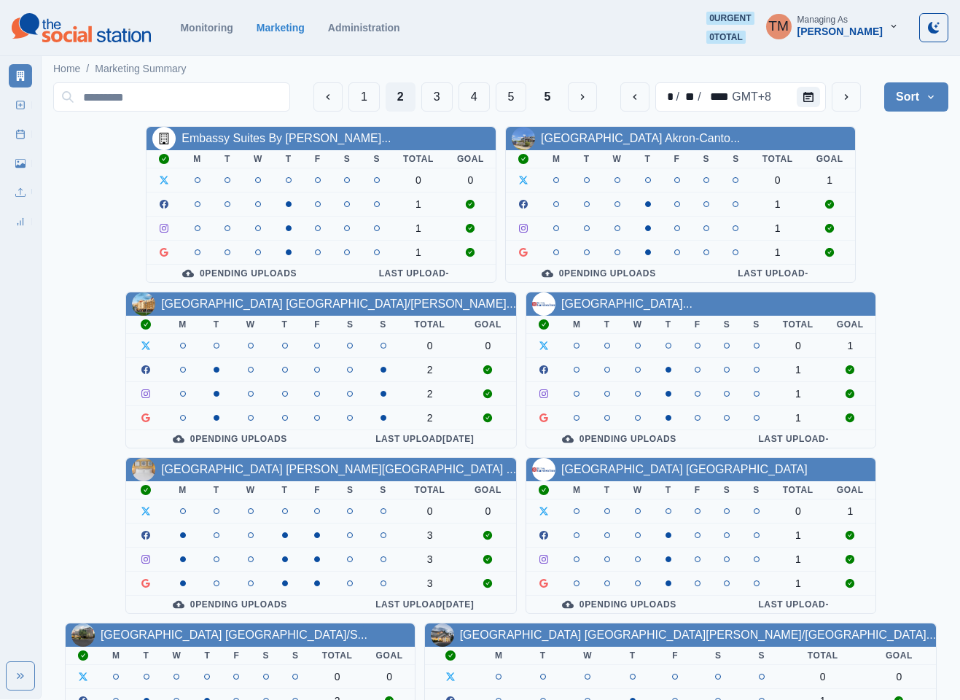
click at [595, 324] on th "T" at bounding box center [607, 325] width 29 height 18
click at [807, 93] on icon "Calendar" at bounding box center [808, 97] width 10 height 10
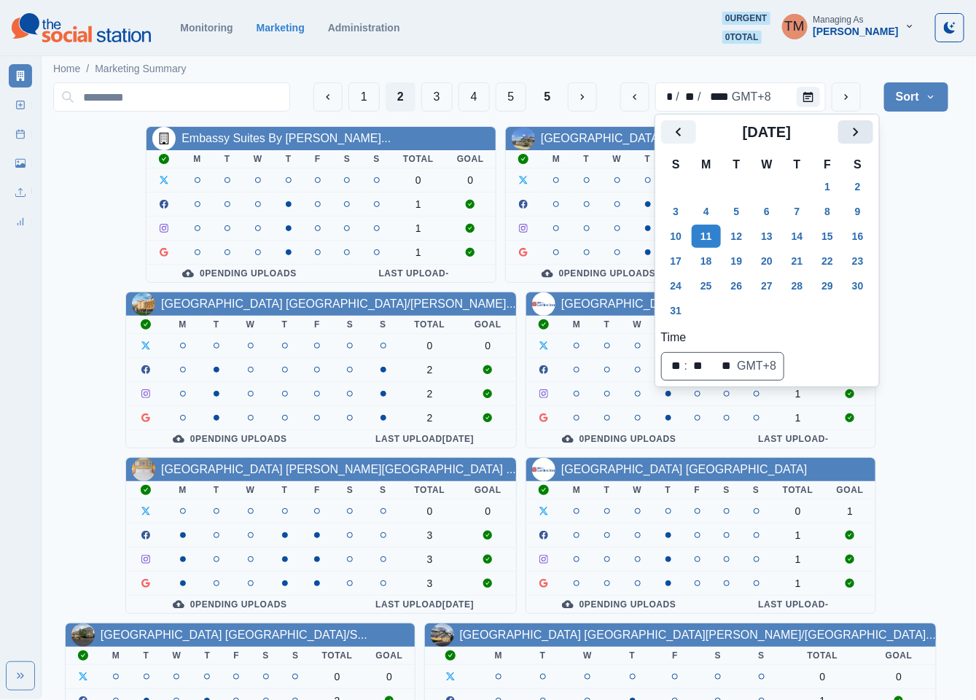
click at [855, 138] on icon "Next" at bounding box center [855, 131] width 17 height 17
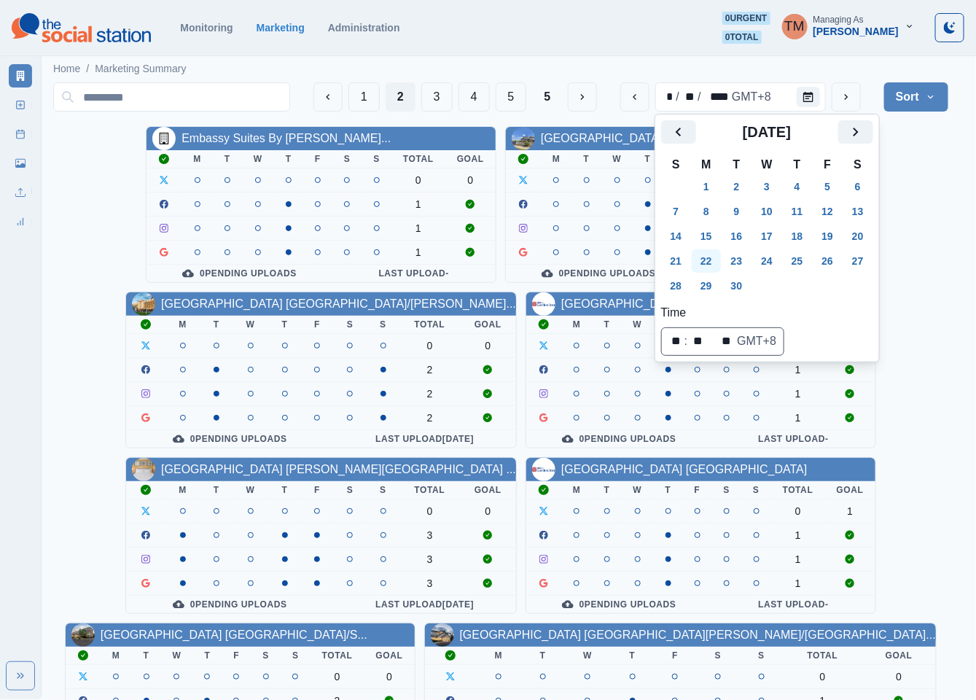
click at [707, 265] on button "22" at bounding box center [706, 260] width 29 height 23
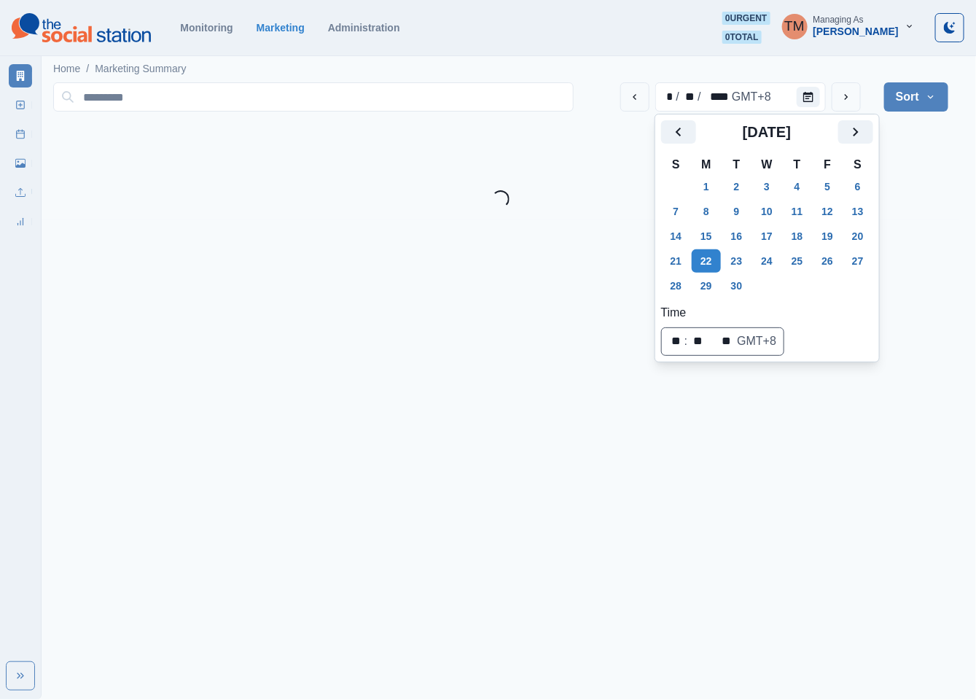
click at [901, 195] on div "Loading..." at bounding box center [500, 198] width 895 height 17
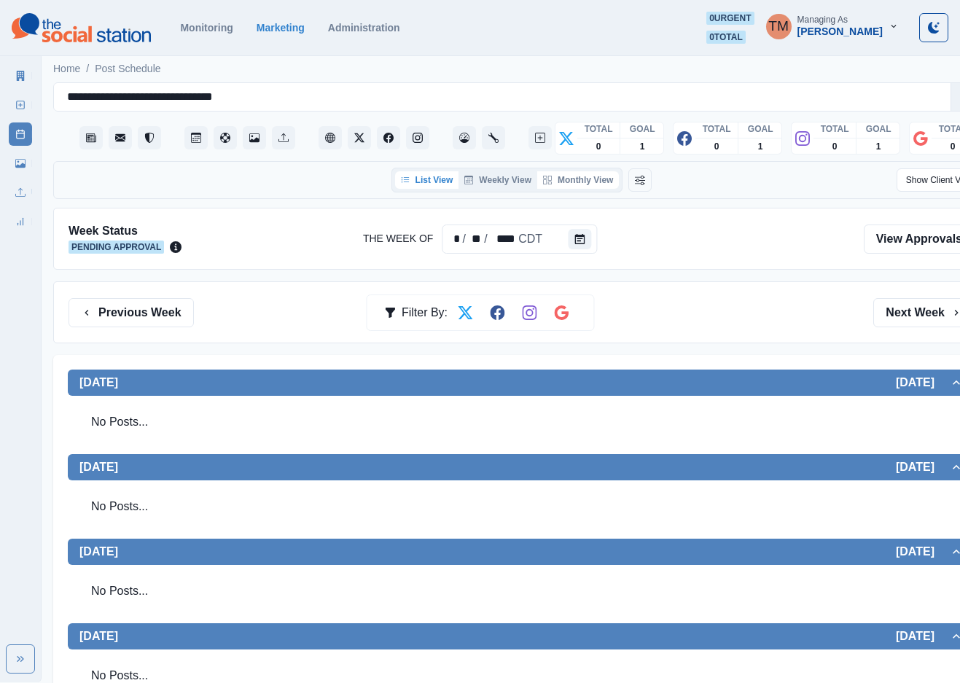
click at [583, 187] on button "Monthly View" at bounding box center [578, 179] width 82 height 17
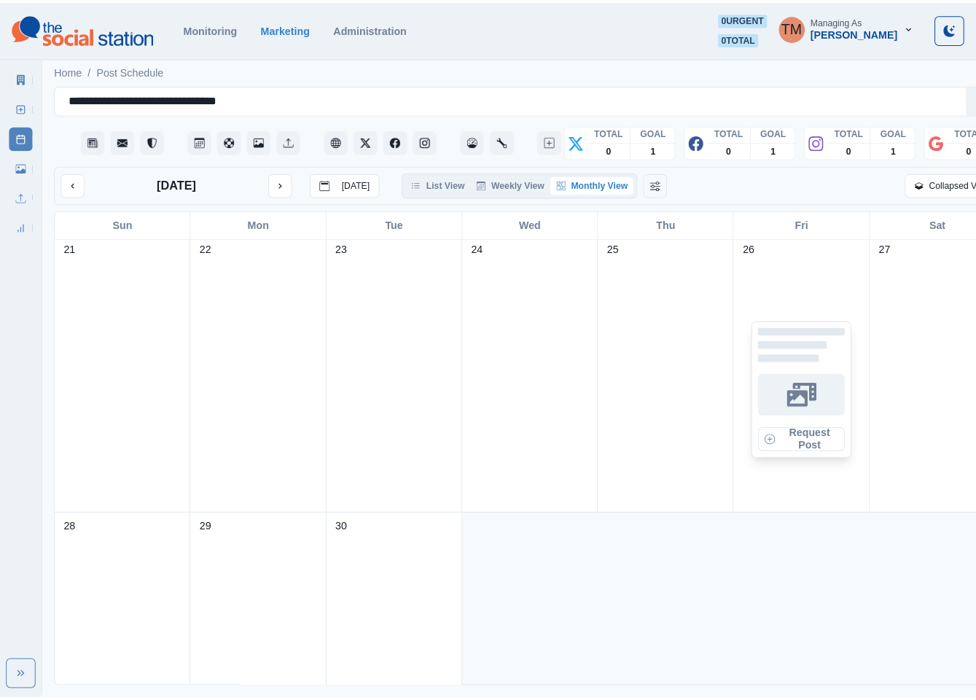
scroll to position [875, 0]
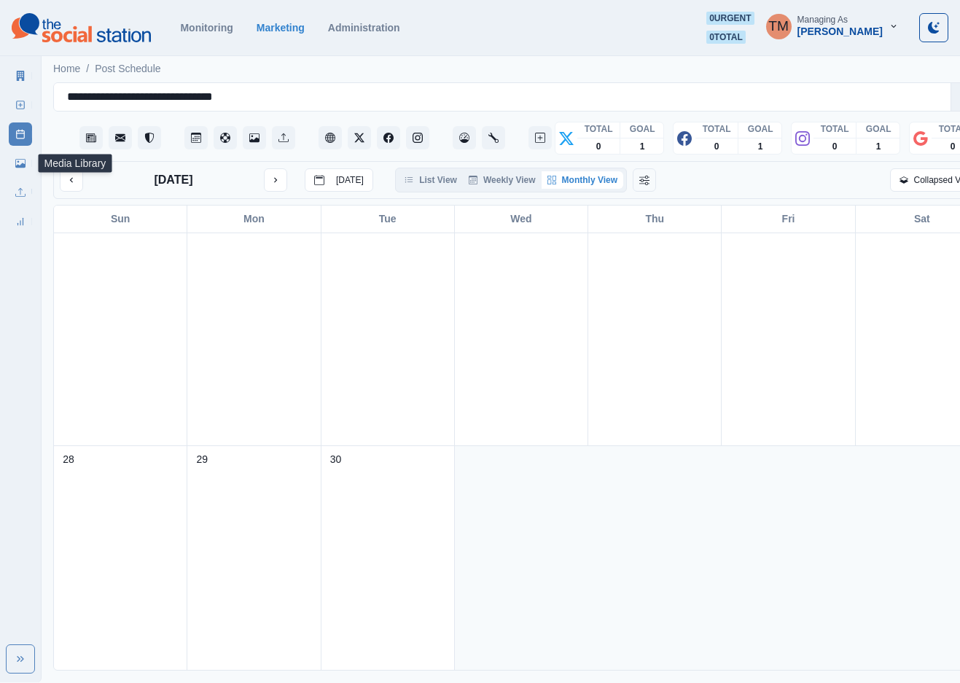
click at [18, 171] on link "Media Library" at bounding box center [20, 163] width 23 height 23
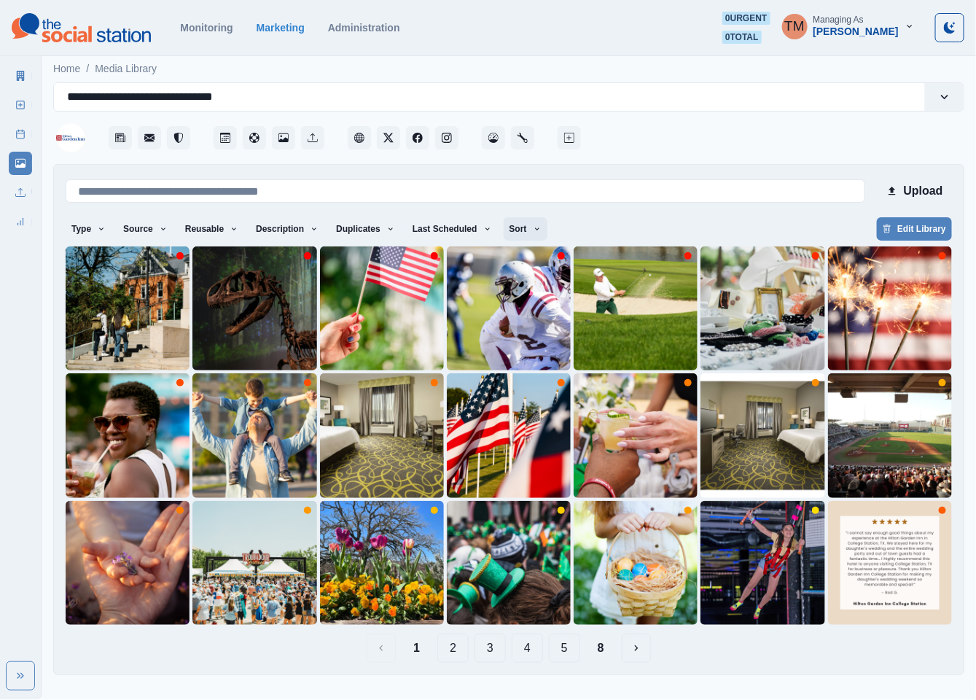
click at [504, 226] on button "Sort" at bounding box center [526, 228] width 44 height 23
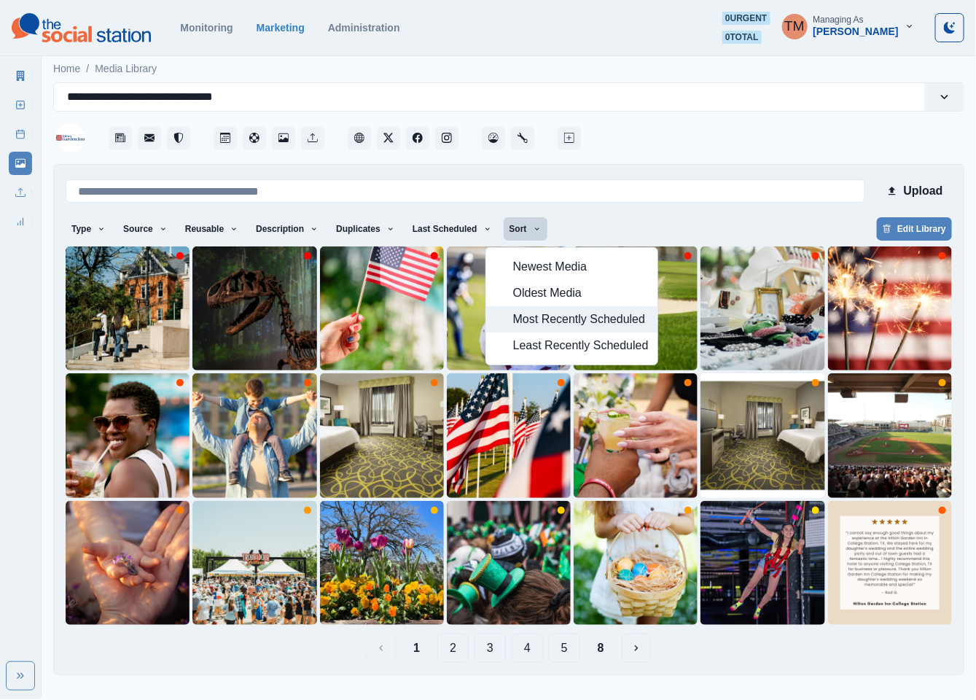
click at [552, 322] on span "Most Recently Scheduled" at bounding box center [581, 319] width 136 height 17
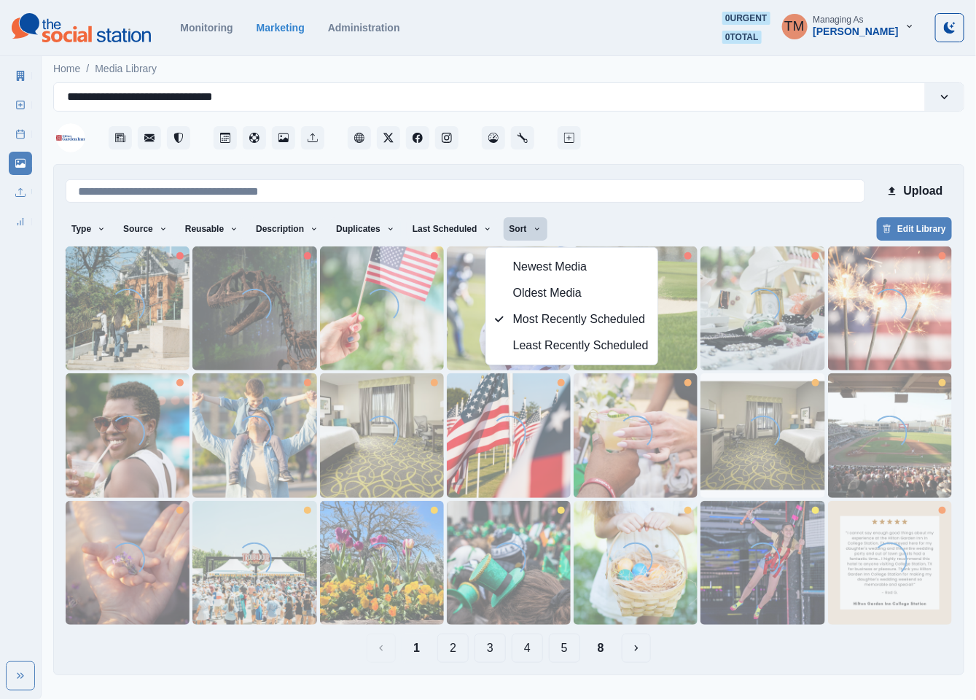
click at [674, 234] on div "Type Any Image Video Source Any Upload Social Manager Found: Instagram Found: G…" at bounding box center [509, 230] width 887 height 26
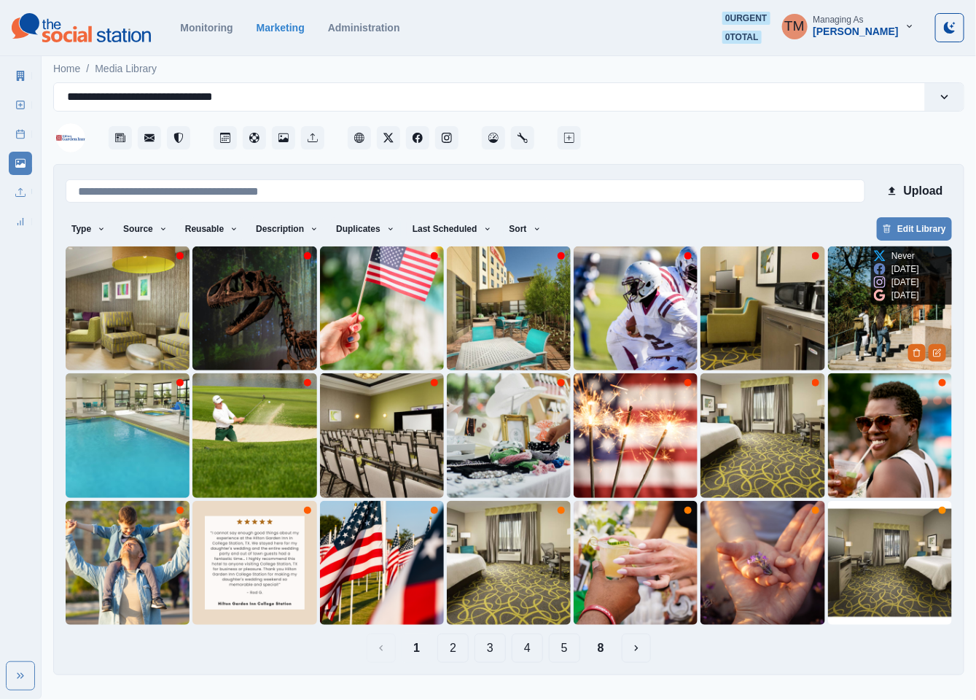
click at [875, 331] on img at bounding box center [890, 308] width 124 height 124
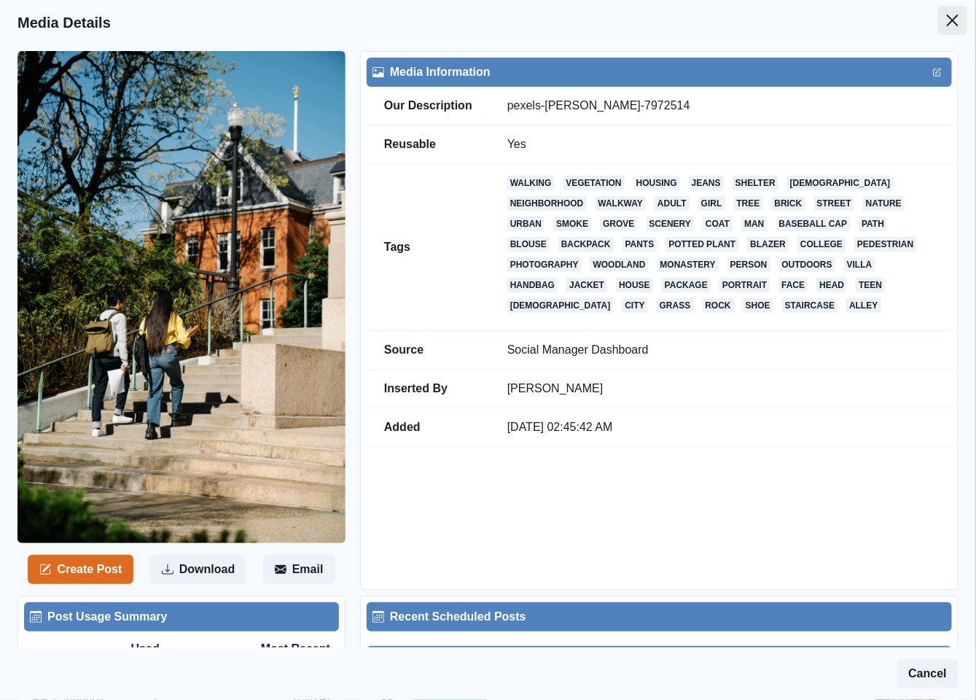
click at [947, 22] on icon "Close" at bounding box center [953, 21] width 12 height 12
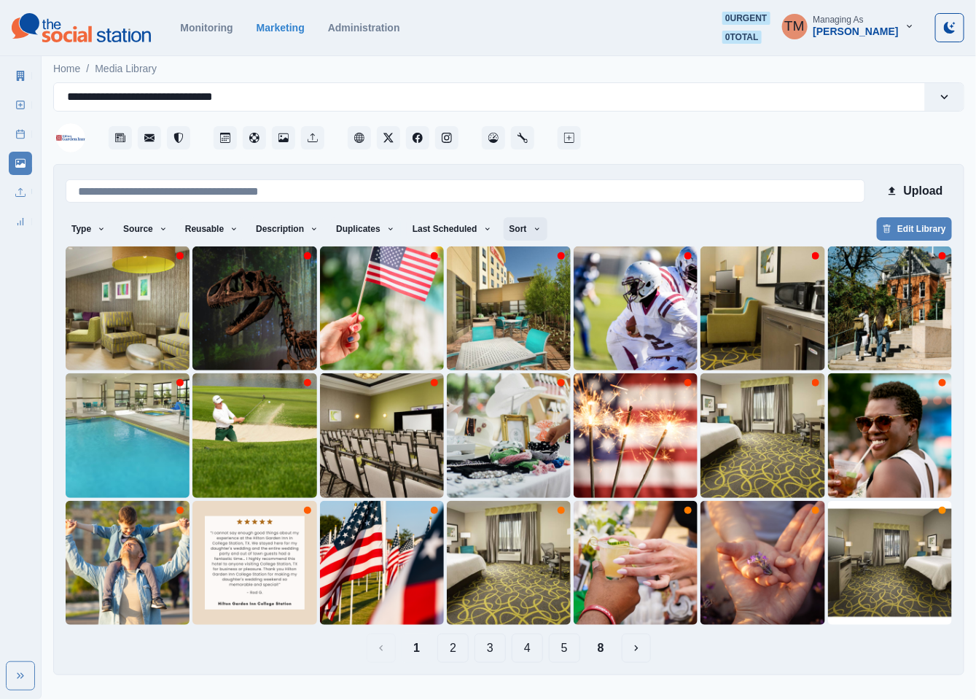
click at [533, 232] on icon "button" at bounding box center [537, 229] width 9 height 9
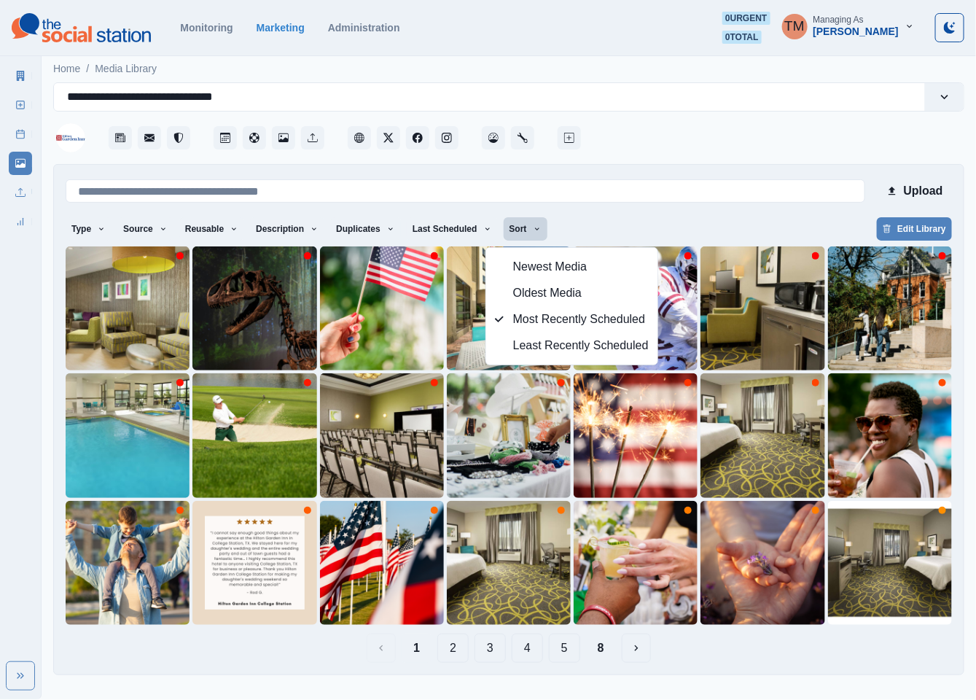
click at [735, 224] on div "Type Any Image Video Source Any Upload Social Manager Found: Instagram Found: G…" at bounding box center [509, 230] width 887 height 26
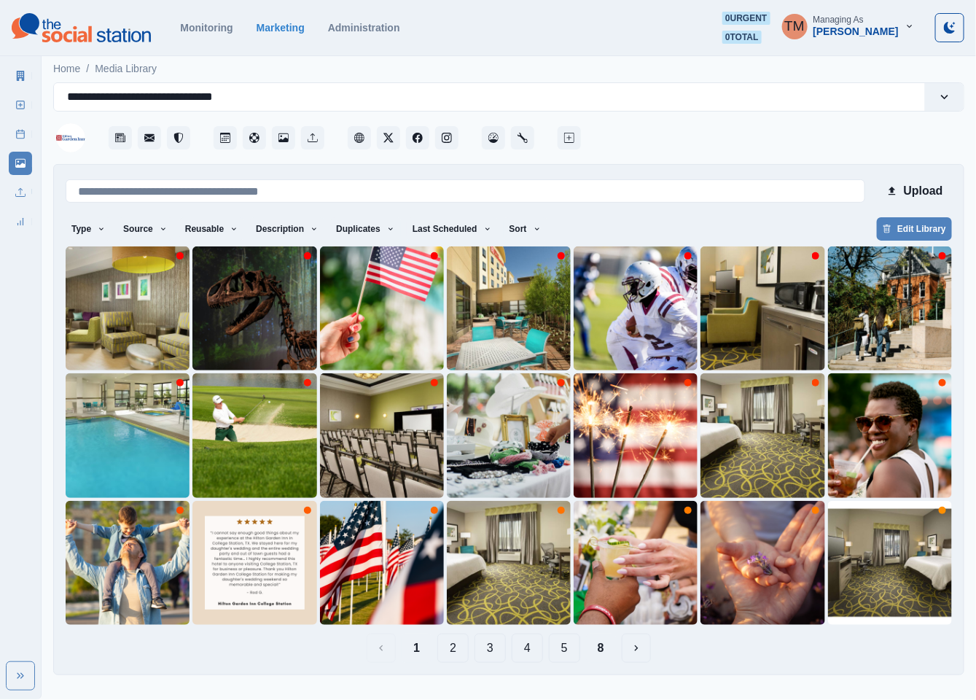
click at [610, 659] on button "8" at bounding box center [601, 648] width 30 height 29
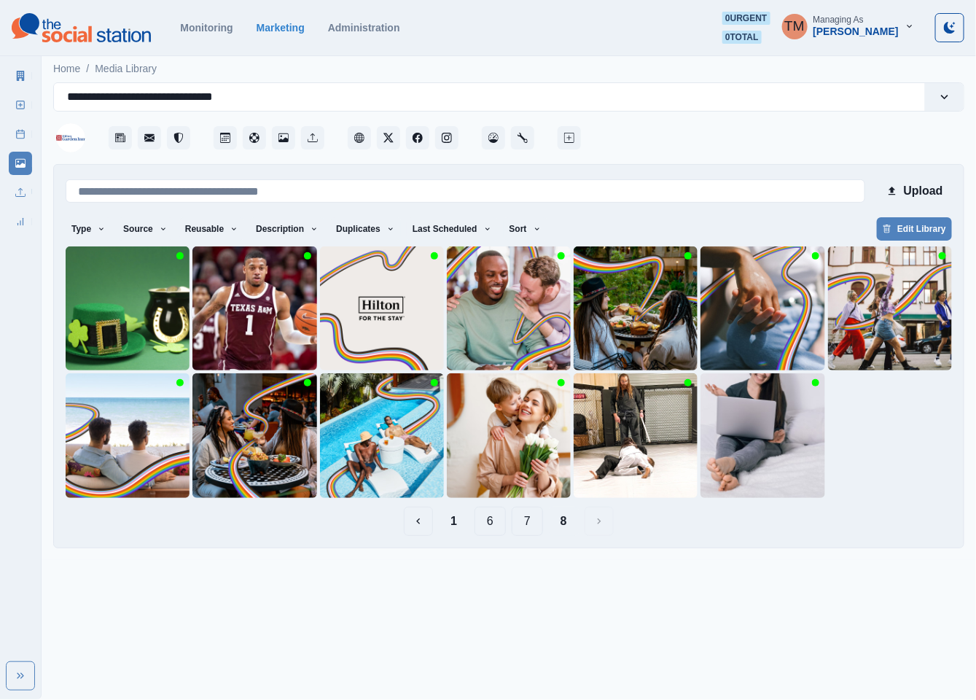
click at [532, 519] on button "7" at bounding box center [527, 521] width 31 height 29
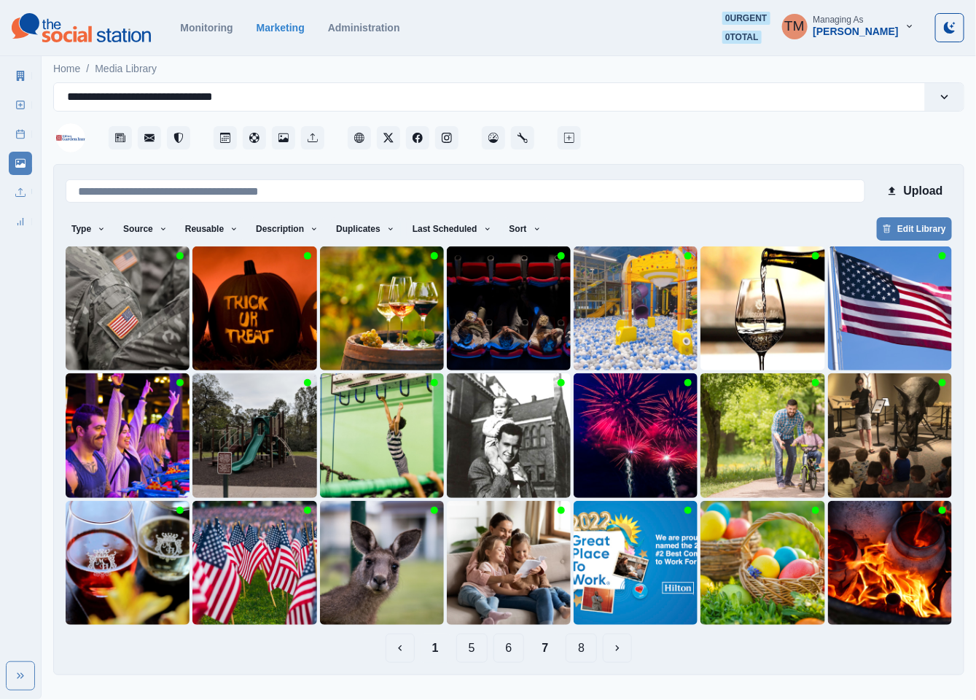
click at [437, 647] on button "1" at bounding box center [436, 648] width 30 height 29
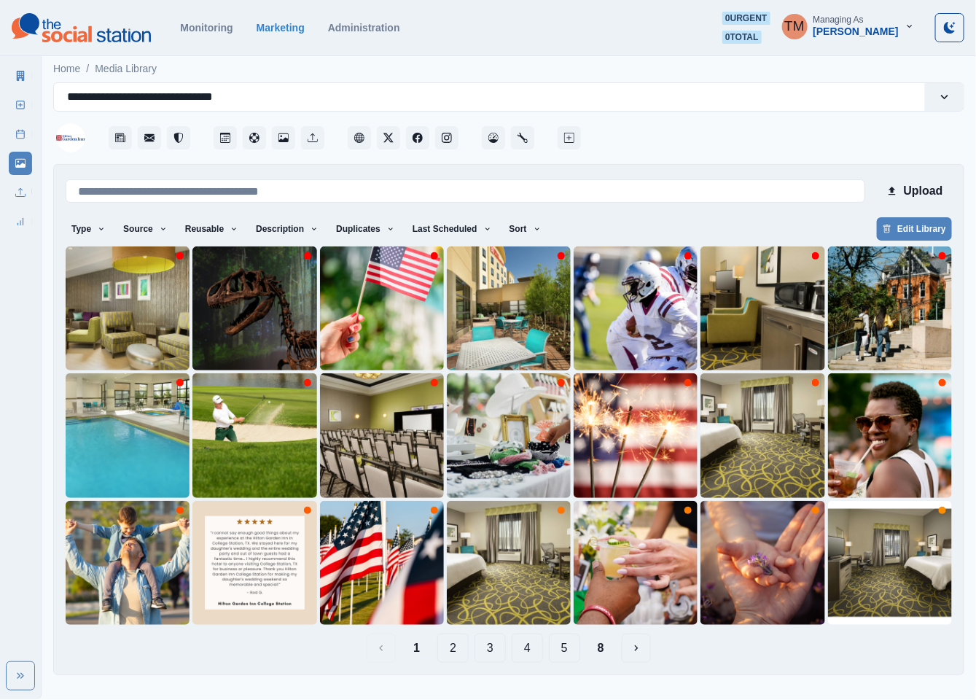
click at [222, 663] on div "1 2 3 4 5 8" at bounding box center [509, 648] width 887 height 29
click at [460, 657] on button "2" at bounding box center [452, 648] width 31 height 29
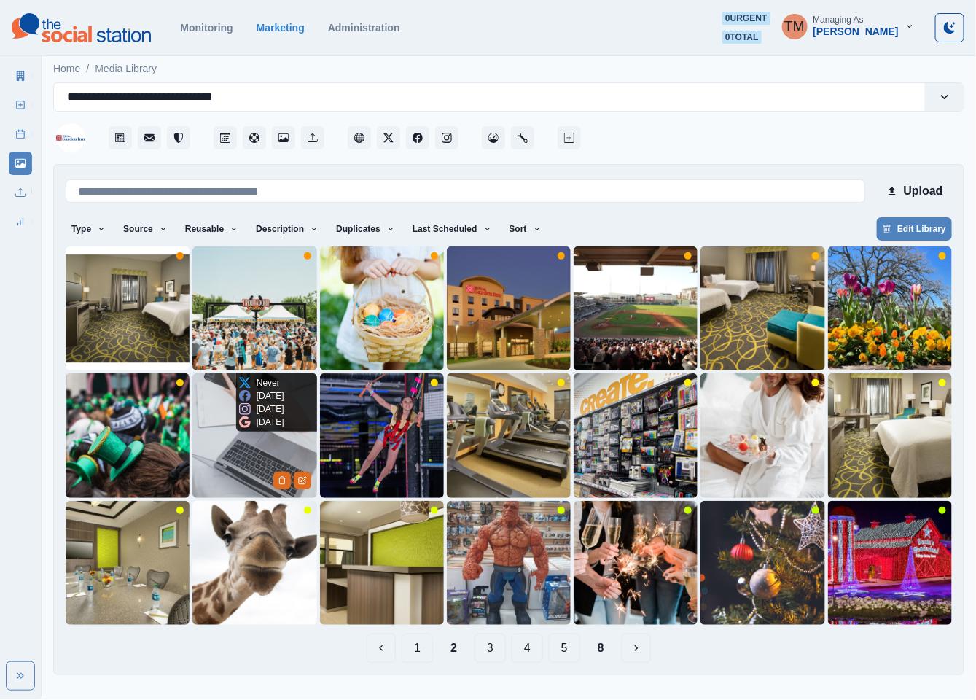
click at [235, 445] on img at bounding box center [254, 435] width 124 height 124
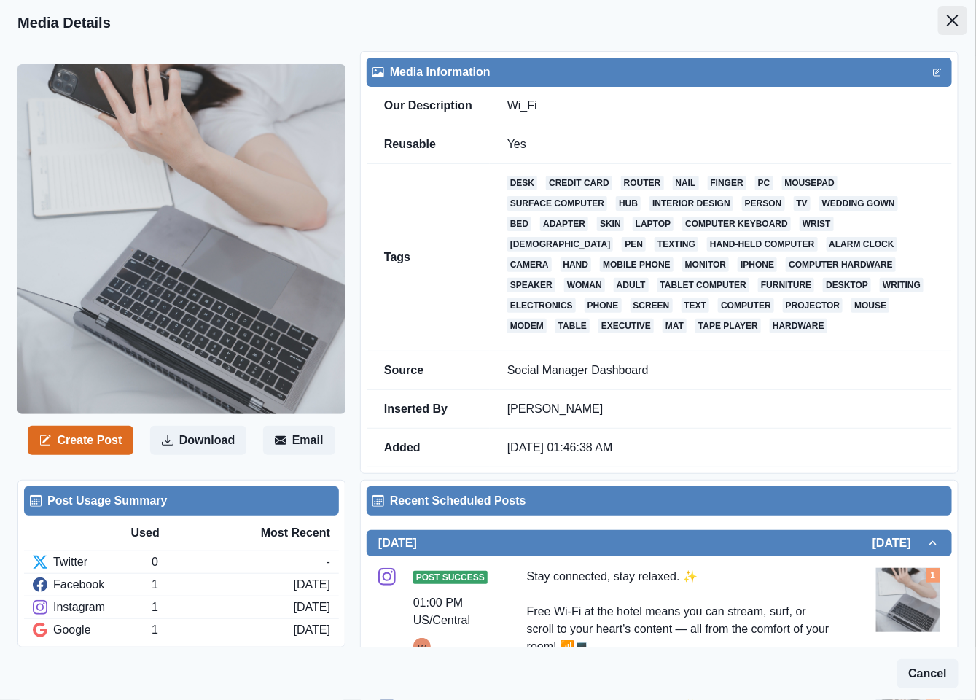
click at [947, 24] on icon "Close" at bounding box center [953, 21] width 12 height 12
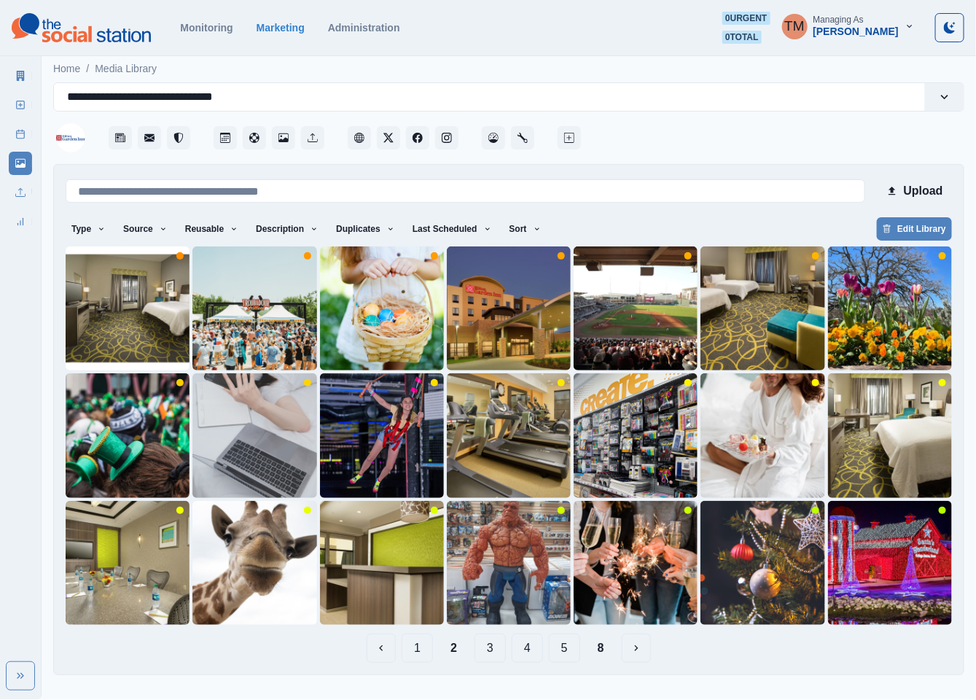
click at [591, 653] on button "8" at bounding box center [601, 648] width 30 height 29
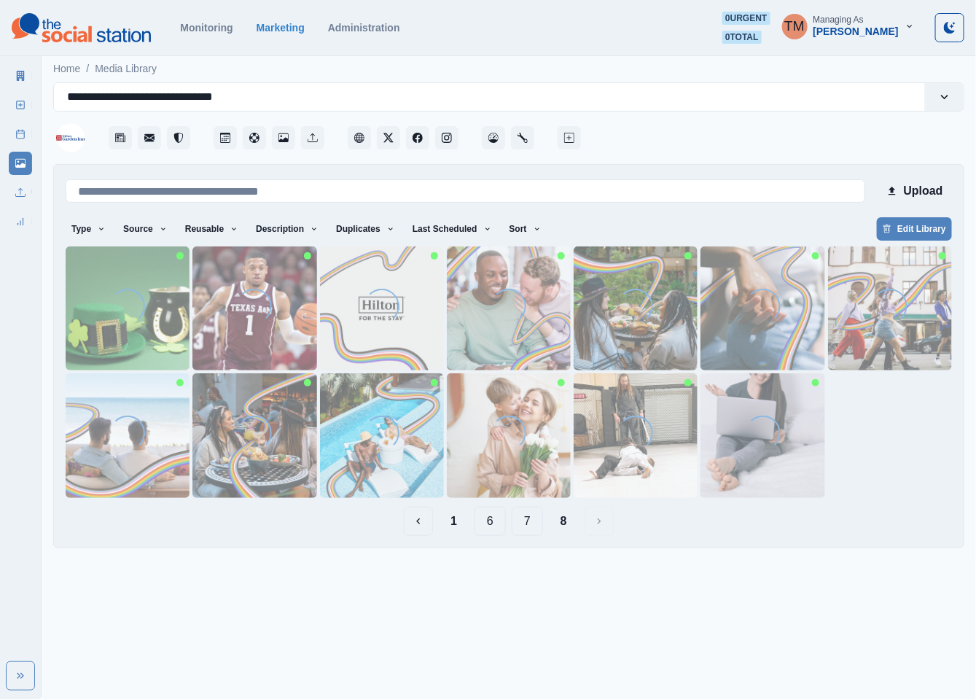
click at [746, 453] on div "Loading..." at bounding box center [763, 436] width 35 height 40
drag, startPoint x: 751, startPoint y: 442, endPoint x: 744, endPoint y: 449, distance: 9.8
click at [750, 442] on div "Loading..." at bounding box center [764, 433] width 50 height 50
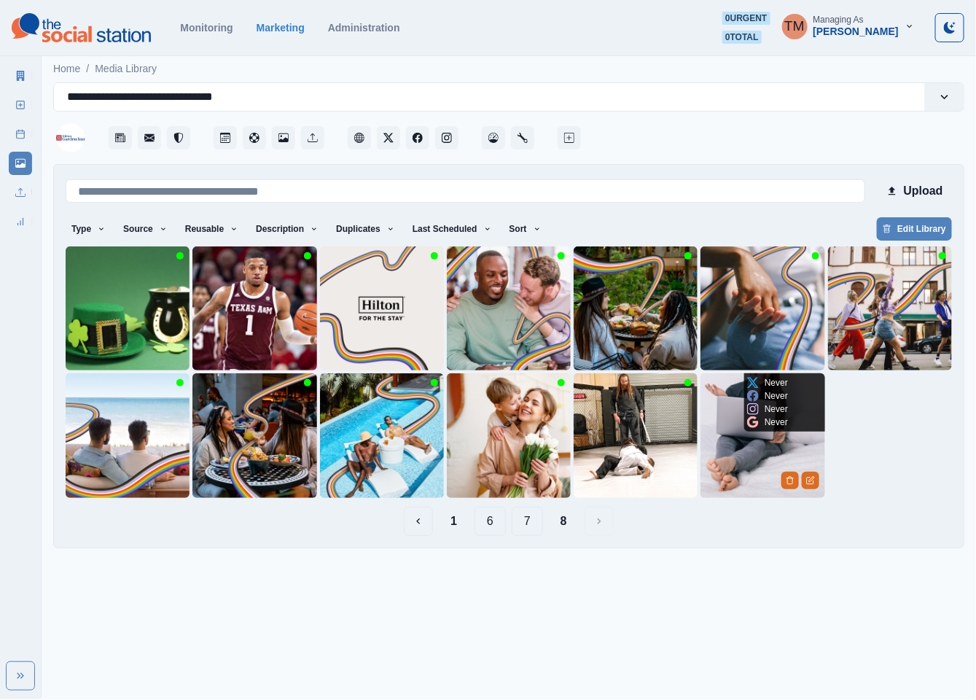
click at [728, 446] on img at bounding box center [763, 435] width 124 height 124
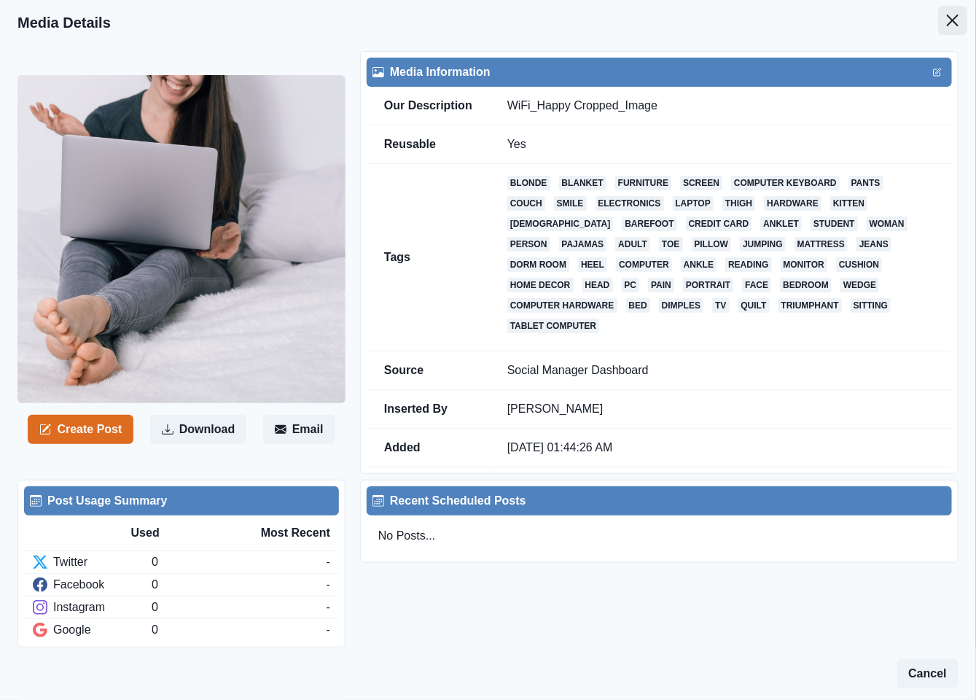
click at [947, 20] on icon "Close" at bounding box center [953, 21] width 12 height 12
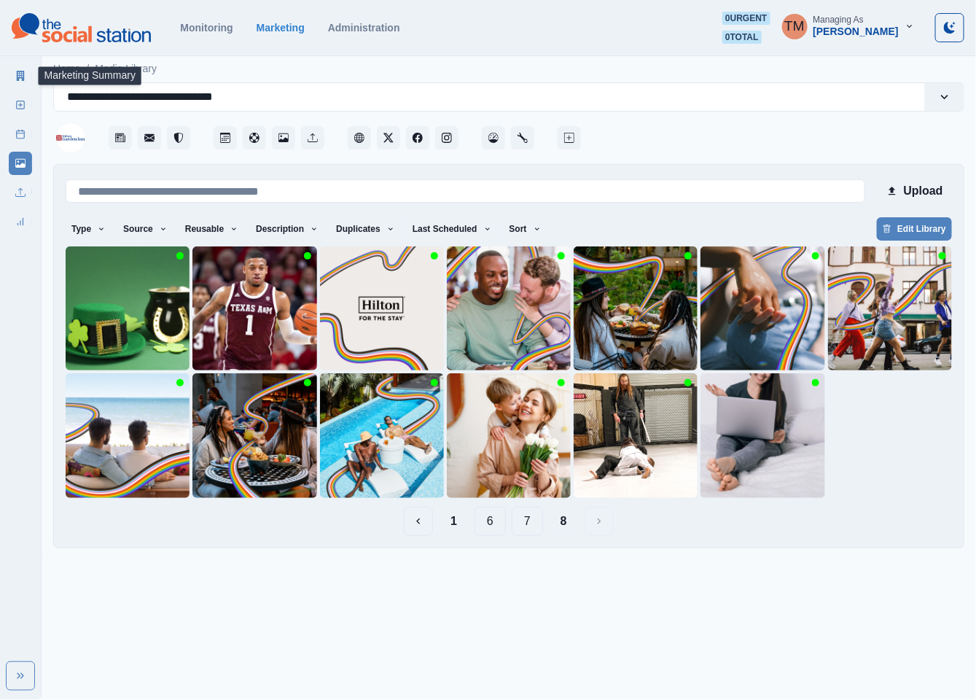
drag, startPoint x: 24, startPoint y: 75, endPoint x: 37, endPoint y: 93, distance: 21.9
click at [23, 75] on icon at bounding box center [21, 76] width 8 height 10
